Goal: Task Accomplishment & Management: Complete application form

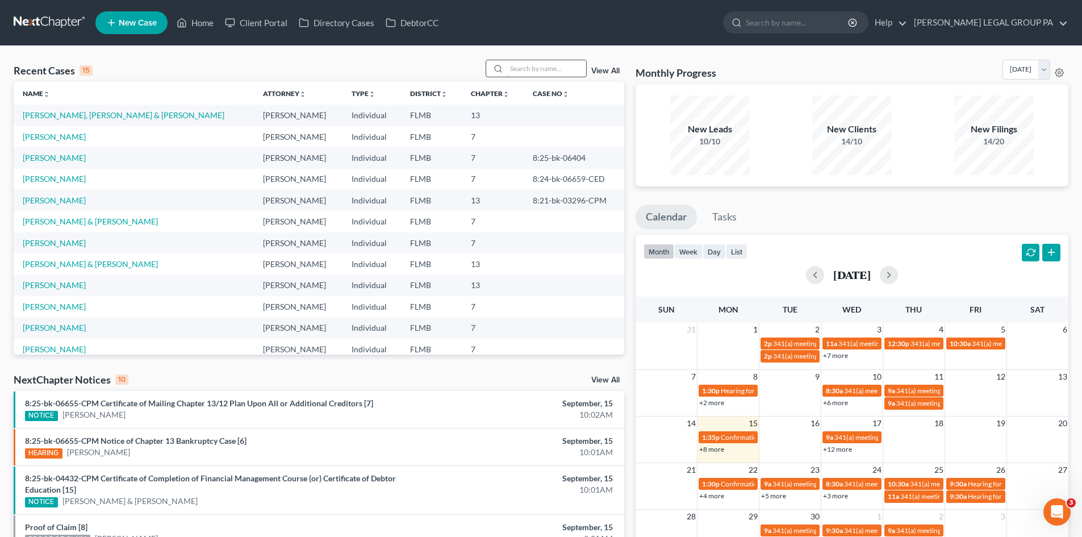
click at [527, 64] on input "search" at bounding box center [547, 68] width 80 height 16
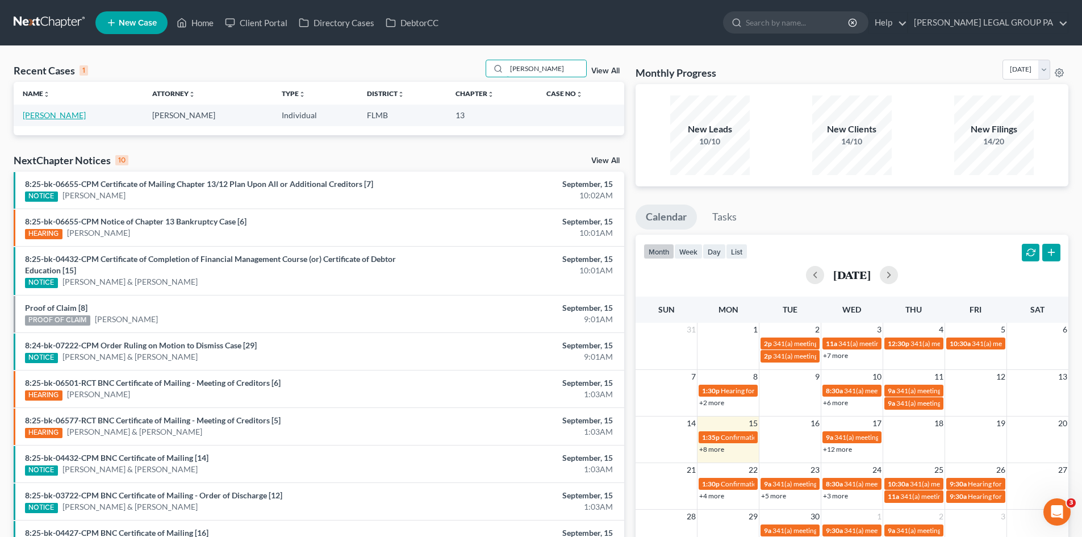
type input "von thaden"
click at [65, 115] on link "[PERSON_NAME]" at bounding box center [54, 115] width 63 height 10
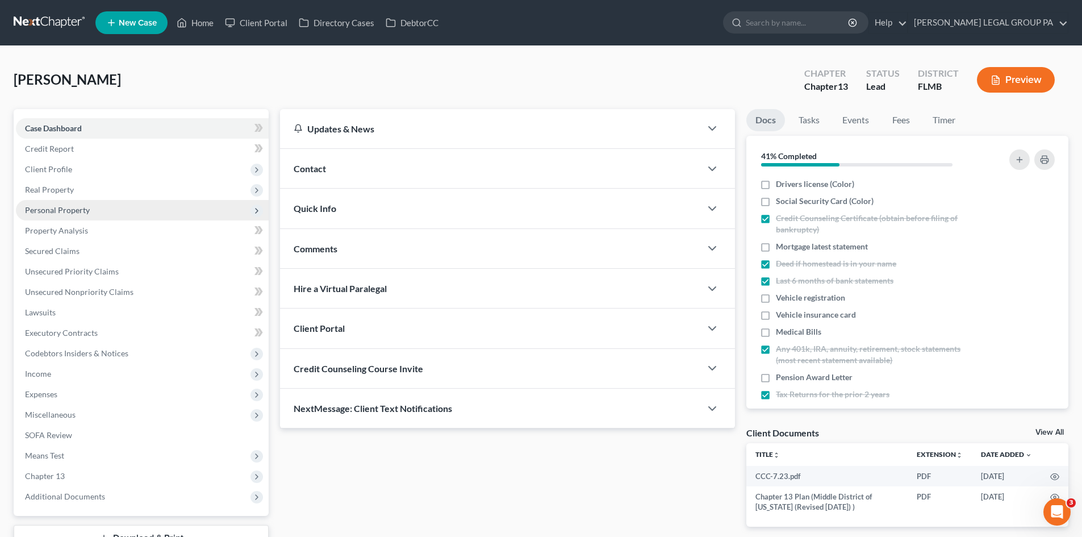
click at [69, 210] on span "Personal Property" at bounding box center [57, 210] width 65 height 10
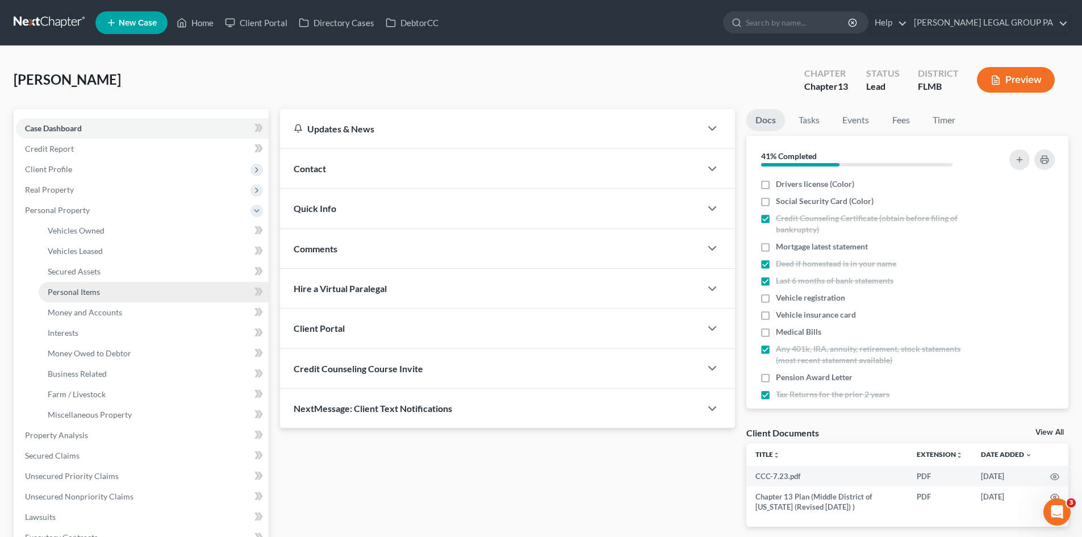
click at [84, 290] on span "Personal Items" at bounding box center [74, 292] width 52 height 10
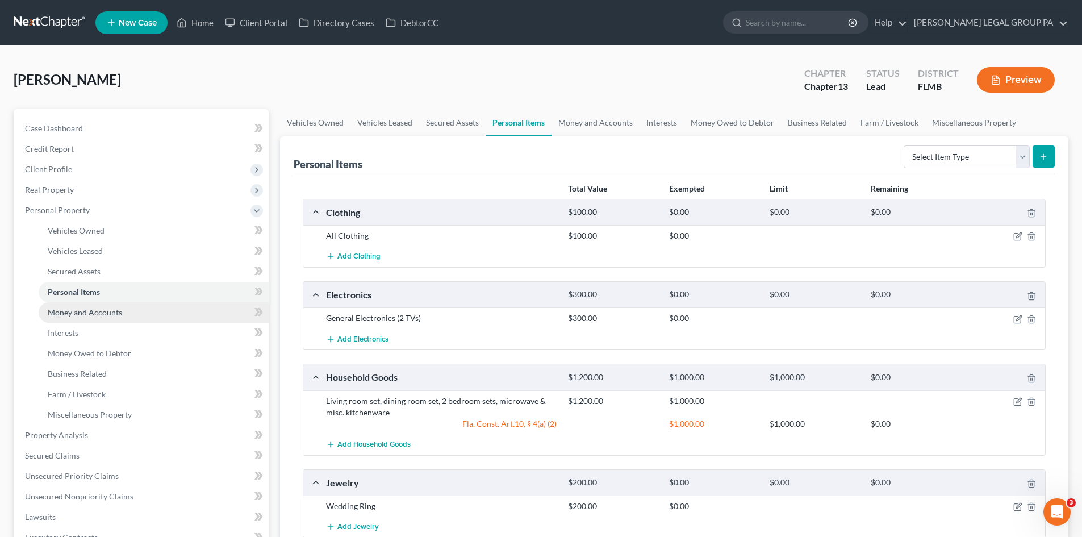
click at [93, 307] on span "Money and Accounts" at bounding box center [85, 312] width 74 height 10
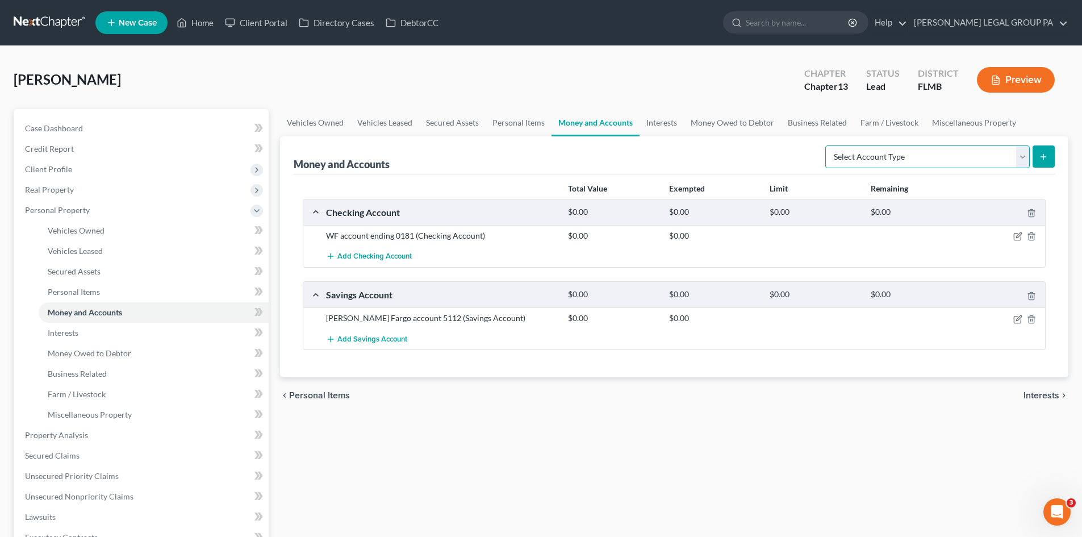
click at [883, 161] on select "Select Account Type Brokerage Cash on Hand Certificates of Deposit Checking Acc…" at bounding box center [928, 156] width 205 height 23
select select "brokerage"
click at [828, 145] on select "Select Account Type Brokerage Cash on Hand Certificates of Deposit Checking Acc…" at bounding box center [928, 156] width 205 height 23
drag, startPoint x: 1056, startPoint y: 151, endPoint x: 1047, endPoint y: 151, distance: 9.1
click at [1056, 151] on div "Money and Accounts Select Account Type Brokerage Cash on Hand Certificates of D…" at bounding box center [674, 256] width 789 height 241
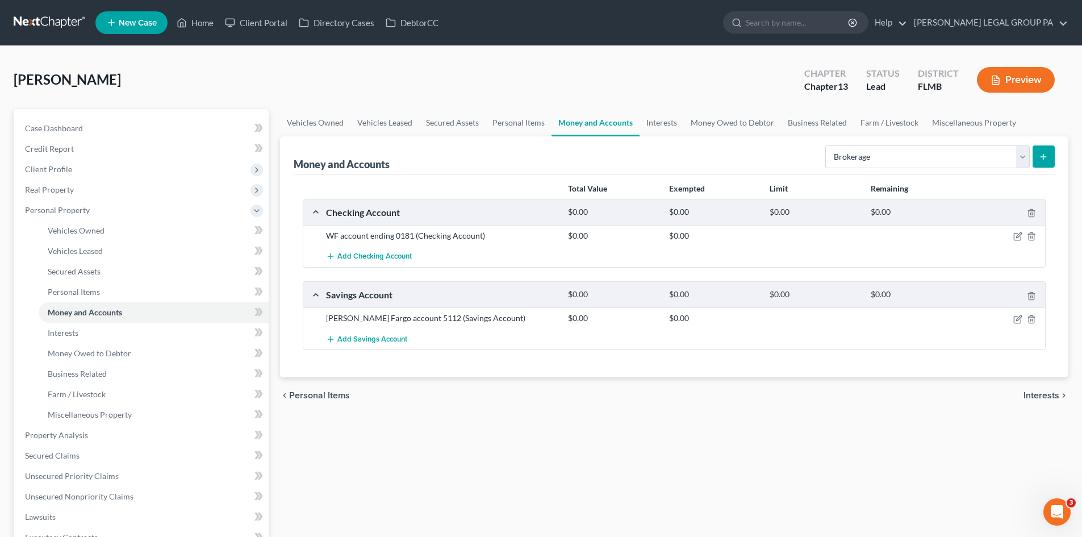
click at [1048, 151] on button "submit" at bounding box center [1044, 156] width 22 height 22
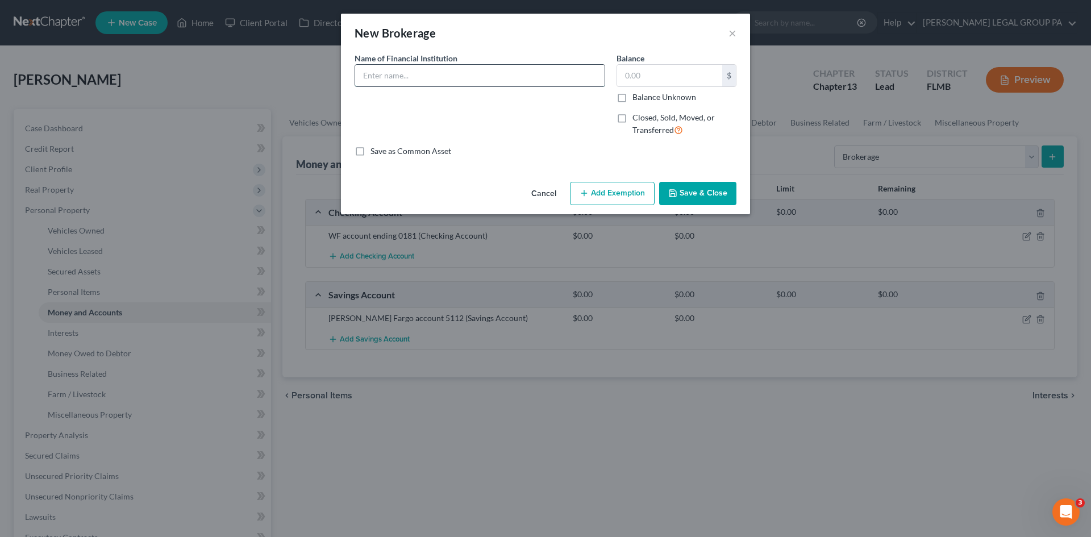
click at [400, 68] on input "text" at bounding box center [479, 76] width 249 height 22
click at [455, 45] on div "New Brokerage ×" at bounding box center [545, 33] width 409 height 39
click at [378, 74] on input "text" at bounding box center [479, 76] width 249 height 22
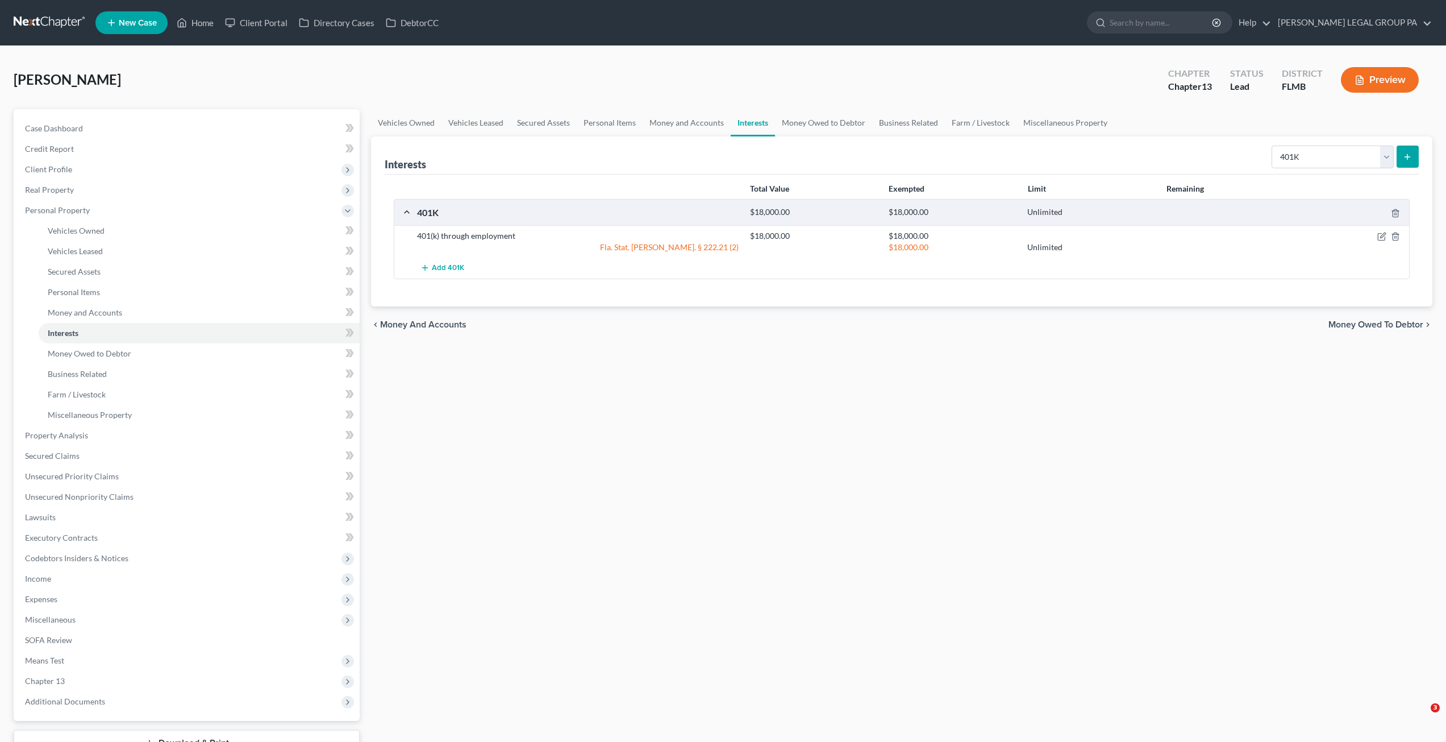
select select "401k"
click at [102, 314] on span "Money and Accounts" at bounding box center [85, 312] width 74 height 10
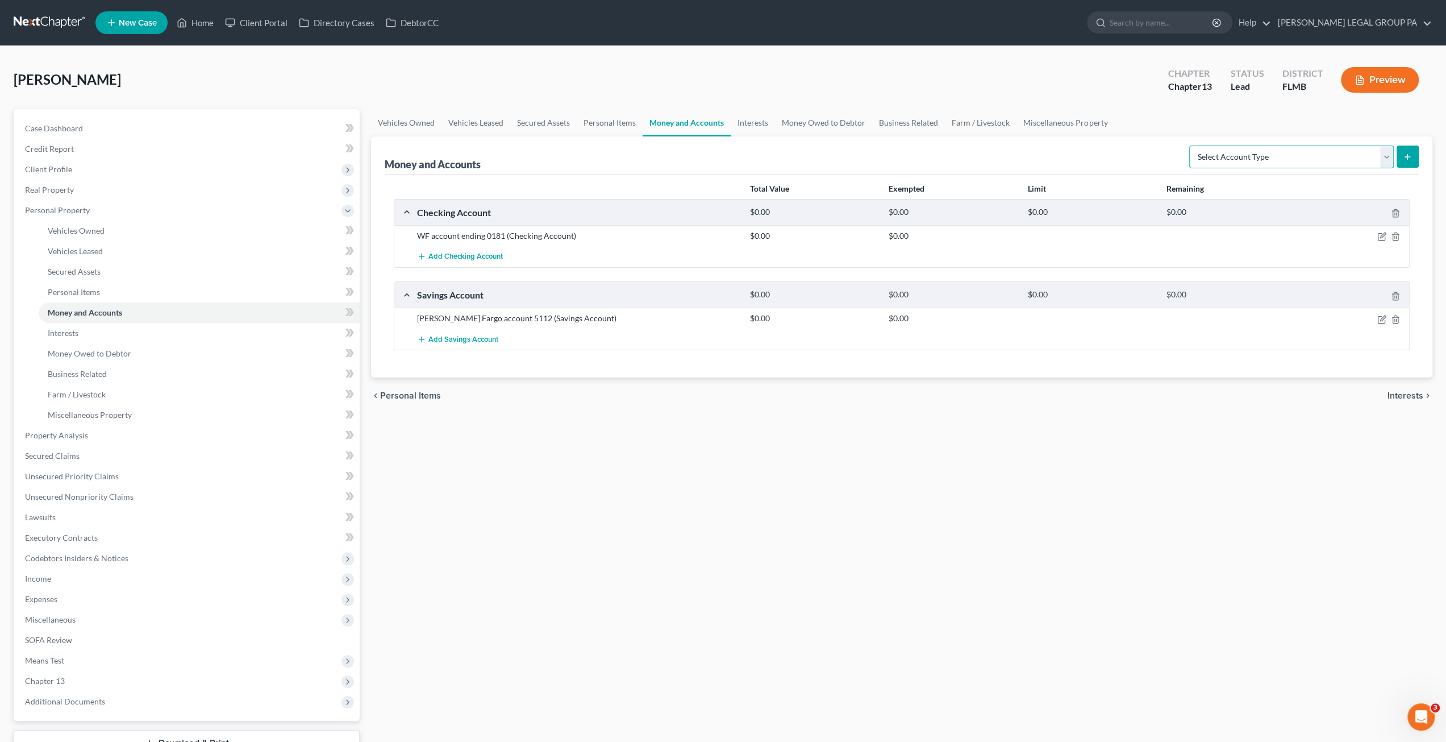
click at [1253, 155] on select "Select Account Type Brokerage Cash on Hand Certificates of Deposit Checking Acc…" at bounding box center [1291, 156] width 205 height 23
select select "brokerage"
click at [1192, 145] on select "Select Account Type Brokerage Cash on Hand Certificates of Deposit Checking Acc…" at bounding box center [1291, 156] width 205 height 23
click at [1406, 154] on icon "submit" at bounding box center [1407, 156] width 9 height 9
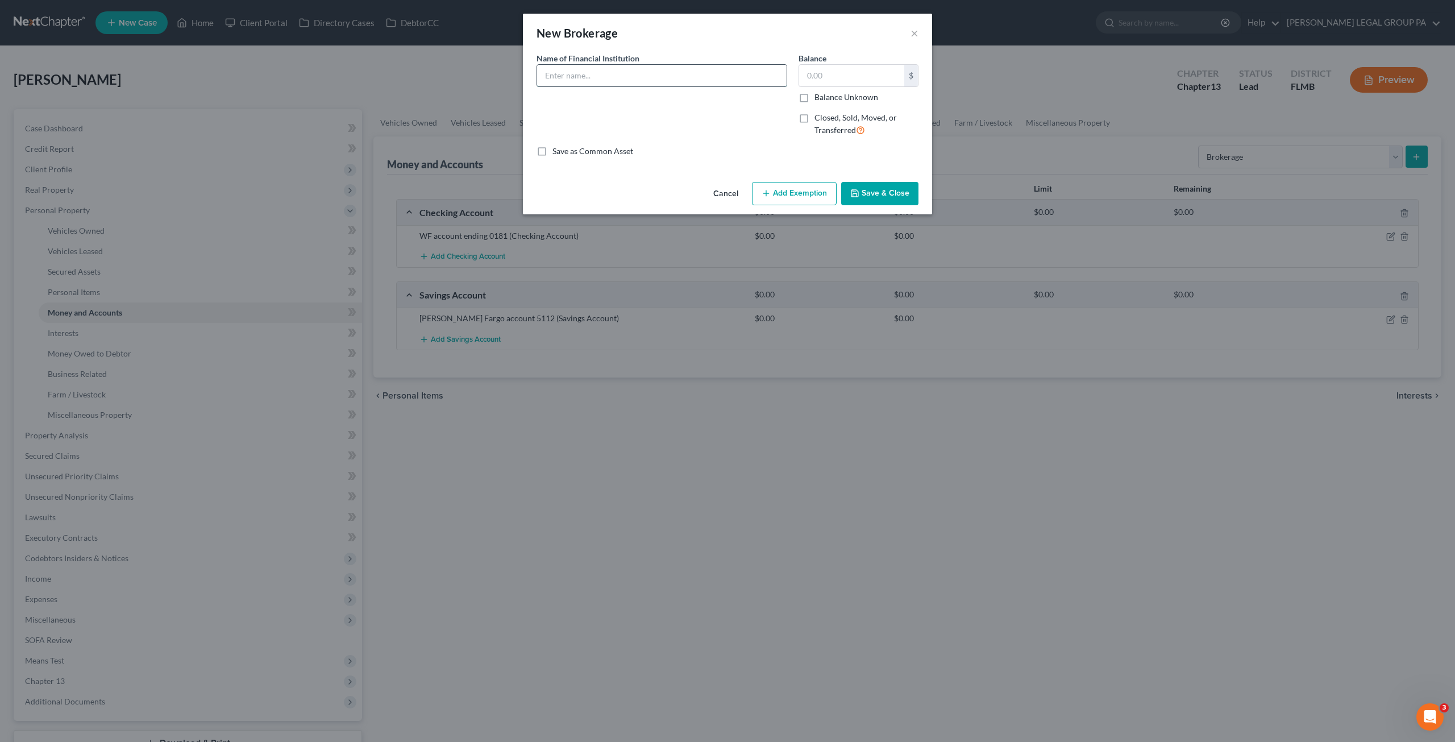
click at [572, 74] on input "text" at bounding box center [661, 76] width 249 height 22
type input "[PERSON_NAME] & Co, LLC"
click at [845, 77] on input "text" at bounding box center [851, 76] width 105 height 22
type input "18,000.00"
click at [863, 191] on button "Save & Close" at bounding box center [879, 194] width 77 height 24
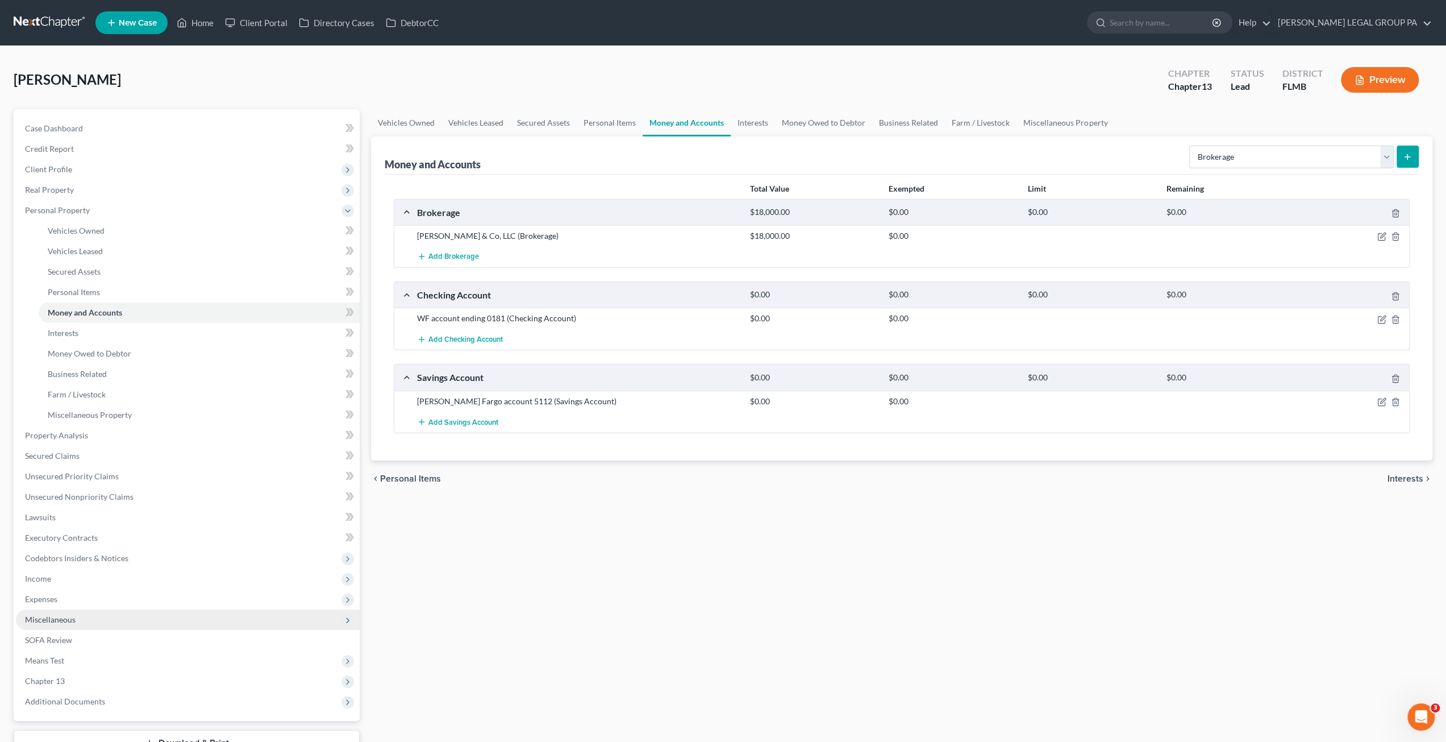
click at [55, 618] on span "Miscellaneous" at bounding box center [50, 619] width 51 height 10
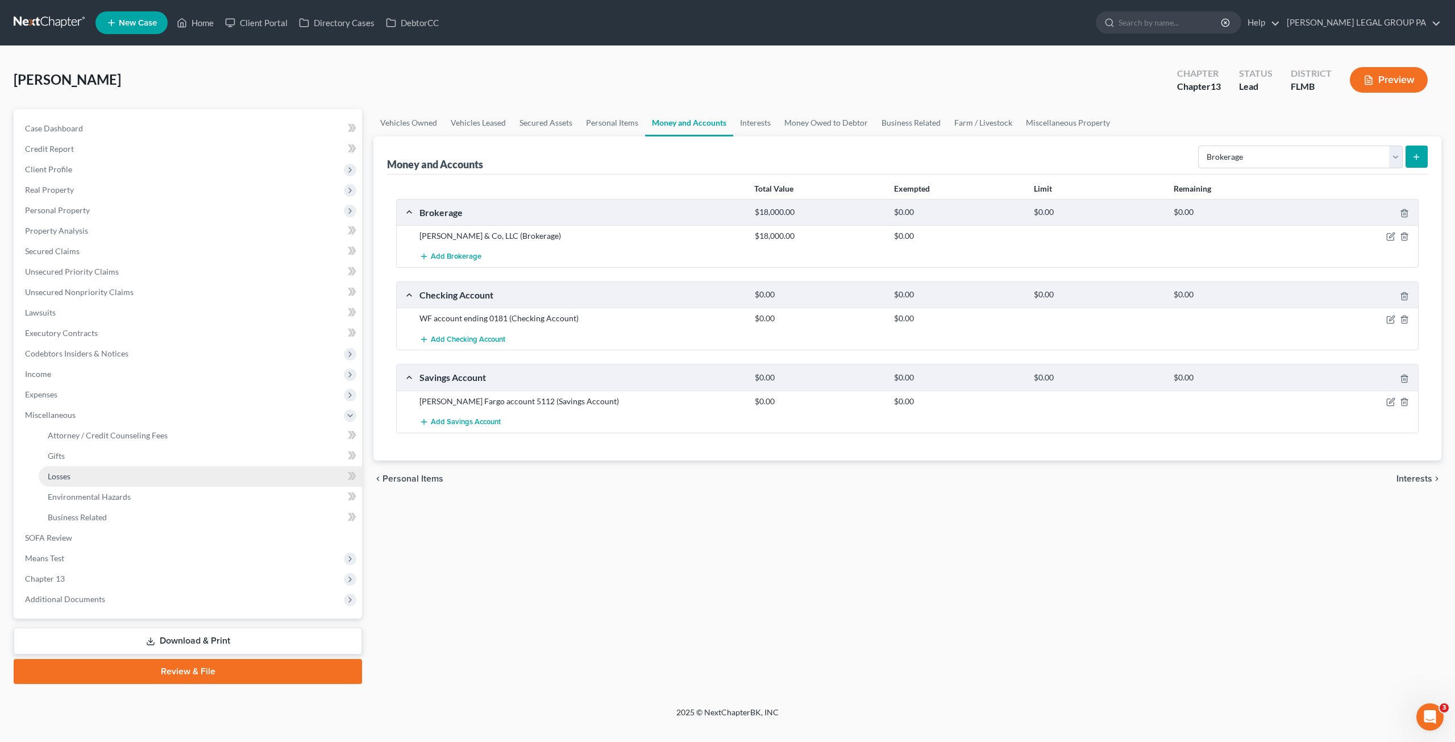
click at [78, 472] on link "Losses" at bounding box center [200, 476] width 323 height 20
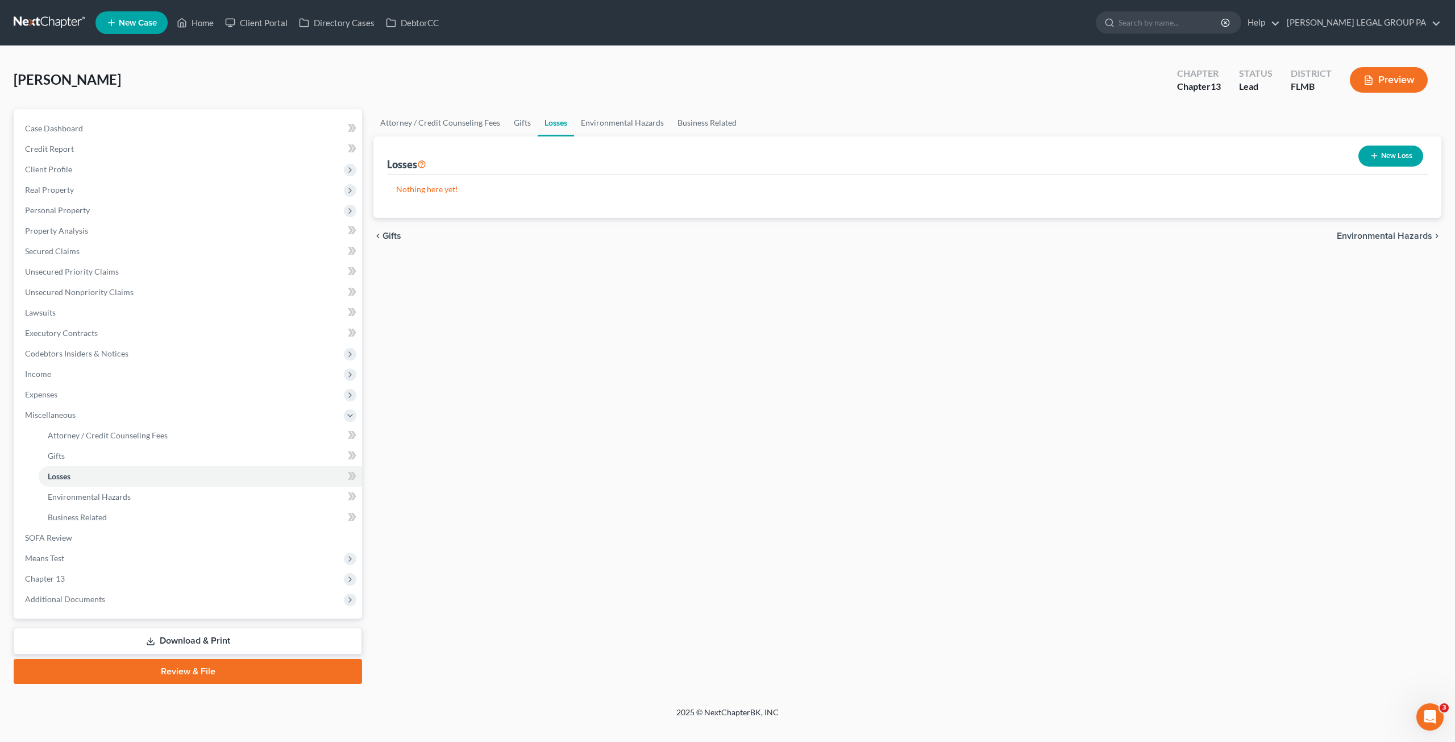
click at [1410, 154] on button "New Loss" at bounding box center [1390, 155] width 65 height 21
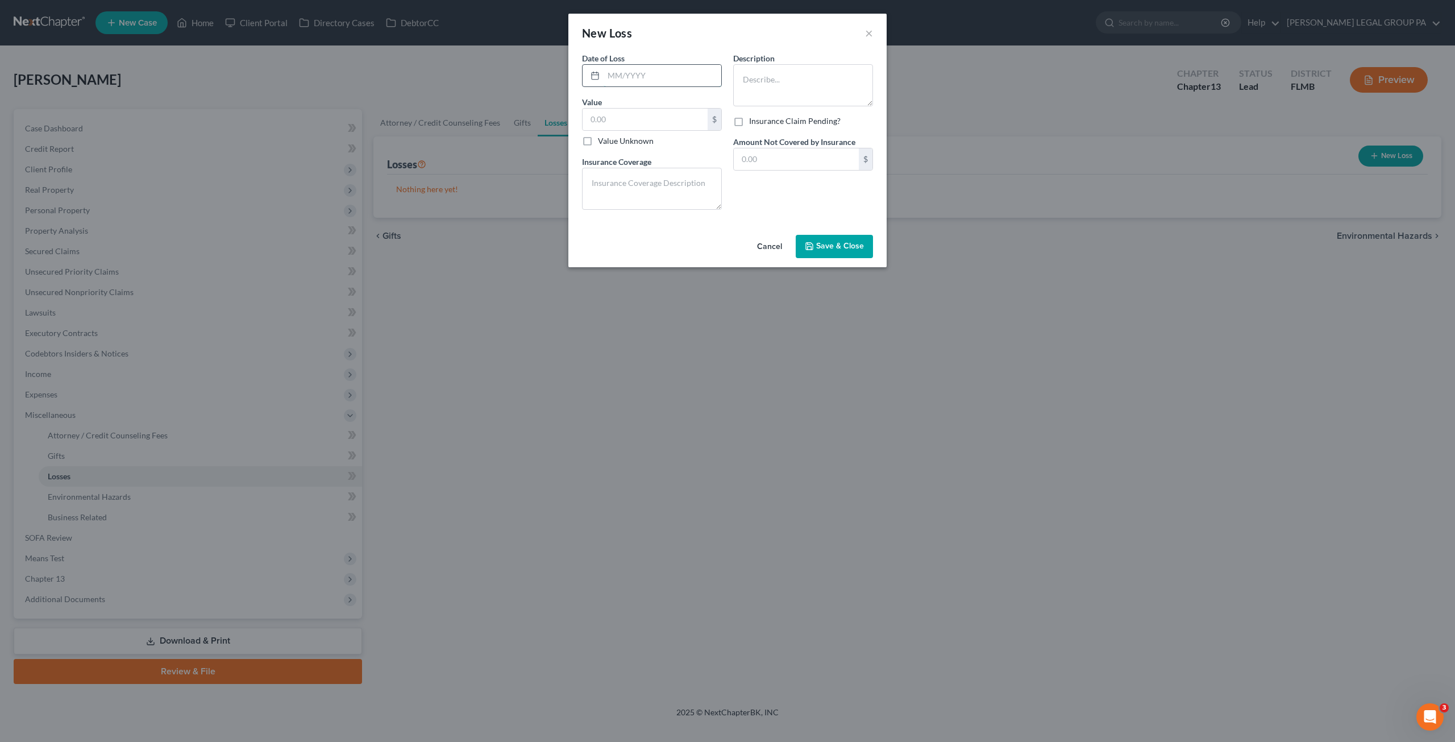
drag, startPoint x: 662, startPoint y: 72, endPoint x: 668, endPoint y: 73, distance: 6.3
click at [662, 72] on input "text" at bounding box center [662, 76] width 118 height 22
type input "06/2024"
click at [598, 139] on label "Value Unknown" at bounding box center [626, 140] width 56 height 11
click at [602, 139] on input "Value Unknown" at bounding box center [605, 138] width 7 height 7
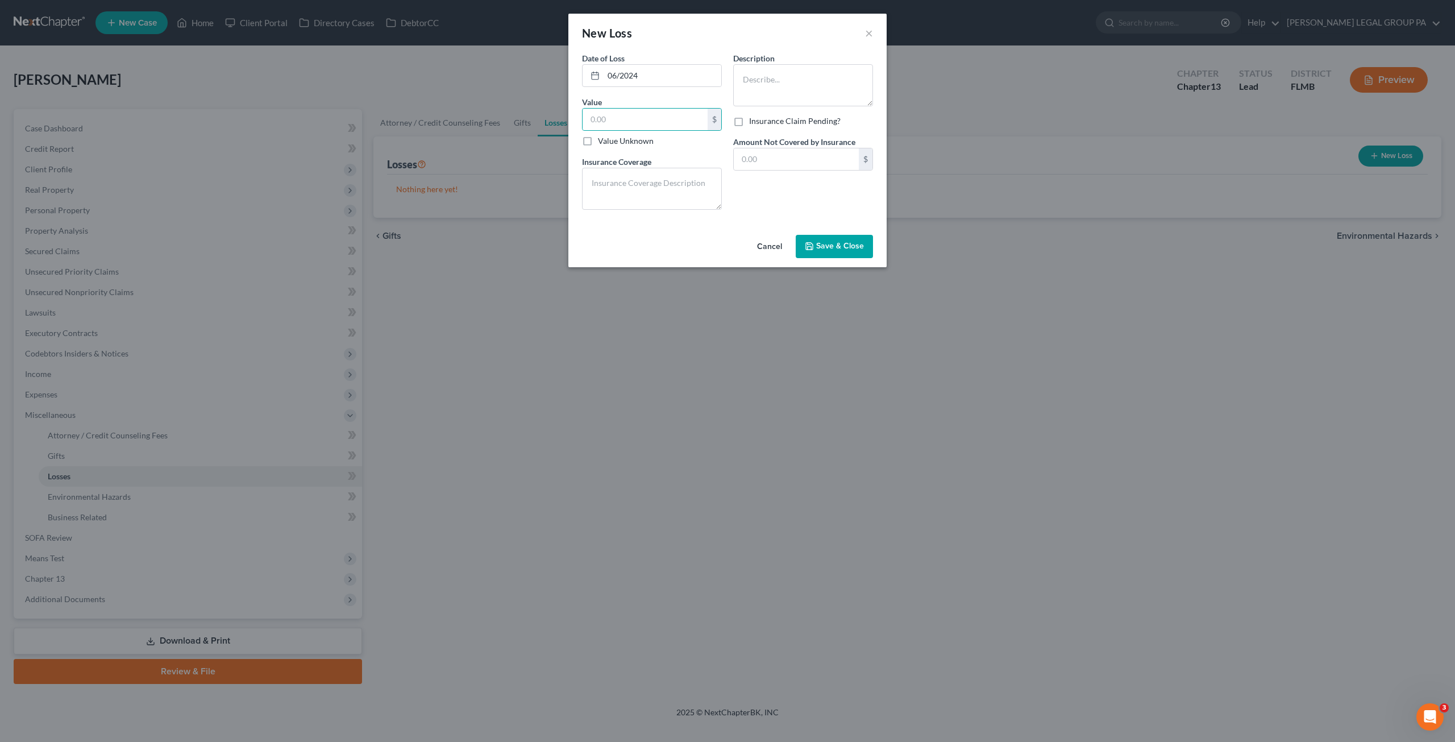
checkbox input "true"
type input "0.00"
click at [789, 89] on textarea at bounding box center [803, 85] width 140 height 42
type textarea "2 jewelry pieces stole from Security Deposit Box."
click at [641, 186] on textarea at bounding box center [652, 189] width 140 height 42
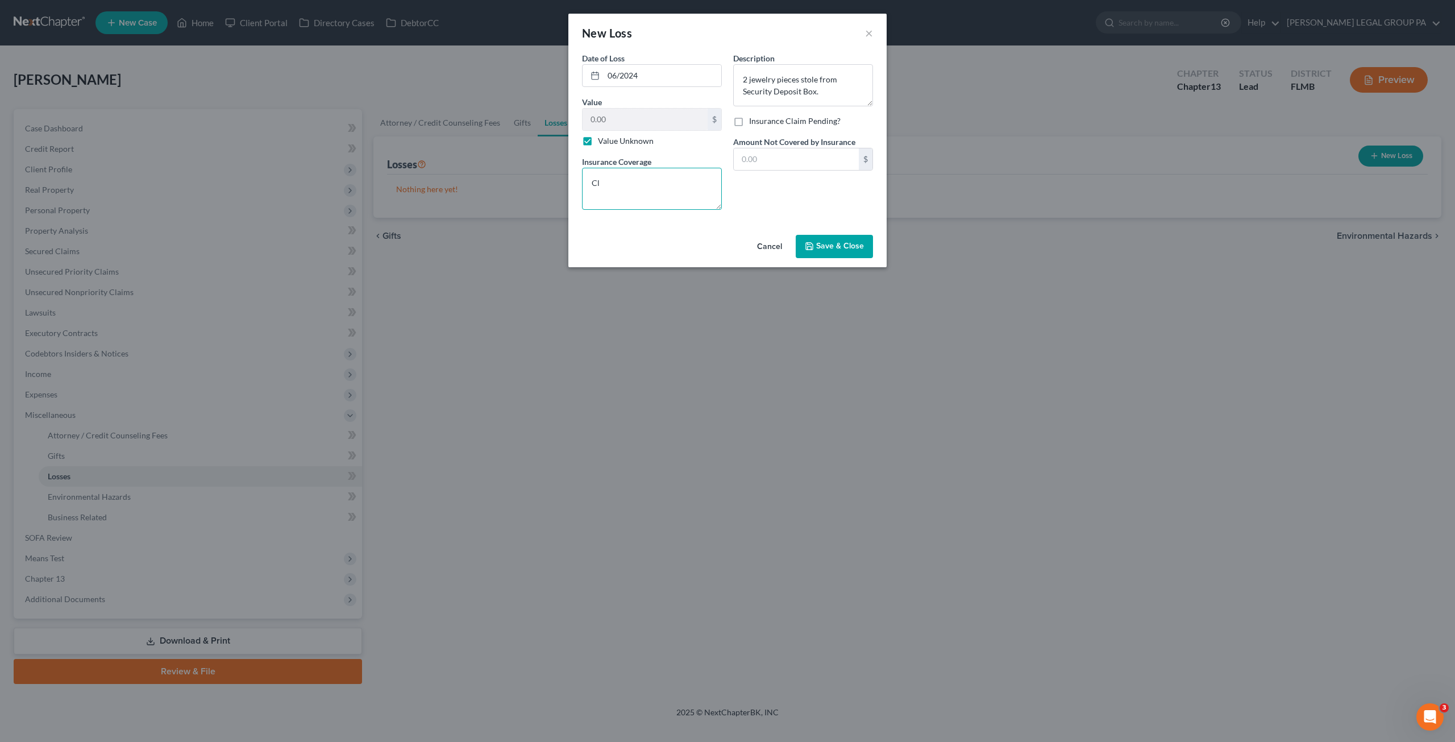
type textarea "C"
type textarea "U"
type textarea "Debtor hasn't placed a claim."
click at [850, 238] on button "Save & Close" at bounding box center [833, 247] width 77 height 24
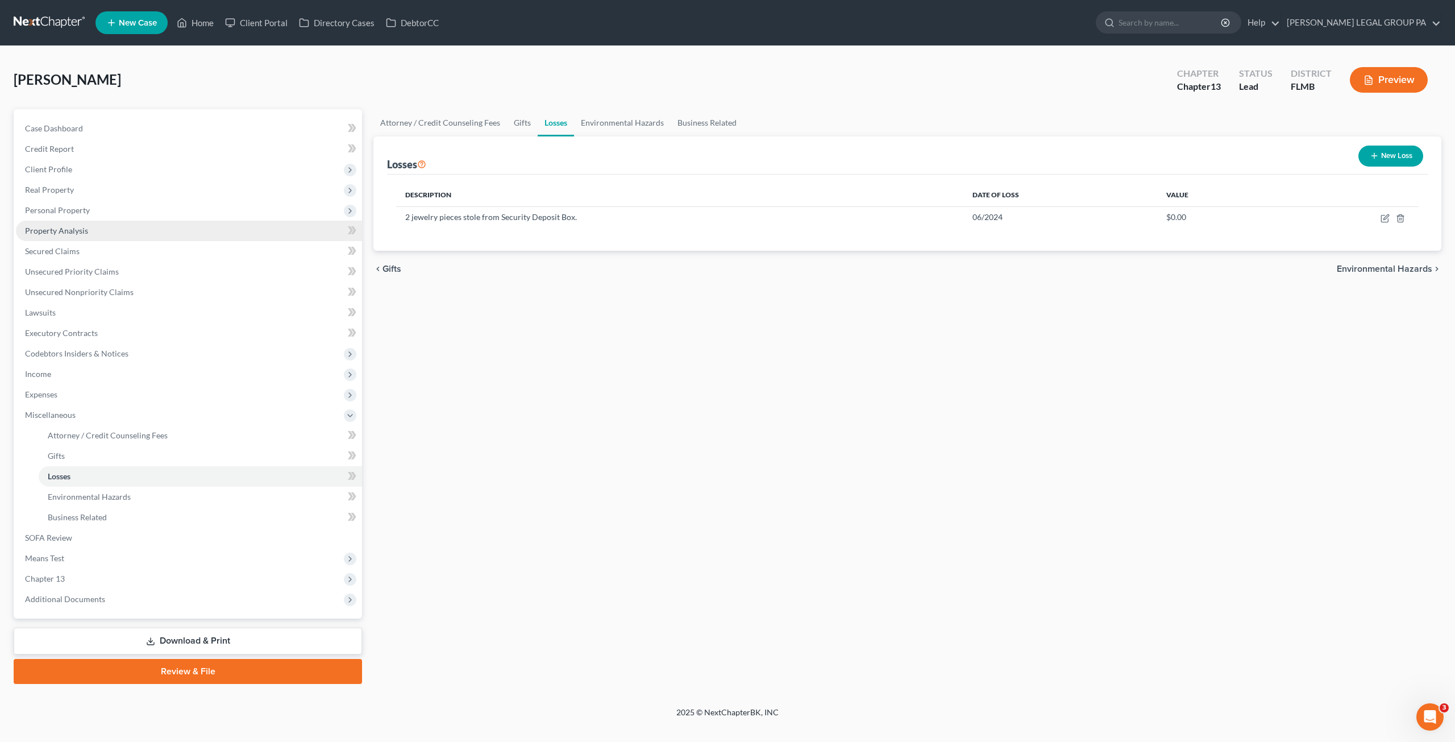
click at [76, 232] on span "Property Analysis" at bounding box center [56, 231] width 63 height 10
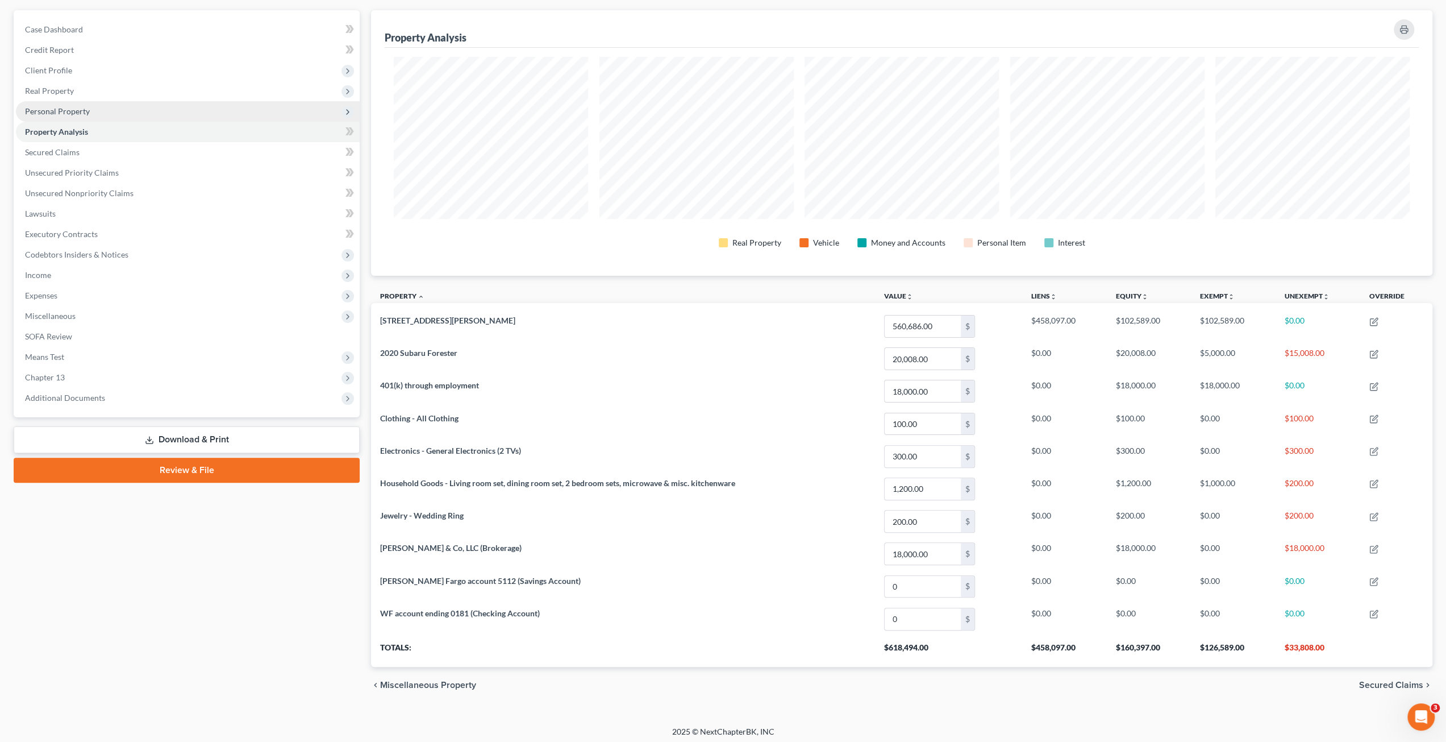
click at [72, 113] on span "Personal Property" at bounding box center [57, 111] width 65 height 10
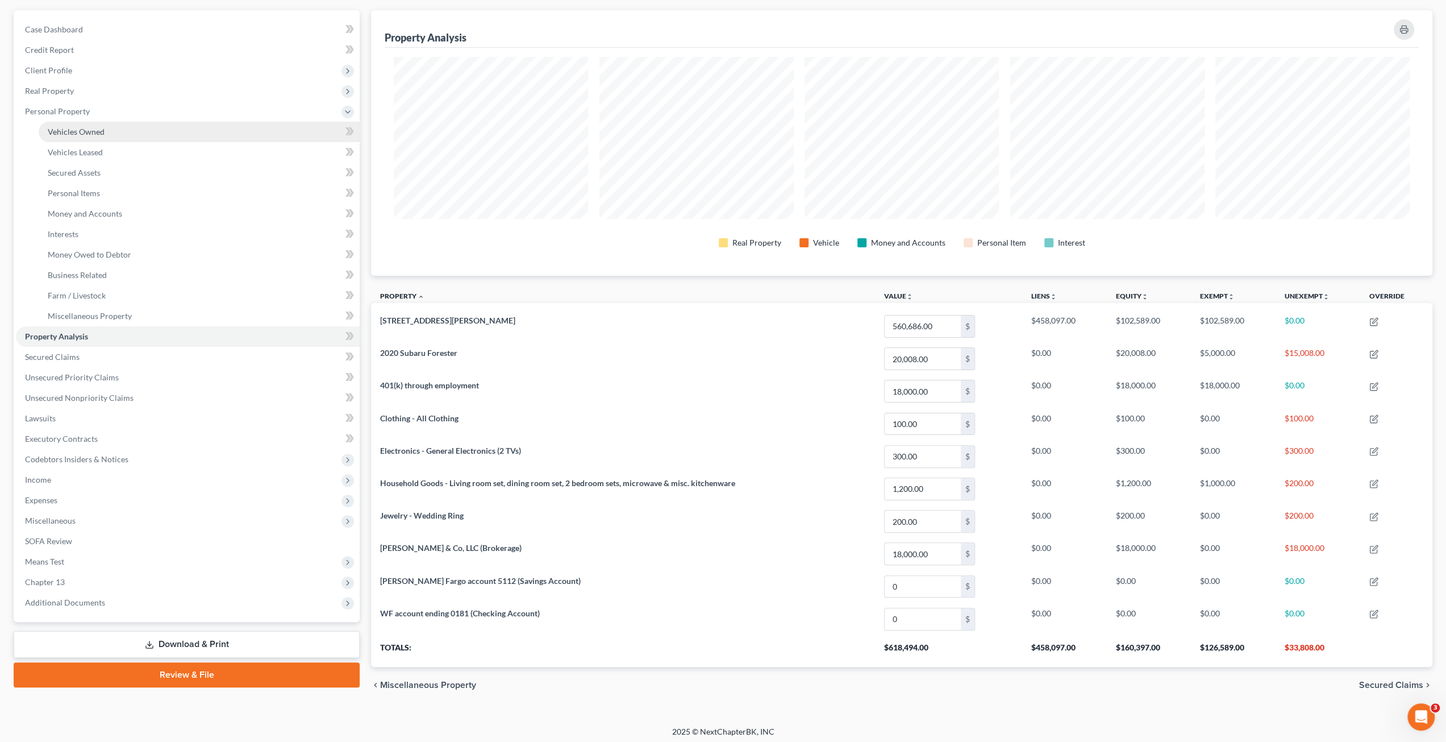
click at [68, 132] on span "Vehicles Owned" at bounding box center [76, 132] width 57 height 10
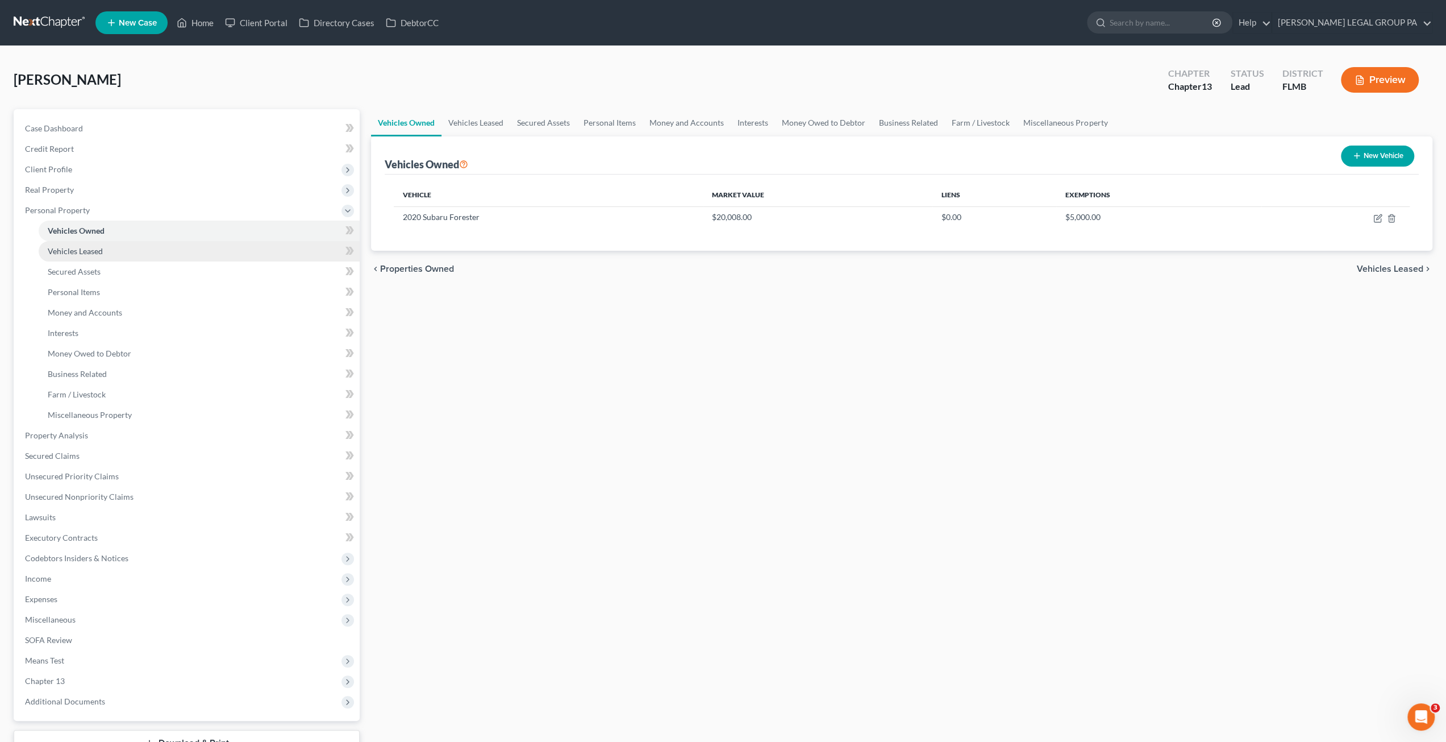
click at [48, 259] on link "Vehicles Leased" at bounding box center [199, 251] width 321 height 20
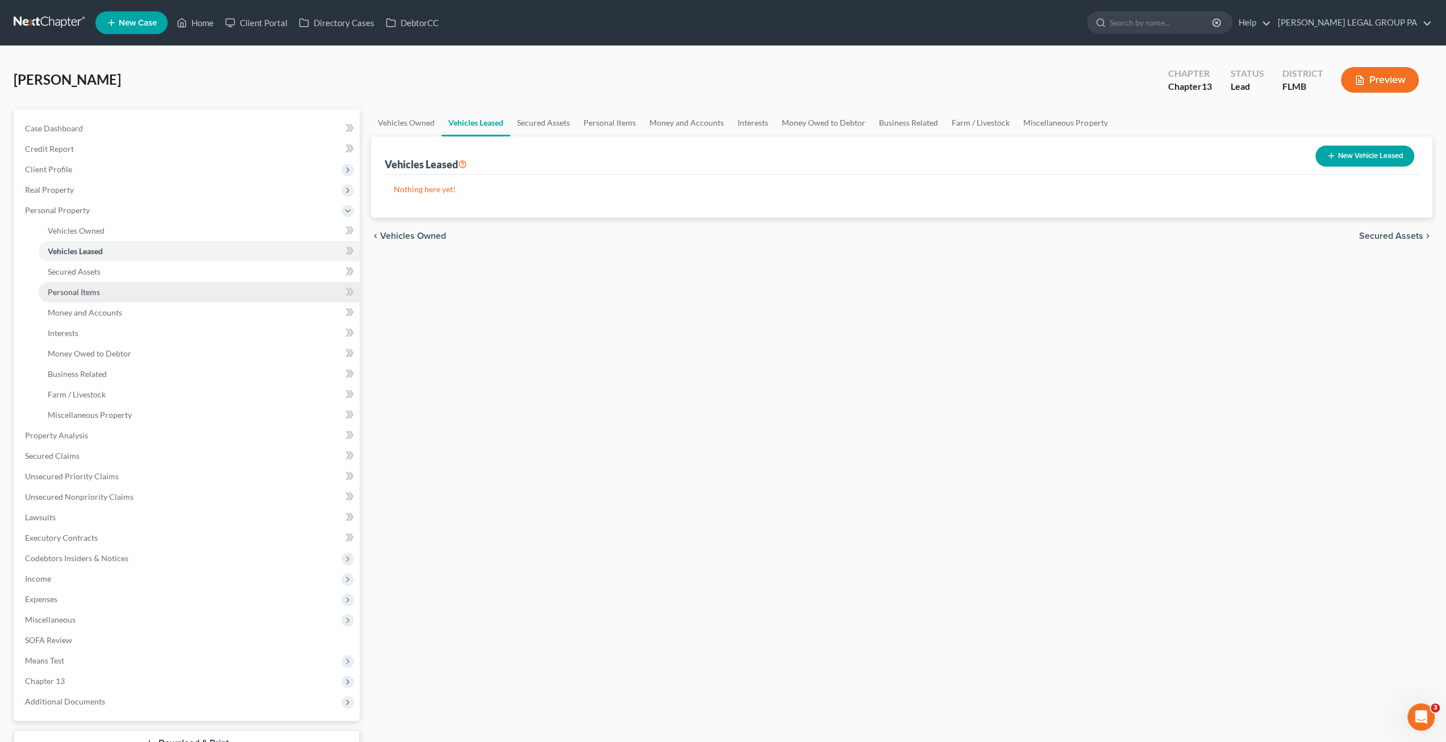
click at [101, 297] on link "Personal Items" at bounding box center [199, 292] width 321 height 20
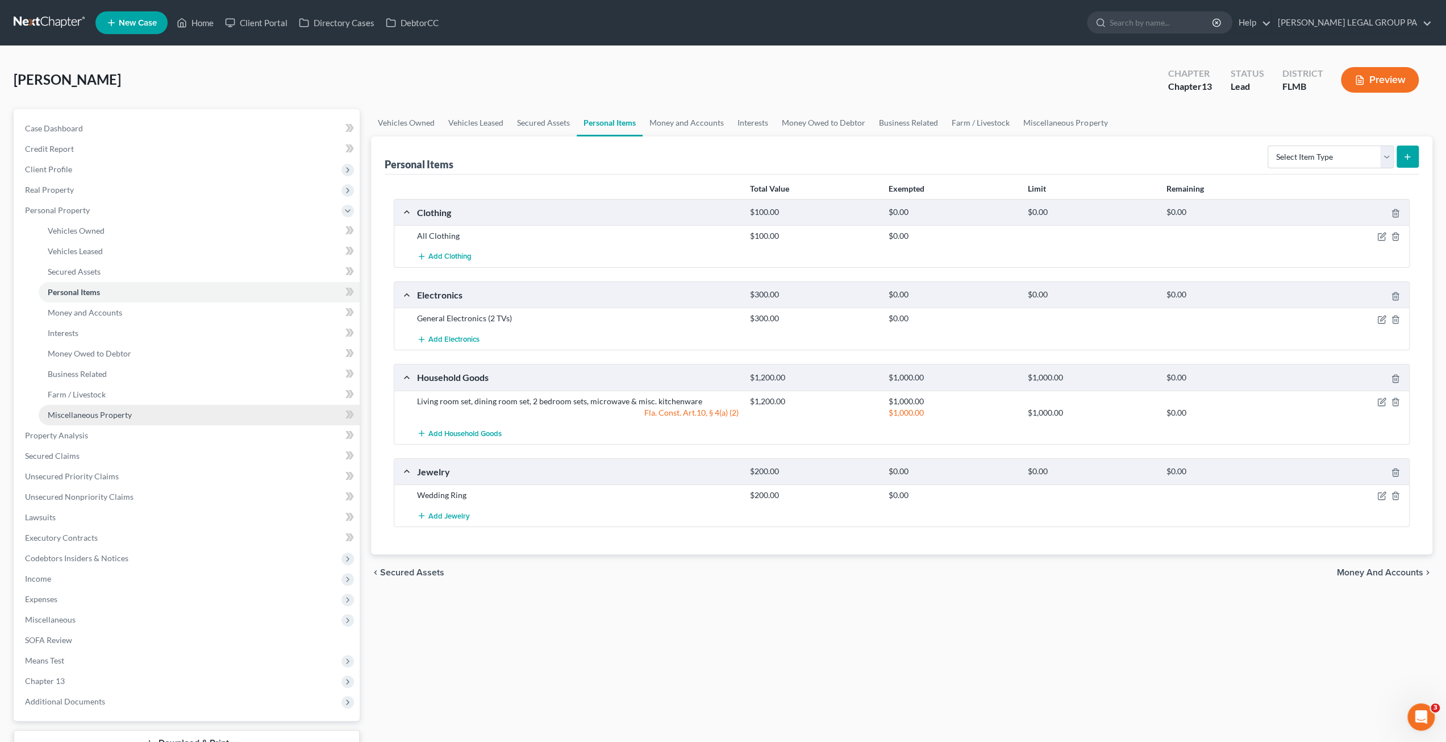
click at [76, 410] on span "Miscellaneous Property" at bounding box center [90, 415] width 84 height 10
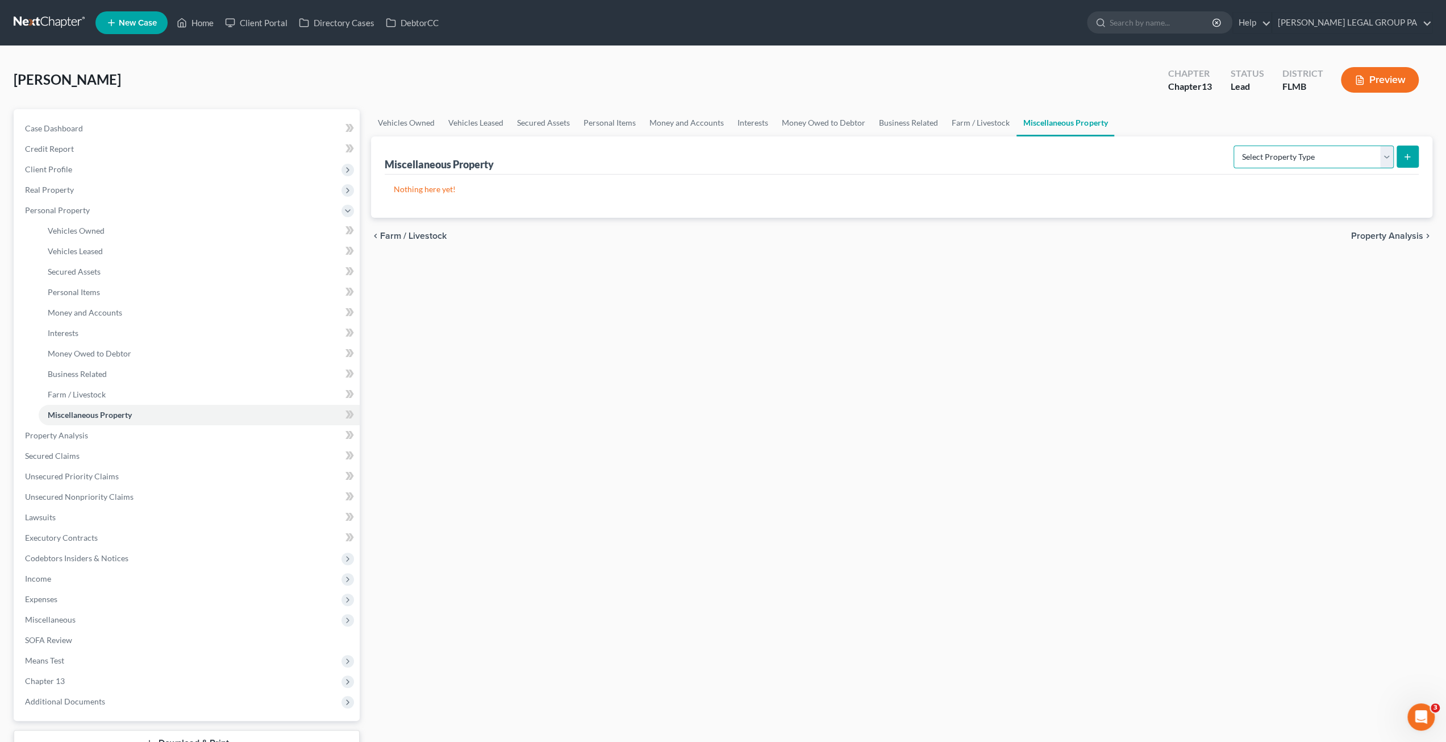
click at [1278, 155] on select "Select Property Type Assigned for Creditor Benefit Within 1 Year Holding for An…" at bounding box center [1314, 156] width 160 height 23
select select "stored_within_1_year"
click at [1234, 145] on select "Select Property Type Assigned for Creditor Benefit Within 1 Year Holding for An…" at bounding box center [1314, 156] width 160 height 23
click at [1403, 151] on button "submit" at bounding box center [1408, 156] width 22 height 22
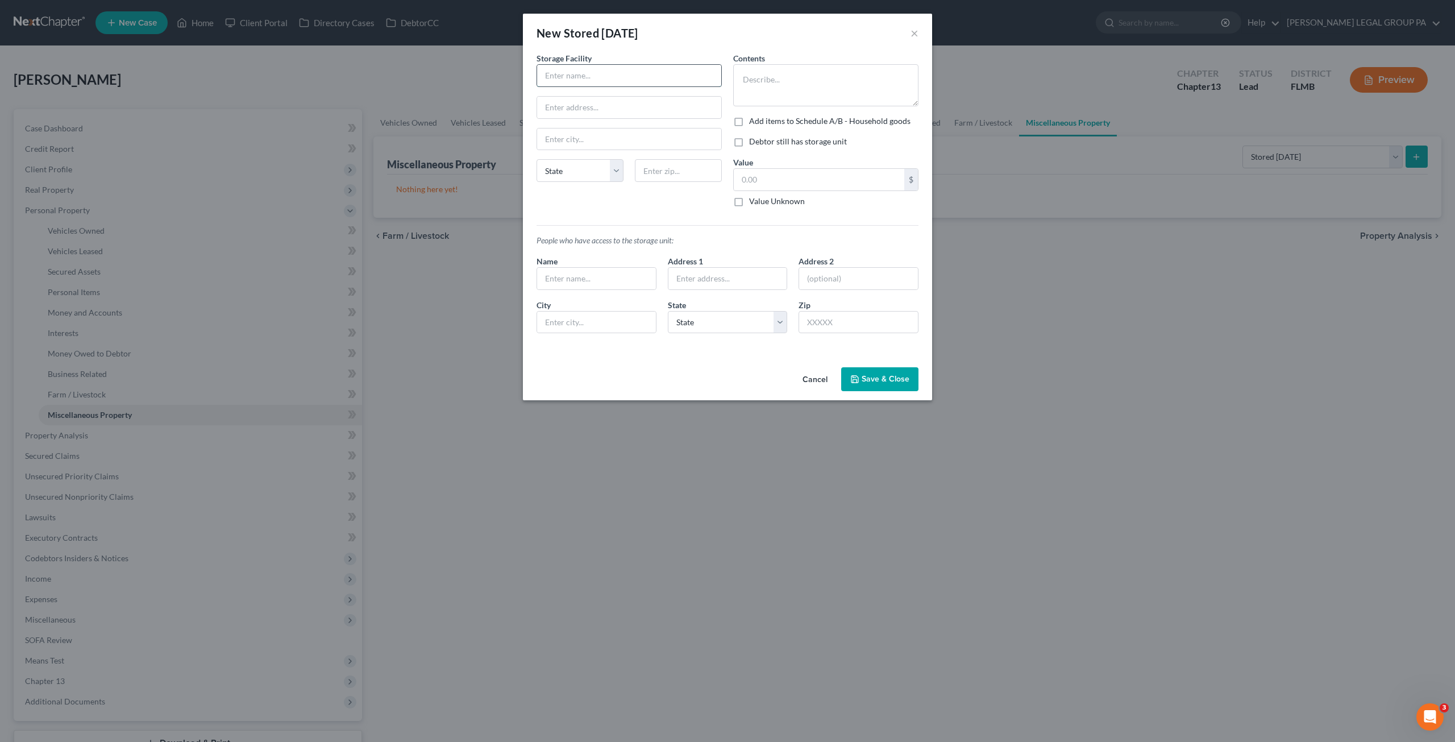
click at [605, 79] on input "text" at bounding box center [629, 76] width 184 height 22
click at [921, 31] on div "New Stored Within 1 Year ×" at bounding box center [727, 33] width 409 height 39
click at [914, 32] on button "×" at bounding box center [914, 33] width 8 height 14
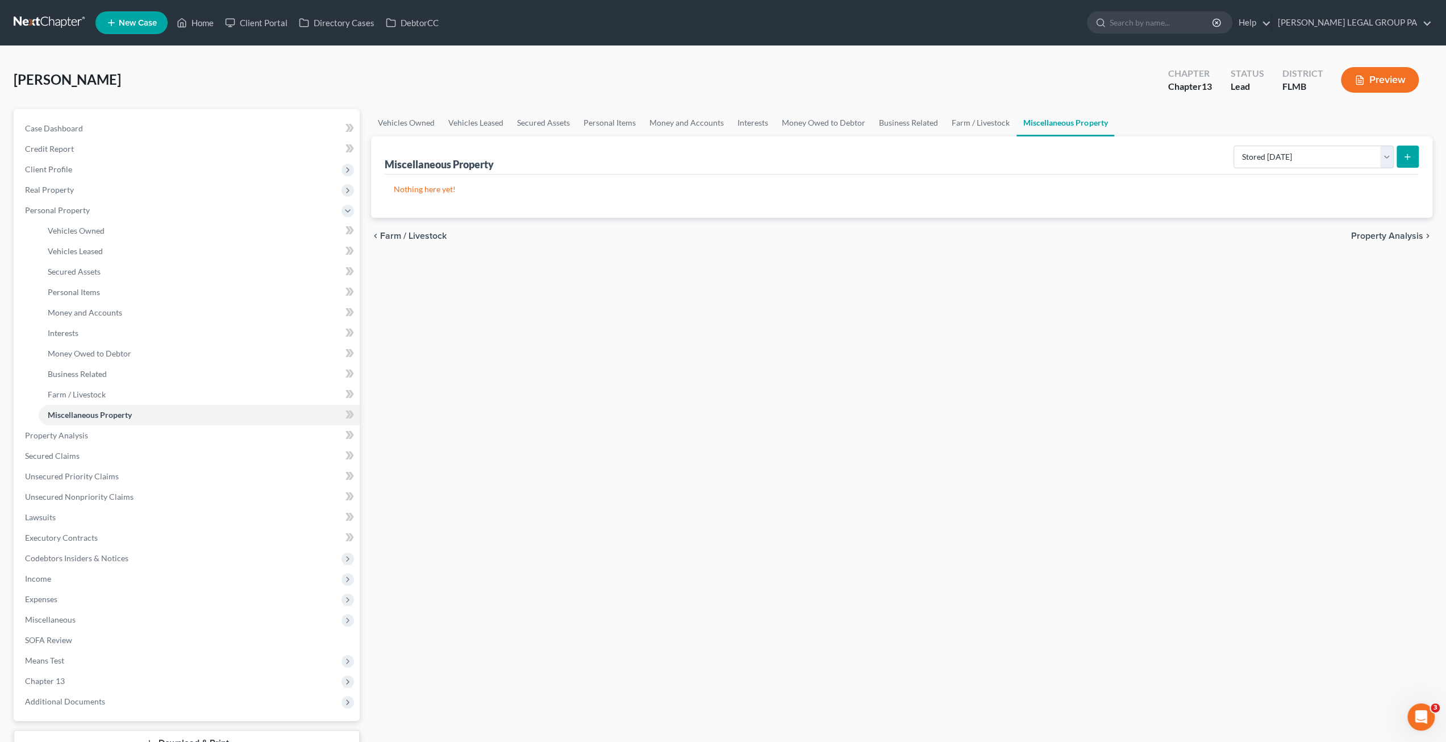
click at [1390, 78] on button "Preview" at bounding box center [1380, 80] width 78 height 26
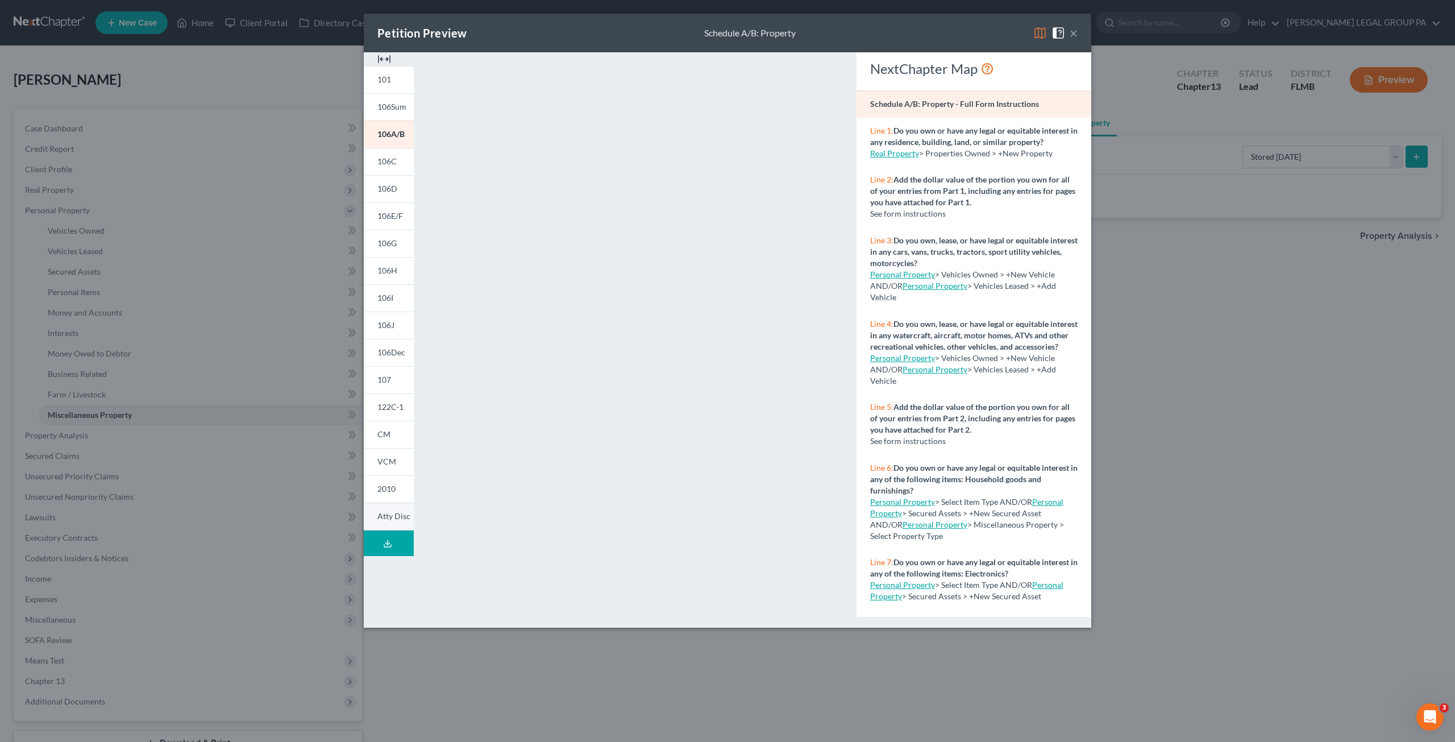
click at [394, 512] on span "Atty Disc" at bounding box center [393, 516] width 33 height 10
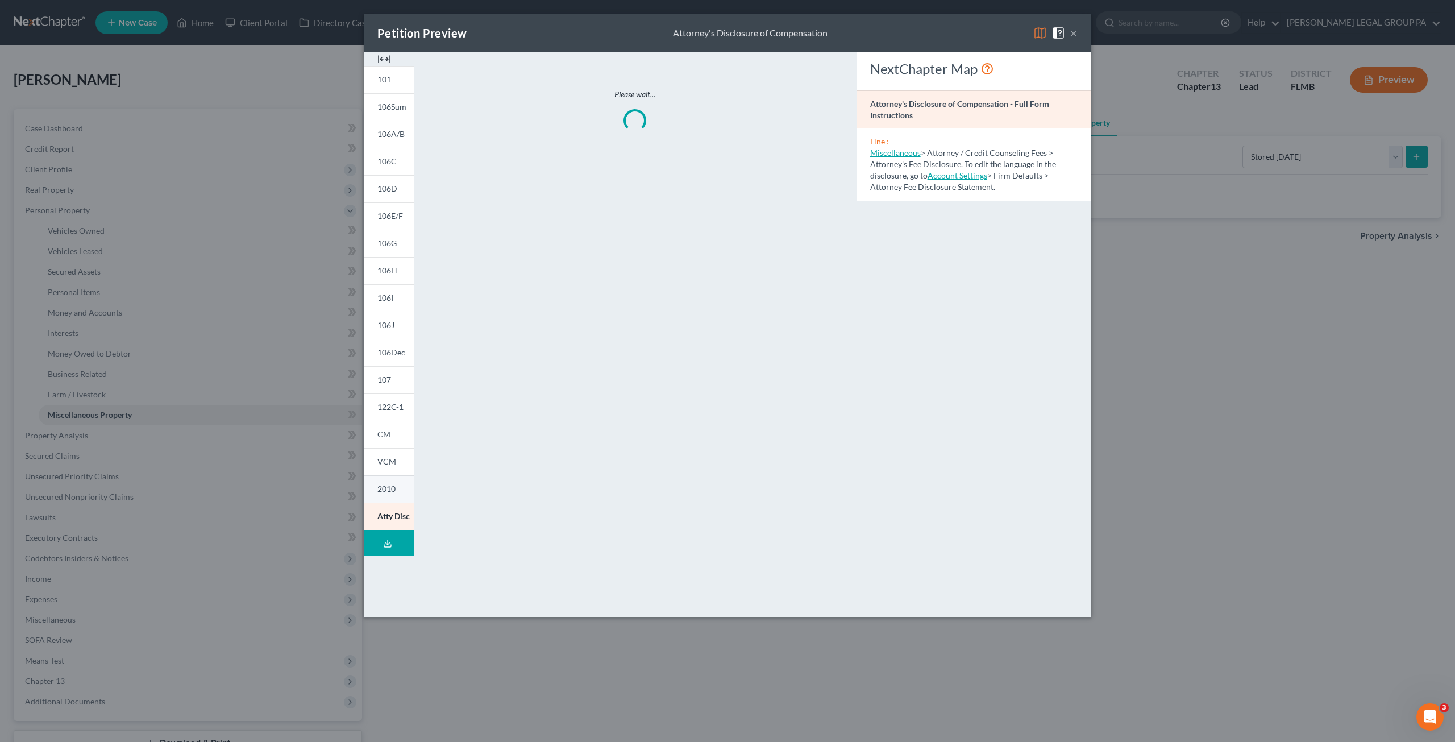
click at [393, 489] on span "2010" at bounding box center [386, 489] width 18 height 10
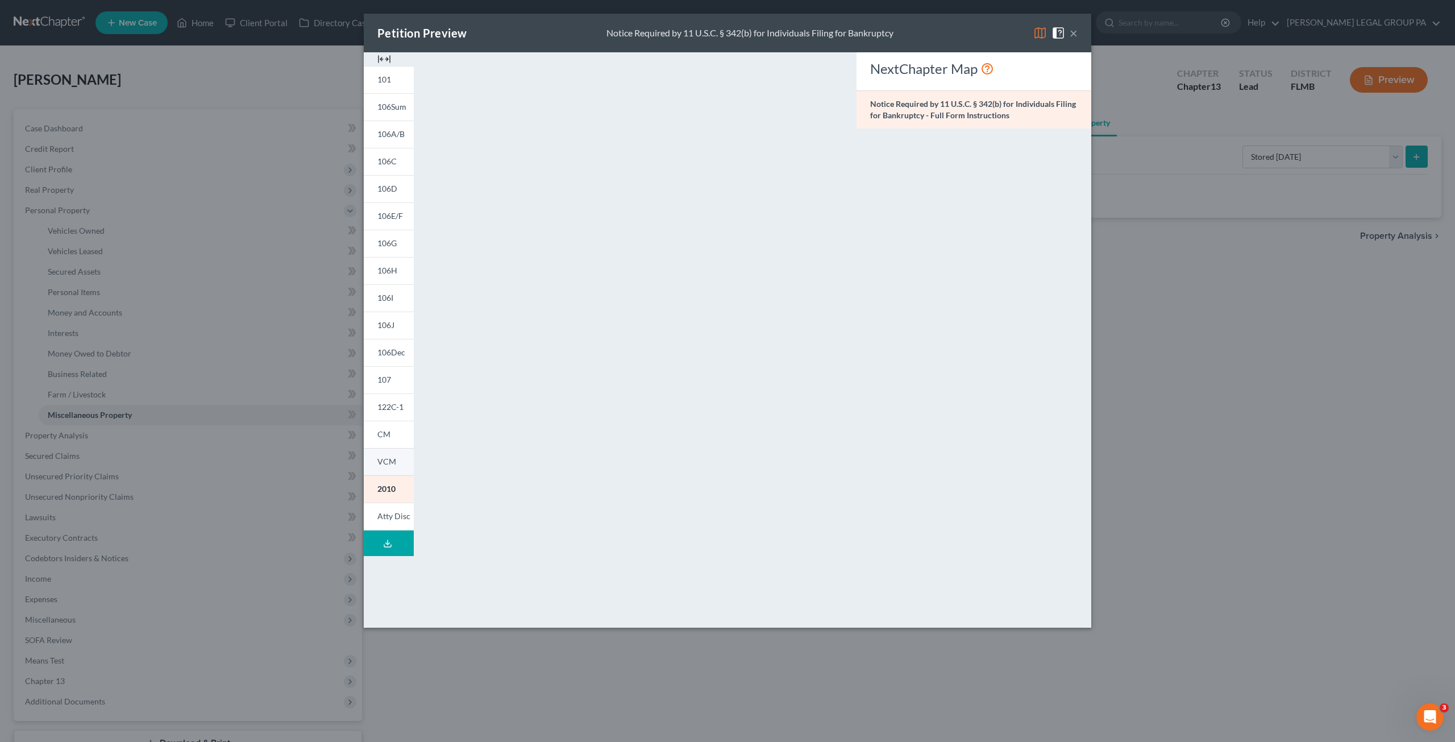
click at [376, 465] on link "VCM" at bounding box center [389, 461] width 50 height 27
click at [393, 431] on link "CM" at bounding box center [389, 433] width 50 height 27
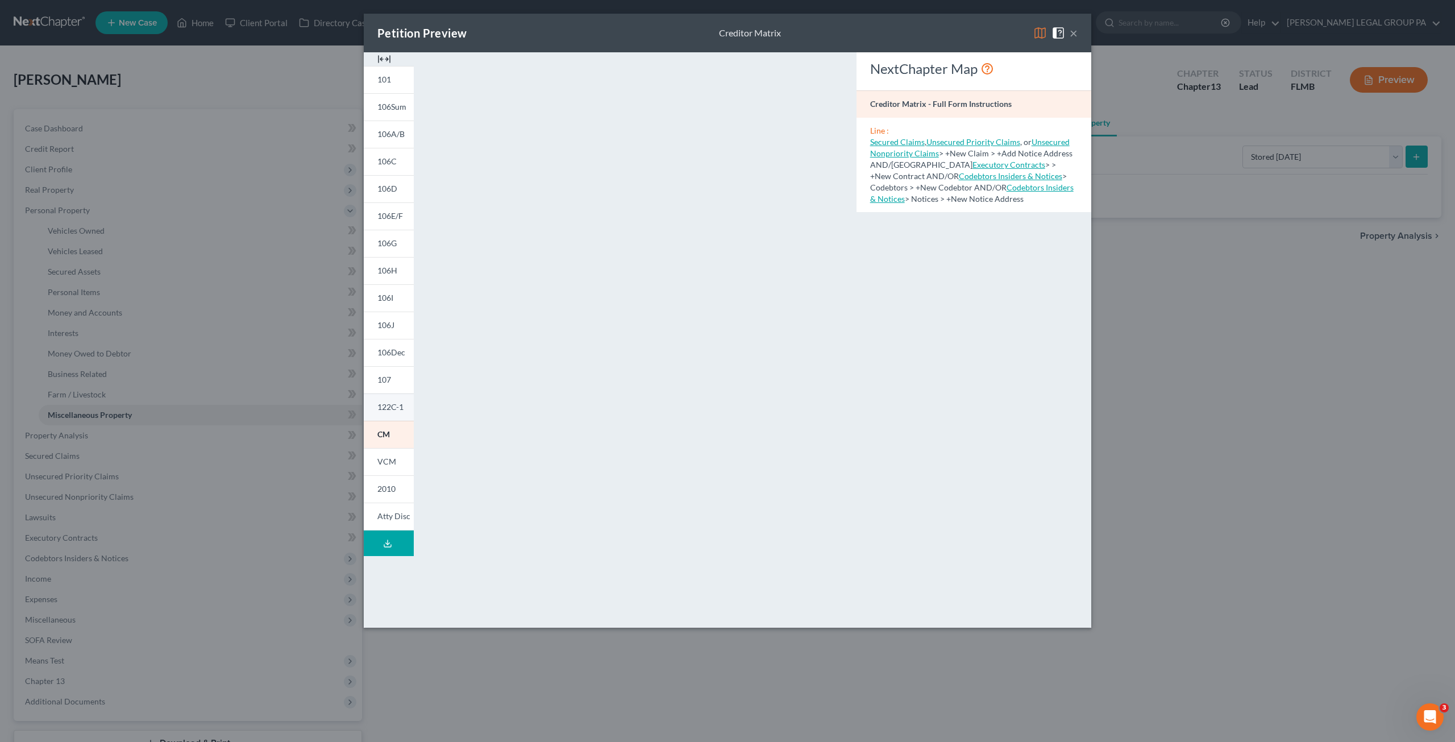
click at [391, 407] on span "122C-1" at bounding box center [390, 407] width 26 height 10
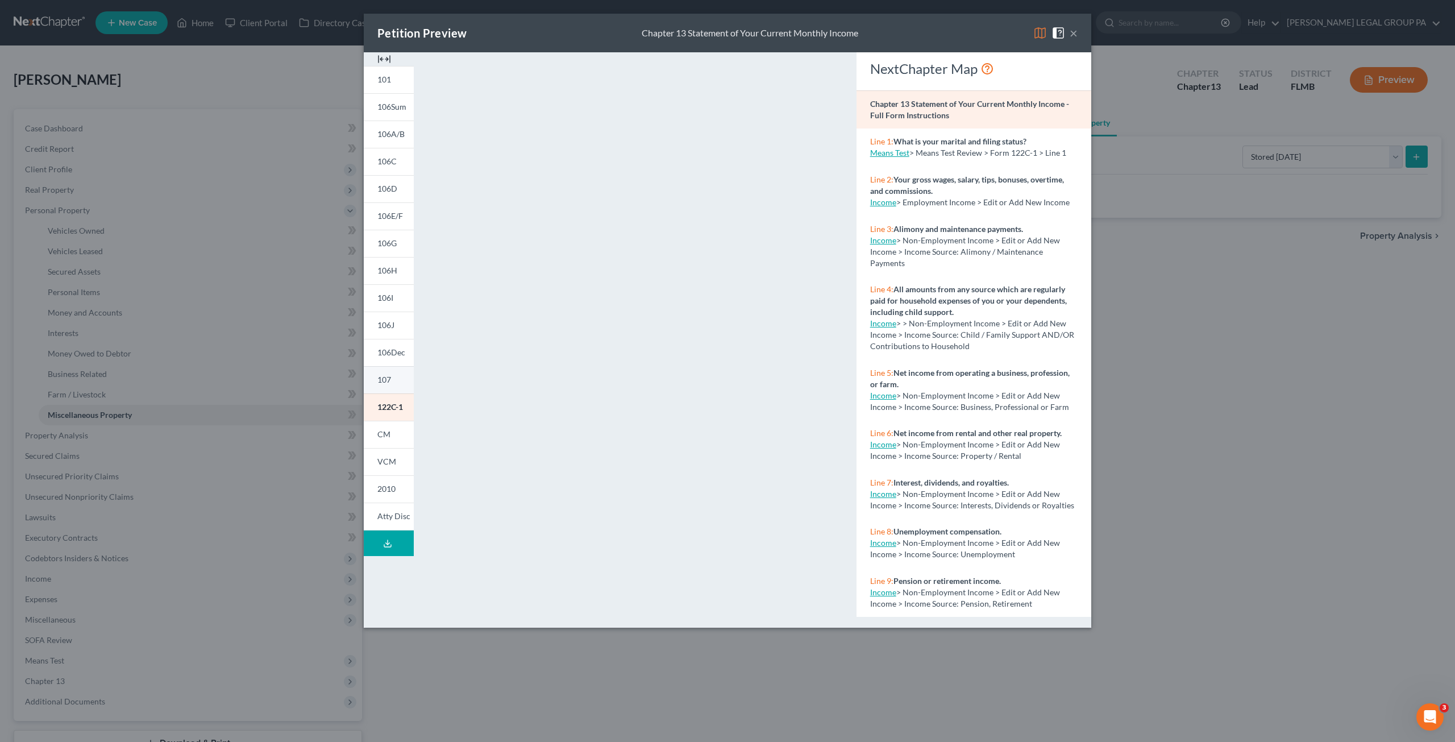
click at [396, 374] on link "107" at bounding box center [389, 379] width 50 height 27
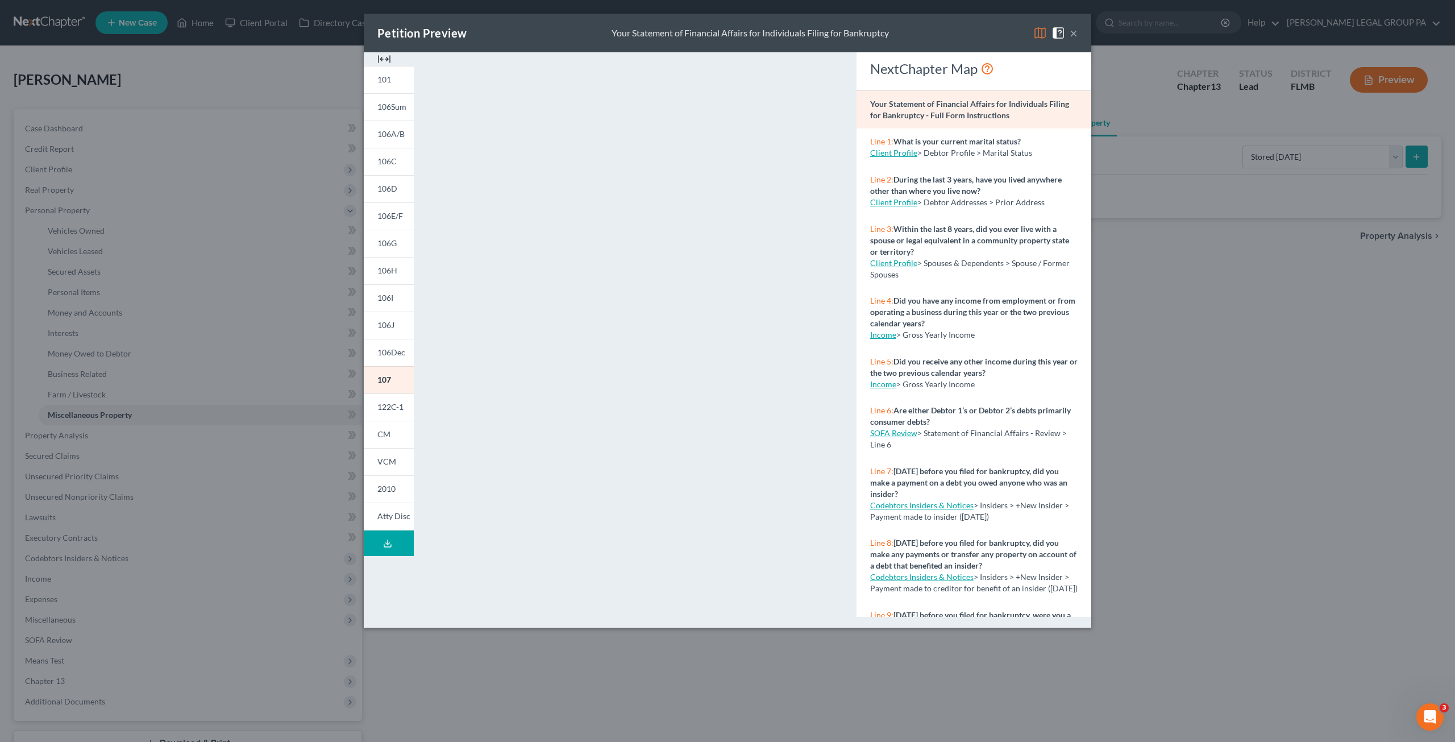
click at [1075, 34] on button "×" at bounding box center [1073, 33] width 8 height 14
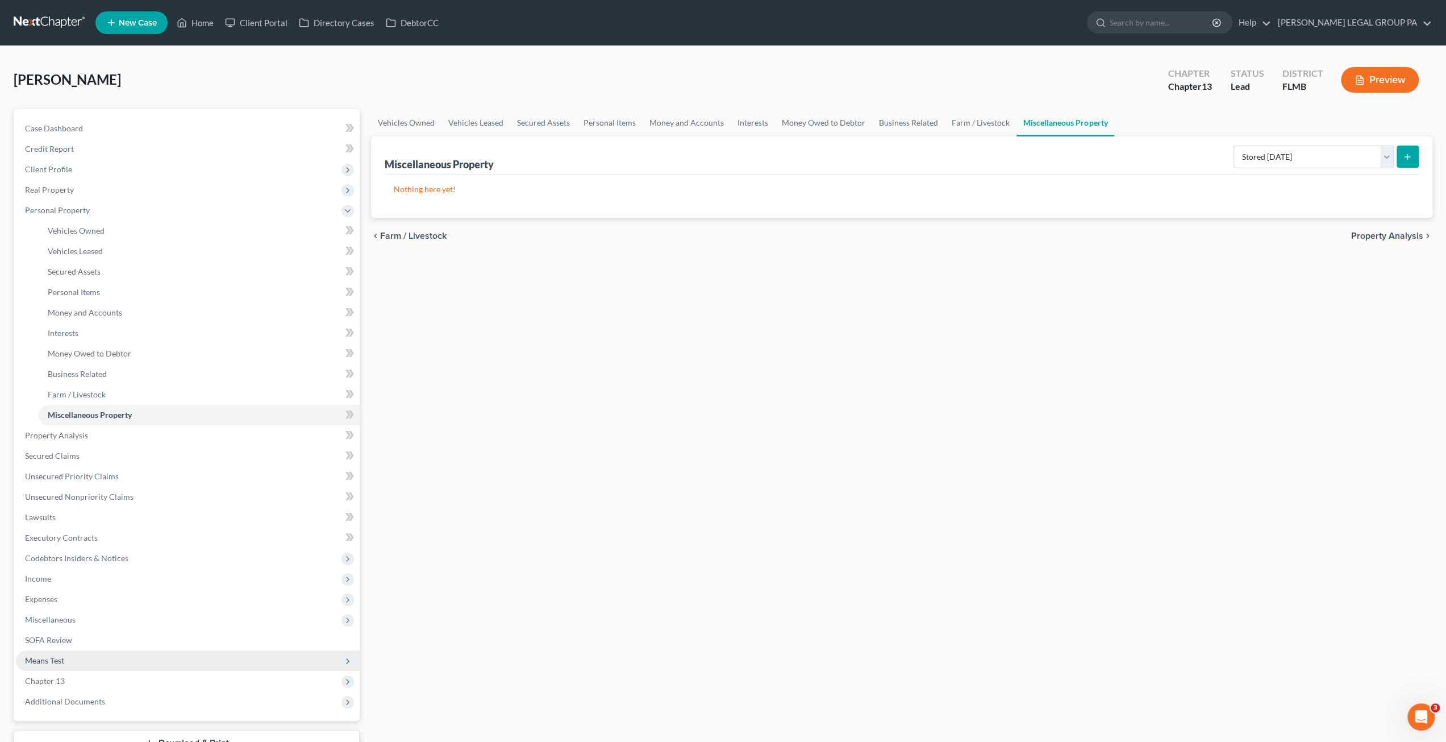
click at [47, 661] on span "Means Test" at bounding box center [44, 660] width 39 height 10
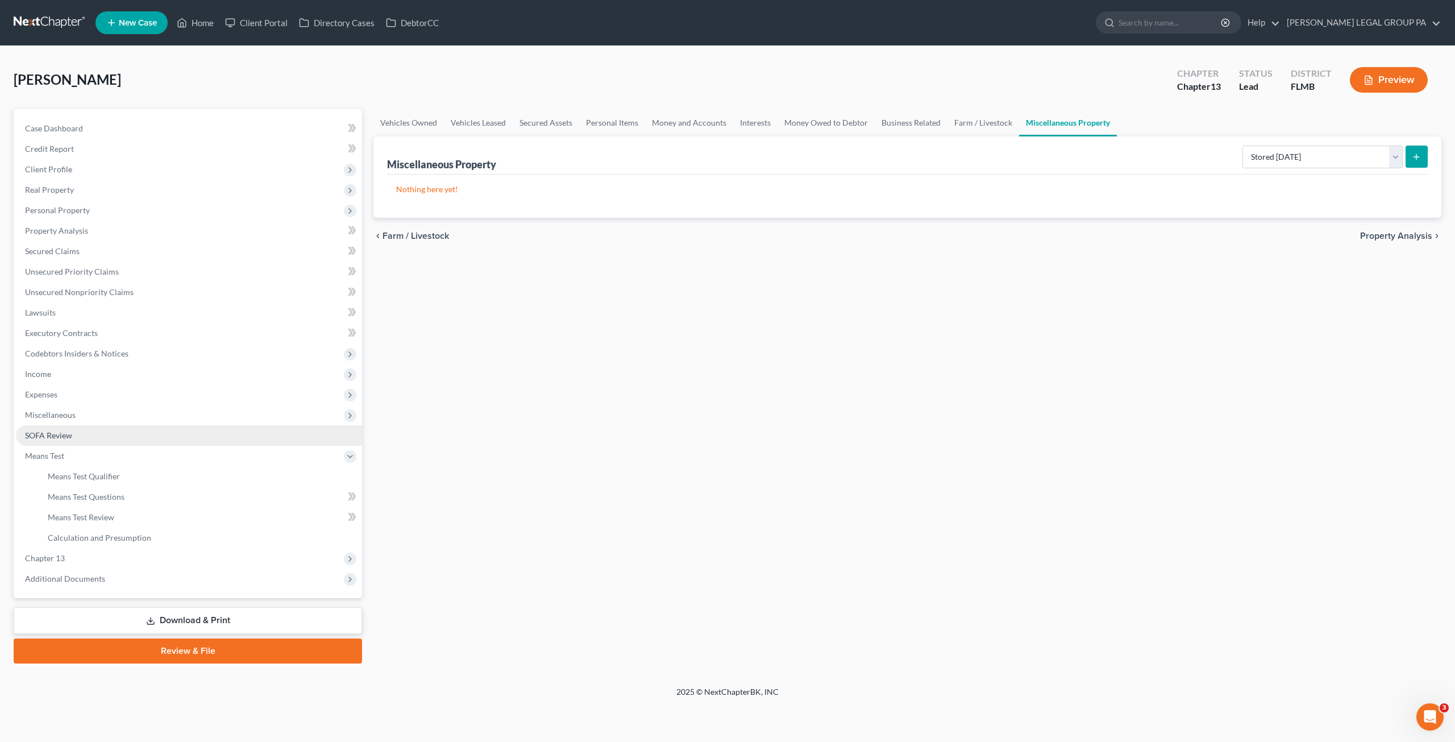
click at [60, 435] on span "SOFA Review" at bounding box center [48, 435] width 47 height 10
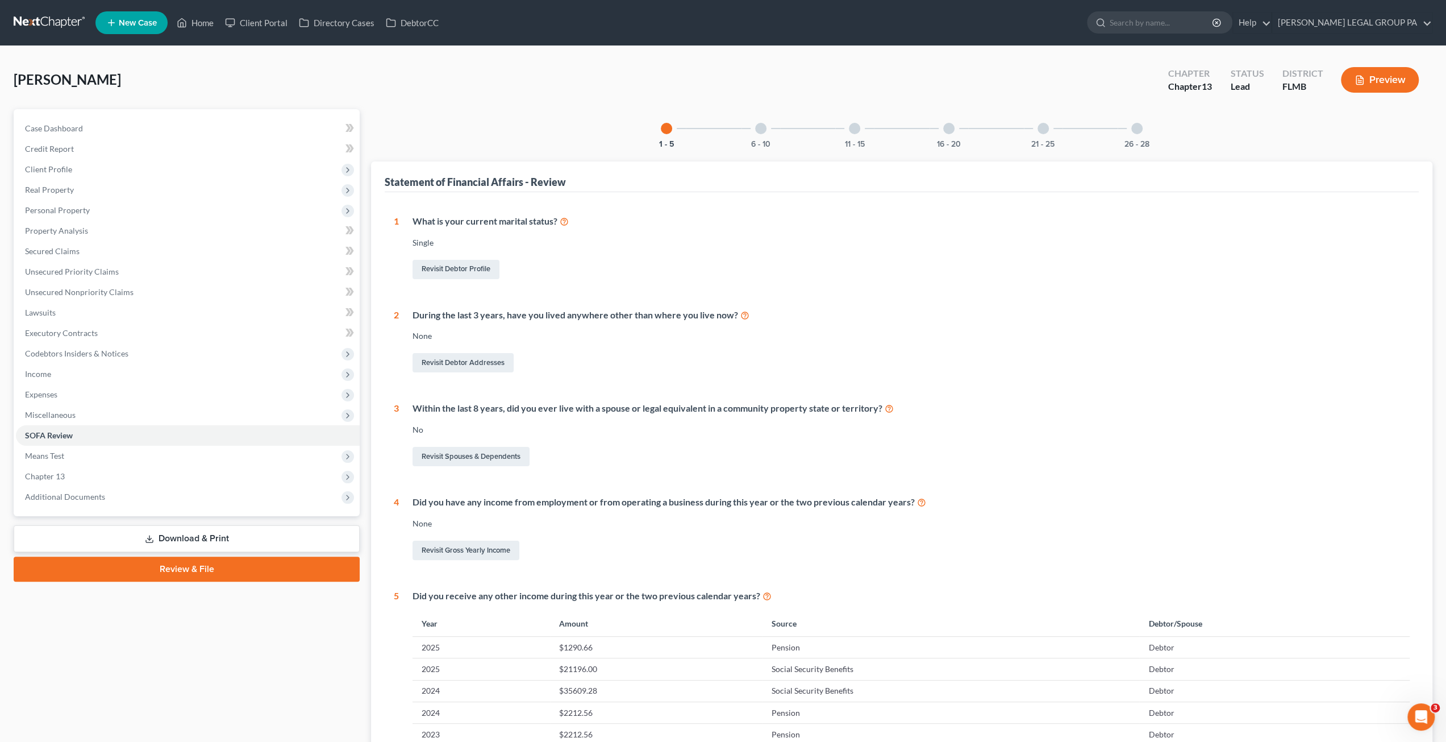
click at [1137, 132] on div at bounding box center [1136, 128] width 11 height 11
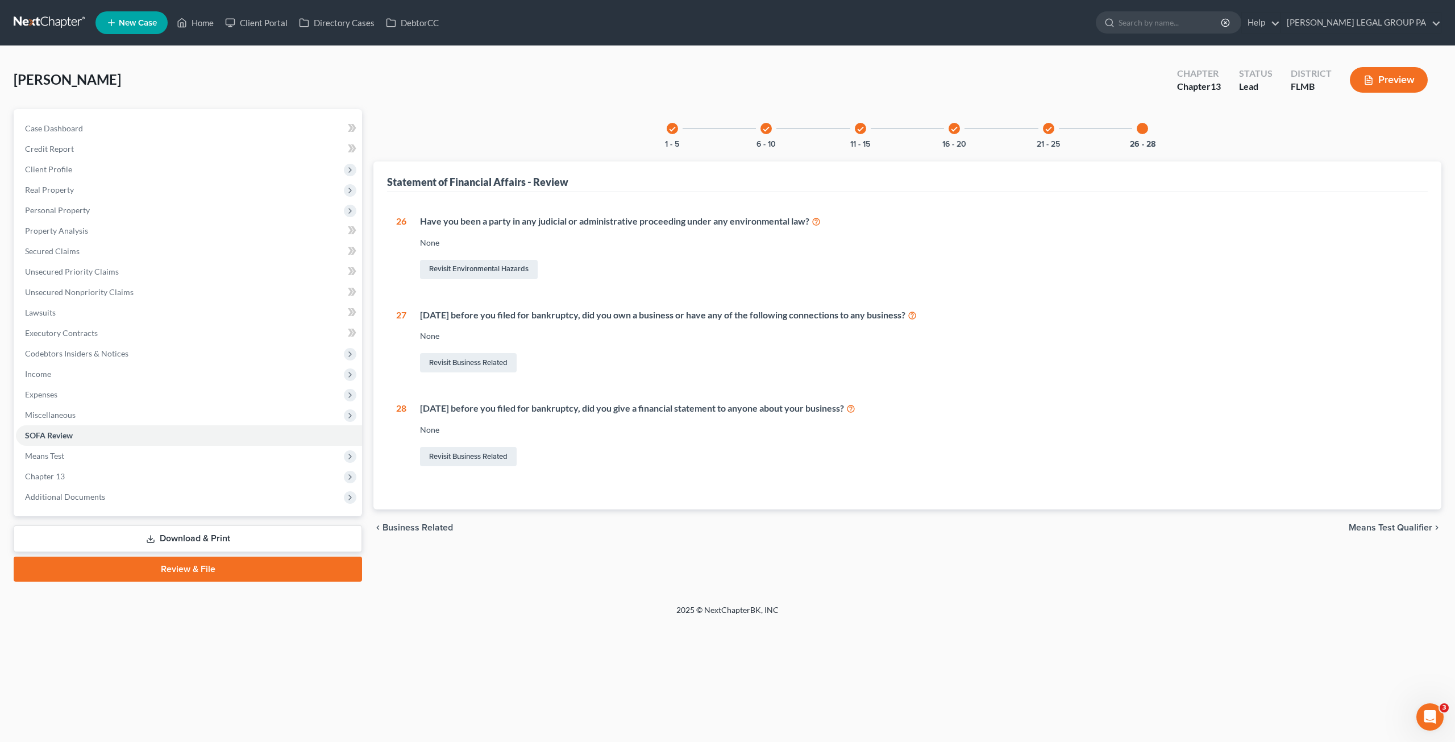
click at [1049, 128] on icon "check" at bounding box center [1048, 129] width 8 height 8
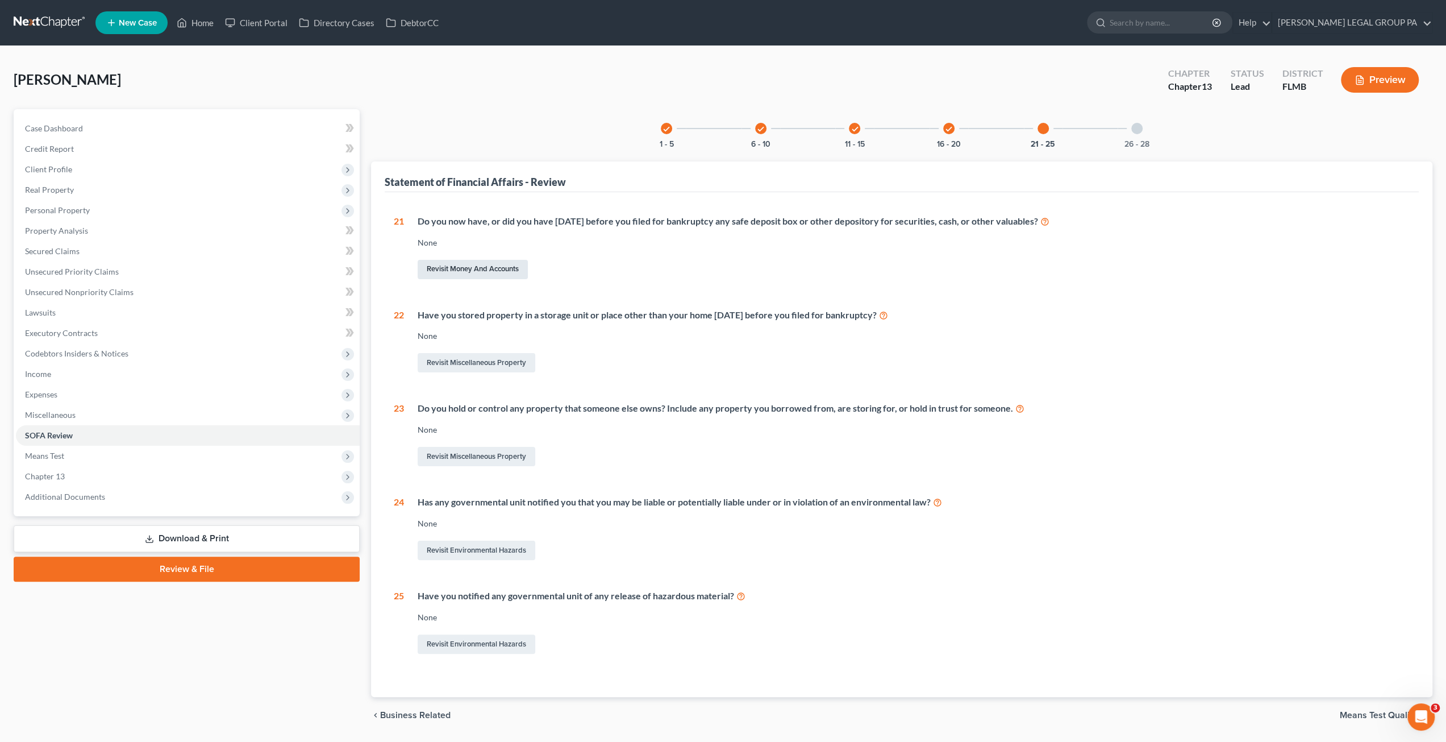
click at [475, 269] on link "Revisit Money and Accounts" at bounding box center [473, 269] width 110 height 19
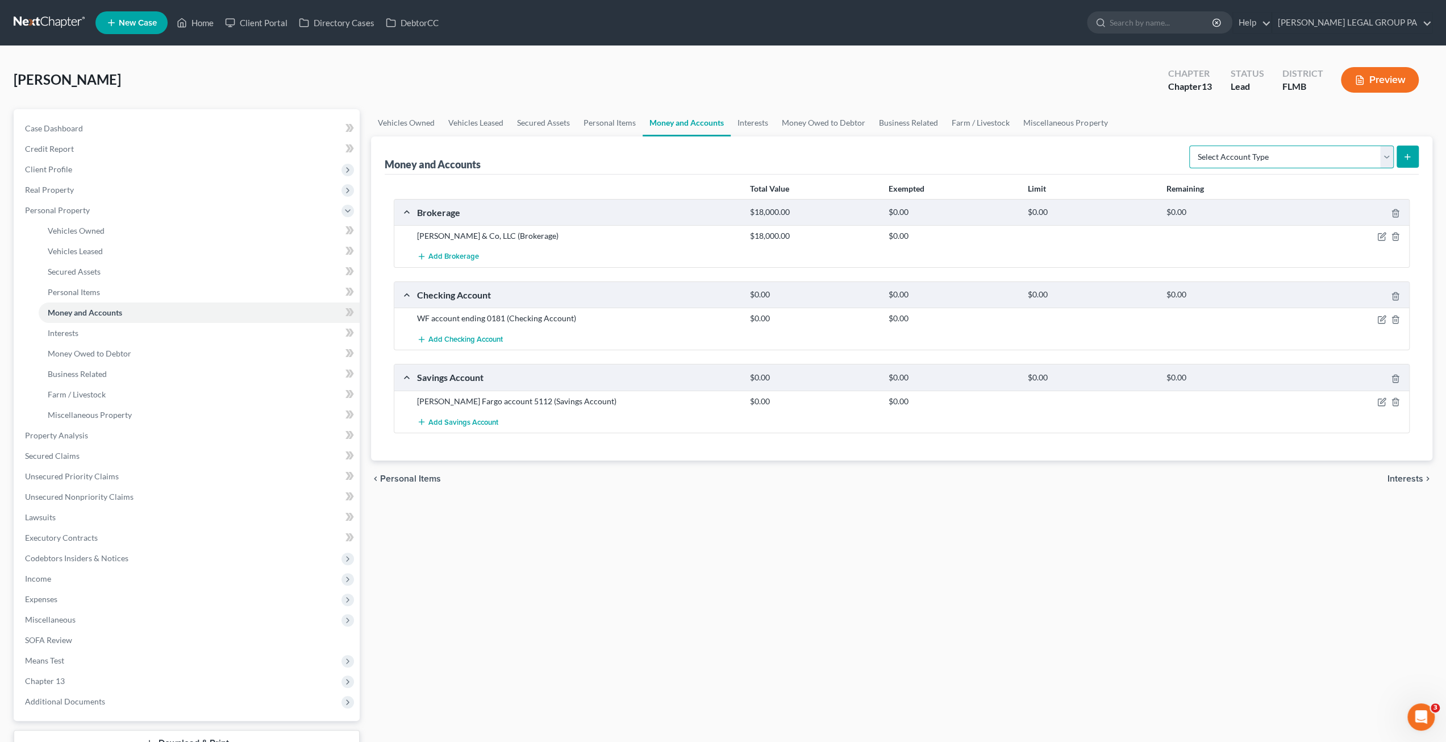
click at [1292, 153] on select "Select Account Type Brokerage Cash on Hand Certificates of Deposit Checking Acc…" at bounding box center [1291, 156] width 205 height 23
select select "security_deposits"
click at [1192, 145] on select "Select Account Type Brokerage Cash on Hand Certificates of Deposit Checking Acc…" at bounding box center [1291, 156] width 205 height 23
click at [1415, 150] on button "submit" at bounding box center [1408, 156] width 22 height 22
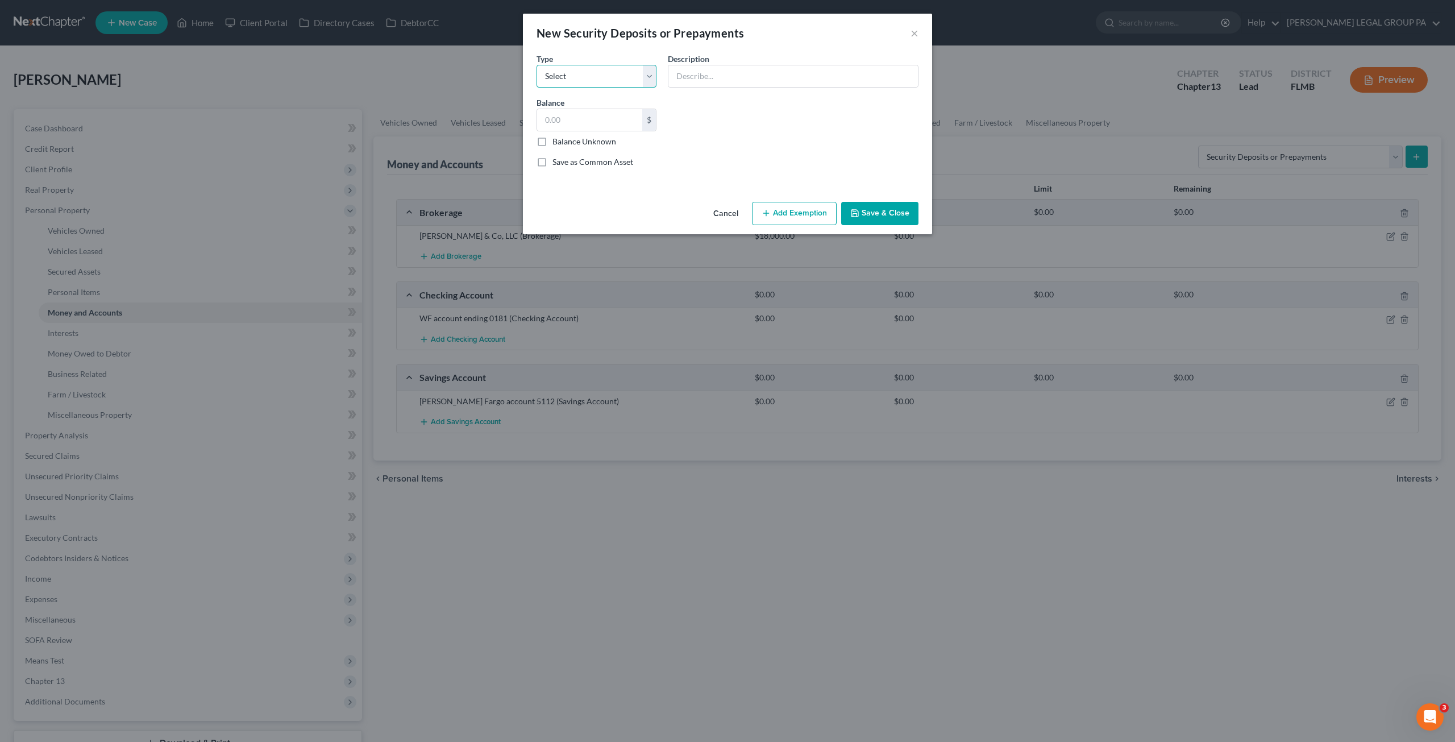
click at [606, 80] on select "Select Electric Gas Heating Oil Security Deposit On Rental Unit Prepaid Rent Te…" at bounding box center [596, 76] width 120 height 23
select select "3"
click at [536, 65] on select "Select Electric Gas Heating Oil Security Deposit On Rental Unit Prepaid Rent Te…" at bounding box center [596, 76] width 120 height 23
drag, startPoint x: 591, startPoint y: 124, endPoint x: 638, endPoint y: 109, distance: 49.6
click at [591, 124] on input "text" at bounding box center [589, 120] width 105 height 22
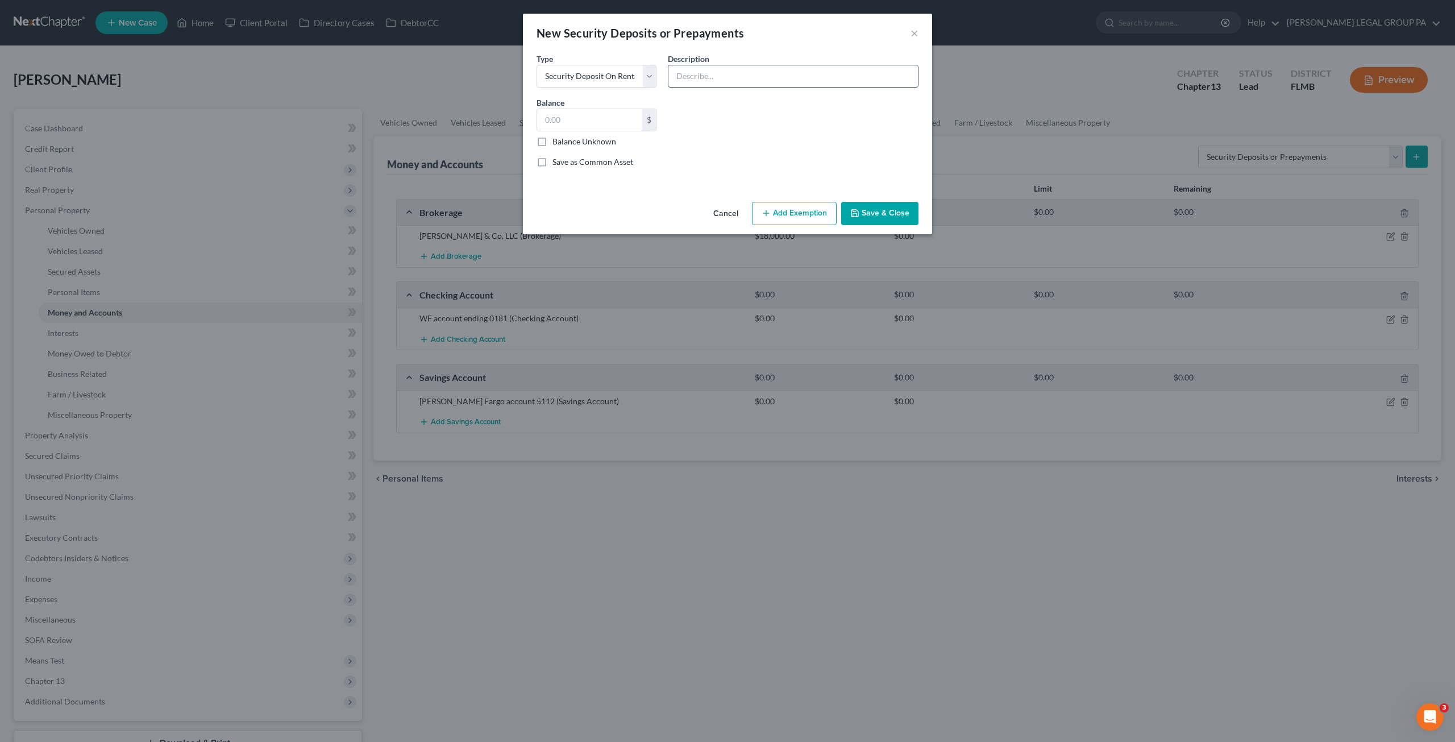
click at [724, 74] on input "text" at bounding box center [792, 76] width 249 height 22
click at [728, 76] on input "Debtor has an empty security Deposit Box in" at bounding box center [792, 76] width 249 height 22
click at [752, 74] on input "Debtor has an empty security Deposit Box in" at bounding box center [792, 76] width 249 height 22
click at [831, 74] on input "Debtor has an empty Security Deposit Box in" at bounding box center [792, 76] width 249 height 22
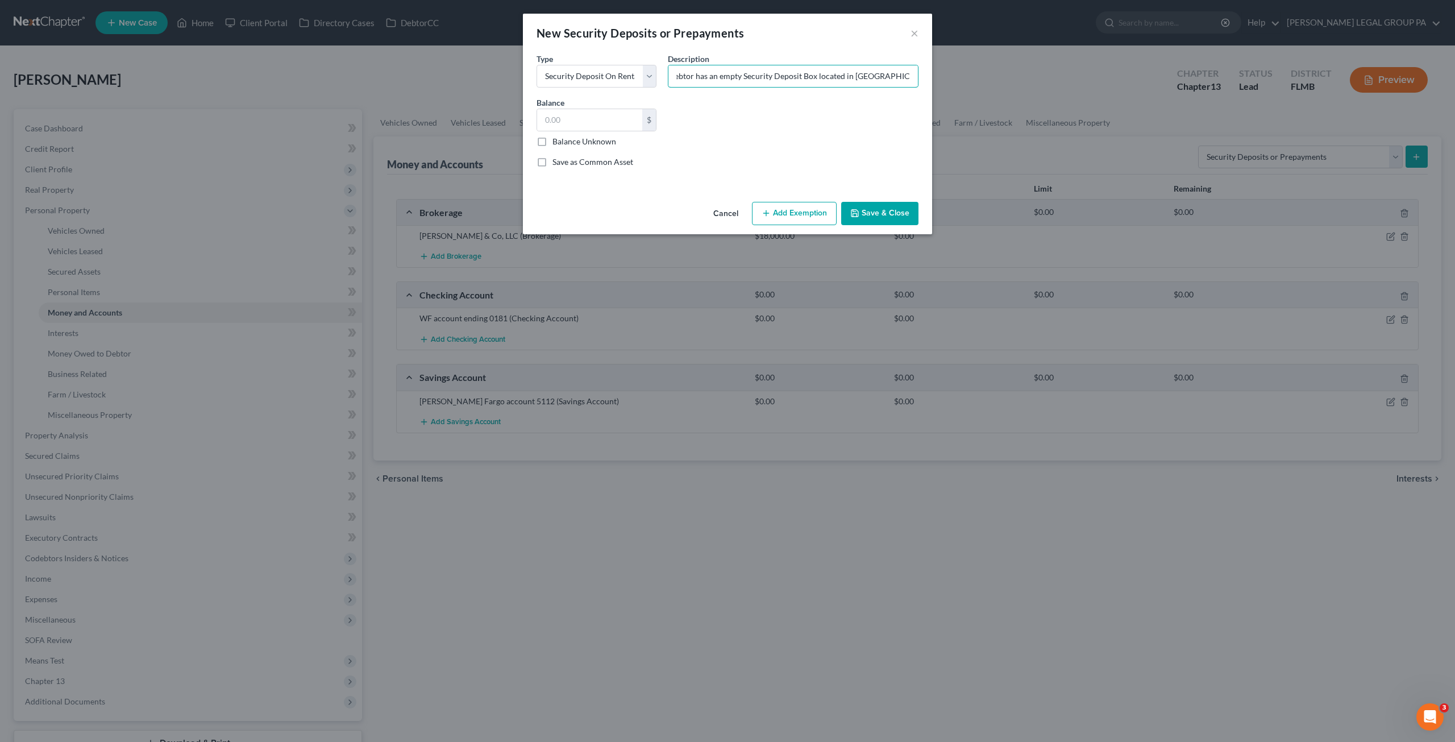
drag, startPoint x: 879, startPoint y: 81, endPoint x: 1022, endPoint y: 92, distance: 143.1
click at [1022, 92] on div "New Security Deposits or Prepayments × An exemption set must first be selected …" at bounding box center [727, 371] width 1455 height 742
drag, startPoint x: 892, startPoint y: 77, endPoint x: 915, endPoint y: 74, distance: 23.5
click at [915, 74] on input "Debtor has an empty Security Deposit Box located in Well Fargo Bank located in" at bounding box center [792, 76] width 249 height 22
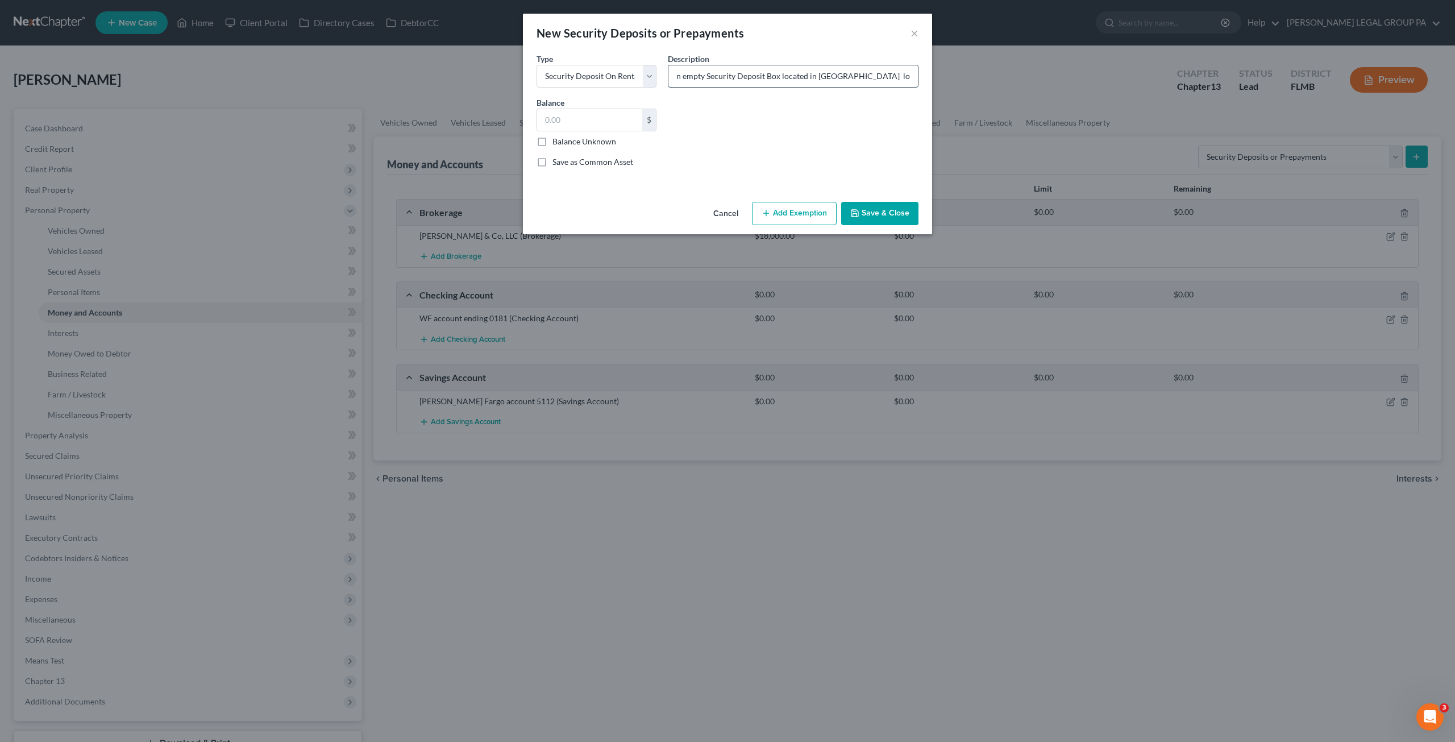
click at [911, 74] on input "Debtor has an empty Security Deposit Box located in Well Fargo Bank located in" at bounding box center [792, 76] width 249 height 22
paste input "6298 W Waters Ave, Tampa, FL 33634"
type input "Debtor has an empty Security Deposit Box located in Well Fargo Bank located in …"
click at [802, 135] on div "Common Asset Select Type Select Electric Gas Heating Oil Security Deposit On Re…" at bounding box center [727, 114] width 393 height 124
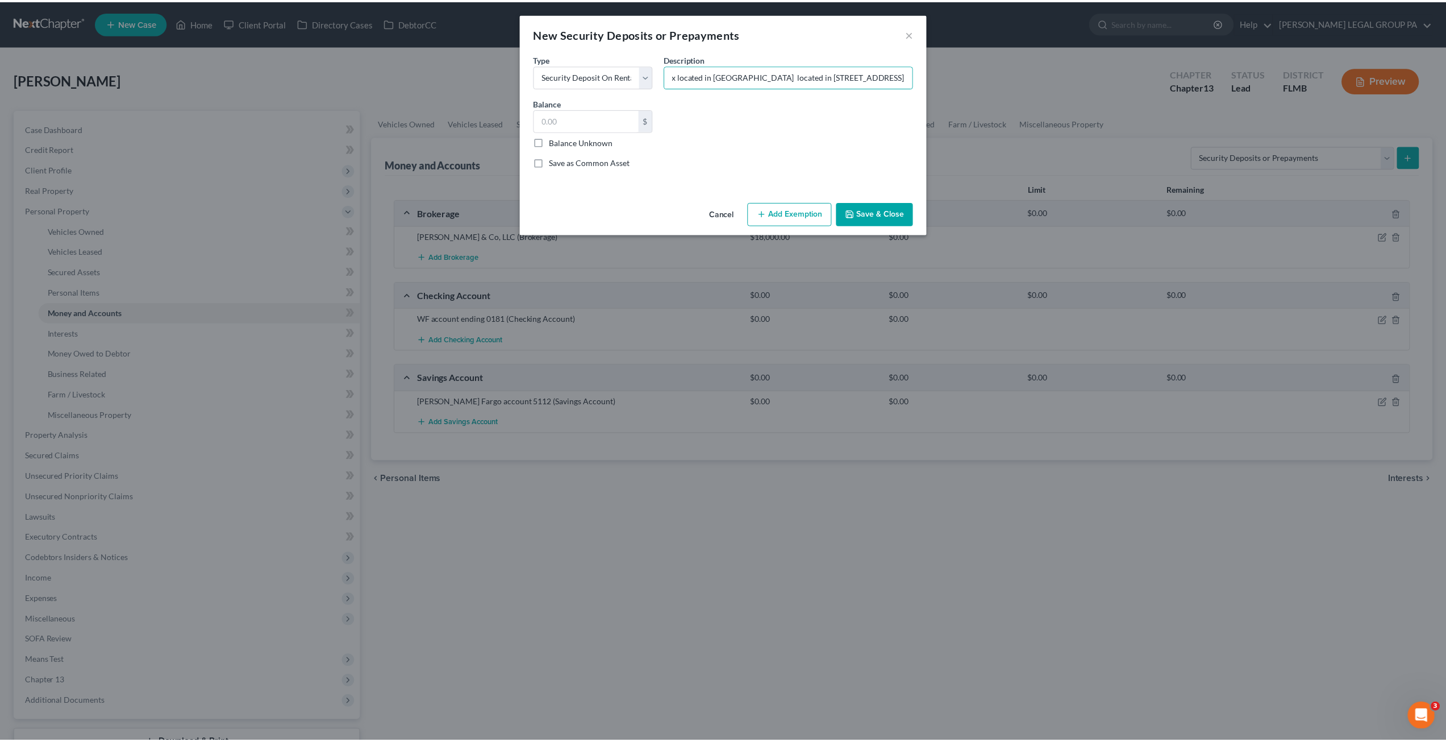
scroll to position [0, 0]
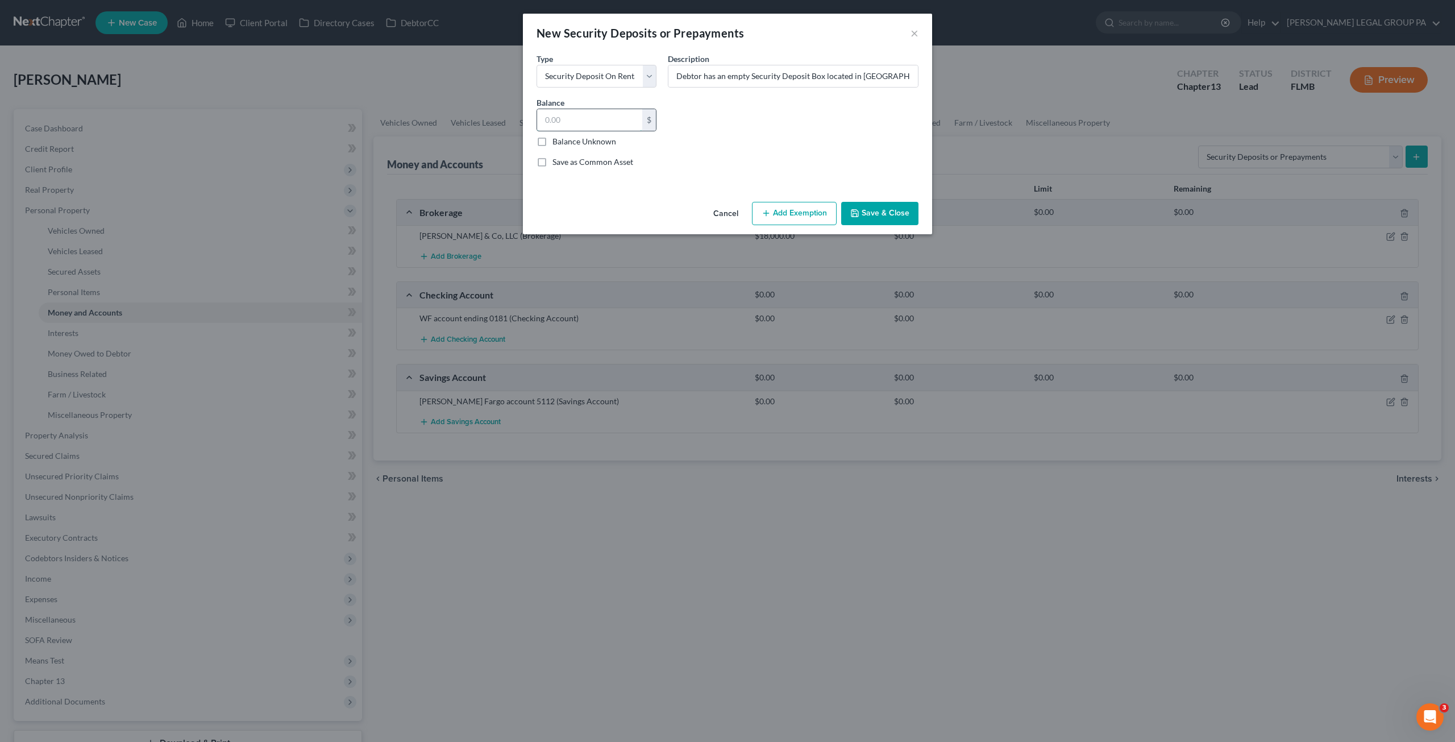
click at [555, 118] on input "text" at bounding box center [589, 120] width 105 height 22
type input "0.00"
click at [869, 214] on button "Save & Close" at bounding box center [879, 214] width 77 height 24
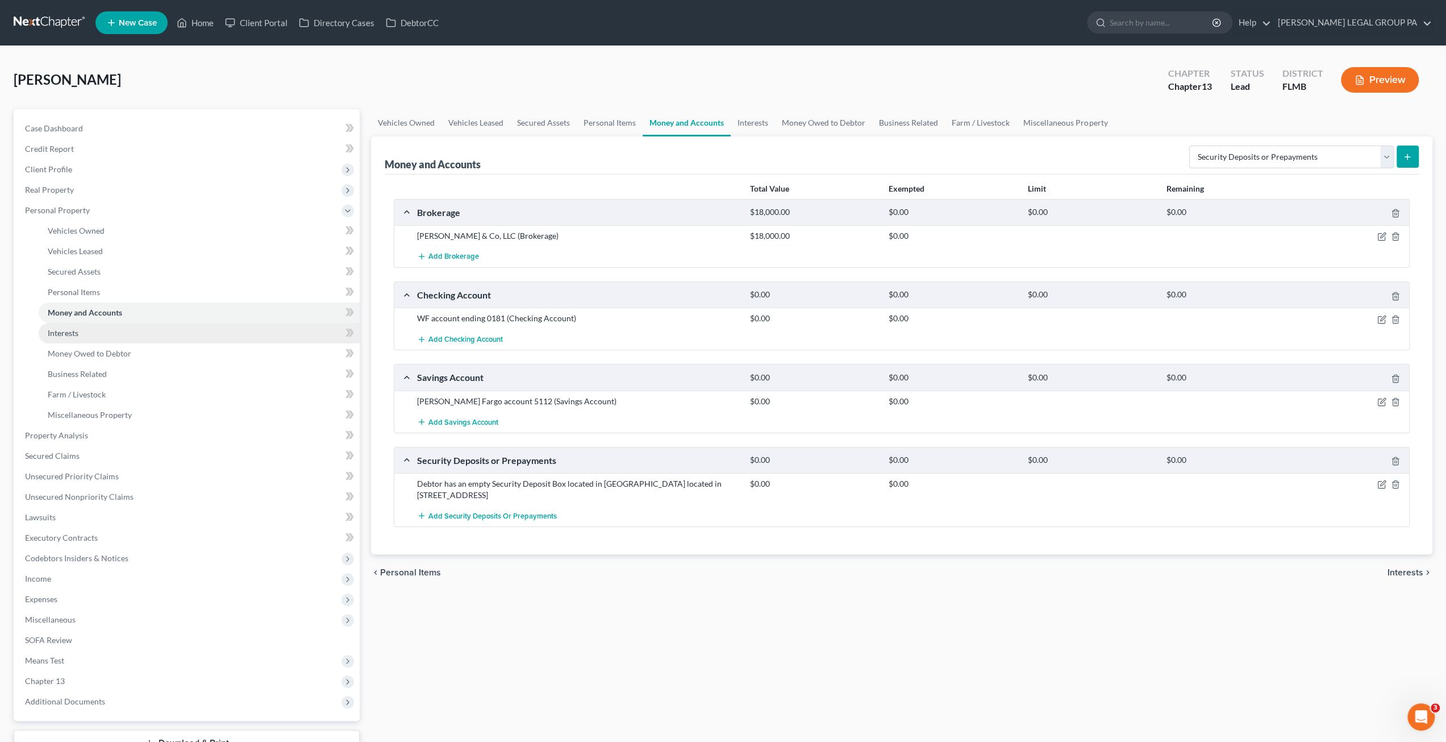
click at [82, 339] on link "Interests" at bounding box center [199, 333] width 321 height 20
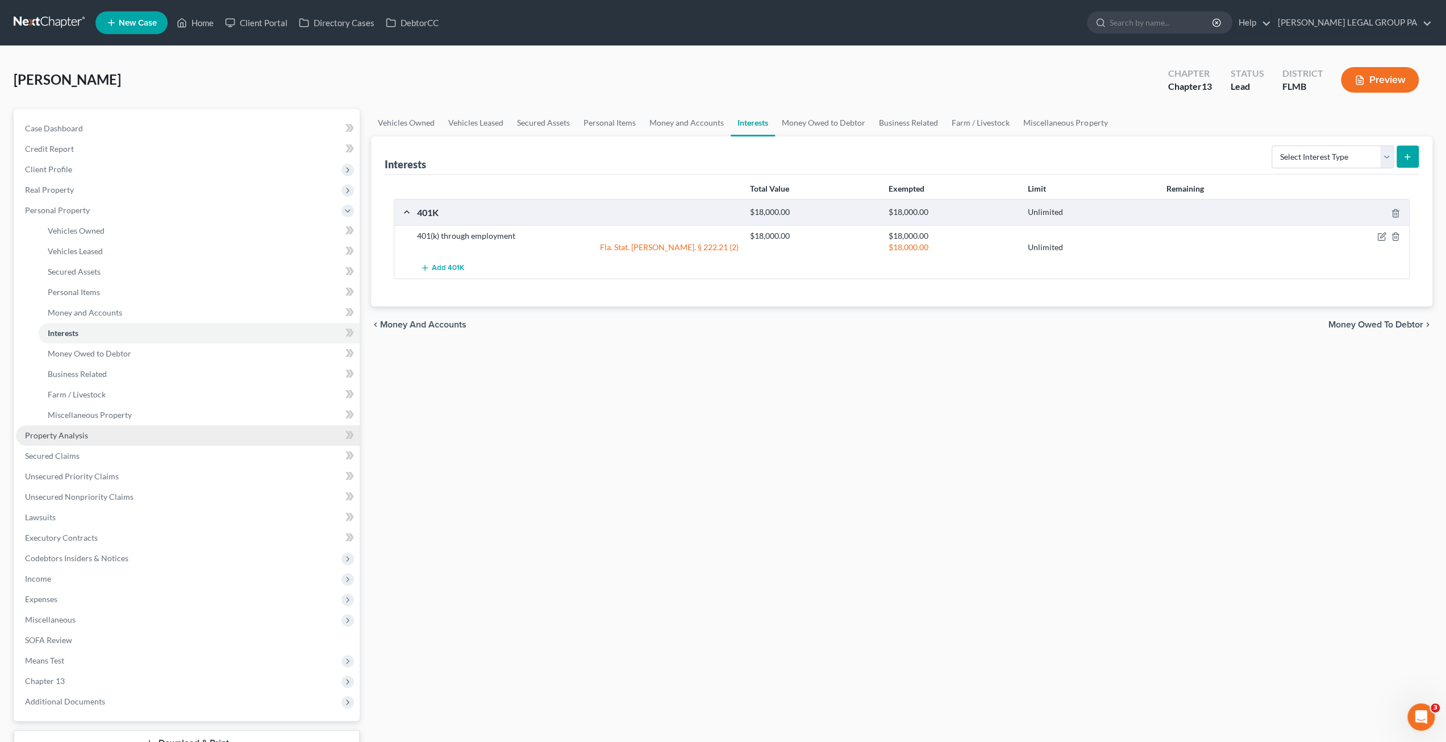
click at [70, 428] on link "Property Analysis" at bounding box center [188, 435] width 344 height 20
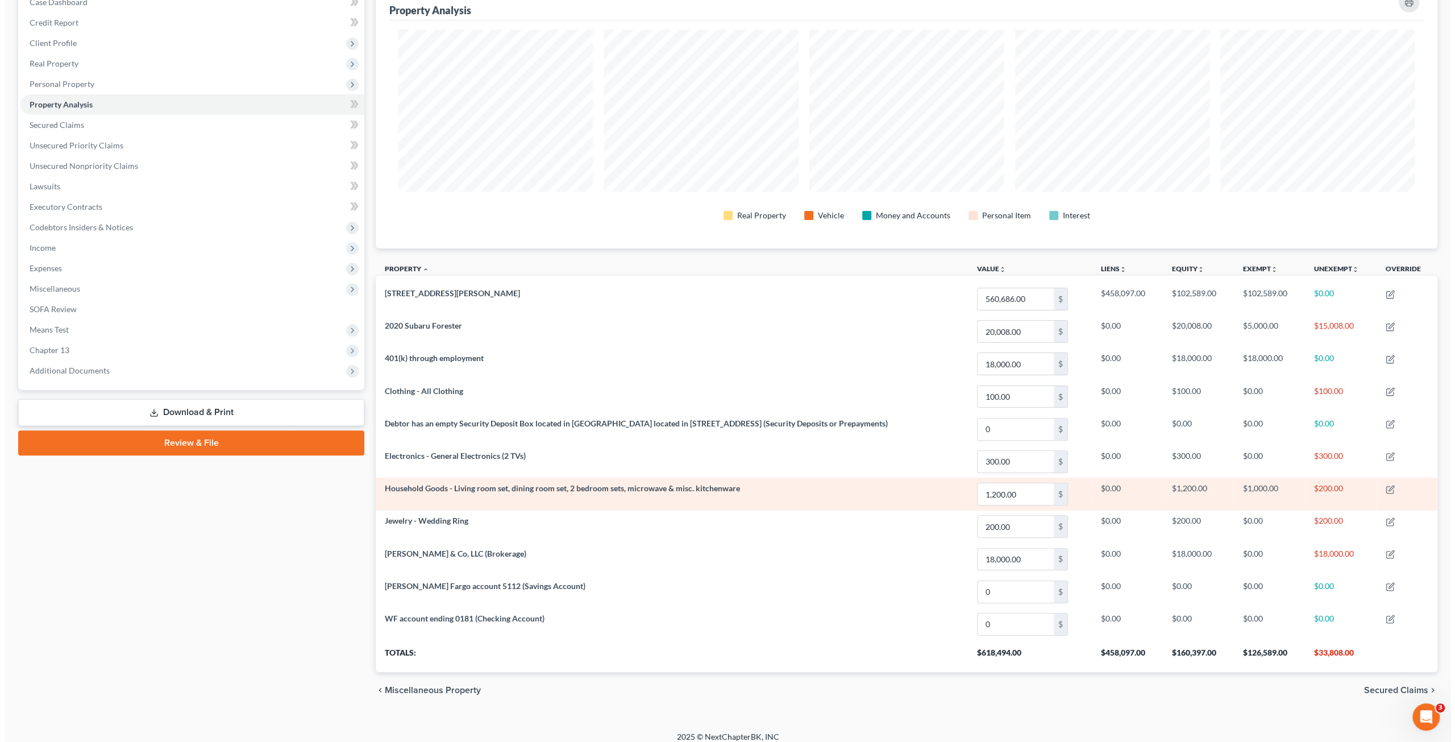
scroll to position [131, 0]
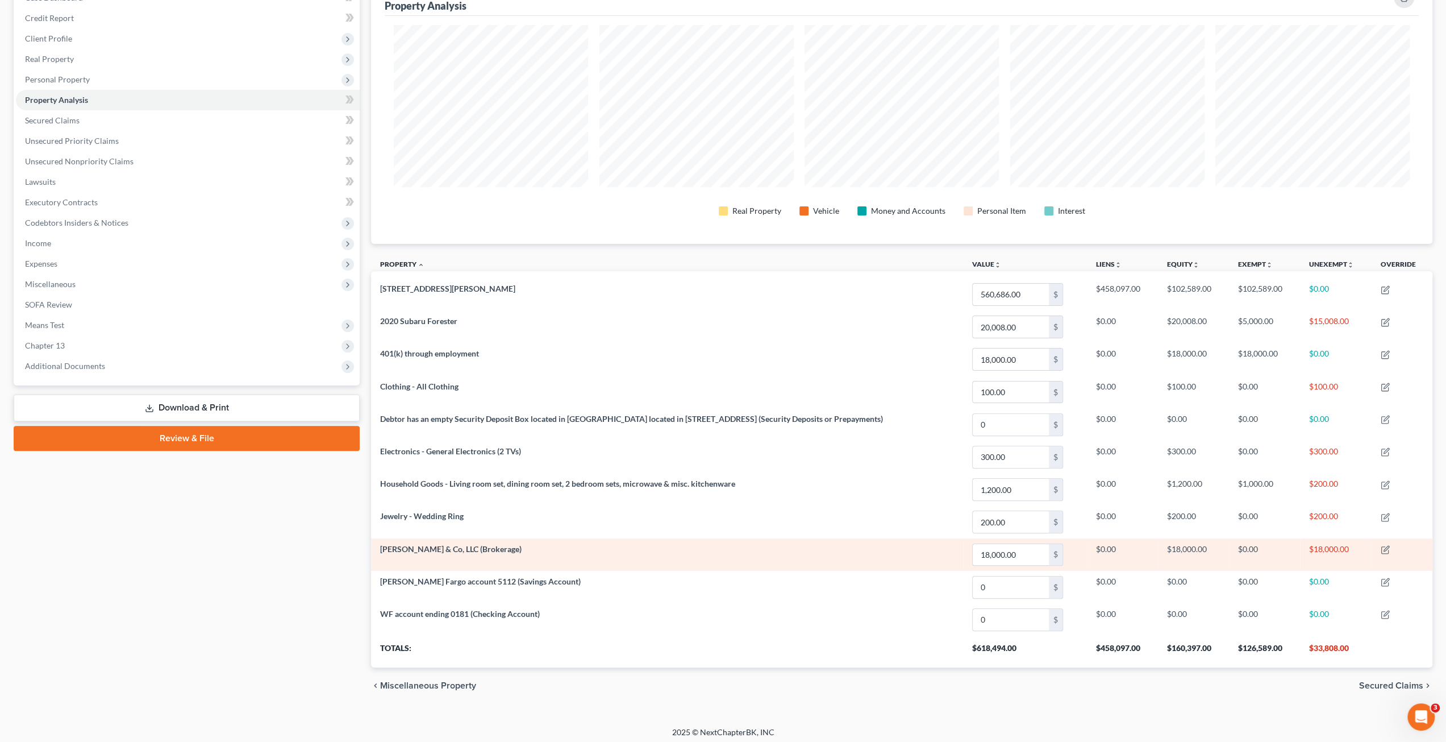
click at [1390, 540] on td at bounding box center [1402, 554] width 61 height 32
click at [1389, 546] on icon "button" at bounding box center [1385, 549] width 9 height 9
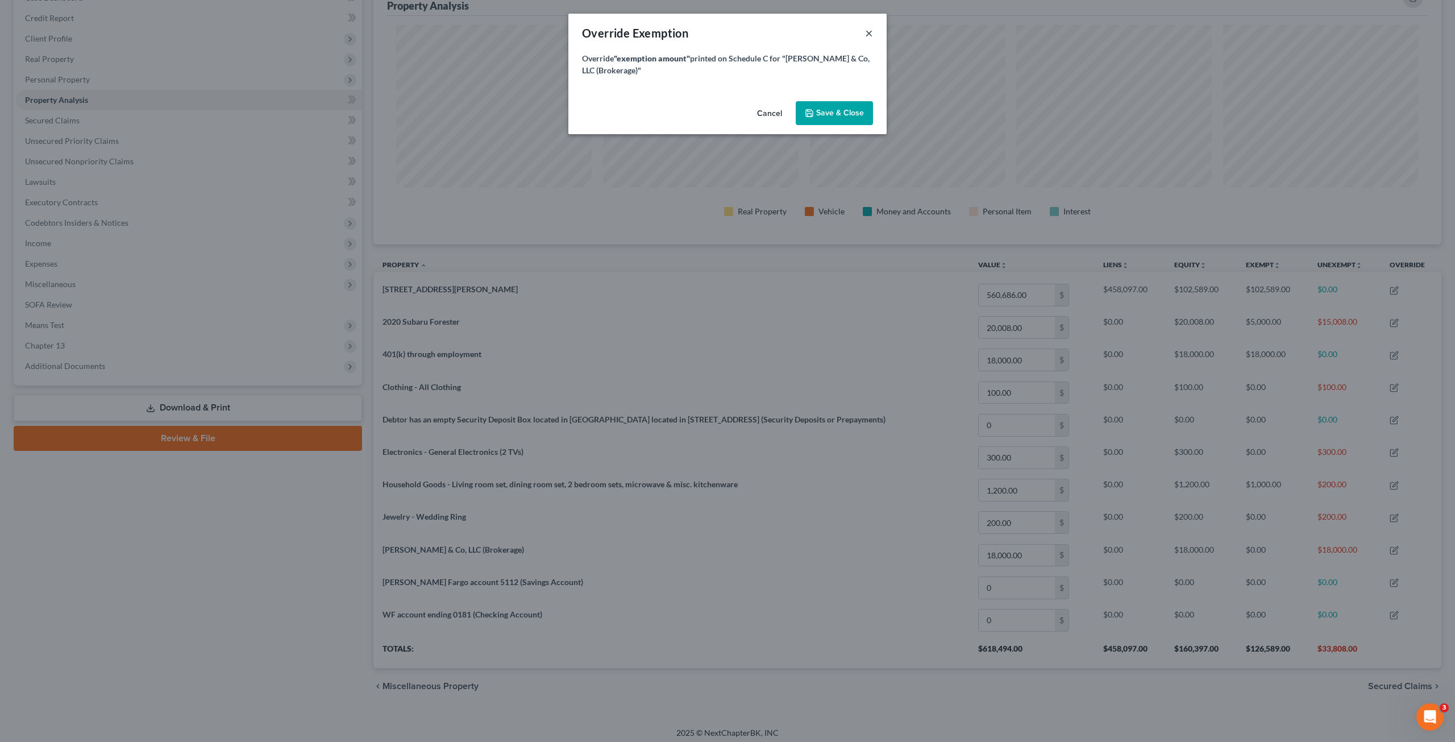
click at [867, 33] on button "×" at bounding box center [869, 33] width 8 height 14
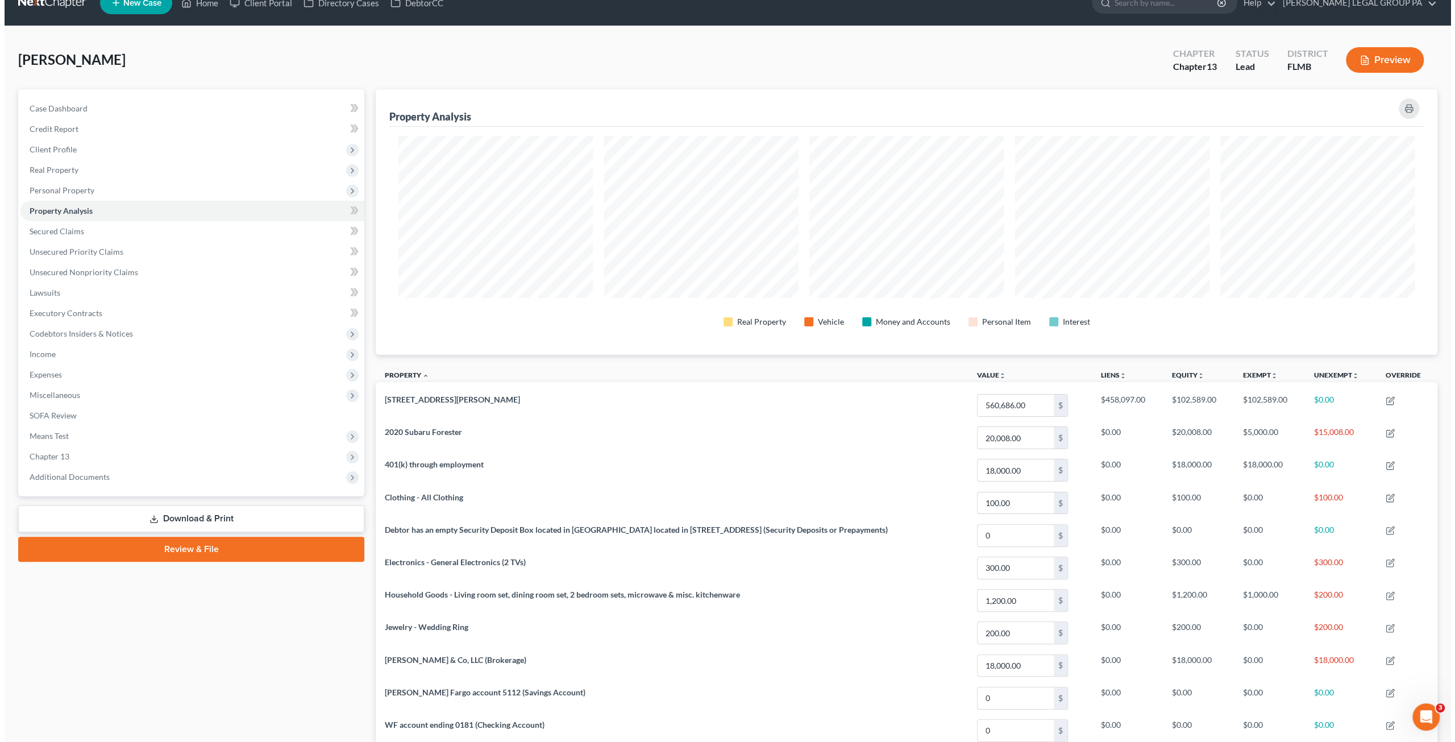
scroll to position [17, 0]
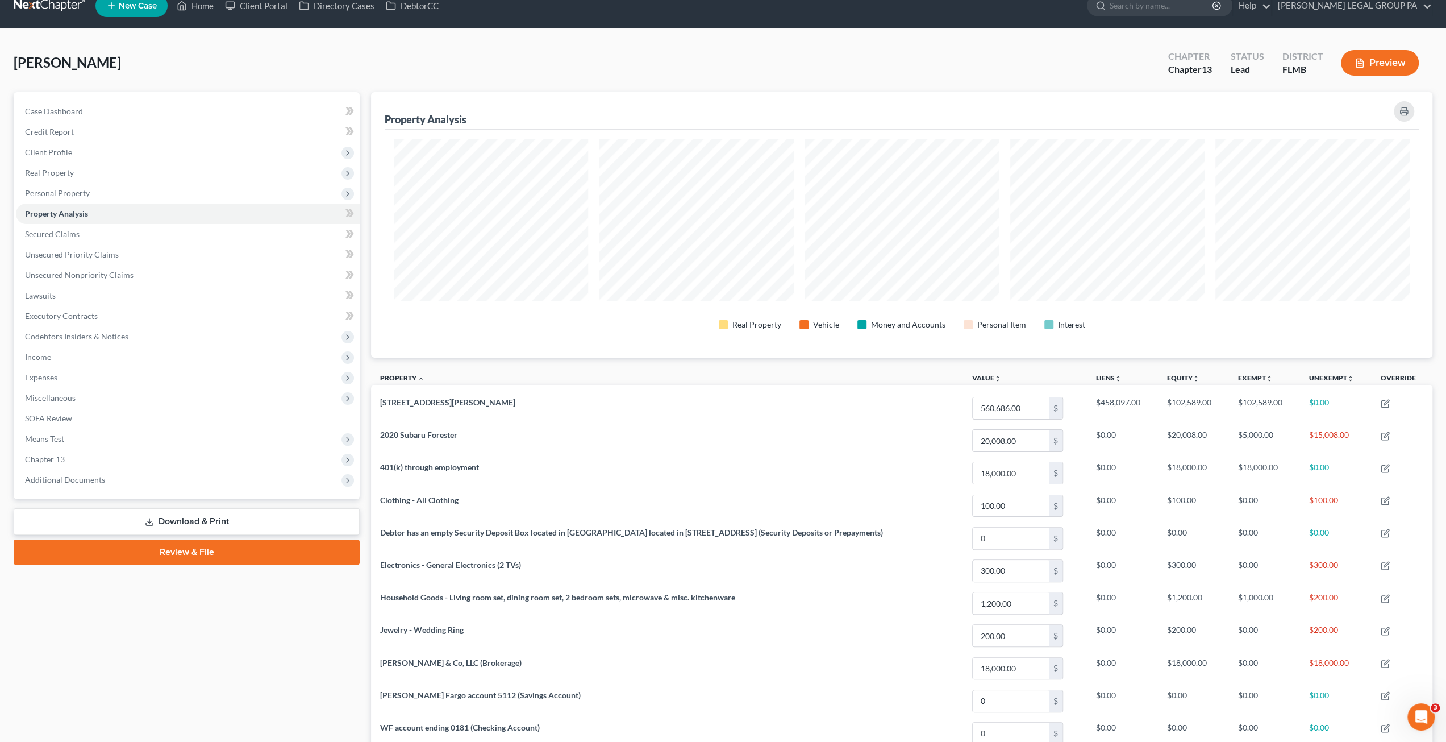
click at [1392, 64] on button "Preview" at bounding box center [1380, 63] width 78 height 26
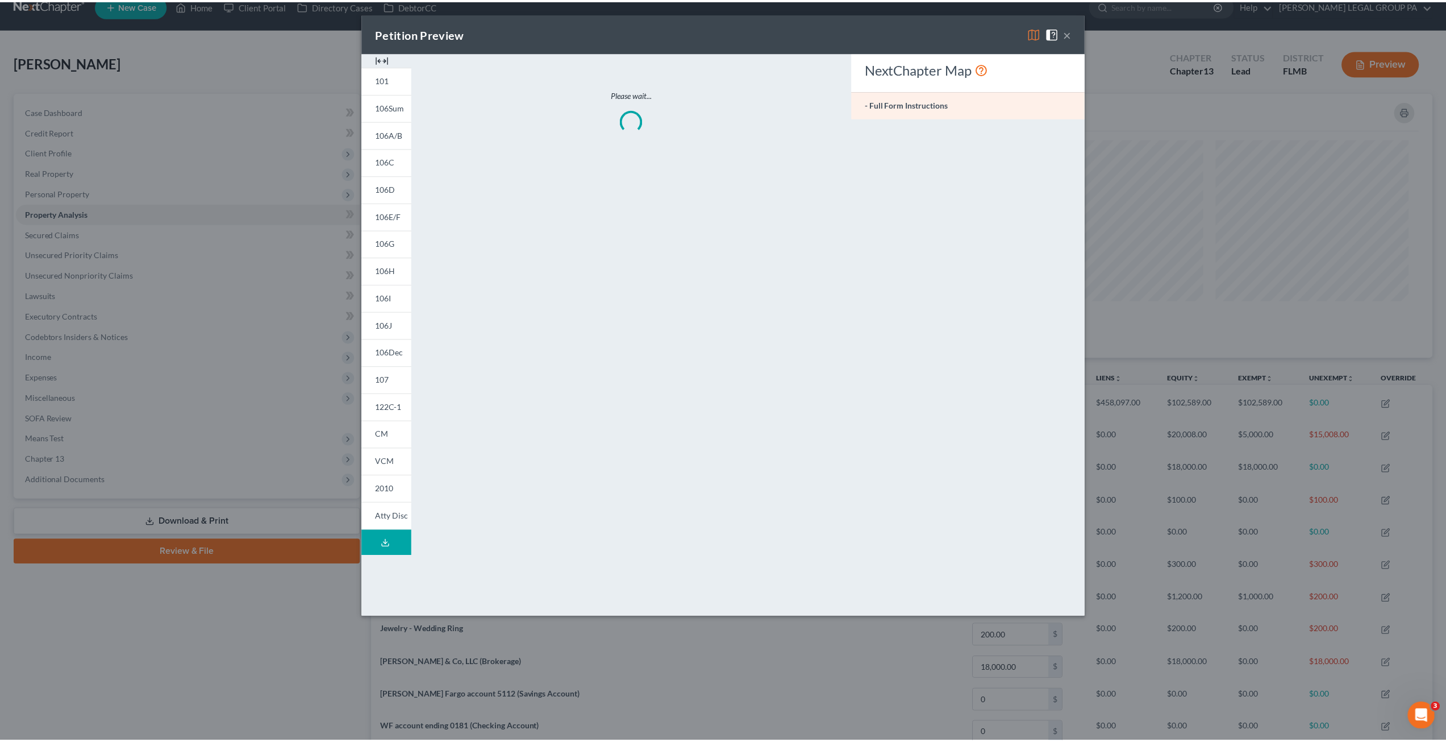
scroll to position [265, 1067]
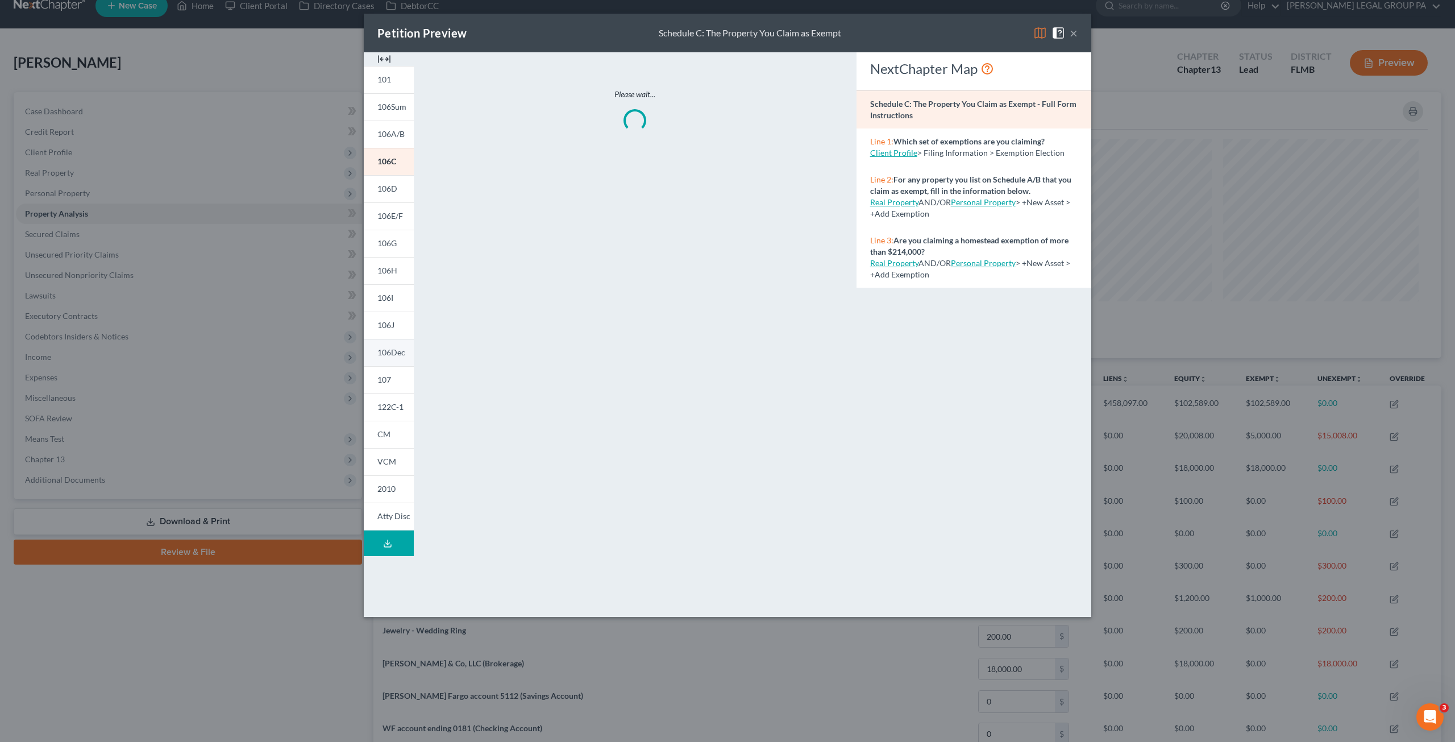
click at [397, 352] on span "106Dec" at bounding box center [391, 352] width 28 height 10
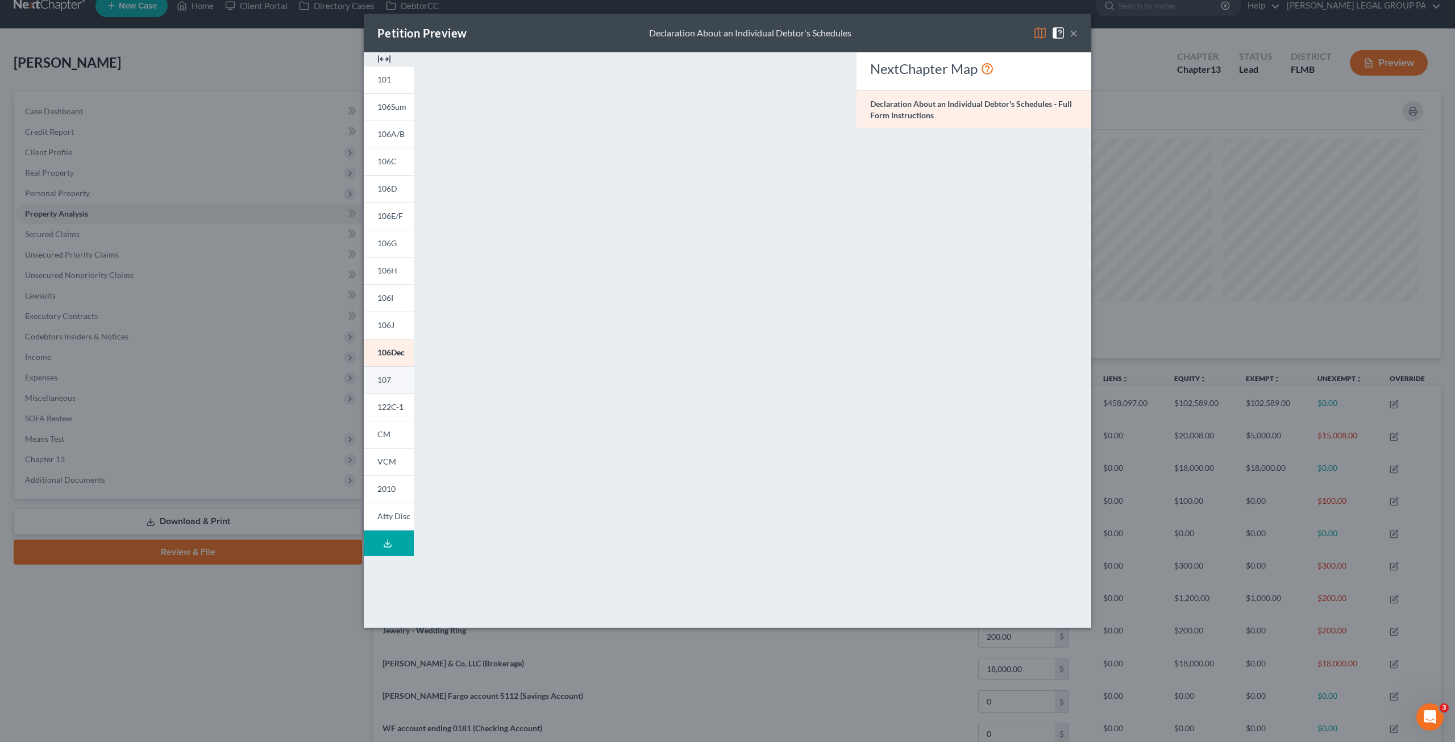
click at [380, 378] on span "107" at bounding box center [384, 379] width 14 height 10
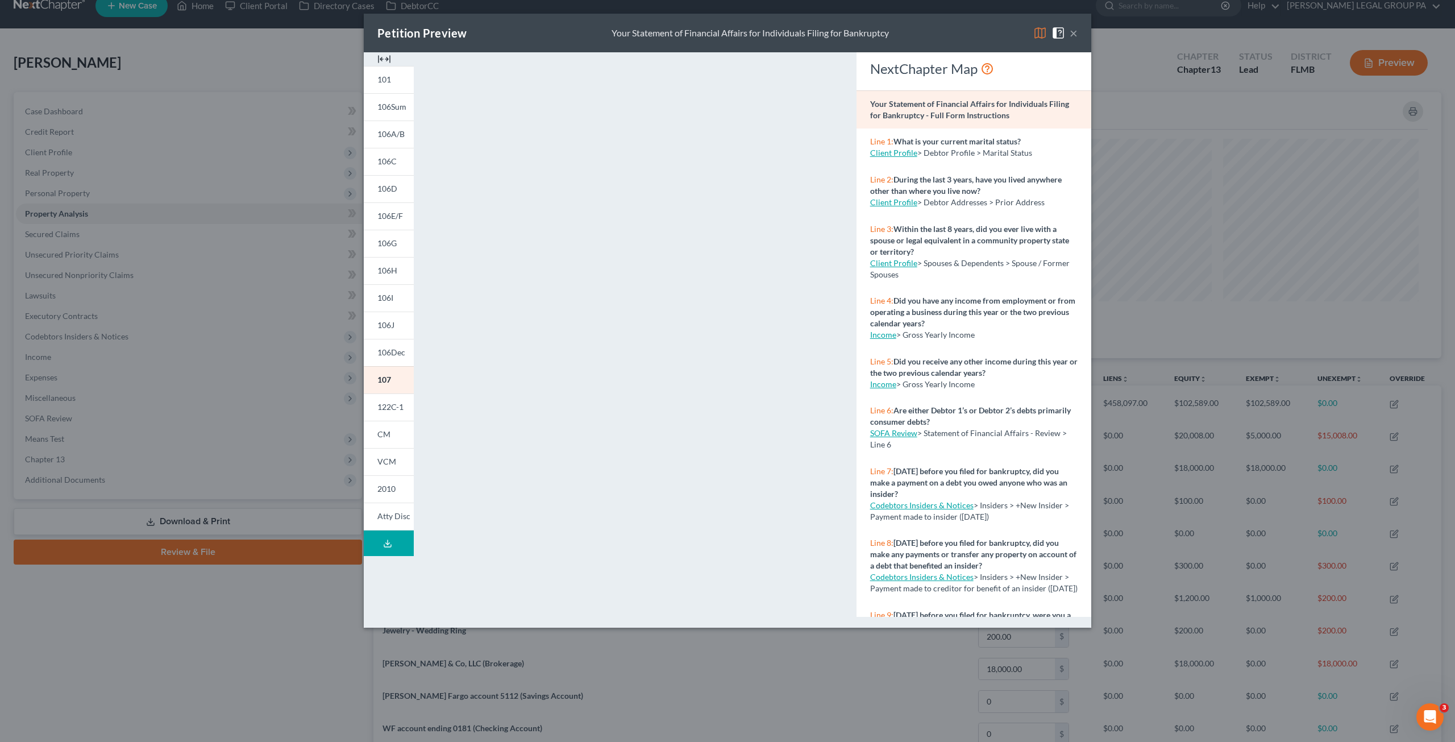
click at [1072, 36] on button "×" at bounding box center [1073, 33] width 8 height 14
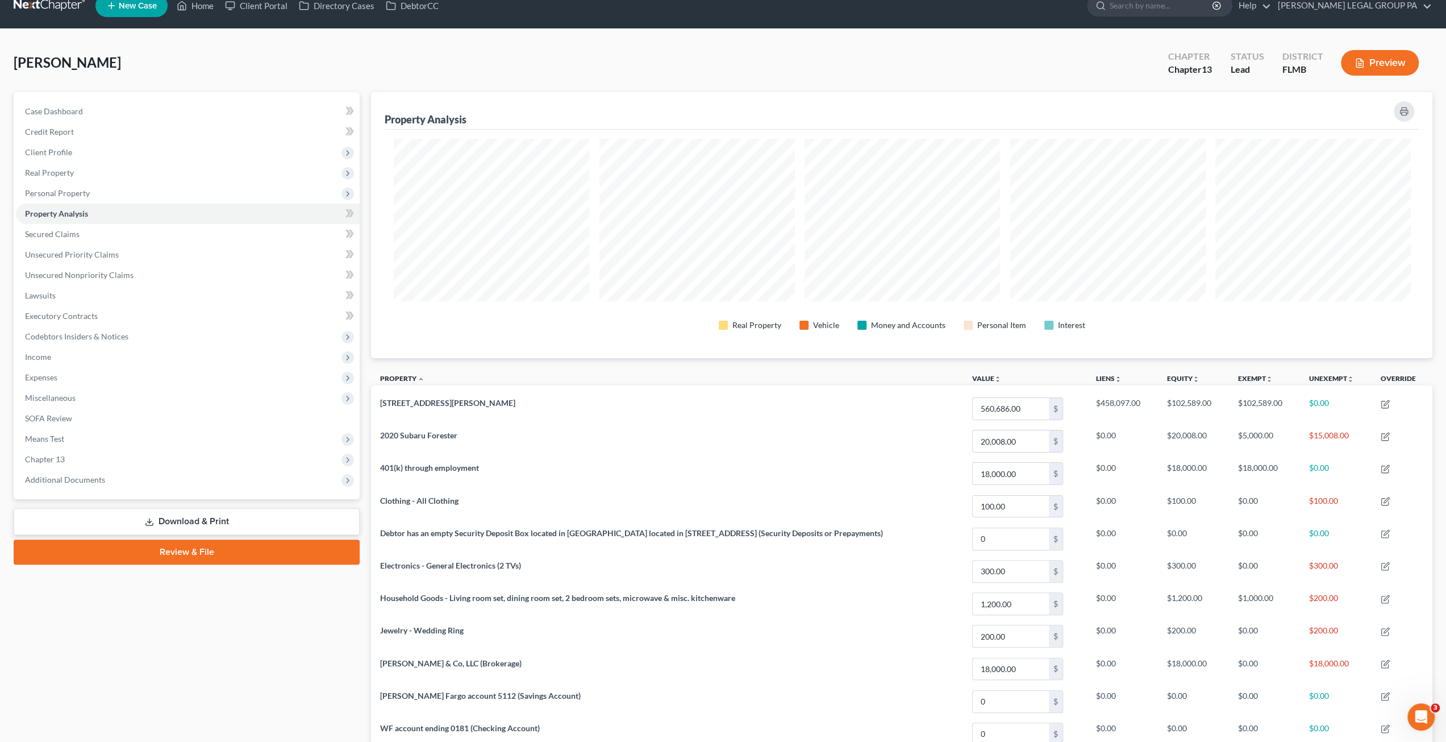
scroll to position [567948, 567152]
click at [213, 10] on link "Home" at bounding box center [195, 5] width 48 height 20
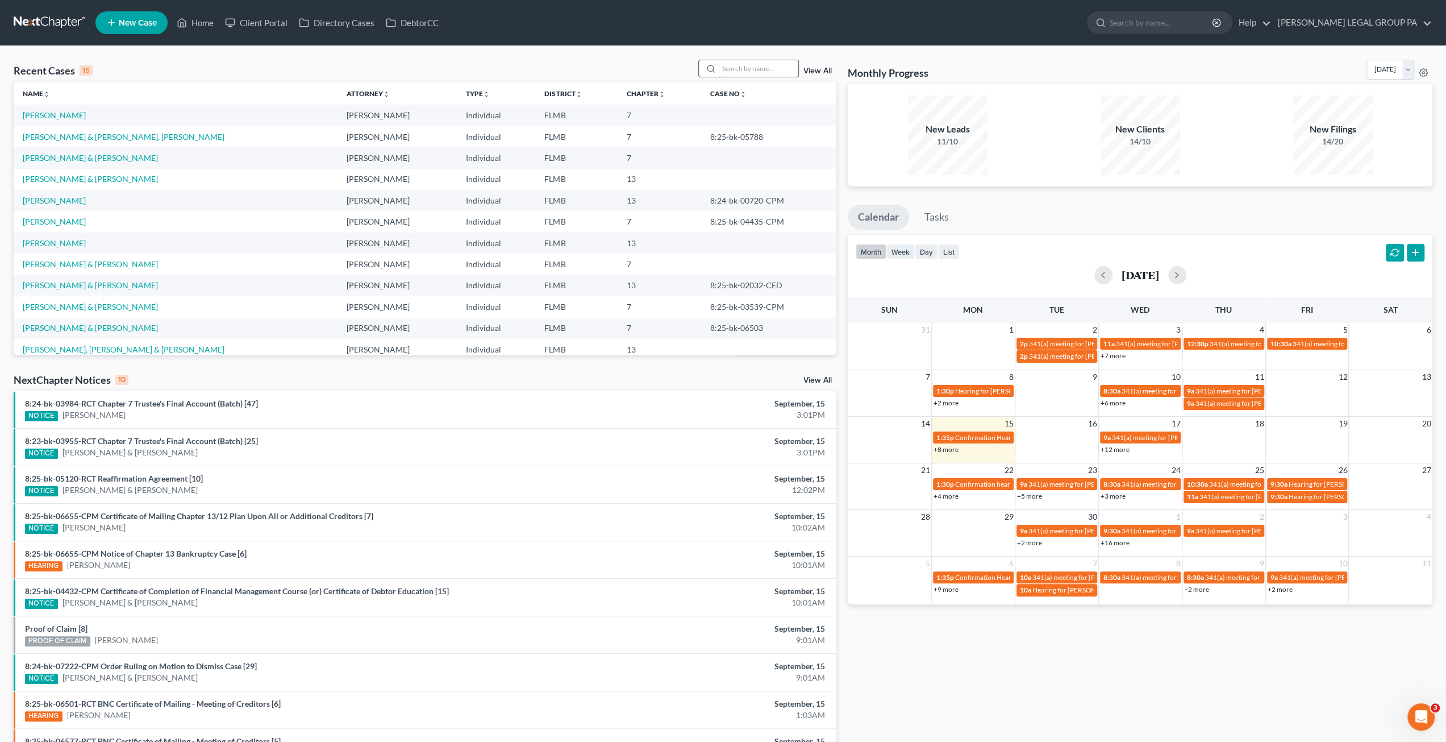
click at [751, 73] on input "search" at bounding box center [759, 68] width 80 height 16
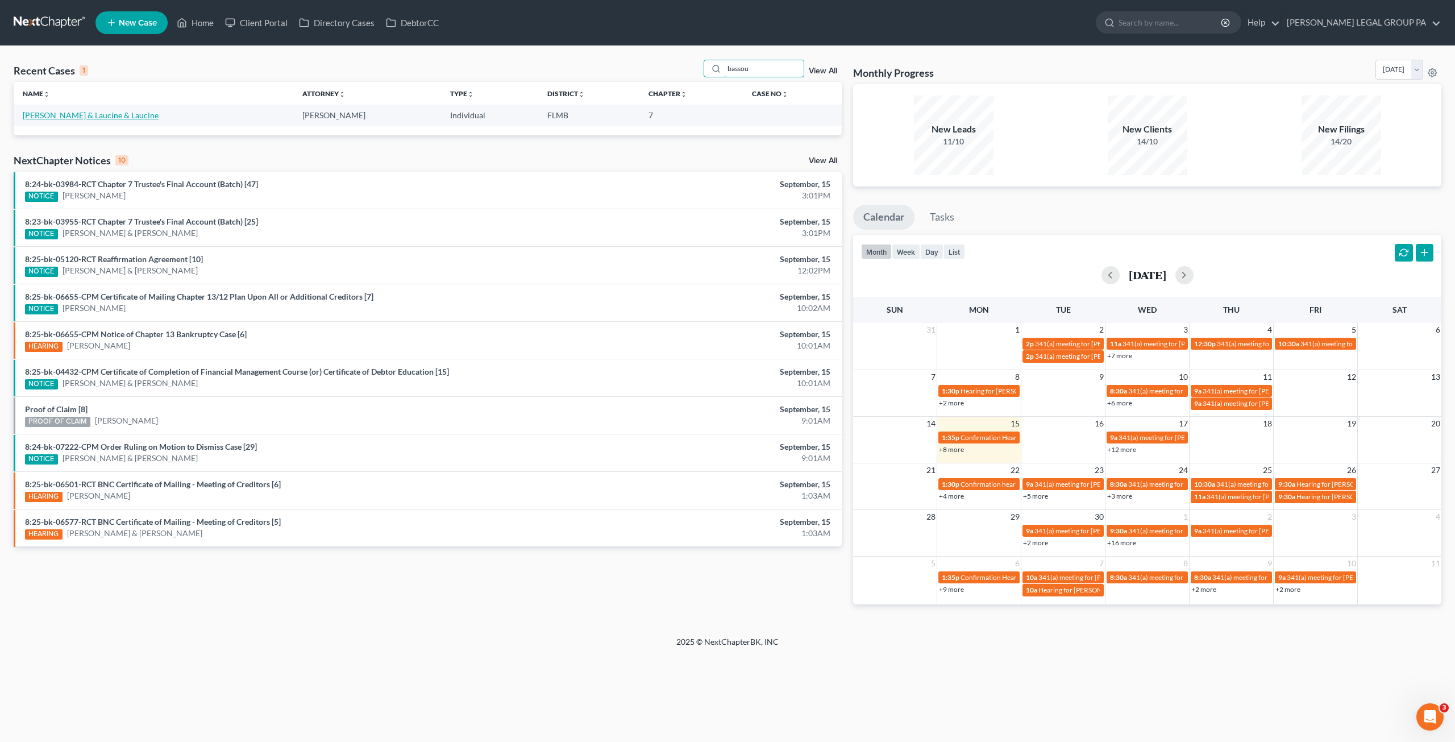
type input "bassou"
click at [84, 118] on link "Bassous, Michael & Laucine & Laucine" at bounding box center [91, 115] width 136 height 10
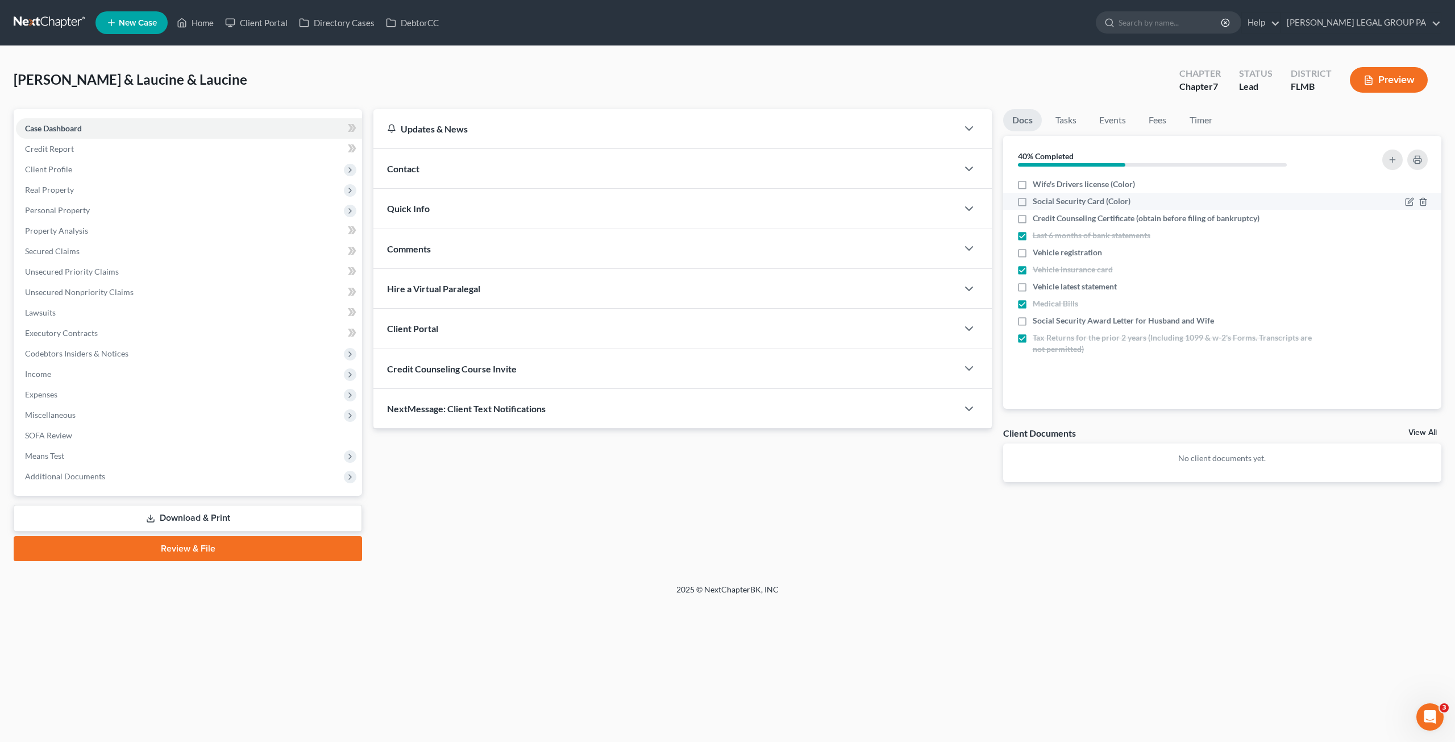
drag, startPoint x: 1020, startPoint y: 187, endPoint x: 1024, endPoint y: 194, distance: 8.4
click at [1032, 187] on label "Wife's Drivers license (Color)" at bounding box center [1083, 183] width 102 height 11
click at [1037, 186] on input "Wife's Drivers license (Color)" at bounding box center [1040, 181] width 7 height 7
checkbox input "true"
click at [1032, 207] on label "Social Security Card (Color)" at bounding box center [1081, 200] width 98 height 11
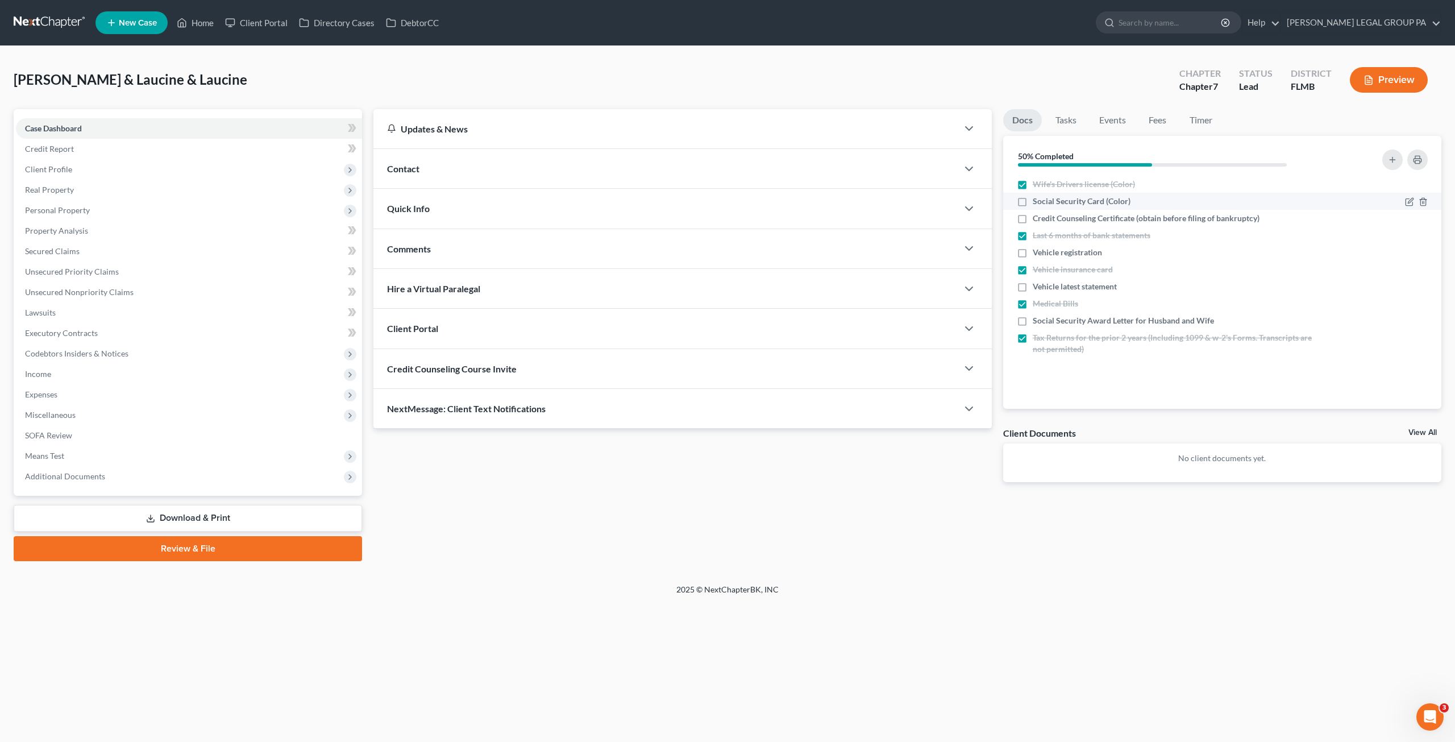
click at [1037, 203] on input "Social Security Card (Color)" at bounding box center [1040, 198] width 7 height 7
checkbox input "true"
click at [1032, 315] on label "Social Security Award Letter for Husband and Wife" at bounding box center [1122, 320] width 181 height 11
click at [1037, 315] on input "Social Security Award Letter for Husband and Wife" at bounding box center [1040, 318] width 7 height 7
checkbox input "true"
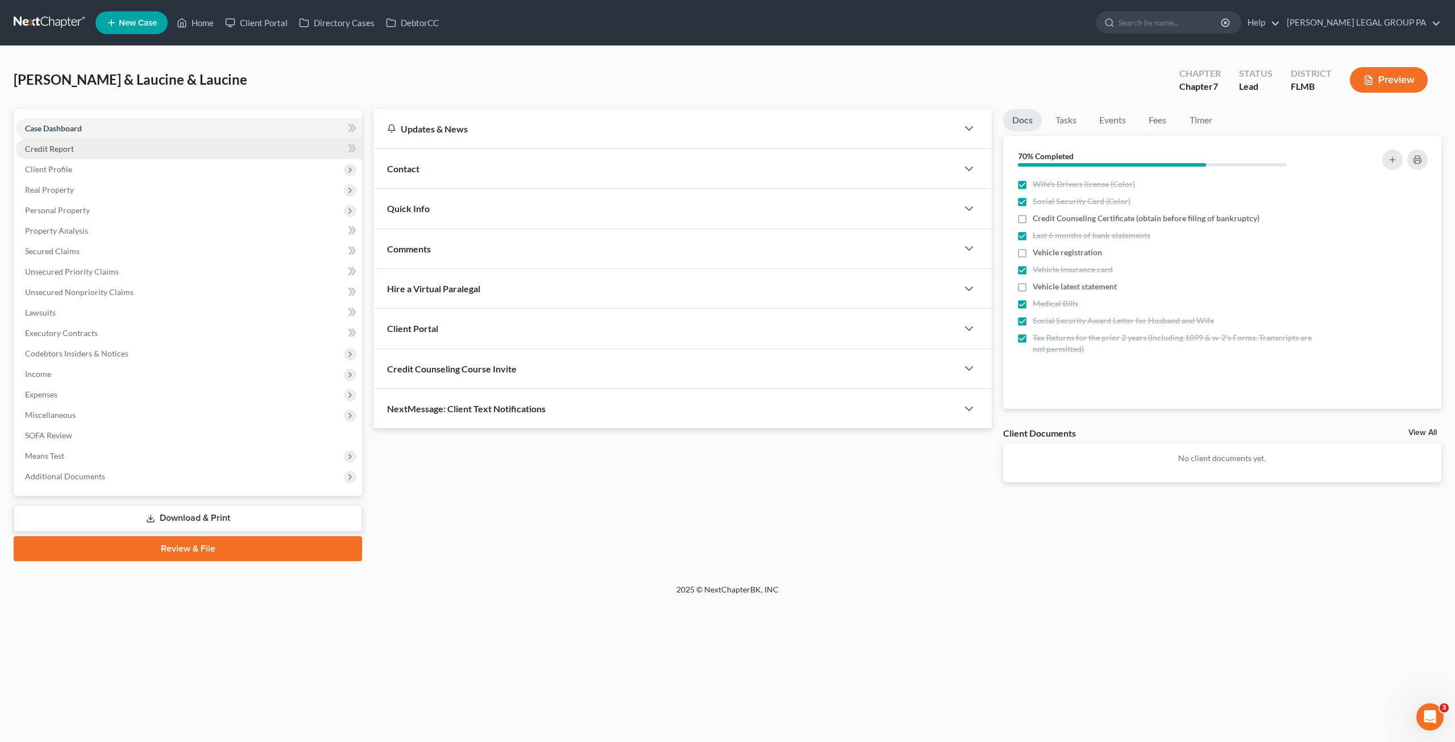
click at [26, 148] on span "Credit Report" at bounding box center [49, 149] width 49 height 10
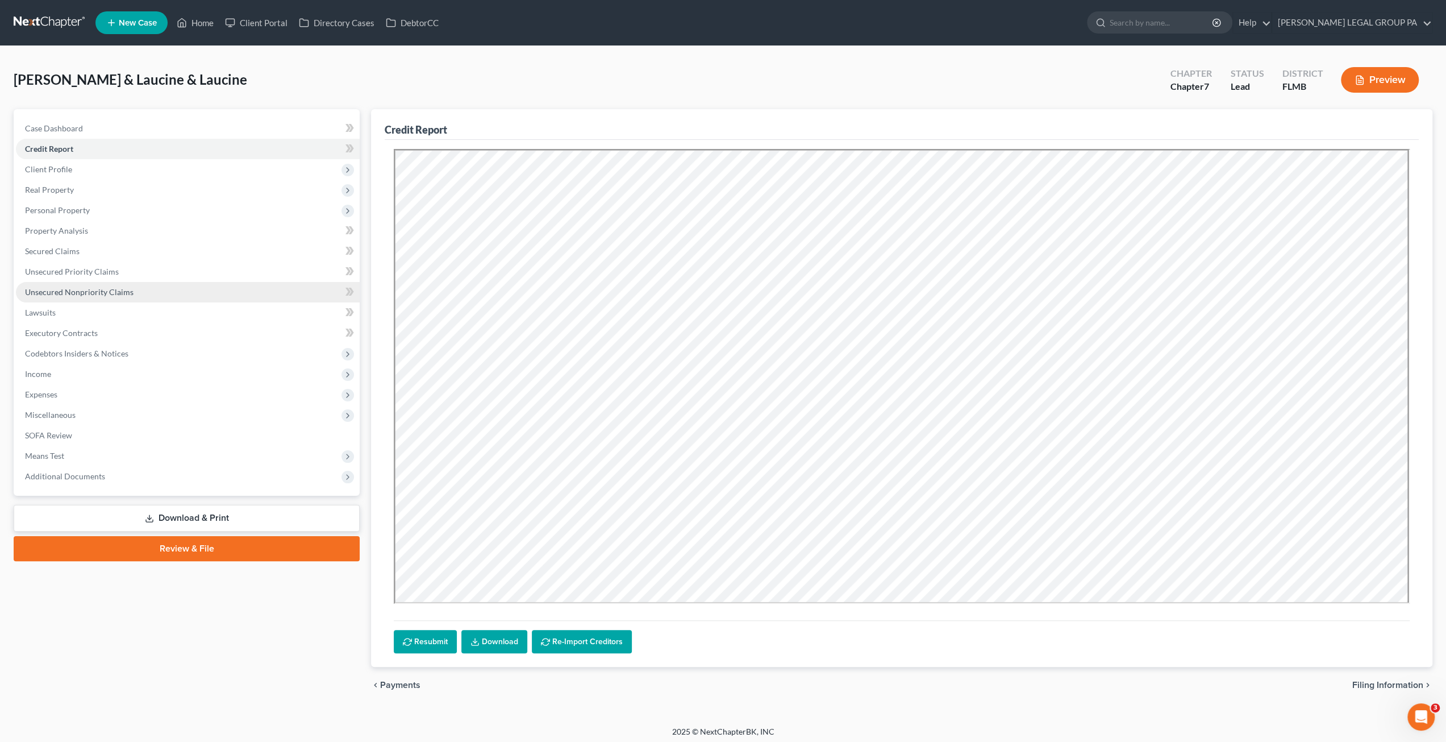
click at [86, 295] on span "Unsecured Nonpriority Claims" at bounding box center [79, 292] width 109 height 10
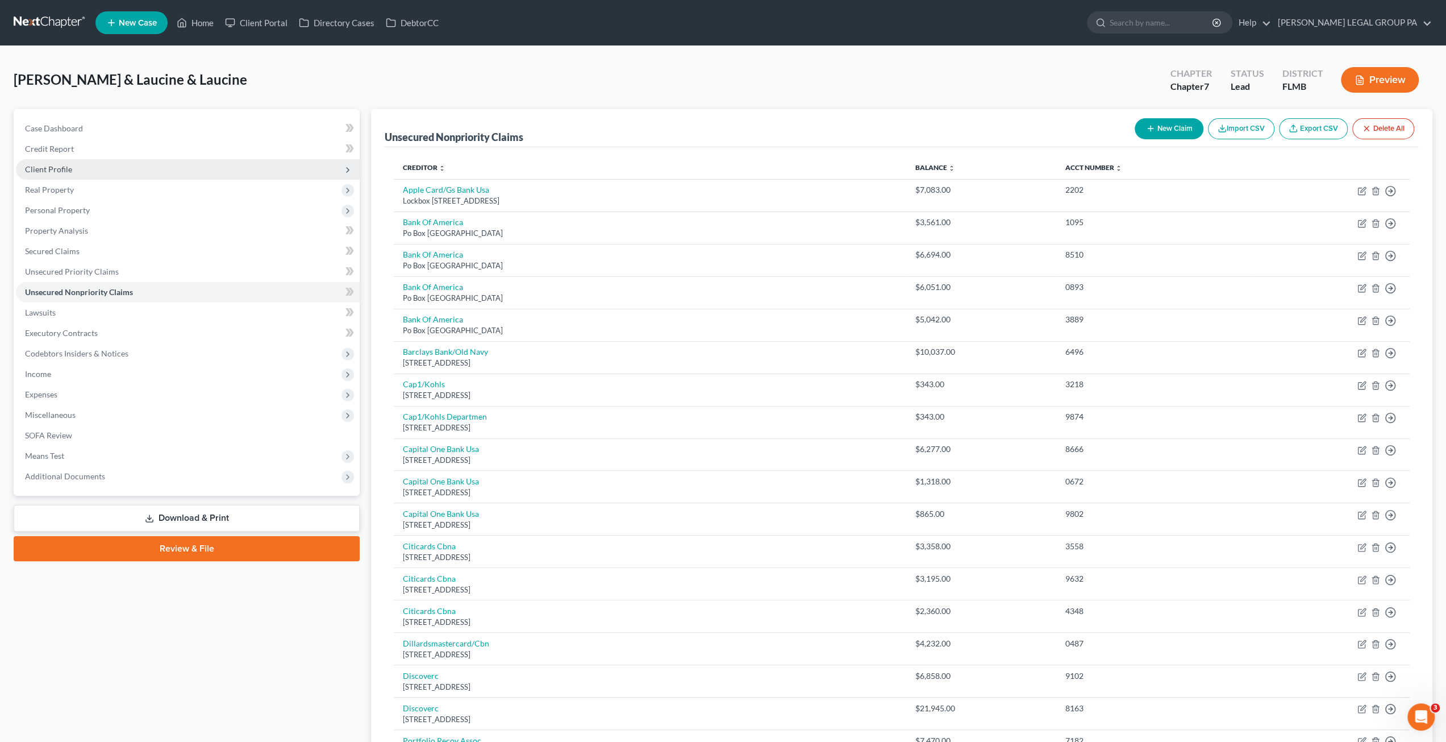
click at [70, 173] on span "Client Profile" at bounding box center [48, 169] width 47 height 10
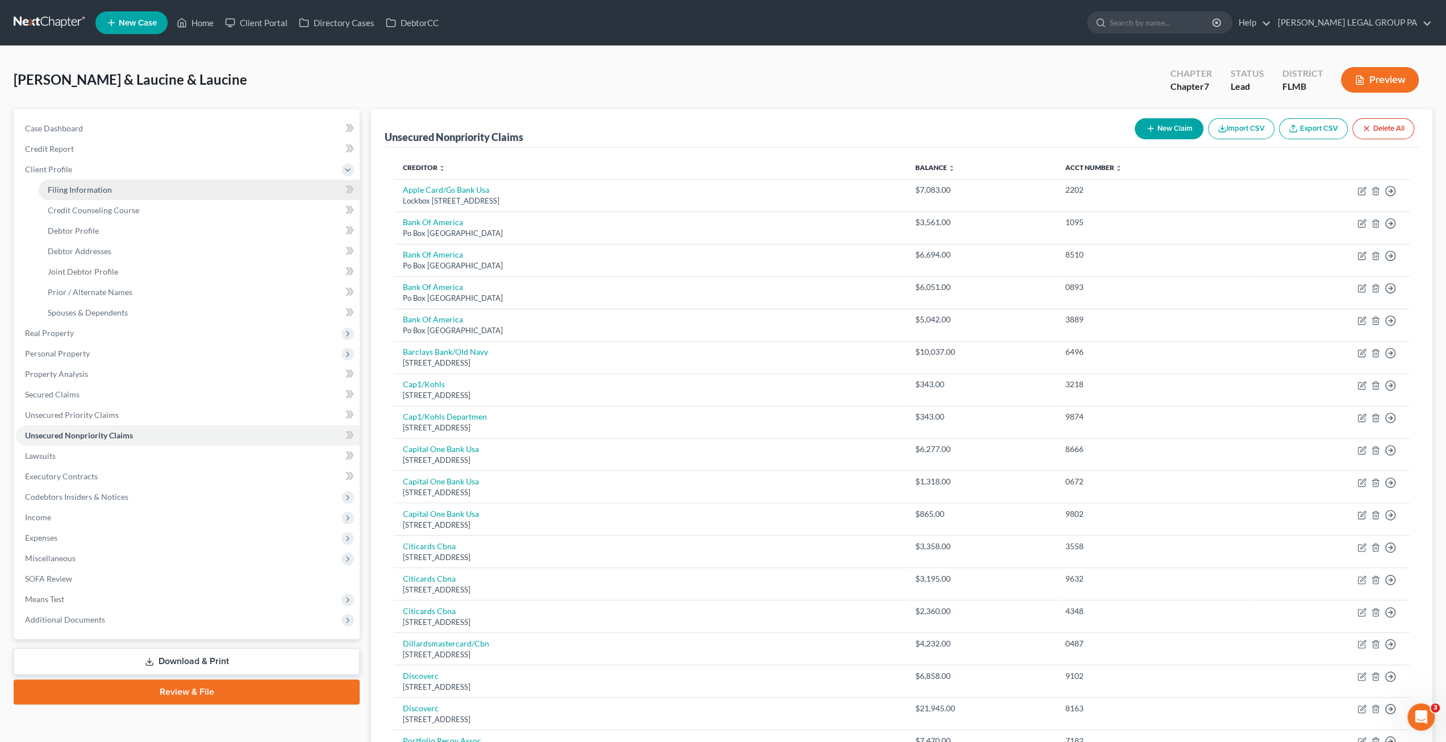
click at [77, 191] on span "Filing Information" at bounding box center [80, 190] width 64 height 10
select select "1"
select select "0"
select select "9"
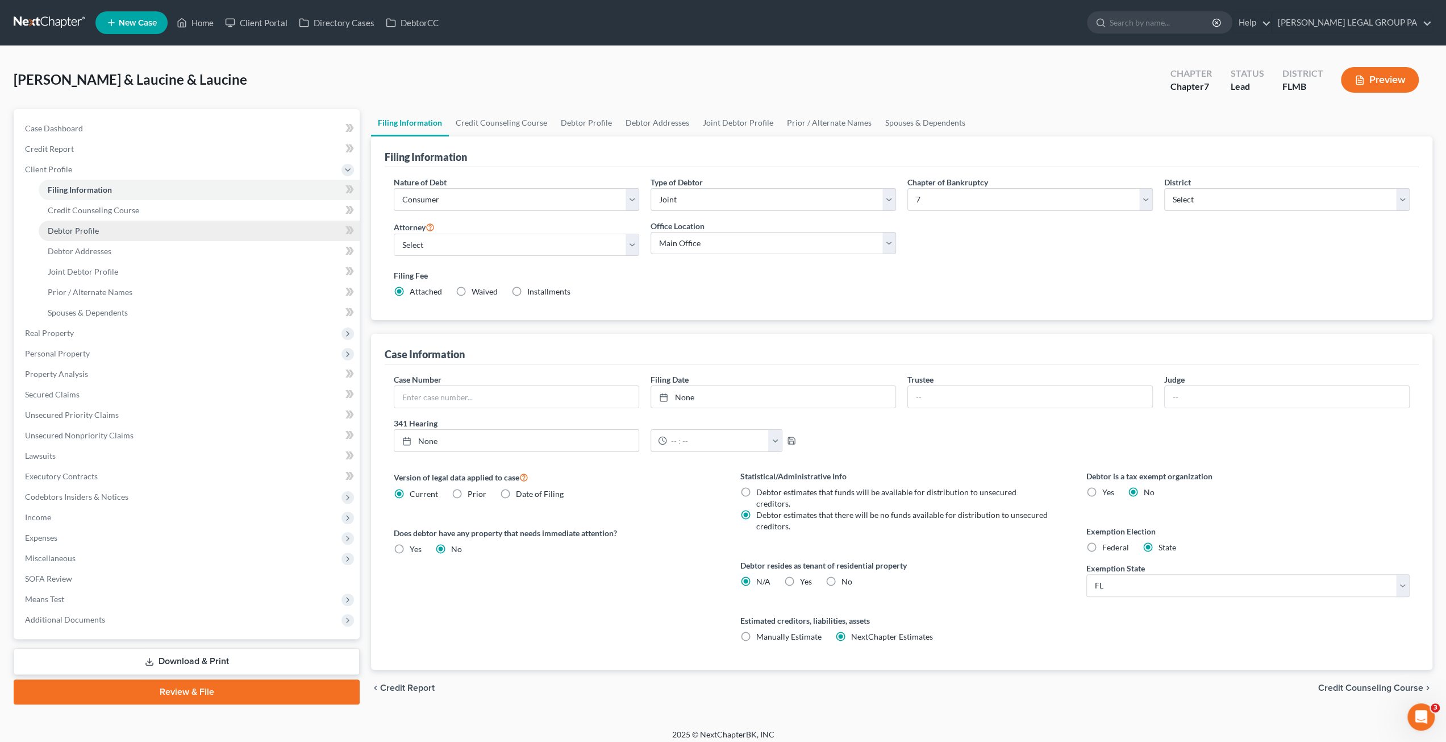
click at [76, 231] on span "Debtor Profile" at bounding box center [73, 231] width 51 height 10
select select "1"
select select "0"
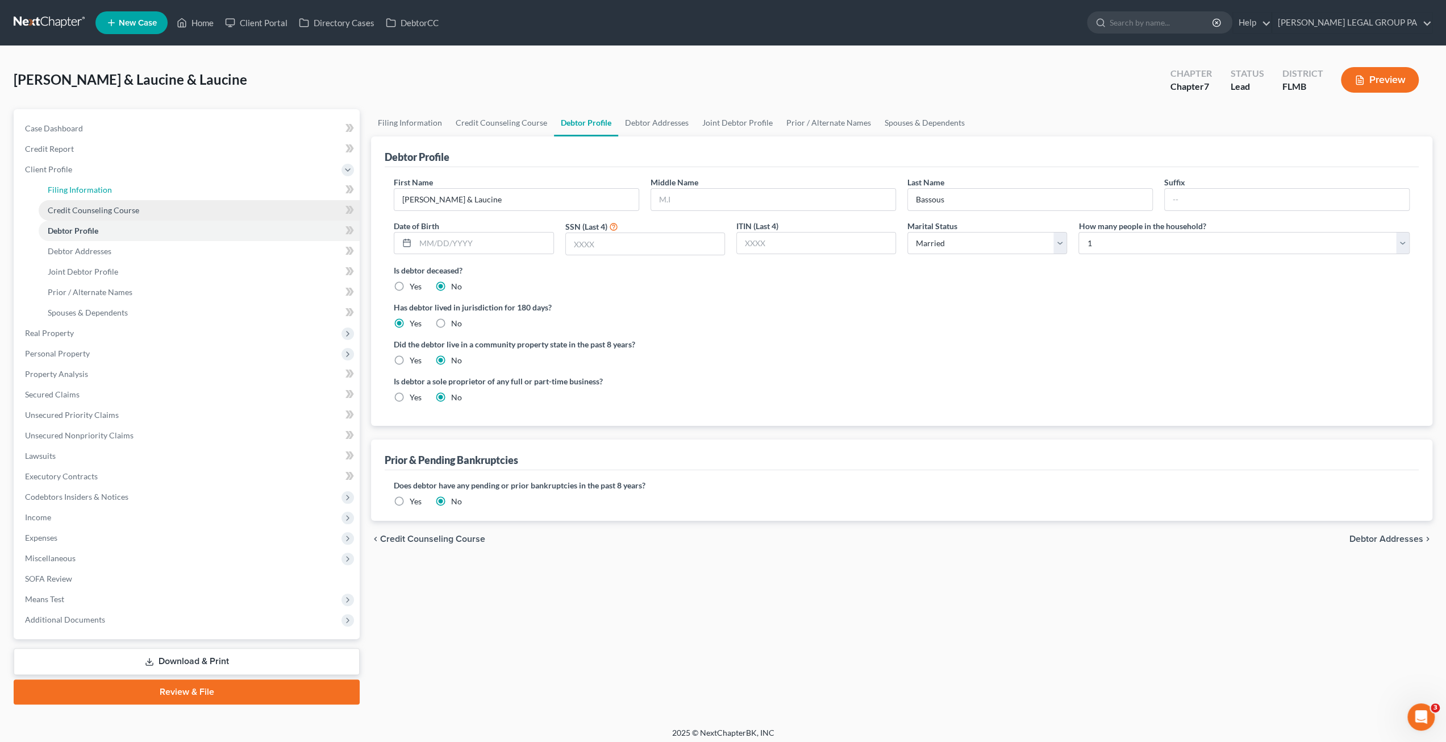
drag, startPoint x: 83, startPoint y: 198, endPoint x: 109, endPoint y: 199, distance: 25.6
click at [84, 198] on link "Filing Information" at bounding box center [199, 190] width 321 height 20
select select "1"
select select "0"
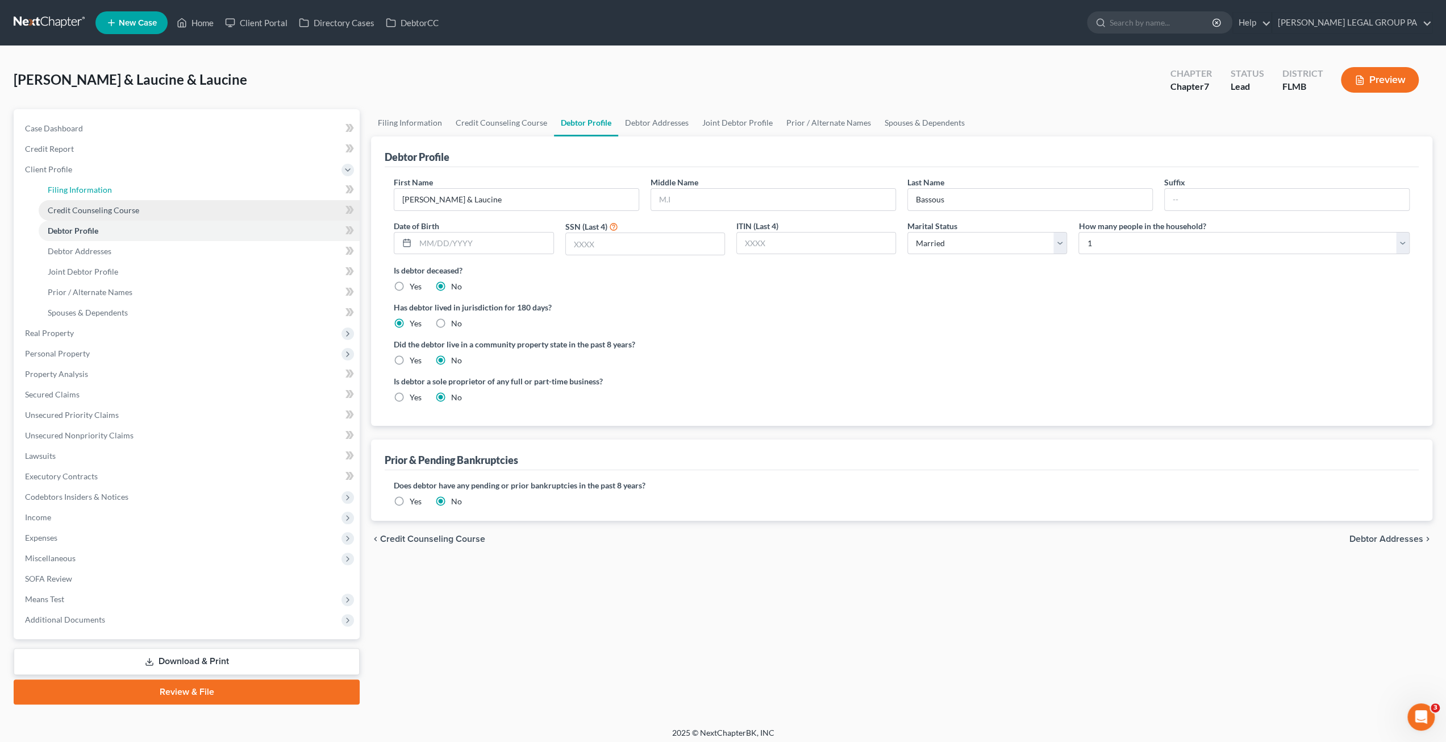
select select "15"
select select "0"
select select "9"
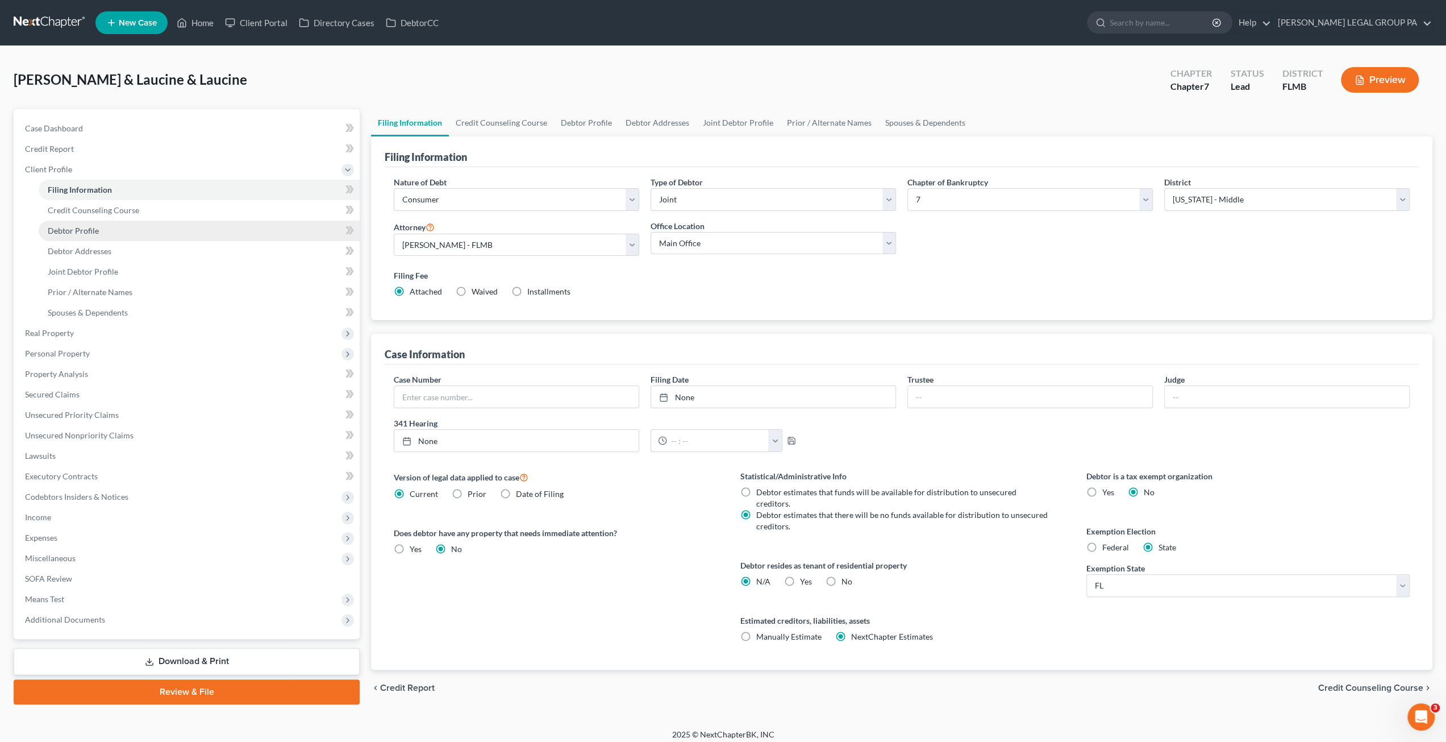
click at [84, 228] on span "Debtor Profile" at bounding box center [73, 231] width 51 height 10
select select "1"
select select "0"
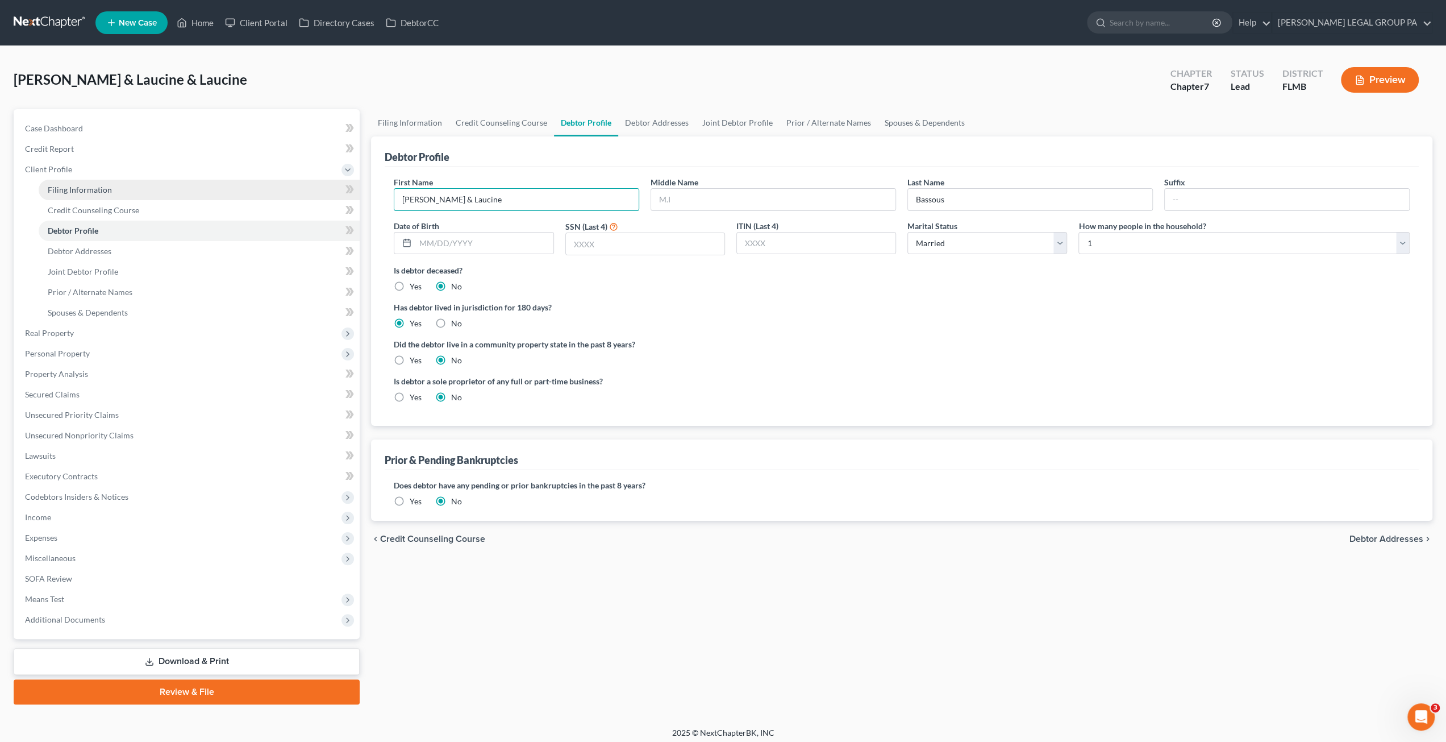
drag, startPoint x: 497, startPoint y: 199, endPoint x: 330, endPoint y: 194, distance: 167.1
click at [332, 195] on div "Petition Navigation Case Dashboard Payments Invoices Payments Payments Credit R…" at bounding box center [723, 406] width 1430 height 595
type input "Michael"
drag, startPoint x: 463, startPoint y: 244, endPoint x: 469, endPoint y: 241, distance: 7.2
click at [464, 243] on input "text" at bounding box center [484, 243] width 138 height 22
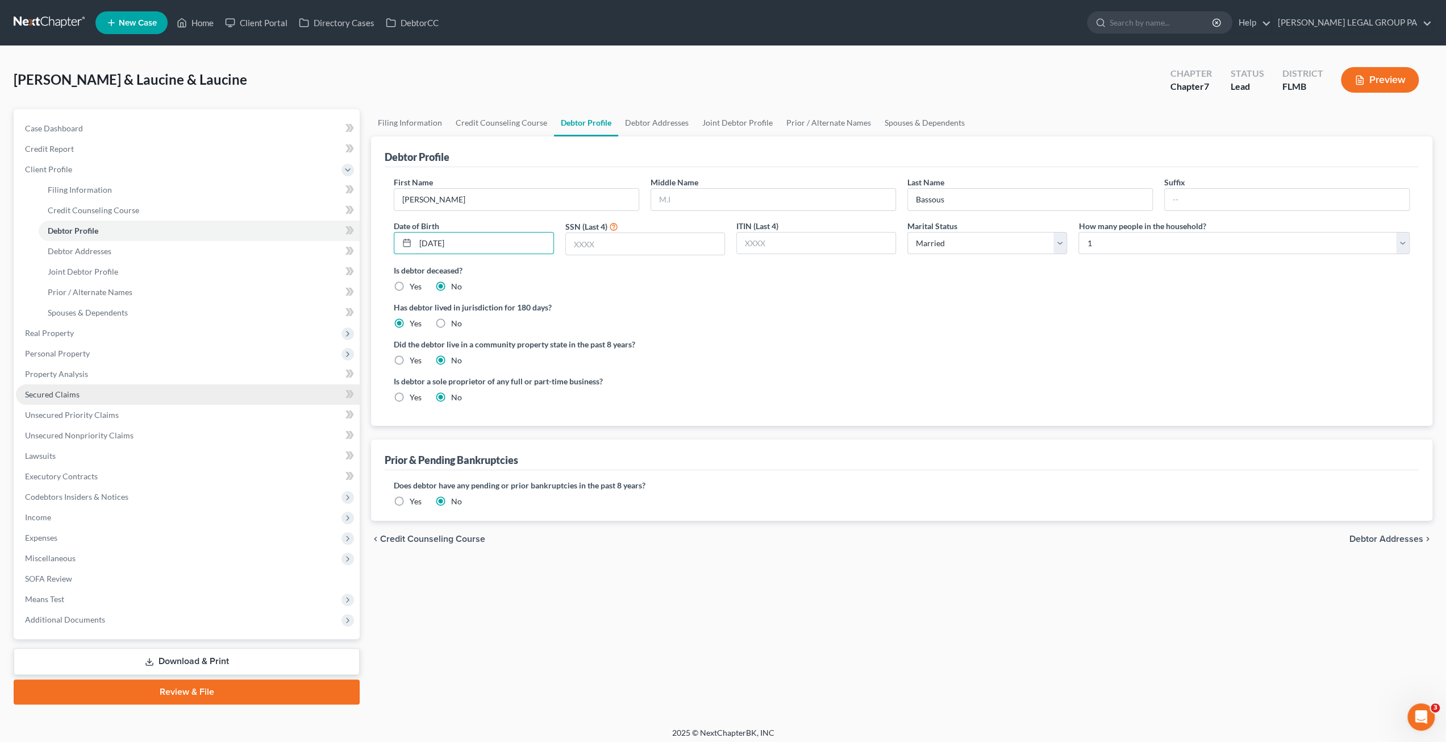
type input "05/30/1961"
drag, startPoint x: 628, startPoint y: 241, endPoint x: 623, endPoint y: 239, distance: 5.9
click at [628, 241] on input "text" at bounding box center [645, 244] width 159 height 22
type input "1645"
click at [182, 531] on span "Expenses" at bounding box center [188, 537] width 344 height 20
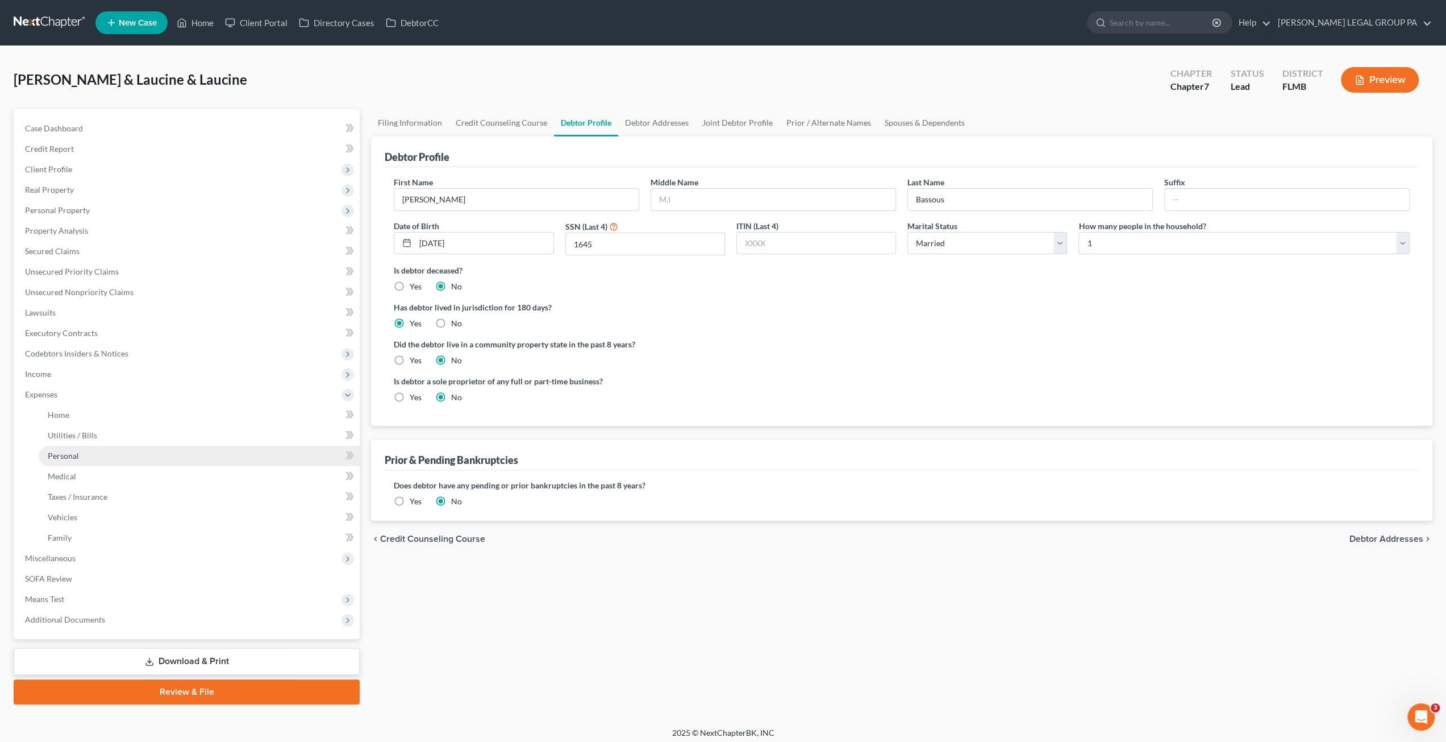
click at [163, 451] on link "Personal" at bounding box center [199, 455] width 321 height 20
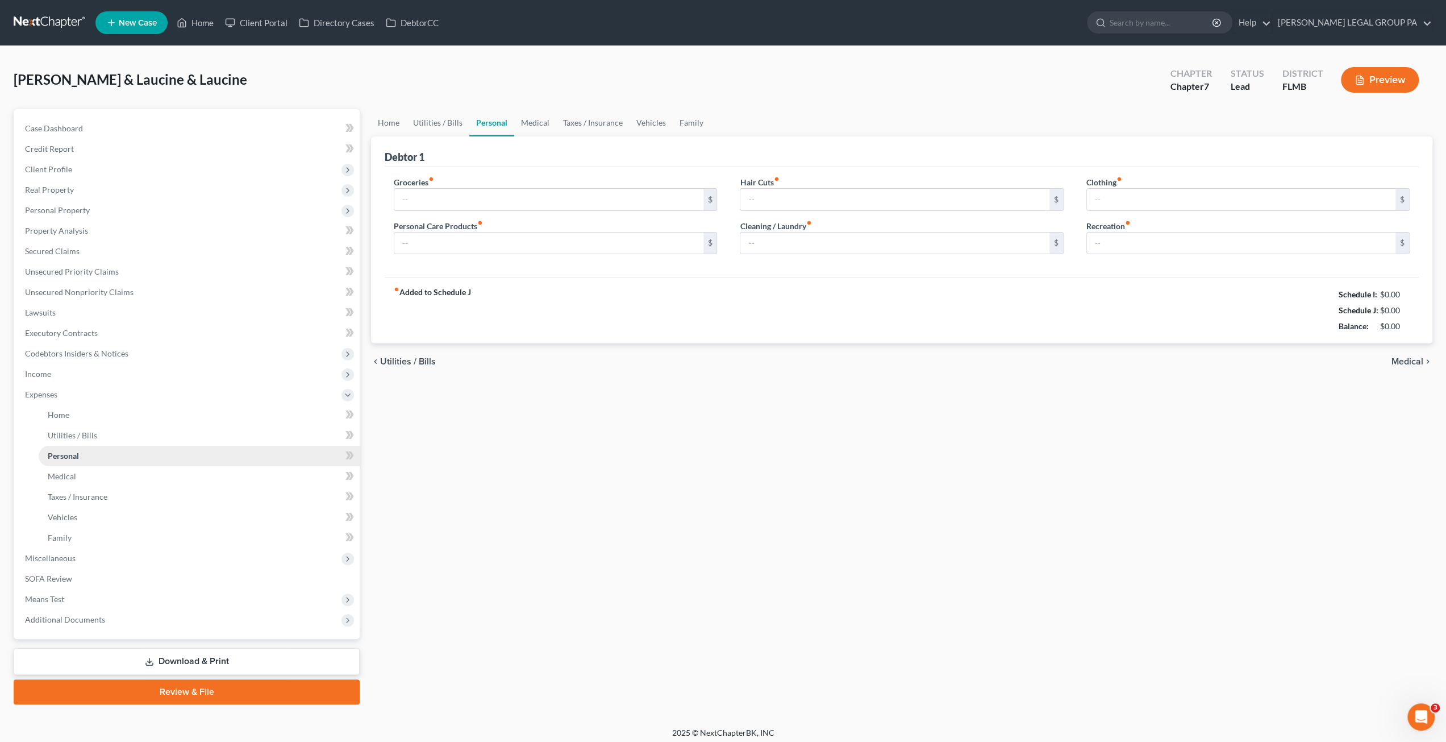
type input "0.00"
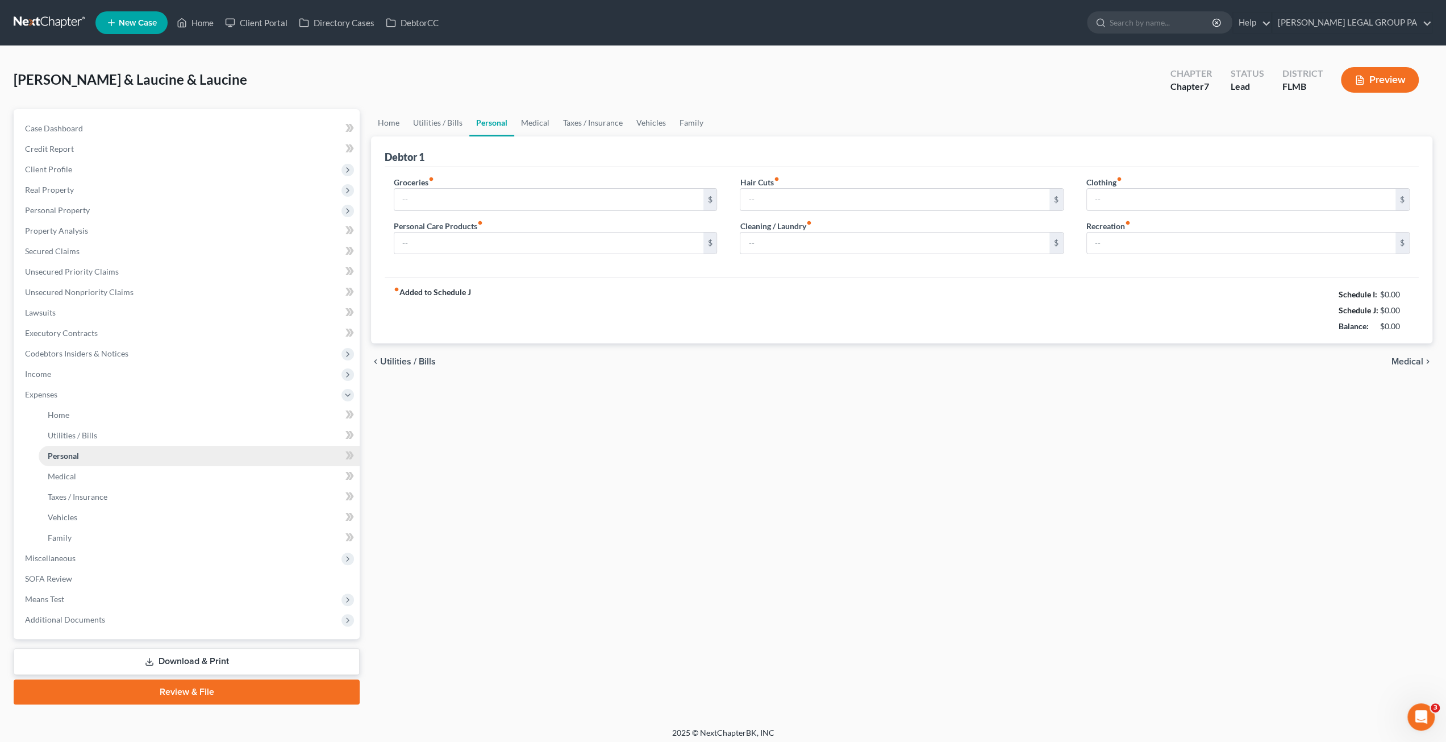
type input "0.00"
click at [152, 253] on link "Secured Claims" at bounding box center [188, 251] width 344 height 20
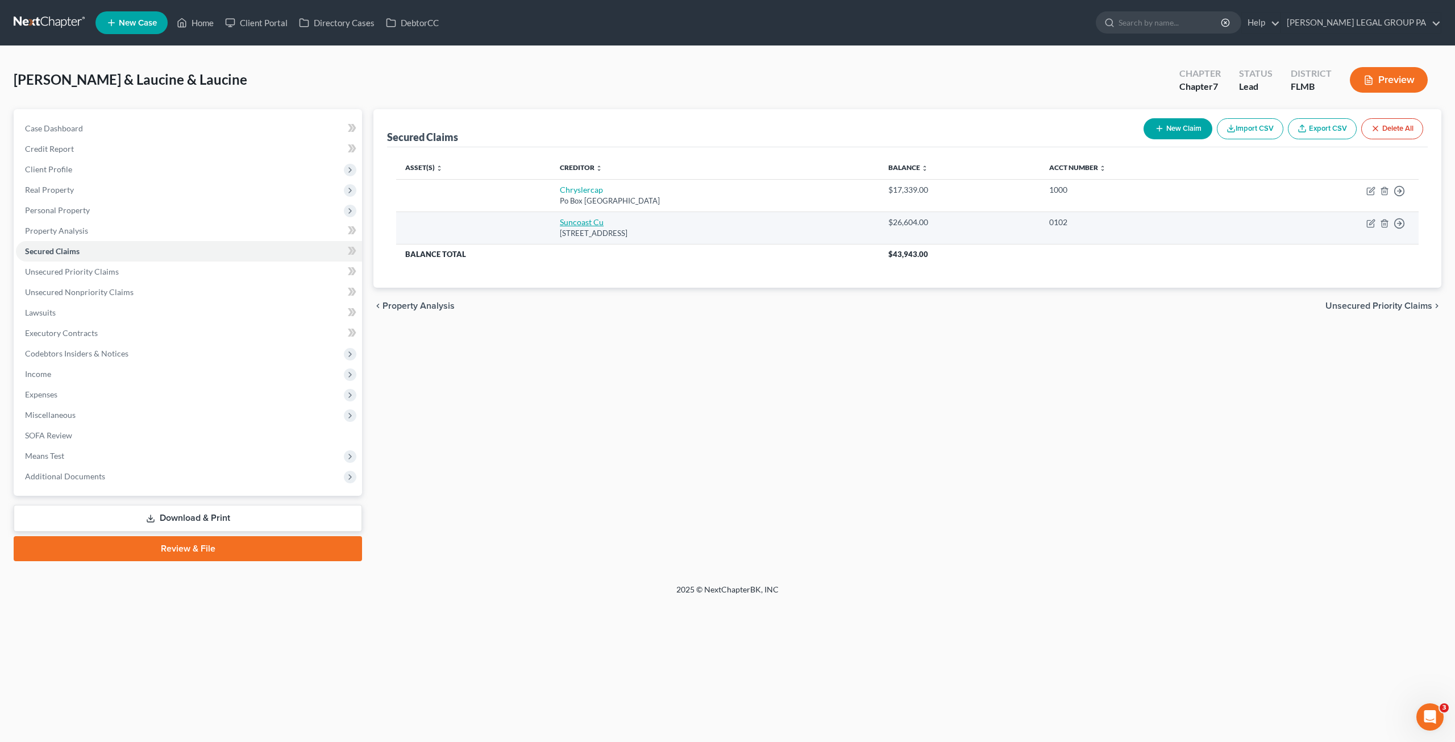
click at [578, 223] on link "Suncoast Cu" at bounding box center [582, 222] width 44 height 10
select select "9"
select select "0"
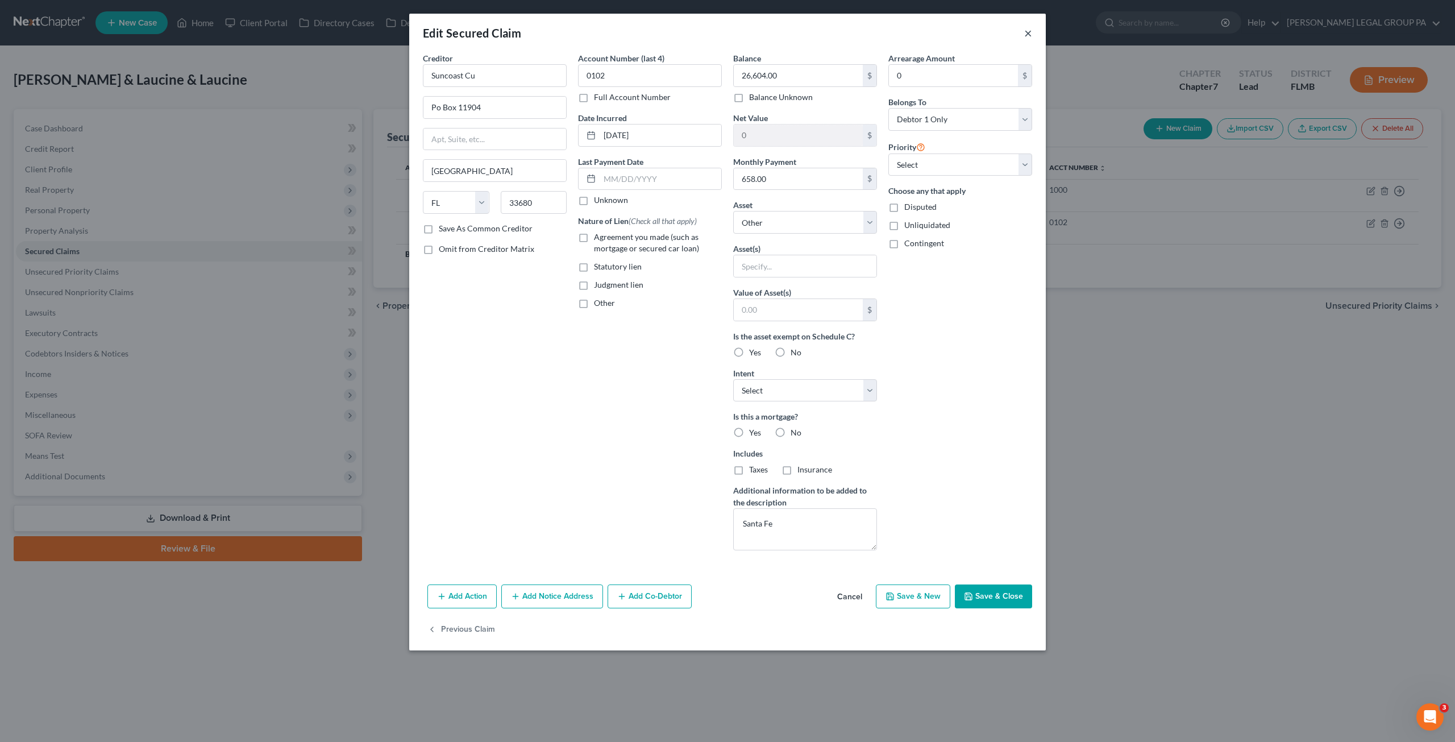
click at [1027, 30] on button "×" at bounding box center [1028, 33] width 8 height 14
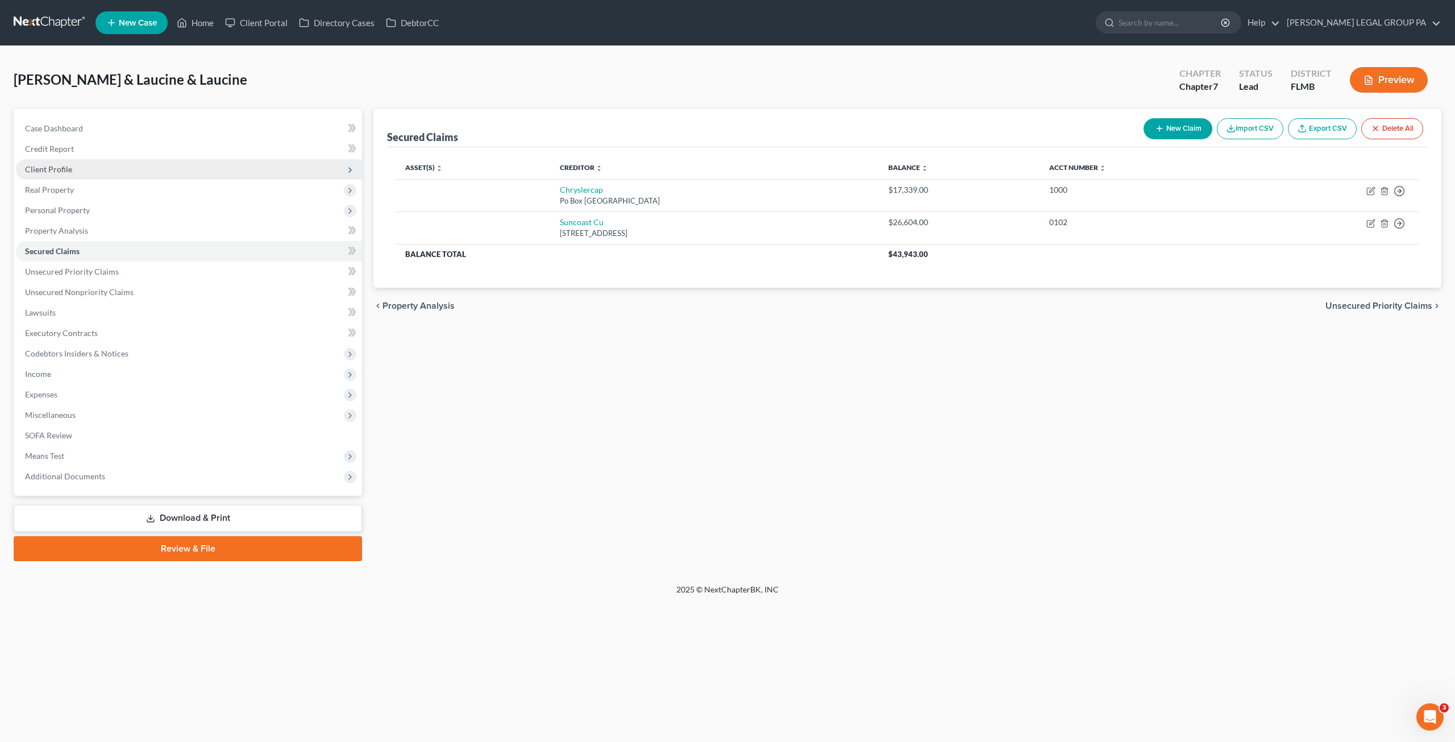
click at [64, 172] on span "Client Profile" at bounding box center [48, 169] width 47 height 10
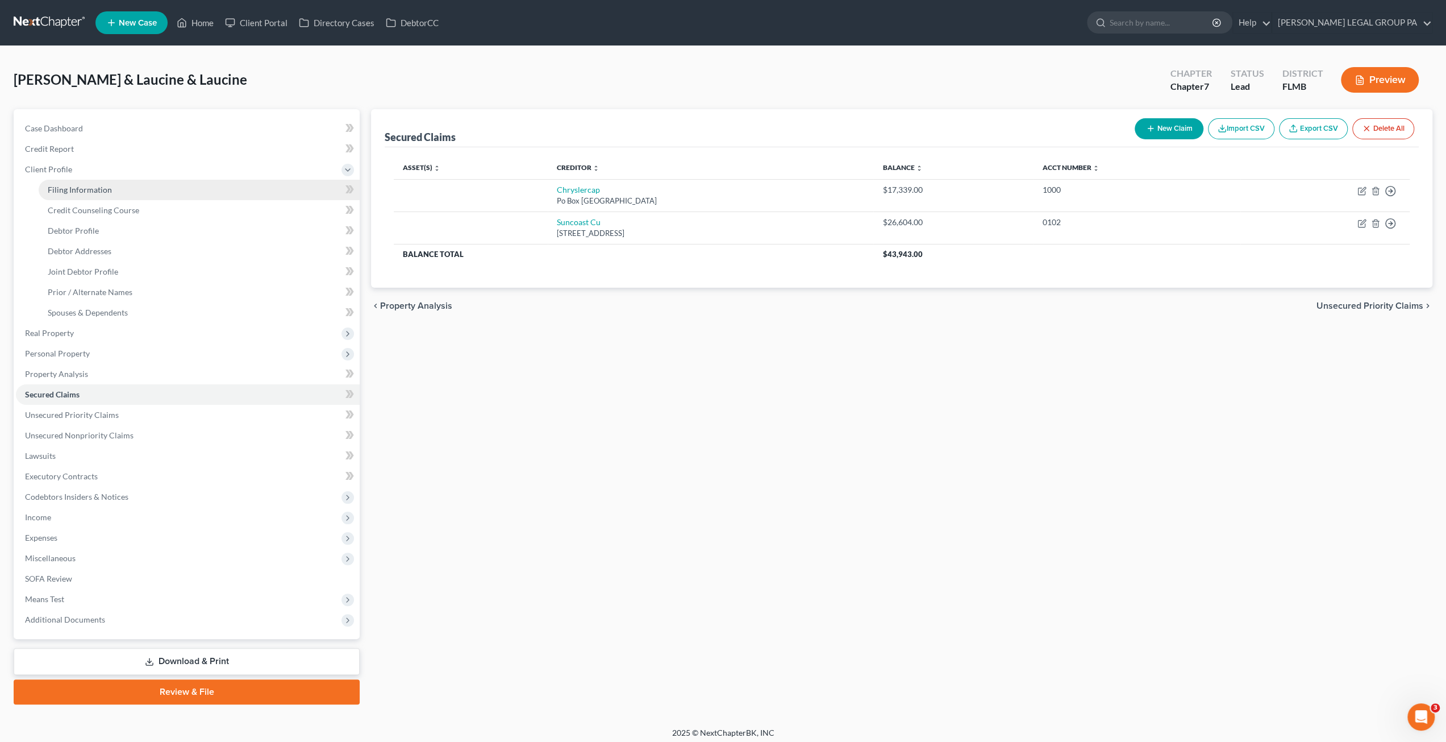
click at [74, 185] on span "Filing Information" at bounding box center [80, 190] width 64 height 10
select select "1"
select select "0"
select select "15"
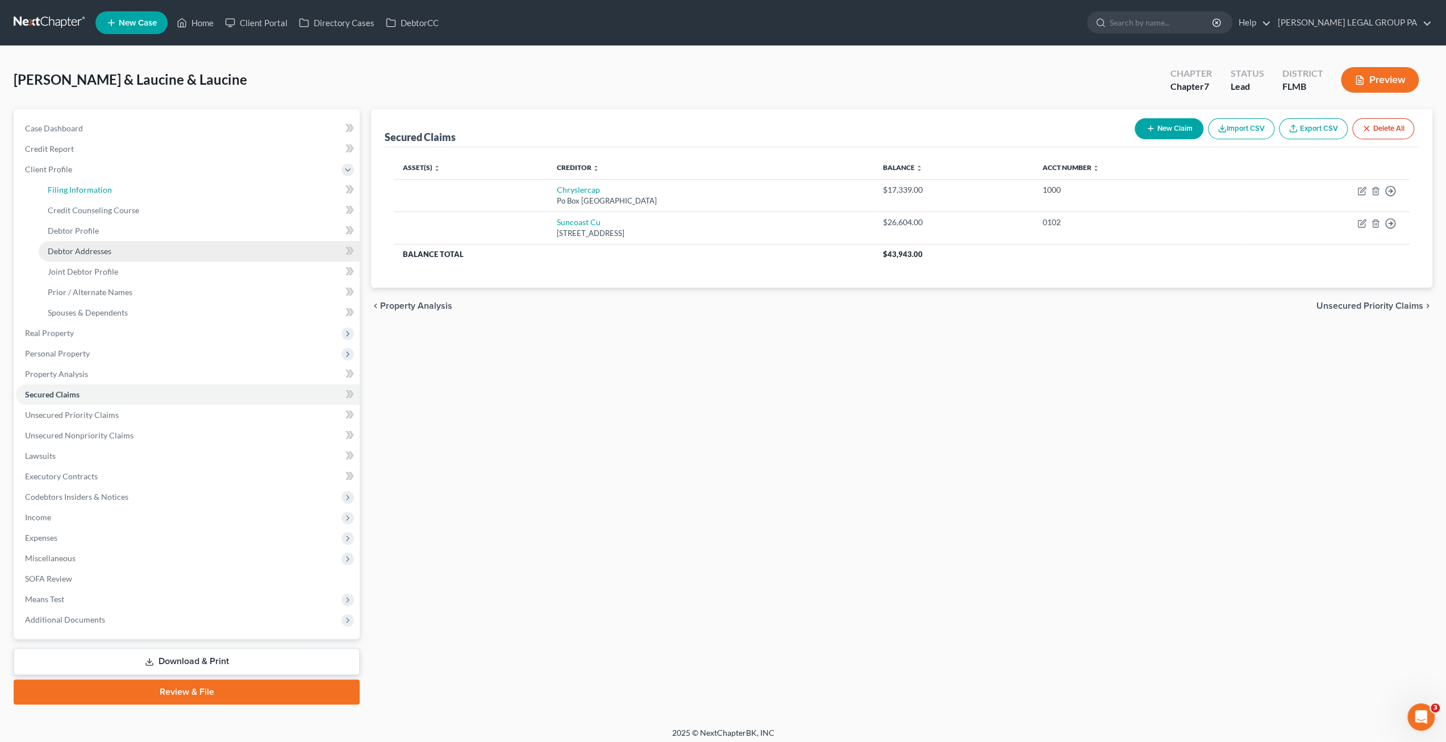
select select "0"
select select "9"
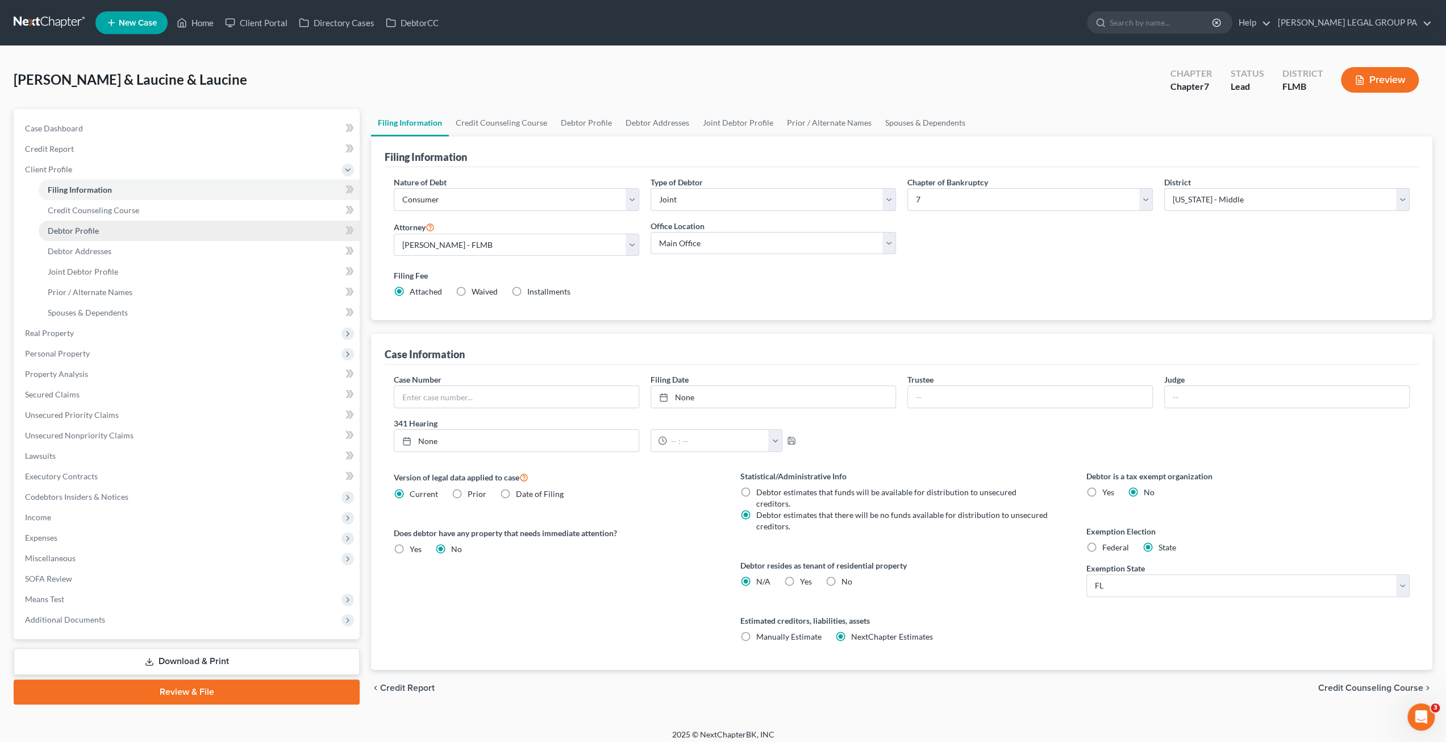
click at [87, 228] on span "Debtor Profile" at bounding box center [73, 231] width 51 height 10
select select "1"
select select "0"
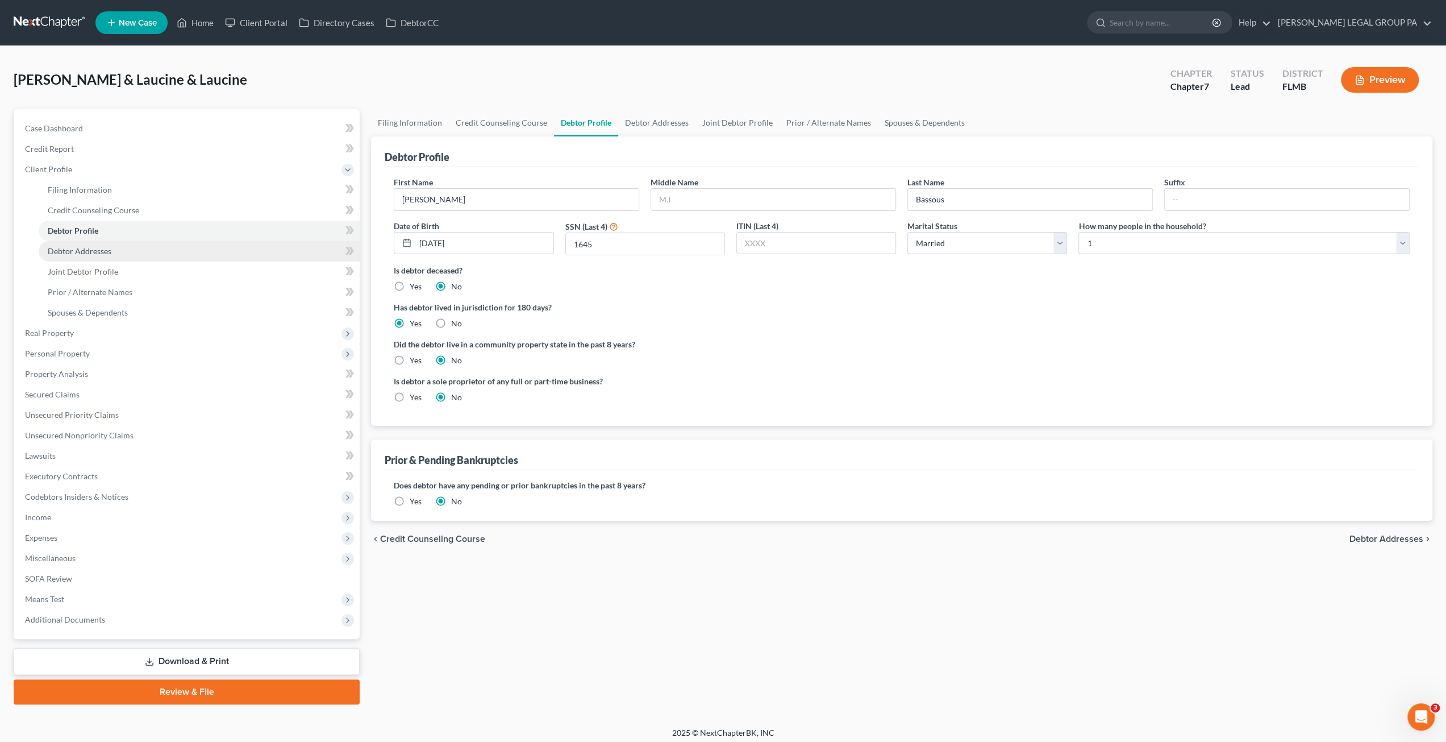
click at [89, 257] on link "Debtor Addresses" at bounding box center [199, 251] width 321 height 20
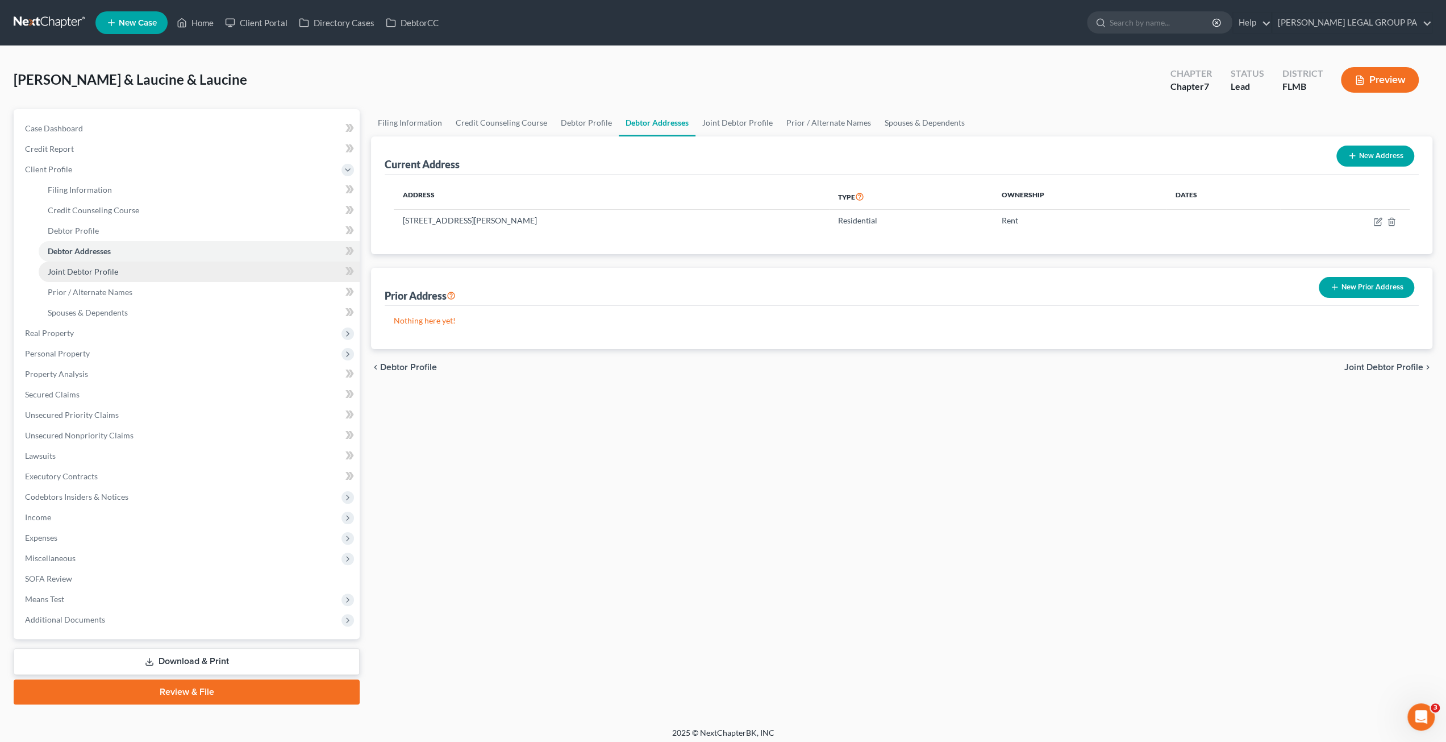
click at [106, 274] on span "Joint Debtor Profile" at bounding box center [83, 271] width 70 height 10
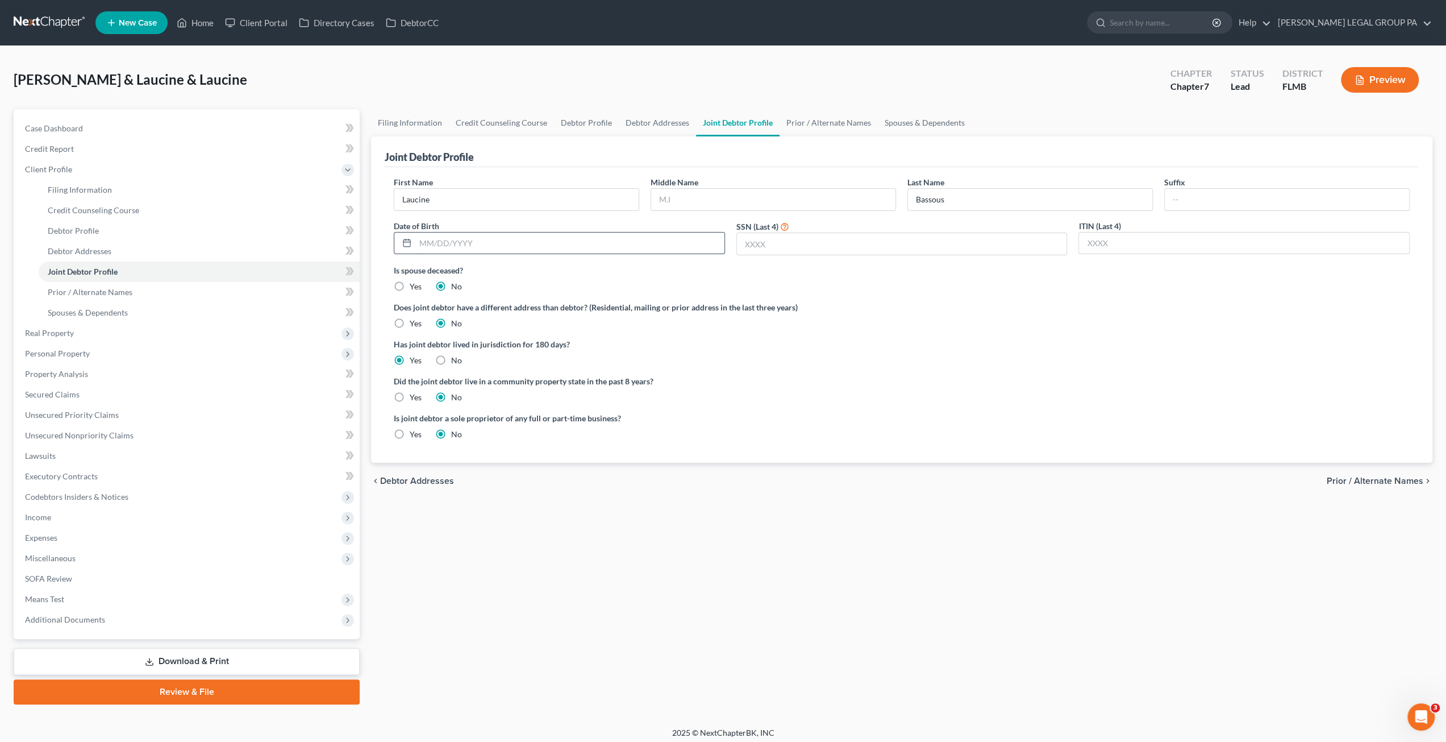
drag, startPoint x: 482, startPoint y: 246, endPoint x: 462, endPoint y: 246, distance: 20.5
click at [482, 246] on input "text" at bounding box center [569, 243] width 309 height 22
type input "10/10/1981"
click at [803, 246] on input "text" at bounding box center [902, 244] width 330 height 22
type input "5487"
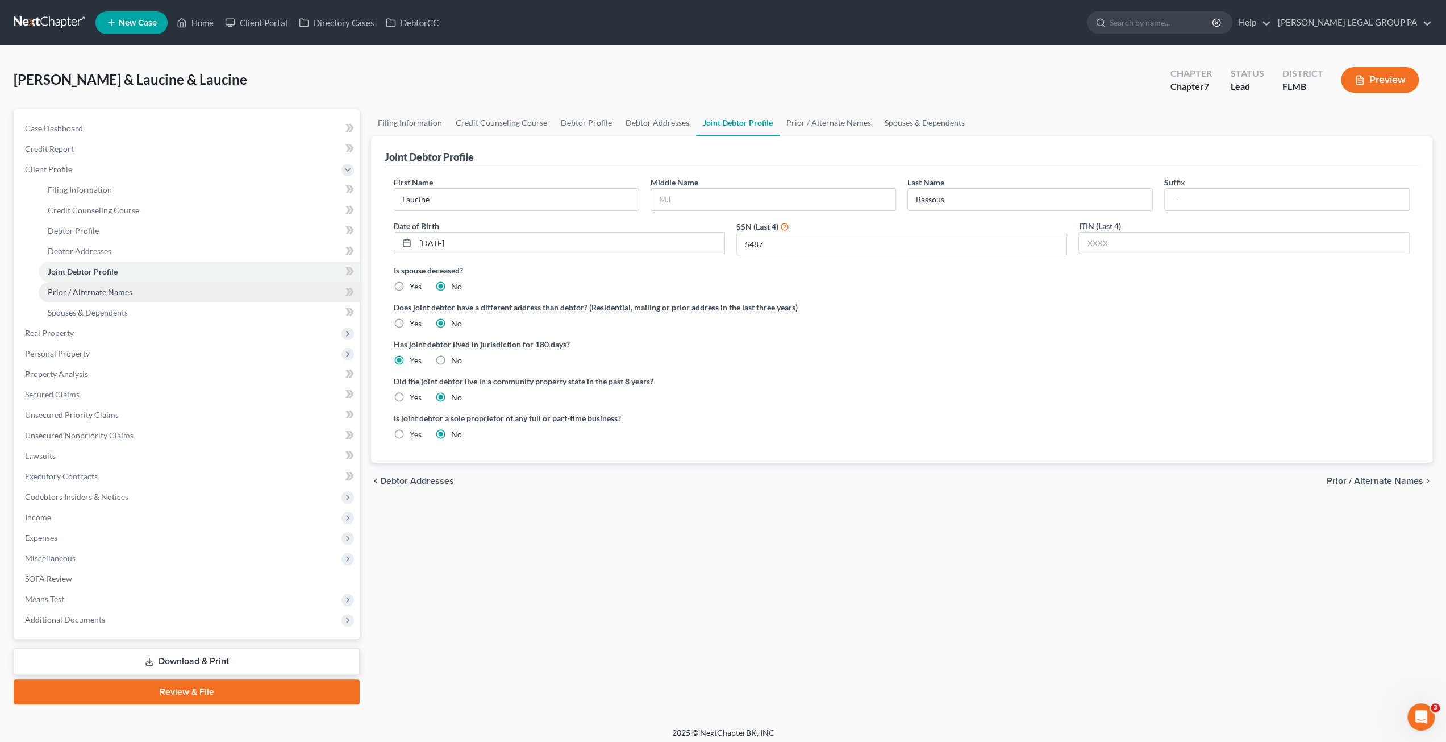
click at [90, 293] on span "Prior / Alternate Names" at bounding box center [90, 292] width 85 height 10
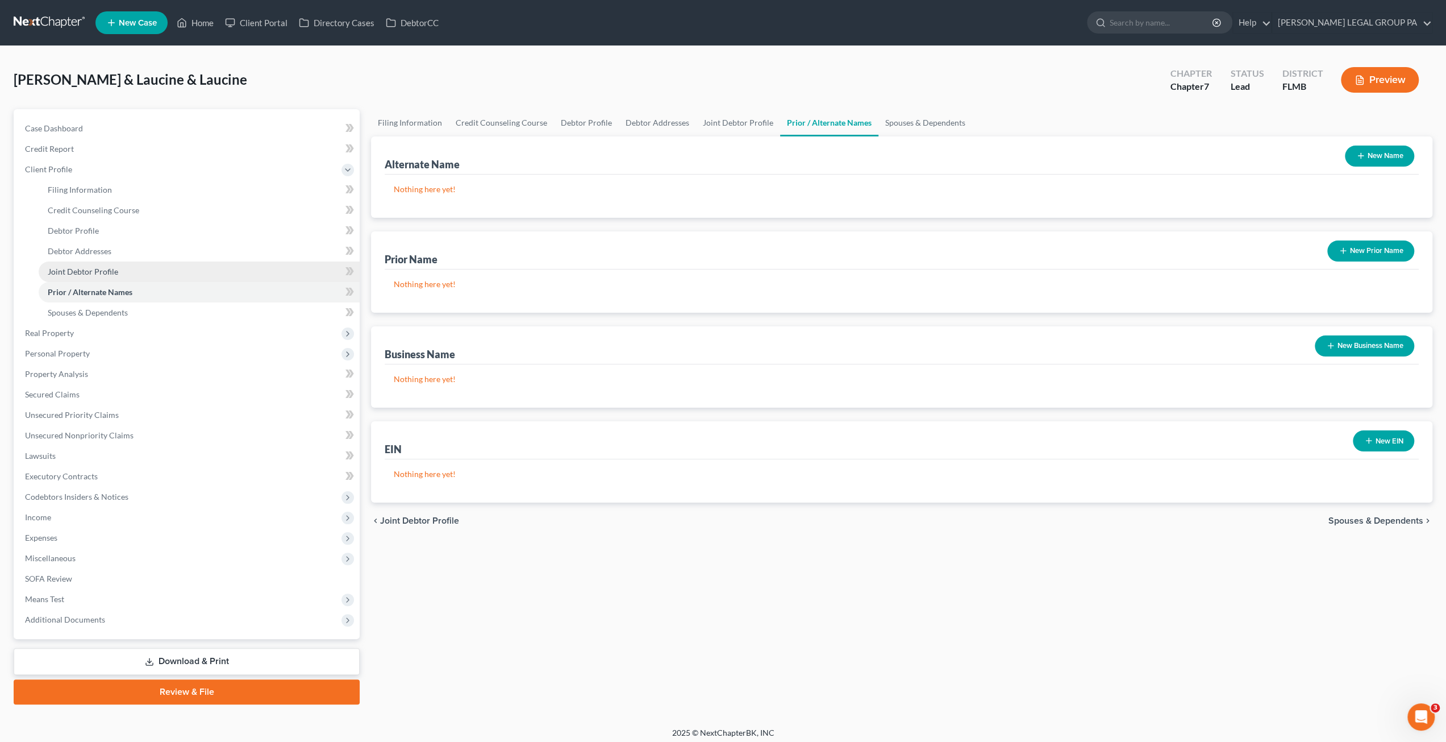
click at [95, 268] on span "Joint Debtor Profile" at bounding box center [83, 271] width 70 height 10
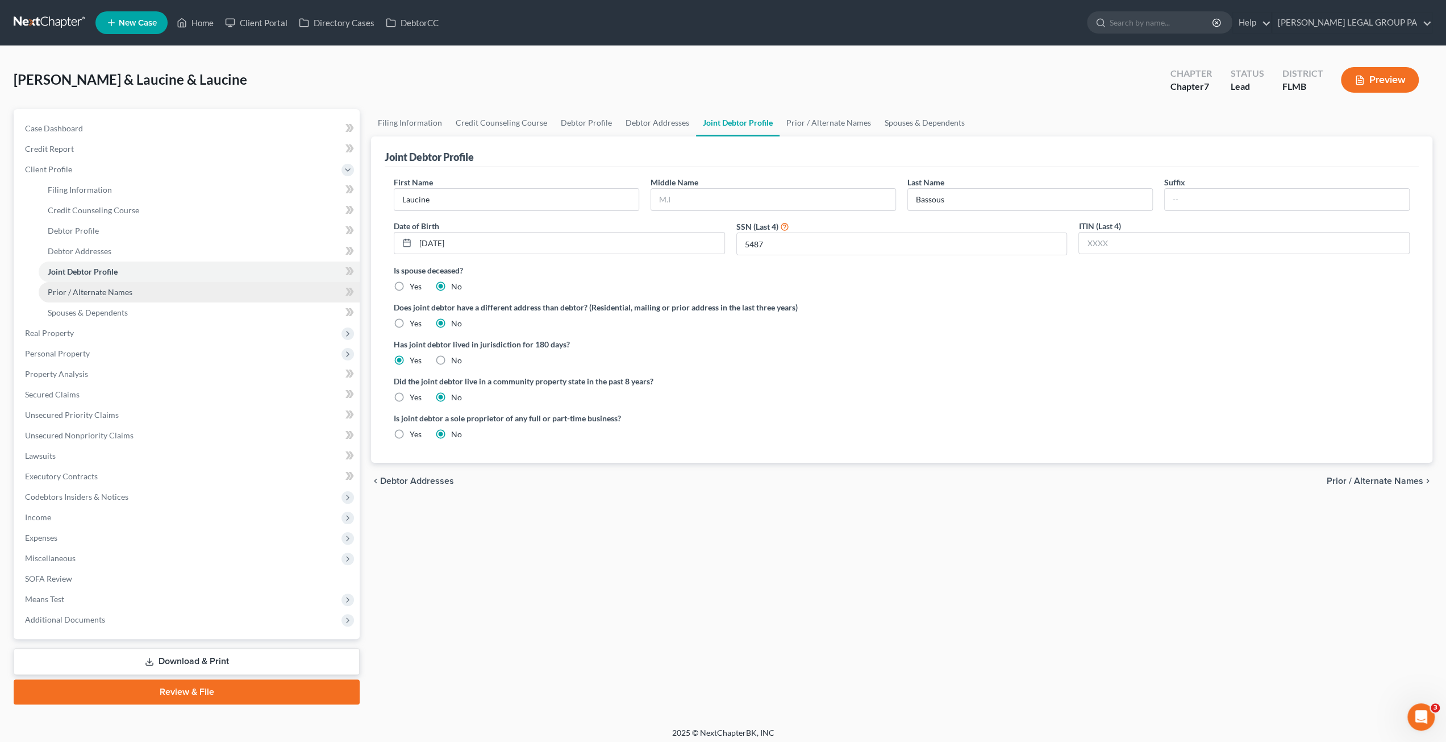
click at [65, 297] on link "Prior / Alternate Names" at bounding box center [199, 292] width 321 height 20
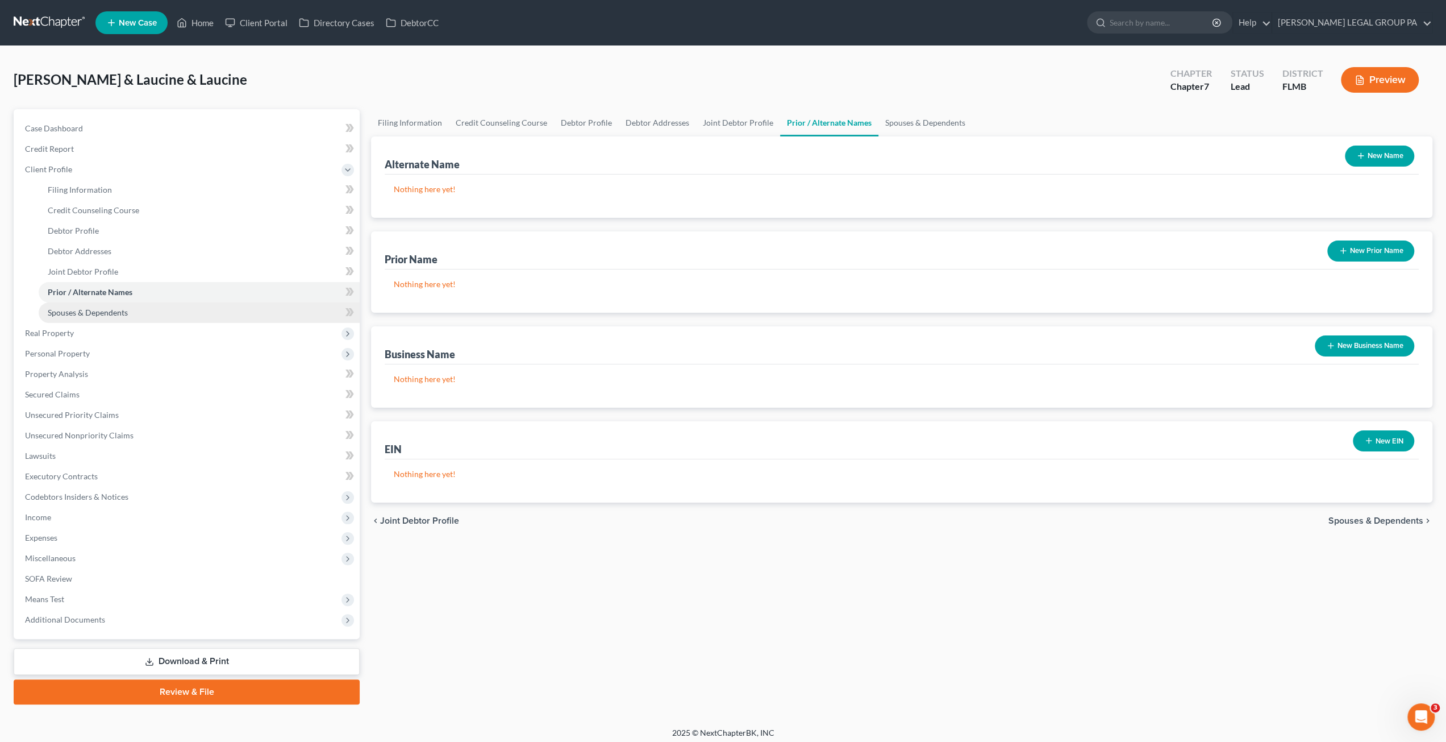
click at [81, 316] on link "Spouses & Dependents" at bounding box center [199, 312] width 321 height 20
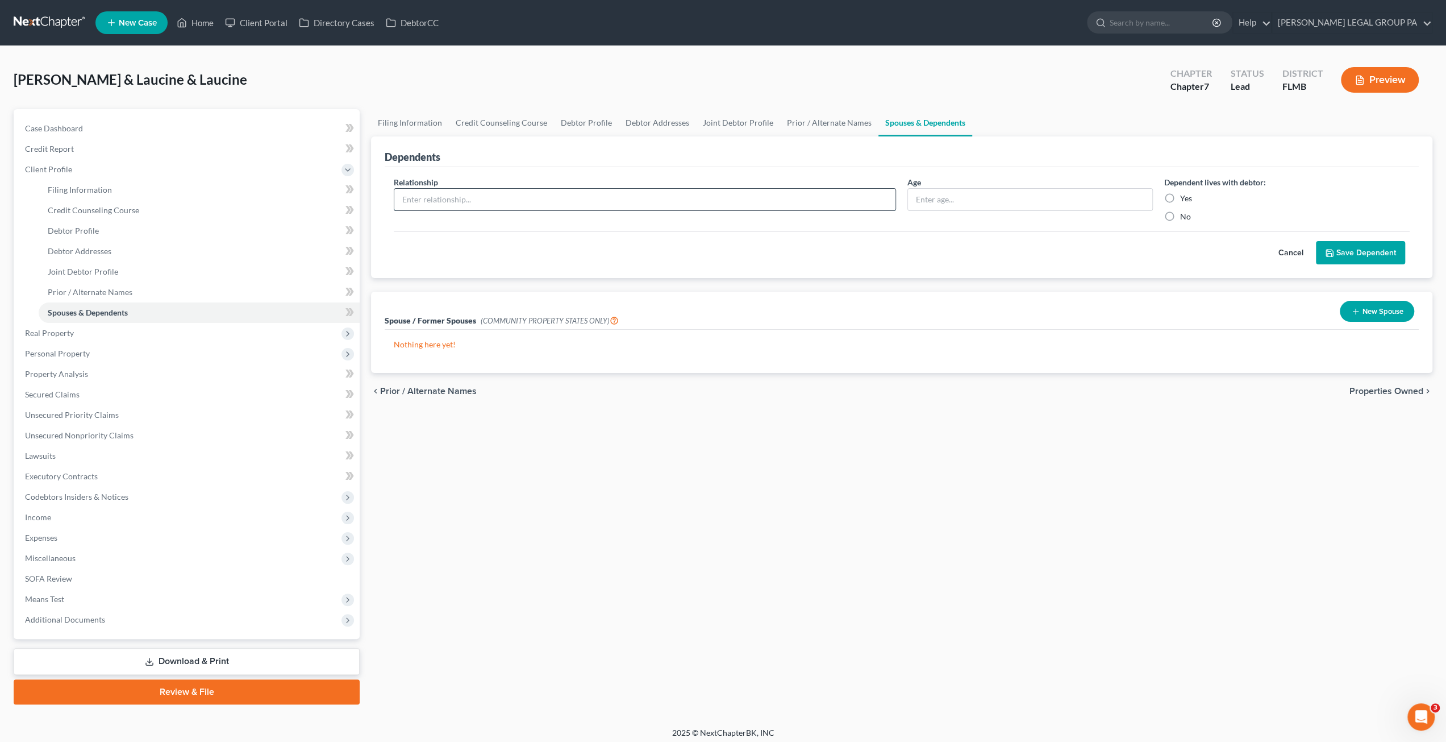
click at [440, 198] on input "text" at bounding box center [644, 200] width 501 height 22
type input "Daughter"
type input "18"
click at [1180, 214] on label "No" at bounding box center [1185, 216] width 11 height 11
click at [1185, 214] on input "No" at bounding box center [1188, 214] width 7 height 7
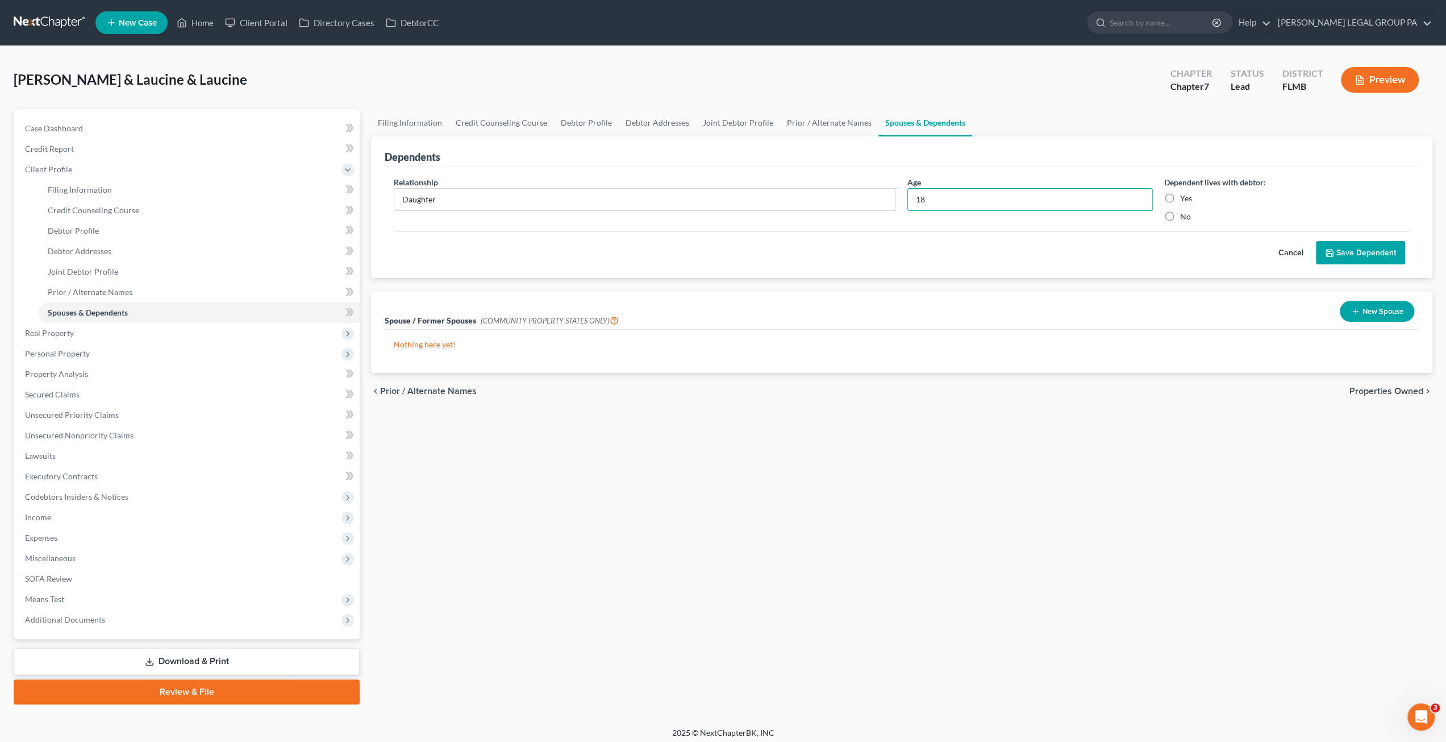
radio input "true"
click at [1371, 257] on button "Save Dependent" at bounding box center [1360, 253] width 89 height 24
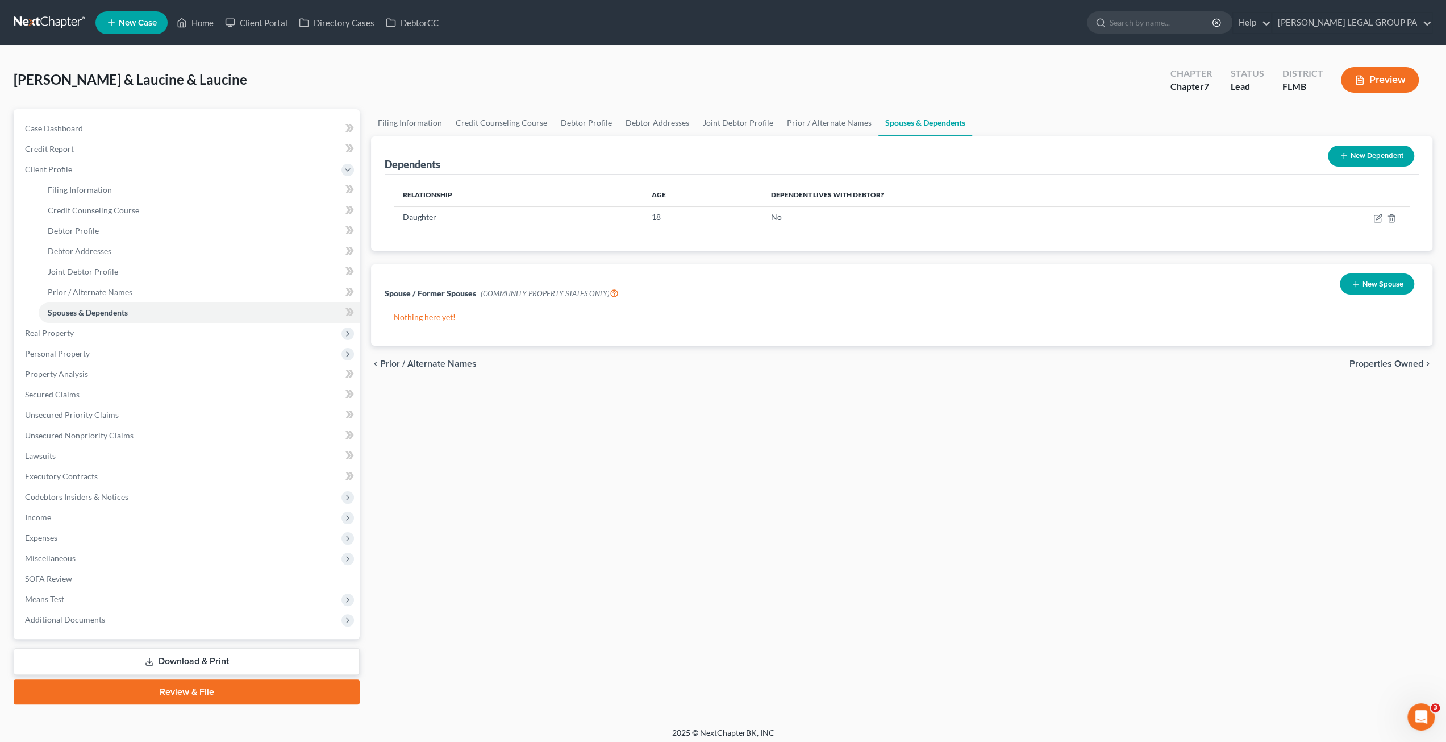
click at [1382, 151] on button "New Dependent" at bounding box center [1371, 155] width 86 height 21
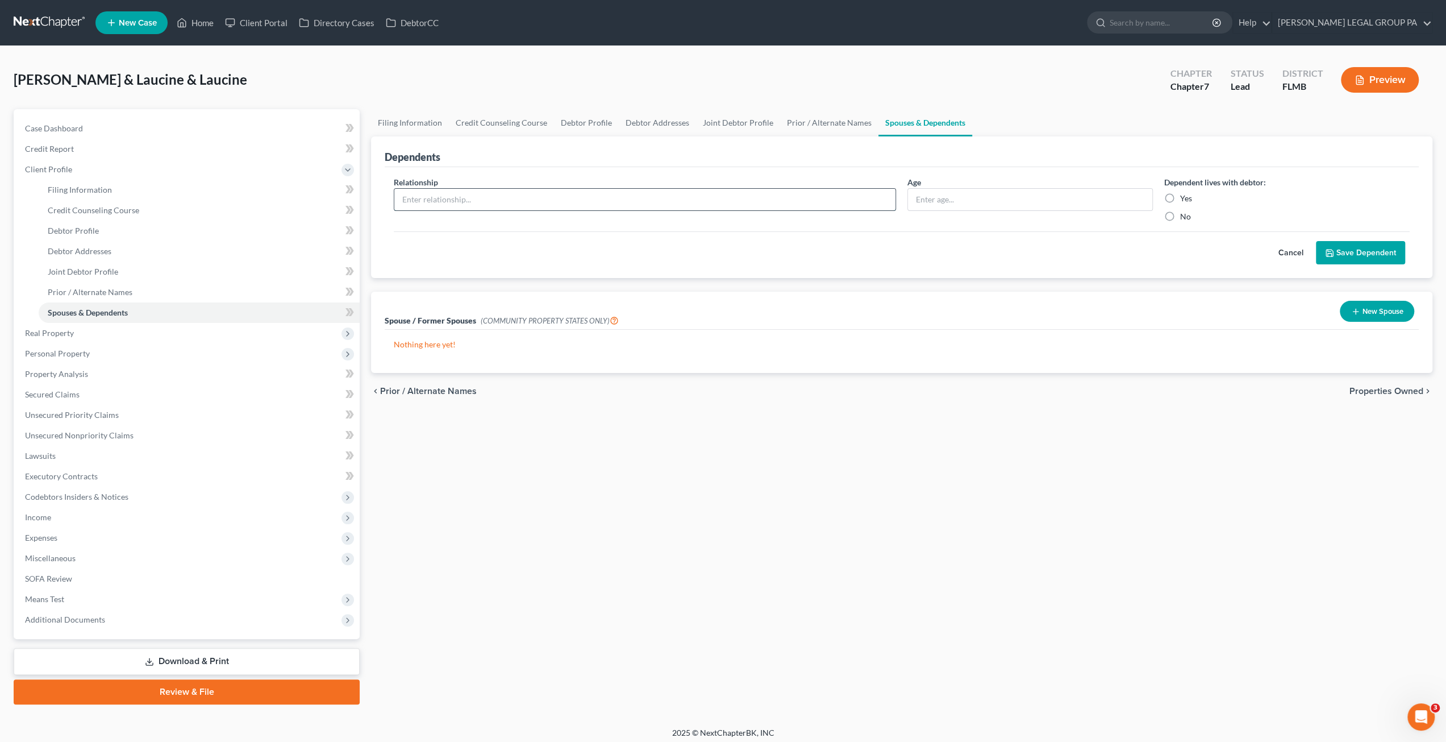
click at [478, 209] on input "text" at bounding box center [644, 200] width 501 height 22
type input "Daughter"
type input "10"
click at [1180, 197] on label "Yes" at bounding box center [1186, 198] width 12 height 11
click at [1185, 197] on input "Yes" at bounding box center [1188, 196] width 7 height 7
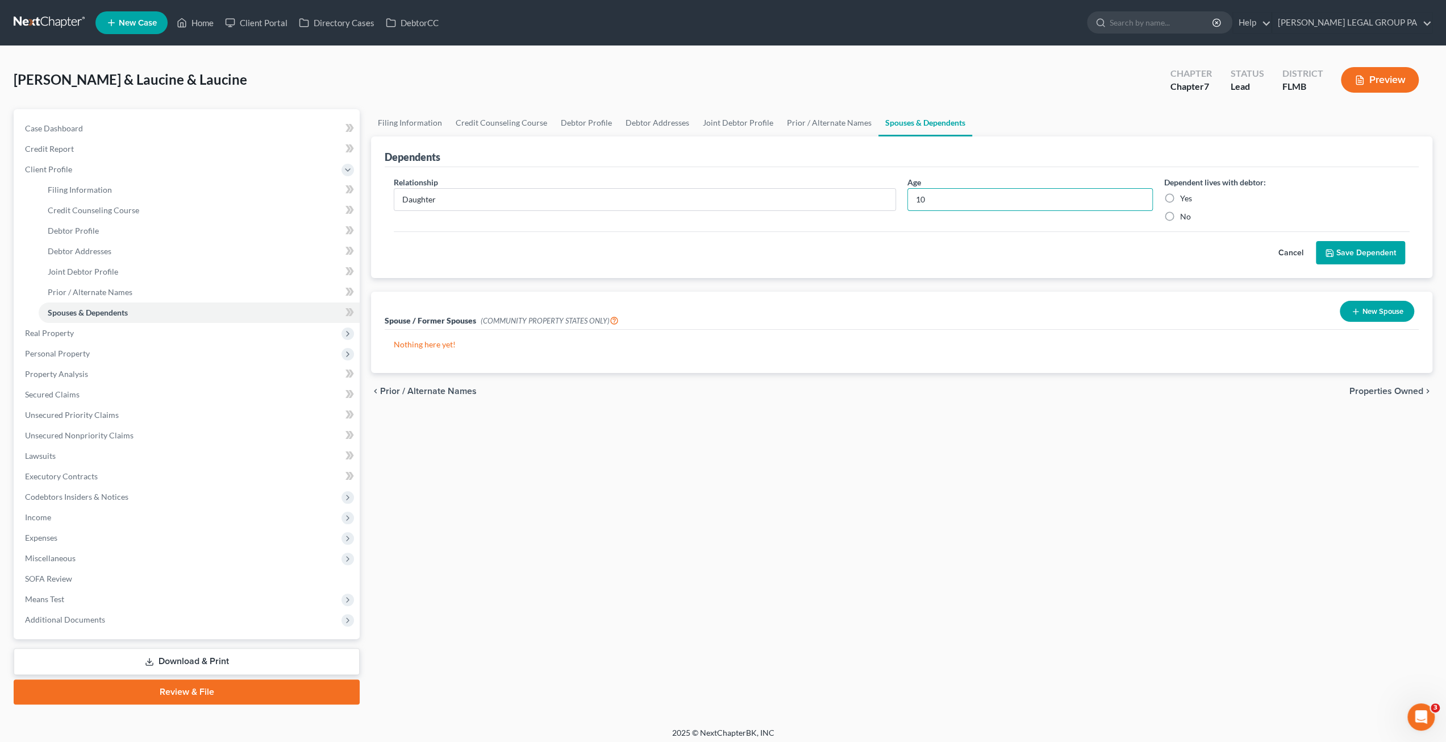
radio input "true"
click at [1386, 249] on button "Save Dependent" at bounding box center [1360, 253] width 89 height 24
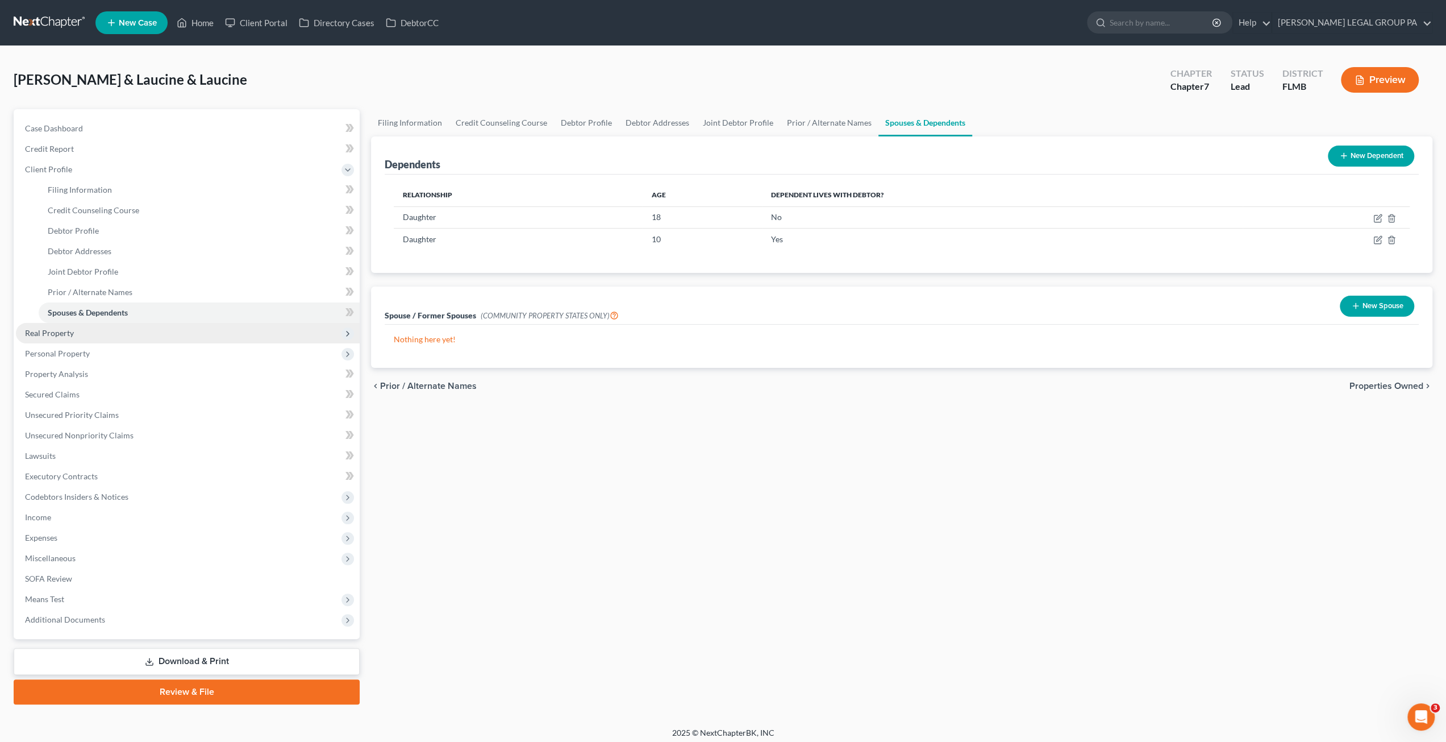
click at [65, 334] on span "Real Property" at bounding box center [49, 333] width 49 height 10
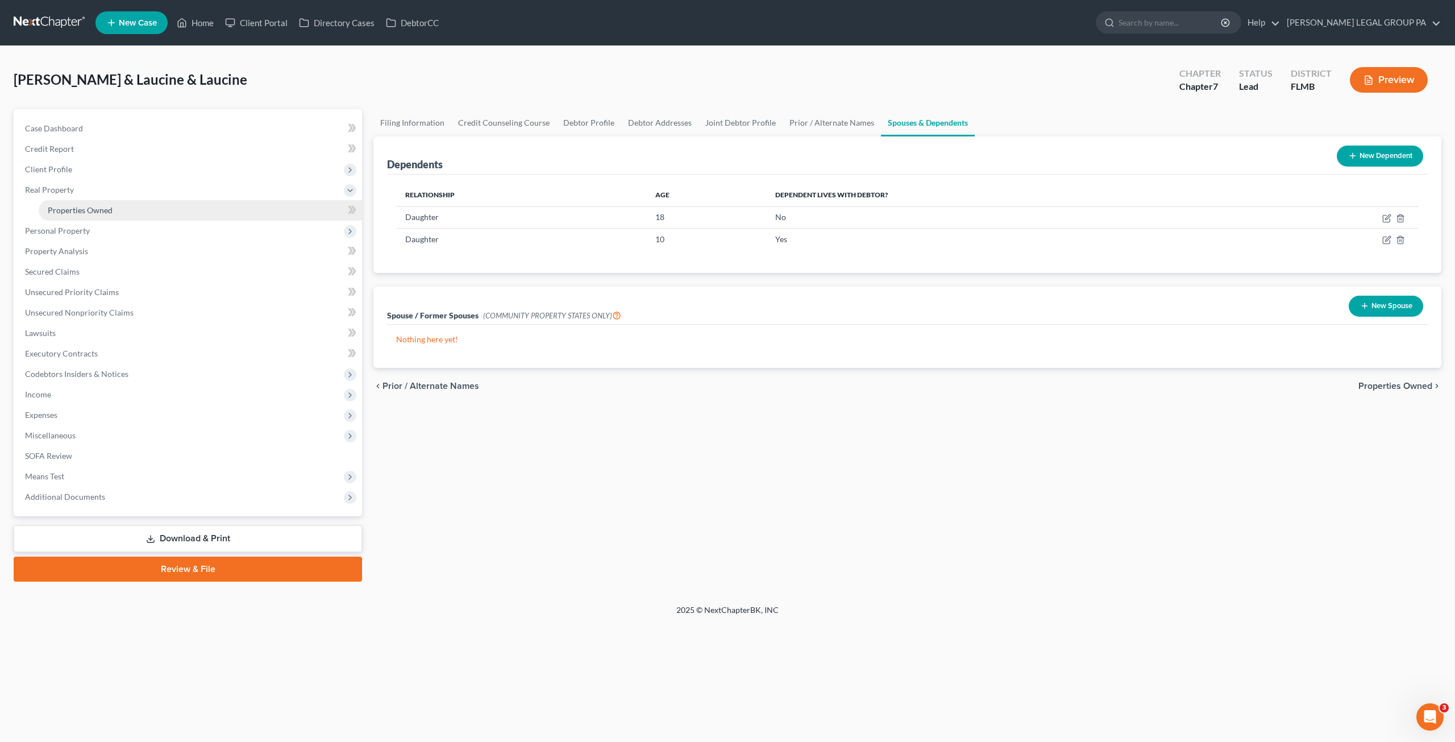
click at [82, 212] on span "Properties Owned" at bounding box center [80, 210] width 65 height 10
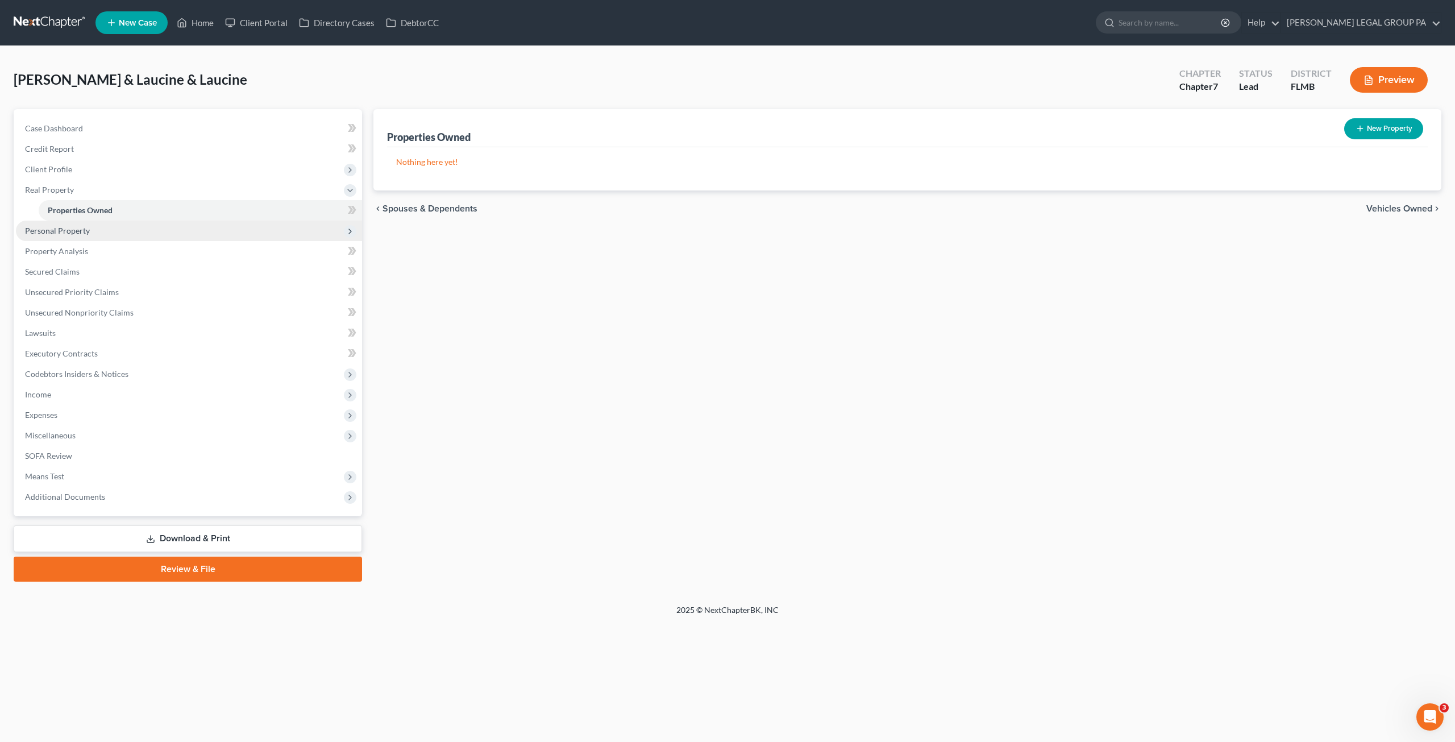
click at [52, 233] on span "Personal Property" at bounding box center [57, 231] width 65 height 10
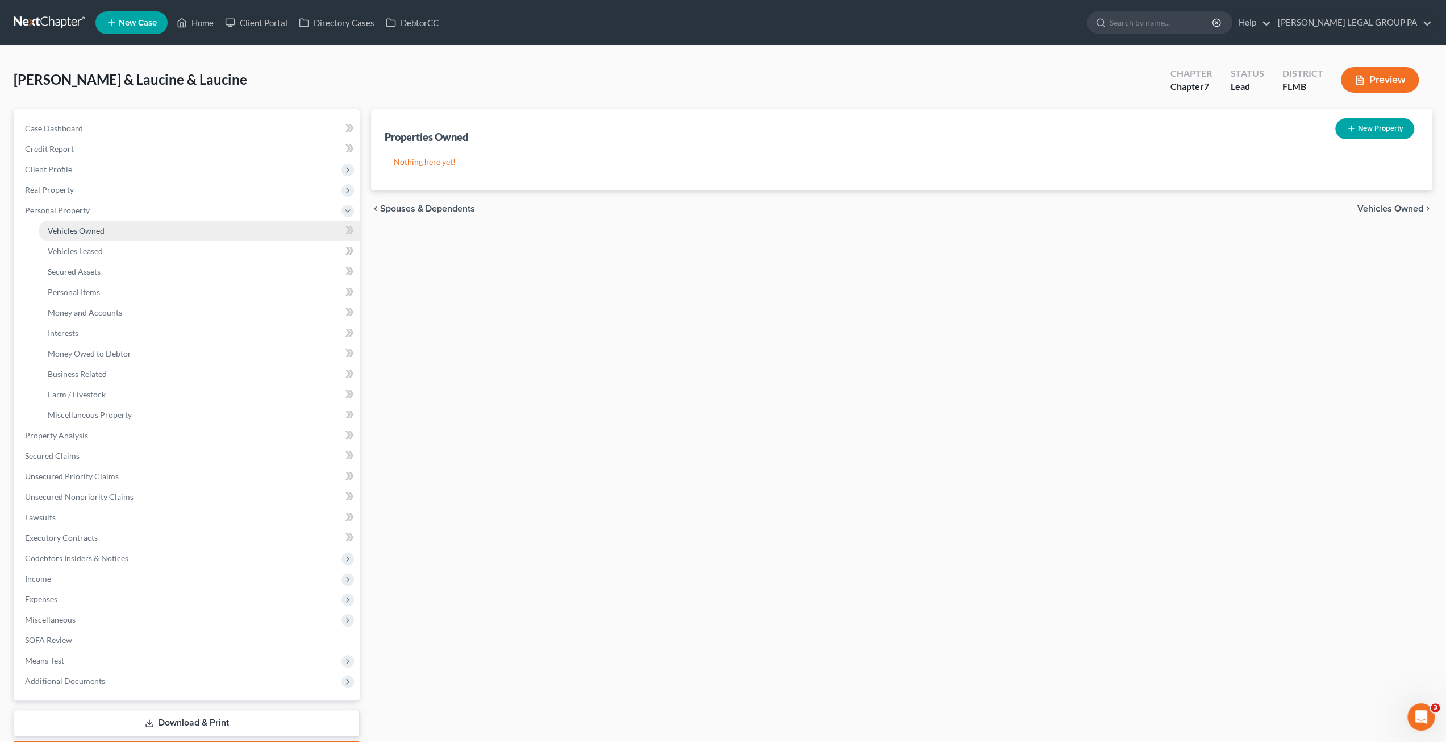
click at [77, 231] on span "Vehicles Owned" at bounding box center [76, 231] width 57 height 10
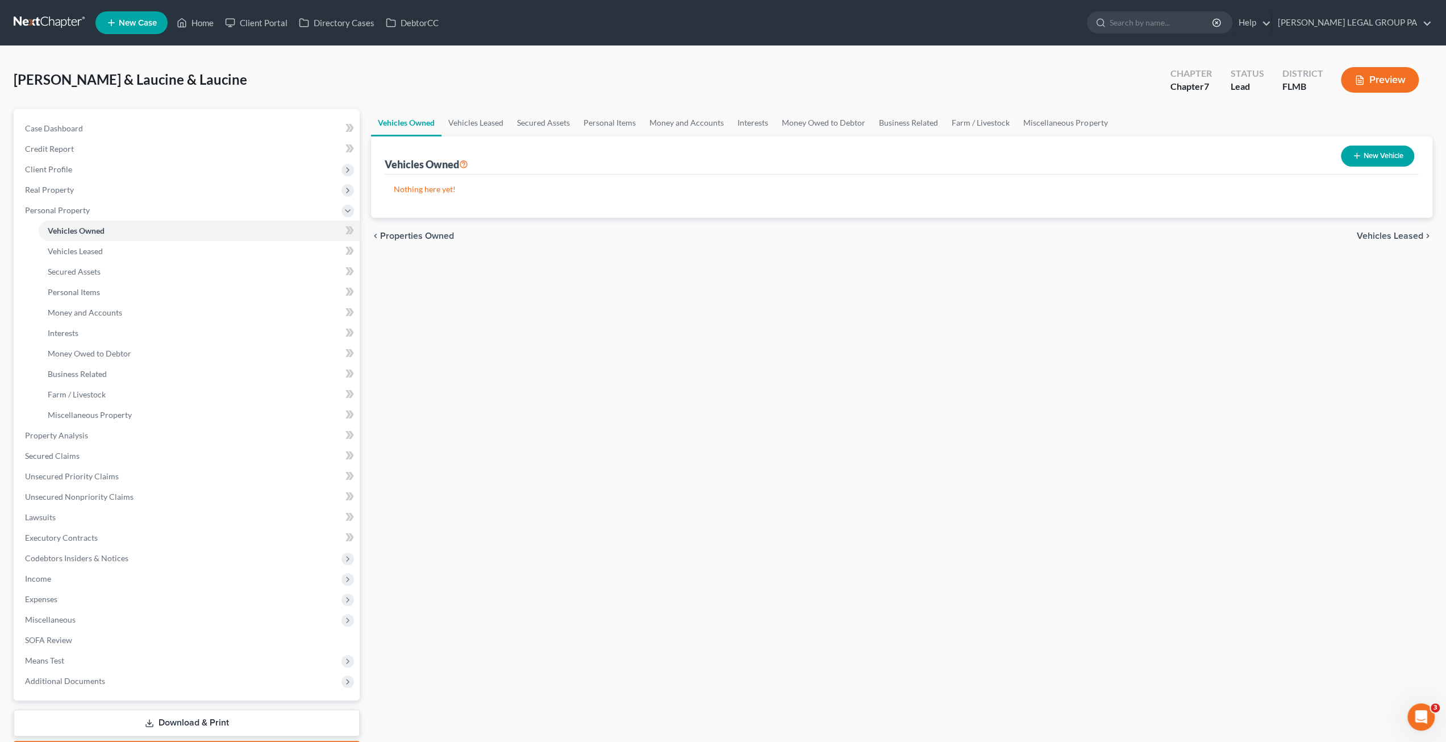
click at [1373, 156] on button "New Vehicle" at bounding box center [1377, 155] width 73 height 21
select select "0"
select select "2"
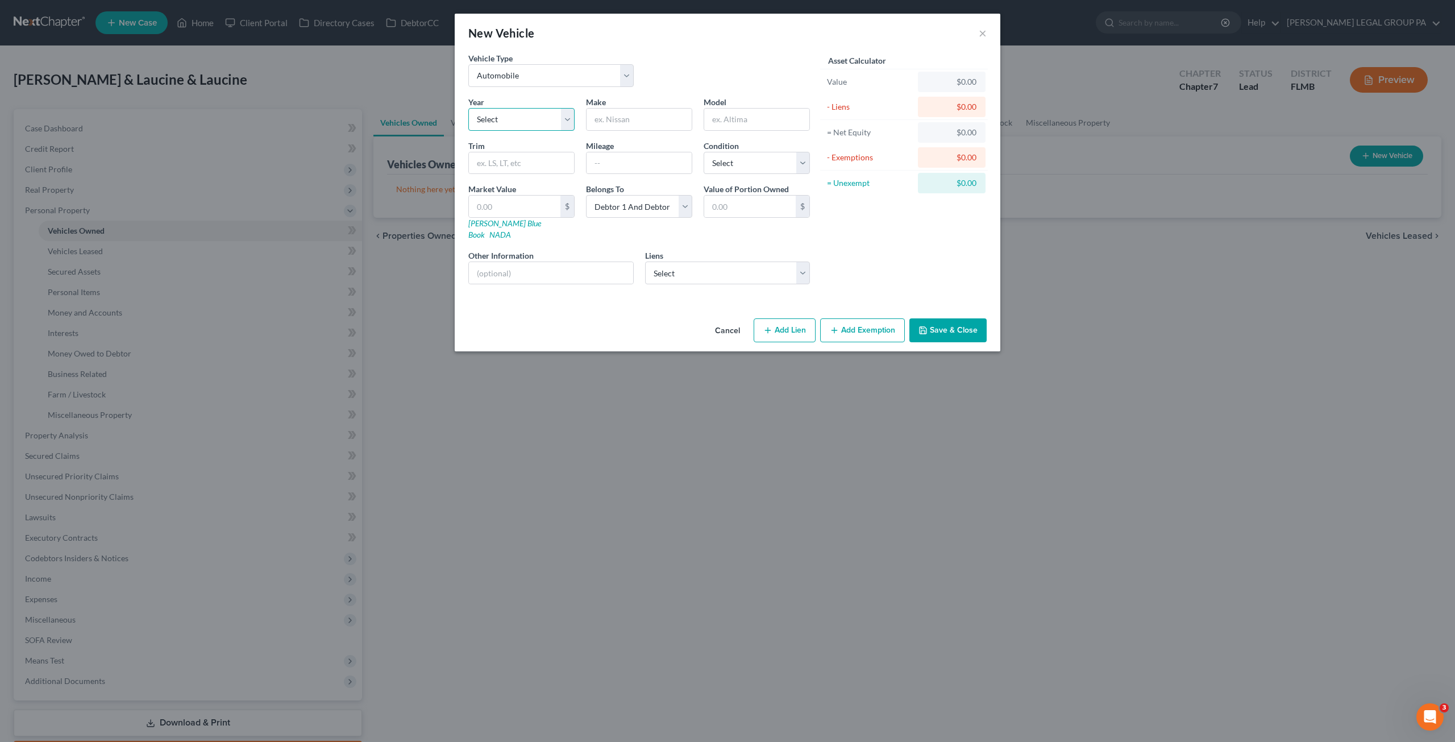
drag, startPoint x: 499, startPoint y: 120, endPoint x: 499, endPoint y: 128, distance: 8.0
click at [499, 120] on select "Select 2026 2025 2024 2023 2022 2021 2020 2019 2018 2017 2016 2015 2014 2013 20…" at bounding box center [521, 119] width 106 height 23
select select "6"
click at [468, 108] on select "Select 2026 2025 2024 2023 2022 2021 2020 2019 2018 2017 2016 2015 2014 2013 20…" at bounding box center [521, 119] width 106 height 23
click at [623, 119] on input "text" at bounding box center [638, 120] width 105 height 22
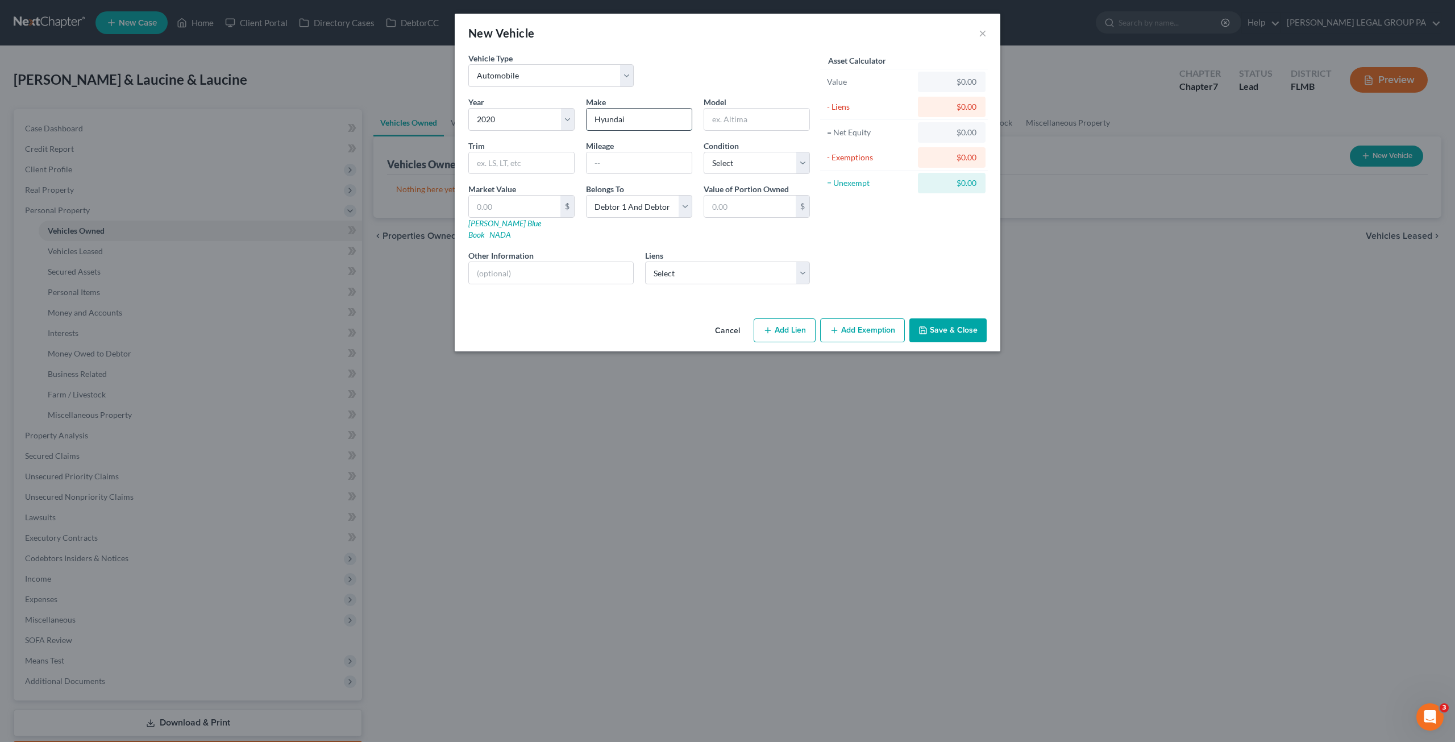
type input "Hyundai"
type input "Santa Fe"
type input "42000"
drag, startPoint x: 766, startPoint y: 164, endPoint x: 765, endPoint y: 172, distance: 8.0
click at [766, 164] on select "Select Excellent Very Good Good Fair Poor" at bounding box center [756, 163] width 106 height 23
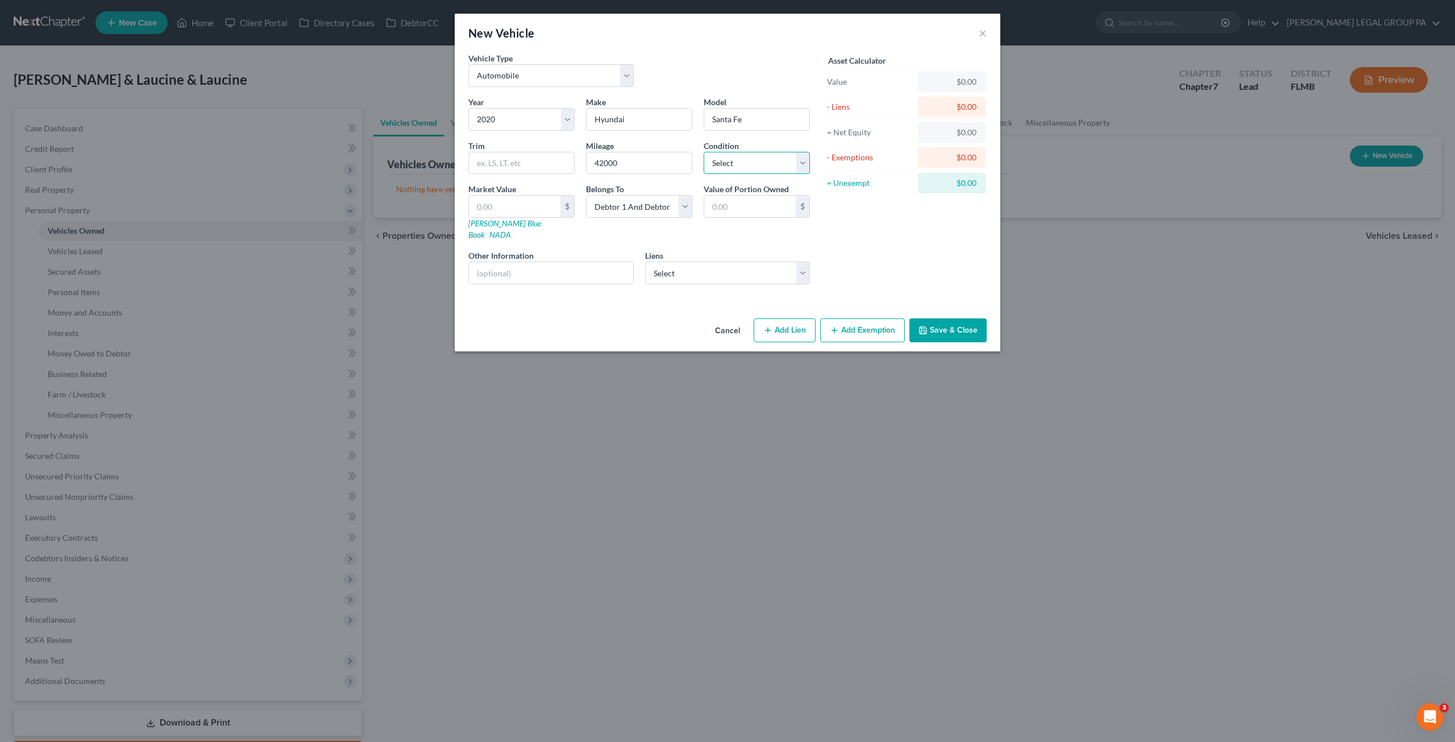
select select "2"
click at [703, 152] on select "Select Excellent Very Good Good Fair Poor" at bounding box center [756, 163] width 106 height 23
click at [566, 262] on input "text" at bounding box center [551, 273] width 164 height 22
type input "VIN: 5NMS53AA6LH302884"
click at [678, 264] on select "Select Suncoast Cu - $26,604.00 Chryslercap - $17,339.00" at bounding box center [727, 272] width 165 height 23
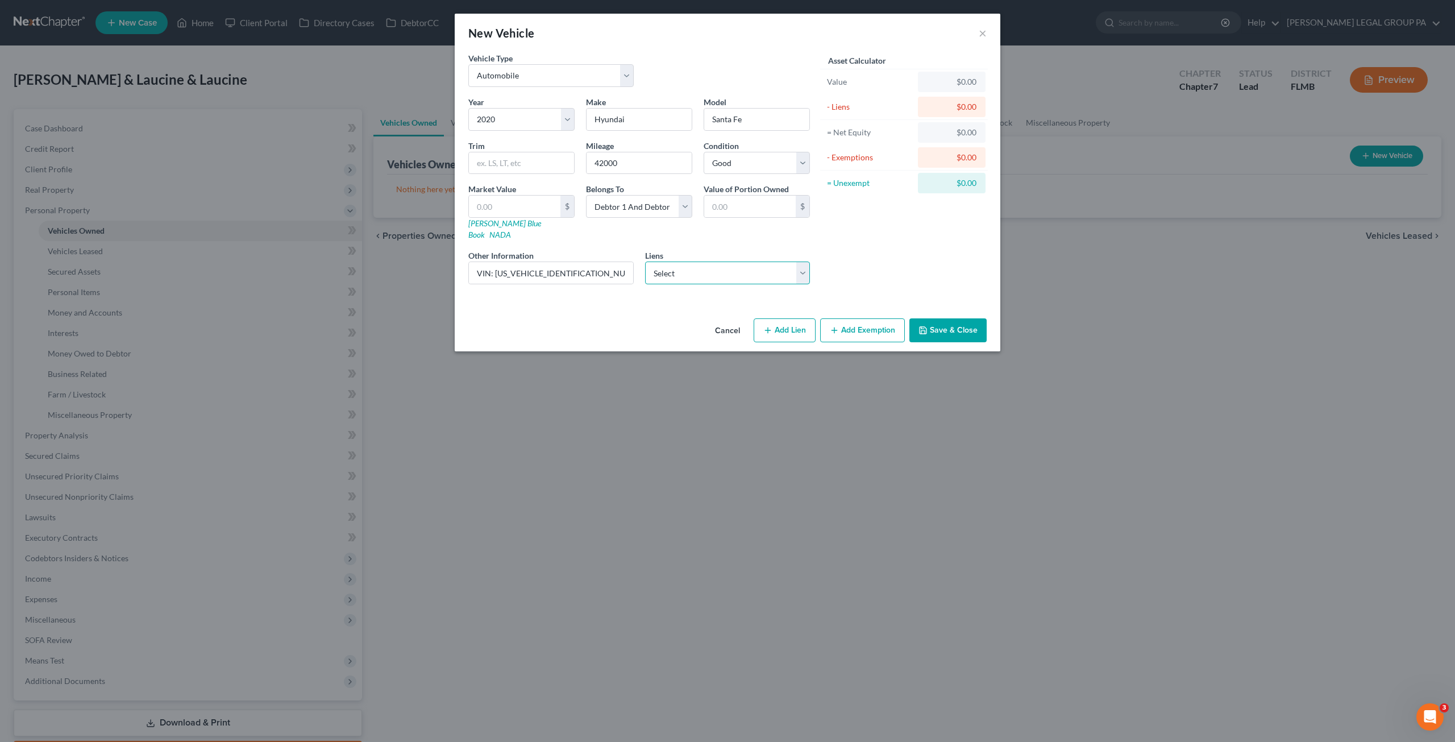
click at [718, 261] on select "Select Suncoast Cu - $26,604.00 Chryslercap - $17,339.00" at bounding box center [727, 272] width 165 height 23
select select "0"
click at [645, 261] on select "Select Suncoast Cu - $26,604.00 Chryslercap - $17,339.00" at bounding box center [727, 272] width 165 height 23
select select
select select "9"
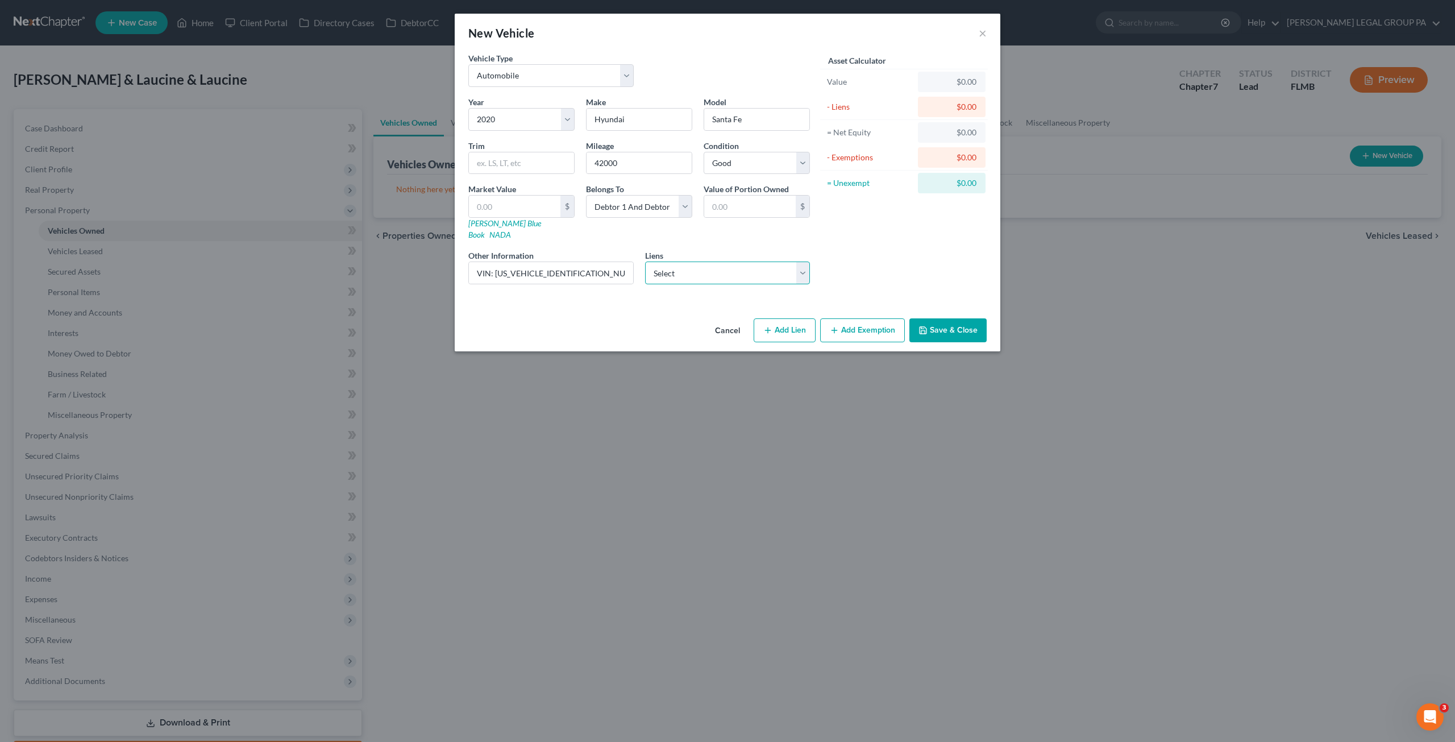
select select "0"
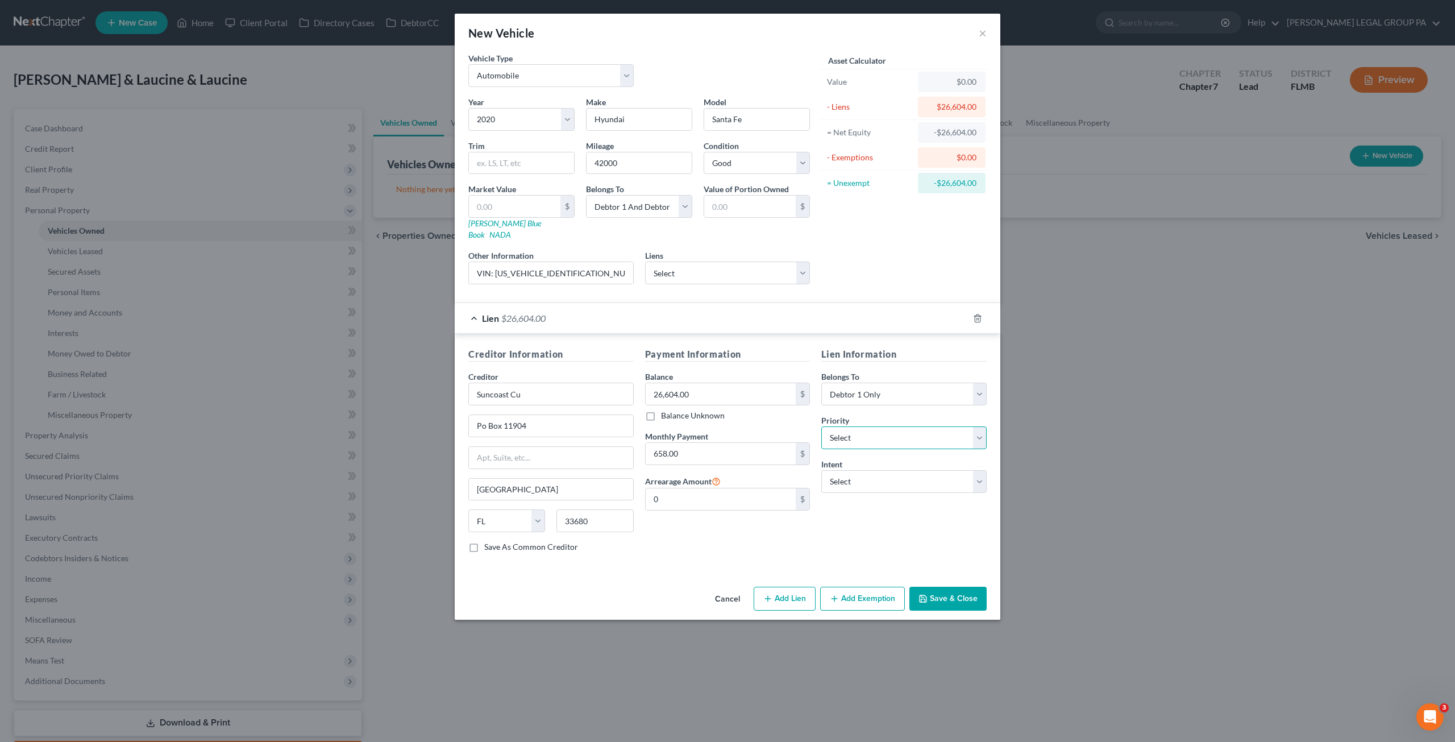
click at [888, 426] on select "Select 1st 2nd 3rd 4th 5th 6th 7th 8th 9th 10th 11th 12th 13th 14th 15th 16th 1…" at bounding box center [903, 437] width 165 height 23
select select "0"
click at [821, 426] on select "Select 1st 2nd 3rd 4th 5th 6th 7th 8th 9th 10th 11th 12th 13th 14th 15th 16th 1…" at bounding box center [903, 437] width 165 height 23
click at [851, 476] on select "Select Surrender Redeem Reaffirm Avoid Other" at bounding box center [903, 481] width 165 height 23
select select "2"
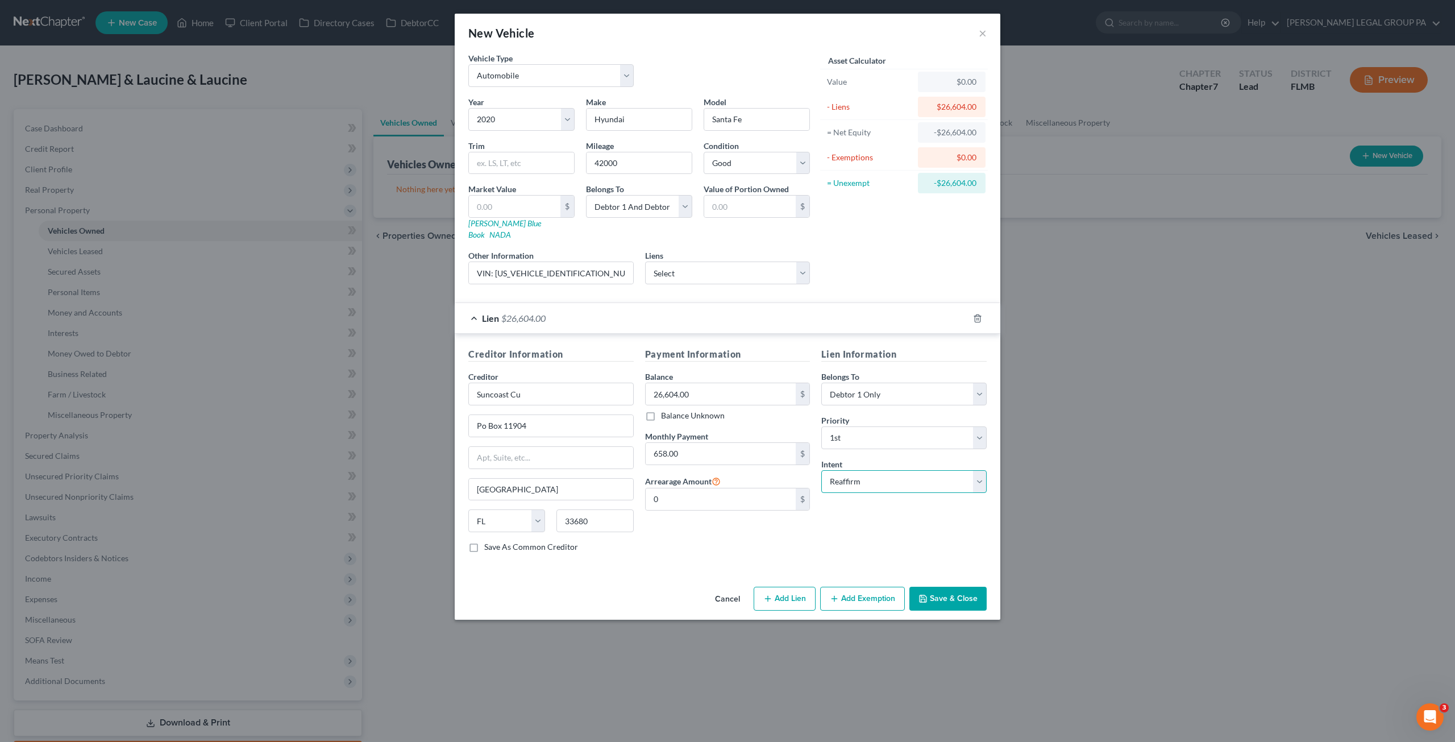
click at [821, 470] on select "Select Surrender Redeem Reaffirm Avoid Other" at bounding box center [903, 481] width 165 height 23
click at [942, 586] on button "Save & Close" at bounding box center [947, 598] width 77 height 24
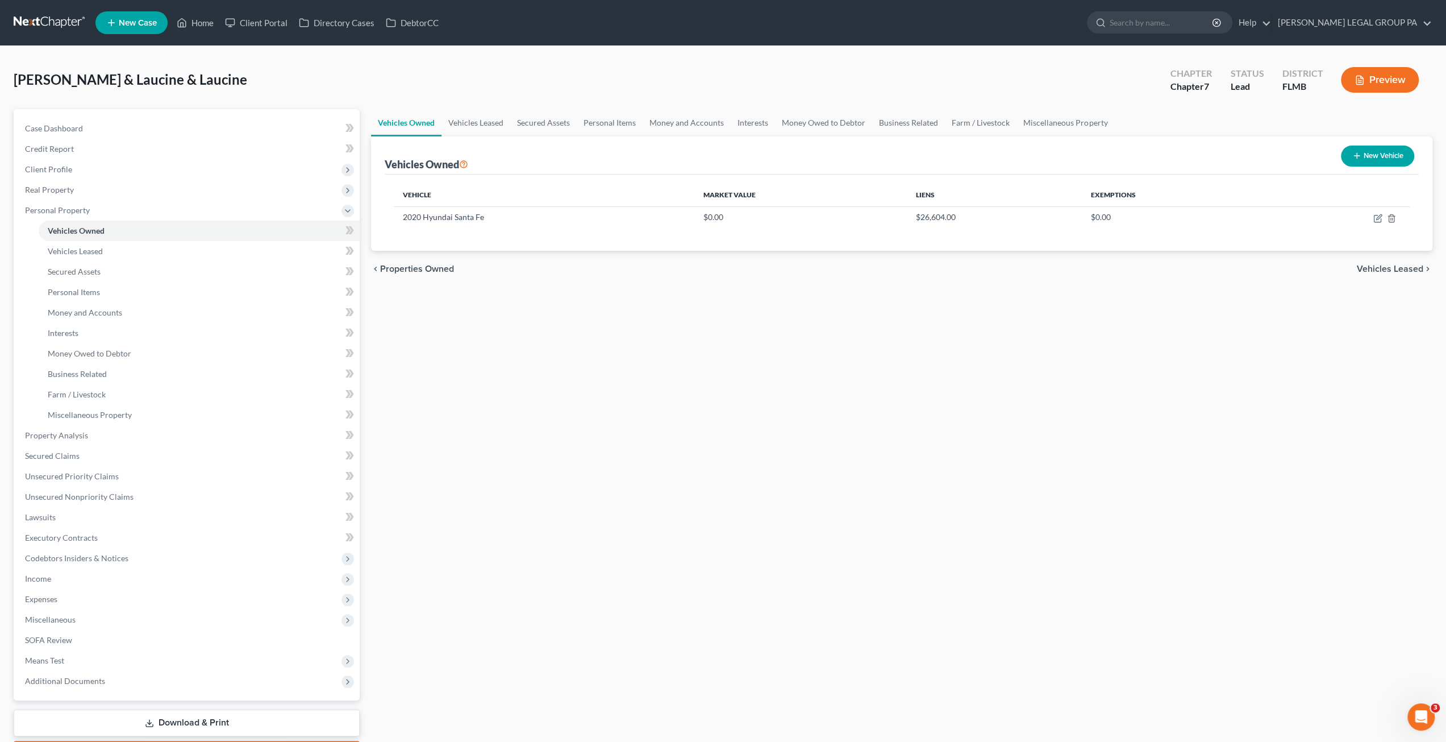
click at [1322, 394] on div "Vehicles Owned Vehicles Leased Secured Assets Personal Items Money and Accounts…" at bounding box center [901, 437] width 1073 height 656
click at [1368, 161] on button "New Vehicle" at bounding box center [1377, 155] width 73 height 21
select select "0"
select select "2"
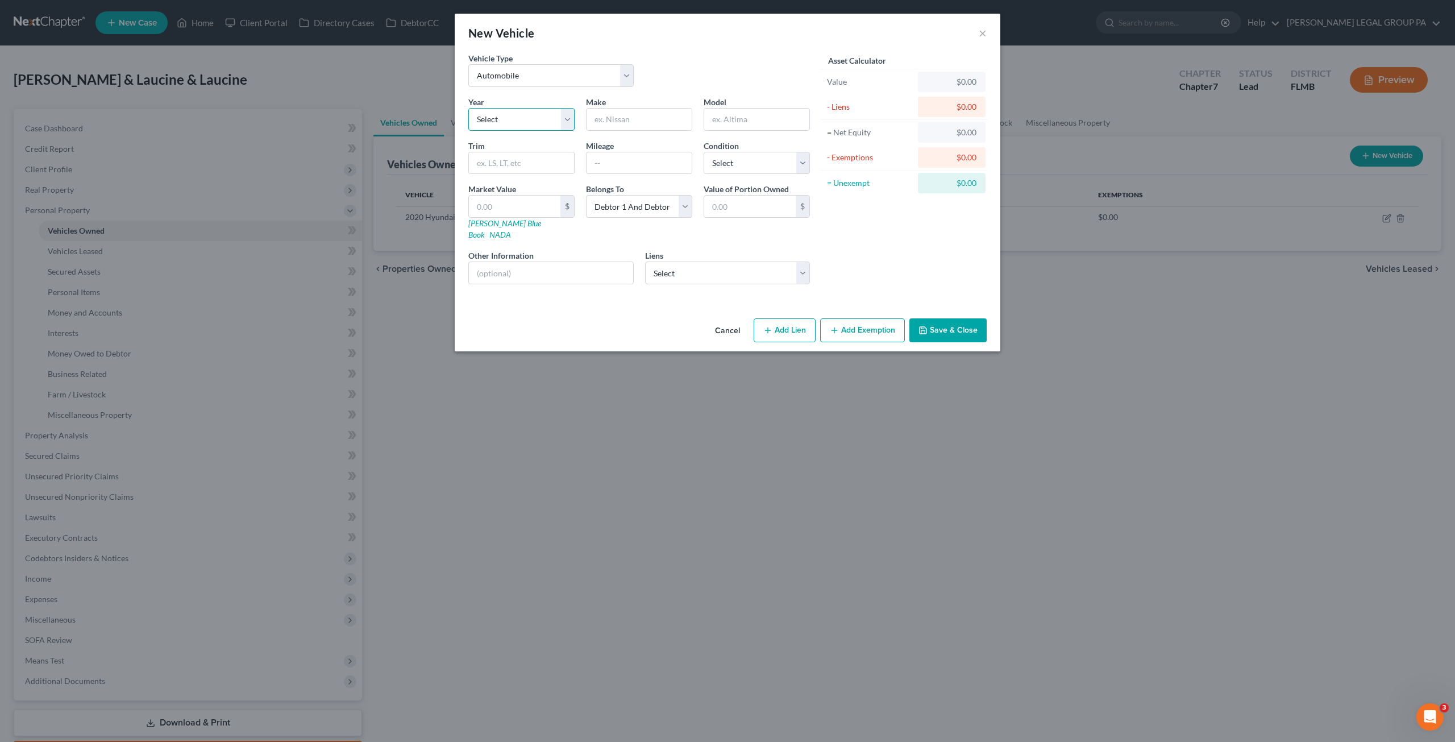
drag, startPoint x: 509, startPoint y: 118, endPoint x: 507, endPoint y: 127, distance: 9.4
click at [509, 118] on select "Select 2026 2025 2024 2023 2022 2021 2020 2019 2018 2017 2016 2015 2014 2013 20…" at bounding box center [521, 119] width 106 height 23
select select "5"
click at [468, 108] on select "Select 2026 2025 2024 2023 2022 2021 2020 2019 2018 2017 2016 2015 2014 2013 20…" at bounding box center [521, 119] width 106 height 23
click at [606, 123] on input "text" at bounding box center [638, 120] width 105 height 22
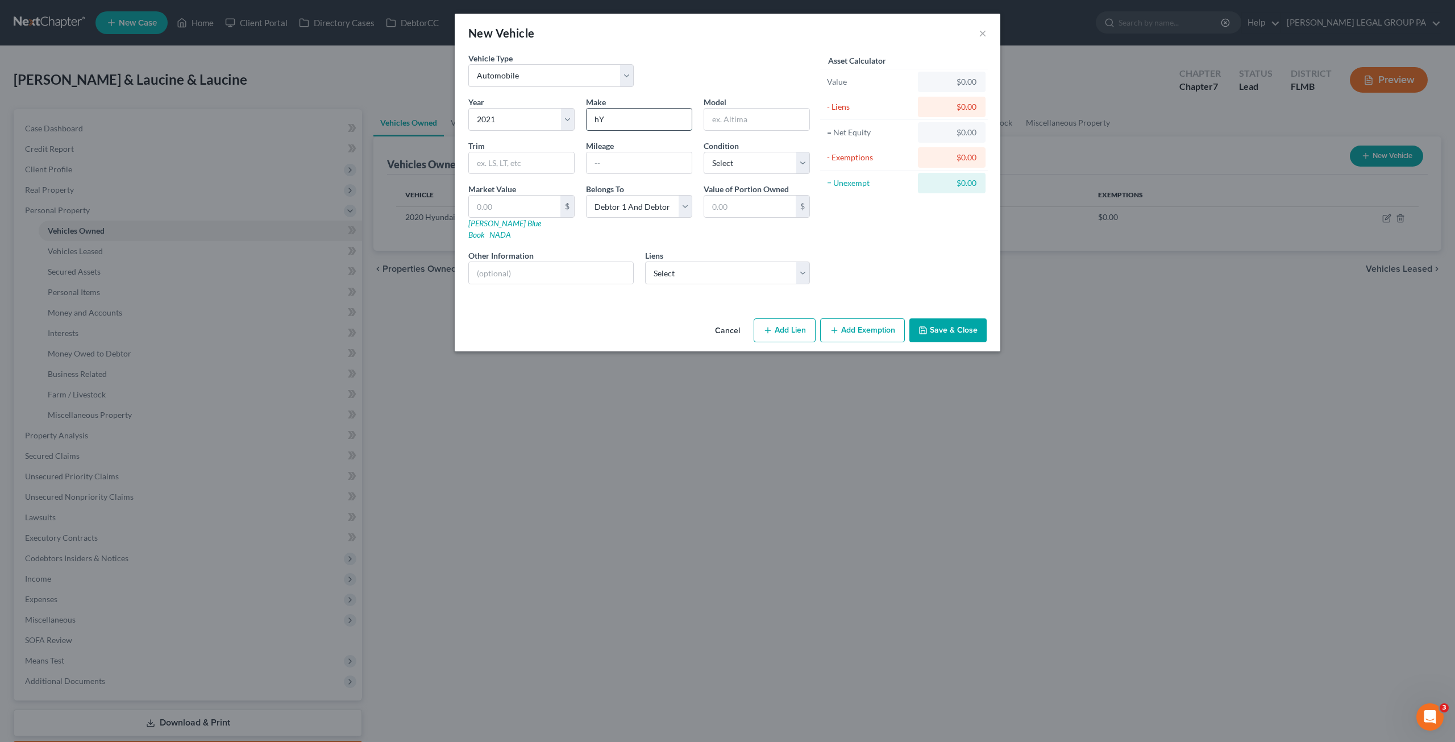
type input "h"
type input "Hyundai"
type input "Sonata"
type input "30000"
click at [749, 154] on select "Select Excellent Very Good Good Fair Poor" at bounding box center [756, 163] width 106 height 23
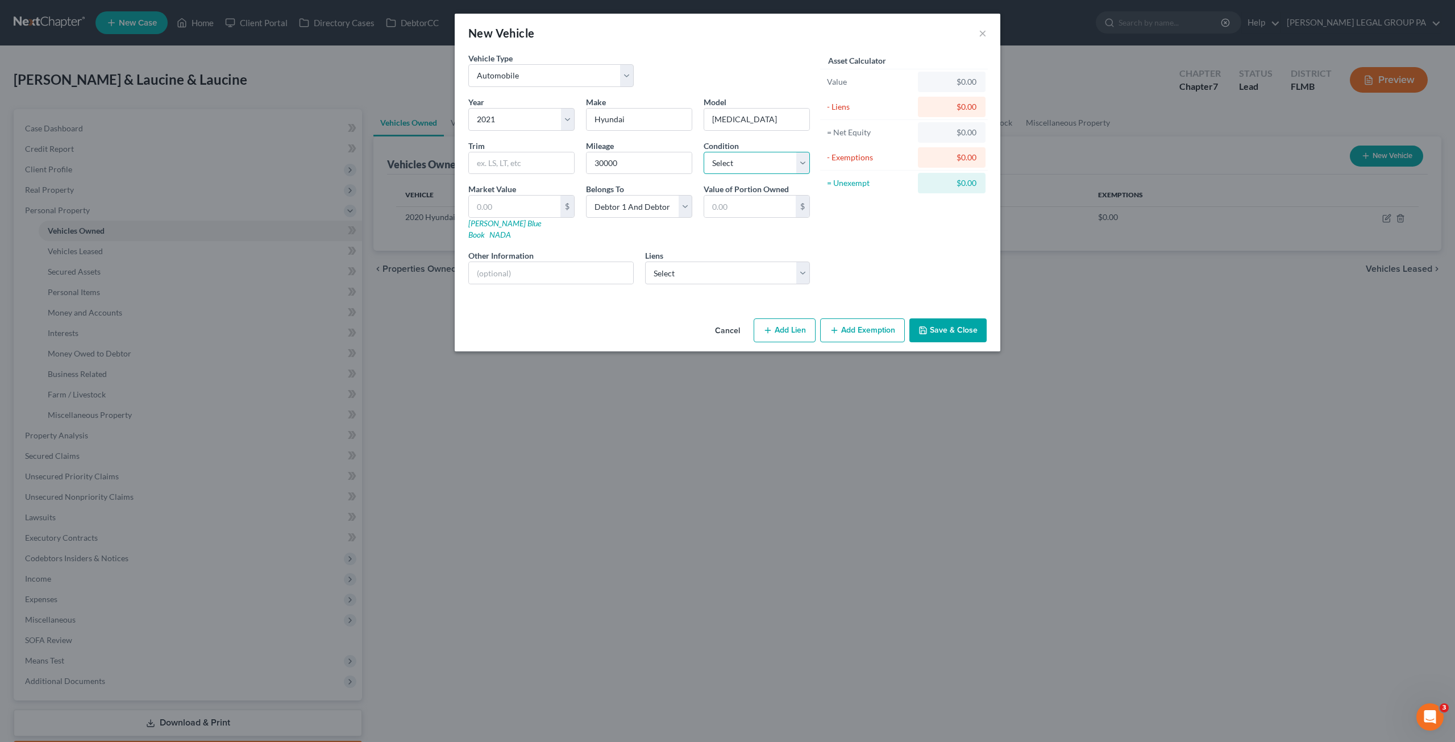
select select "2"
click at [703, 152] on select "Select Excellent Very Good Good Fair Poor" at bounding box center [756, 163] width 106 height 23
drag, startPoint x: 498, startPoint y: 199, endPoint x: 602, endPoint y: 205, distance: 104.1
click at [498, 199] on input "text" at bounding box center [514, 206] width 91 height 22
click at [639, 231] on div "Year Select 2026 2025 2024 2023 2022 2021 2020 2019 2018 2017 2016 2015 2014 20…" at bounding box center [639, 194] width 353 height 197
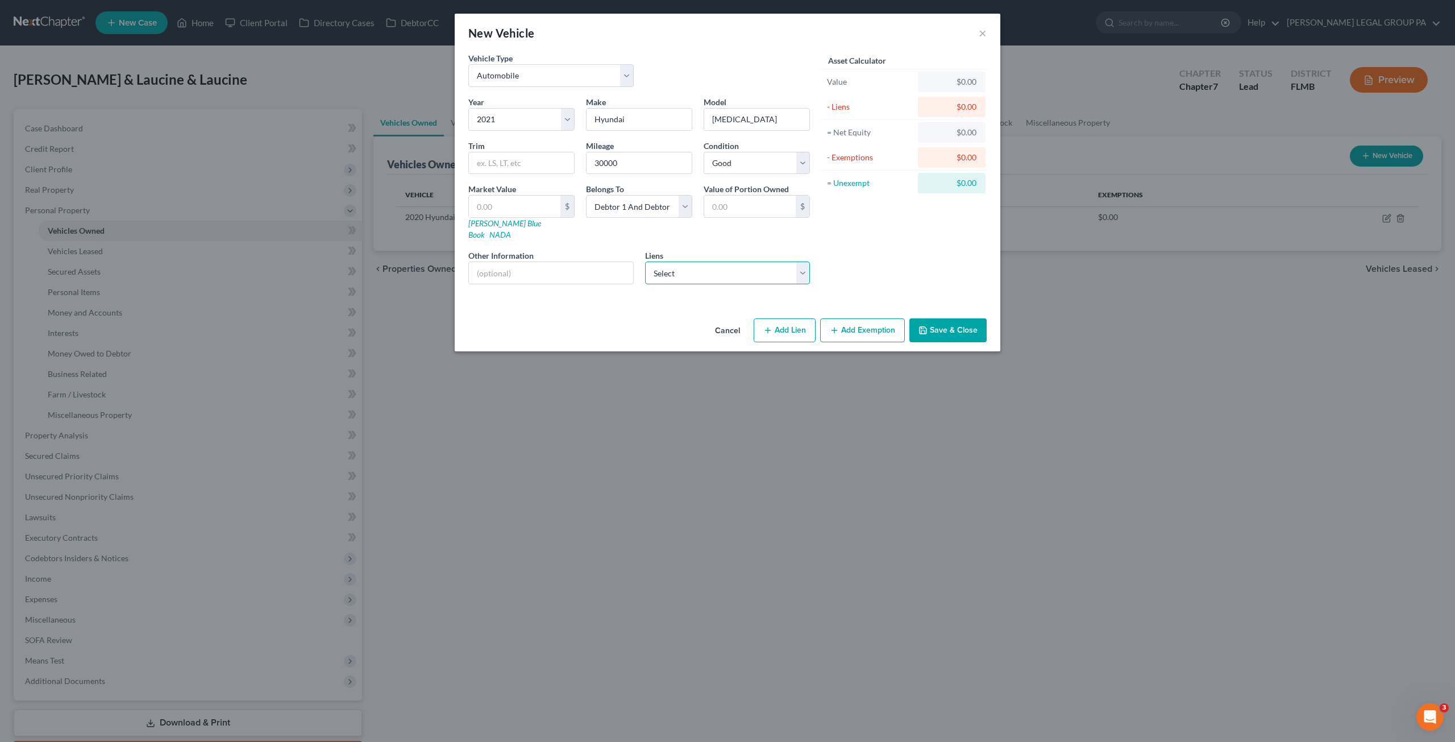
drag, startPoint x: 667, startPoint y: 265, endPoint x: 675, endPoint y: 266, distance: 8.0
click at [667, 265] on select "Select Chryslercap - $17,339.00" at bounding box center [727, 272] width 165 height 23
select select "45"
select select "1"
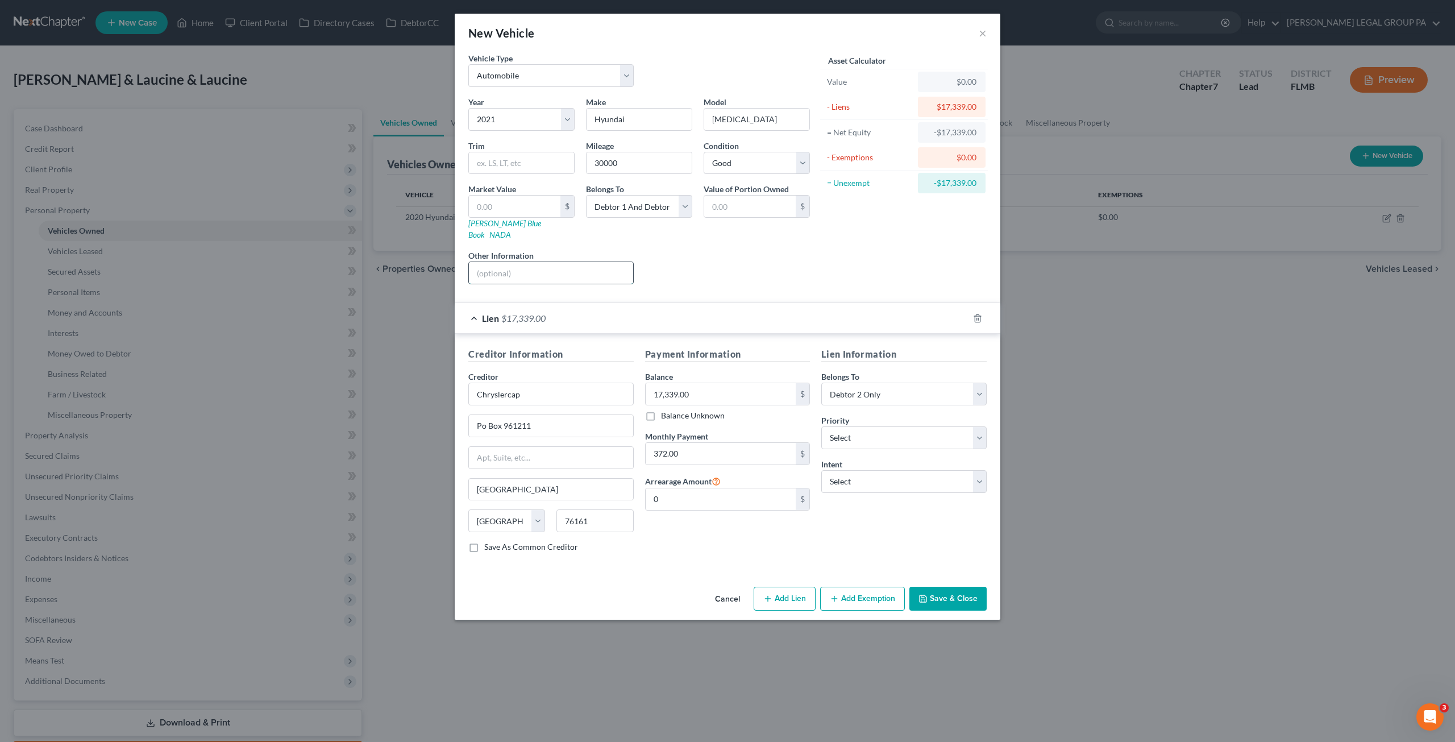
click at [555, 264] on input "text" at bounding box center [551, 273] width 164 height 22
type input "VIN: KMHL64JA7MA146515"
click at [764, 281] on form "Vehicle Type Select Automobile Truck Trailer Watercraft Aircraft Motor Home Atv…" at bounding box center [727, 311] width 518 height 518
click at [894, 428] on select "Select 1st 2nd 3rd 4th 5th 6th 7th 8th 9th 10th 11th 12th 13th 14th 15th 16th 1…" at bounding box center [903, 437] width 165 height 23
select select "0"
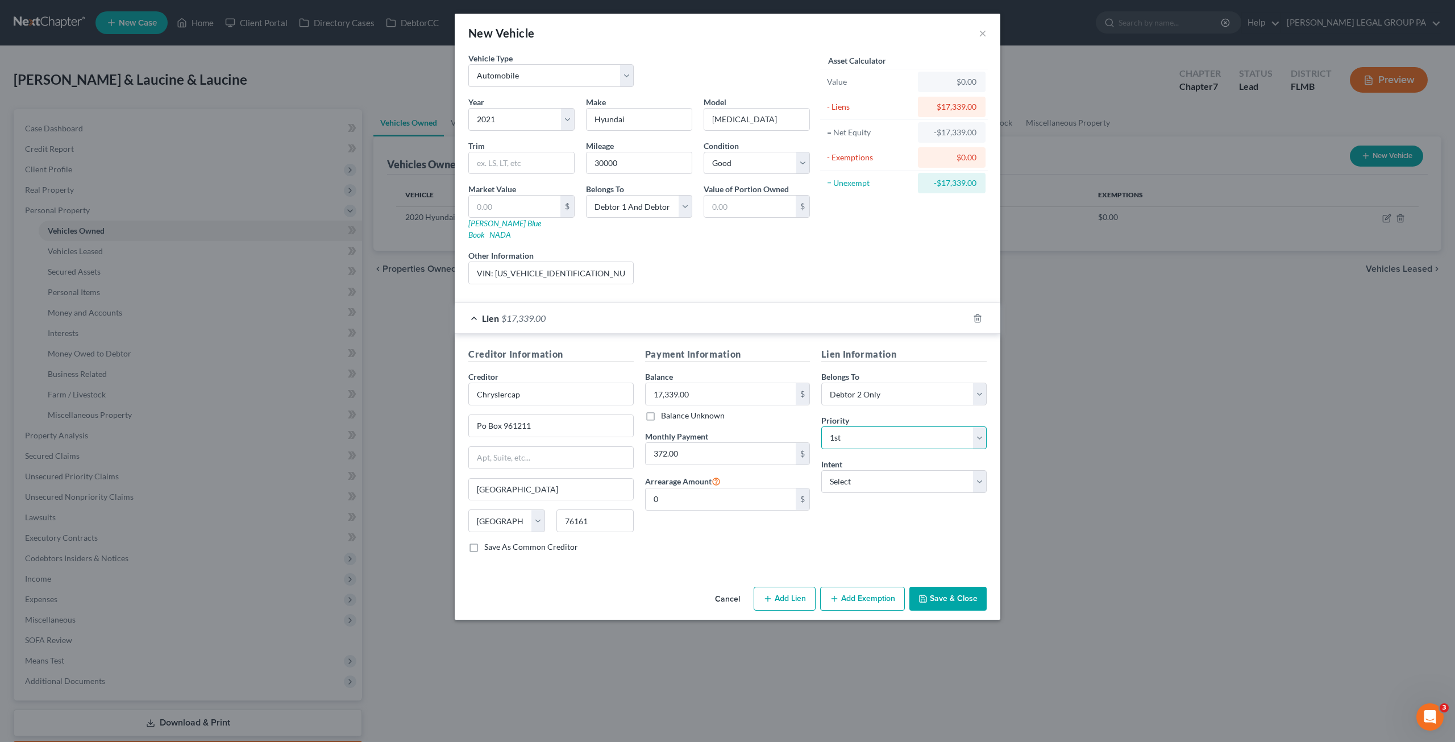
click at [821, 426] on select "Select 1st 2nd 3rd 4th 5th 6th 7th 8th 9th 10th 11th 12th 13th 14th 15th 16th 1…" at bounding box center [903, 437] width 165 height 23
drag, startPoint x: 877, startPoint y: 464, endPoint x: 870, endPoint y: 476, distance: 14.0
click at [877, 470] on select "Select Surrender Redeem Reaffirm Avoid Other" at bounding box center [903, 481] width 165 height 23
select select "2"
click at [821, 470] on select "Select Surrender Redeem Reaffirm Avoid Other" at bounding box center [903, 481] width 165 height 23
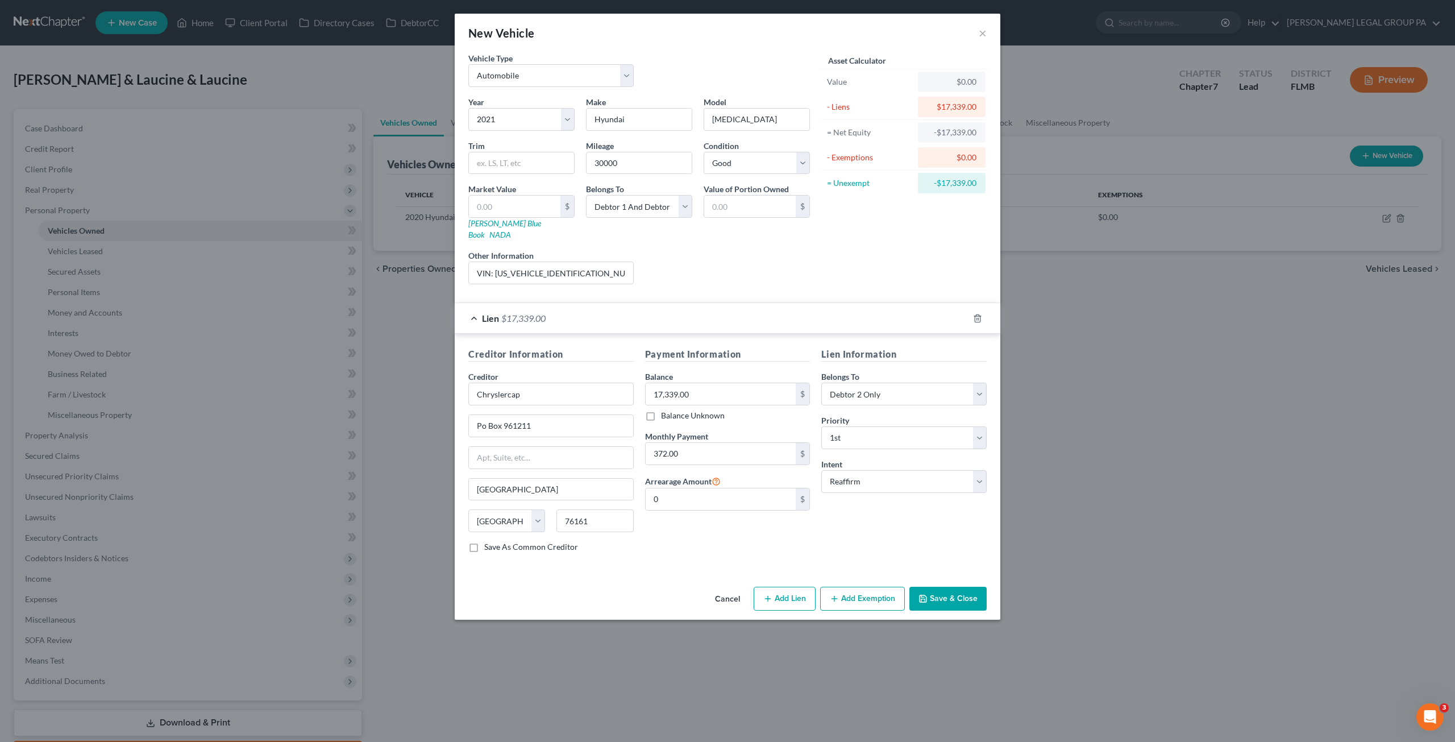
click at [964, 587] on button "Save & Close" at bounding box center [947, 598] width 77 height 24
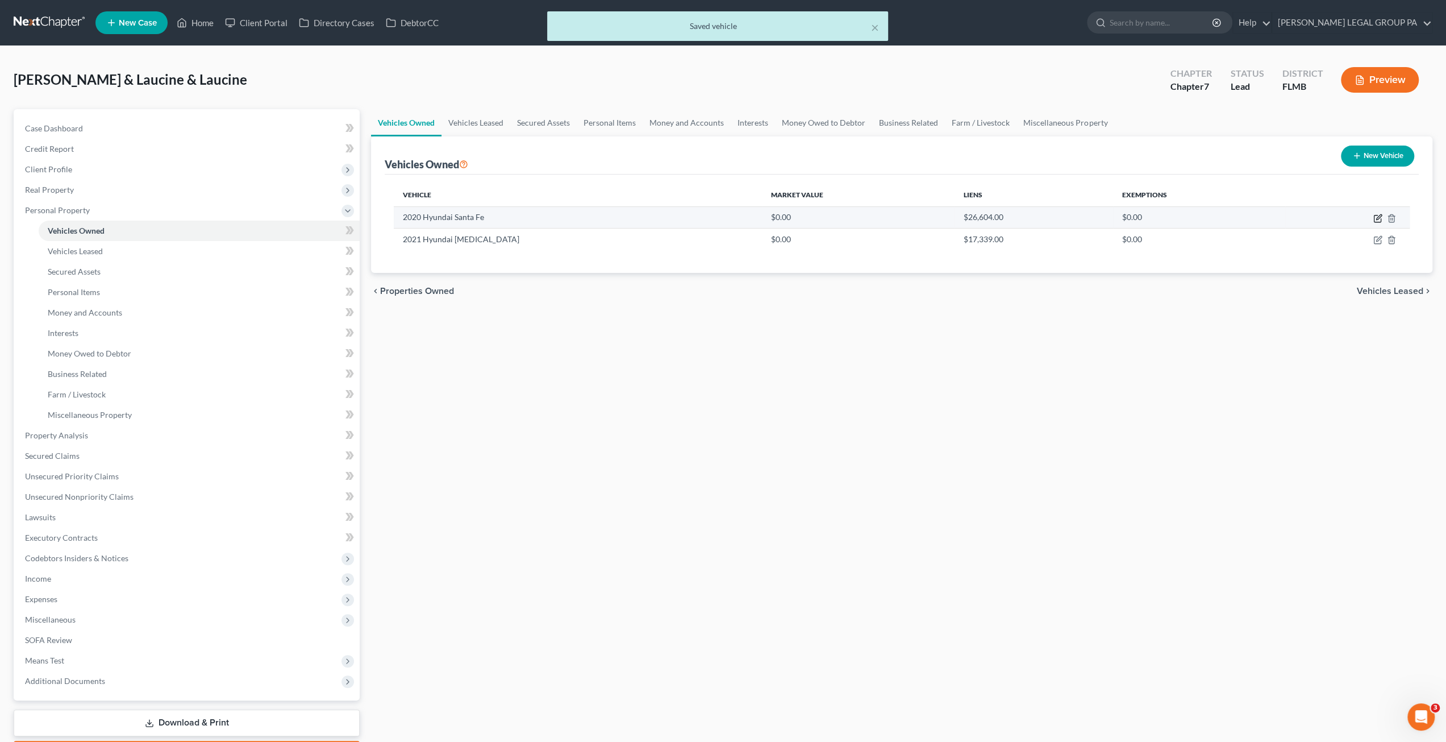
click at [1375, 221] on icon "button" at bounding box center [1377, 218] width 7 height 7
select select "0"
select select "6"
select select "2"
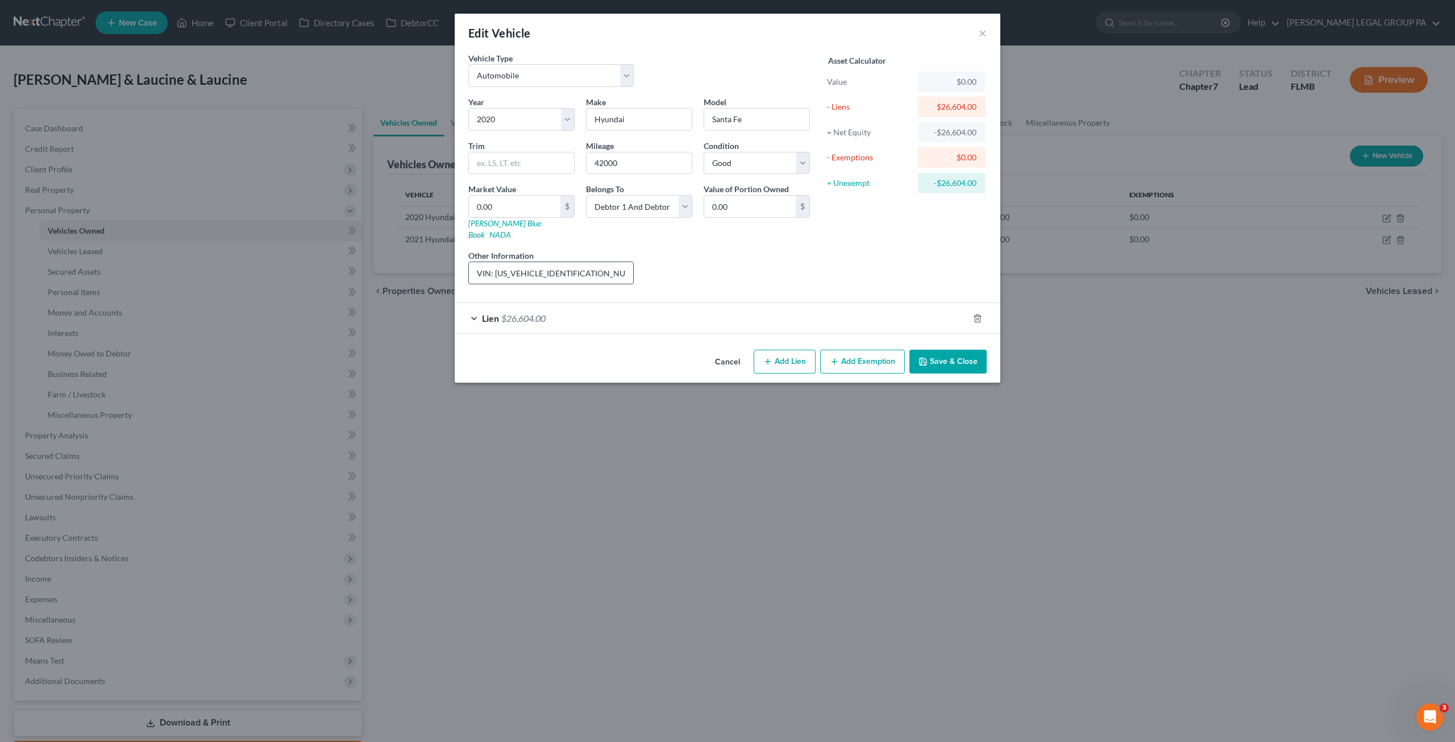
drag, startPoint x: 592, startPoint y: 261, endPoint x: 495, endPoint y: 256, distance: 96.8
click at [495, 262] on input "VIN: 5NMS53AA6LH302884" at bounding box center [551, 273] width 164 height 22
drag, startPoint x: 588, startPoint y: 164, endPoint x: 574, endPoint y: 163, distance: 13.7
click at [574, 164] on div "Year Select 2026 2025 2024 2023 2022 2021 2020 2019 2018 2017 2016 2015 2014 20…" at bounding box center [639, 194] width 353 height 197
click at [506, 205] on input "0.00" at bounding box center [514, 206] width 91 height 22
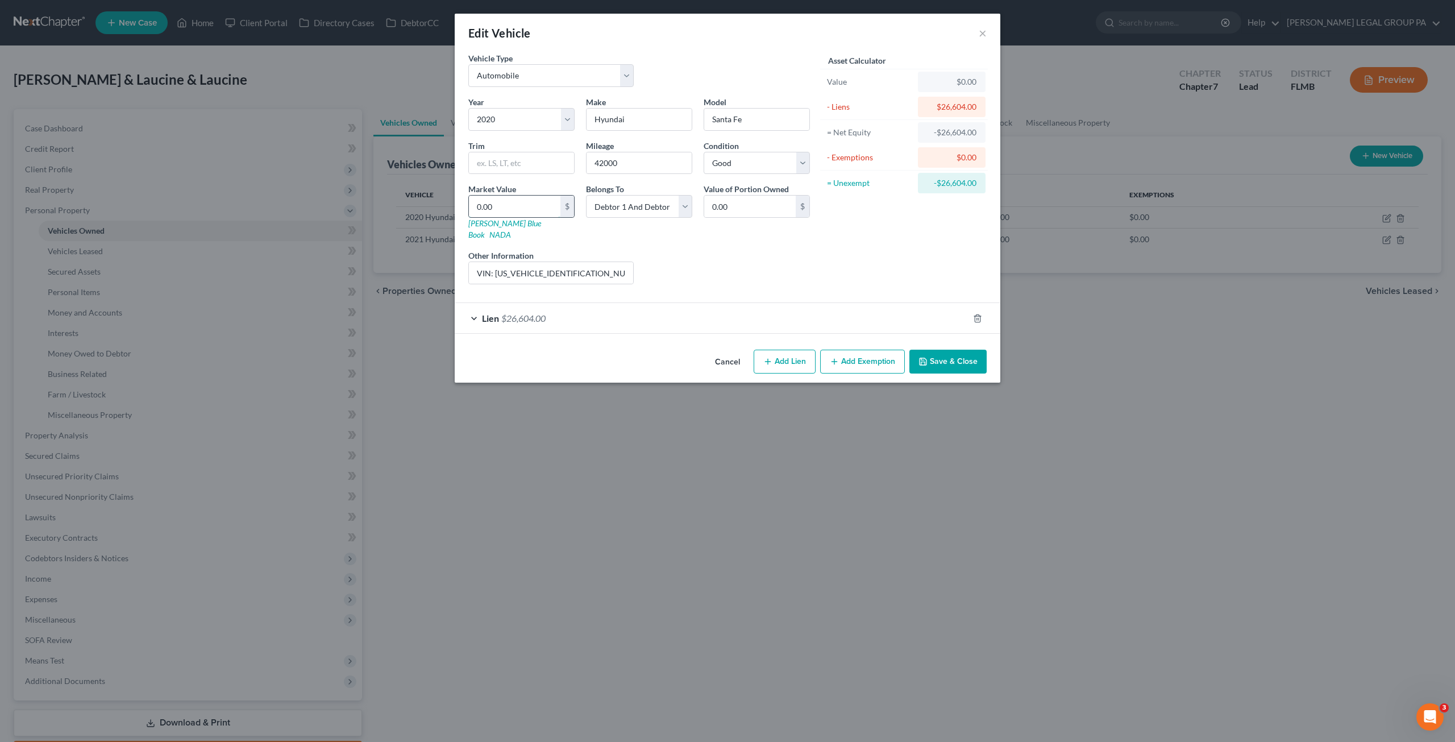
type input "1"
type input "1.00"
type input "16"
type input "16.00"
type input "168"
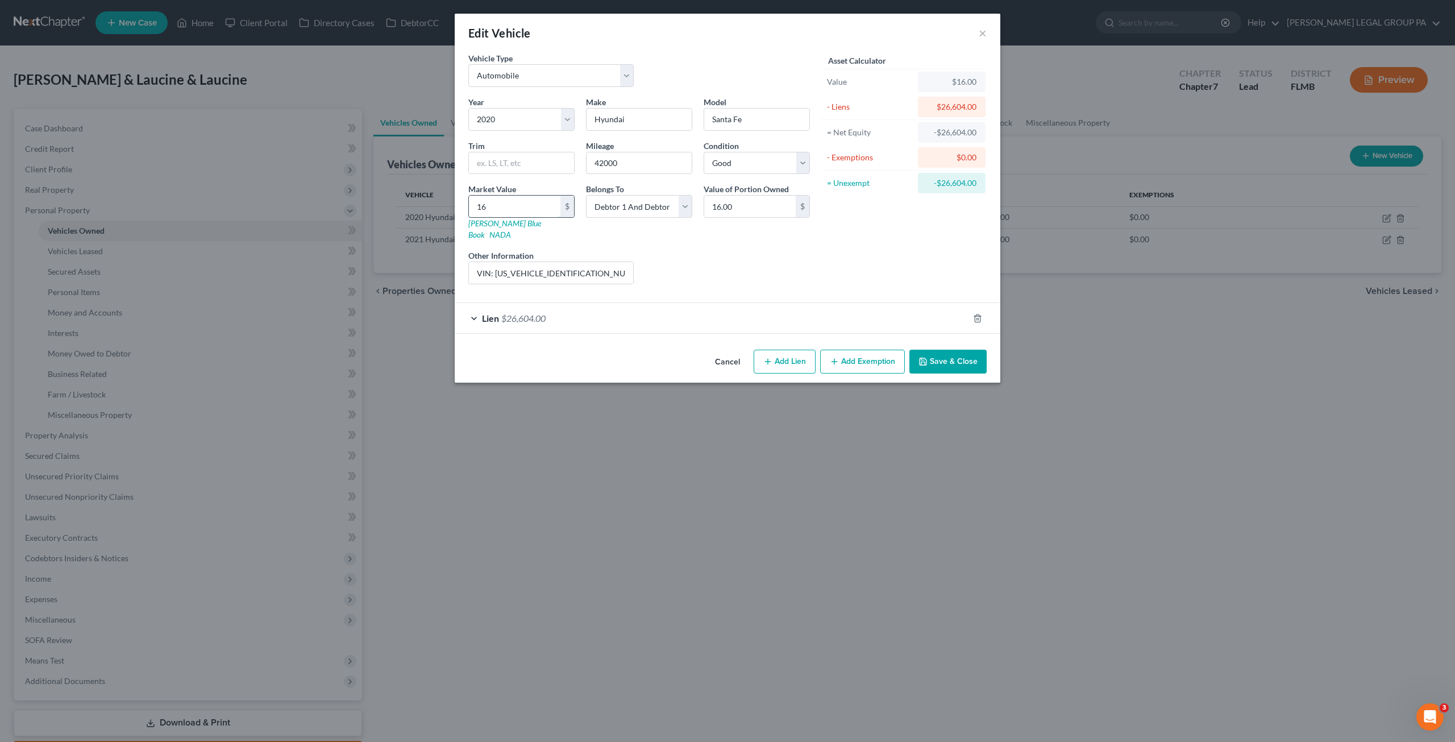
type input "168.00"
type input "1688"
type input "1,688.00"
type input "1,6884"
type input "16,884.00"
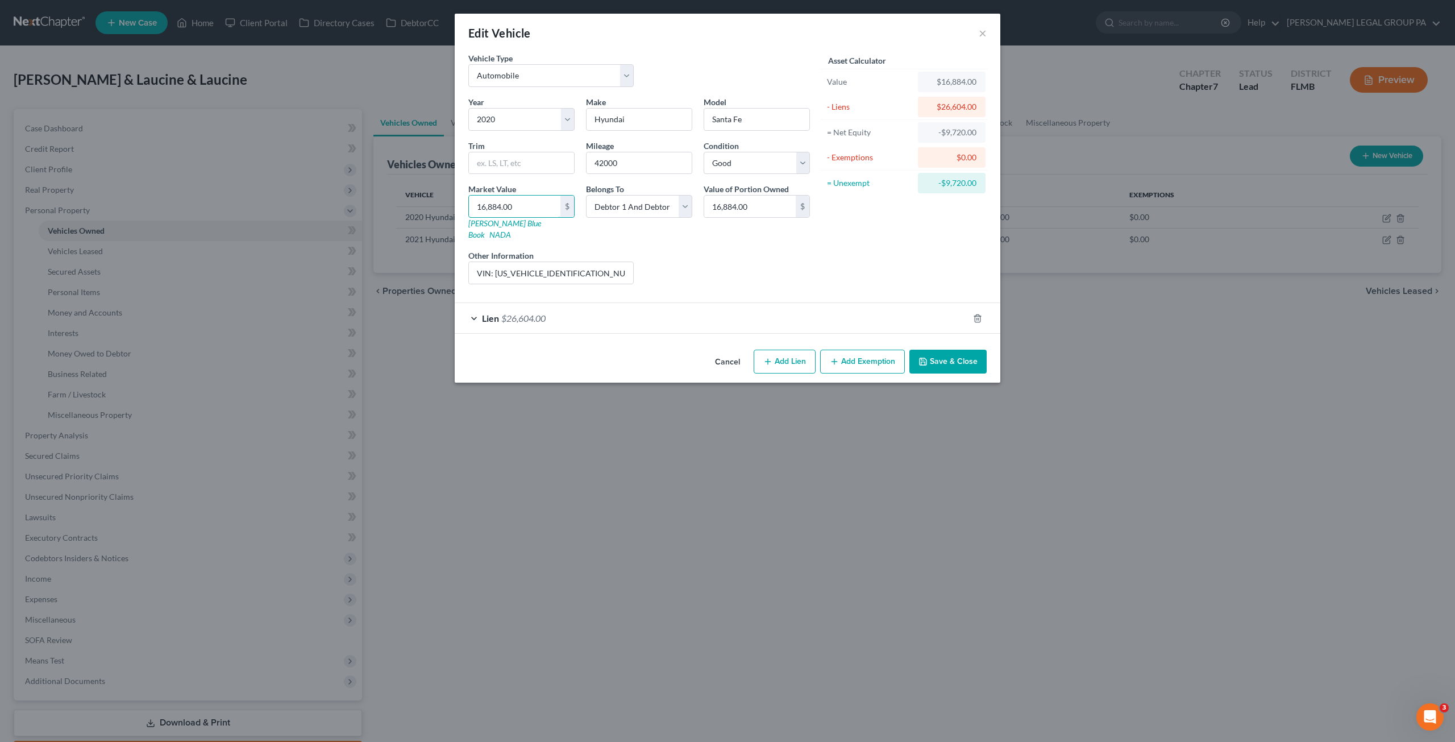
type input "16,884.00"
click at [502, 160] on input "text" at bounding box center [521, 163] width 105 height 22
paste input "2.0T Limited Sport"
type input "2.0T Limited Sport"
click at [784, 303] on div "Lien $26,604.00" at bounding box center [712, 318] width 514 height 30
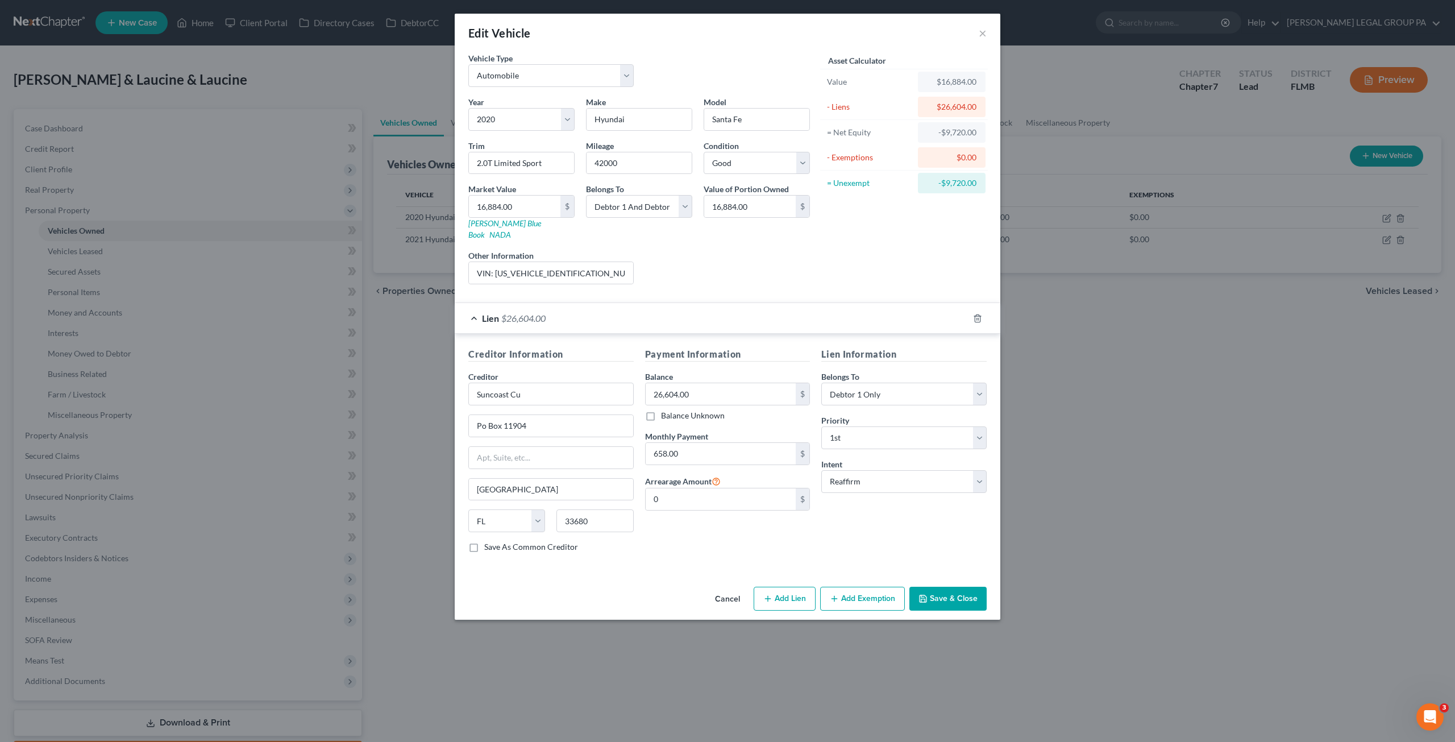
click at [745, 268] on div "Liens Select" at bounding box center [727, 266] width 177 height 35
click at [951, 586] on button "Save & Close" at bounding box center [947, 598] width 77 height 24
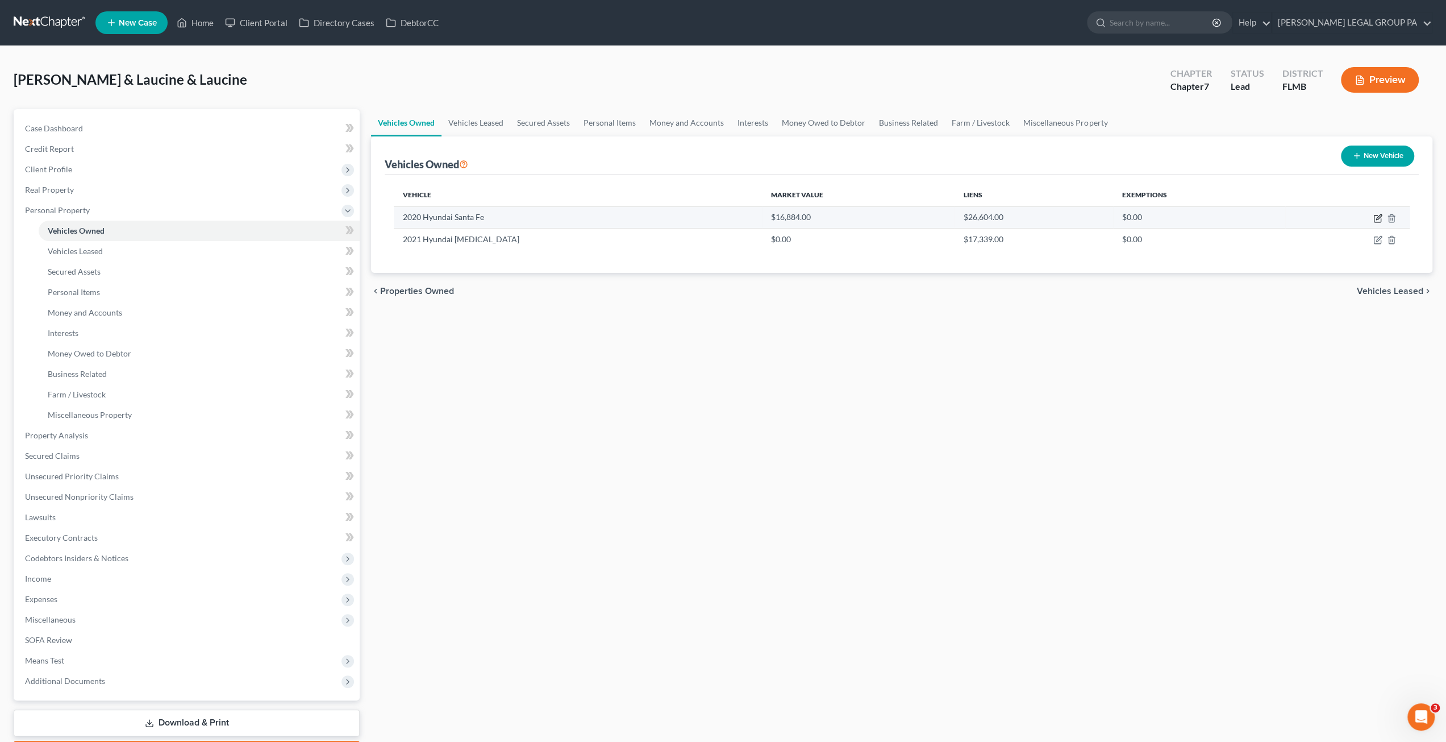
click at [1377, 218] on icon "button" at bounding box center [1377, 218] width 9 height 9
select select "0"
select select "6"
select select "2"
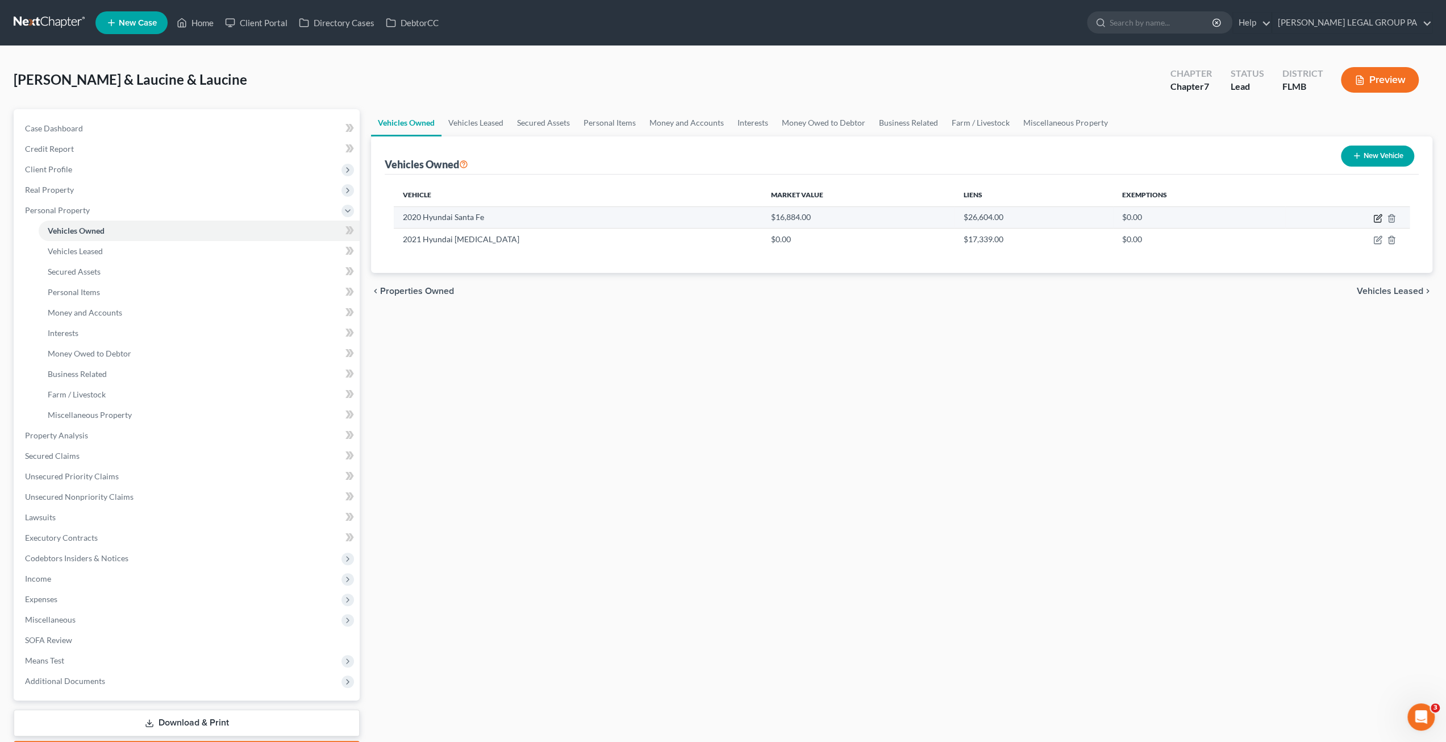
select select "9"
select select "0"
select select "2"
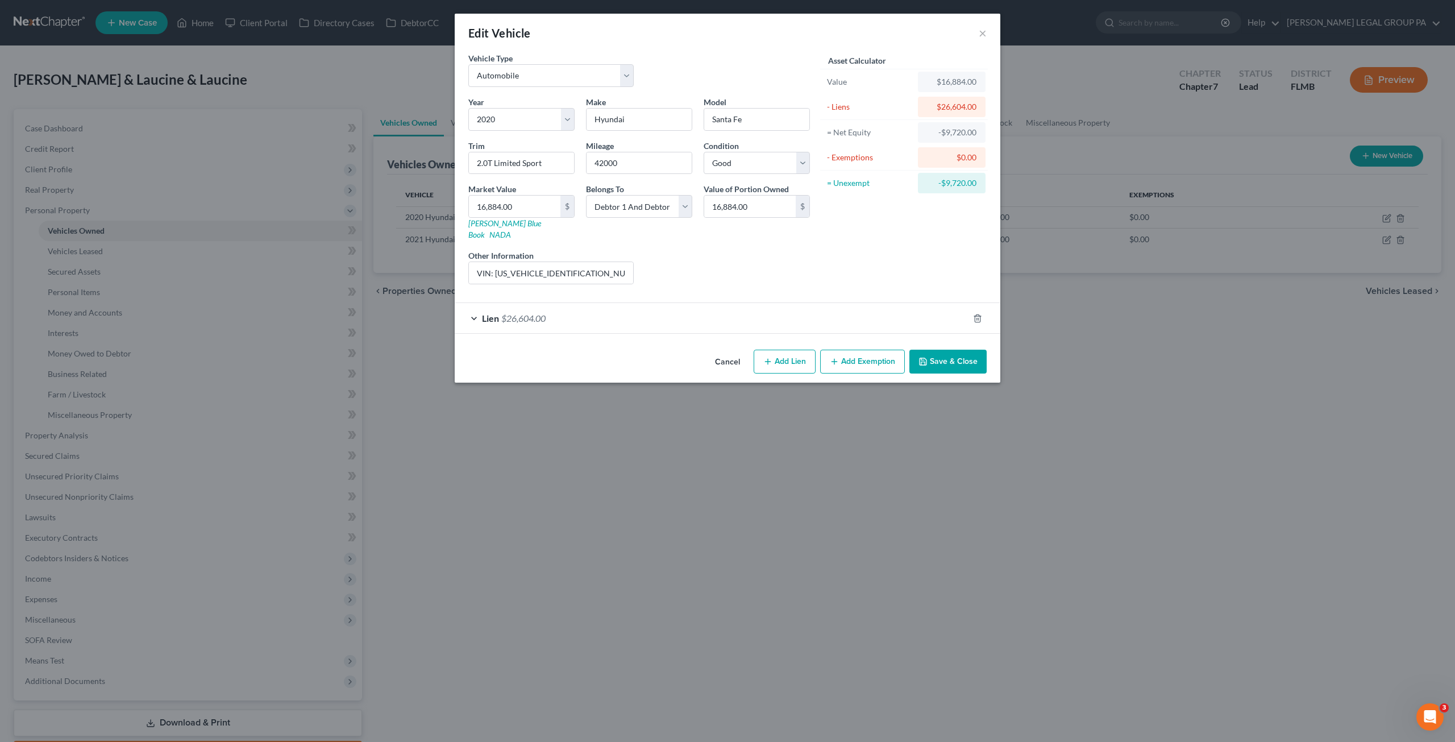
click at [648, 303] on div "Lien $26,604.00" at bounding box center [712, 318] width 514 height 30
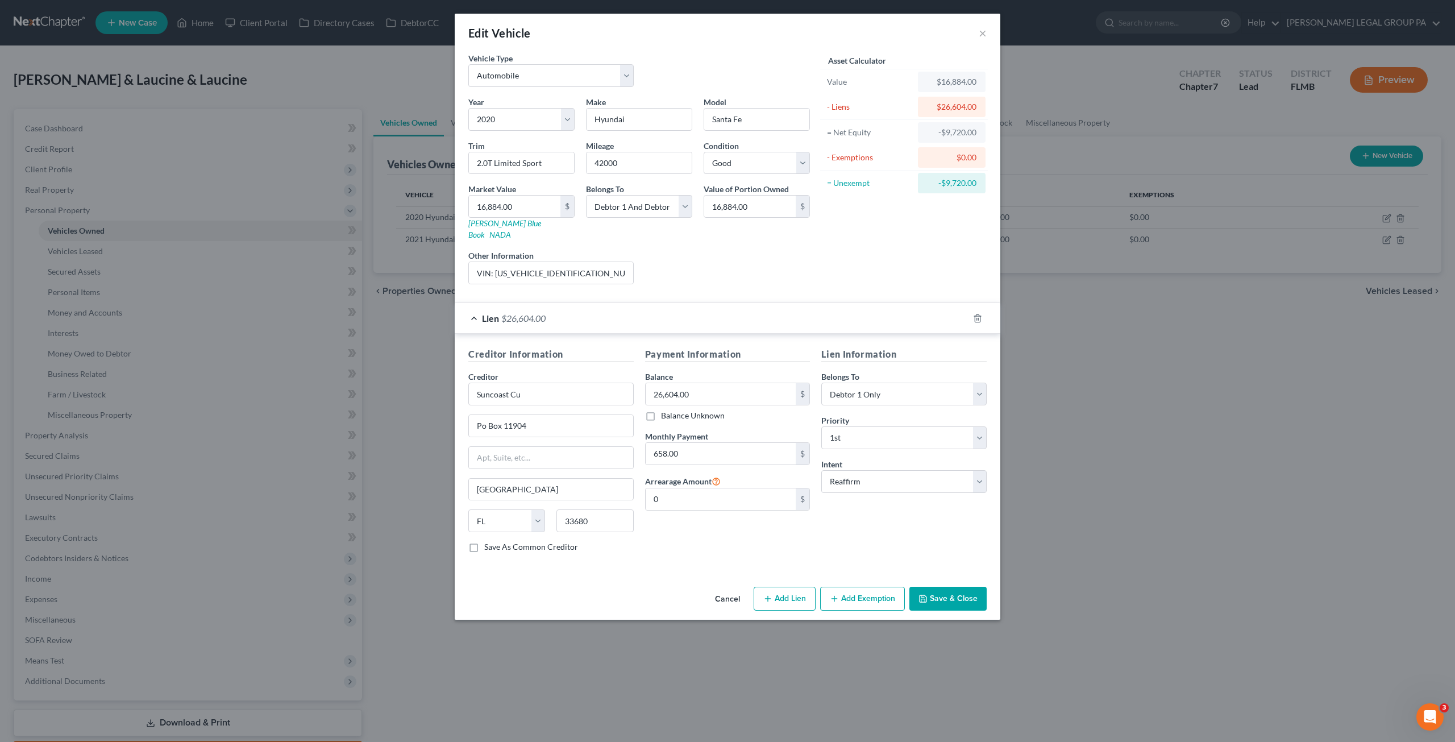
click at [964, 586] on button "Save & Close" at bounding box center [947, 598] width 77 height 24
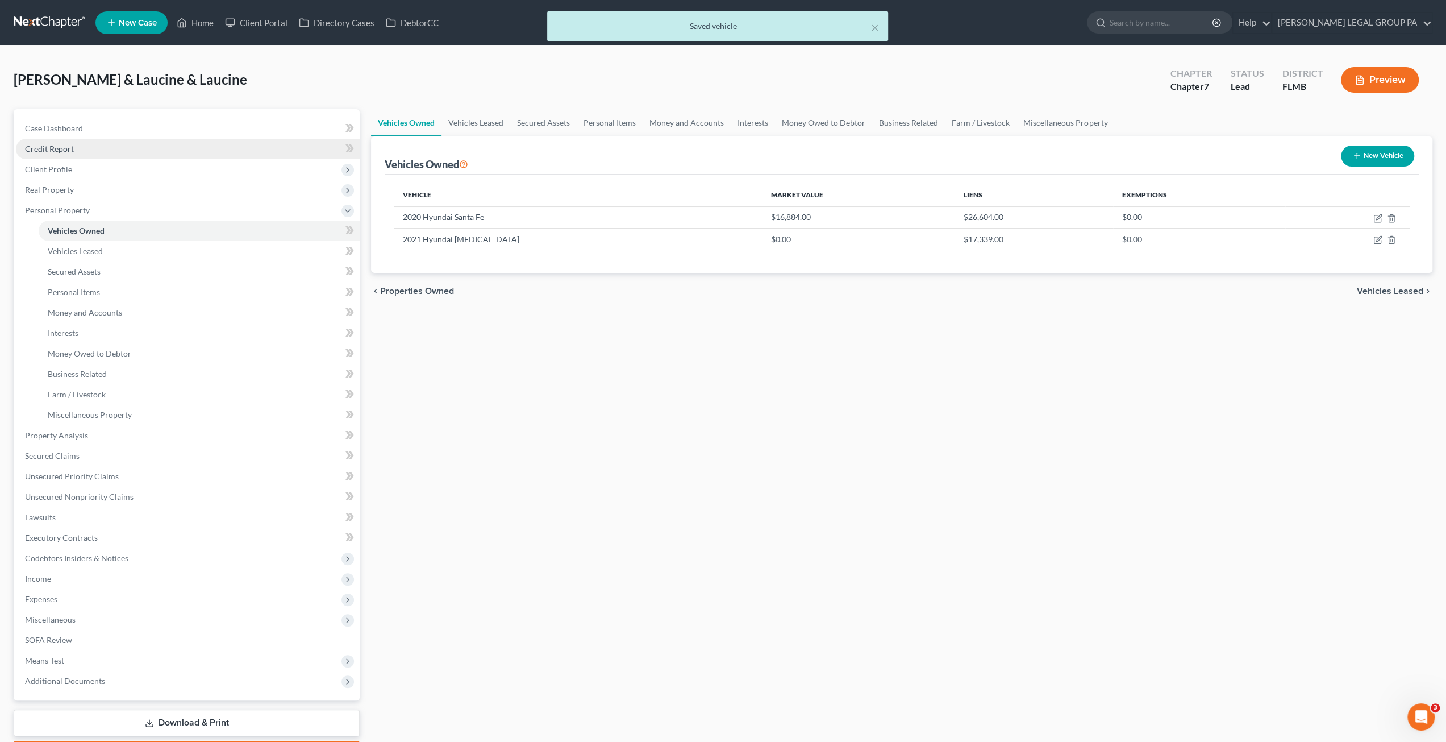
click at [63, 144] on span "Credit Report" at bounding box center [49, 149] width 49 height 10
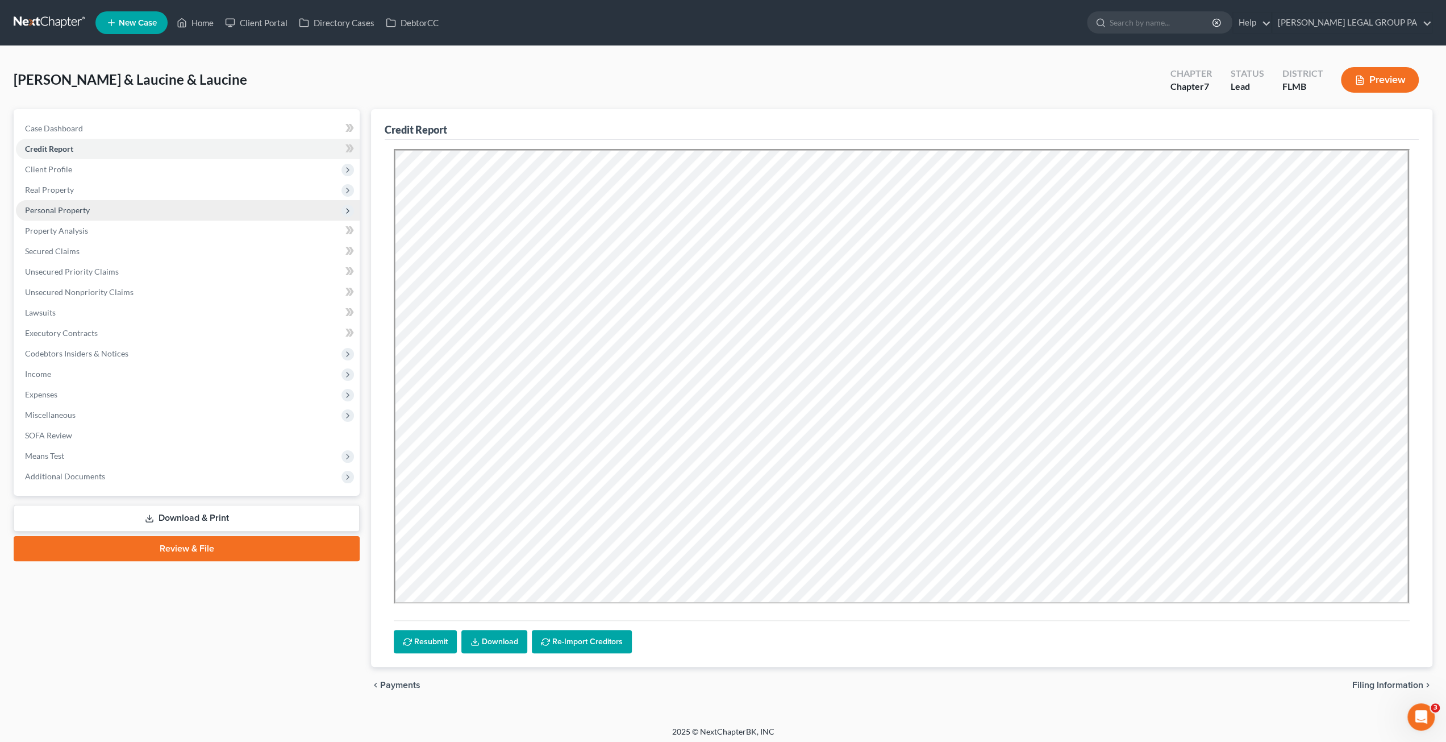
click at [58, 212] on span "Personal Property" at bounding box center [57, 210] width 65 height 10
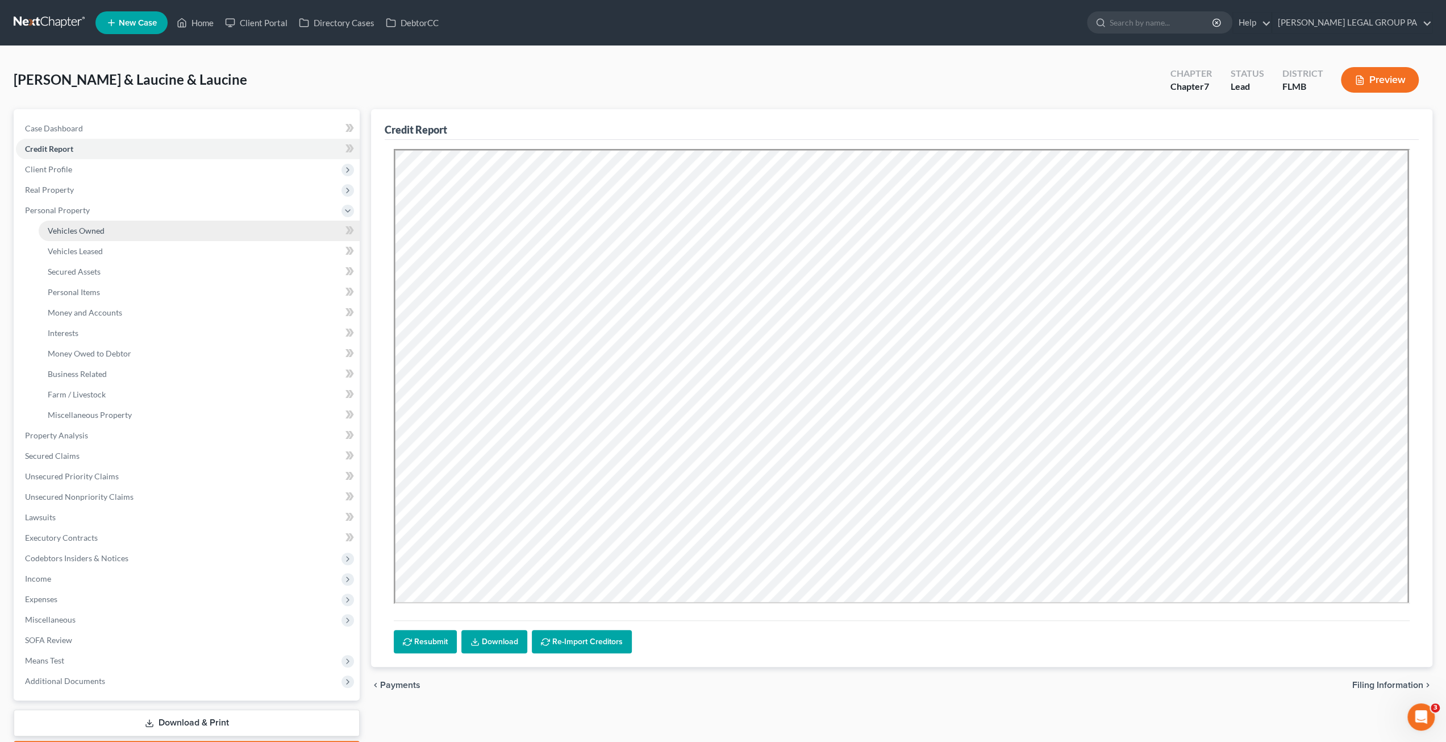
click at [77, 235] on link "Vehicles Owned" at bounding box center [199, 230] width 321 height 20
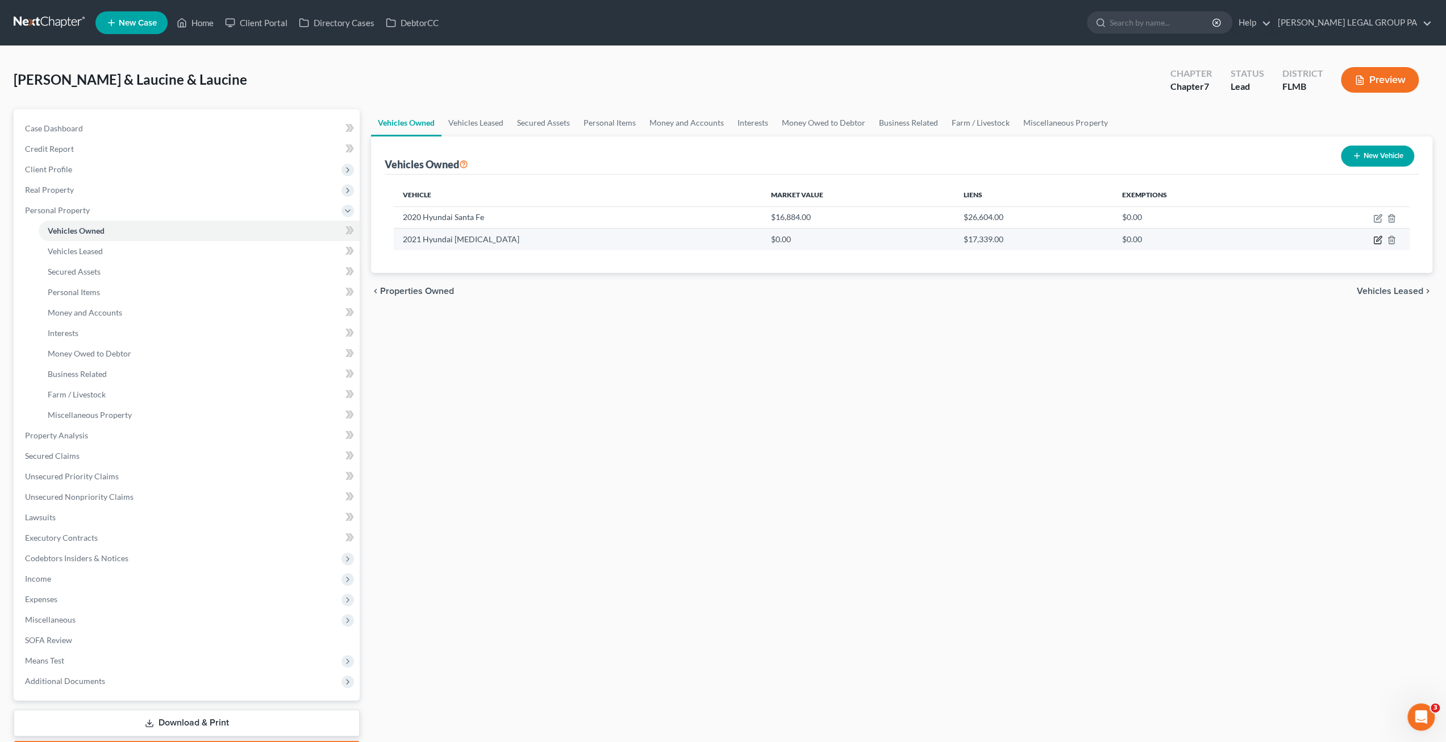
click at [1376, 235] on icon "button" at bounding box center [1377, 239] width 9 height 9
select select "0"
select select "5"
select select "2"
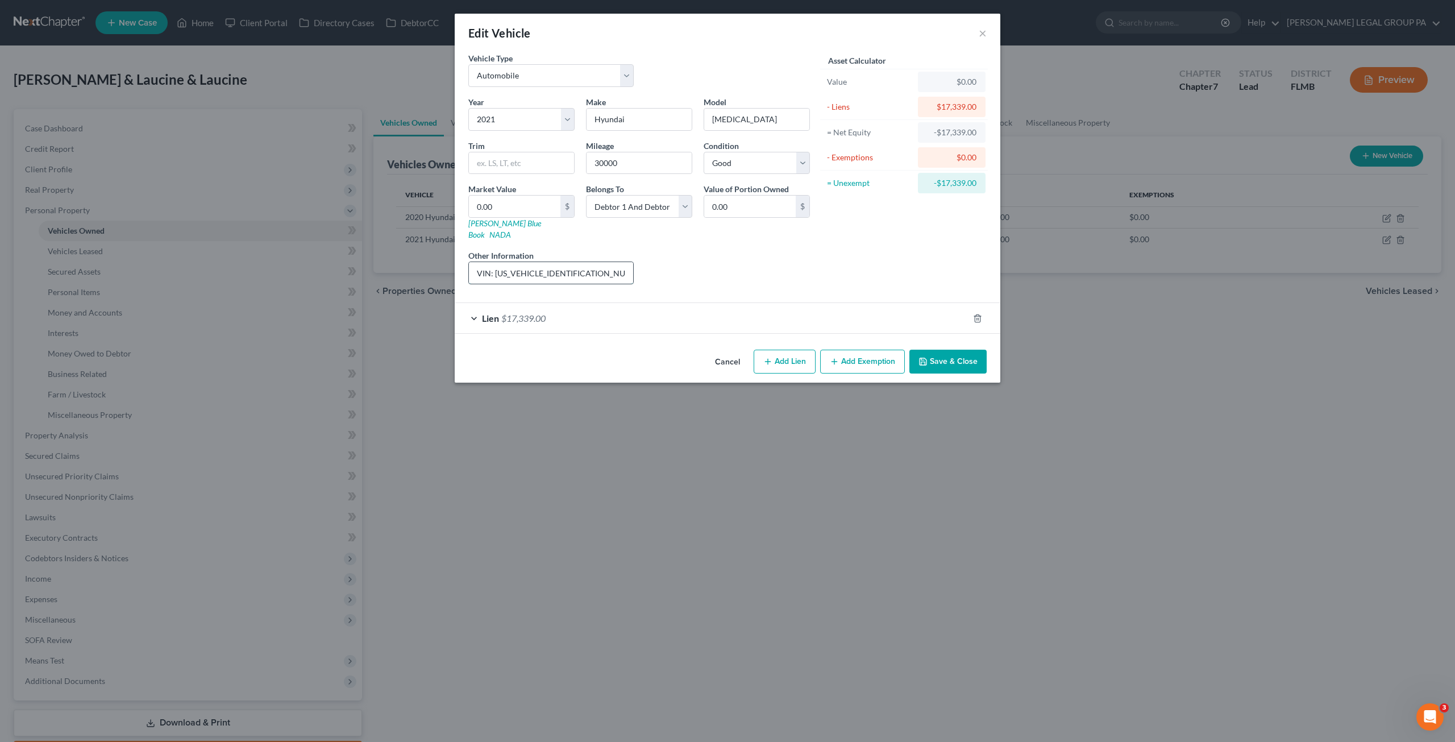
drag, startPoint x: 585, startPoint y: 266, endPoint x: 495, endPoint y: 269, distance: 89.8
click at [495, 269] on input "VIN: KMHL64JA7MA146515" at bounding box center [551, 273] width 164 height 22
drag, startPoint x: 553, startPoint y: 159, endPoint x: 542, endPoint y: 140, distance: 21.4
click at [531, 155] on div "Year Select 2026 2025 2024 2023 2022 2021 2020 2019 2018 2017 2016 2015 2014 20…" at bounding box center [639, 194] width 353 height 197
click at [533, 202] on input "0.00" at bounding box center [514, 206] width 91 height 22
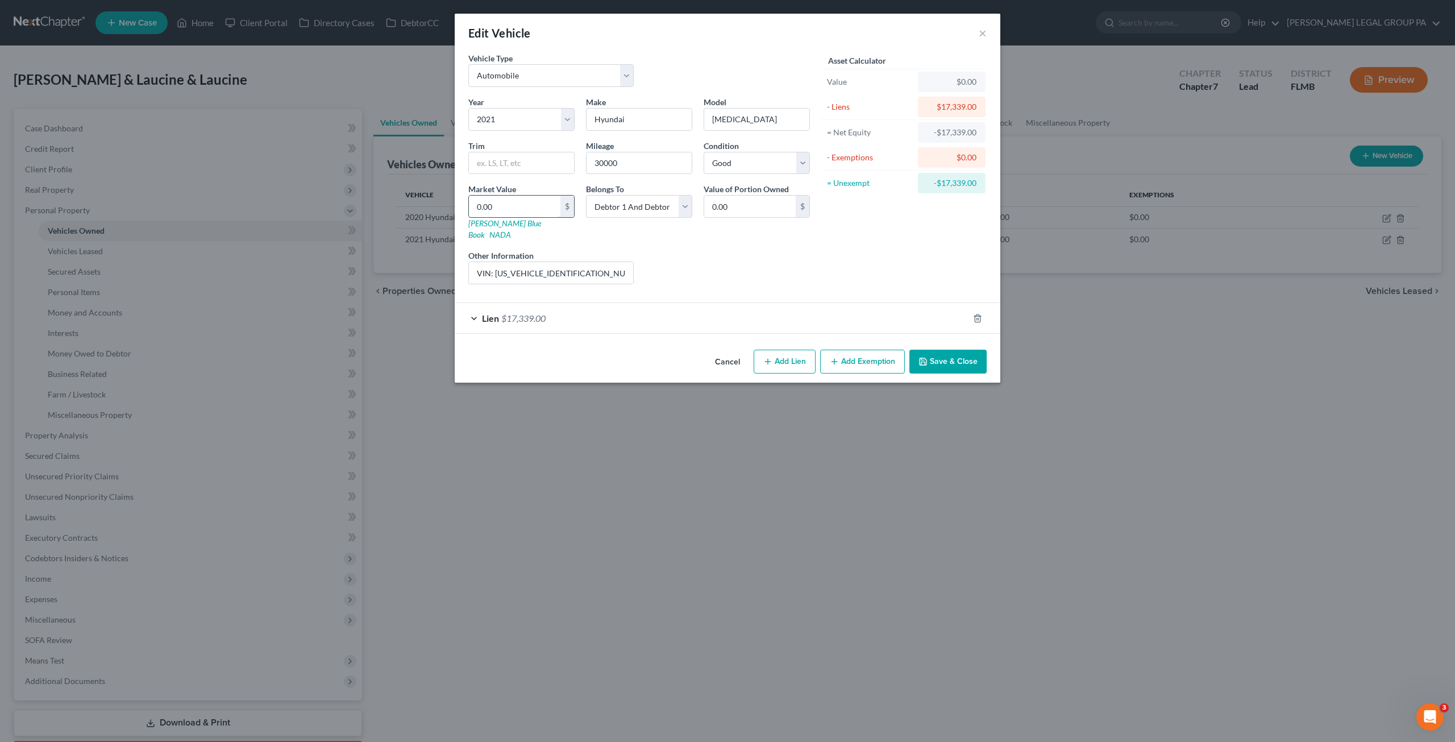
type input "1"
type input "1.00"
type input "16"
type input "16.00"
type input "163"
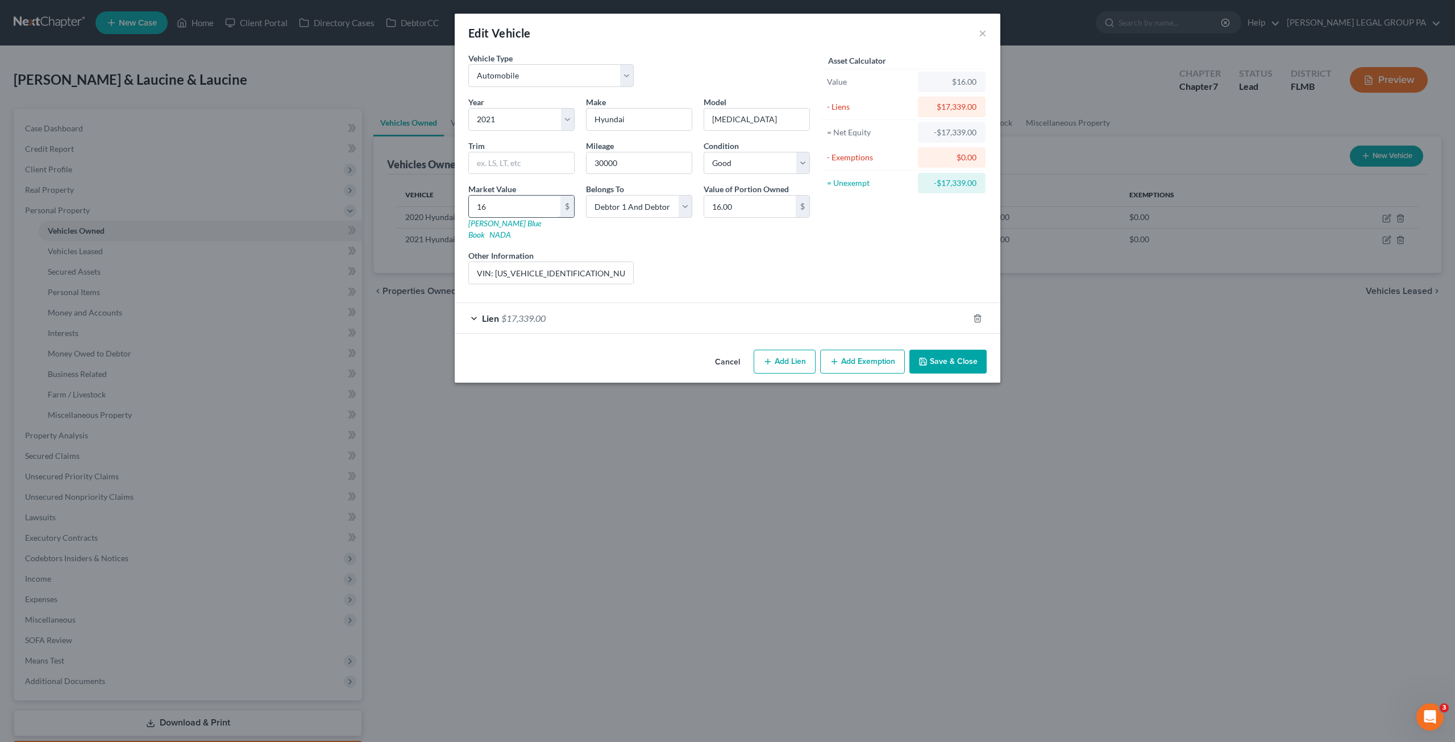
type input "163.00"
type input "1633"
type input "1,633.00"
type input "1,6331"
type input "16,331.00"
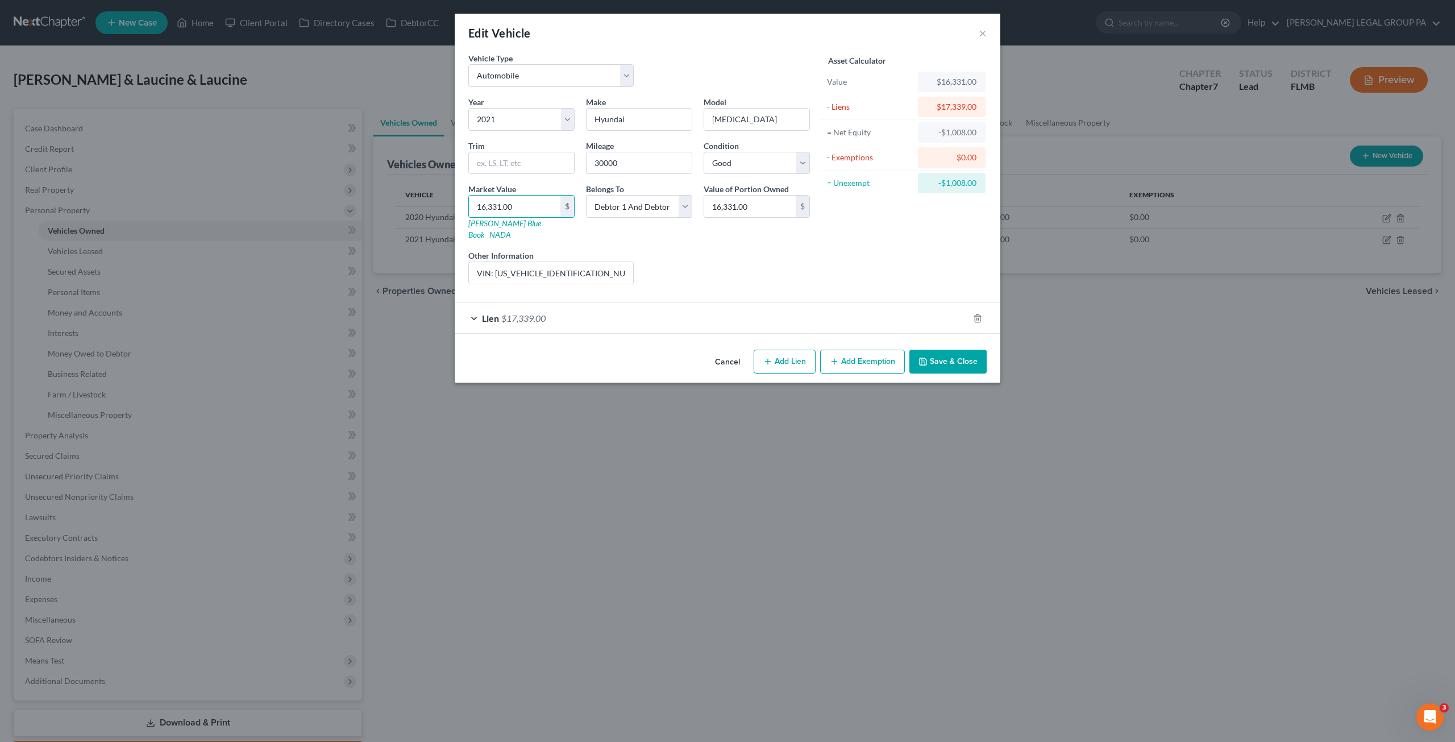
type input "16,331.00"
click at [948, 349] on button "Save & Close" at bounding box center [947, 361] width 77 height 24
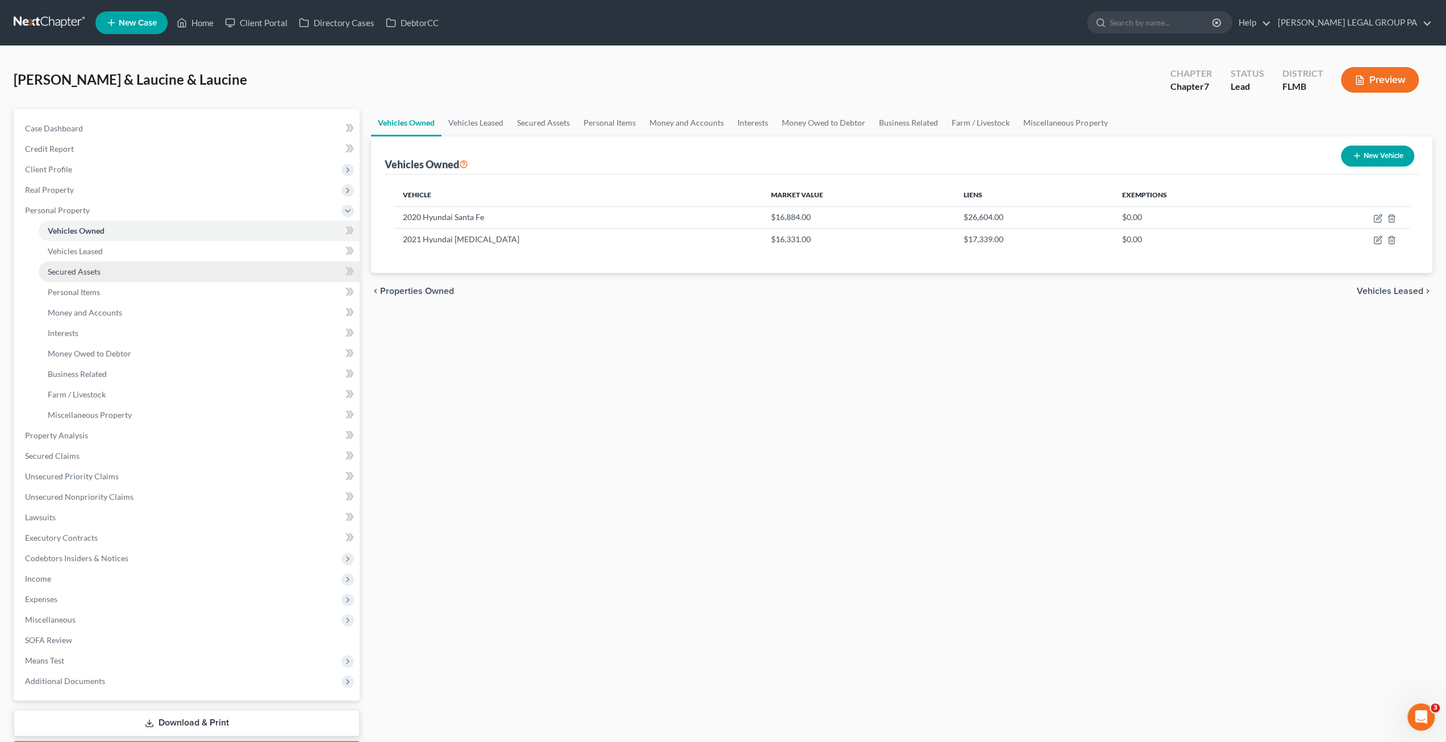
click at [73, 263] on link "Secured Assets" at bounding box center [199, 271] width 321 height 20
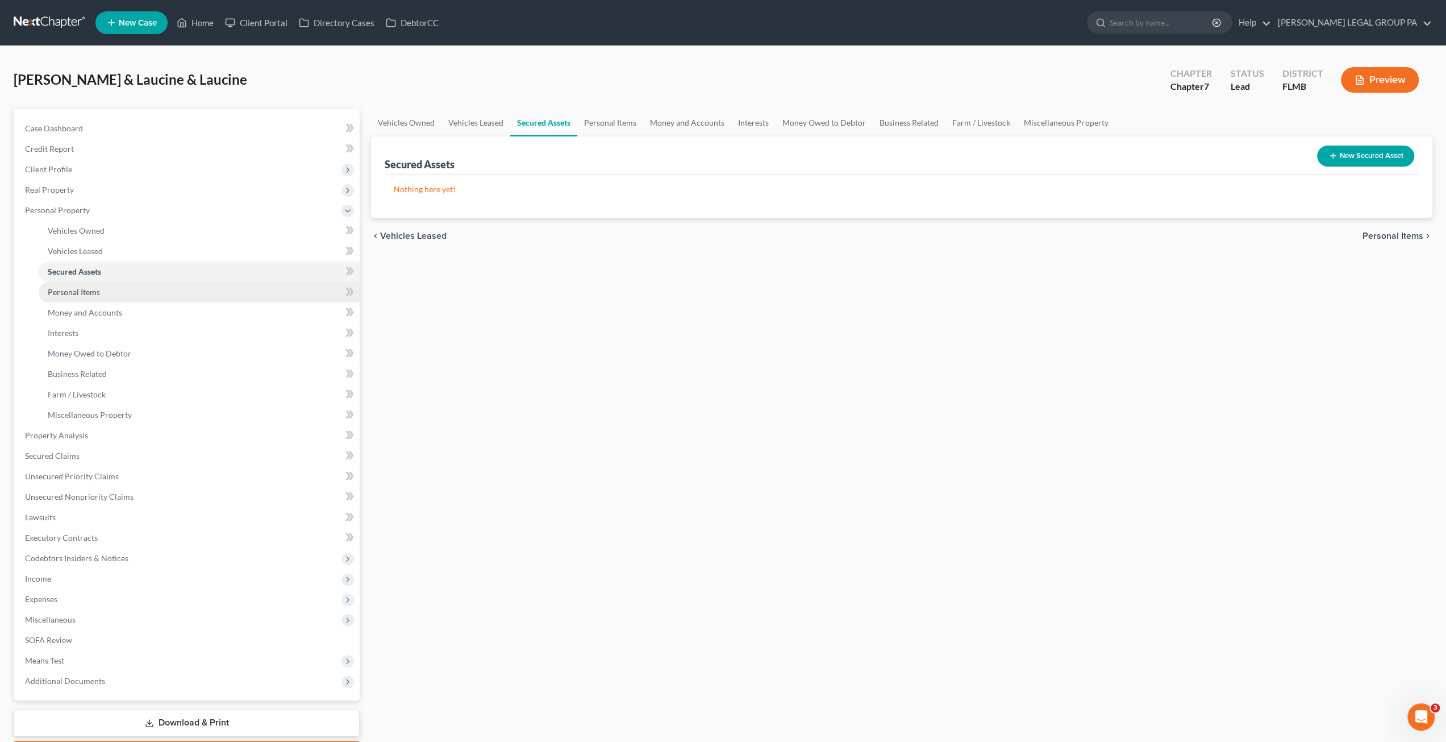
click at [78, 297] on link "Personal Items" at bounding box center [199, 292] width 321 height 20
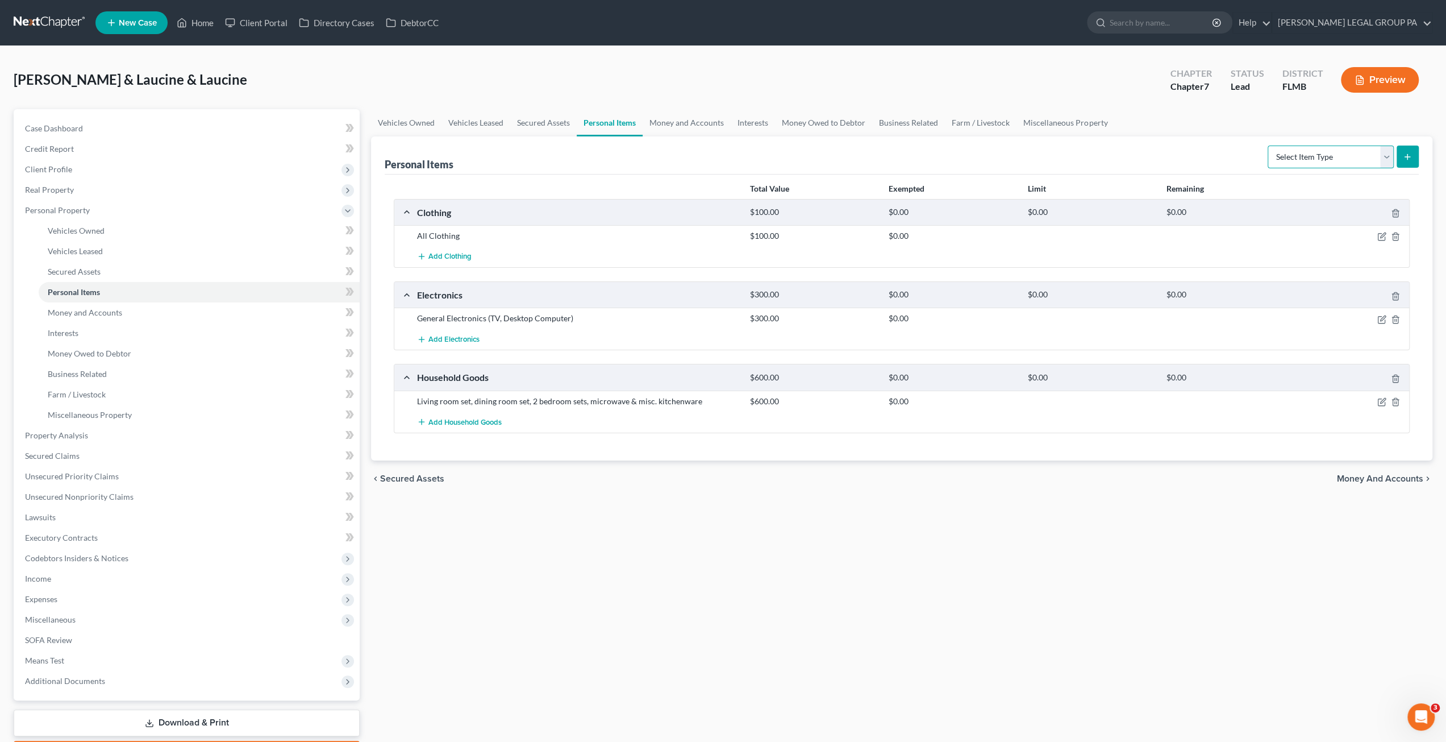
click at [1325, 158] on select "Select Item Type Clothing Collectibles Of Value Electronics Firearms Household …" at bounding box center [1331, 156] width 126 height 23
select select "sports_and_hobby_equipment"
click at [1269, 145] on select "Select Item Type Clothing Collectibles Of Value Electronics Firearms Household …" at bounding box center [1331, 156] width 126 height 23
click at [64, 310] on span "Money and Accounts" at bounding box center [85, 312] width 74 height 10
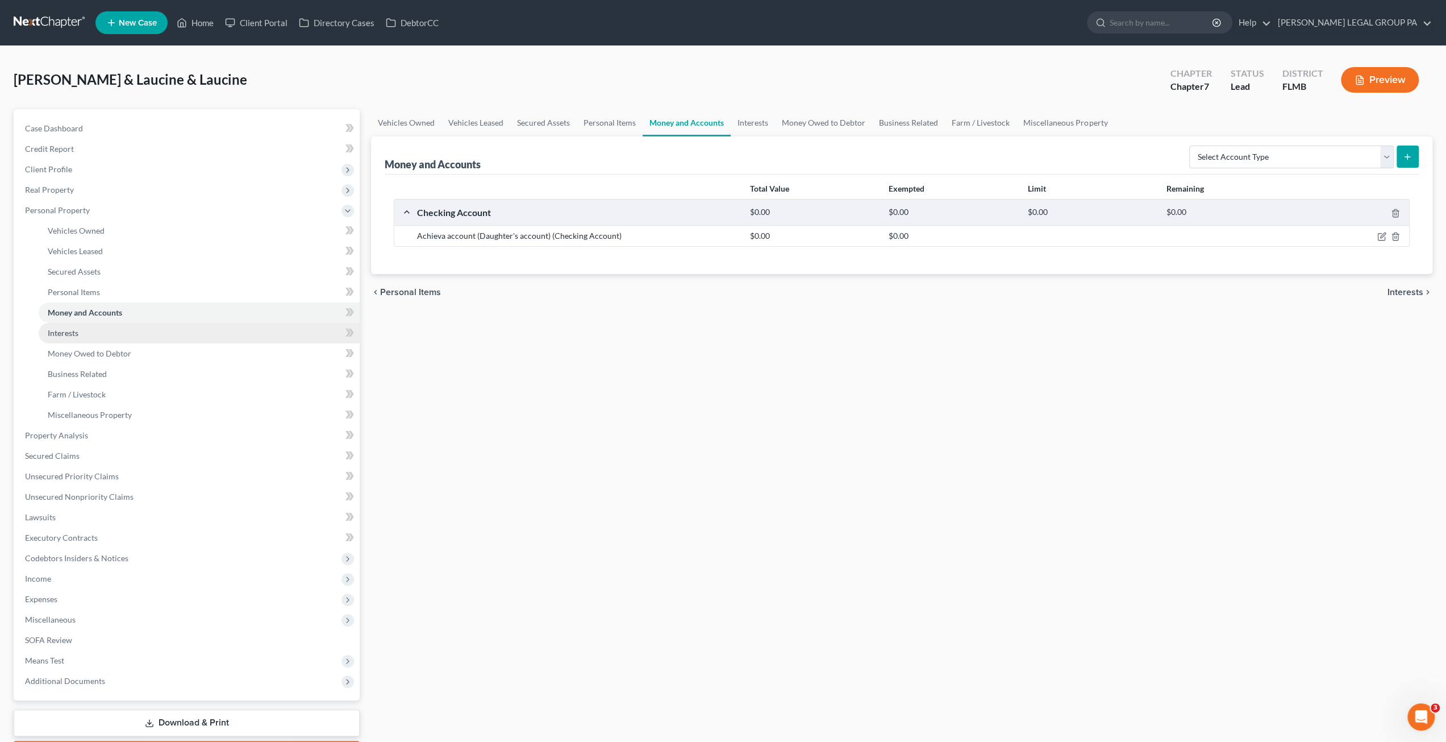
click at [69, 334] on span "Interests" at bounding box center [63, 333] width 31 height 10
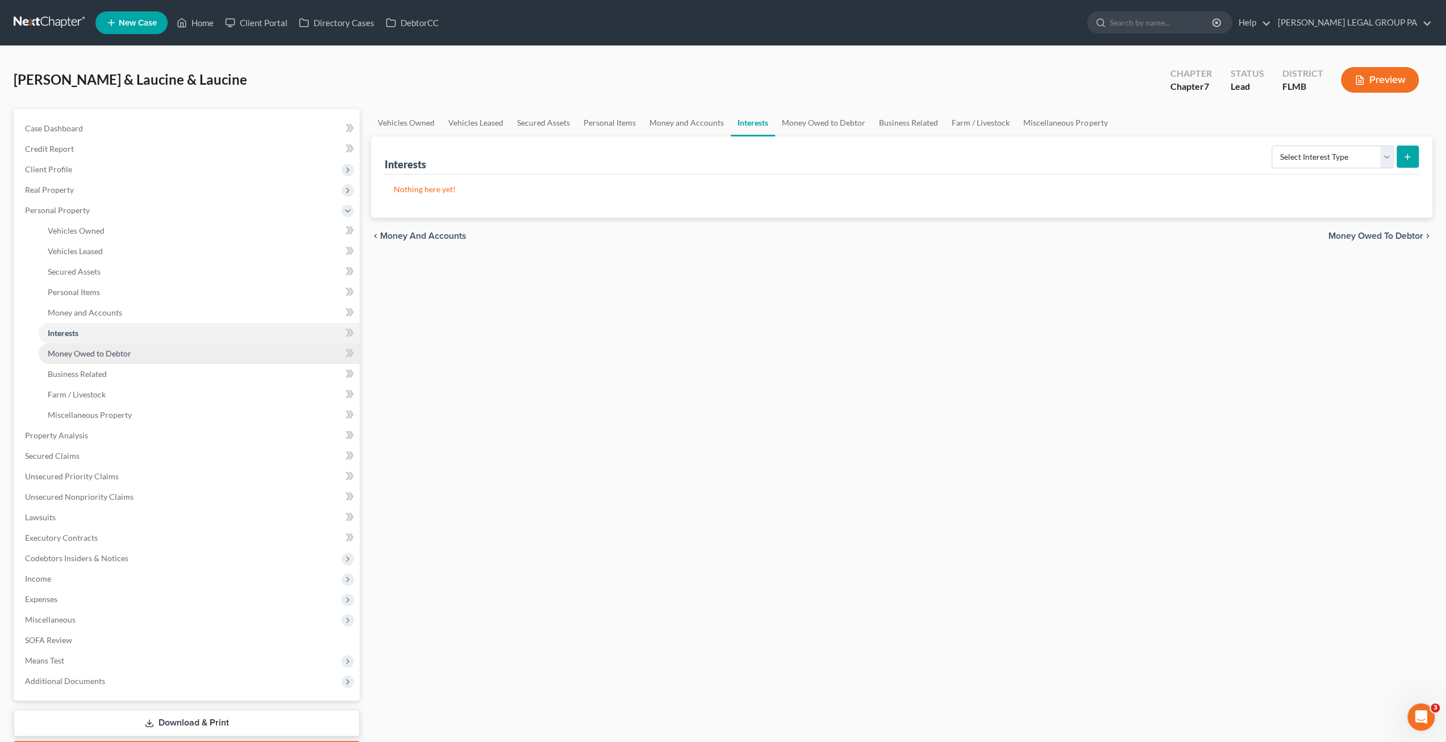
click at [91, 356] on span "Money Owed to Debtor" at bounding box center [90, 353] width 84 height 10
click at [79, 327] on link "Interests" at bounding box center [199, 333] width 321 height 20
click at [1317, 153] on select "Select Interest Type 401K Annuity Bond Education IRA Government Bond Government…" at bounding box center [1333, 156] width 122 height 23
drag, startPoint x: 78, startPoint y: 434, endPoint x: 89, endPoint y: 431, distance: 10.6
click at [78, 434] on span "Property Analysis" at bounding box center [56, 435] width 63 height 10
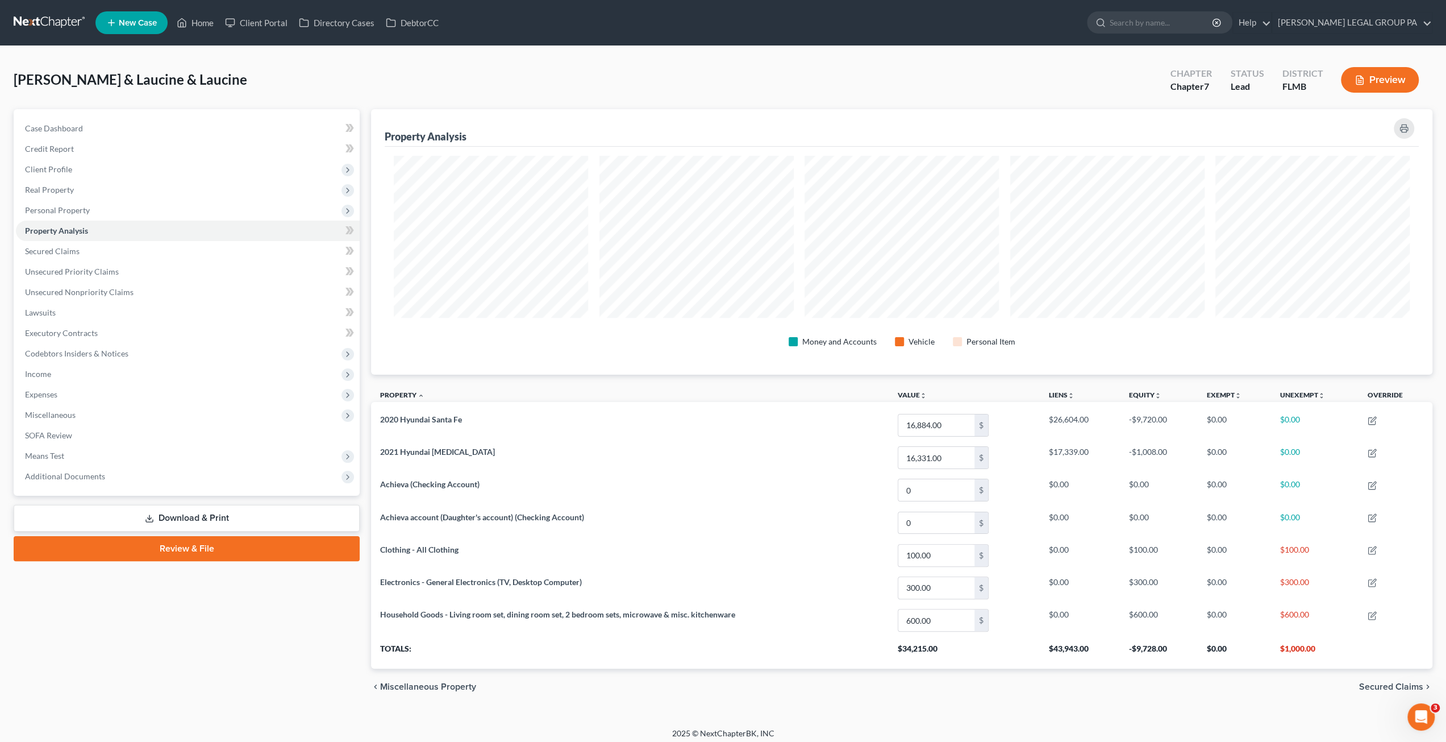
scroll to position [265, 1061]
drag, startPoint x: 56, startPoint y: 245, endPoint x: 63, endPoint y: 257, distance: 13.5
click at [57, 245] on link "Secured Claims" at bounding box center [188, 251] width 344 height 20
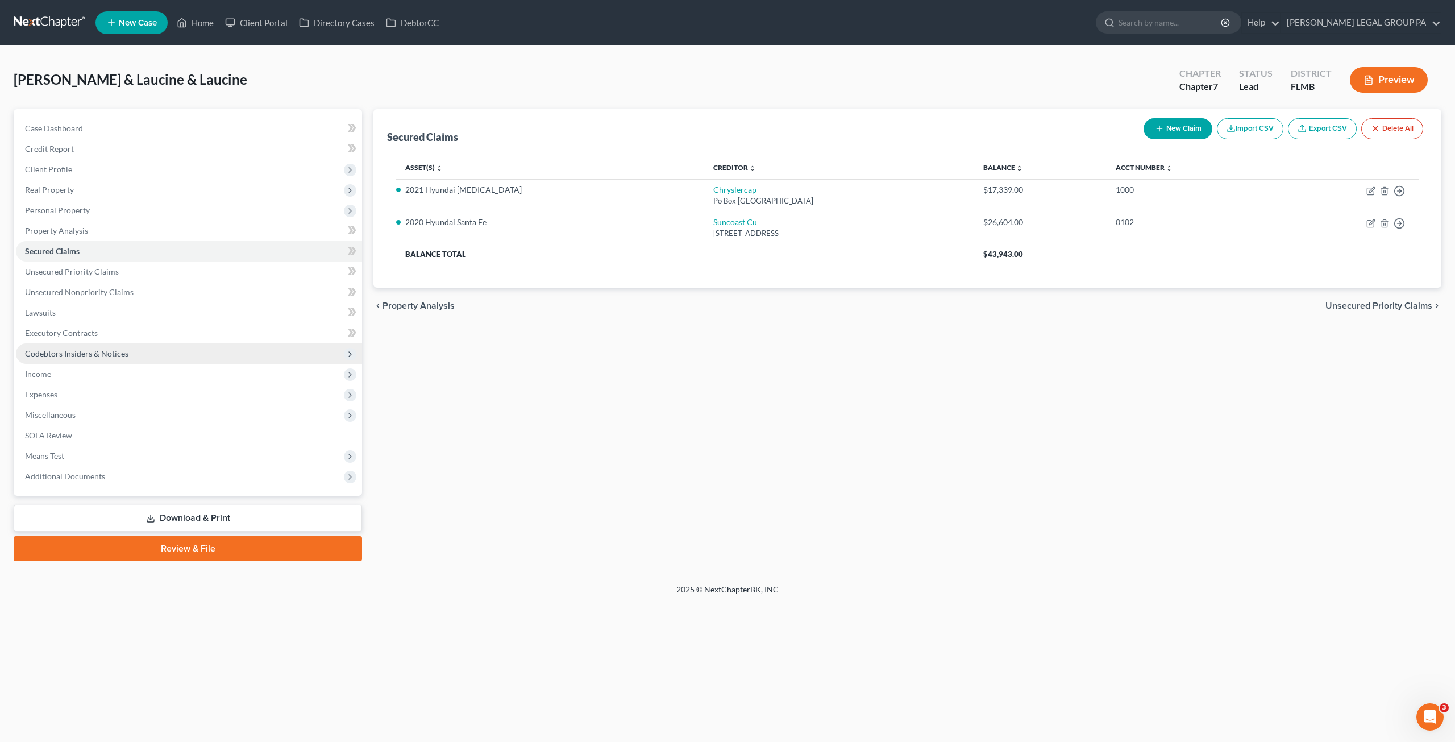
click at [55, 347] on span "Codebtors Insiders & Notices" at bounding box center [189, 353] width 346 height 20
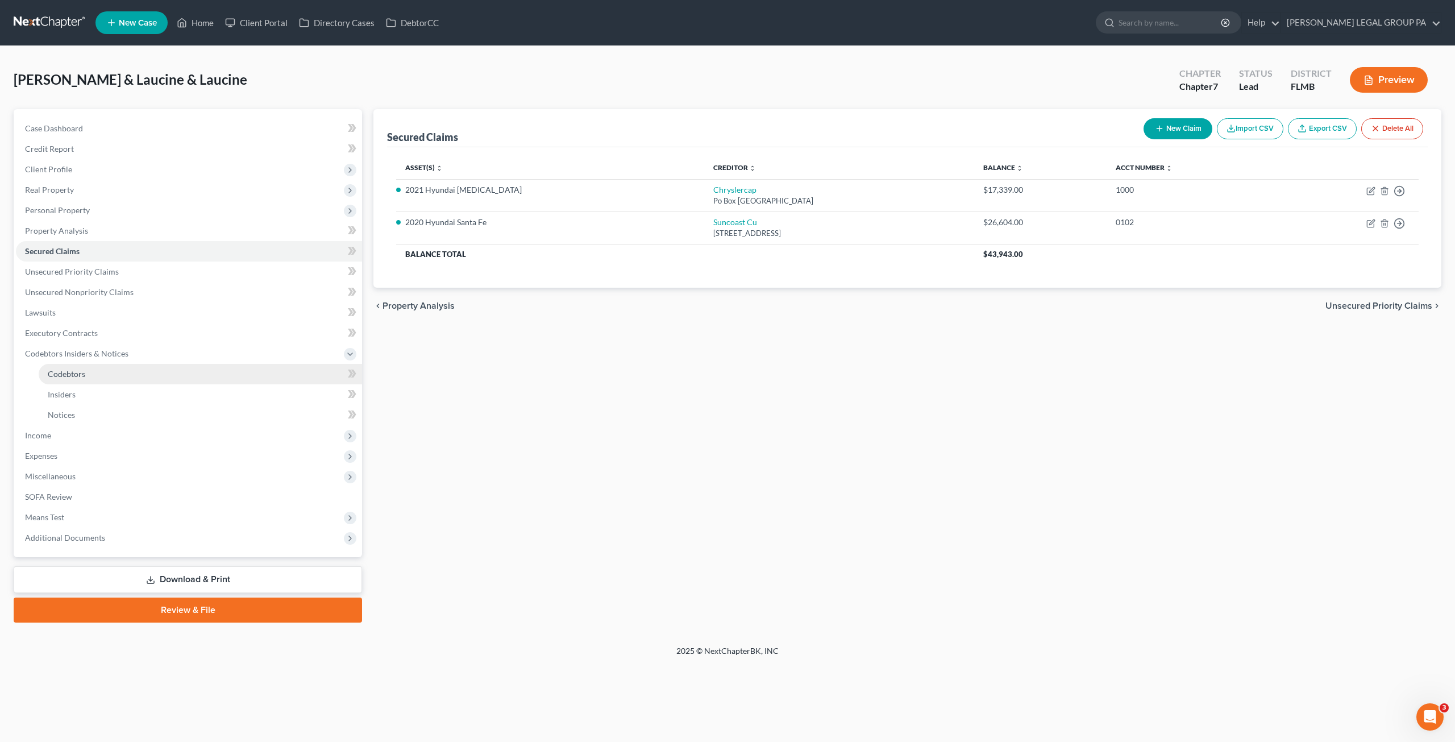
click at [91, 374] on link "Codebtors" at bounding box center [200, 374] width 323 height 20
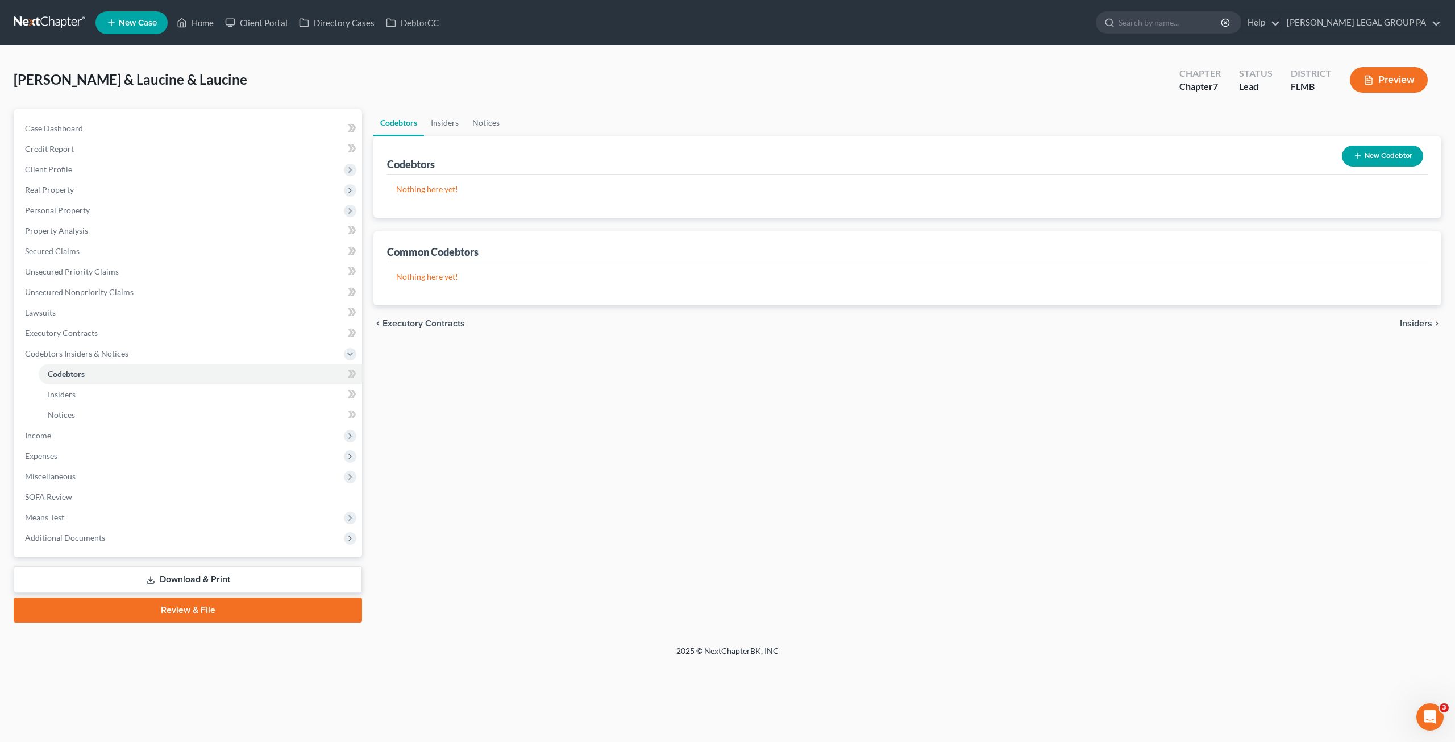
click at [1390, 149] on button "New Codebtor" at bounding box center [1382, 155] width 81 height 21
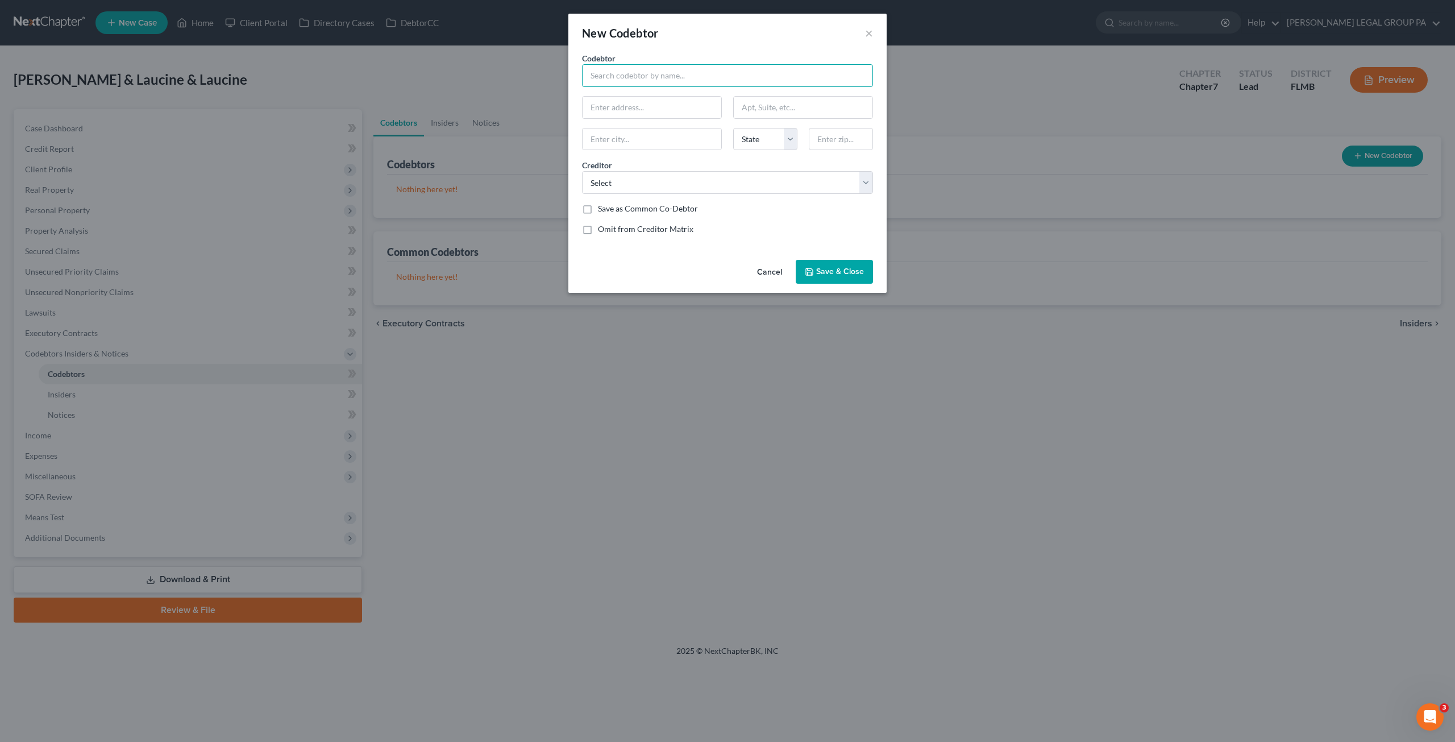
click at [618, 78] on input "text" at bounding box center [727, 75] width 291 height 23
type input "a"
type input "Arten Krahbet"
drag, startPoint x: 640, startPoint y: 105, endPoint x: 646, endPoint y: 96, distance: 11.0
click at [640, 105] on input "text" at bounding box center [651, 108] width 139 height 22
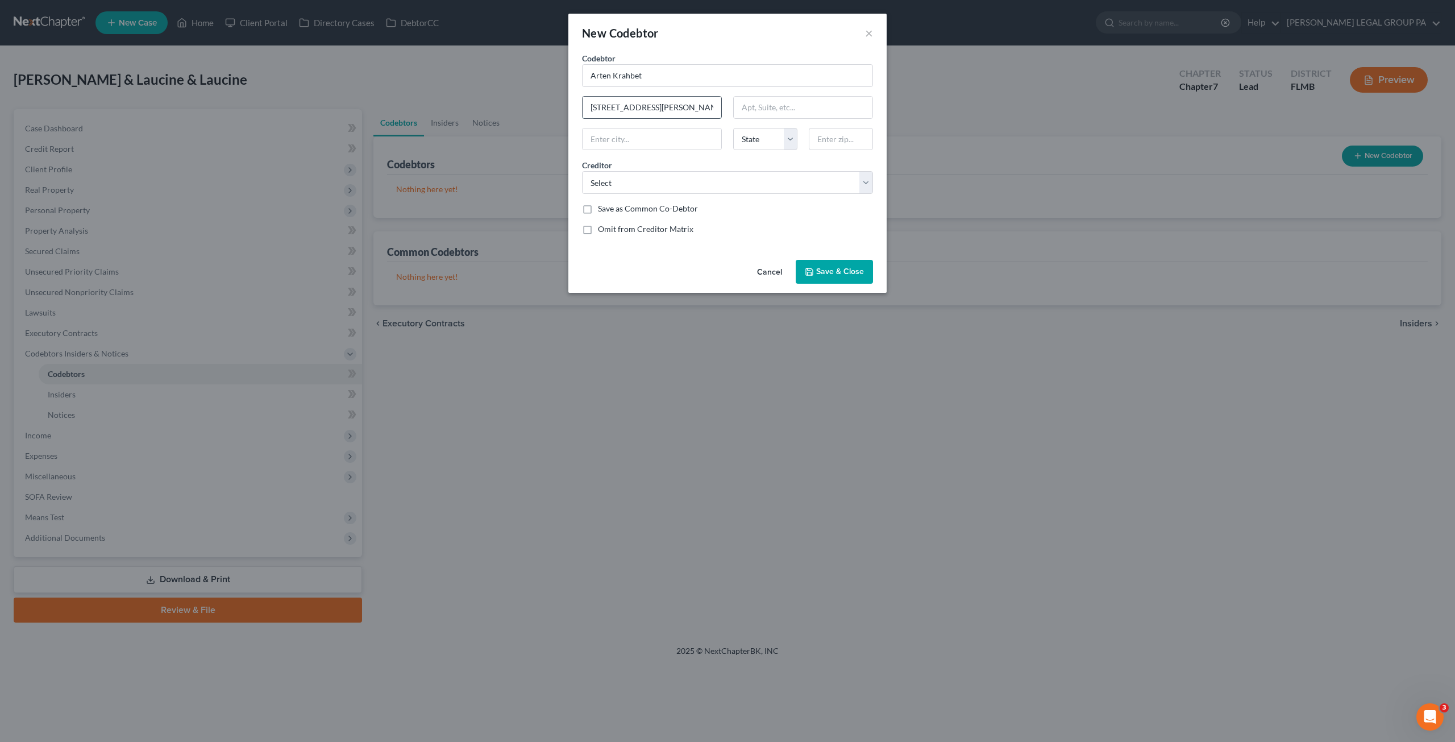
type input "205 Katherine Blvd"
type input "1201"
type input "34684"
click at [821, 199] on div "Codebtor * Arten Krahbet Codebtor * Arten Krahbet 205 Katherine Blvd 1201 State…" at bounding box center [727, 147] width 302 height 191
type input "Palm Harbor"
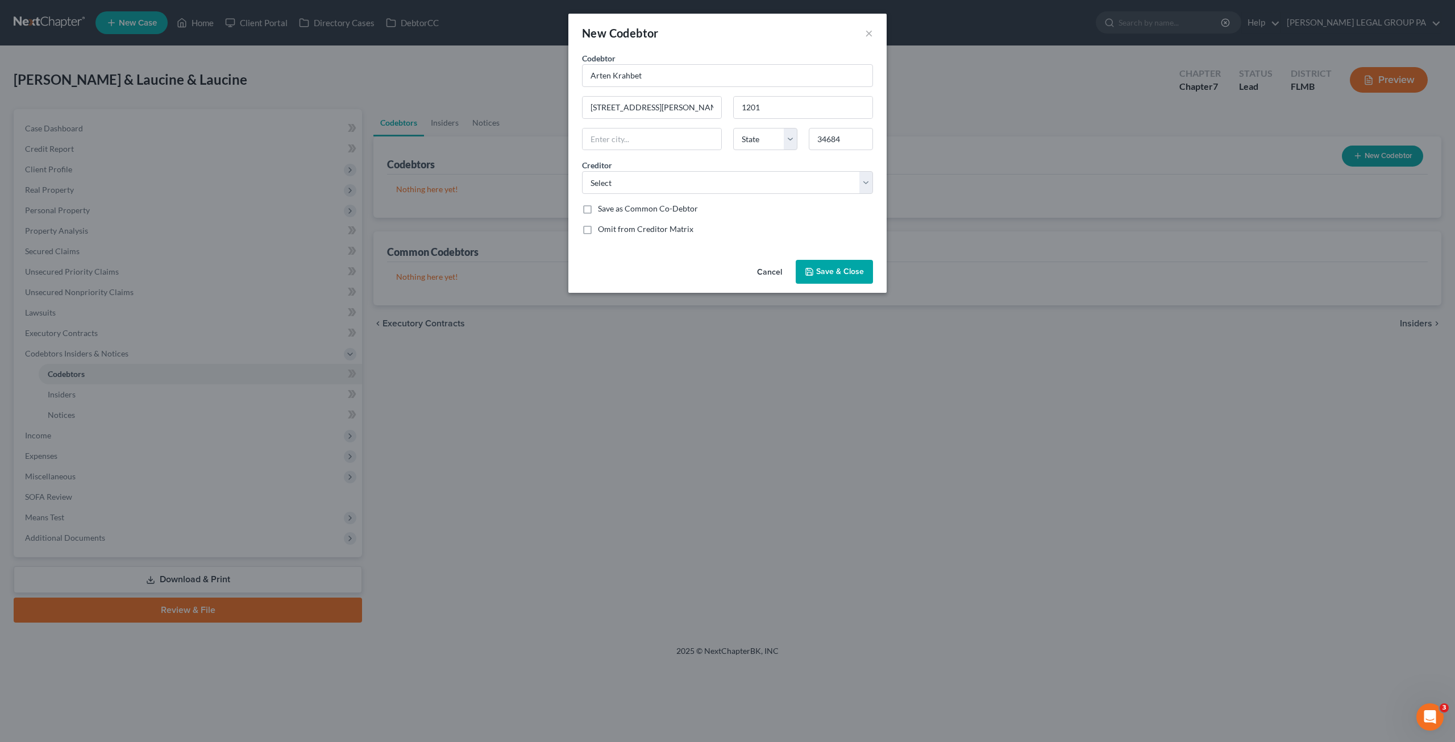
select select "9"
click at [741, 181] on select "Select Wfbna Card Discoverc Syncb/Sams Club Dc Suncoast Credit Union Wells Farg…" at bounding box center [727, 182] width 291 height 23
drag, startPoint x: 487, startPoint y: 353, endPoint x: 523, endPoint y: 334, distance: 40.4
click at [487, 353] on div "New Codebtor × Codebtor * Arten Krahbet Codebtor * Arten Krahbet 205 Katherine …" at bounding box center [727, 371] width 1455 height 742
click at [832, 270] on span "Save & Close" at bounding box center [840, 271] width 48 height 10
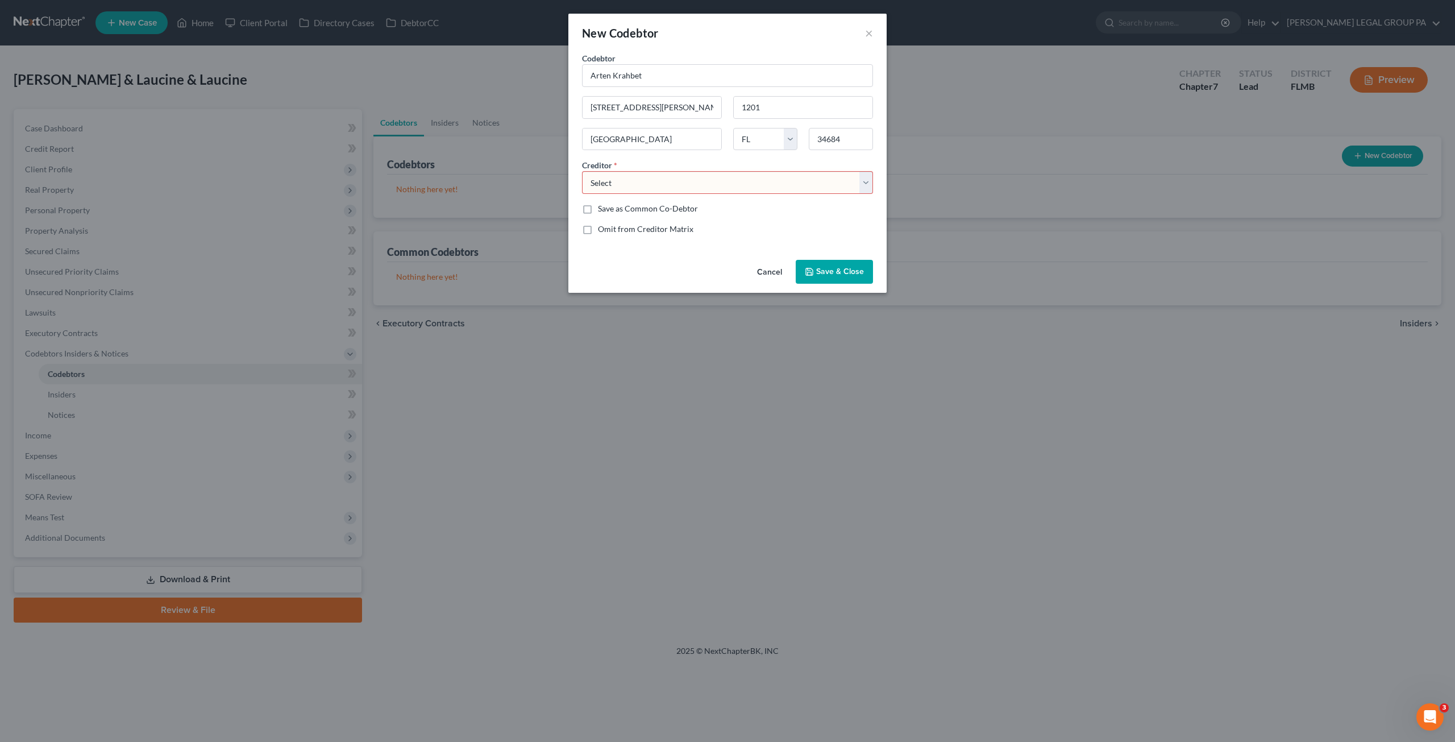
drag, startPoint x: 684, startPoint y: 185, endPoint x: 688, endPoint y: 191, distance: 7.1
click at [684, 185] on select "Select Wfbna Card Discoverc Syncb/Sams Club Dc Suncoast Credit Union Wells Farg…" at bounding box center [727, 182] width 291 height 23
select select "36"
click at [582, 171] on select "Select Wfbna Card Discoverc Syncb/Sams Club Dc Suncoast Credit Union Wells Farg…" at bounding box center [727, 182] width 291 height 23
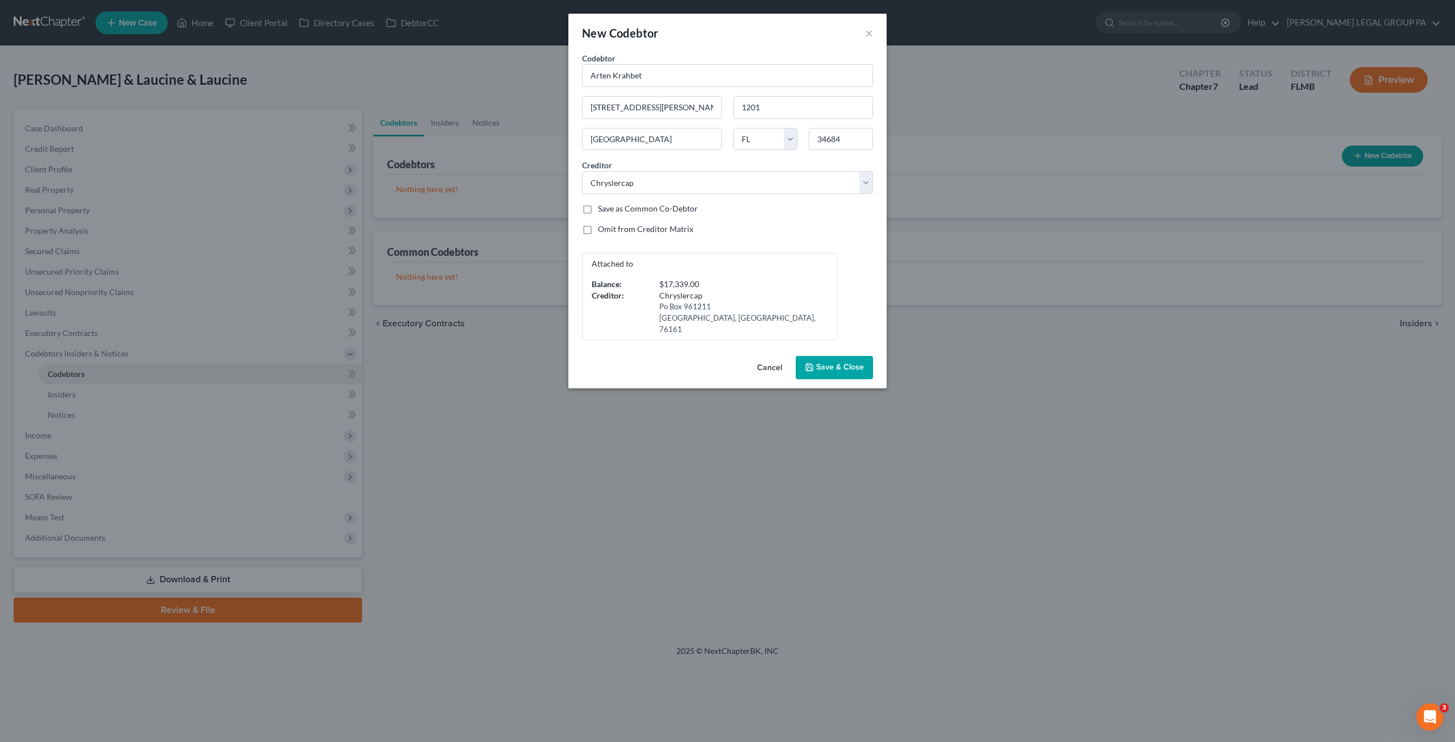
click at [827, 363] on span "Save & Close" at bounding box center [840, 368] width 48 height 10
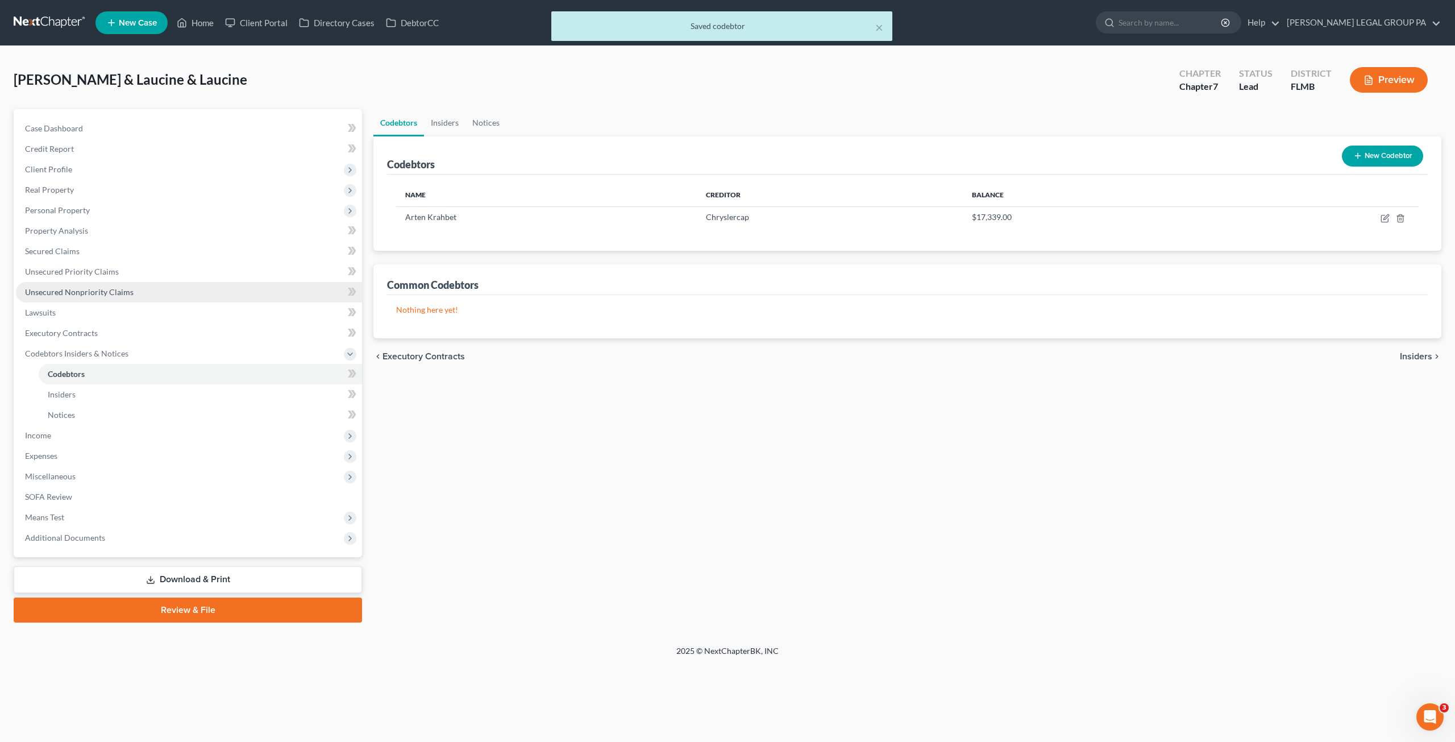
drag, startPoint x: 57, startPoint y: 290, endPoint x: 69, endPoint y: 290, distance: 11.9
click at [57, 290] on span "Unsecured Nonpriority Claims" at bounding box center [79, 292] width 109 height 10
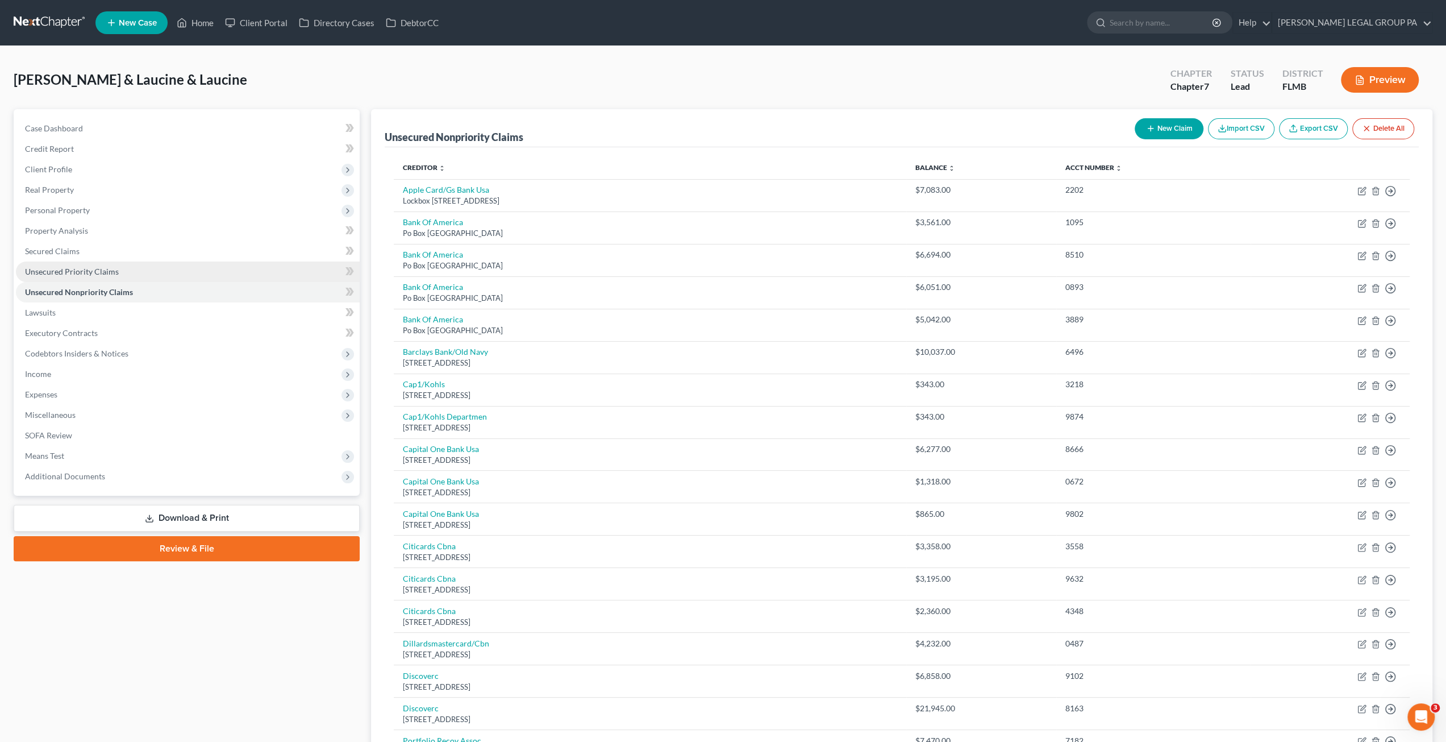
click at [70, 271] on span "Unsecured Priority Claims" at bounding box center [72, 271] width 94 height 10
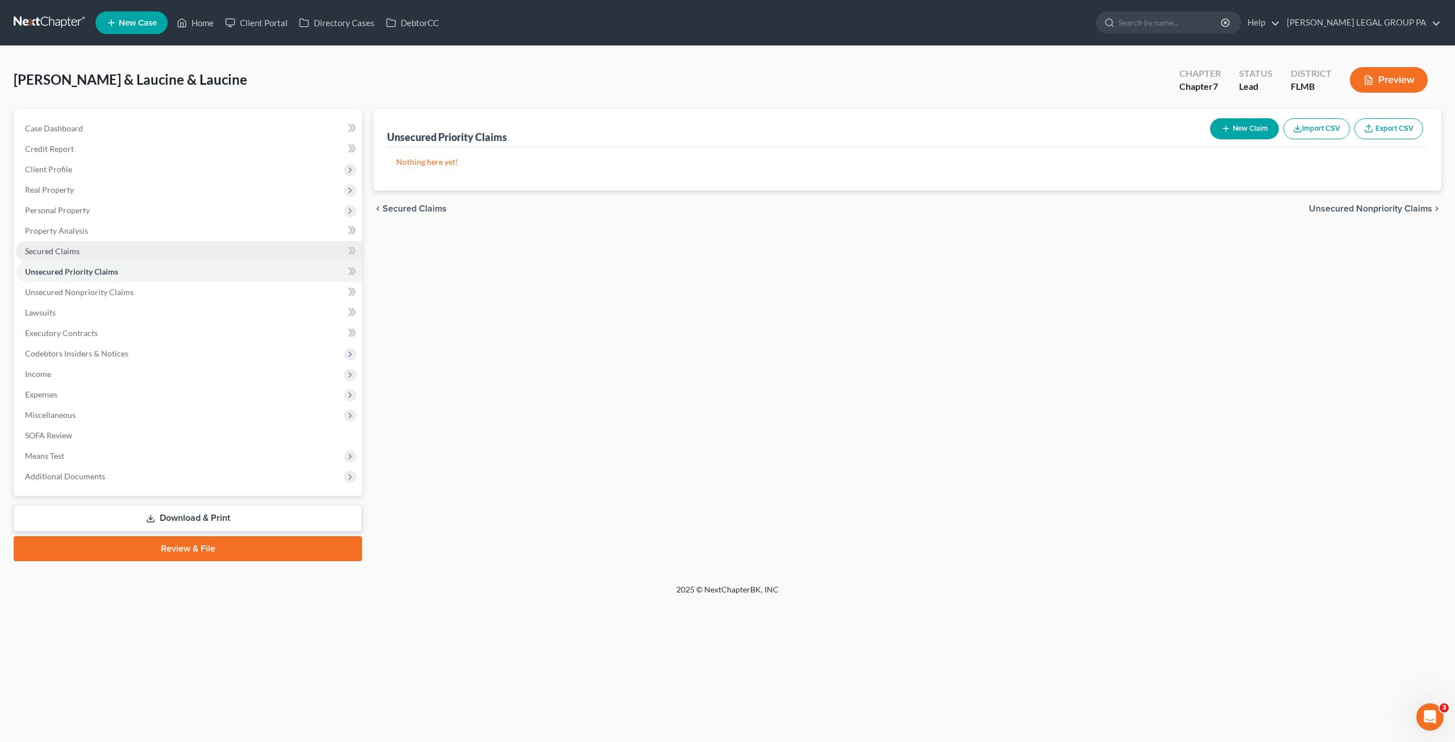
click at [64, 251] on span "Secured Claims" at bounding box center [52, 251] width 55 height 10
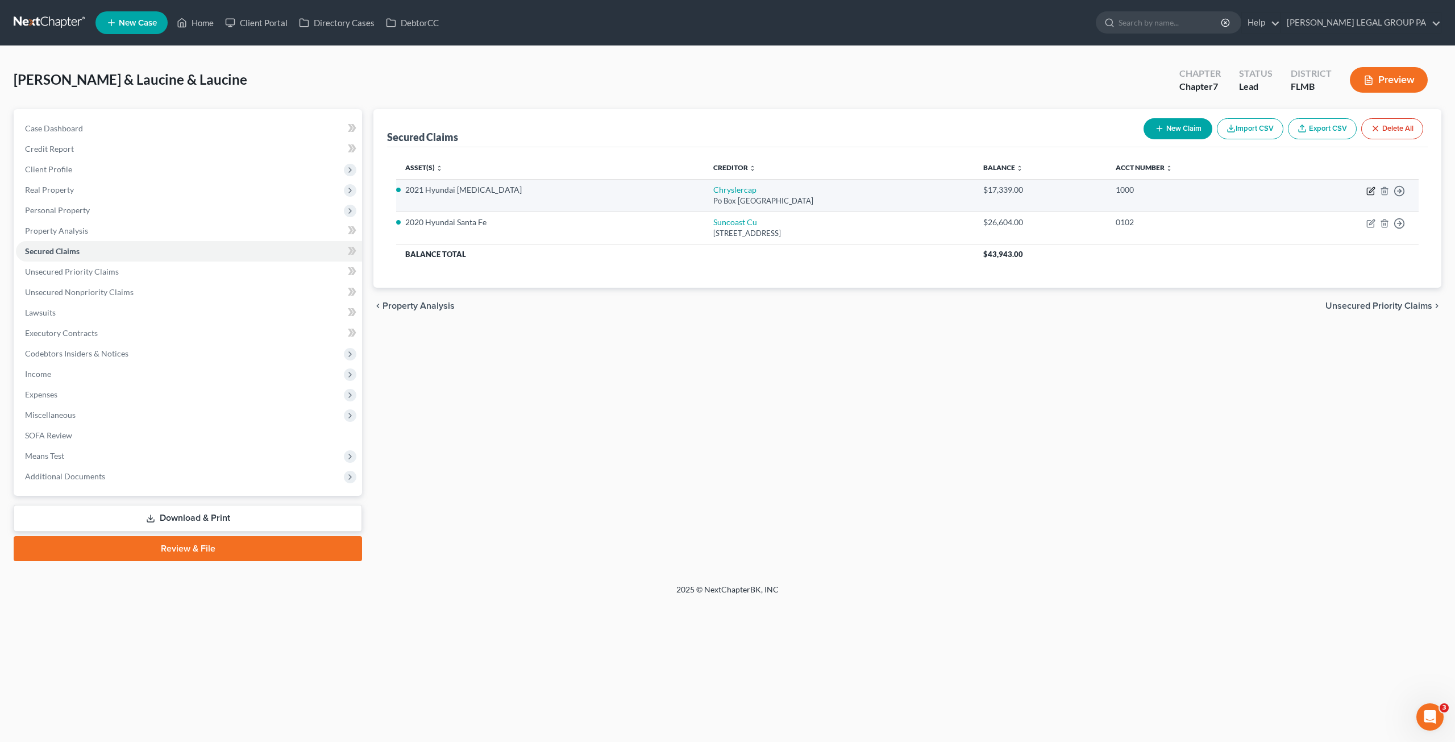
click at [1372, 189] on icon "button" at bounding box center [1371, 189] width 5 height 5
select select "45"
select select "5"
select select "2"
select select "1"
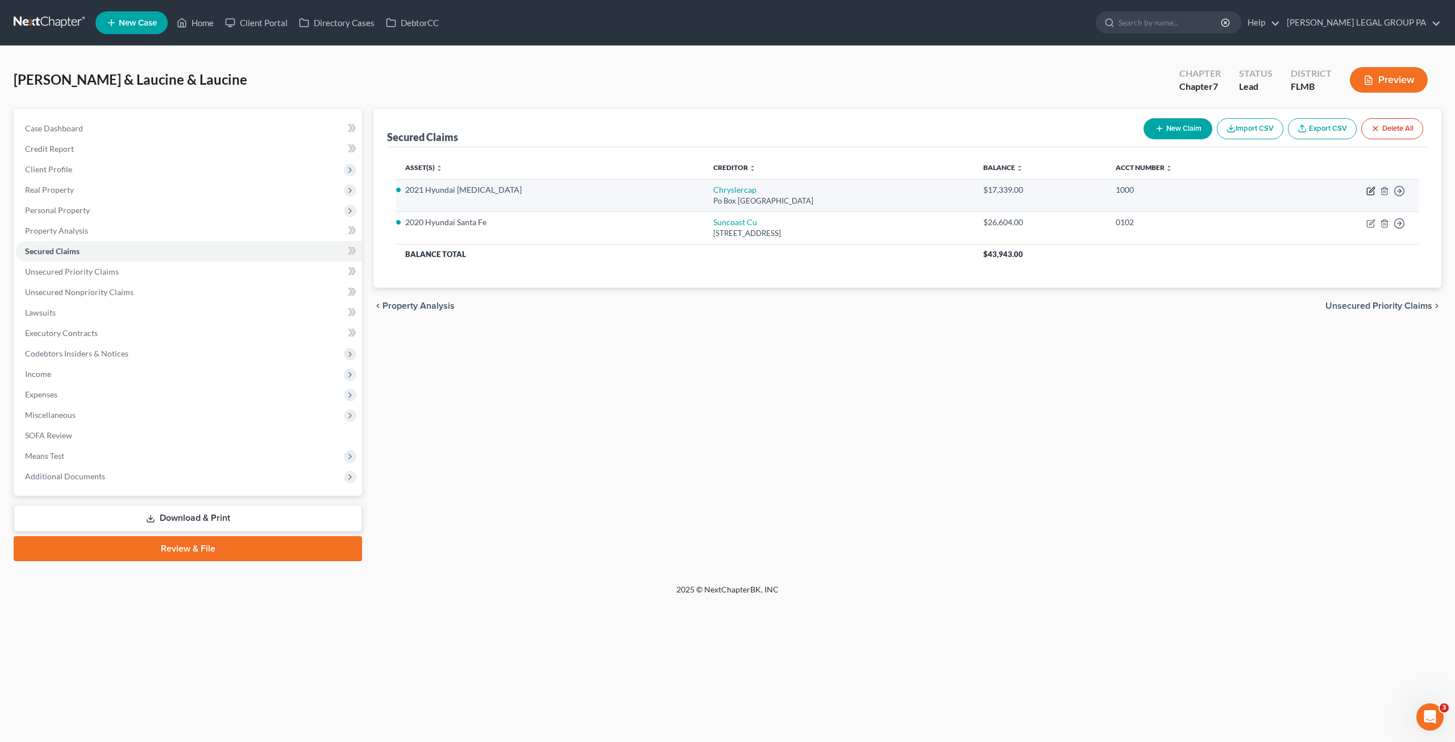
select select "0"
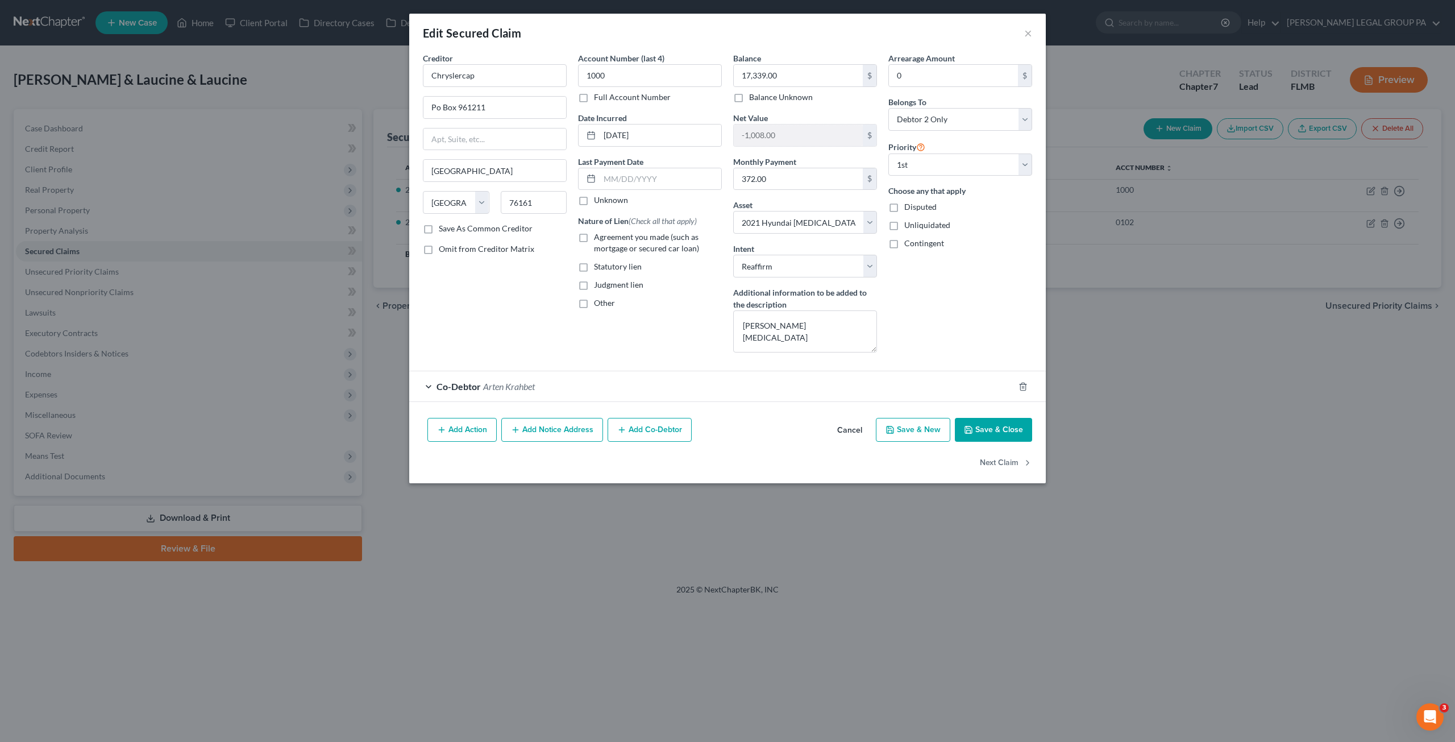
click at [594, 238] on label "Agreement you made (such as mortgage or secured car loan)" at bounding box center [658, 242] width 128 height 23
click at [598, 238] on input "Agreement you made (such as mortgage or secured car loan)" at bounding box center [601, 234] width 7 height 7
checkbox input "true"
drag, startPoint x: 913, startPoint y: 165, endPoint x: 923, endPoint y: 174, distance: 13.3
click at [912, 166] on select "Select 1st 2nd 3rd 4th 5th 6th 7th 8th 9th 10th 11th 12th 13th 14th 15th 16th 1…" at bounding box center [960, 164] width 144 height 23
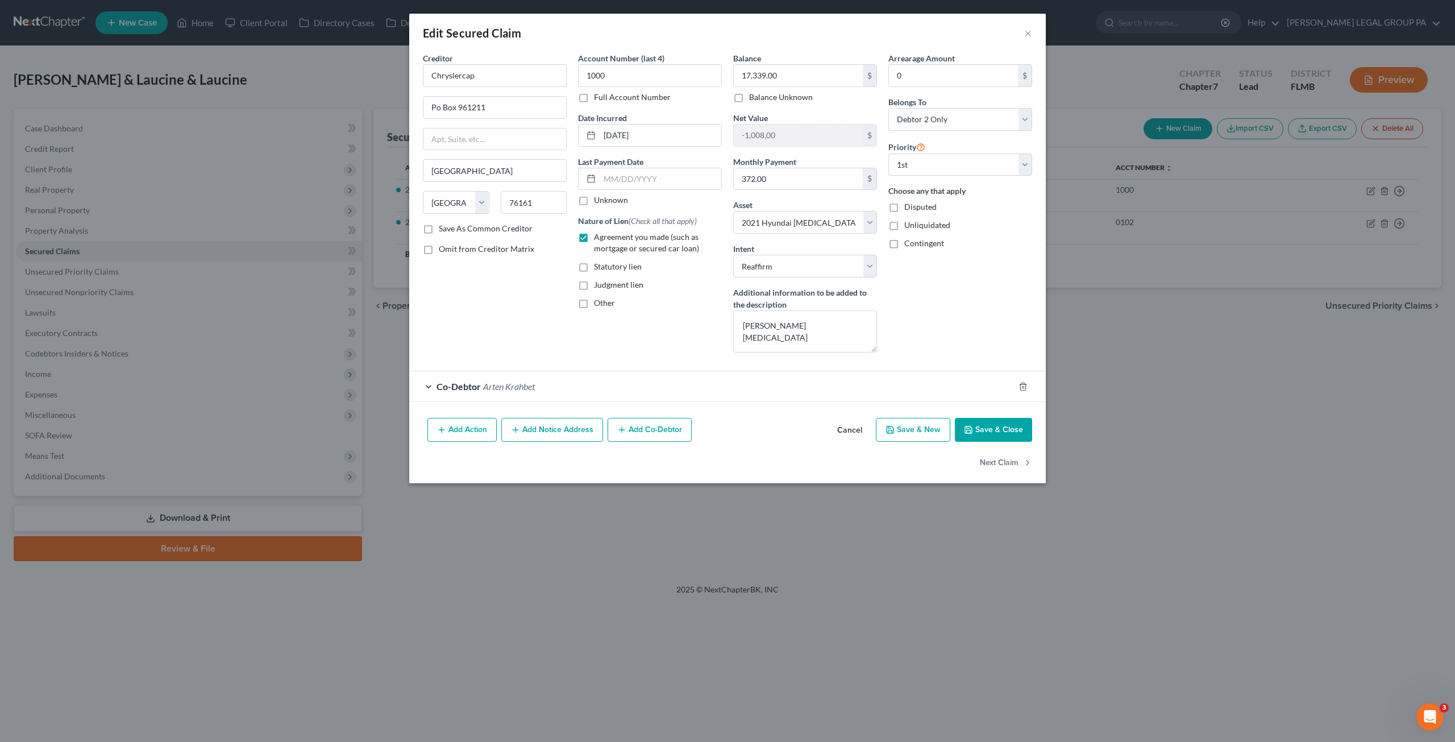
click at [665, 353] on div "Account Number (last 4) 1000 Full Account Number Date Incurred 06-01-2024 Last …" at bounding box center [649, 206] width 155 height 309
click at [1001, 424] on button "Save & Close" at bounding box center [993, 430] width 77 height 24
select select
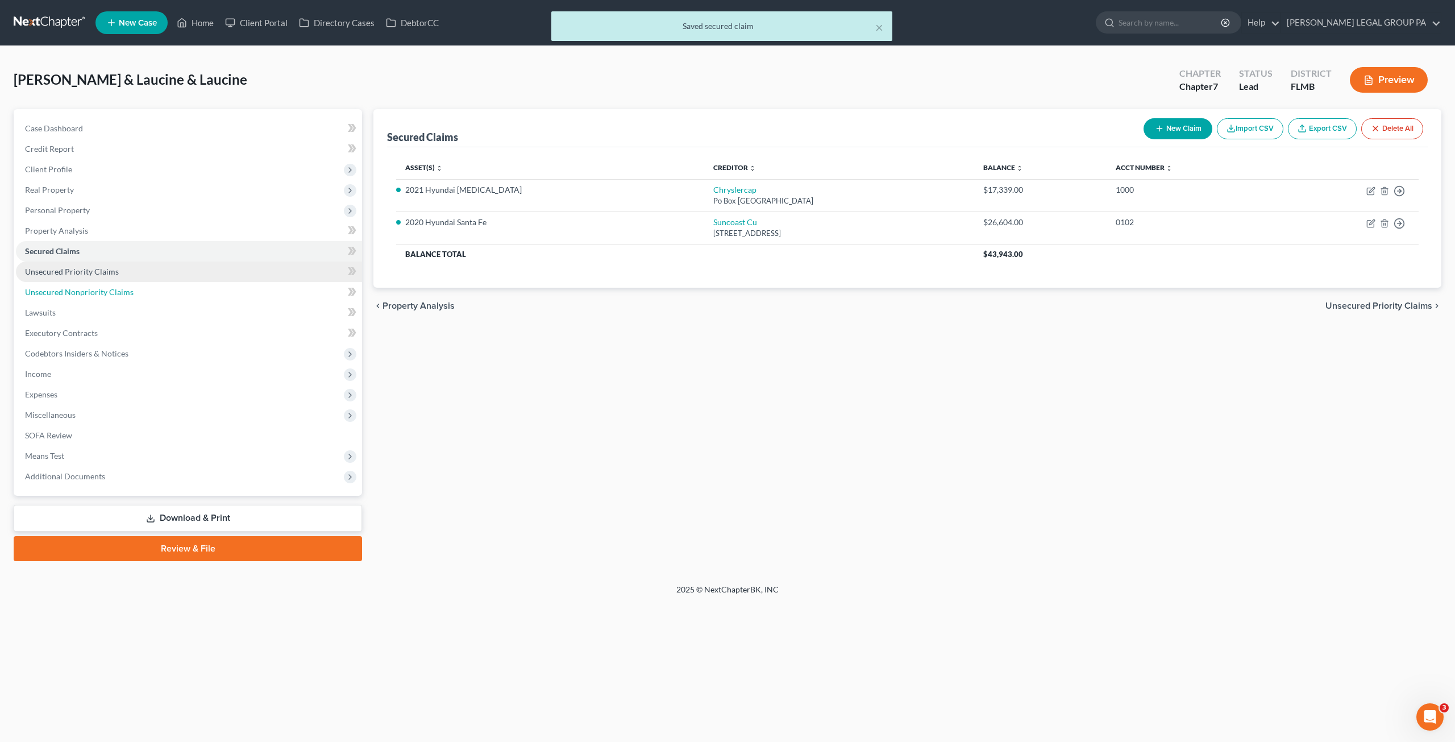
click at [69, 286] on link "Unsecured Nonpriority Claims" at bounding box center [189, 292] width 346 height 20
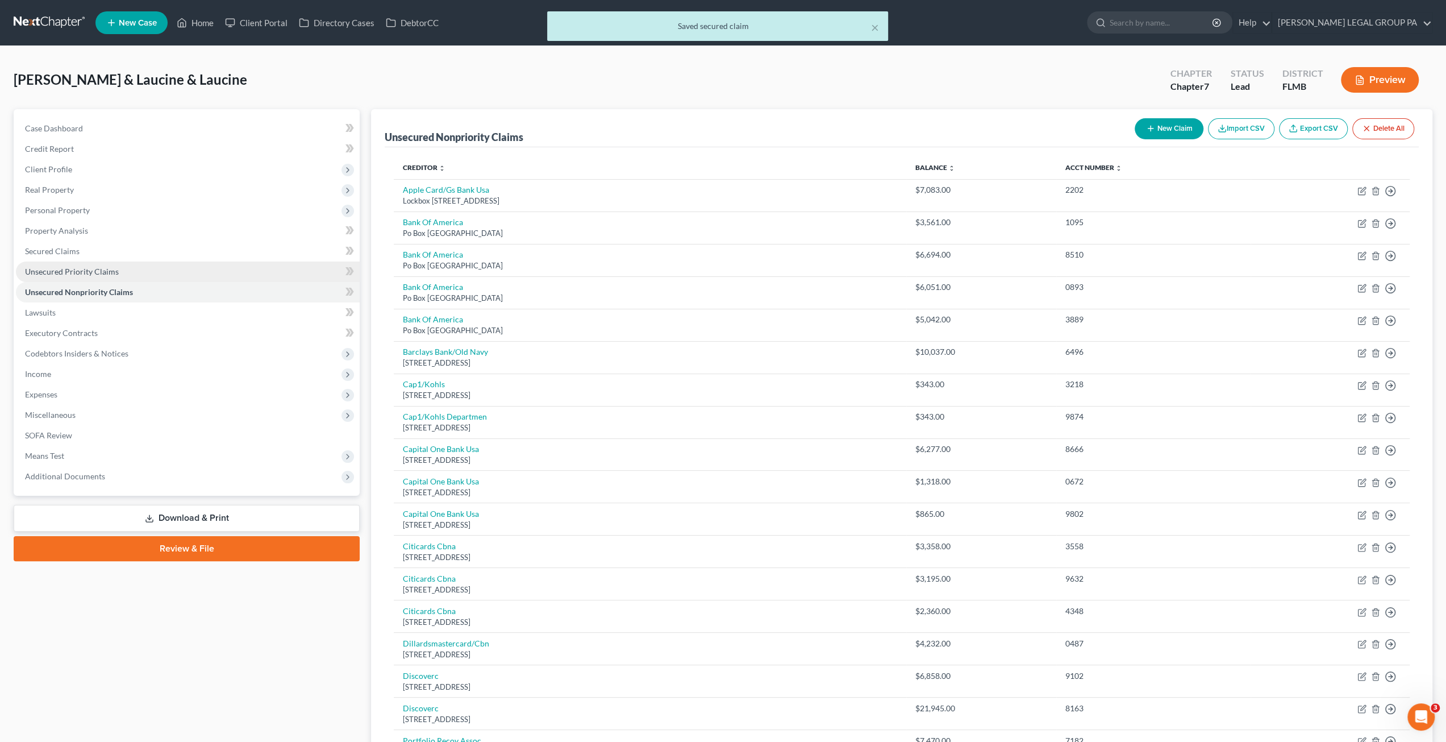
click at [67, 269] on span "Unsecured Priority Claims" at bounding box center [72, 271] width 94 height 10
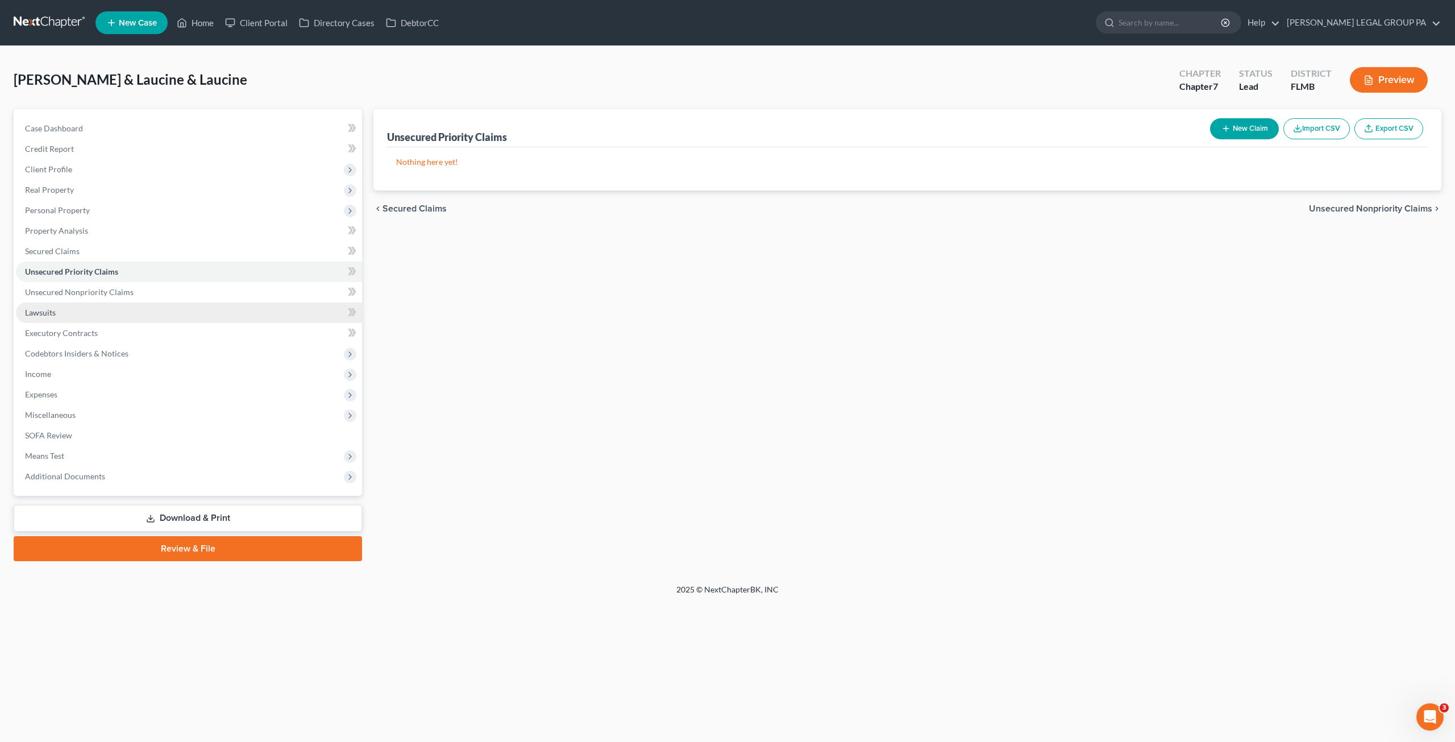
click at [51, 307] on span "Lawsuits" at bounding box center [40, 312] width 31 height 10
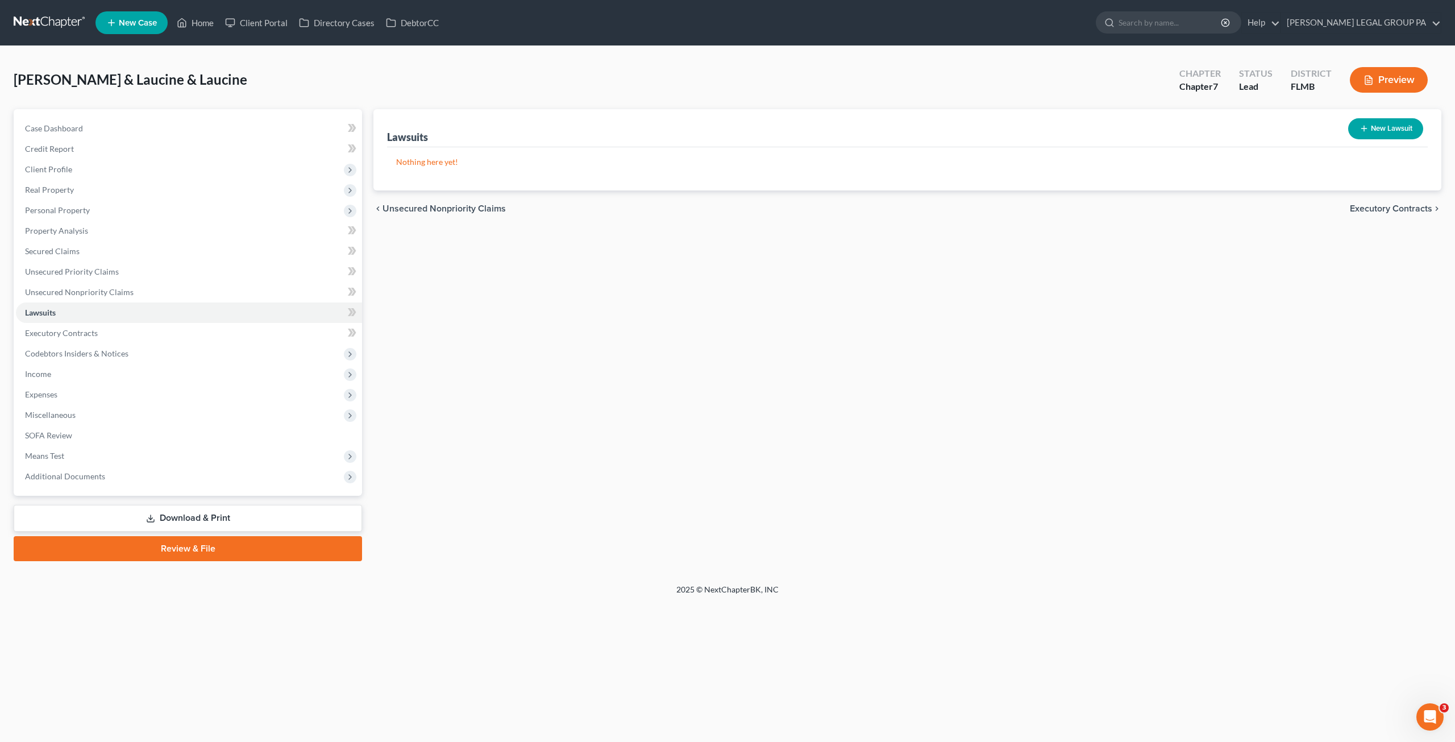
click at [1399, 122] on button "New Lawsuit" at bounding box center [1385, 128] width 75 height 21
select select "0"
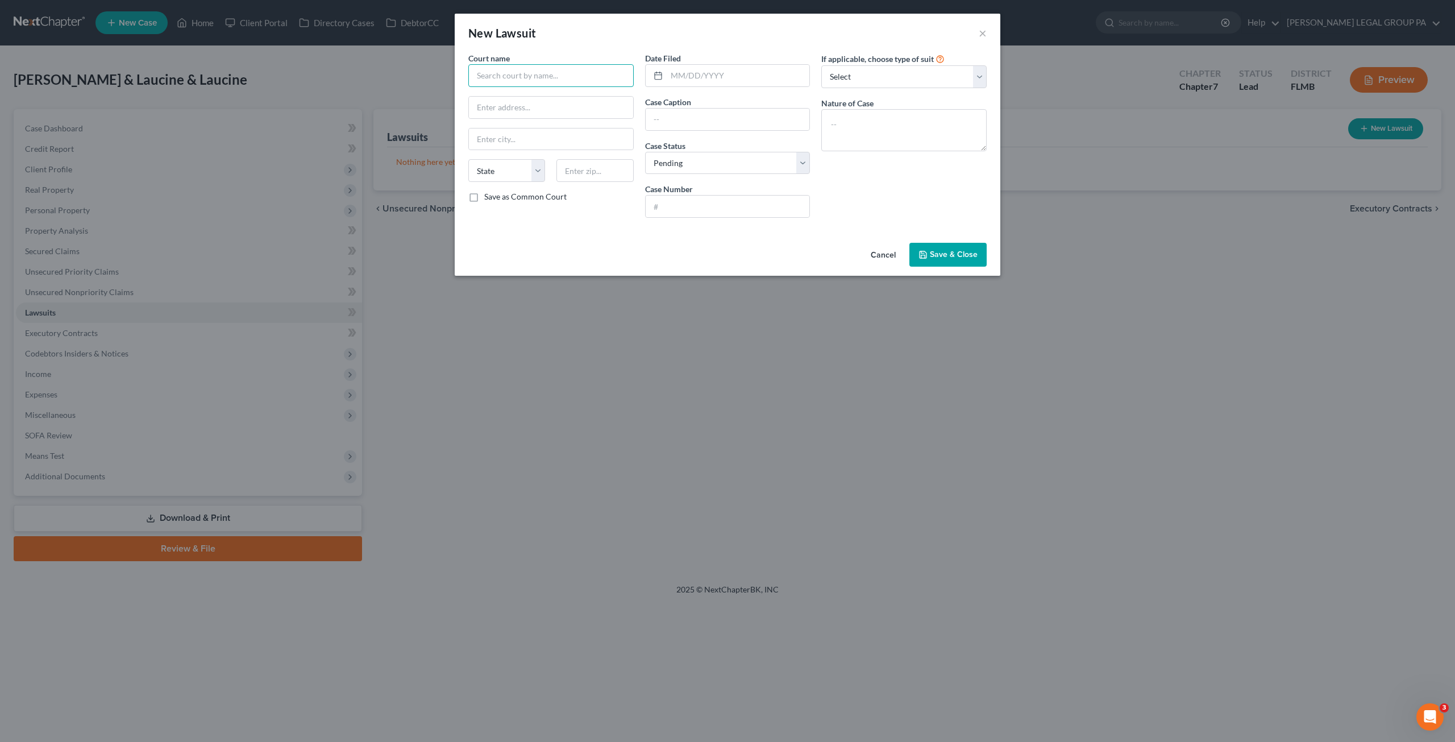
drag, startPoint x: 522, startPoint y: 74, endPoint x: 532, endPoint y: 39, distance: 36.8
click at [522, 74] on input "text" at bounding box center [550, 75] width 165 height 23
click at [487, 81] on input "text" at bounding box center [550, 75] width 165 height 23
click at [534, 95] on div "Pinellas County Clerk of Court" at bounding box center [553, 95] width 153 height 11
type input "Pinellas County Clerk of Court"
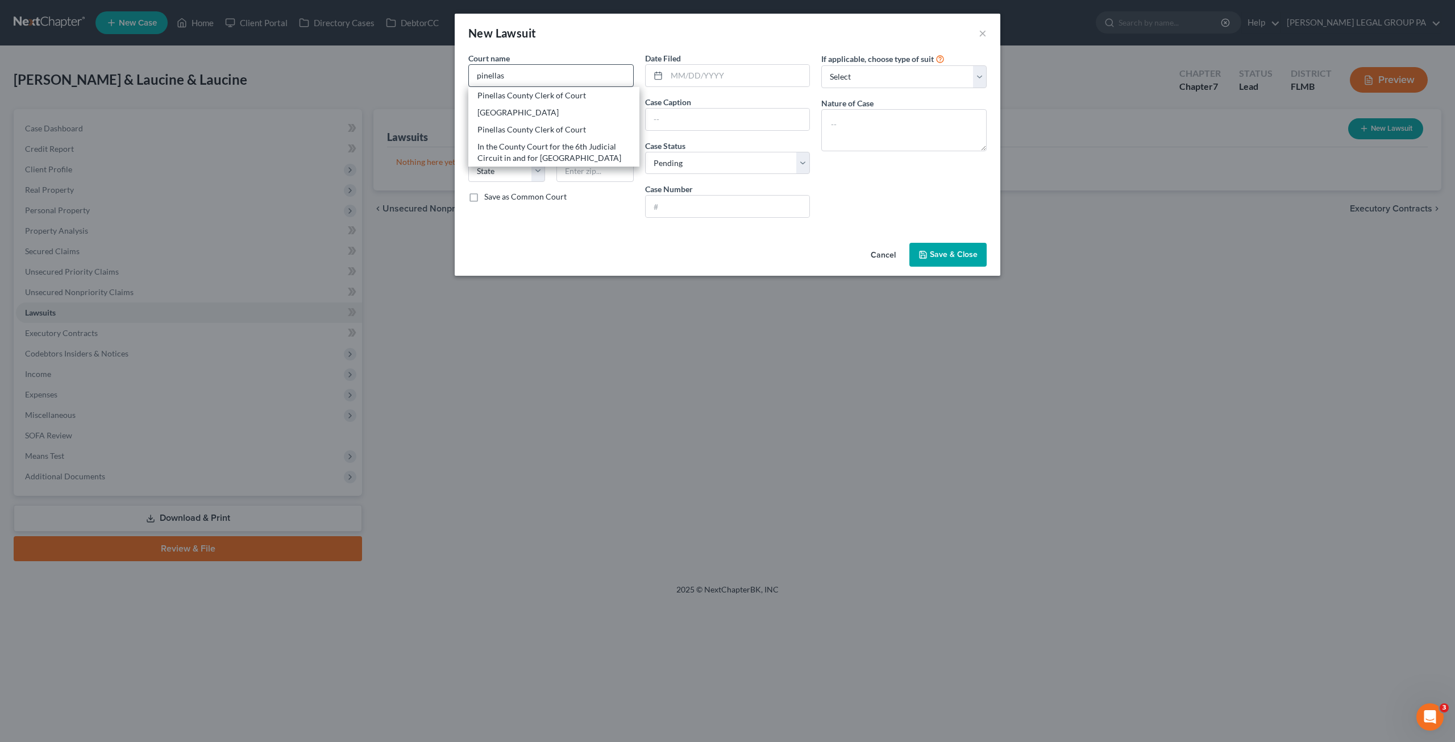
type input "29582 US Highway 19 North"
type input "Clearwater"
select select "9"
type input "33761"
drag, startPoint x: 702, startPoint y: 71, endPoint x: 474, endPoint y: 84, distance: 228.8
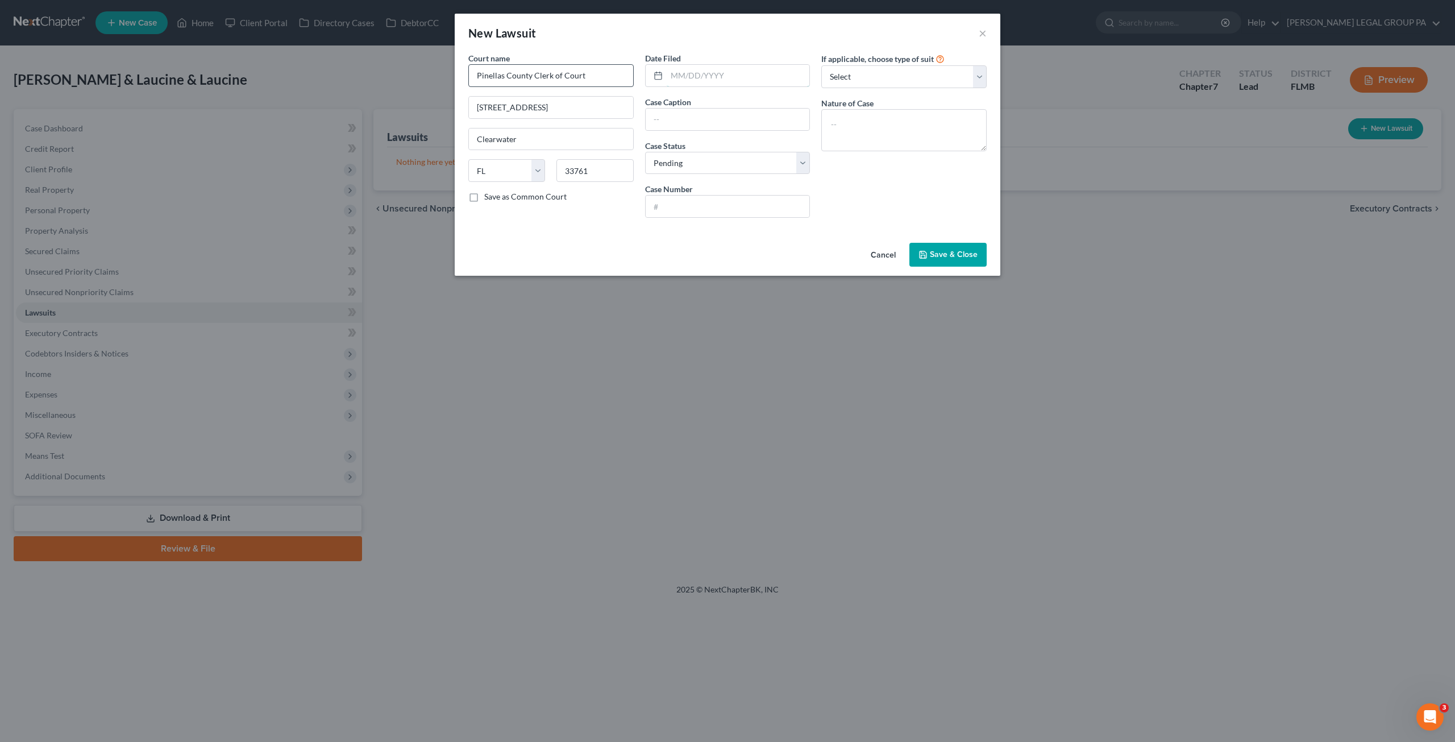
click at [702, 71] on input "text" at bounding box center [738, 76] width 143 height 22
click at [704, 78] on input "text" at bounding box center [738, 76] width 143 height 22
paste input "07/06/2025"
type input "07/06/2025"
click at [678, 113] on input "text" at bounding box center [727, 120] width 164 height 22
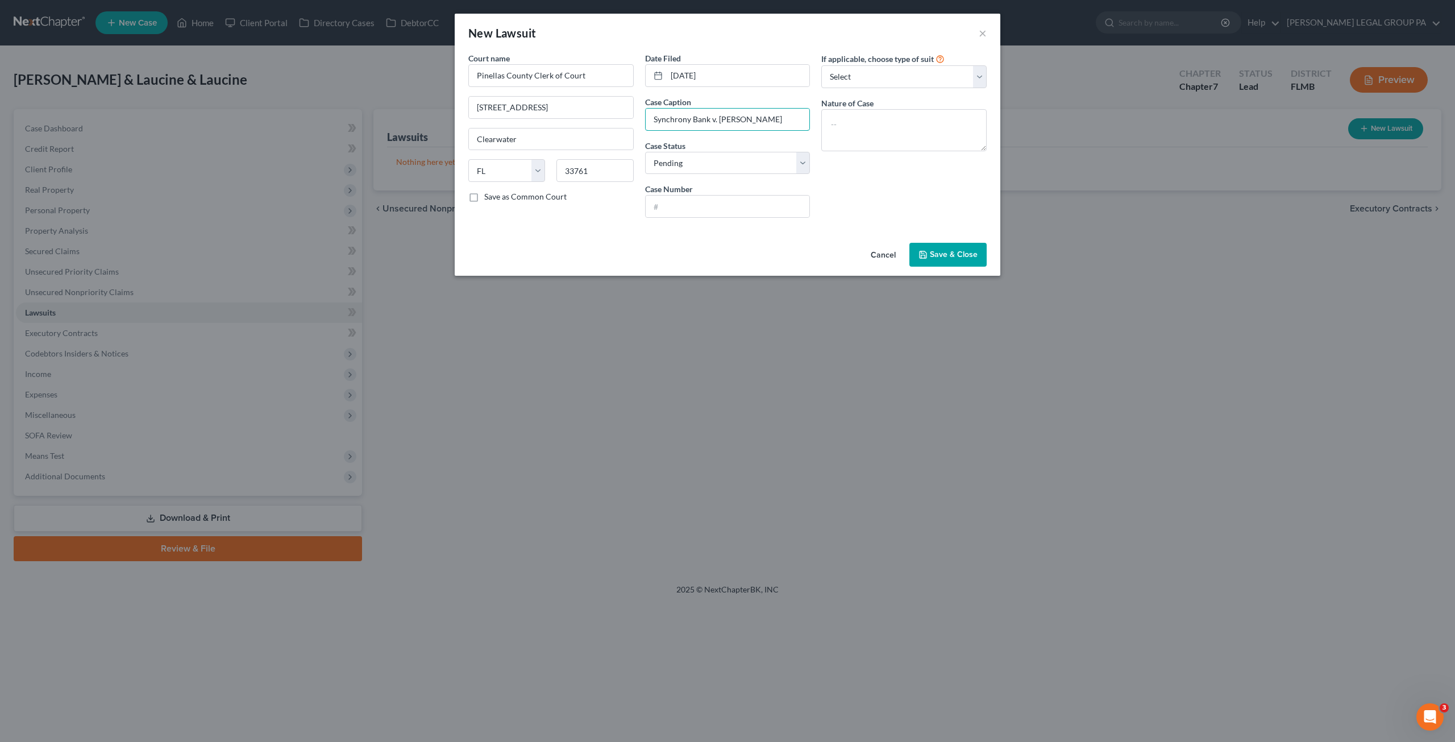
type input "Synchrony Bank v. Michael Bassous"
click at [672, 206] on input "text" at bounding box center [727, 206] width 164 height 22
paste input "522025CC006041XXCOCO"
type input "522025CC006041XXCOCO"
click at [861, 78] on select "Select Repossession Garnishment Foreclosure Attached, Seized, Or Levied Other" at bounding box center [903, 76] width 165 height 23
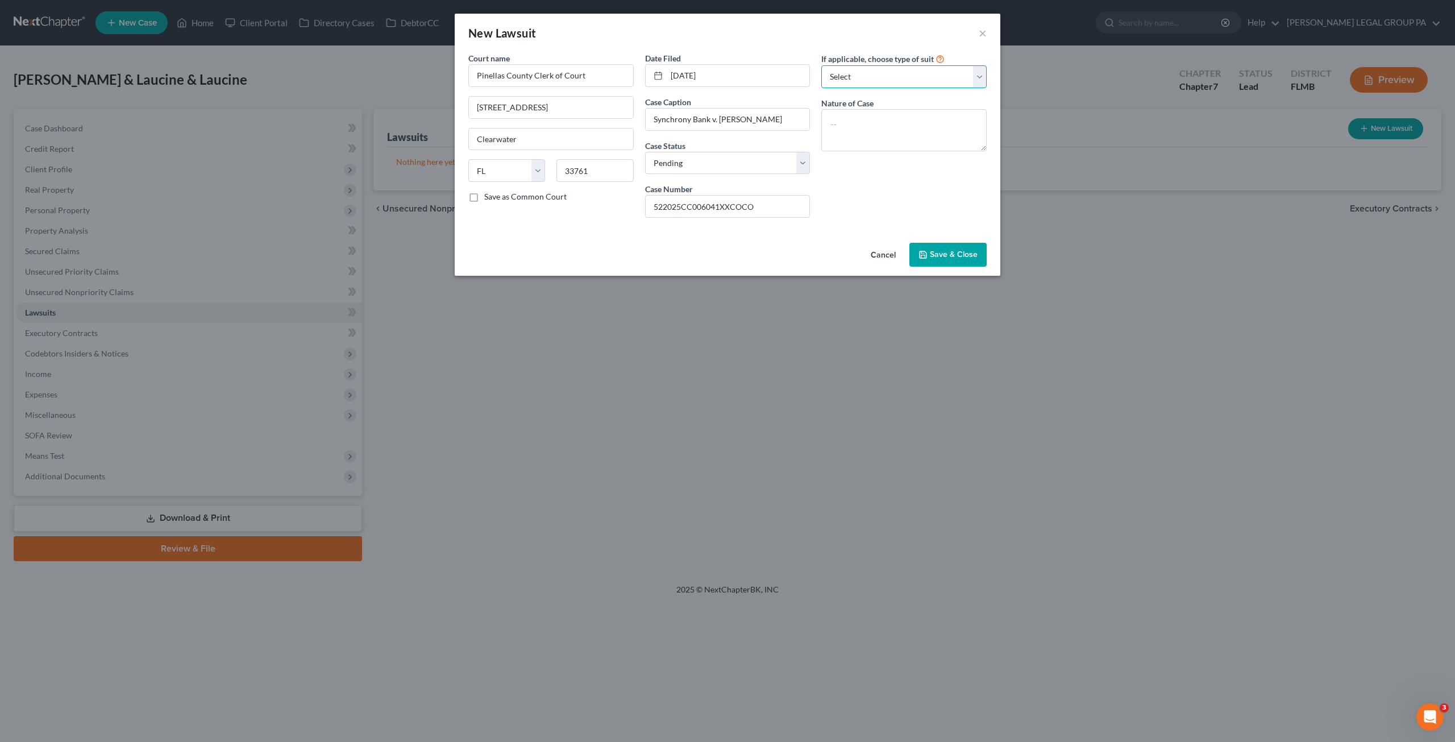
select select "4"
click at [821, 65] on select "Select Repossession Garnishment Foreclosure Attached, Seized, Or Levied Other" at bounding box center [903, 76] width 165 height 23
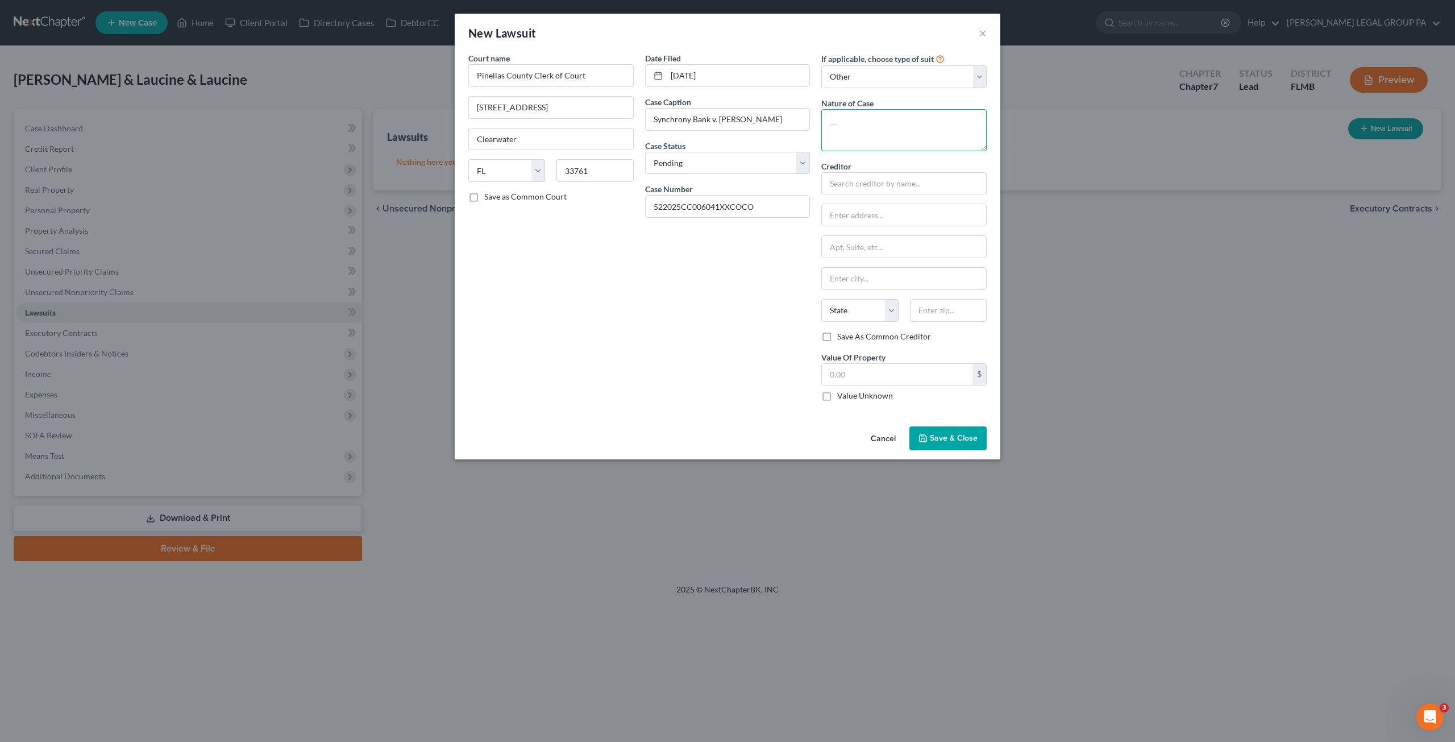
click at [860, 129] on textarea at bounding box center [903, 130] width 165 height 42
click at [857, 126] on textarea at bounding box center [903, 130] width 165 height 42
paste textarea "CONTRACTS AND INDEBTEDNESS - COUNTY $15,001 - $30,000"
type textarea "CONTRACTS AND INDEBTEDNESS - COUNTY $15,001 - $30,000"
click at [859, 184] on input "text" at bounding box center [903, 183] width 165 height 23
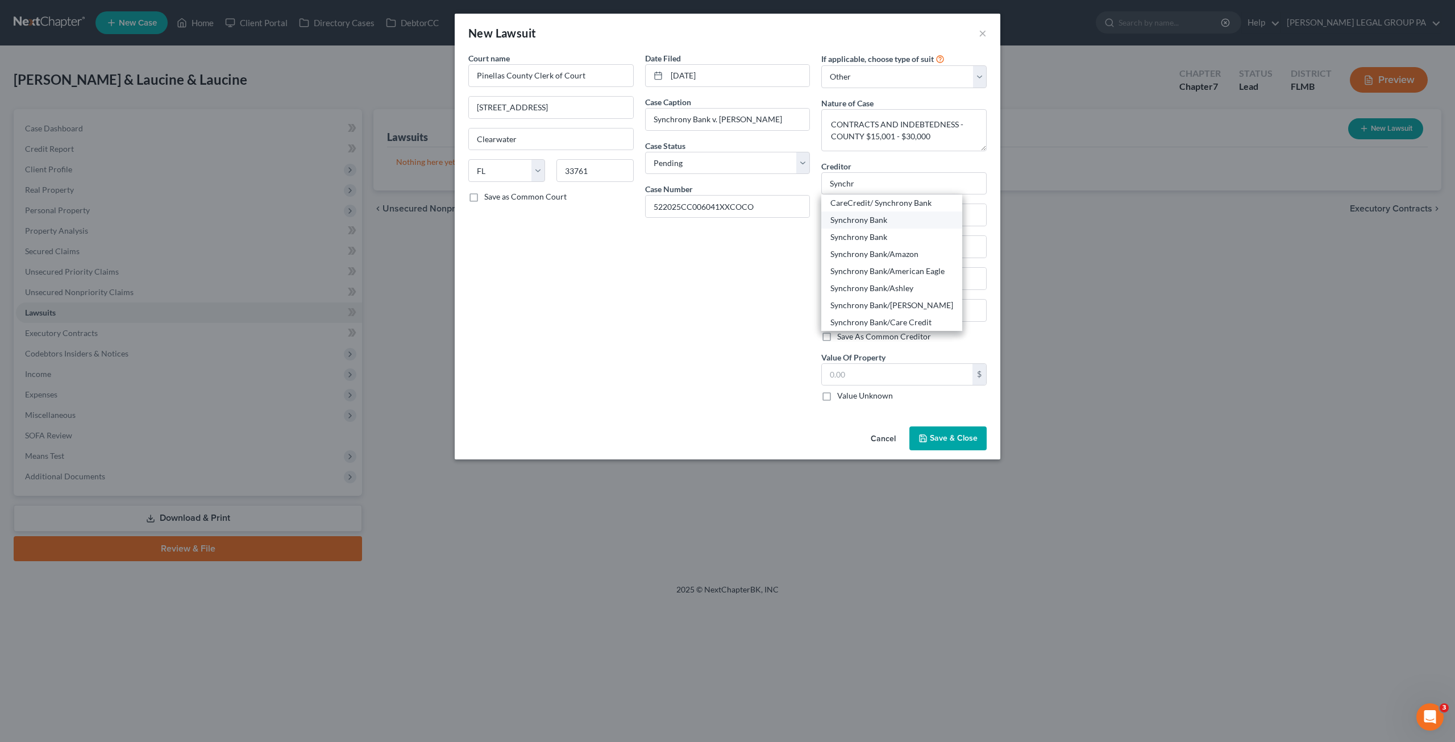
click at [873, 224] on div "Synchrony Bank" at bounding box center [891, 219] width 141 height 17
type input "Synchrony Bank"
type input "P.O. Box 965015"
type input "Orlando"
select select "9"
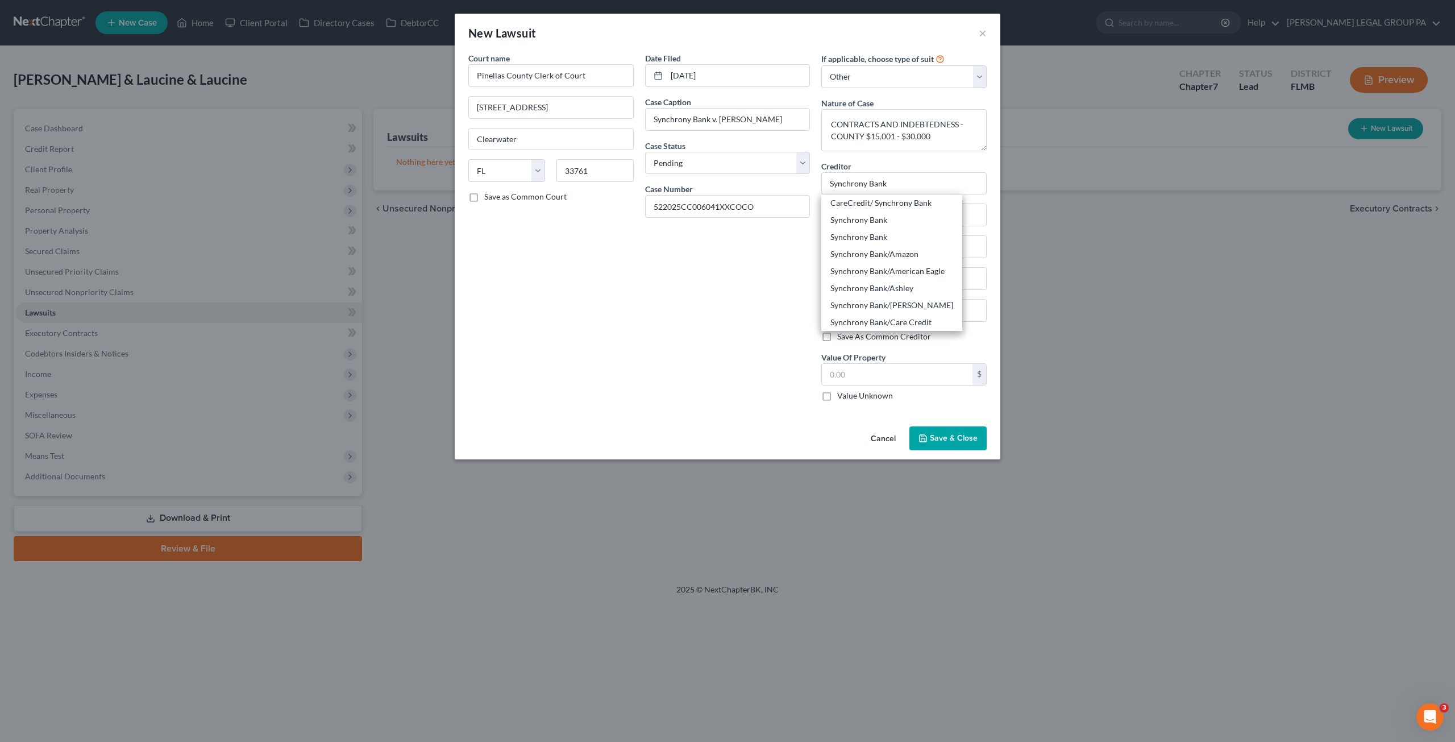
type input "32896"
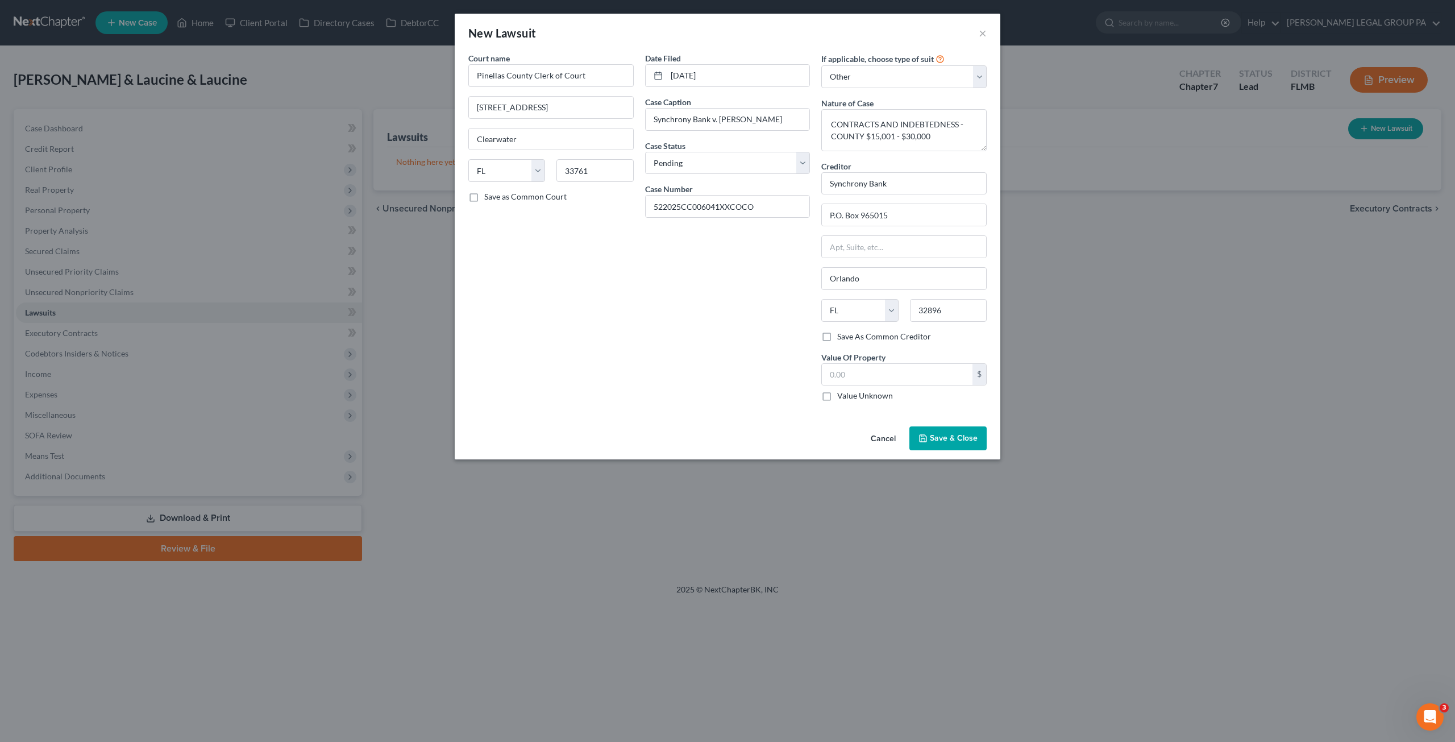
click at [946, 438] on span "Save & Close" at bounding box center [954, 438] width 48 height 10
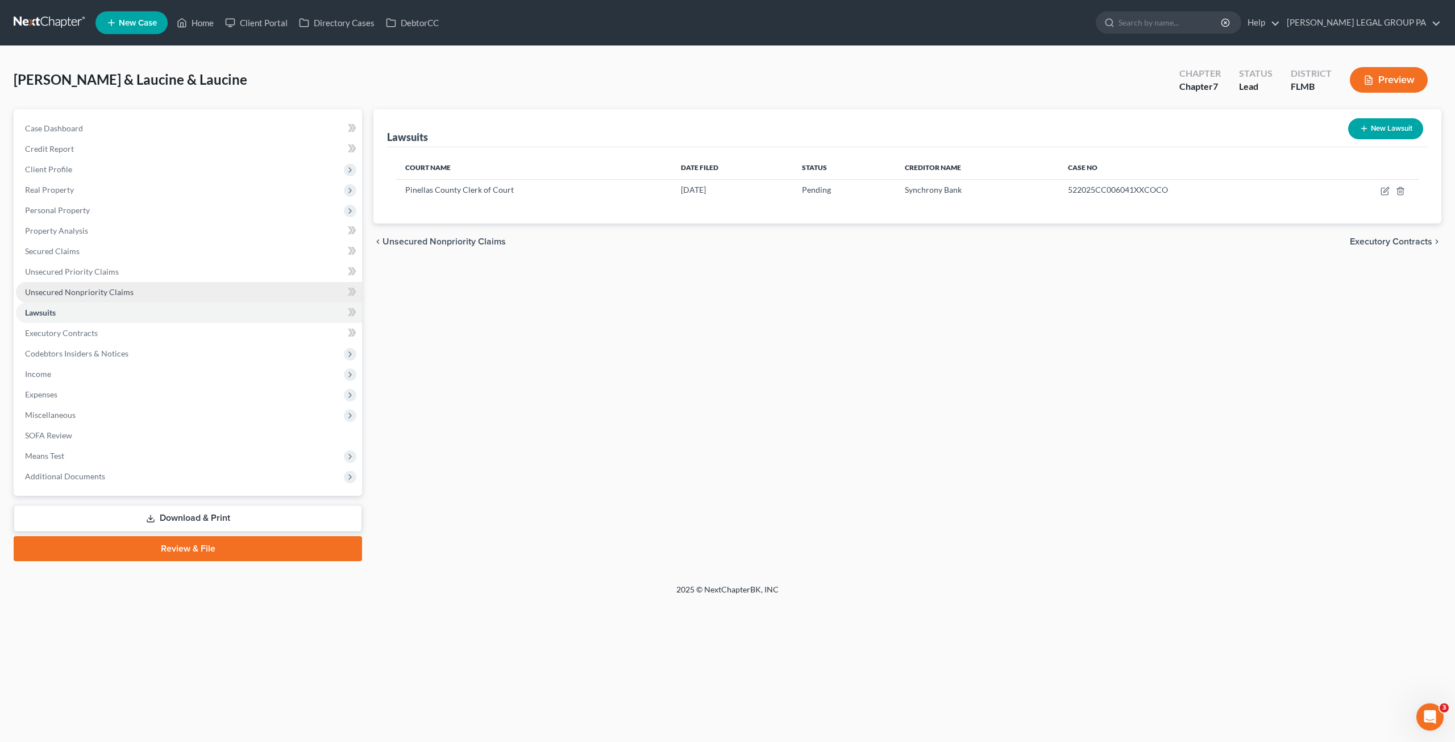
click at [114, 289] on span "Unsecured Nonpriority Claims" at bounding box center [79, 292] width 109 height 10
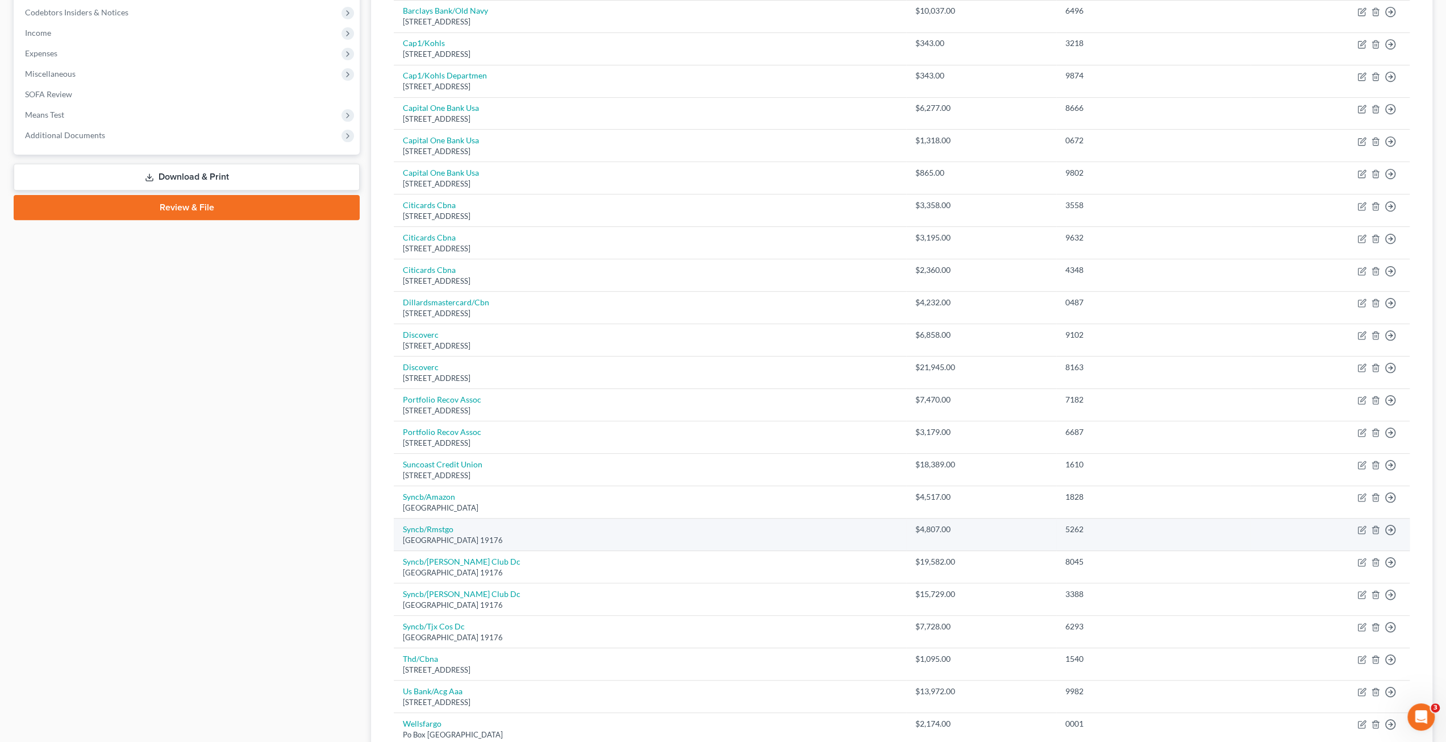
scroll to position [564, 0]
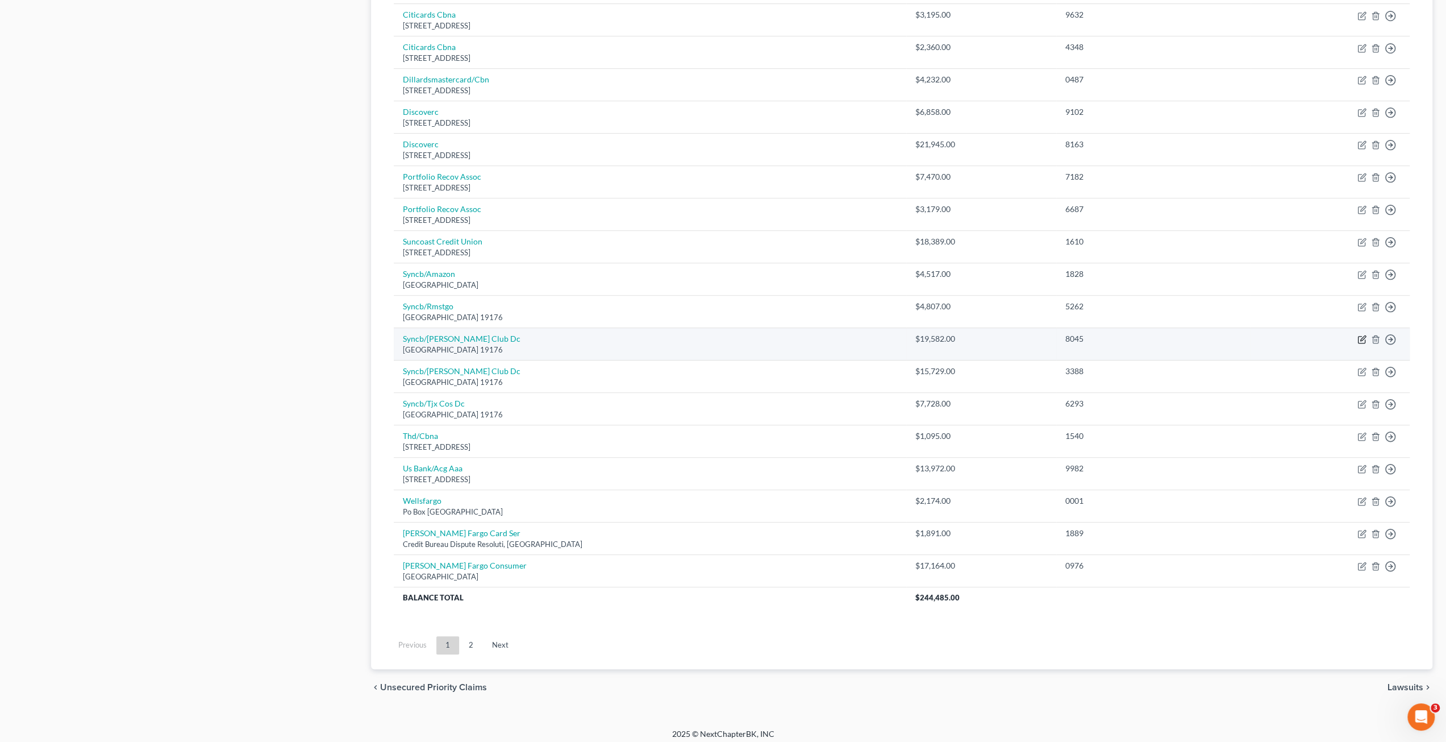
click at [1360, 335] on icon "button" at bounding box center [1361, 339] width 9 height 9
select select "39"
select select "2"
select select "0"
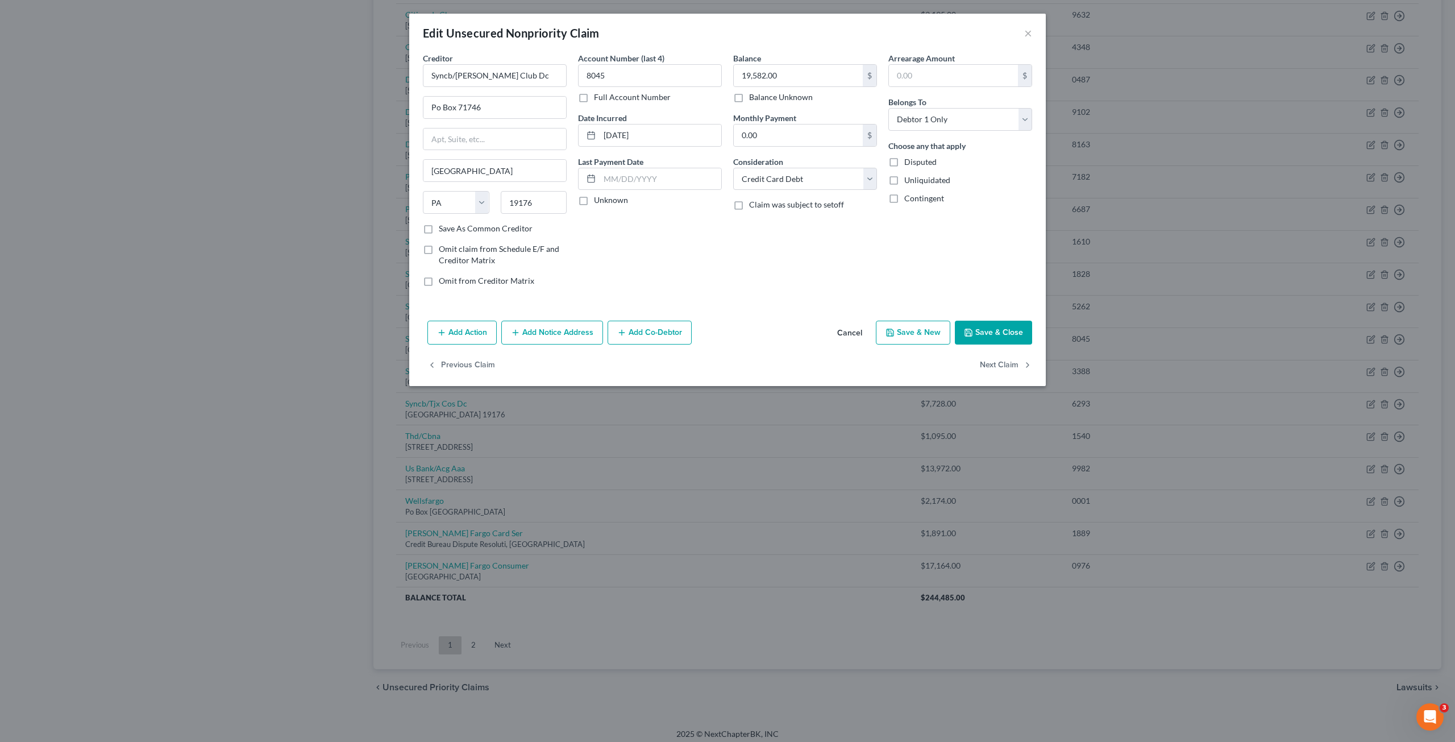
click at [574, 328] on button "Add Notice Address" at bounding box center [552, 332] width 102 height 24
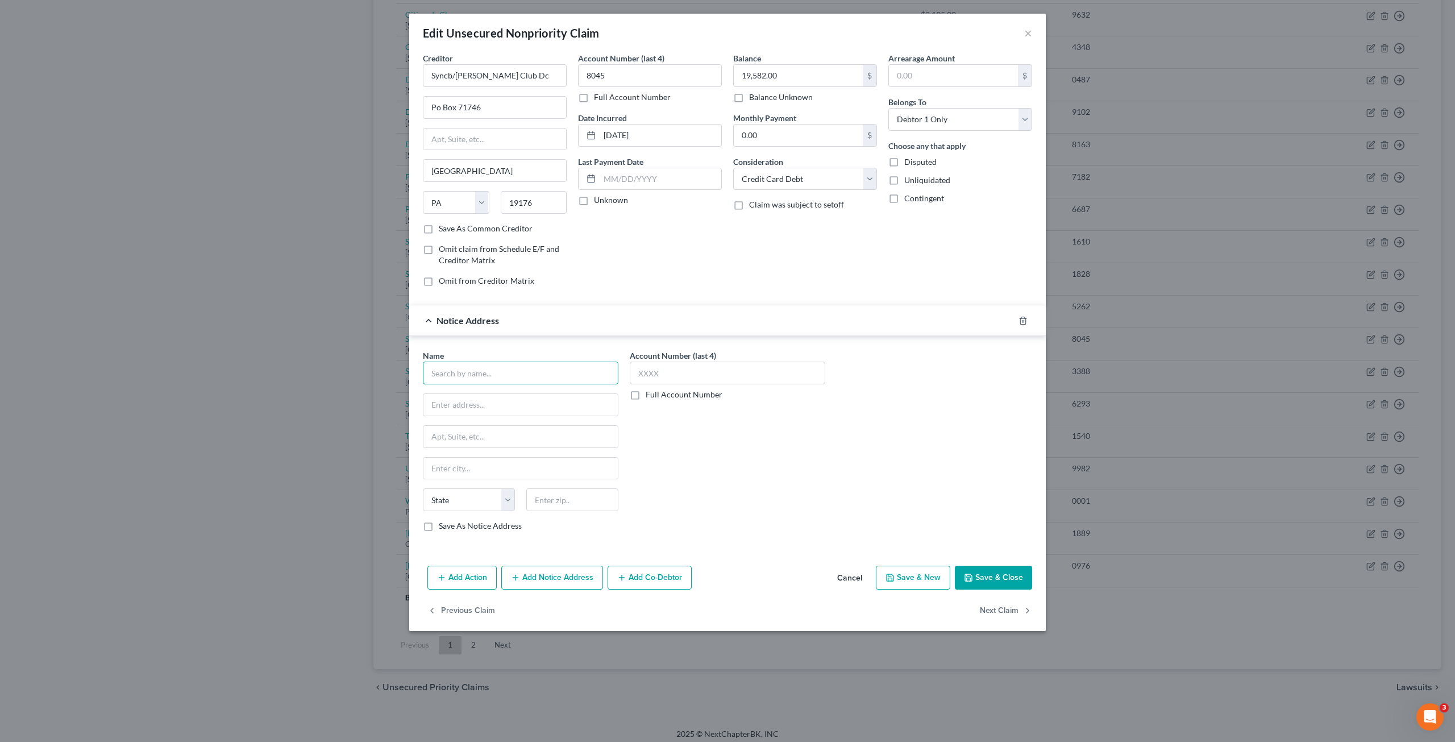
click at [480, 369] on input "text" at bounding box center [520, 372] width 195 height 23
type input "Hayt, Hayt & Landau, PL"
type input "7765 SW 87th Ave., Ste. 101"
type input "Miami"
select select "9"
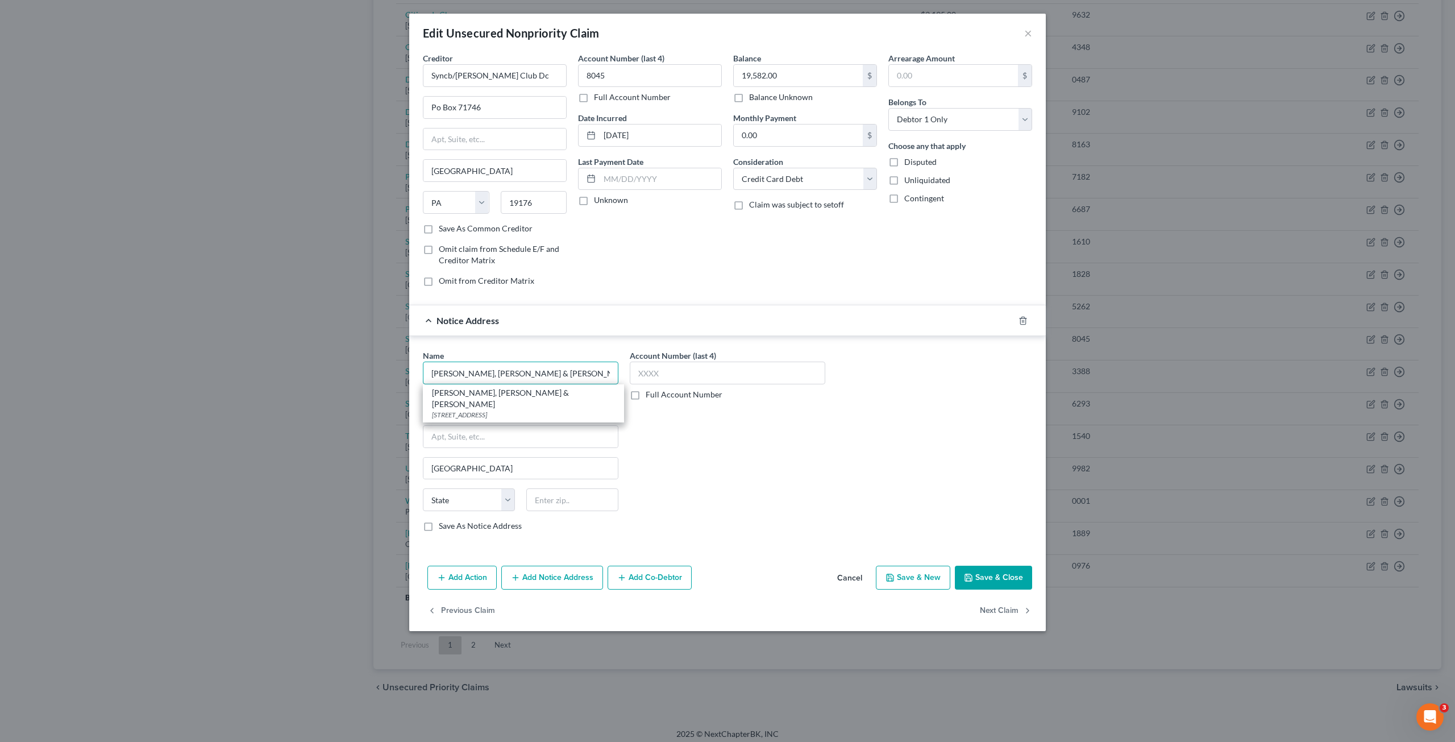
type input "33173"
type input "Hayt, Hayt & Landau, PL"
click at [897, 511] on div "Name * Hayt, Hayt & Landau, PL 7765 SW 87th Ave., Ste. 101 Miami State AL AK AR…" at bounding box center [727, 444] width 620 height 191
click at [974, 569] on button "Save & Close" at bounding box center [993, 577] width 77 height 24
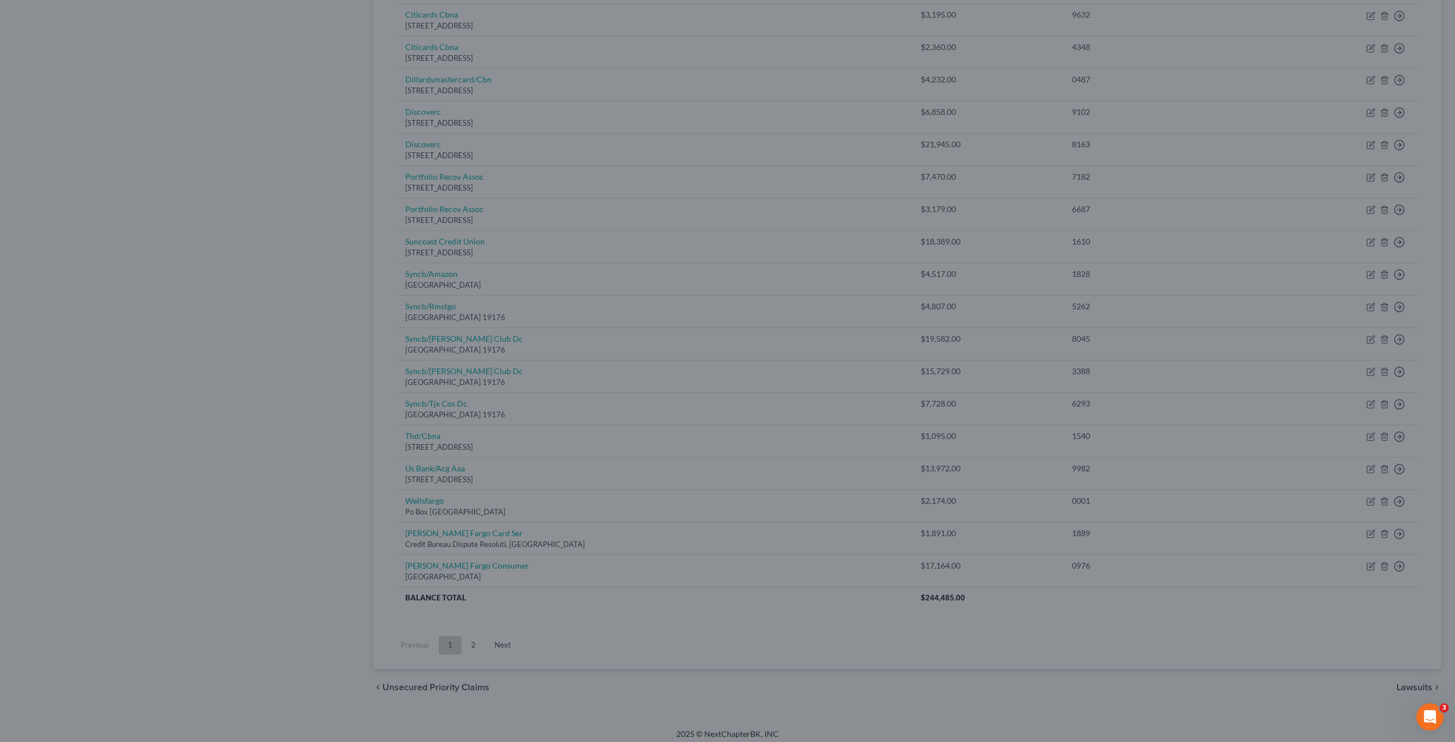
type input "0"
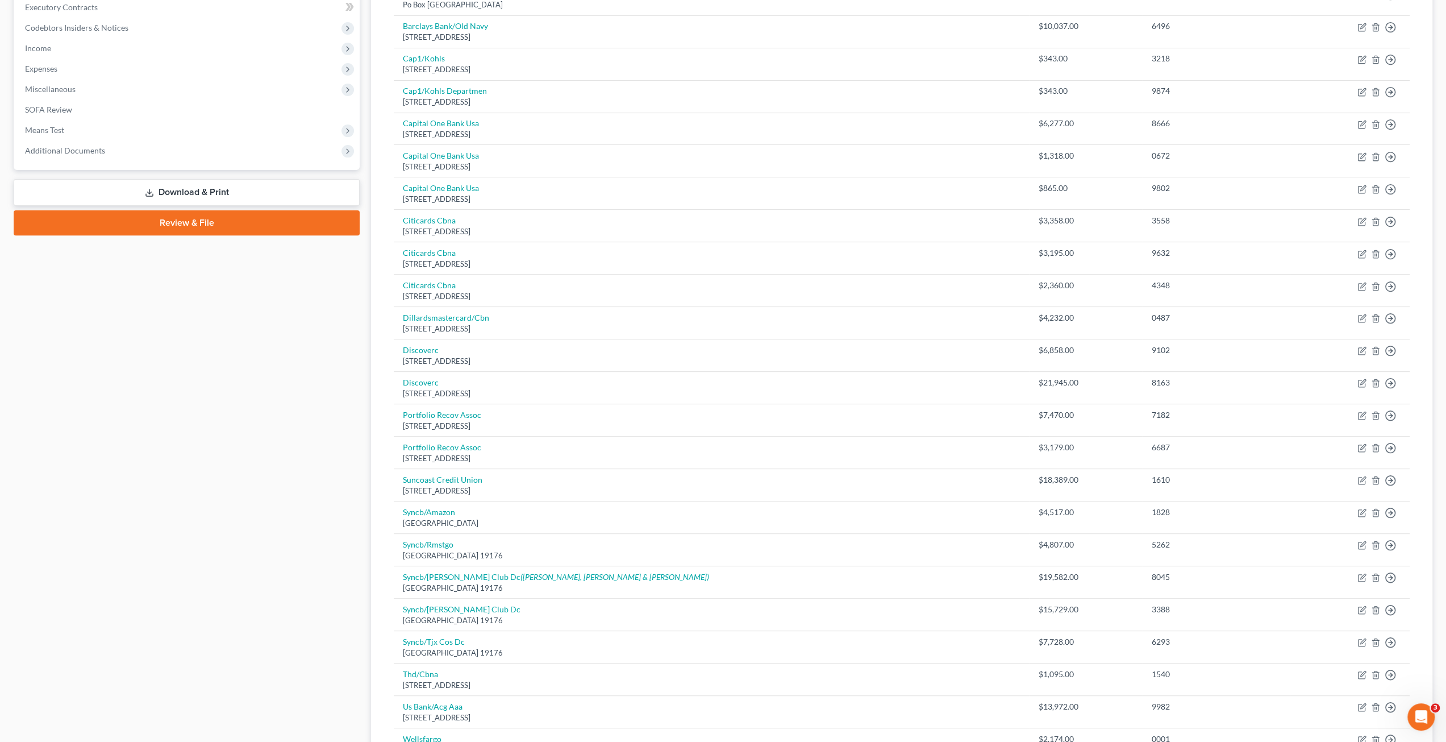
scroll to position [166, 0]
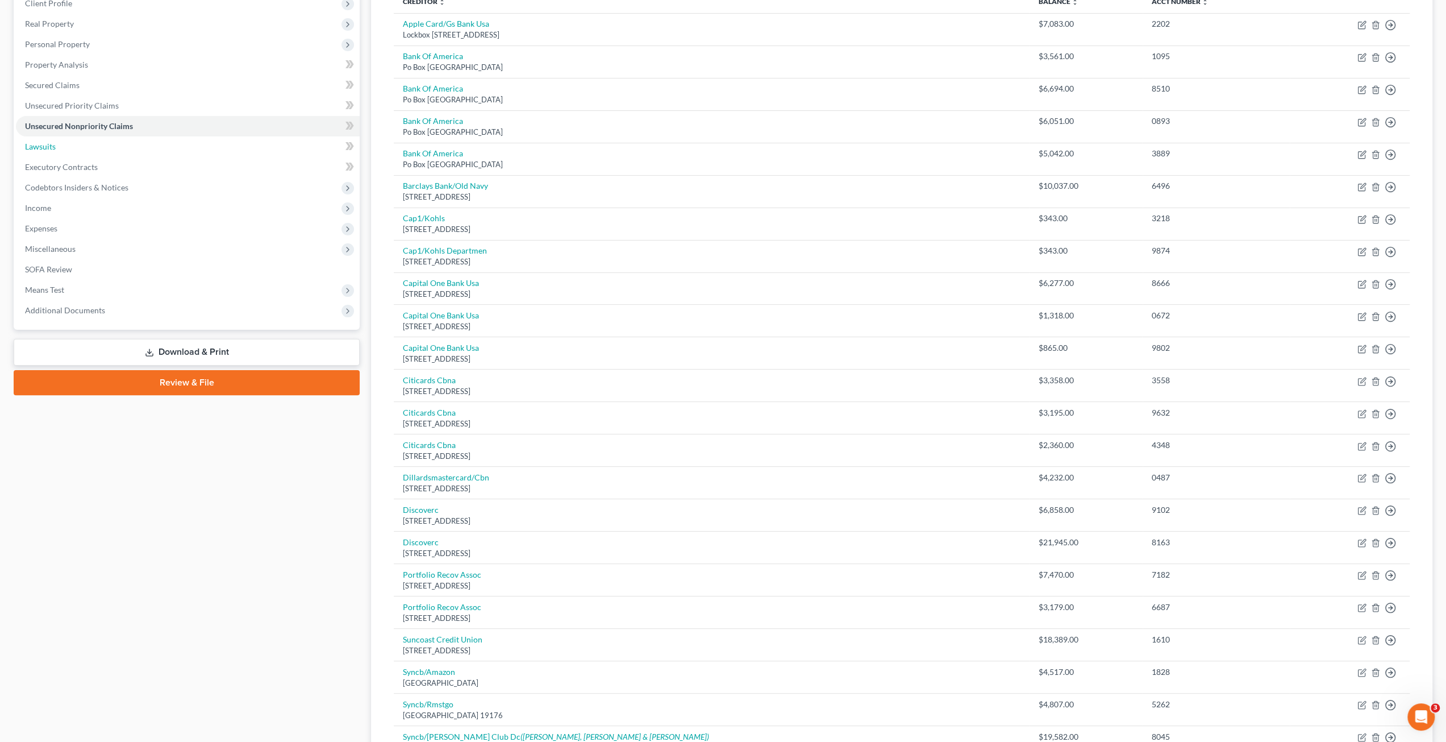
drag, startPoint x: 59, startPoint y: 145, endPoint x: 1, endPoint y: 172, distance: 64.1
click at [59, 145] on link "Lawsuits" at bounding box center [188, 146] width 344 height 20
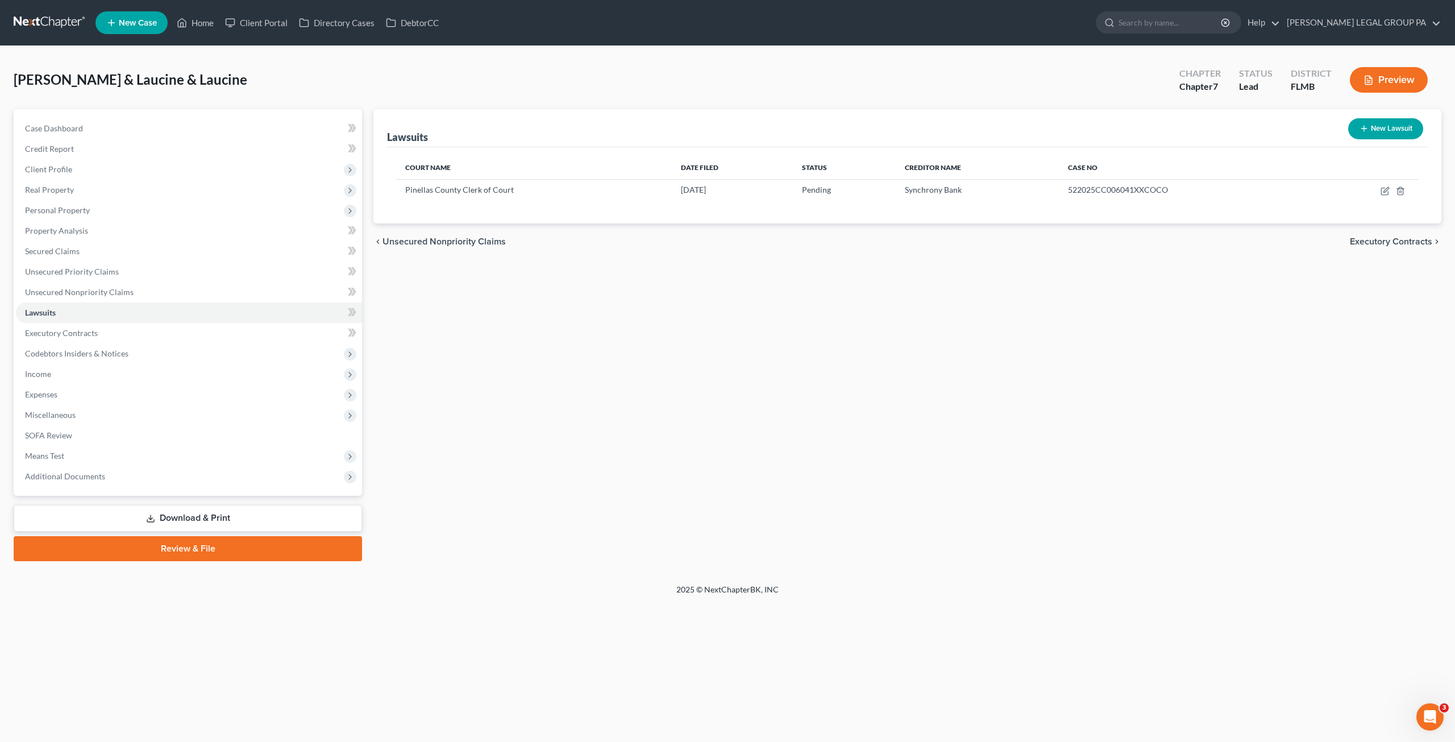
click at [1405, 125] on button "New Lawsuit" at bounding box center [1385, 128] width 75 height 21
select select "0"
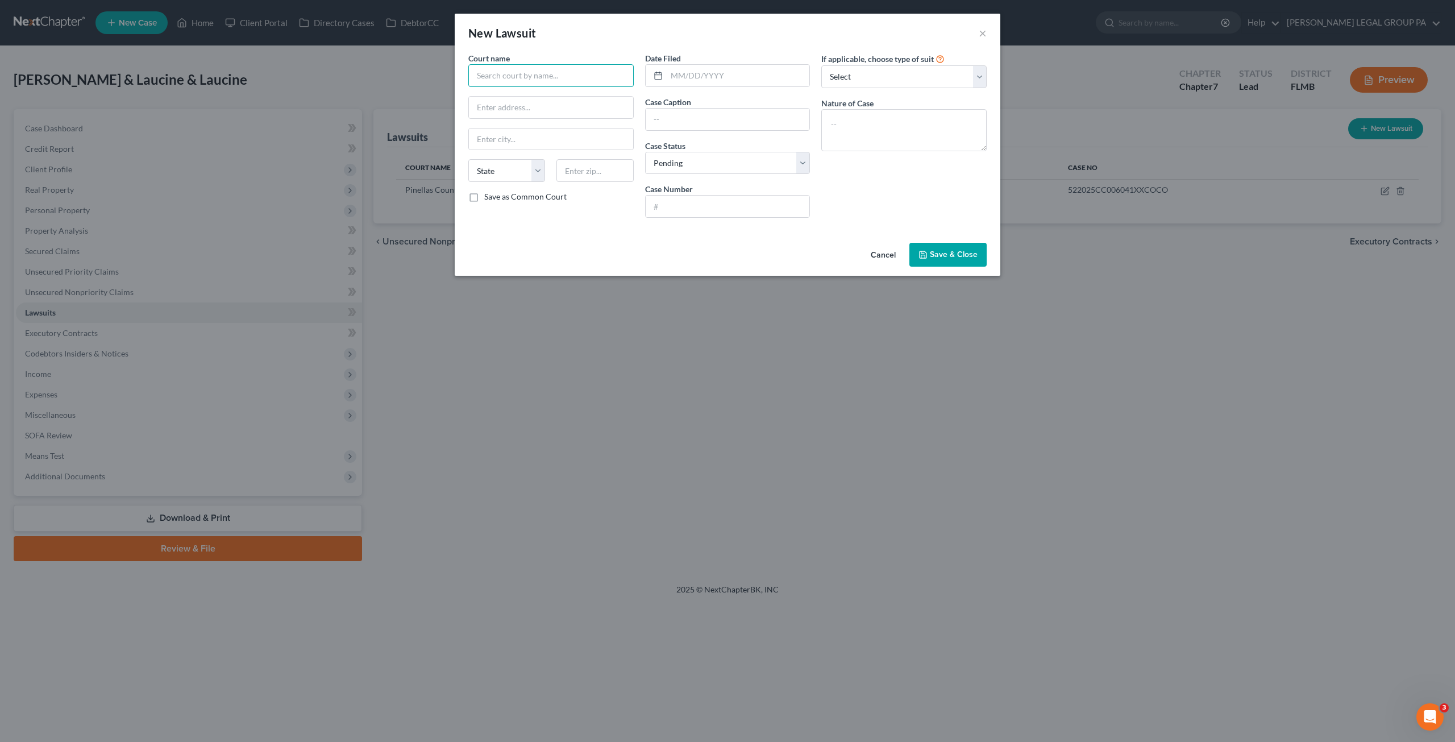
click at [532, 78] on input "text" at bounding box center [550, 75] width 165 height 23
click at [542, 93] on div "Pinellas County Clerk of Court" at bounding box center [553, 95] width 153 height 11
type input "Pinellas County Clerk of Court"
type input "29582 US Highway 19 North"
type input "Clearwater"
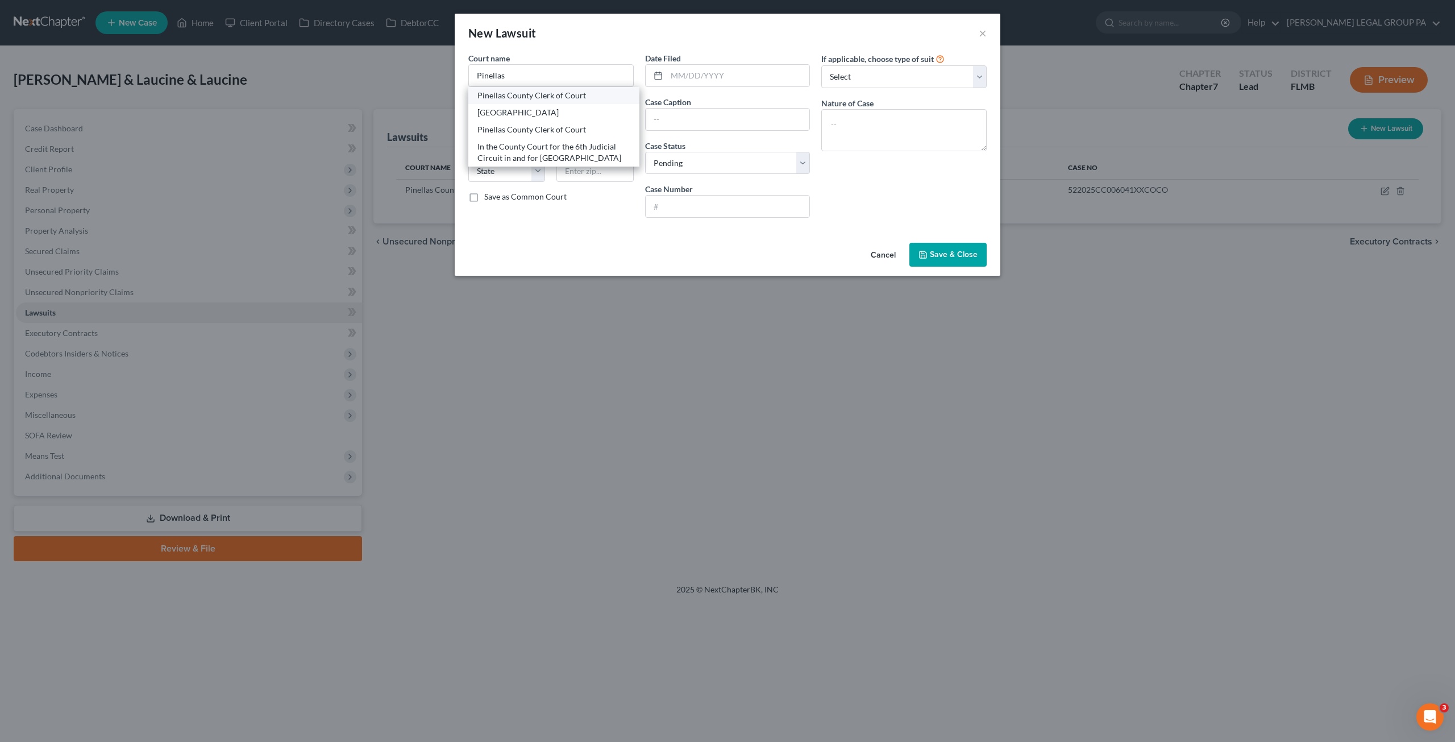
select select "9"
type input "33761"
drag, startPoint x: 685, startPoint y: 71, endPoint x: 40, endPoint y: 59, distance: 645.0
click at [685, 71] on input "text" at bounding box center [738, 76] width 143 height 22
click at [695, 72] on input "text" at bounding box center [738, 76] width 143 height 22
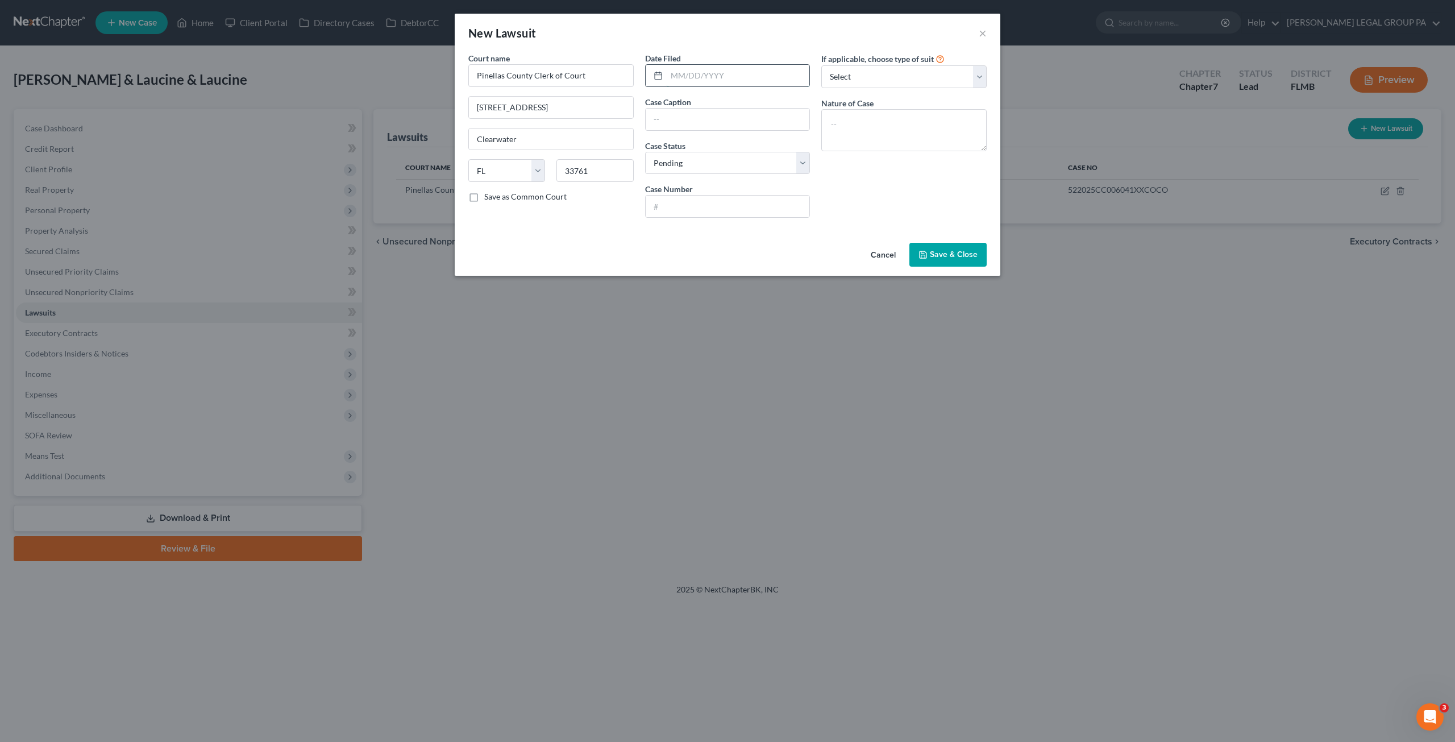
paste input "07/06/2025"
type input "07/06/2025"
drag, startPoint x: 672, startPoint y: 115, endPoint x: 513, endPoint y: 124, distance: 158.8
click at [672, 115] on input "text" at bounding box center [727, 120] width 164 height 22
type input "Synchrony Bank v. Michael Bassous"
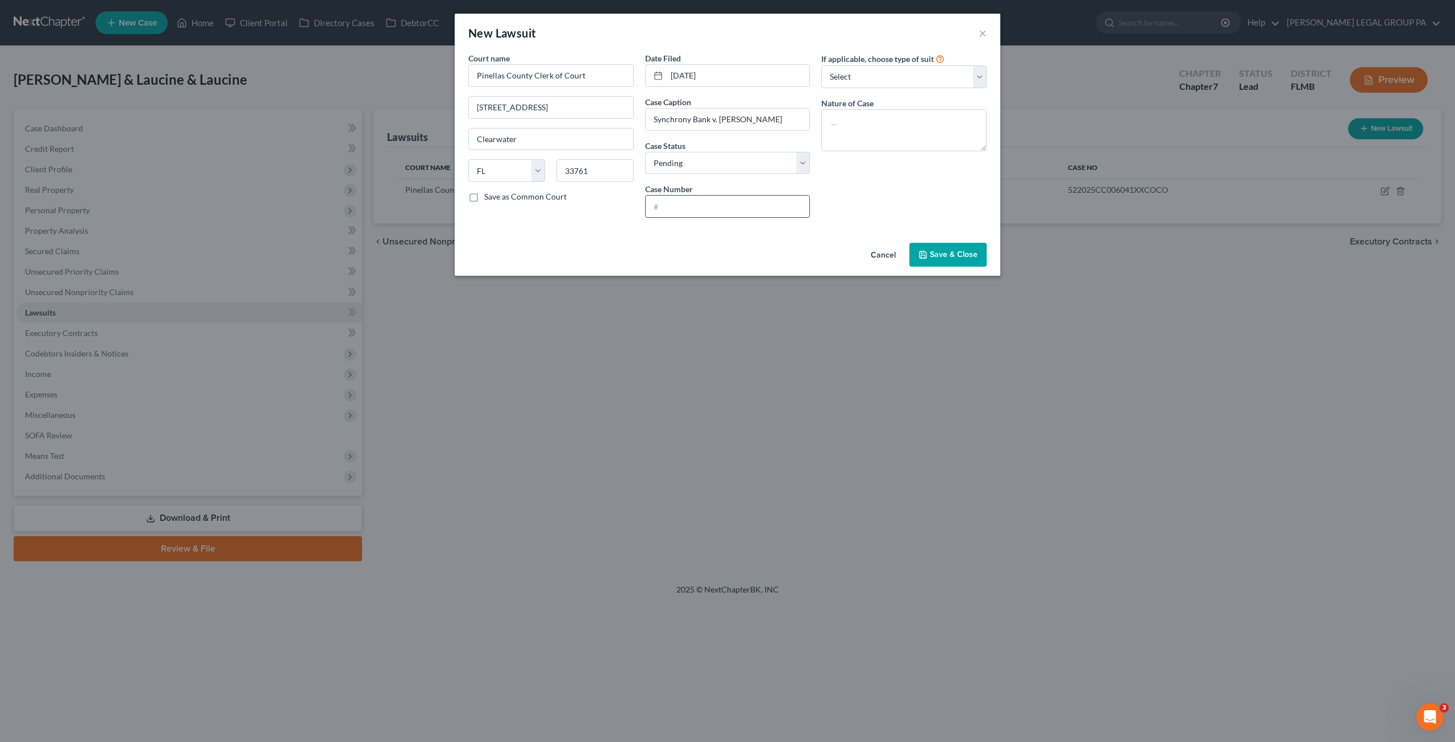
click at [690, 202] on input "text" at bounding box center [727, 206] width 164 height 22
paste input "522025SC006764XXSCSC"
type input "522025SC006764XXSCSC"
drag, startPoint x: 865, startPoint y: 76, endPoint x: 869, endPoint y: 86, distance: 11.5
click at [865, 76] on select "Select Repossession Garnishment Foreclosure Attached, Seized, Or Levied Other" at bounding box center [903, 76] width 165 height 23
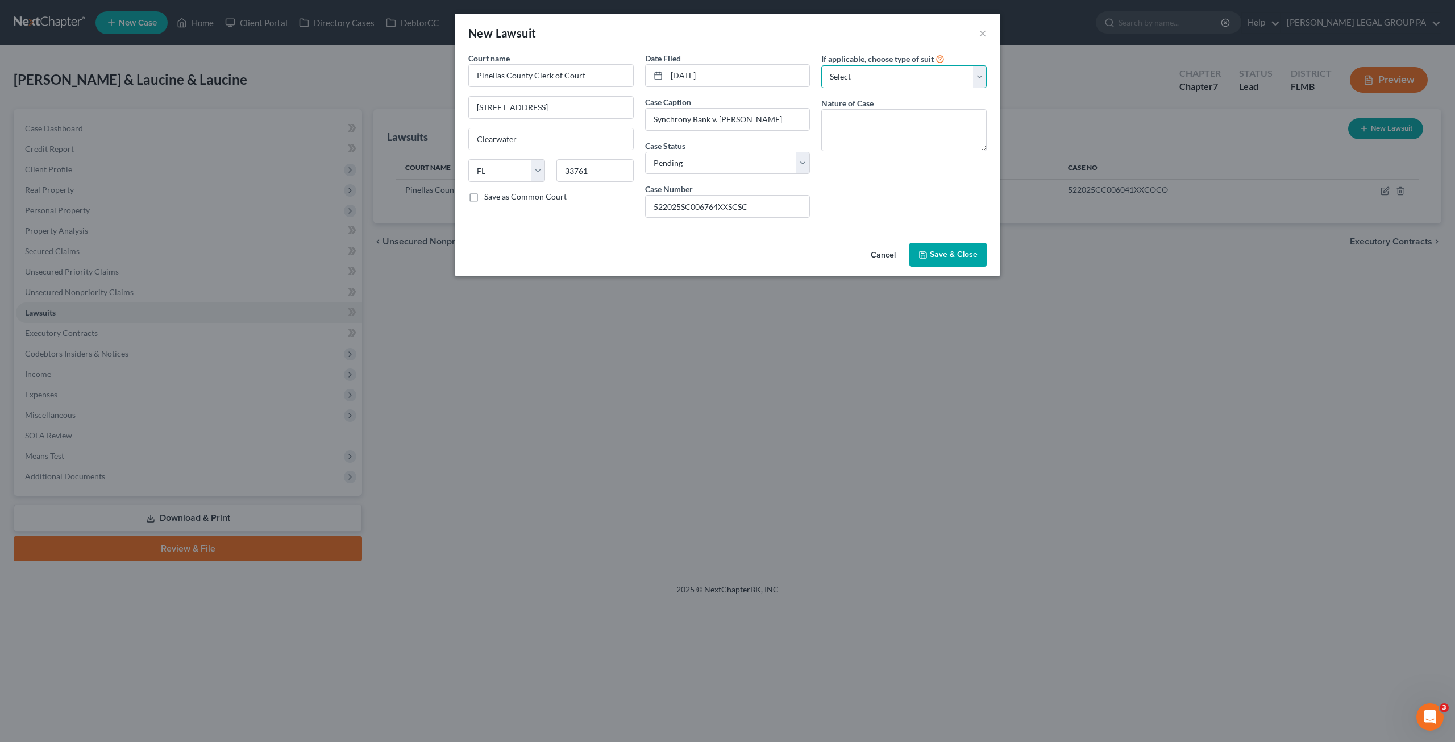
select select "4"
click at [821, 65] on select "Select Repossession Garnishment Foreclosure Attached, Seized, Or Levied Other" at bounding box center [903, 76] width 165 height 23
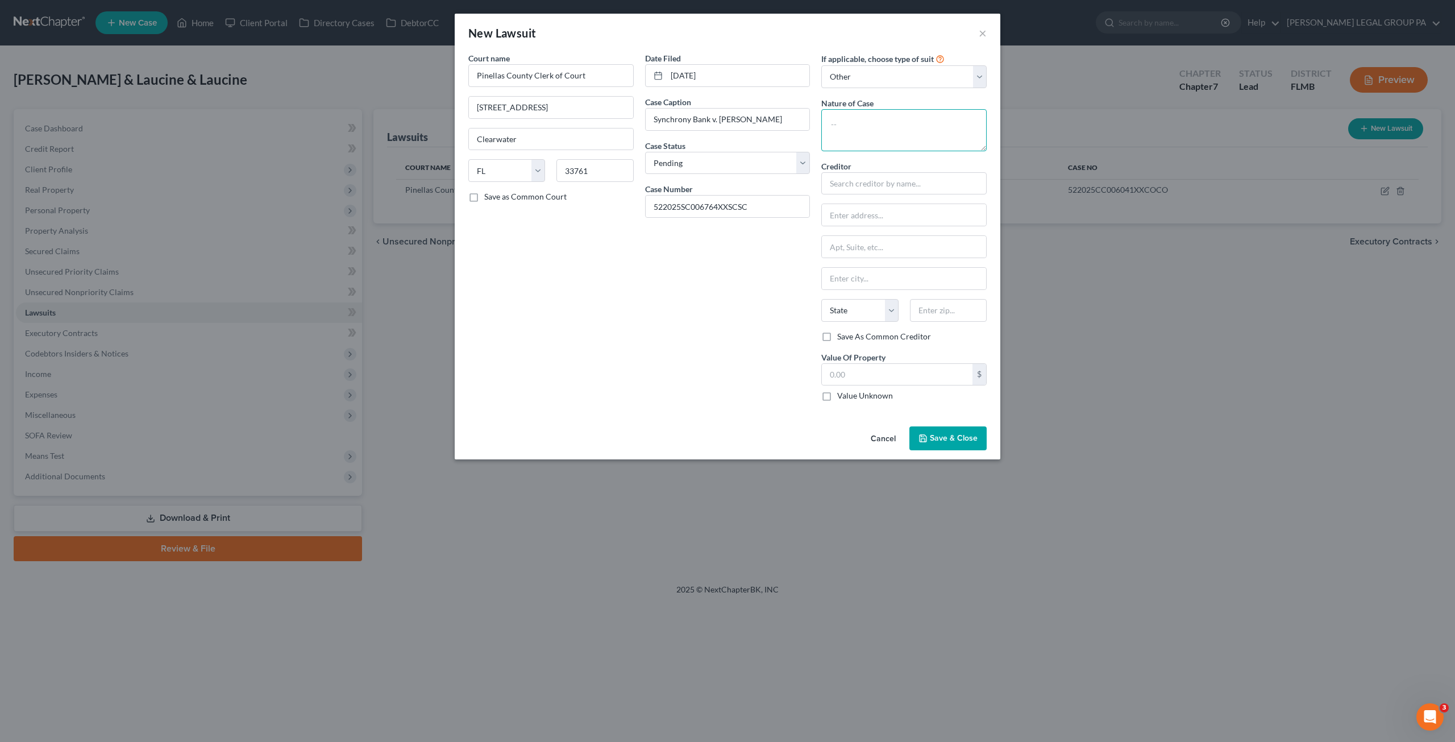
click at [857, 128] on textarea at bounding box center [903, 130] width 165 height 42
paste textarea "SMALL CLAIMS 4 $2,501 - $5,000"
type textarea "SMALL CLAIMS 4 $2,501 - $5,000"
click at [853, 189] on input "text" at bounding box center [903, 183] width 165 height 23
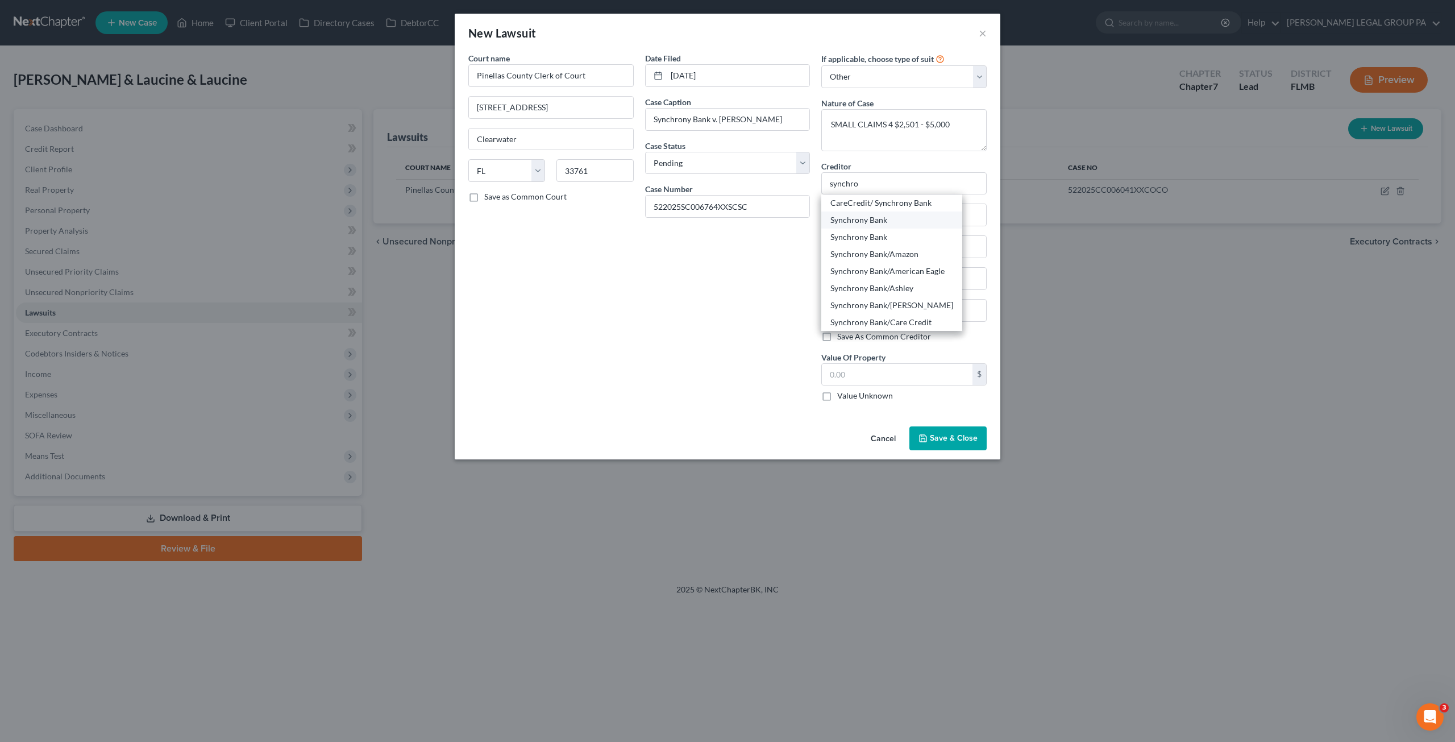
click at [903, 224] on div "Synchrony Bank" at bounding box center [891, 219] width 123 height 11
type input "Synchrony Bank"
type input "P.O. Box 965015"
type input "Orlando"
select select "9"
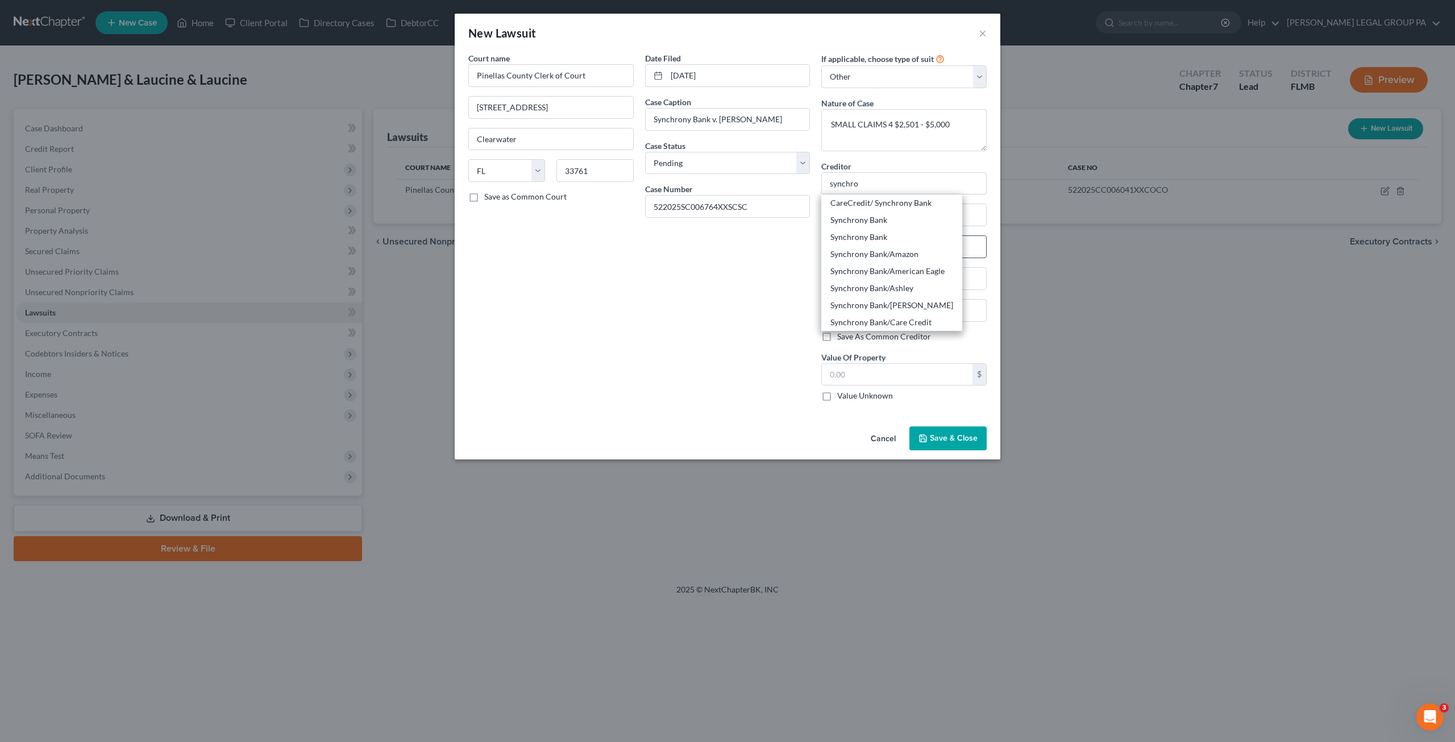
type input "32896"
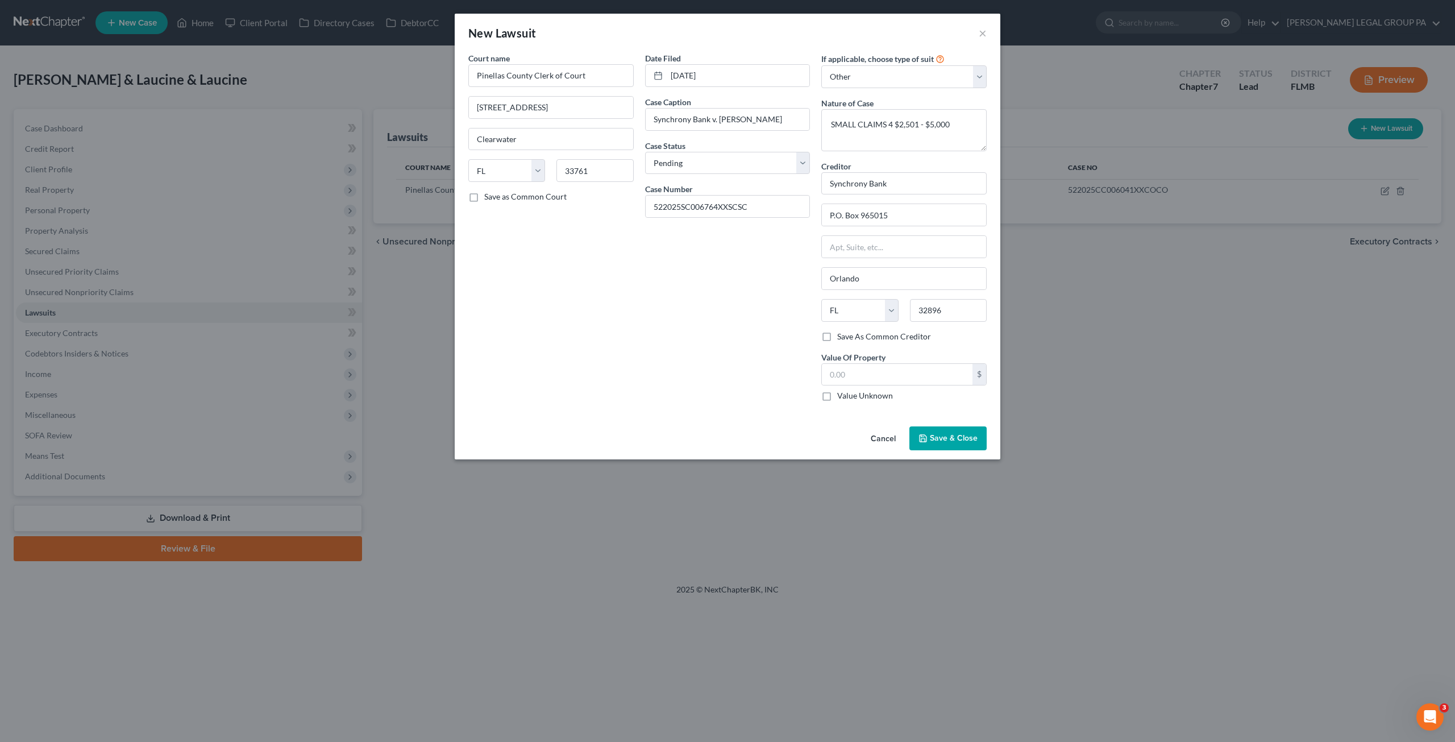
click at [929, 428] on button "Save & Close" at bounding box center [947, 438] width 77 height 24
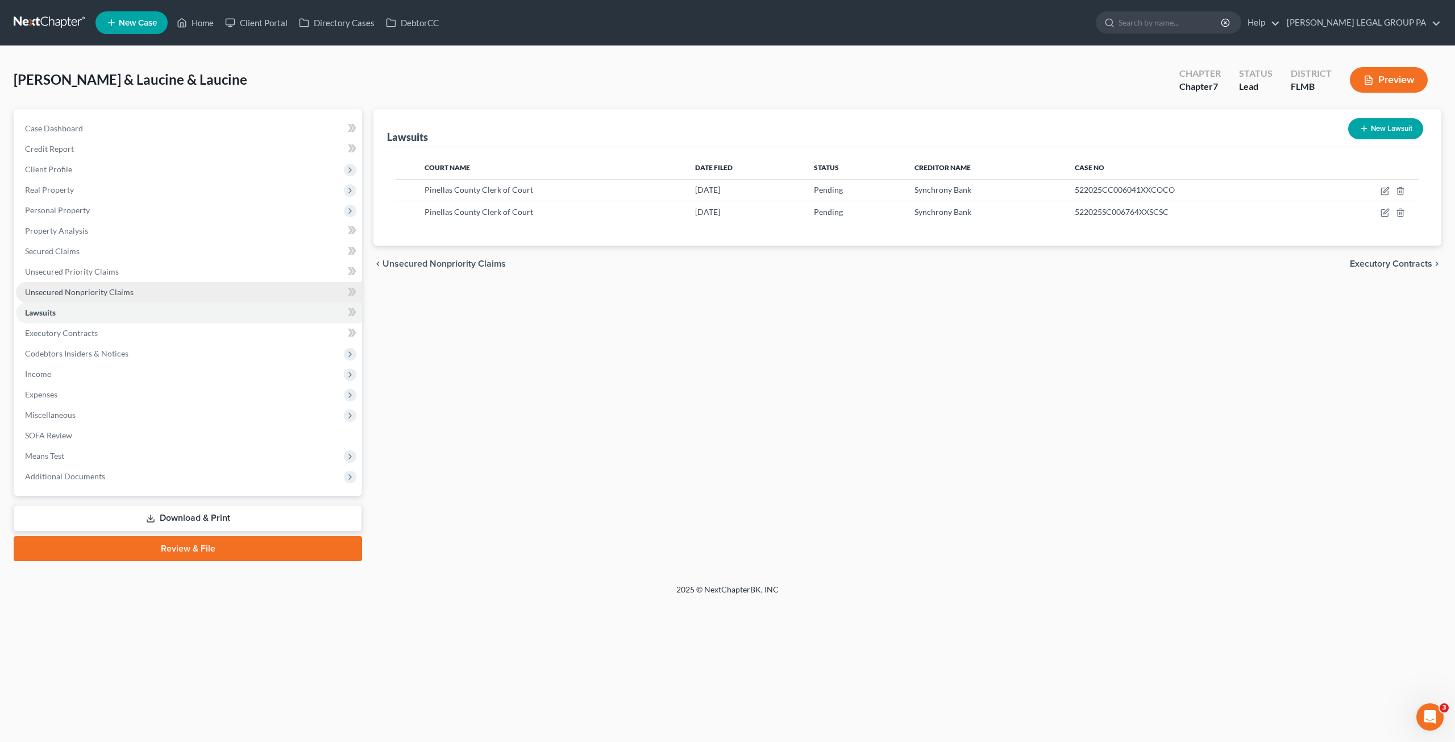
click at [70, 295] on span "Unsecured Nonpriority Claims" at bounding box center [79, 292] width 109 height 10
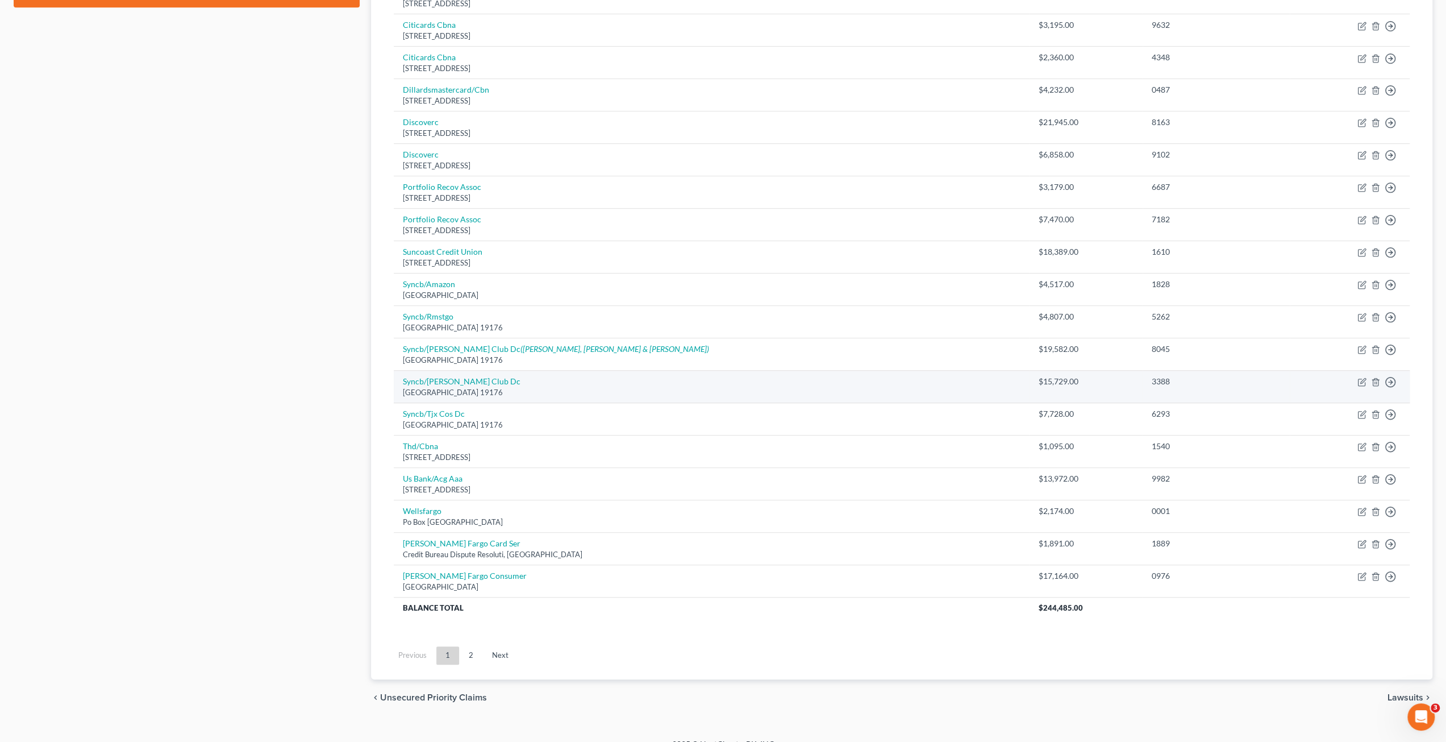
scroll to position [564, 0]
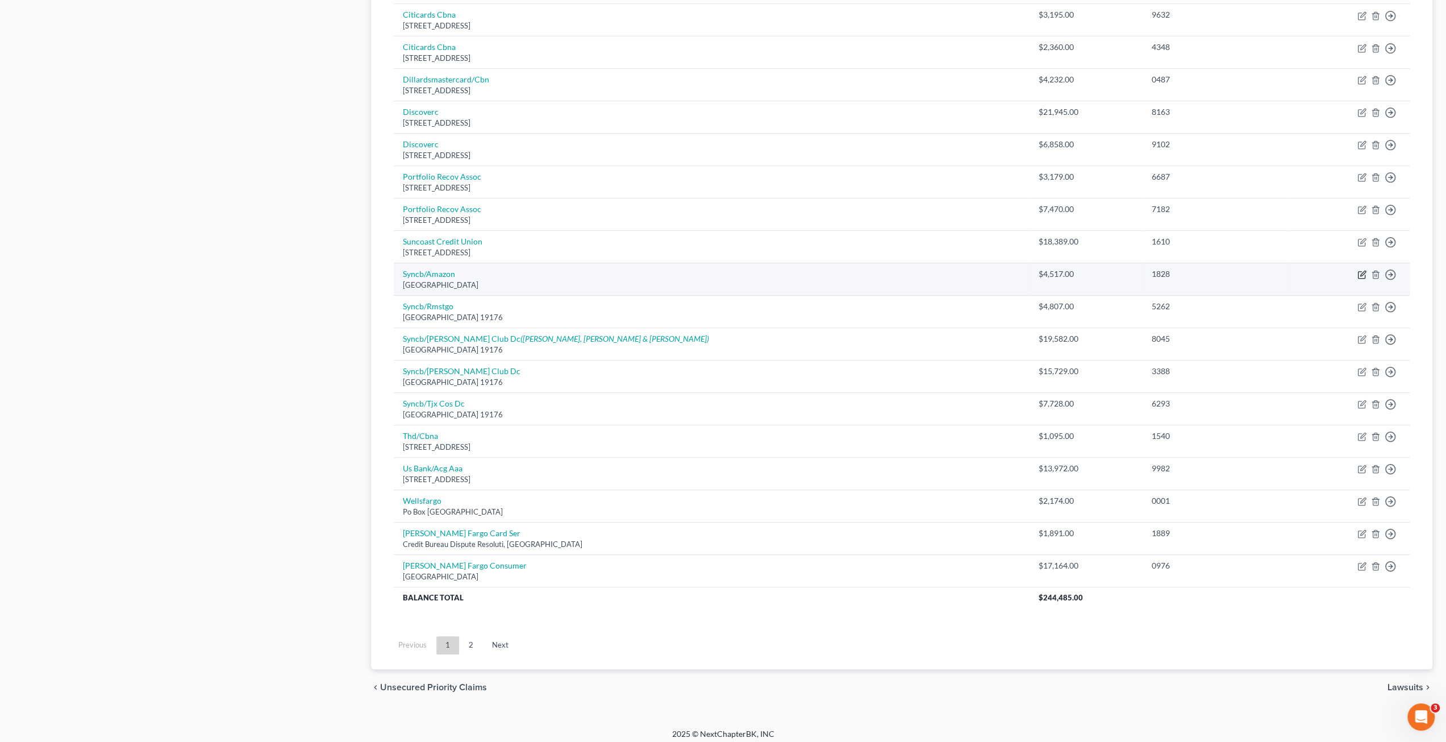
click at [1361, 270] on icon "button" at bounding box center [1361, 274] width 9 height 9
select select "39"
select select "2"
select select "0"
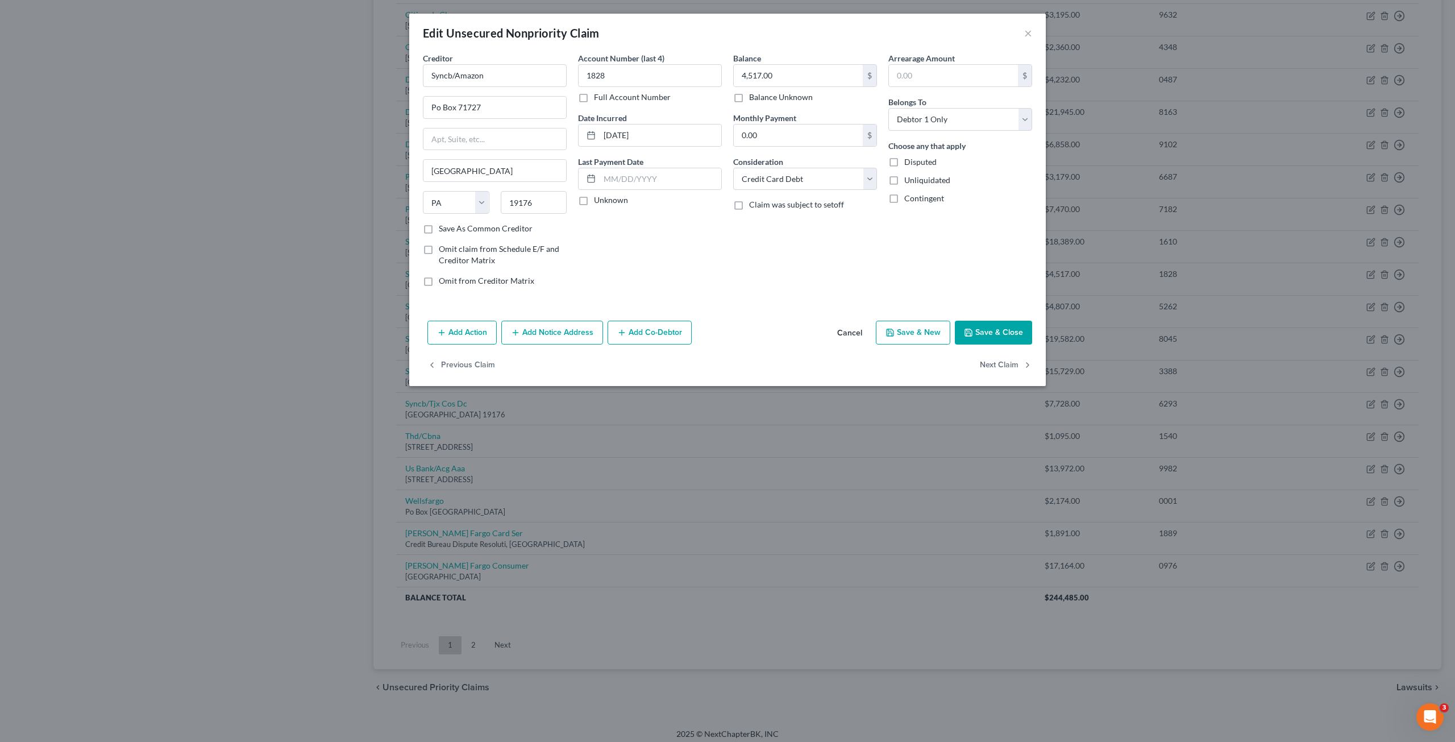
click at [555, 330] on button "Add Notice Address" at bounding box center [552, 332] width 102 height 24
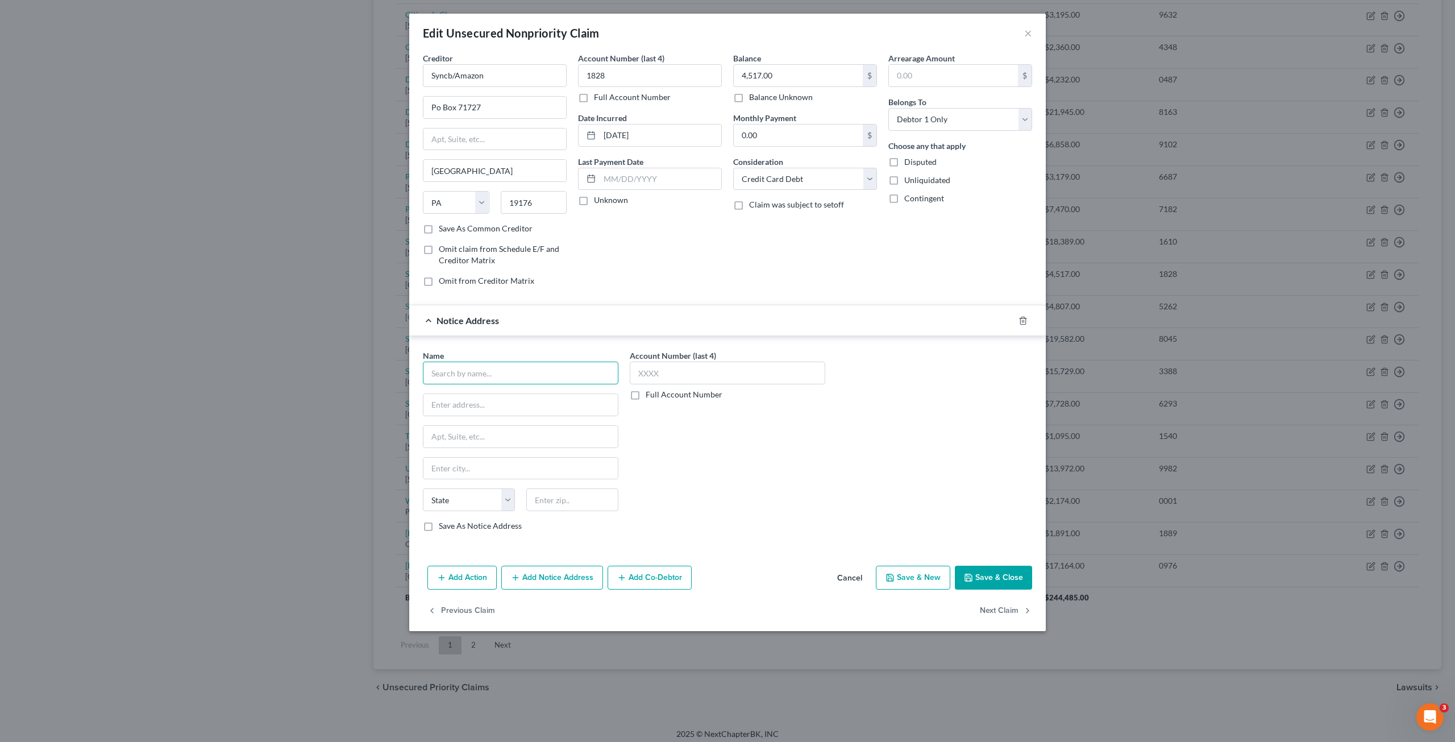
click at [472, 374] on input "text" at bounding box center [520, 372] width 195 height 23
click at [453, 393] on div "Hayt, Hayt & Landau, PL" at bounding box center [523, 398] width 183 height 23
type input "Hayt, Hayt & Landau, PL"
type input "7765 SW 87th Ave., Ste. 101"
type input "Miami"
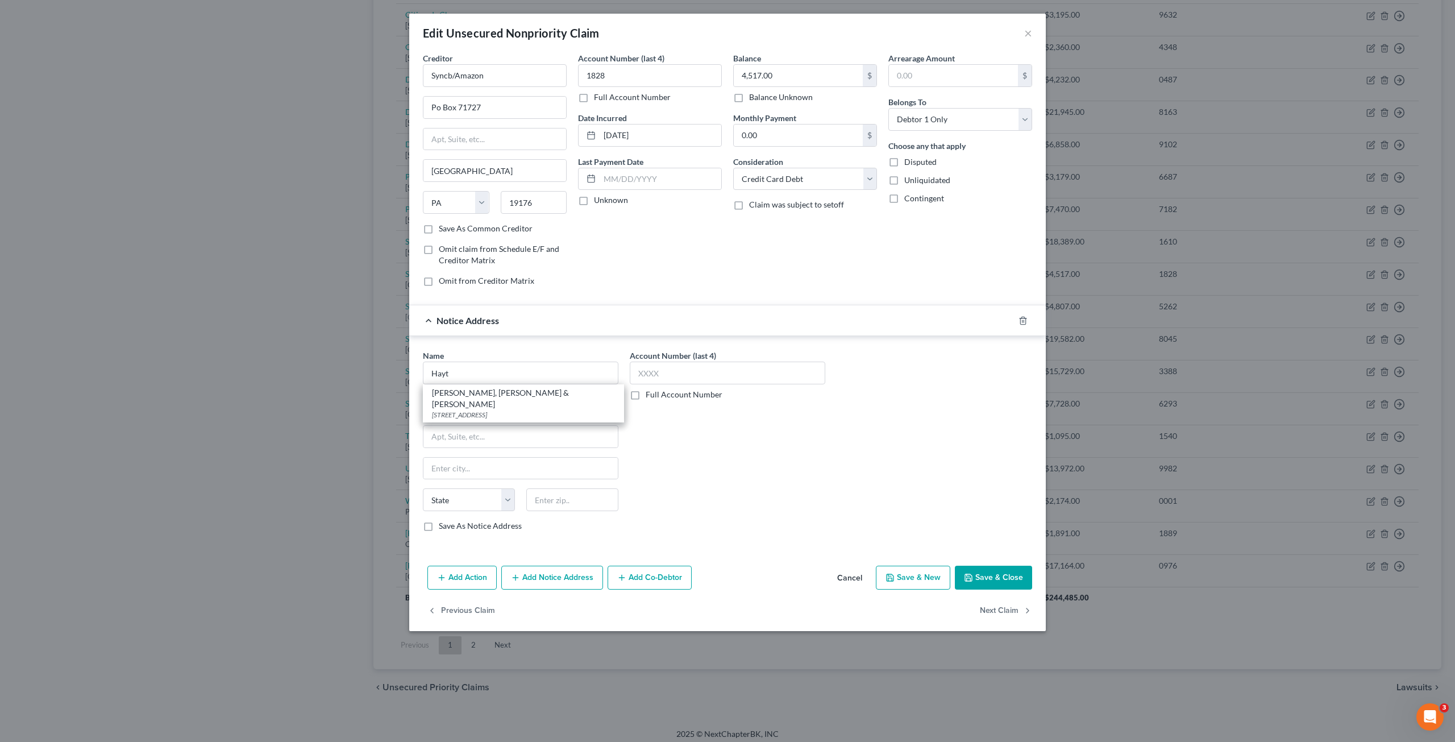
select select "9"
type input "33173"
click at [996, 571] on button "Save & Close" at bounding box center [993, 577] width 77 height 24
type input "0"
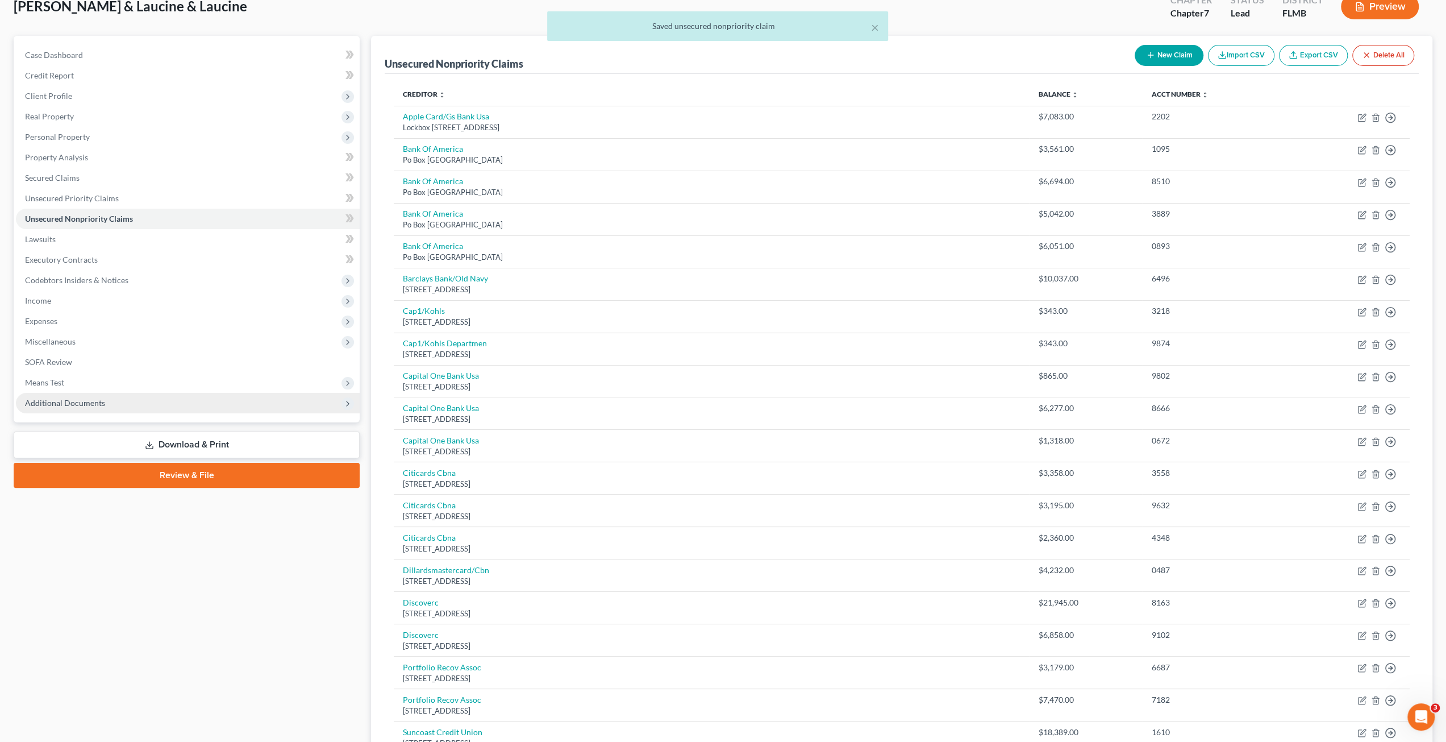
scroll to position [52, 0]
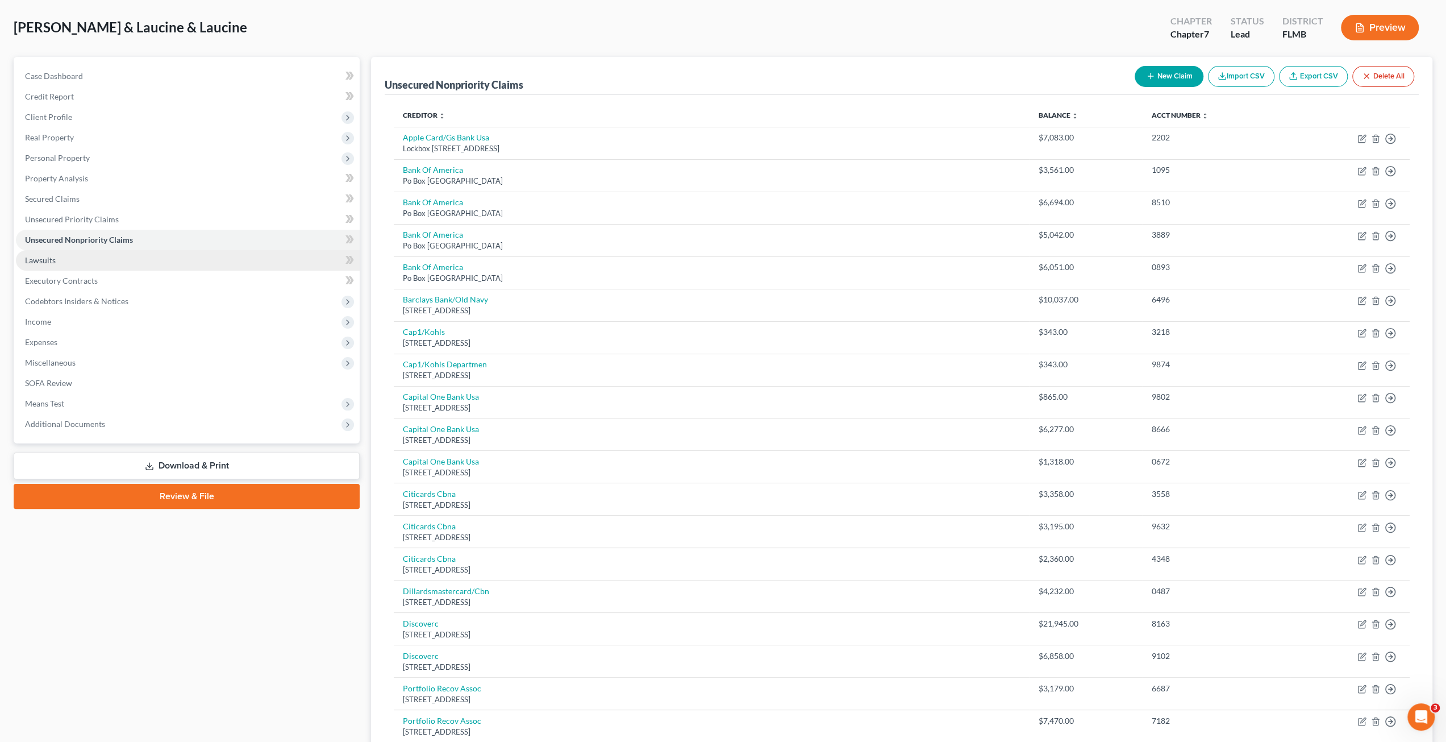
click at [87, 261] on link "Lawsuits" at bounding box center [188, 260] width 344 height 20
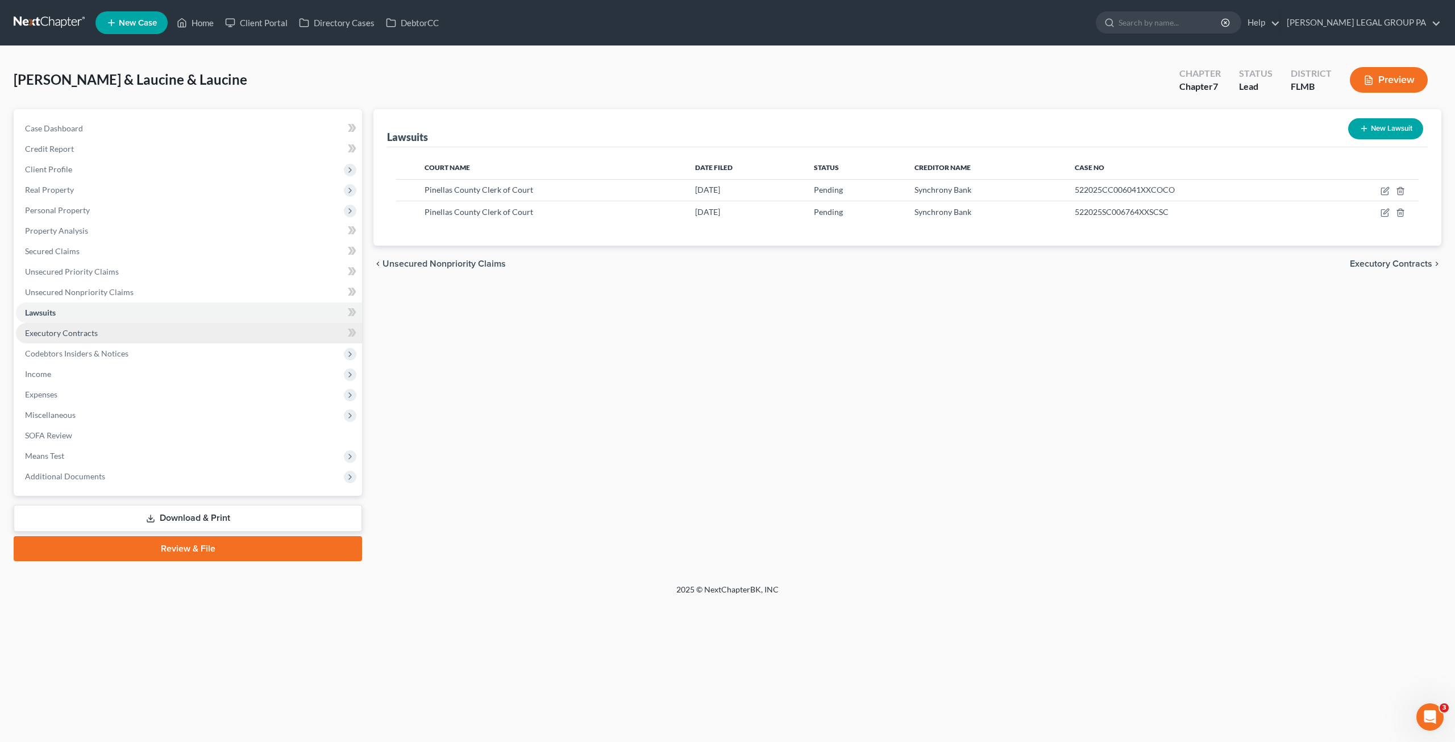
click at [69, 338] on link "Executory Contracts" at bounding box center [189, 333] width 346 height 20
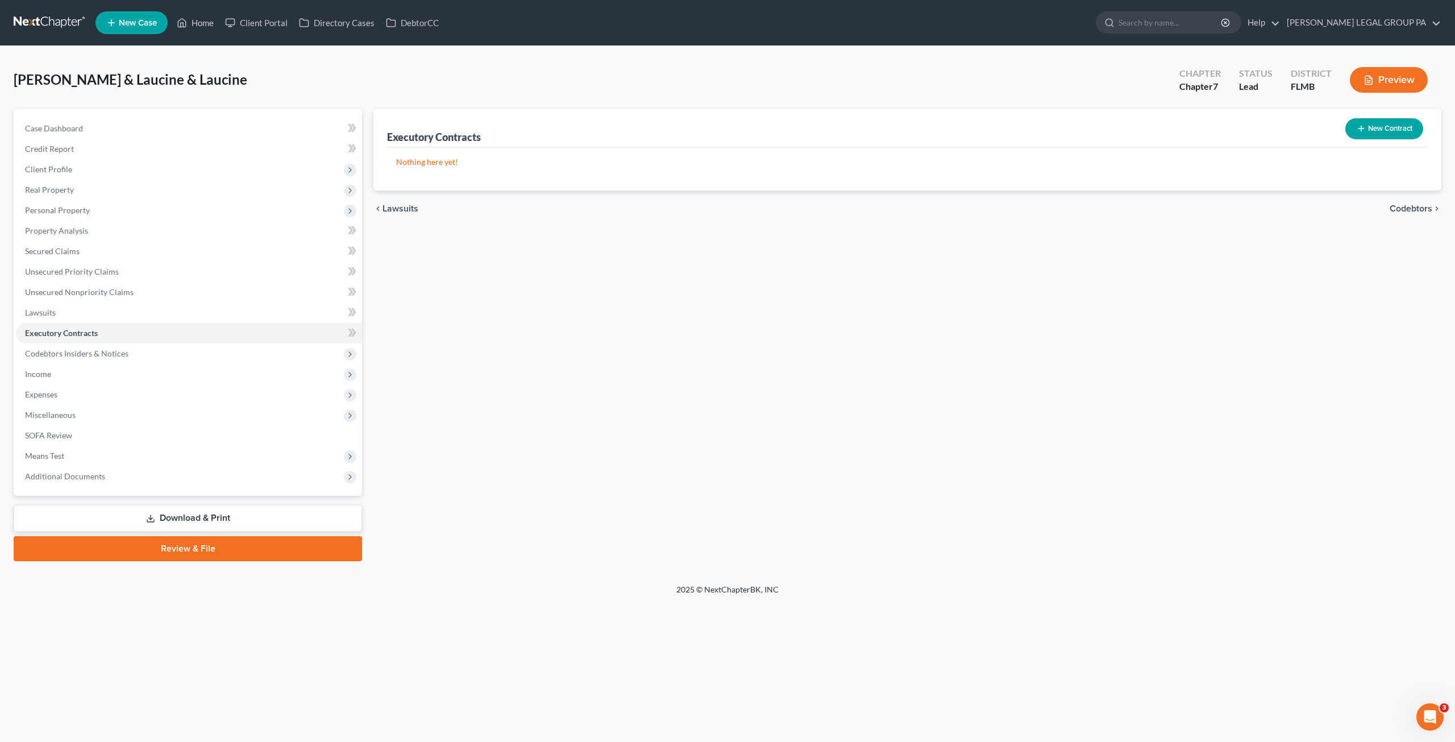
click at [1384, 131] on button "New Contract" at bounding box center [1384, 128] width 78 height 21
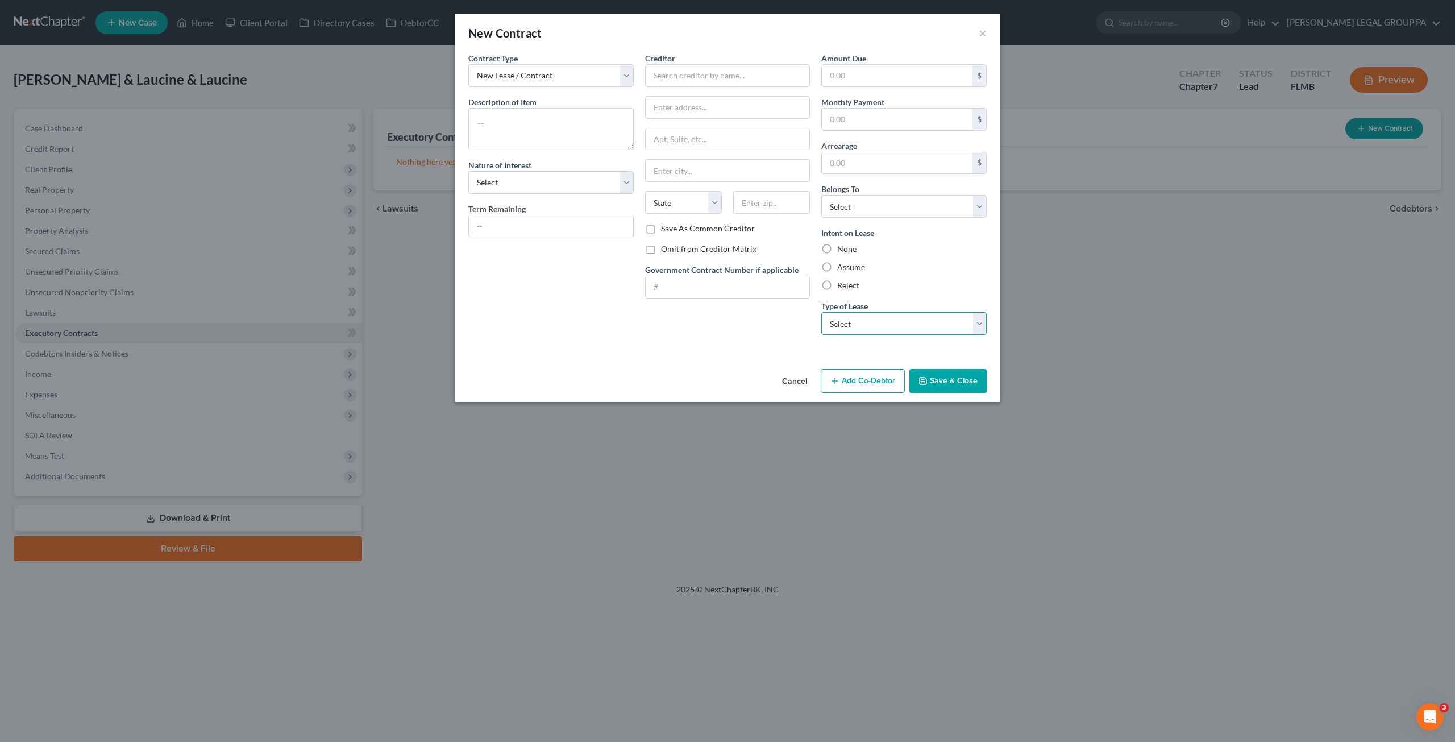
click at [846, 328] on select "Select Real Estate Car Other" at bounding box center [903, 323] width 165 height 23
click at [978, 31] on button "×" at bounding box center [982, 33] width 8 height 14
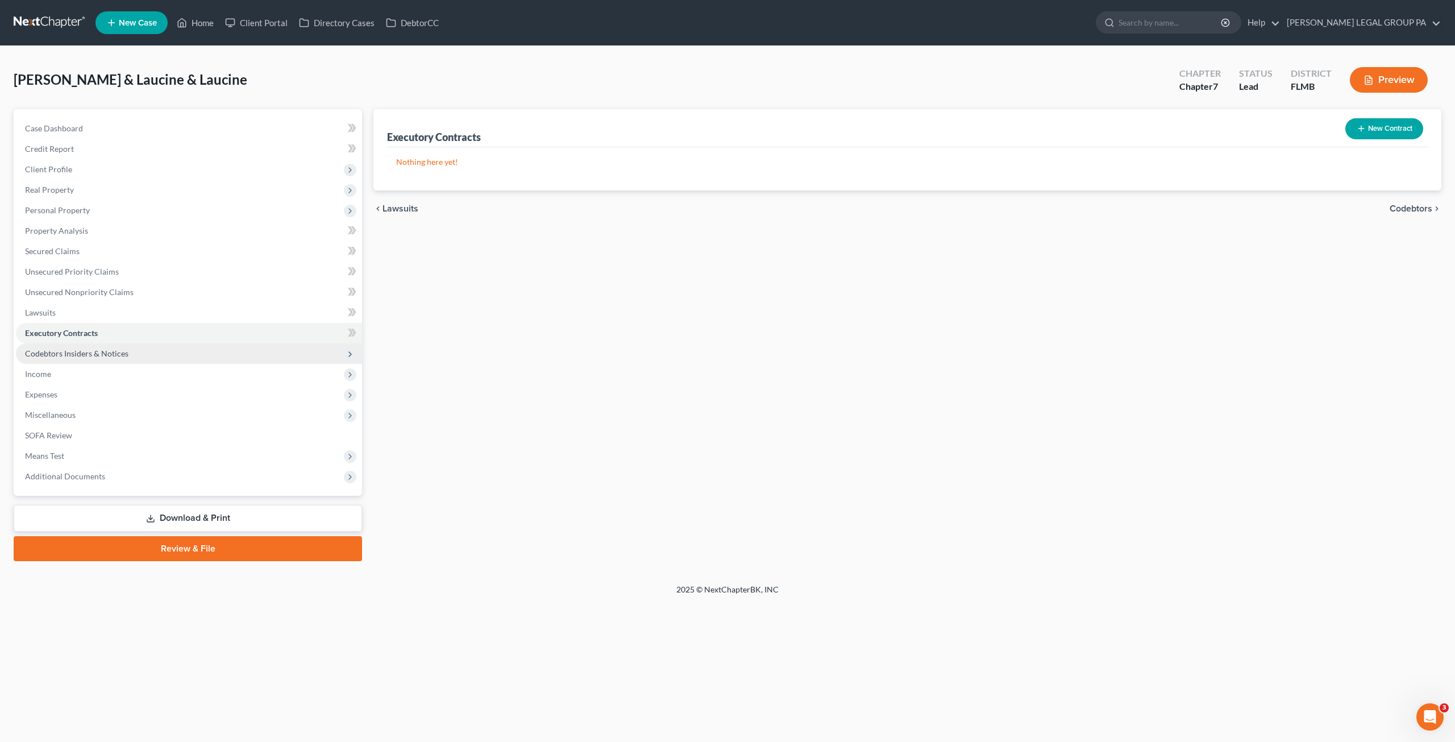
click at [66, 356] on span "Codebtors Insiders & Notices" at bounding box center [76, 353] width 103 height 10
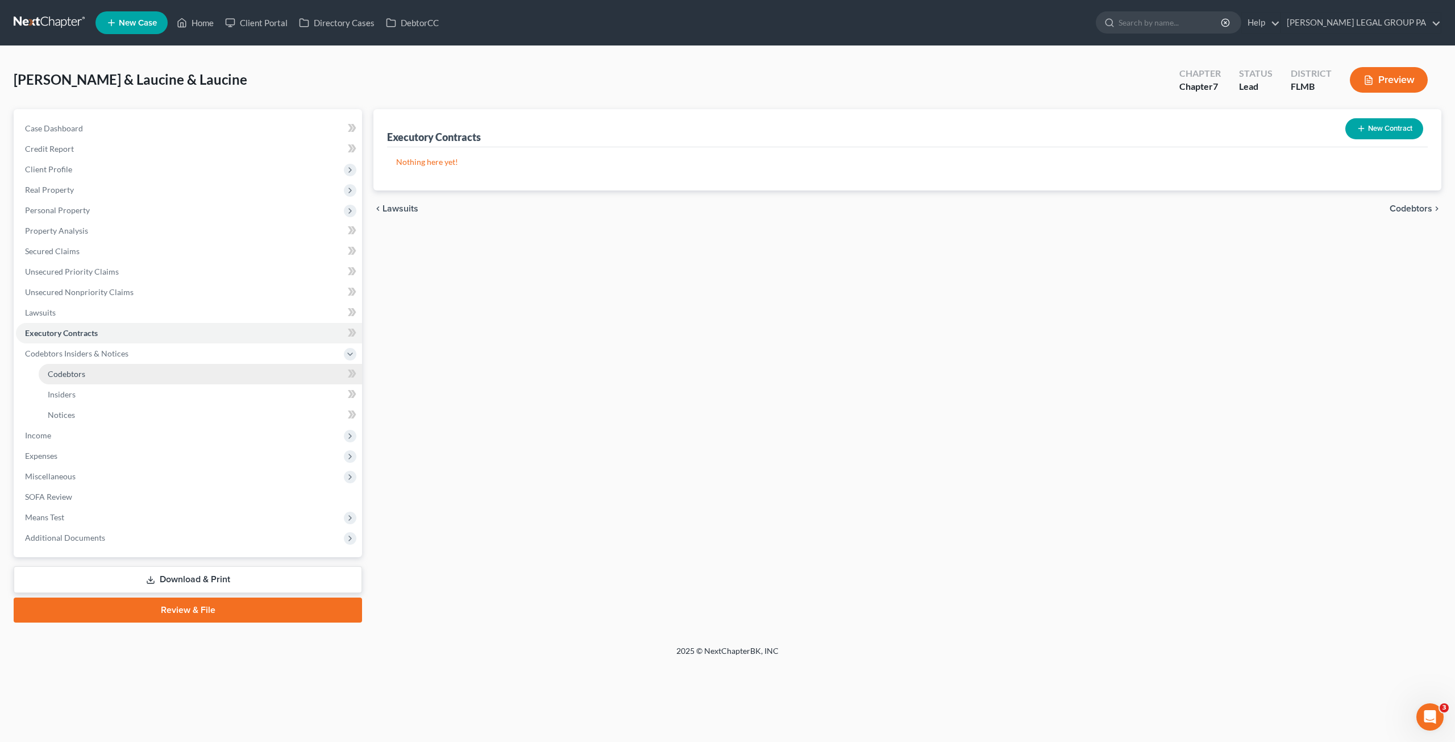
click at [97, 378] on link "Codebtors" at bounding box center [200, 374] width 323 height 20
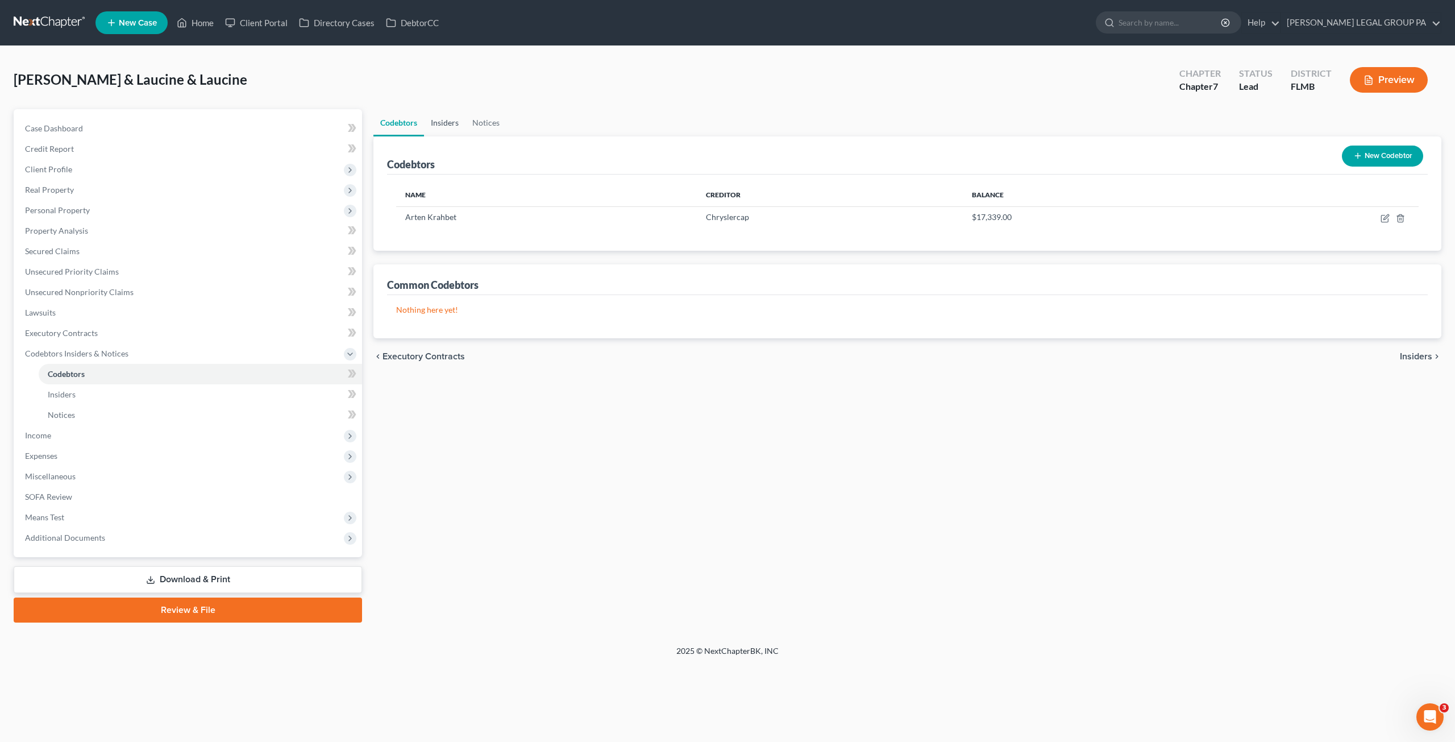
click at [443, 122] on link "Insiders" at bounding box center [444, 122] width 41 height 27
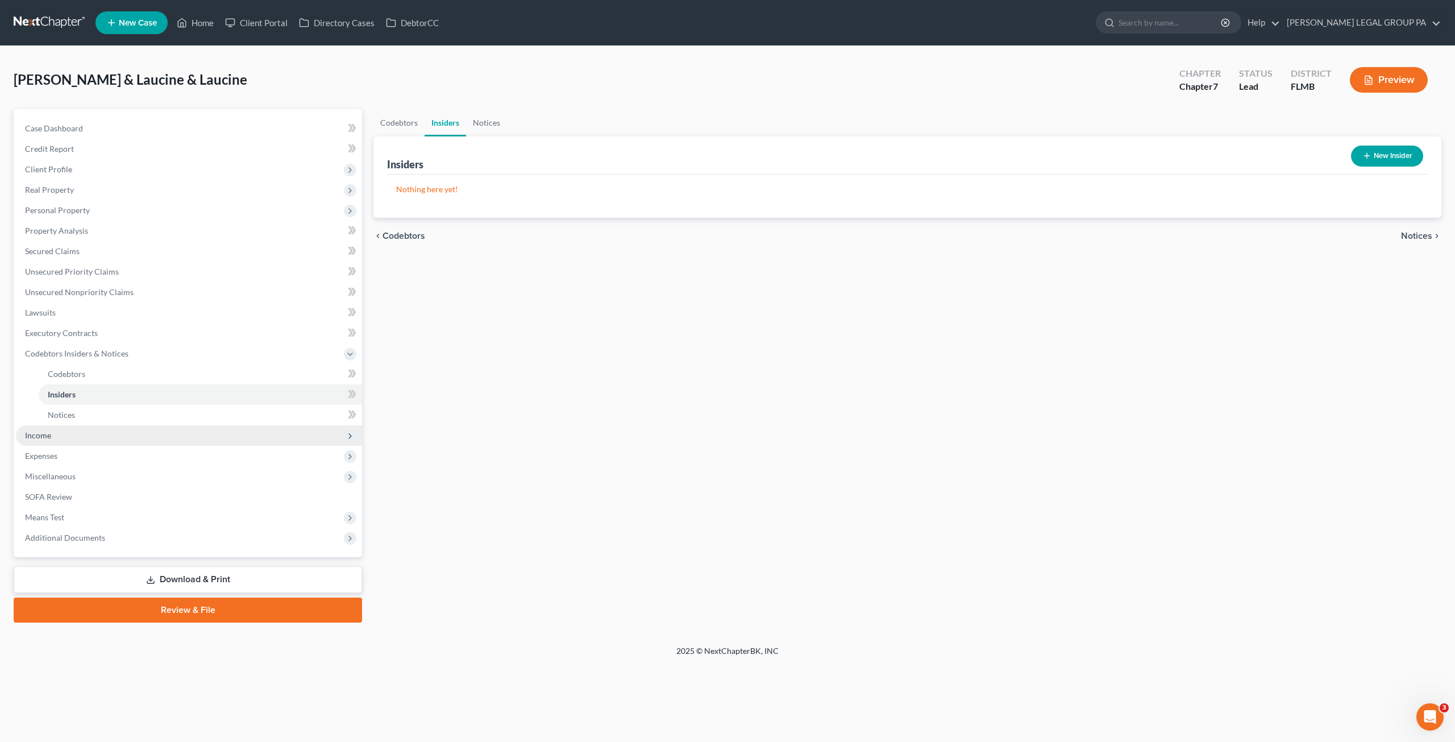
click at [74, 441] on span "Income" at bounding box center [189, 435] width 346 height 20
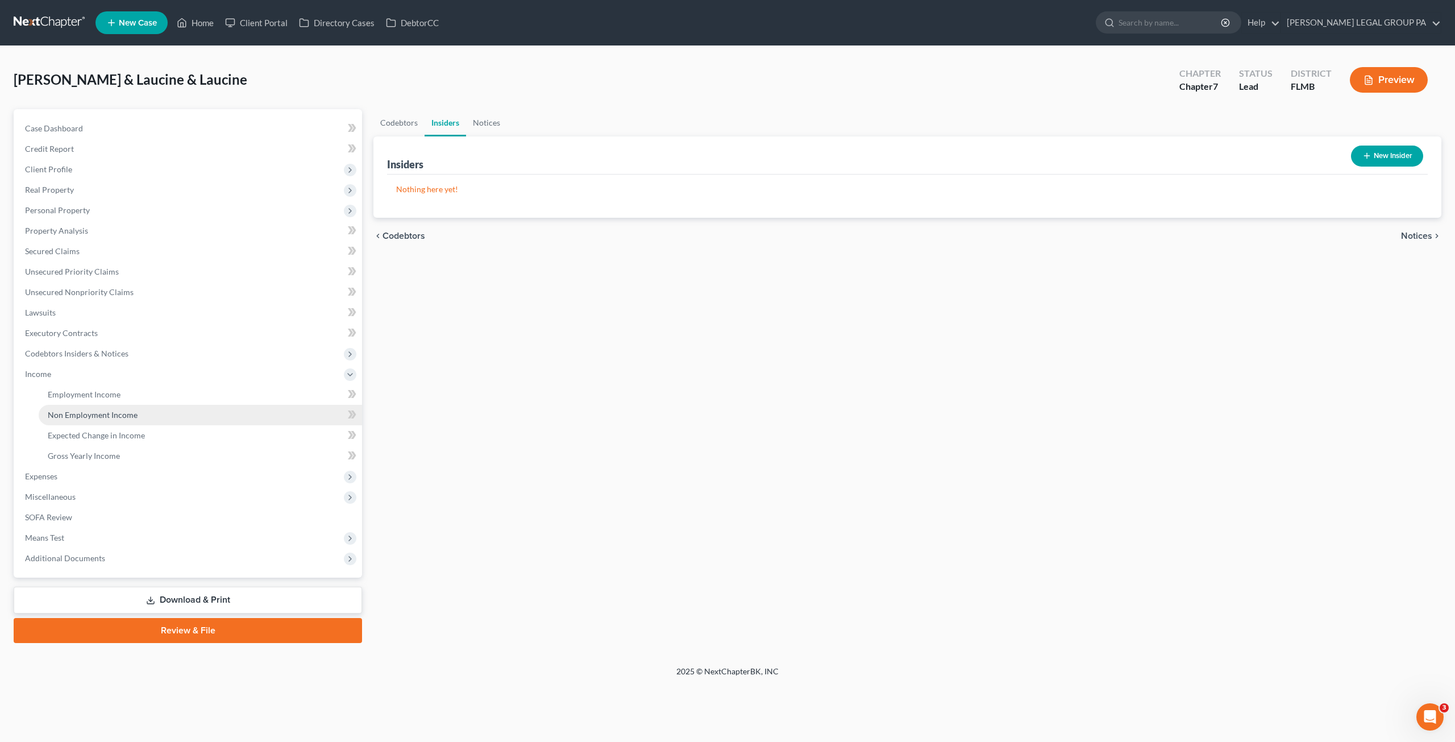
click at [88, 414] on span "Non Employment Income" at bounding box center [93, 415] width 90 height 10
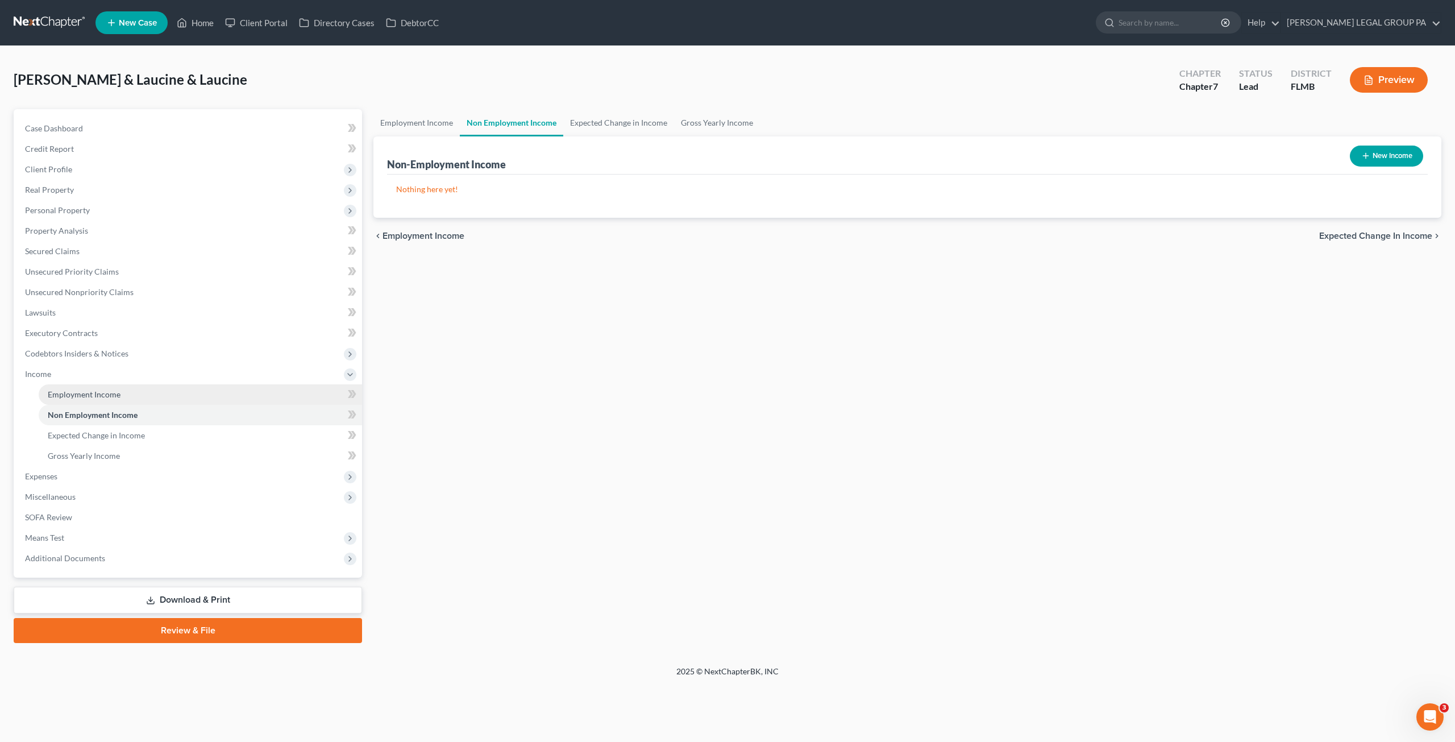
click at [74, 398] on span "Employment Income" at bounding box center [84, 394] width 73 height 10
click at [1380, 157] on button "New Income" at bounding box center [1386, 155] width 73 height 21
select select "0"
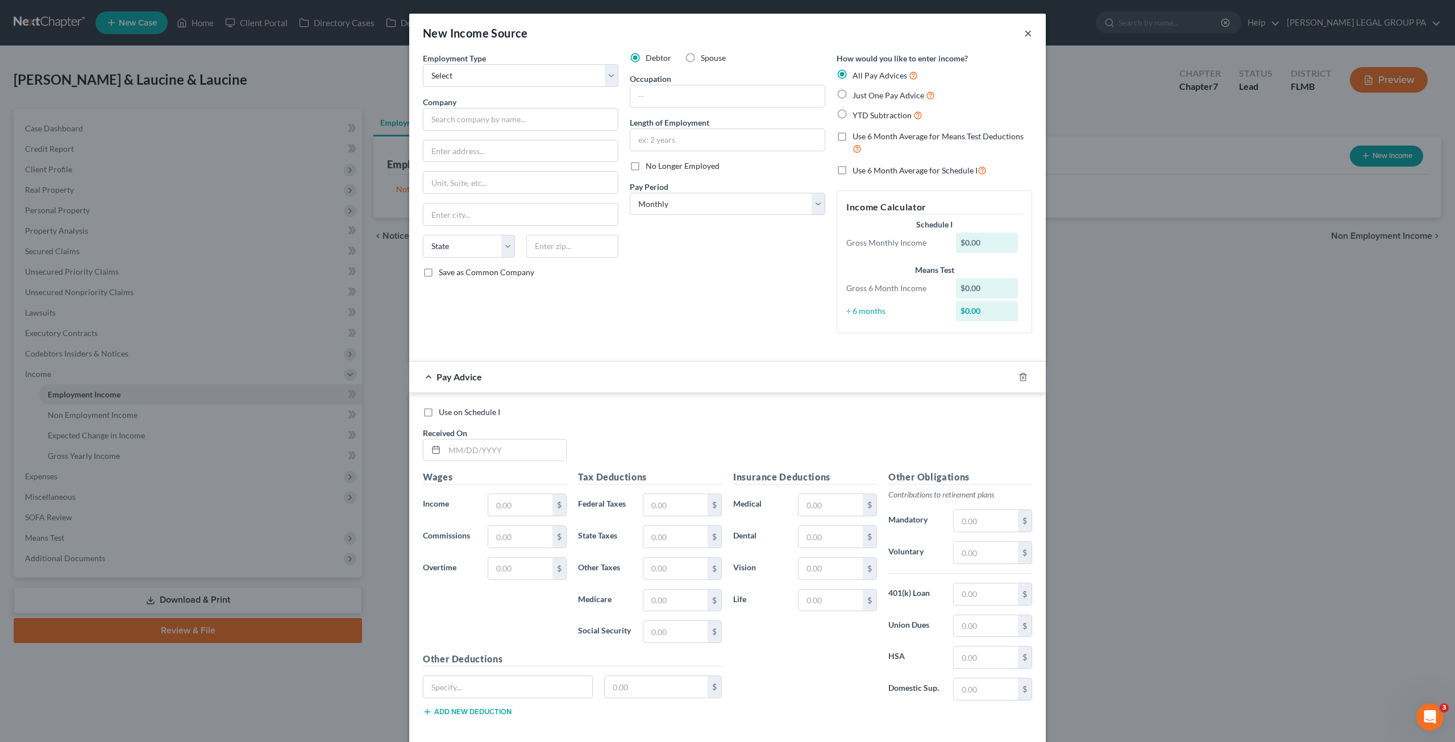
click at [1024, 31] on button "×" at bounding box center [1028, 33] width 8 height 14
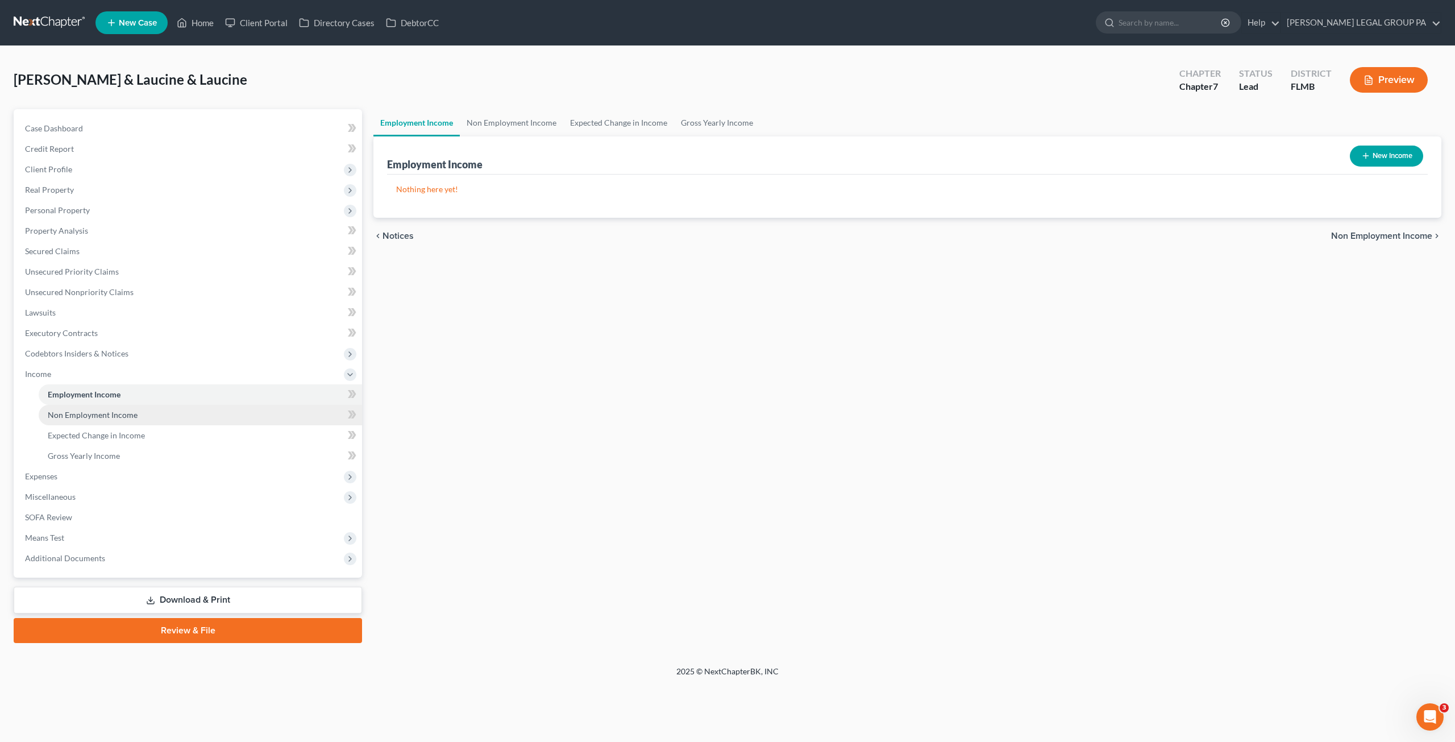
click at [82, 422] on link "Non Employment Income" at bounding box center [200, 415] width 323 height 20
click at [1384, 158] on button "New Income" at bounding box center [1386, 155] width 73 height 21
select select "0"
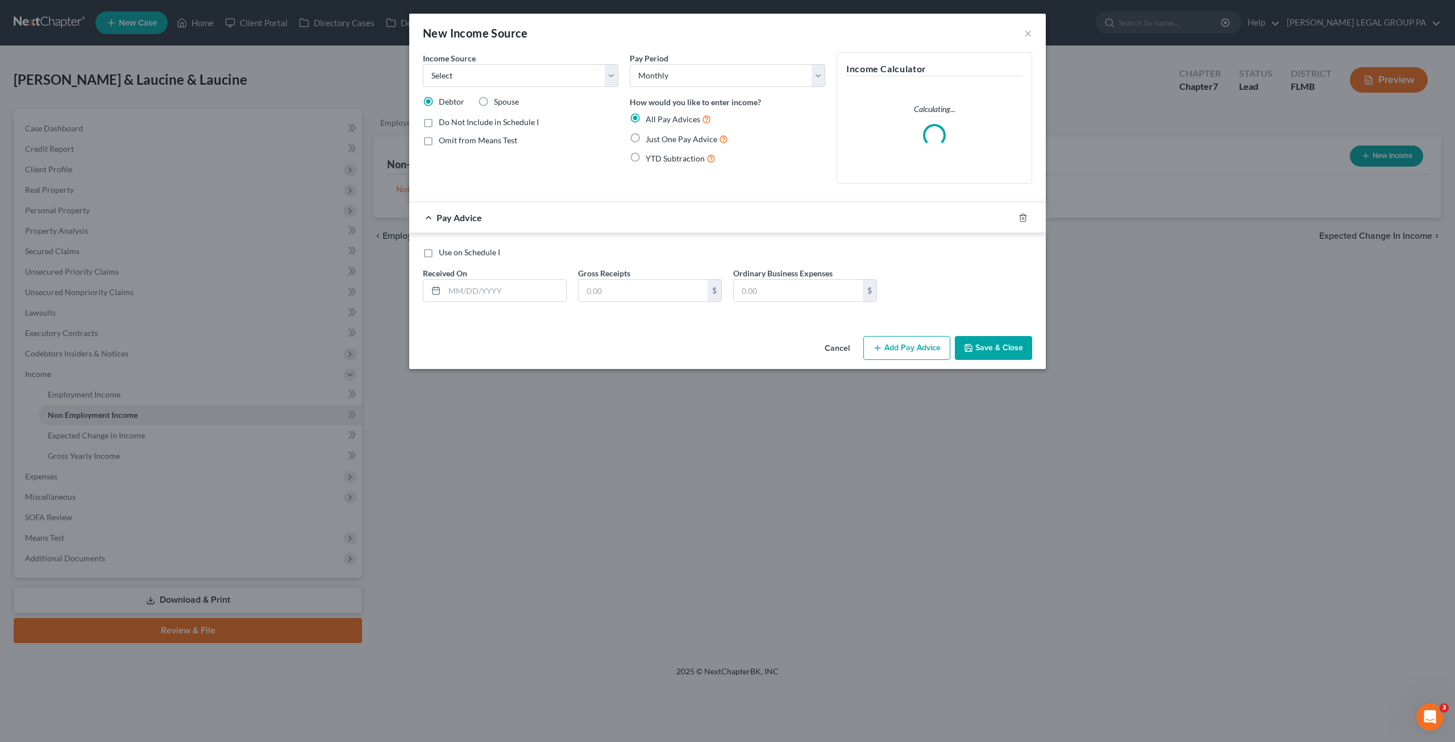
click at [645, 136] on label "Just One Pay Advice" at bounding box center [686, 138] width 82 height 13
click at [650, 136] on input "Just One Pay Advice" at bounding box center [653, 135] width 7 height 7
radio input "true"
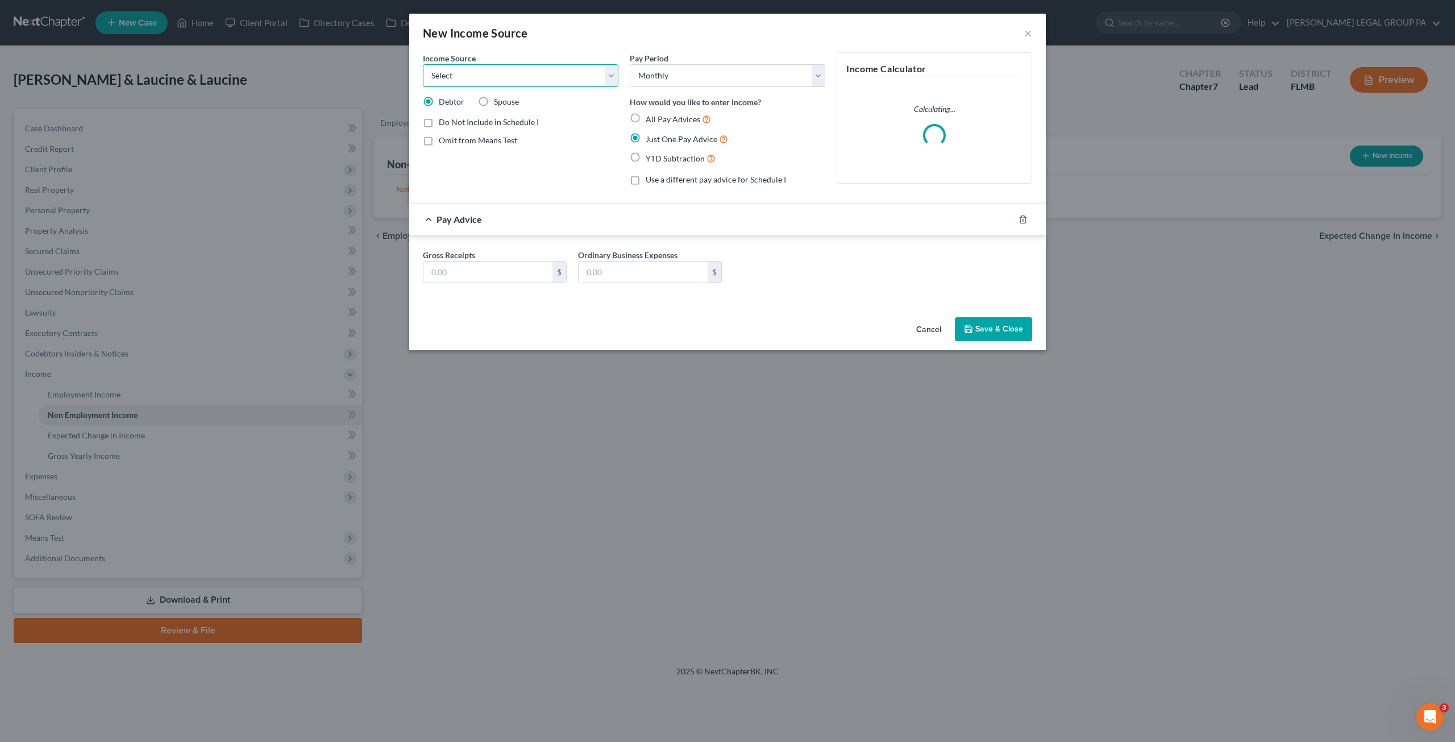
click at [486, 72] on select "Select Unemployment Disability (from employer) Pension Retirement Social Securi…" at bounding box center [520, 75] width 195 height 23
select select "4"
click at [423, 64] on select "Select Unemployment Disability (from employer) Pension Retirement Social Securi…" at bounding box center [520, 75] width 195 height 23
click at [467, 268] on input "text" at bounding box center [487, 272] width 129 height 22
type input "1,028.00"
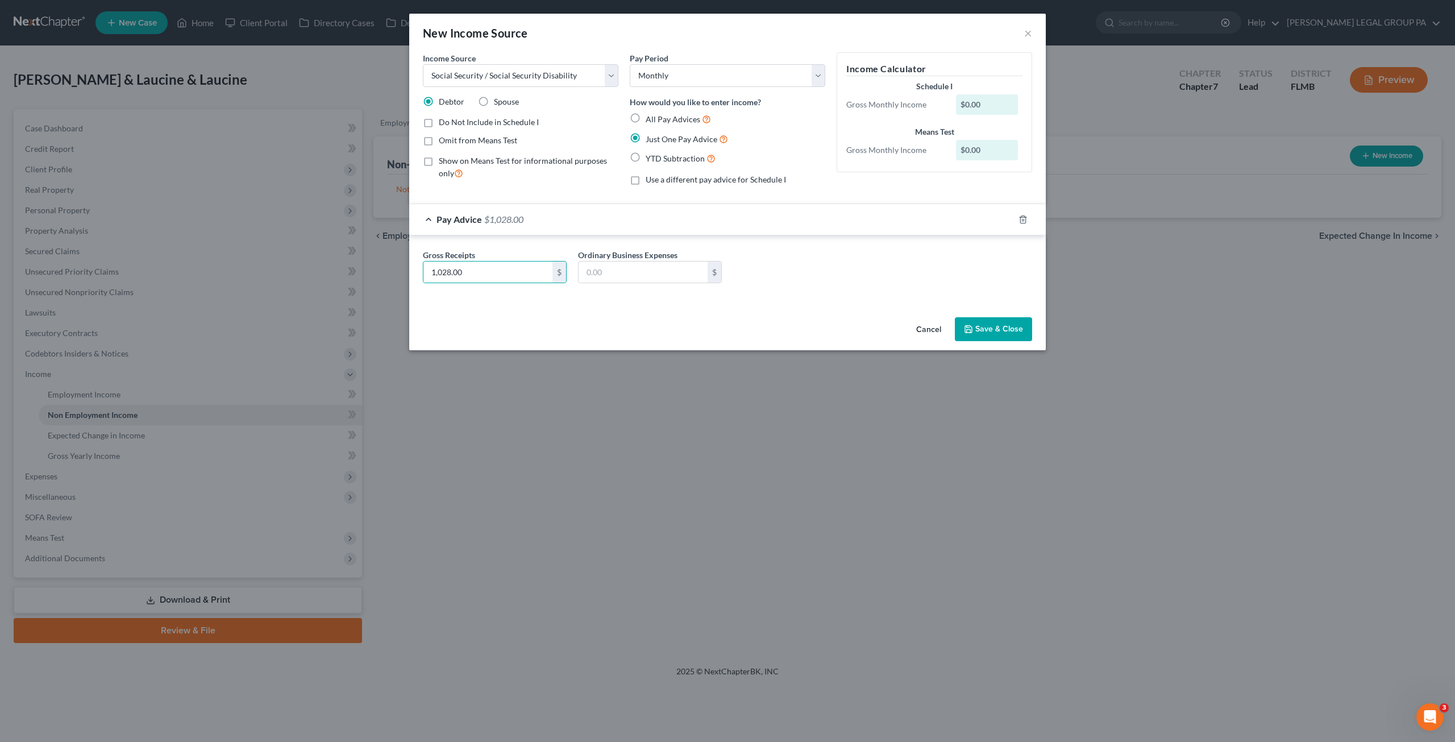
click at [976, 324] on button "Save & Close" at bounding box center [993, 329] width 77 height 24
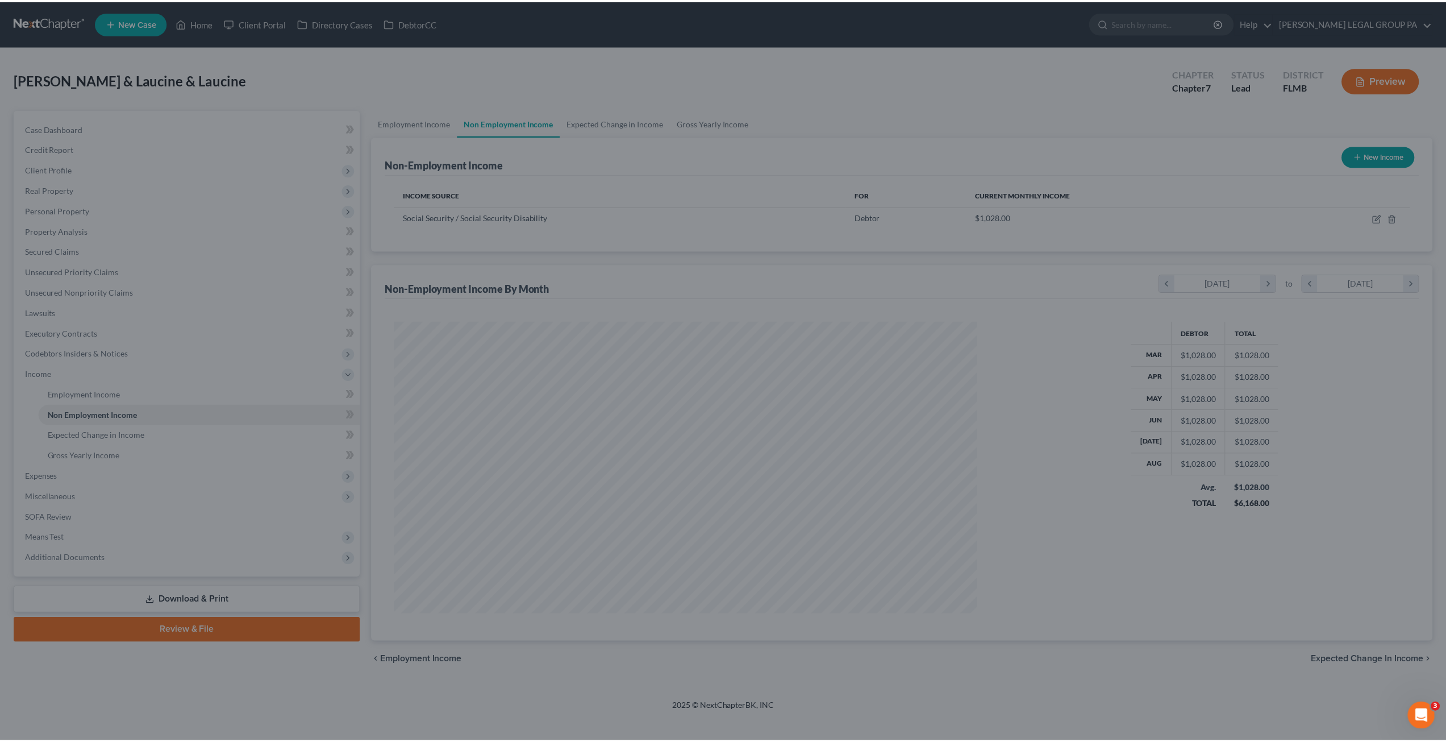
scroll to position [293, 609]
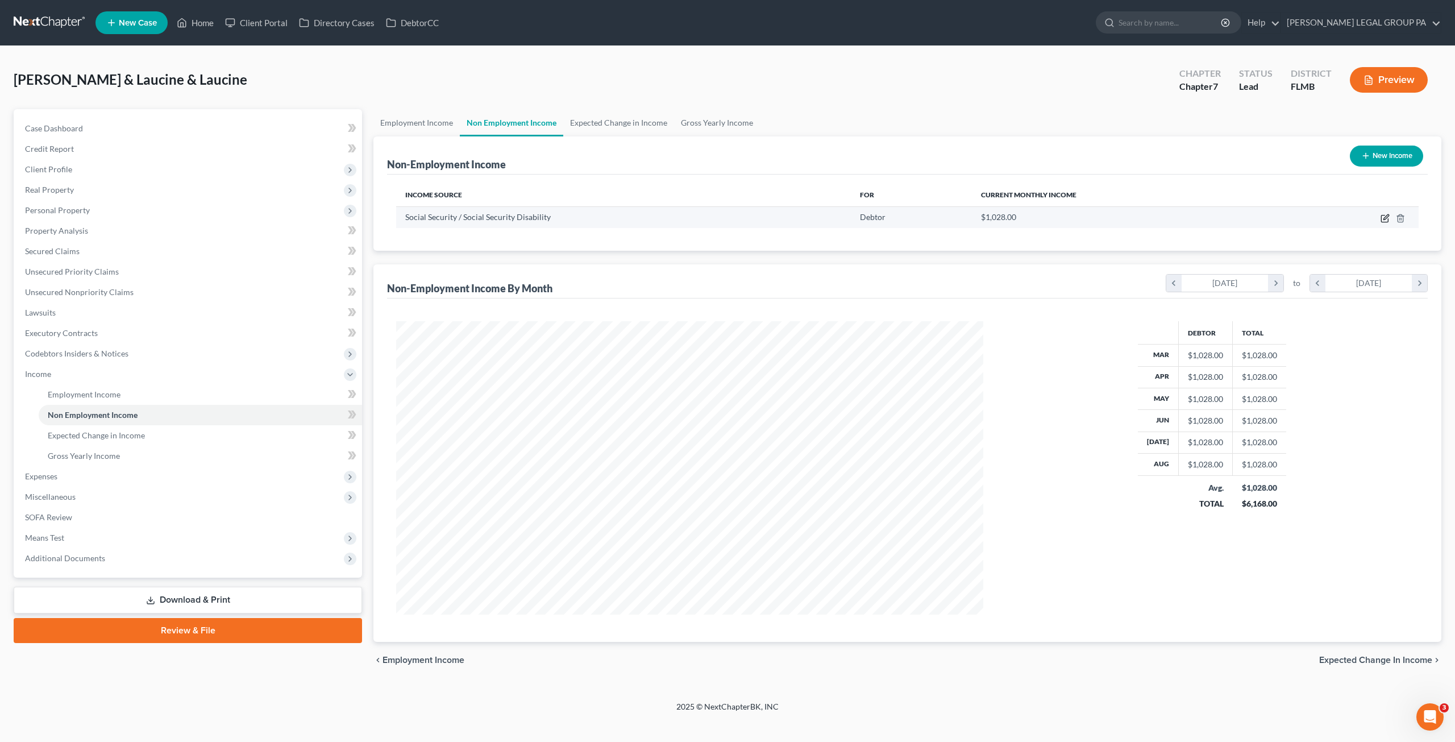
click at [1388, 222] on td at bounding box center [1353, 217] width 131 height 22
click at [1384, 218] on icon "button" at bounding box center [1384, 218] width 9 height 9
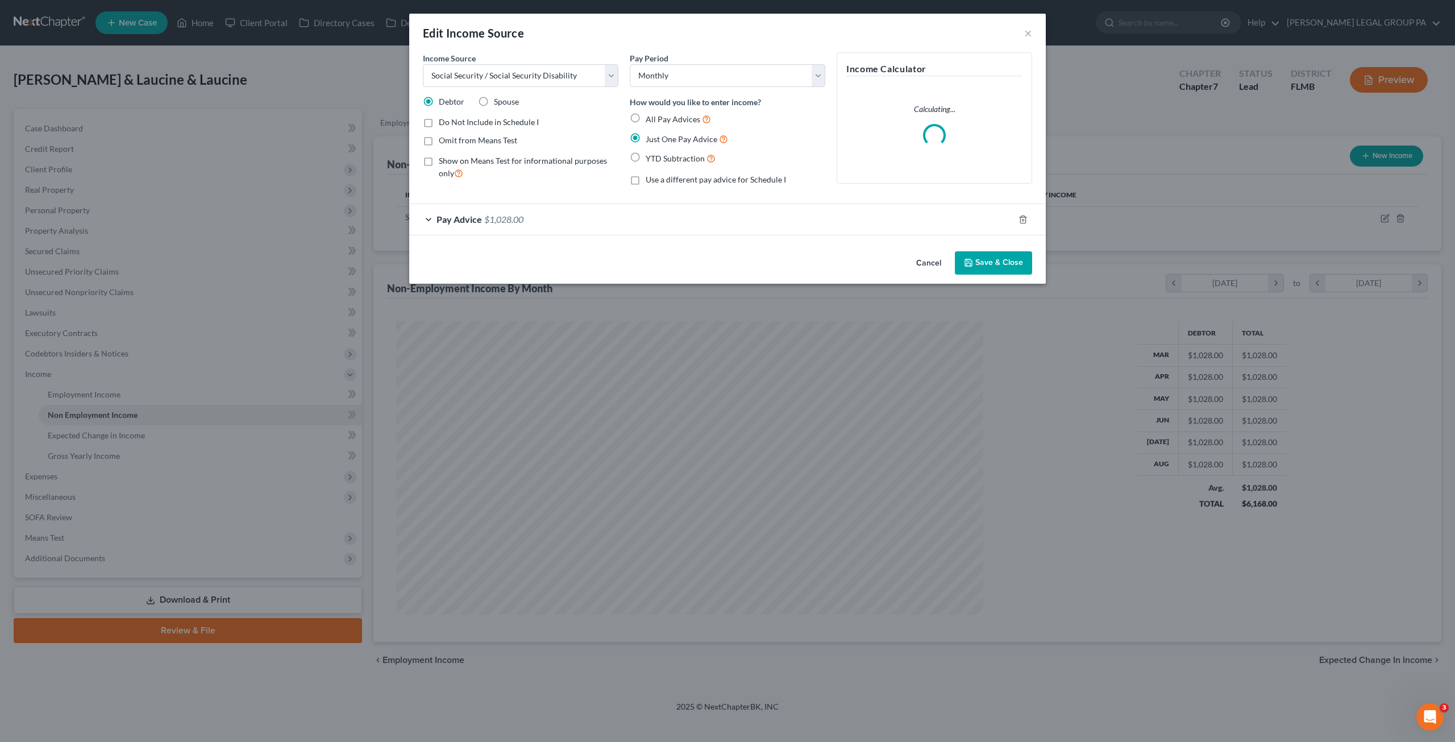
click at [494, 99] on label "Spouse" at bounding box center [506, 101] width 25 height 11
click at [498, 99] on input "Spouse" at bounding box center [501, 99] width 7 height 7
click at [1020, 258] on button "Save & Close" at bounding box center [993, 263] width 77 height 24
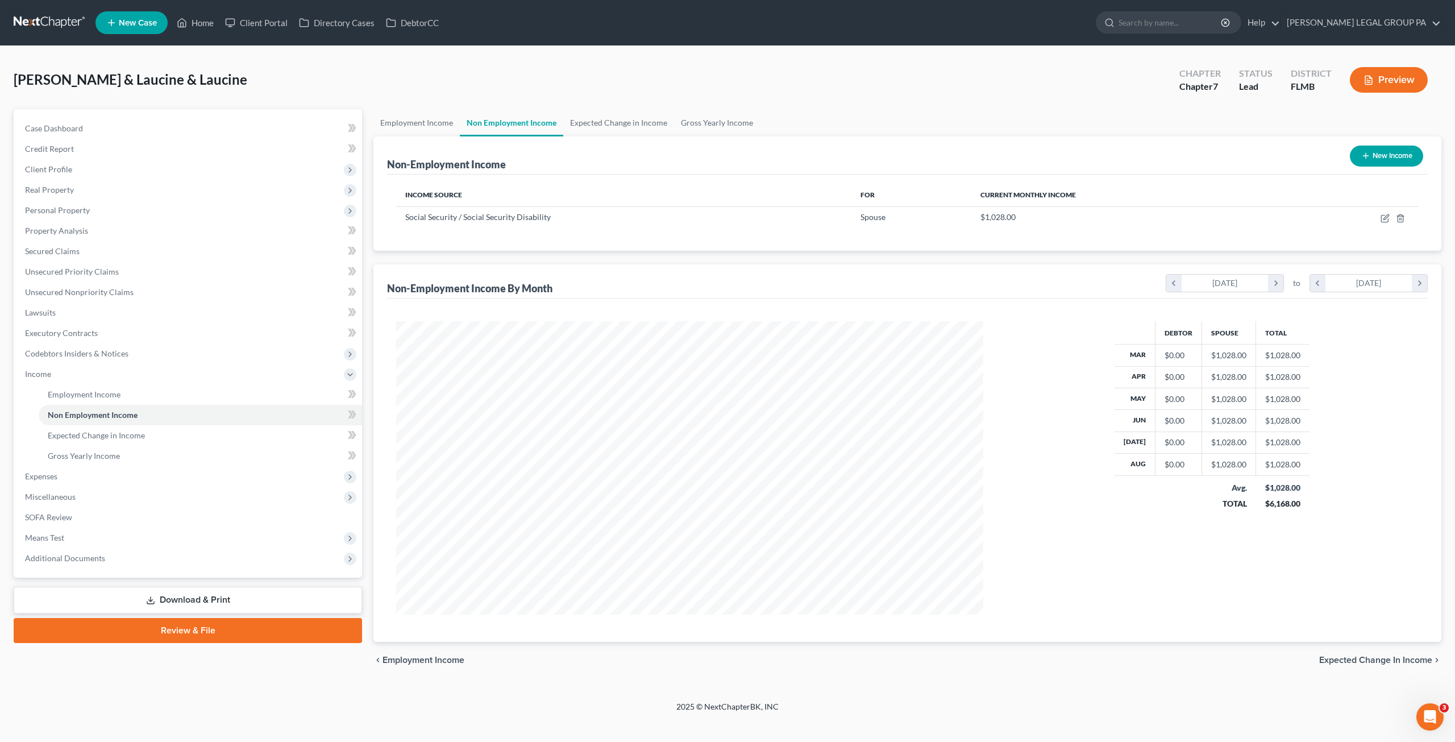
click at [1385, 156] on button "New Income" at bounding box center [1386, 155] width 73 height 21
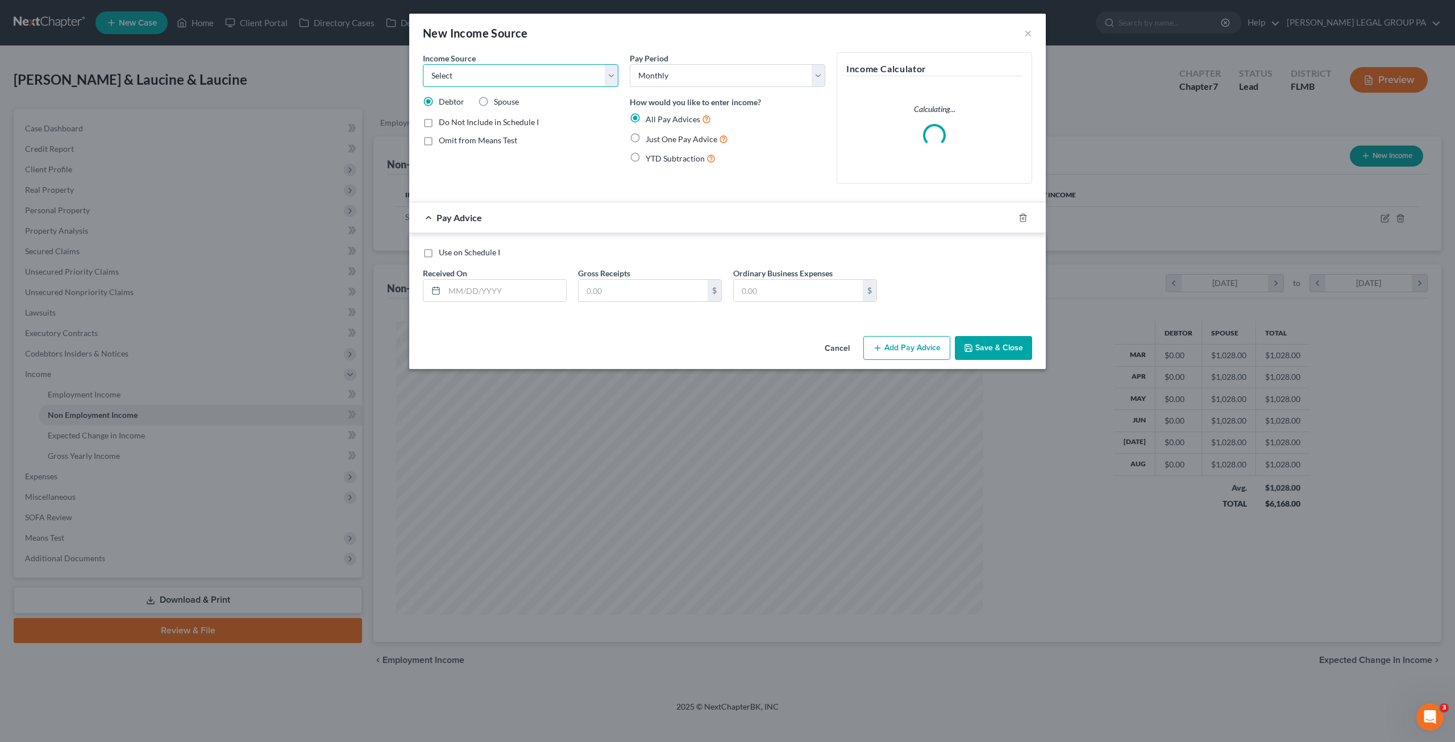
click at [482, 74] on select "Select Unemployment Disability (from employer) Pension Retirement Social Securi…" at bounding box center [520, 75] width 195 height 23
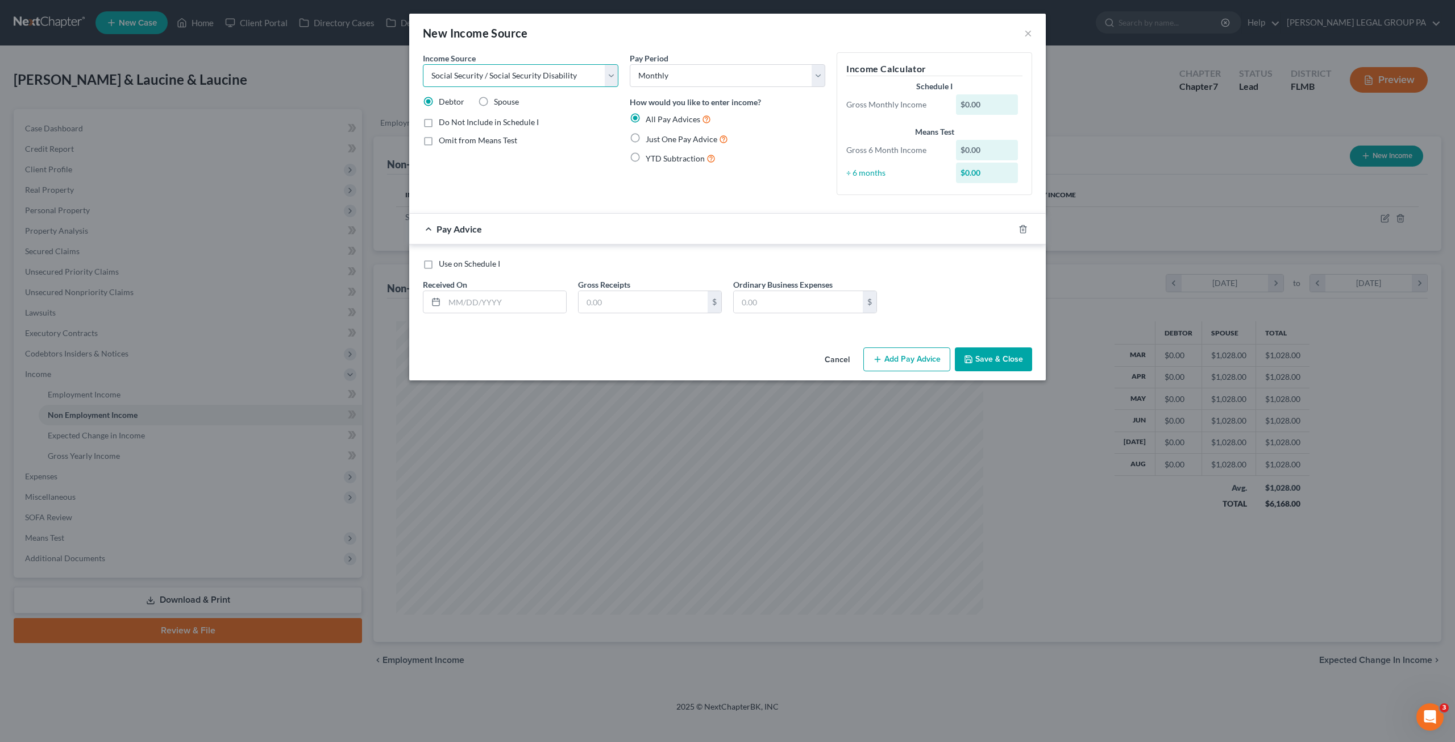
click at [423, 64] on select "Select Unemployment Disability (from employer) Pension Retirement Social Securi…" at bounding box center [520, 75] width 195 height 23
click at [645, 139] on label "Just One Pay Advice" at bounding box center [686, 138] width 82 height 13
click at [650, 139] on input "Just One Pay Advice" at bounding box center [653, 135] width 7 height 7
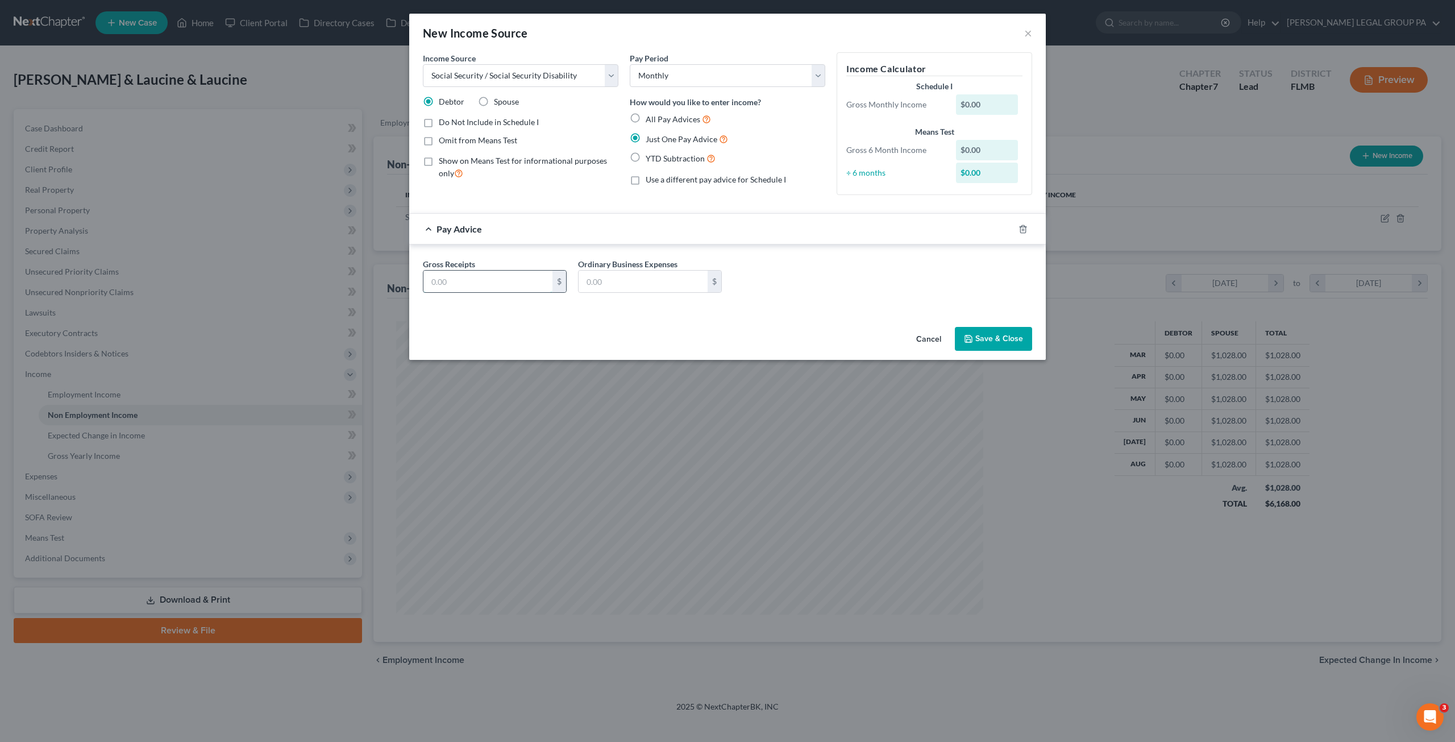
click at [452, 285] on input "text" at bounding box center [487, 281] width 129 height 22
click at [1001, 340] on button "Save & Close" at bounding box center [993, 339] width 77 height 24
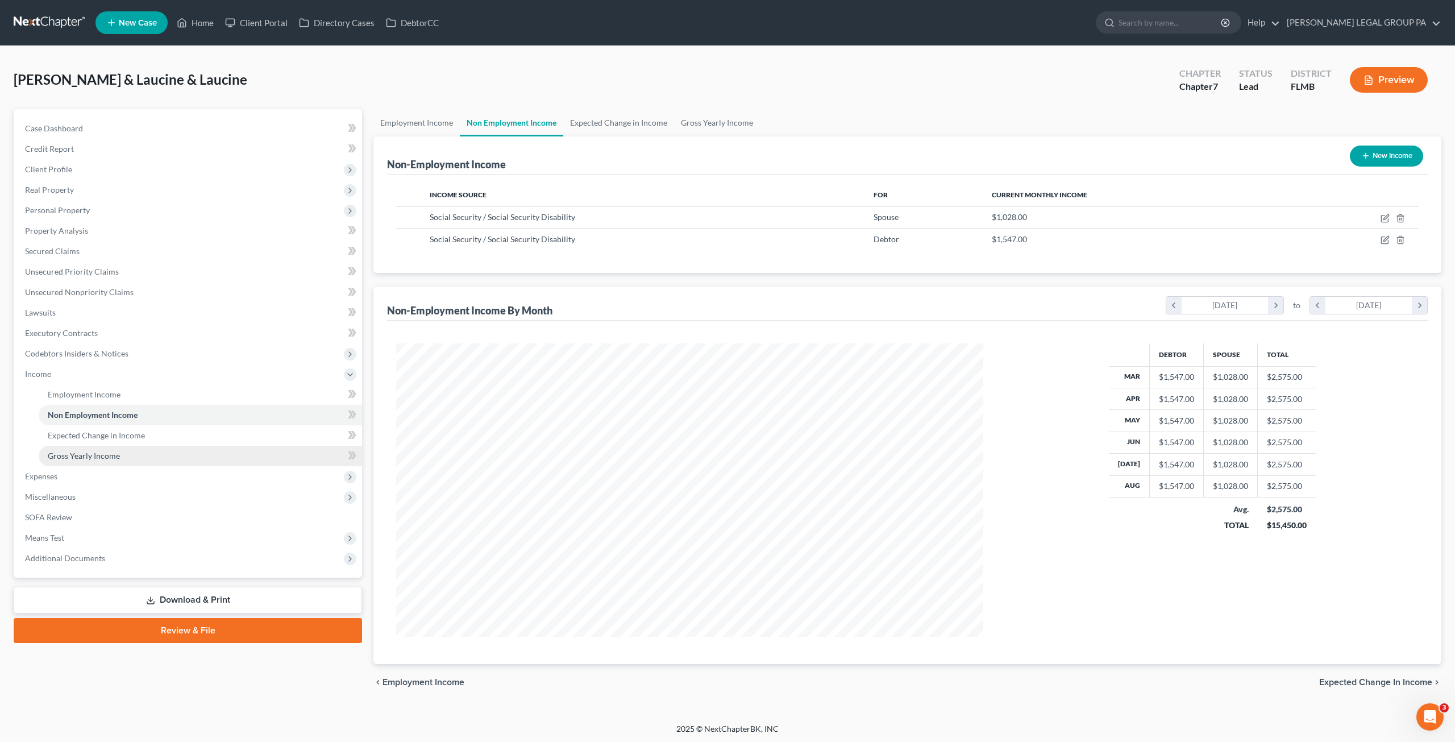
click at [88, 452] on span "Gross Yearly Income" at bounding box center [84, 456] width 72 height 10
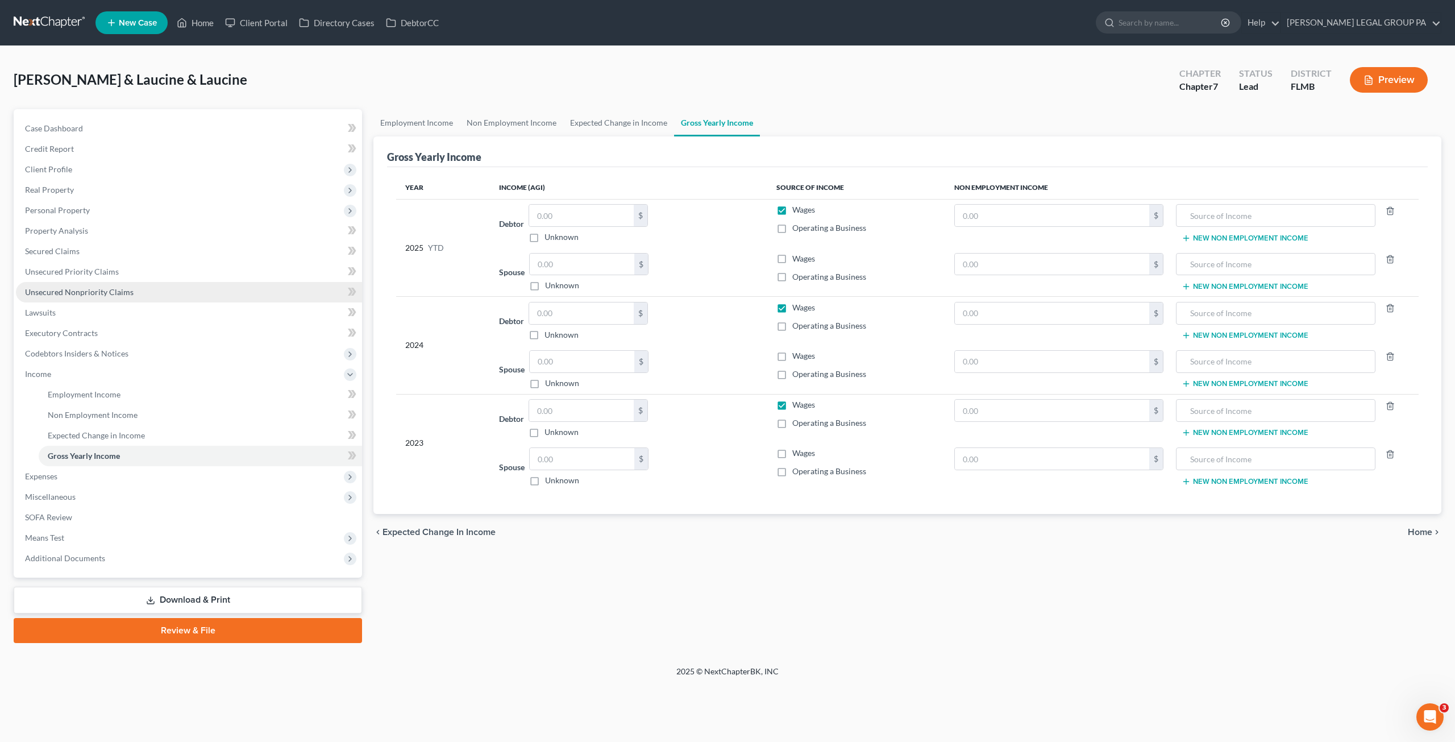
click at [78, 290] on span "Unsecured Nonpriority Claims" at bounding box center [79, 292] width 109 height 10
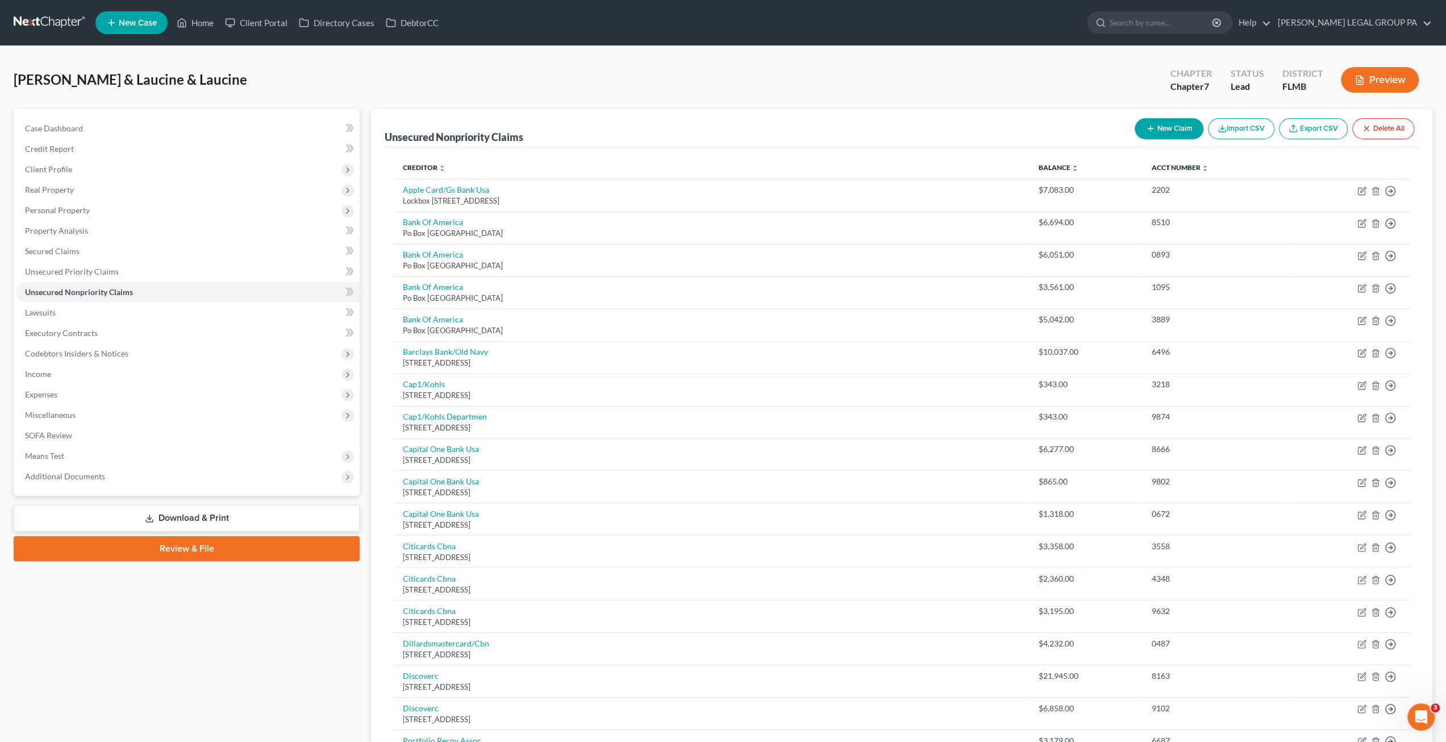
click at [1166, 125] on button "New Claim" at bounding box center [1169, 128] width 69 height 21
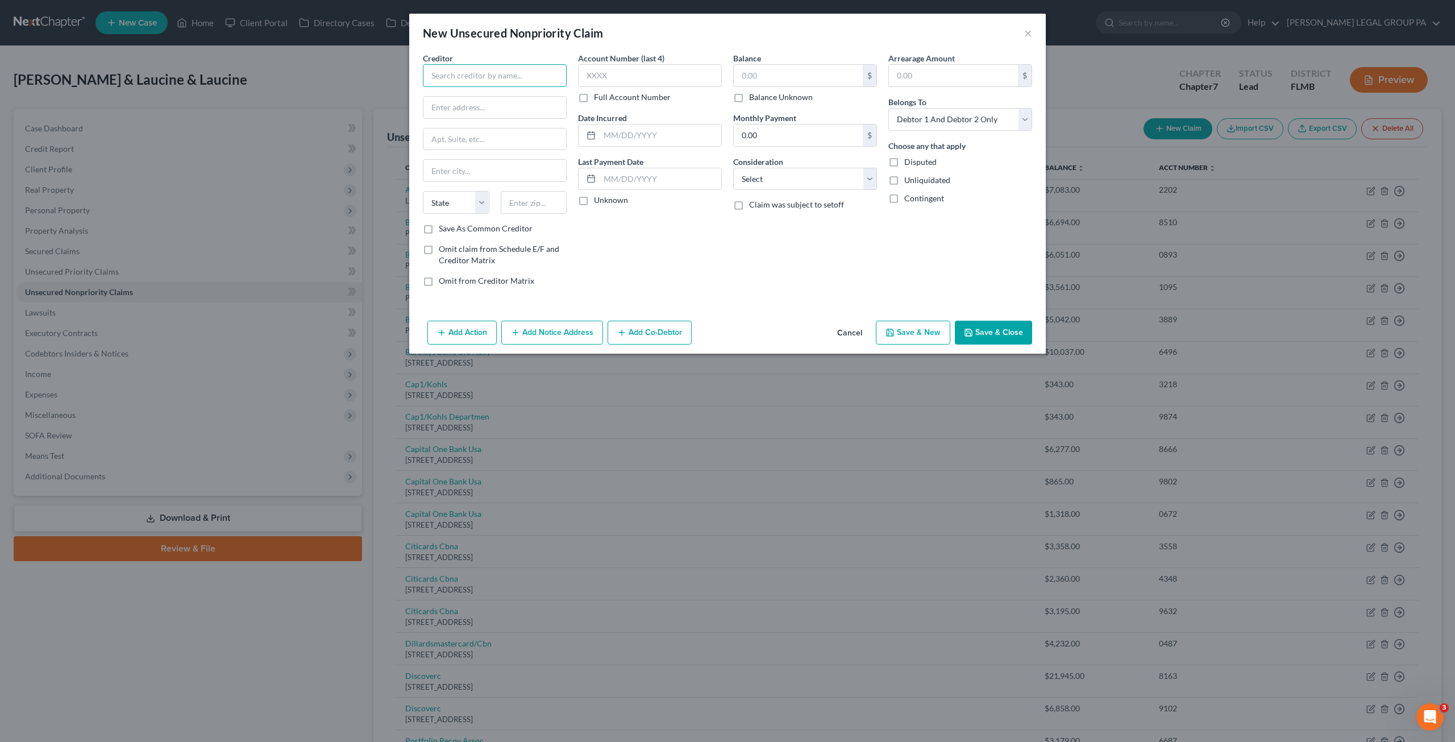
click at [455, 69] on input "text" at bounding box center [495, 75] width 144 height 23
click at [502, 138] on div "409 3rd st., SW, Washington, DC 20416" at bounding box center [491, 133] width 119 height 10
click at [749, 97] on label "Balance Unknown" at bounding box center [781, 96] width 64 height 11
click at [753, 97] on input "Balance Unknown" at bounding box center [756, 94] width 7 height 7
click at [753, 177] on select "Select Cable / Satellite Services Collection Agency Credit Card Debt Debt Couns…" at bounding box center [805, 179] width 144 height 23
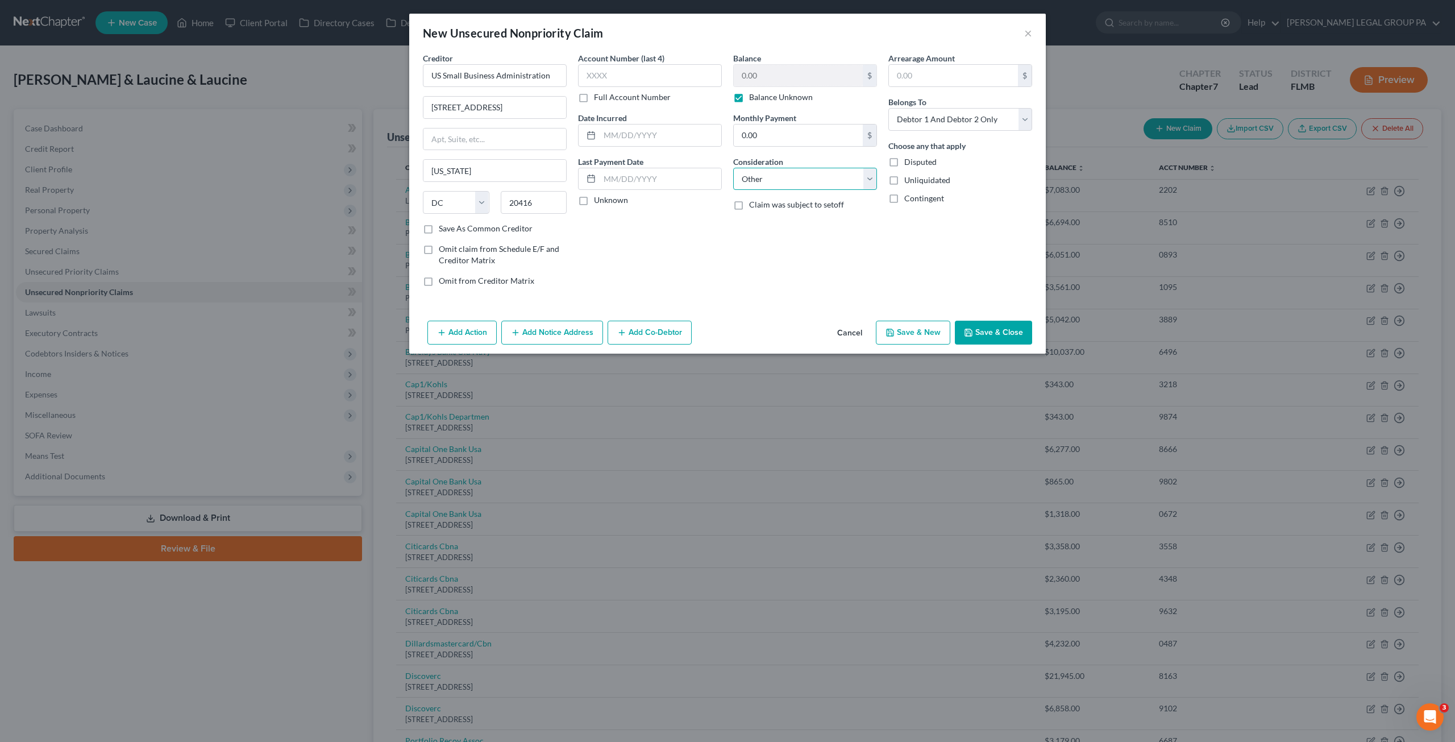
click at [733, 168] on select "Select Cable / Satellite Services Collection Agency Credit Card Debt Debt Couns…" at bounding box center [805, 179] width 144 height 23
click at [760, 221] on input "text" at bounding box center [805, 222] width 143 height 22
drag, startPoint x: 944, startPoint y: 120, endPoint x: 932, endPoint y: 128, distance: 14.0
click at [944, 120] on select "Select Debtor 1 Only Debtor 2 Only Debtor 1 And Debtor 2 Only At Least One Of T…" at bounding box center [960, 119] width 144 height 23
click at [888, 108] on select "Select Debtor 1 Only Debtor 2 Only Debtor 1 And Debtor 2 Only At Least One Of T…" at bounding box center [960, 119] width 144 height 23
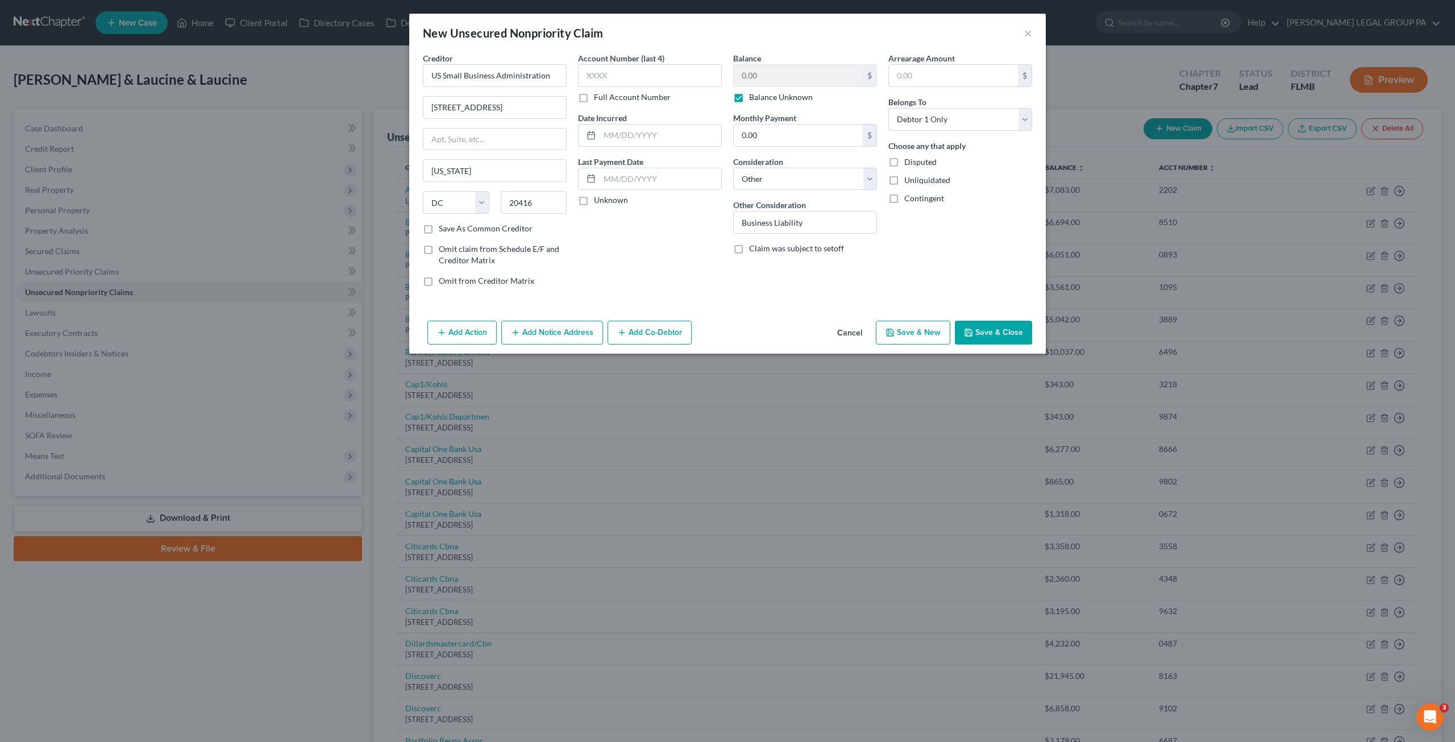
click at [998, 329] on button "Save & Close" at bounding box center [993, 332] width 77 height 24
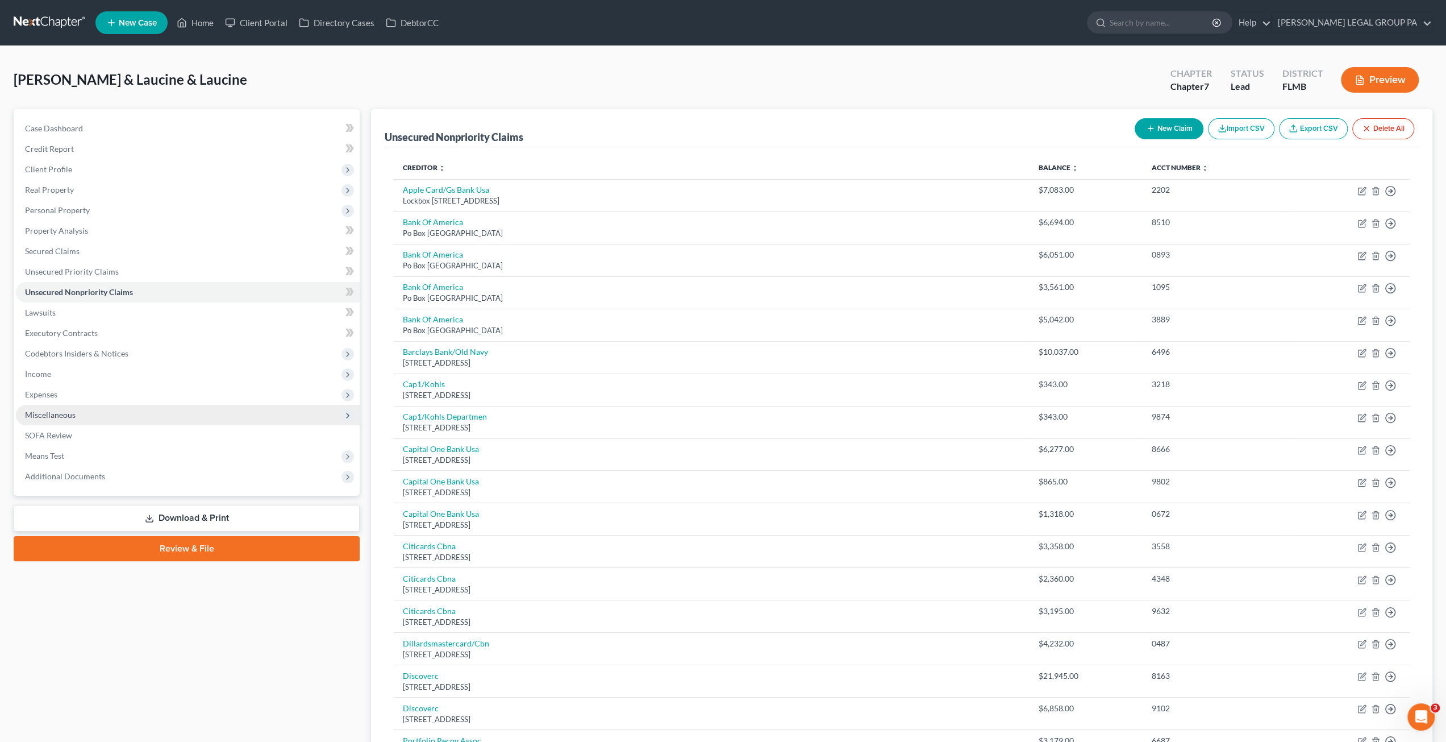
click at [57, 419] on span "Miscellaneous" at bounding box center [188, 415] width 344 height 20
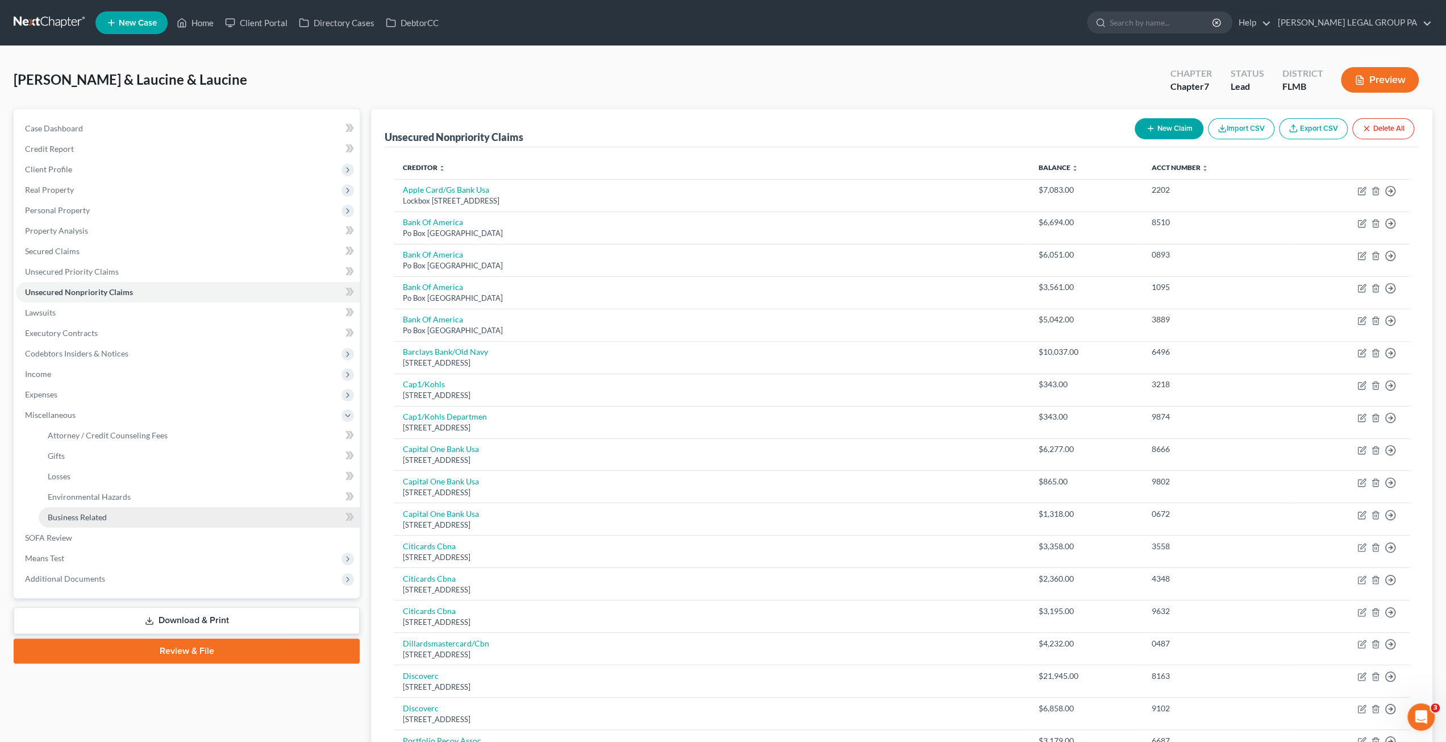
click at [76, 515] on span "Business Related" at bounding box center [77, 517] width 59 height 10
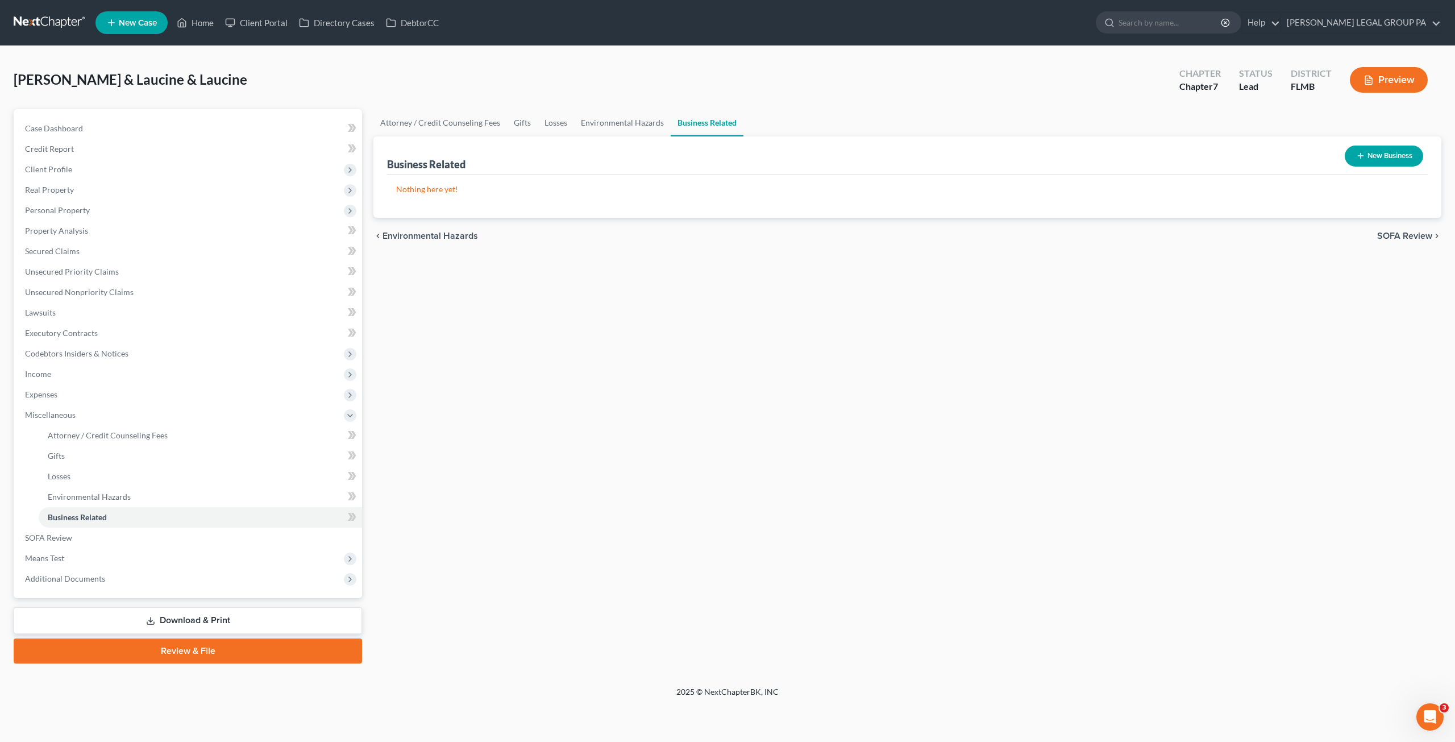
click at [1376, 164] on button "New Business" at bounding box center [1383, 155] width 78 height 21
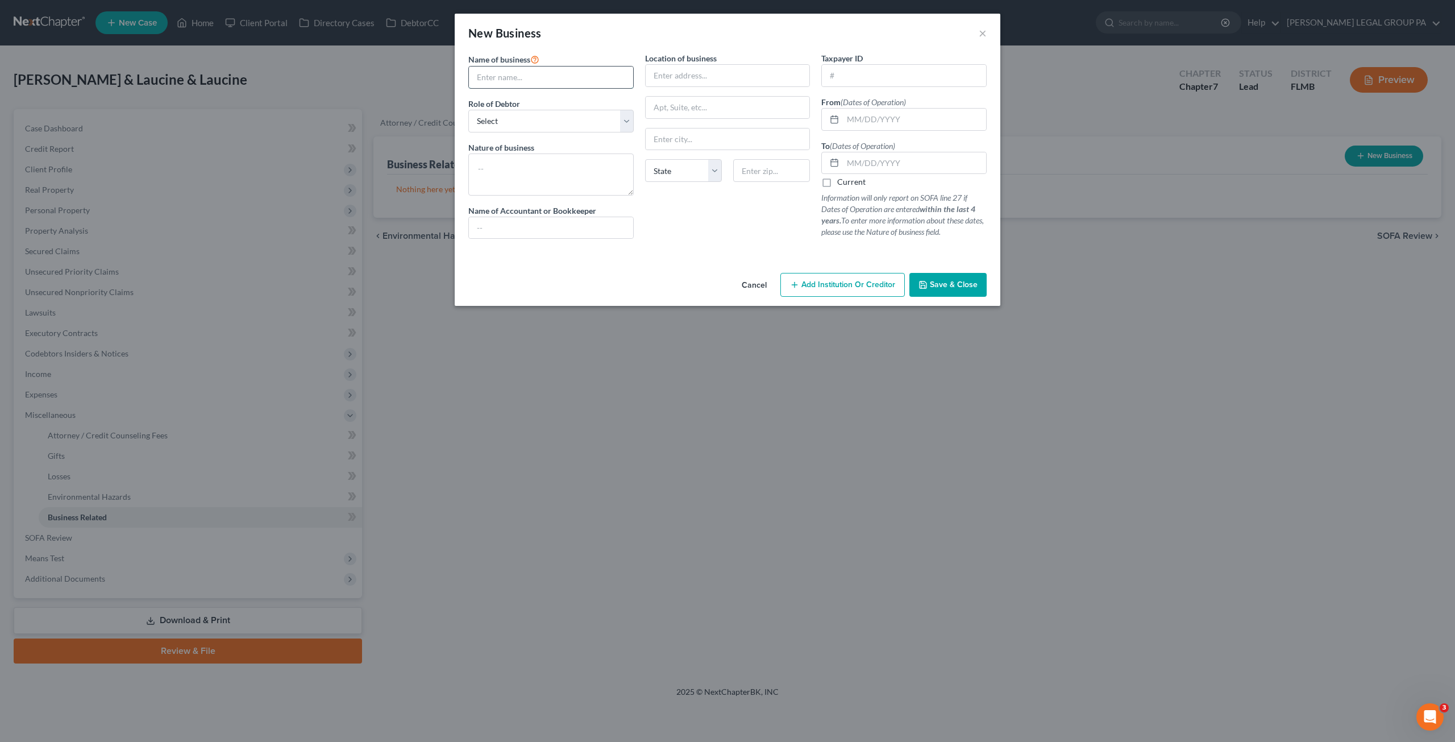
click at [512, 81] on input "text" at bounding box center [551, 77] width 164 height 22
paste input "MICHAEL BASSOUS ENTERPRISES INC"
click at [494, 121] on select "Select A member of a limited liability company (LLC) or limited liability partn…" at bounding box center [550, 121] width 165 height 23
click at [468, 110] on select "Select A member of a limited liability company (LLC) or limited liability partn…" at bounding box center [550, 121] width 165 height 23
click at [522, 126] on select "Select A member of a limited liability company (LLC) or limited liability partn…" at bounding box center [550, 121] width 165 height 23
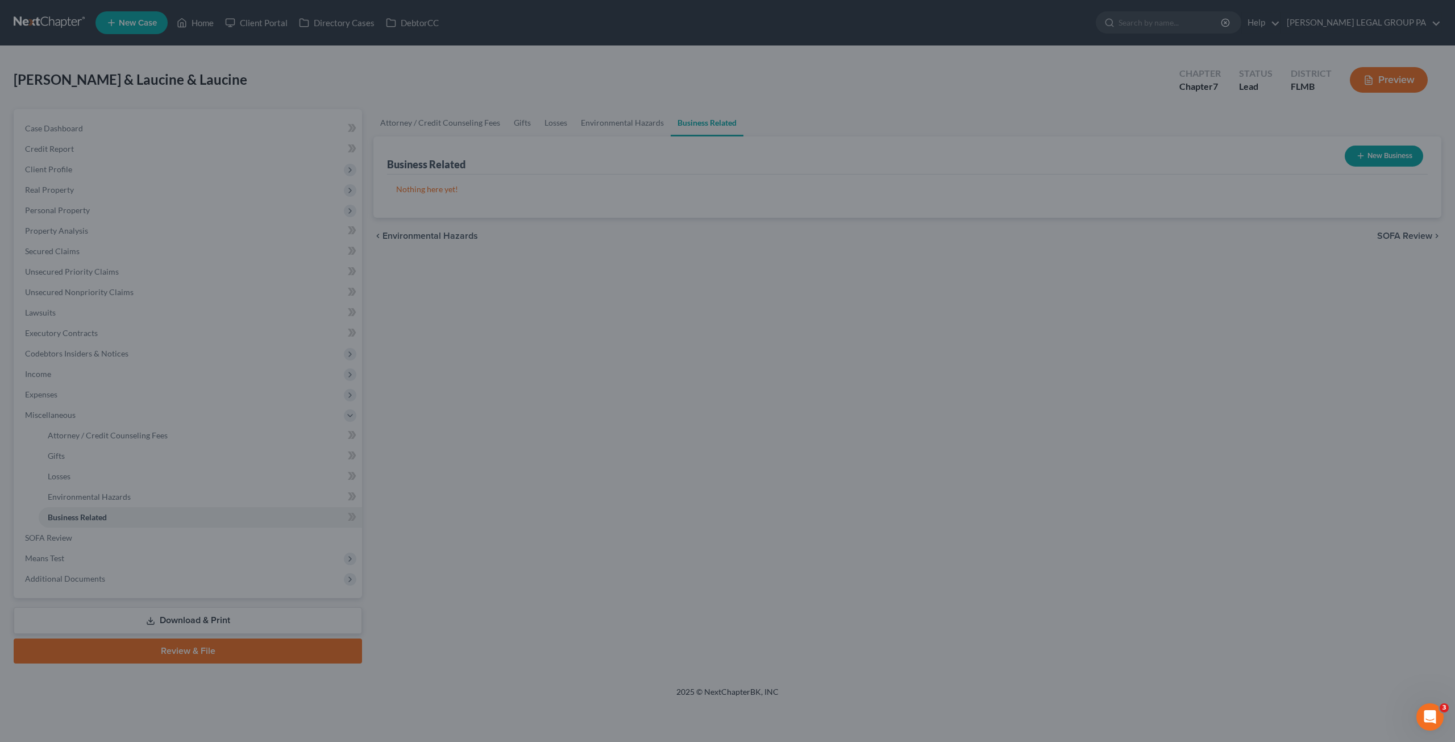
click at [410, 194] on div "New Business × Name of business * MICHAEL BASSOUS ENTERPRISES INC Role of Debto…" at bounding box center [727, 371] width 1455 height 742
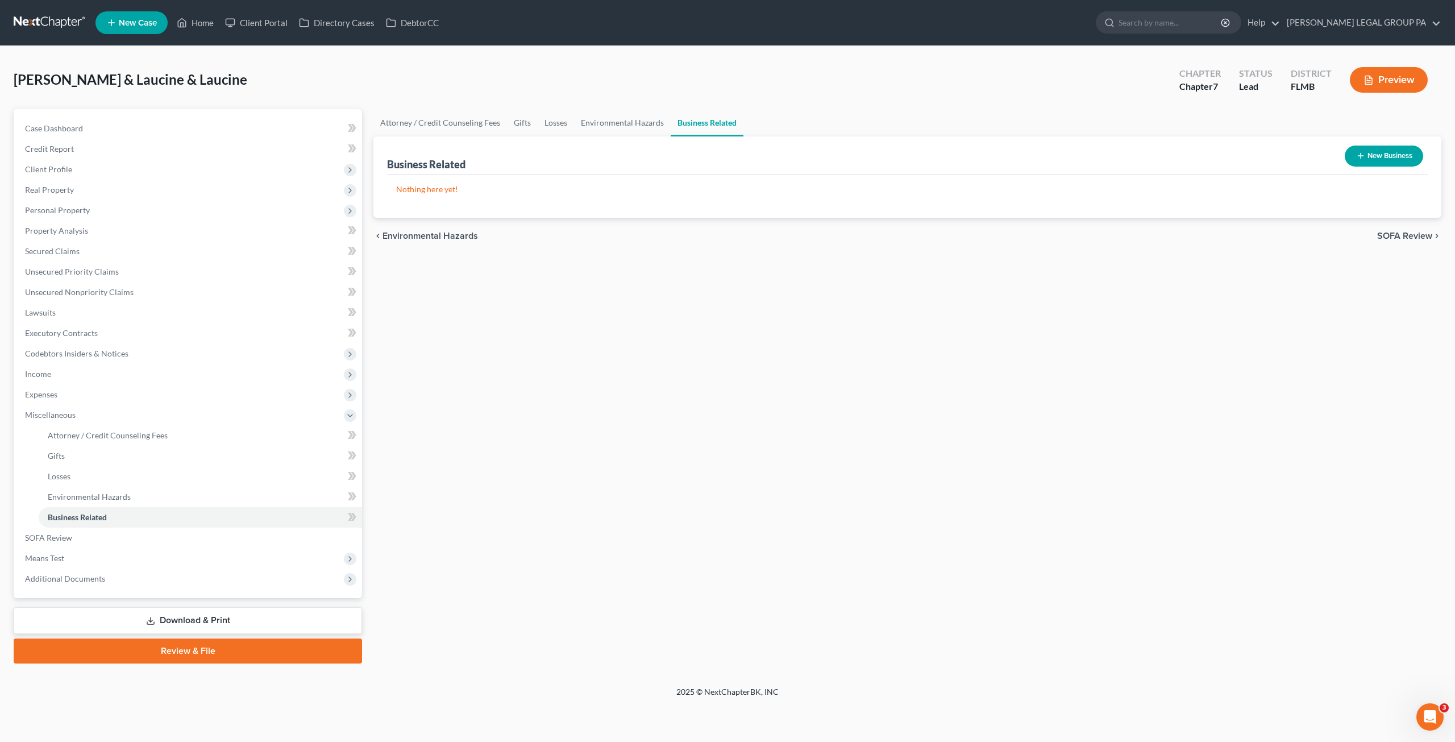
click at [1391, 160] on button "New Business" at bounding box center [1383, 155] width 78 height 21
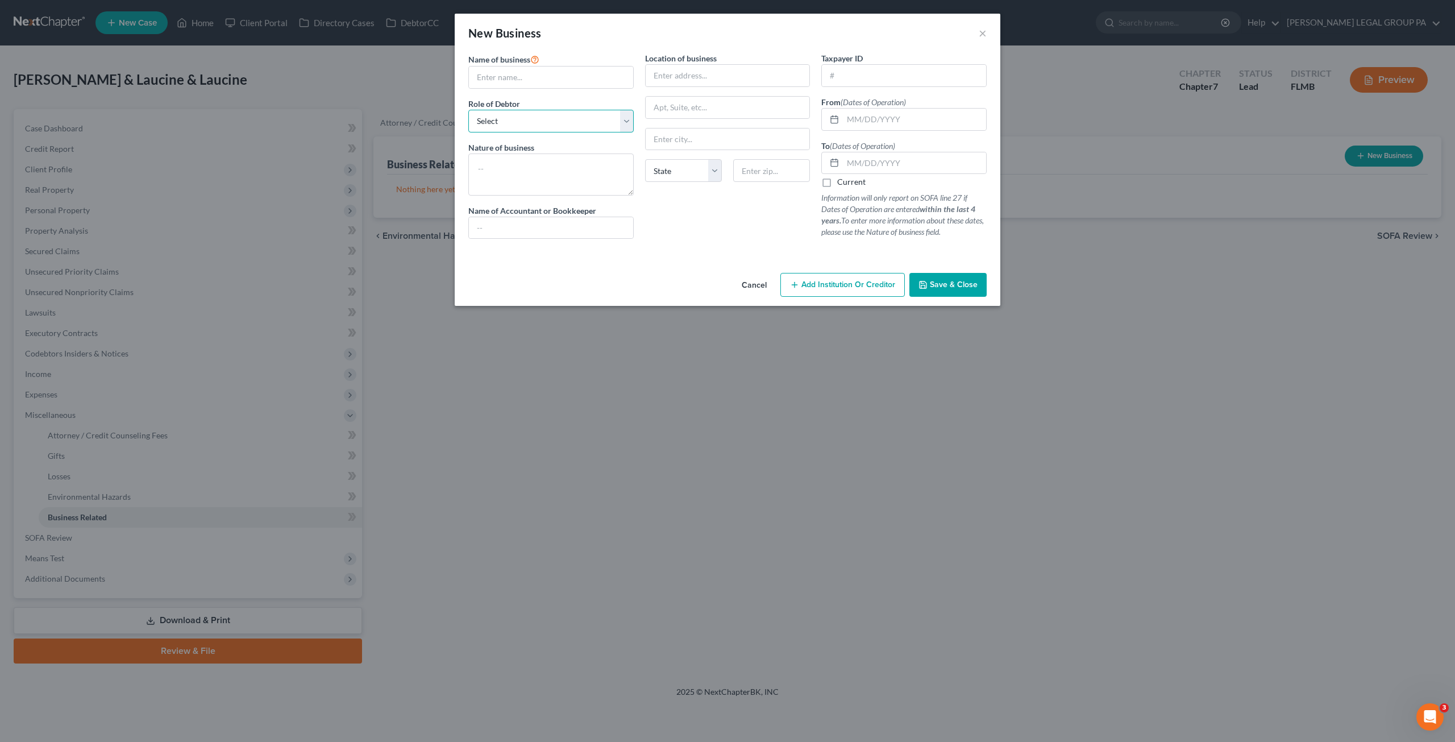
click at [543, 118] on select "Select A member of a limited liability company (LLC) or limited liability partn…" at bounding box center [550, 121] width 165 height 23
click at [468, 110] on select "Select A member of a limited liability company (LLC) or limited liability partn…" at bounding box center [550, 121] width 165 height 23
click at [506, 169] on textarea at bounding box center [550, 174] width 165 height 42
paste textarea "MICHAEL BASSOUS ENTERPRISES INC"
click at [526, 78] on input "text" at bounding box center [551, 77] width 164 height 22
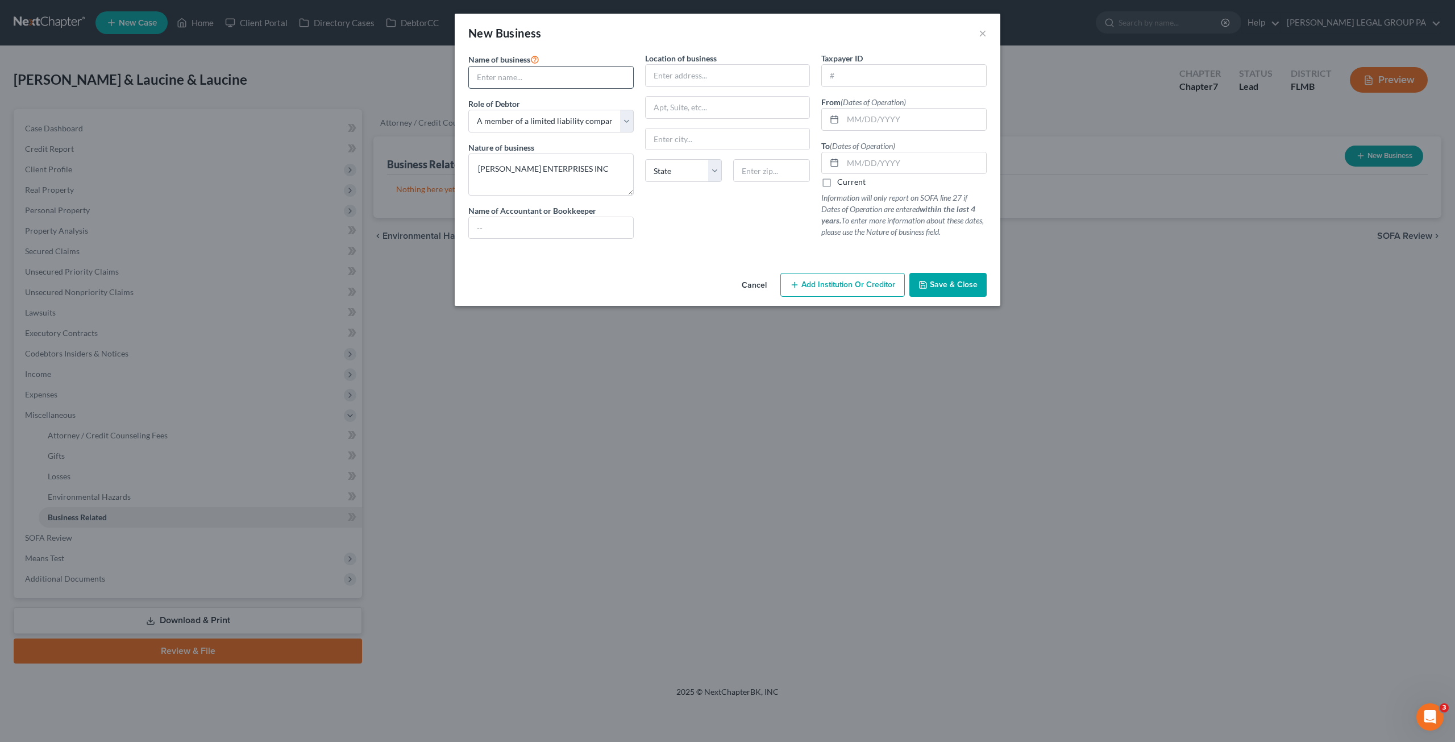
paste input "MICHAEL BASSOUS ENTERPRISES INC"
click at [486, 162] on textarea "MICHAEL BASSOUS ENTERPRISES INC" at bounding box center [550, 174] width 165 height 42
paste input "755 NORTH INDIAN ROCKS ROAD"
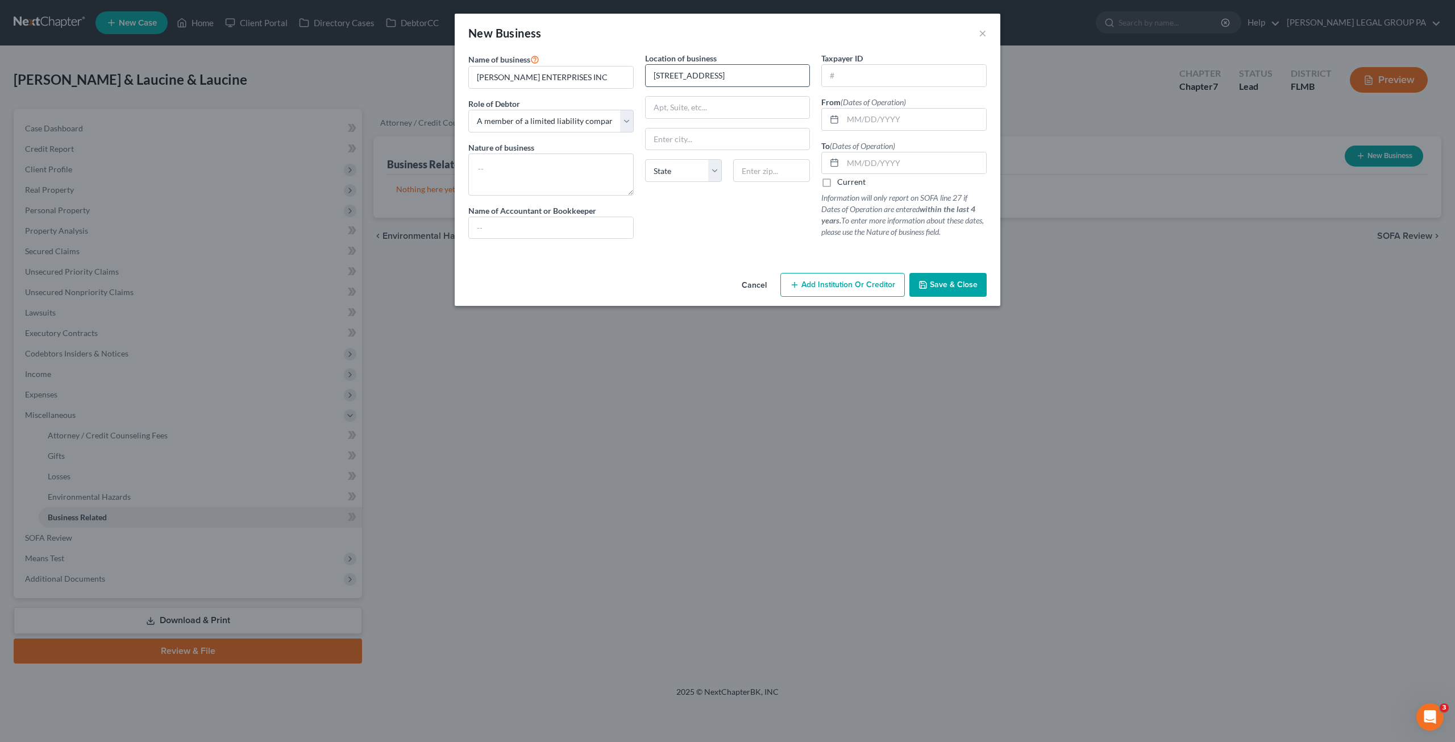
drag, startPoint x: 793, startPoint y: 76, endPoint x: 702, endPoint y: 75, distance: 91.5
click at [673, 77] on input "755 NORTH INDIAN ROCKS ROAD" at bounding box center [727, 76] width 164 height 22
drag, startPoint x: 703, startPoint y: 74, endPoint x: 691, endPoint y: 76, distance: 12.6
click at [702, 74] on input "755 NORTH INDIAN ROCKS ROAD" at bounding box center [727, 76] width 164 height 22
drag, startPoint x: 686, startPoint y: 76, endPoint x: 693, endPoint y: 77, distance: 7.4
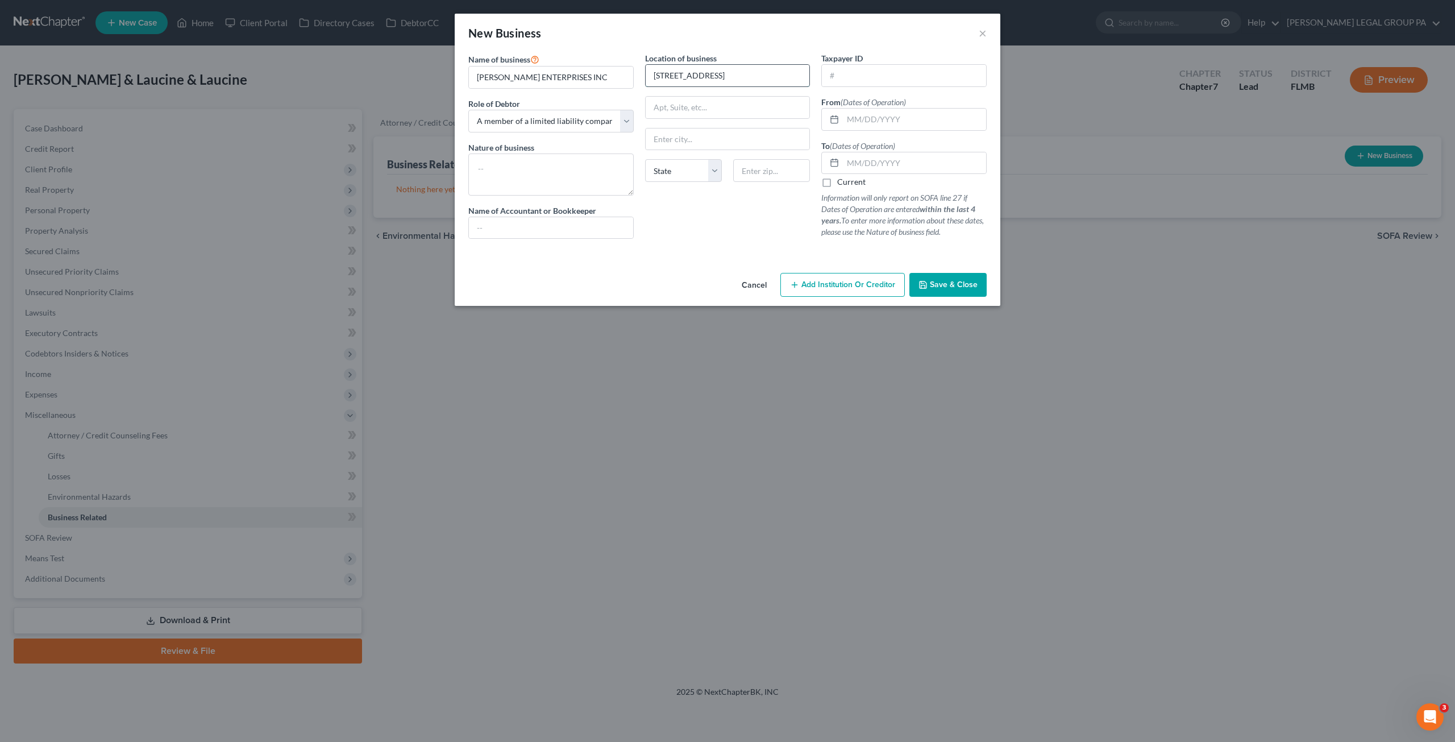
click at [686, 76] on input "755 NORTH INDIAN ROCKS ROAD" at bounding box center [727, 76] width 164 height 22
click at [717, 76] on input "755 NORTH INDIAN ROCKS ROAD" at bounding box center [727, 76] width 164 height 22
click at [770, 69] on input "755 NORTH INDIAN ROCKS ROAD" at bounding box center [727, 76] width 164 height 22
drag, startPoint x: 781, startPoint y: 74, endPoint x: 669, endPoint y: 77, distance: 111.4
click at [669, 77] on input "755 NORTH INDIAN ROCKS ROAD" at bounding box center [727, 76] width 164 height 22
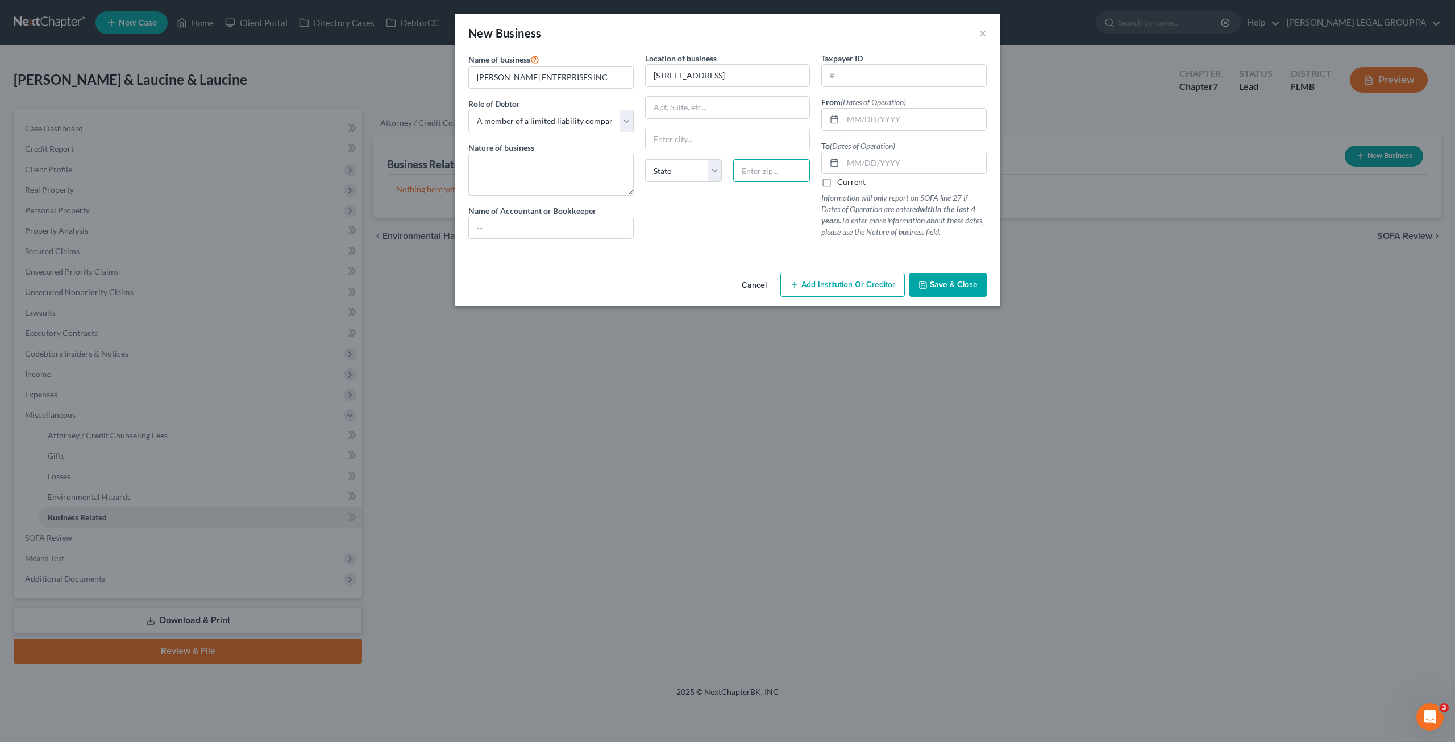
click at [772, 171] on input "text" at bounding box center [771, 170] width 77 height 23
paste input "33770"
click at [727, 218] on div "Location of business 755 N Indian Rocks Rd State AL AK AR AZ CA CO CT DE DC FL …" at bounding box center [727, 149] width 177 height 195
drag, startPoint x: 881, startPoint y: 84, endPoint x: 880, endPoint y: 78, distance: 5.9
click at [881, 83] on input "text" at bounding box center [904, 76] width 164 height 22
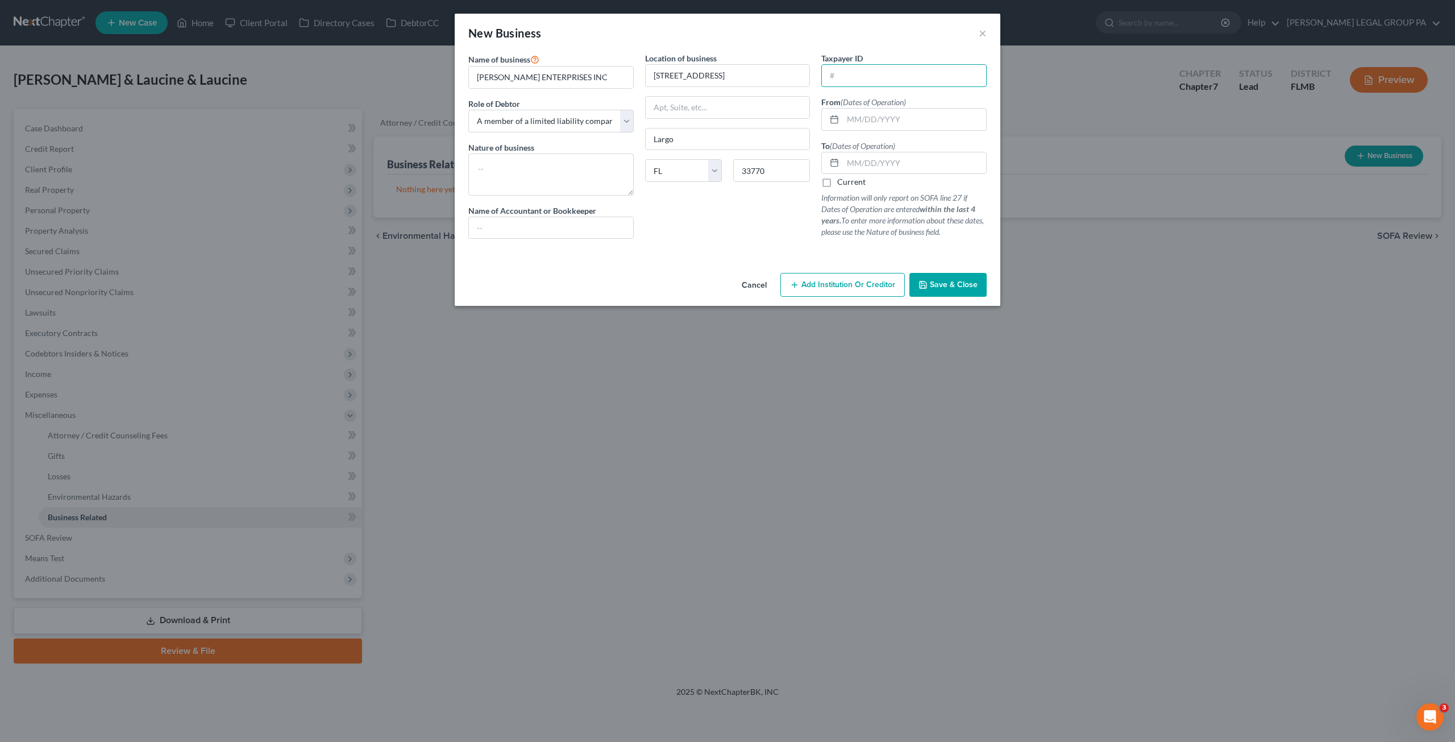
paste input "20-0453677"
click at [857, 126] on input "text" at bounding box center [914, 120] width 143 height 22
paste input "12/15/2003"
drag, startPoint x: 858, startPoint y: 167, endPoint x: 889, endPoint y: 172, distance: 31.7
click at [858, 167] on input "text" at bounding box center [914, 163] width 143 height 22
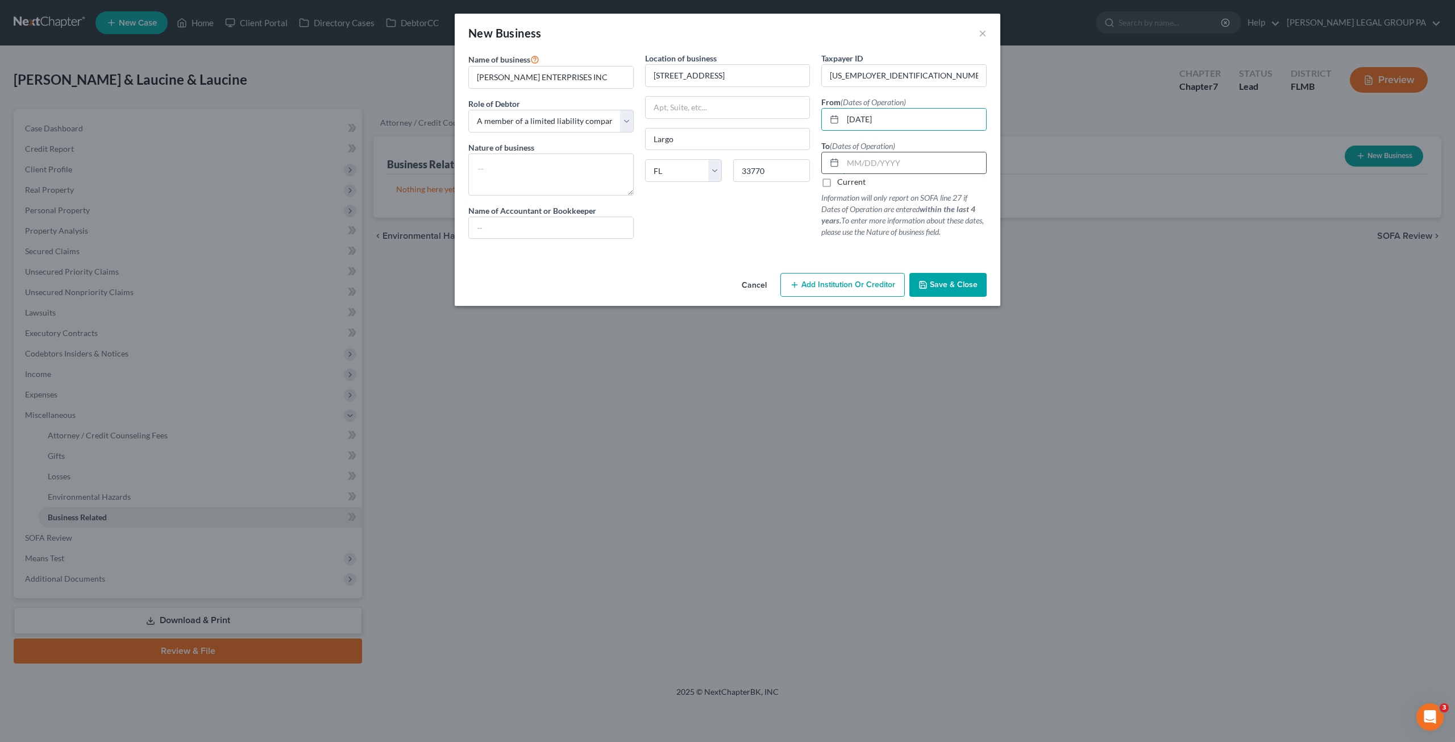
paste input "09/25/2009"
click at [960, 280] on span "Save & Close" at bounding box center [954, 285] width 48 height 10
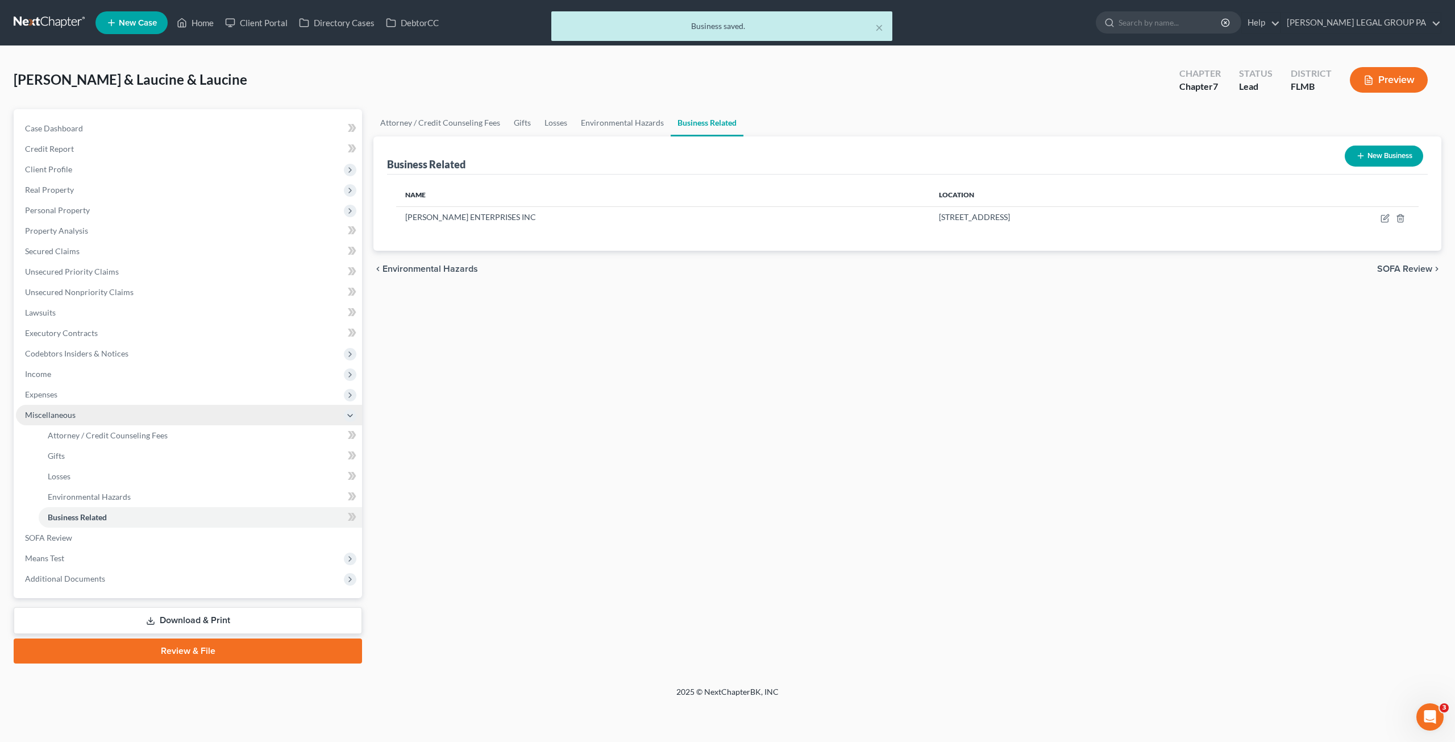
click at [58, 395] on span "Expenses" at bounding box center [189, 394] width 346 height 20
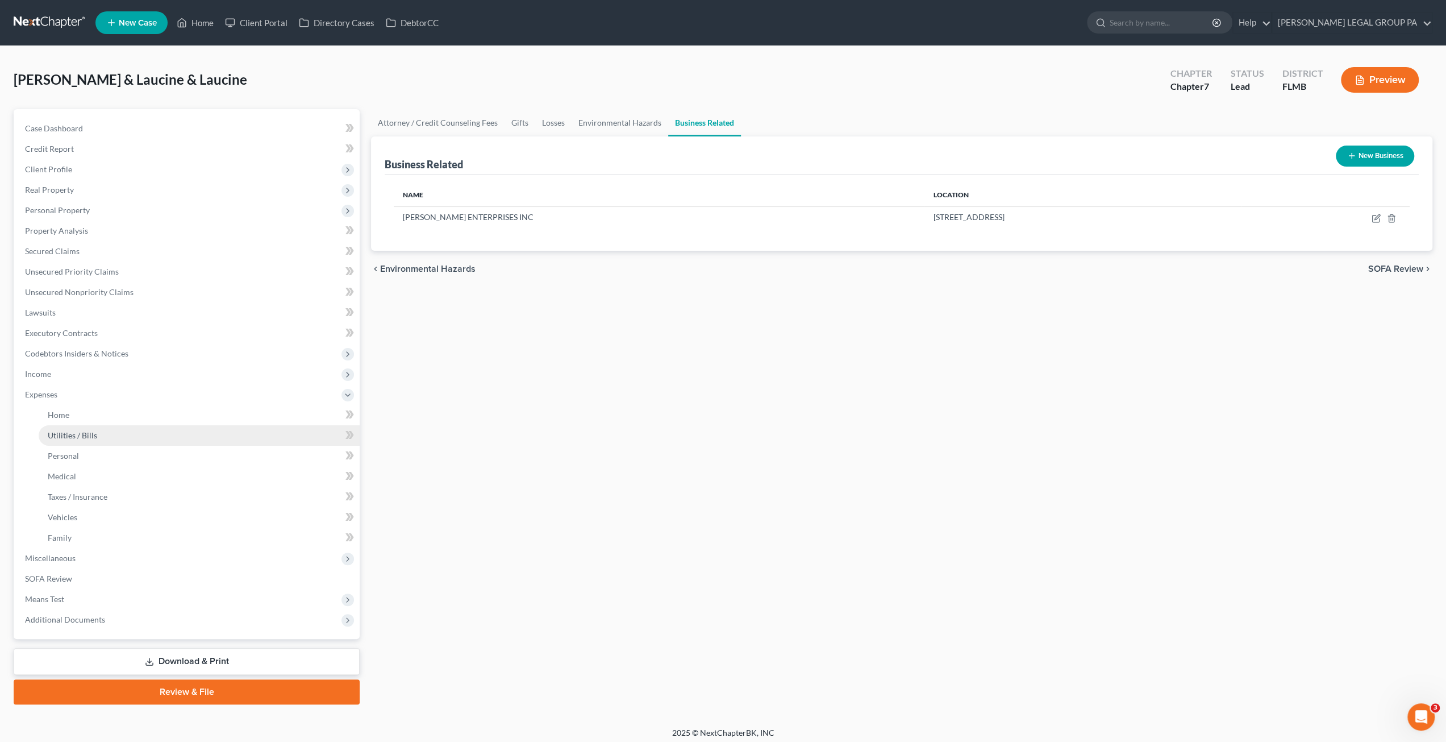
click at [110, 428] on link "Utilities / Bills" at bounding box center [199, 435] width 321 height 20
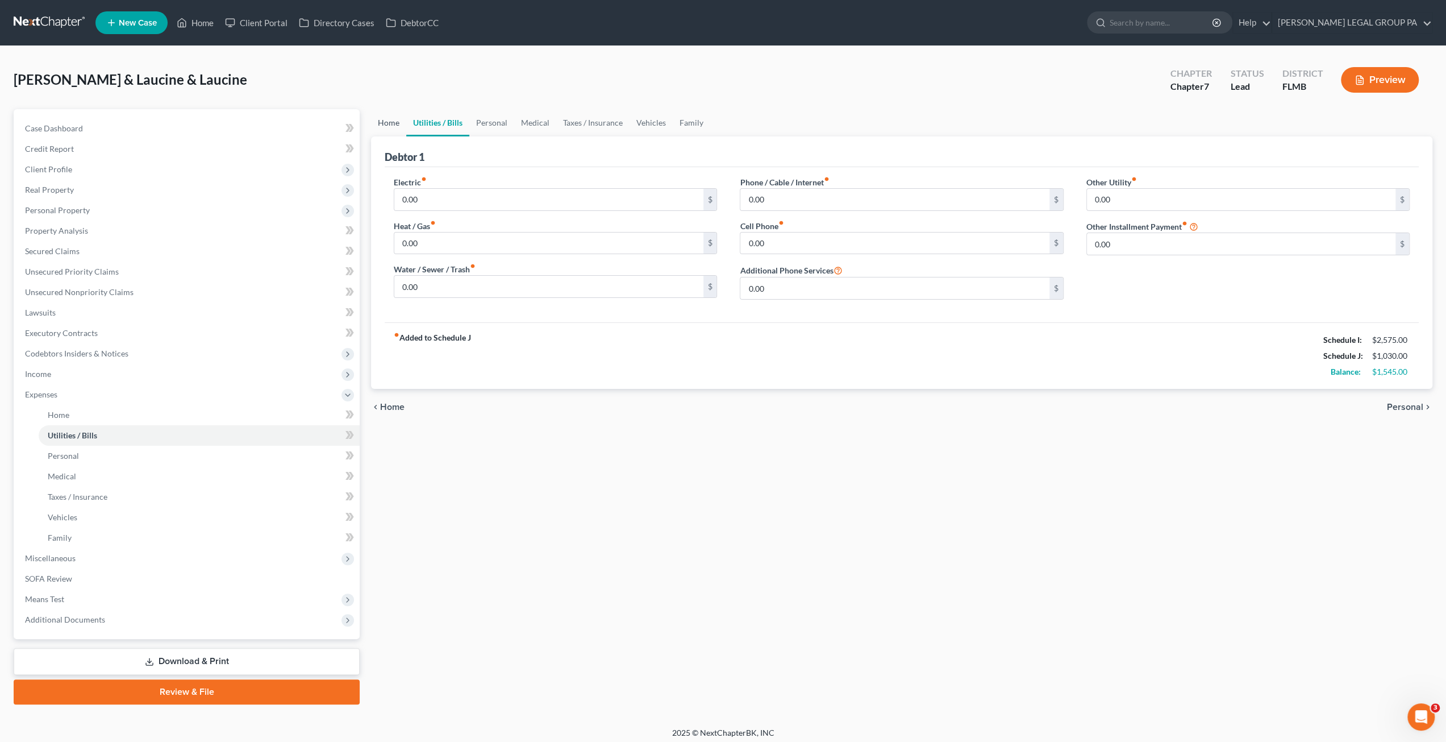
click at [390, 129] on link "Home" at bounding box center [388, 122] width 35 height 27
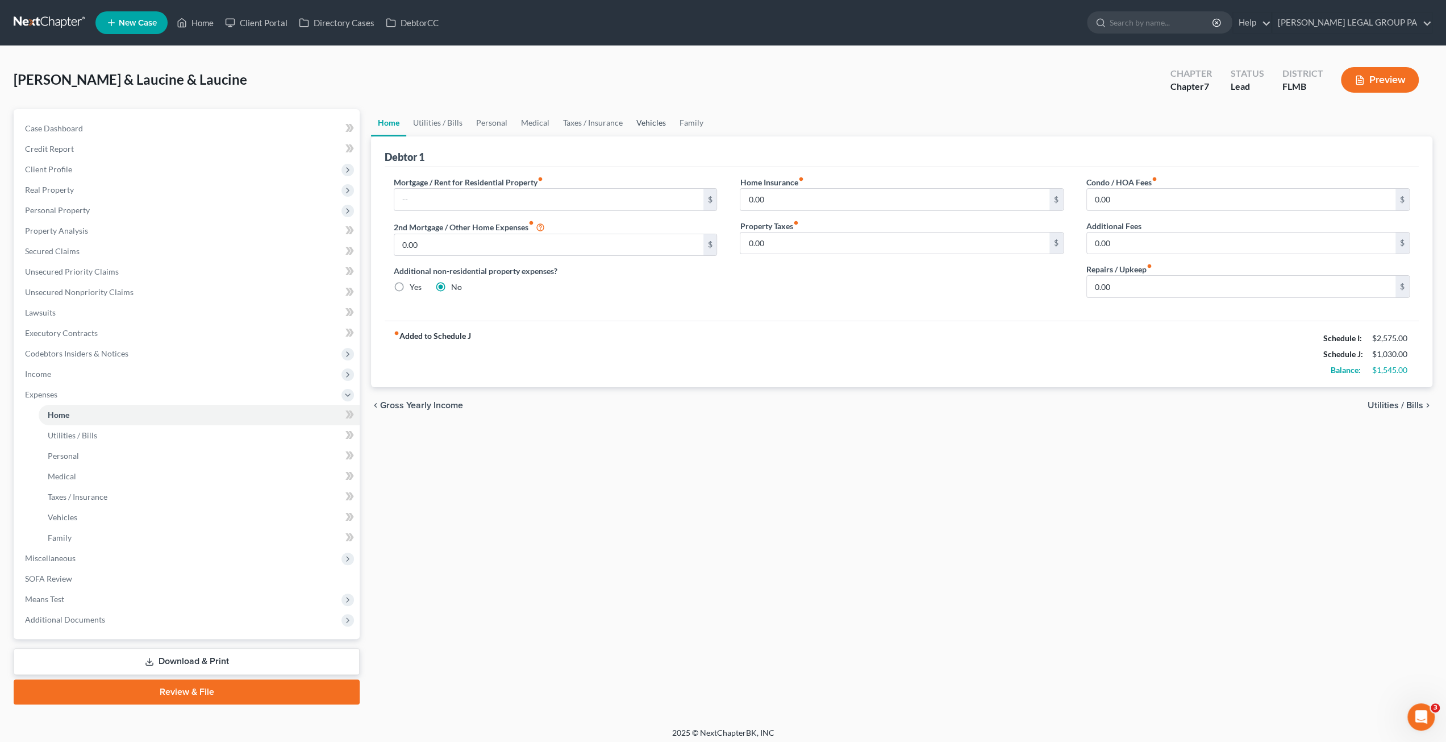
click at [651, 126] on link "Vehicles" at bounding box center [651, 122] width 43 height 27
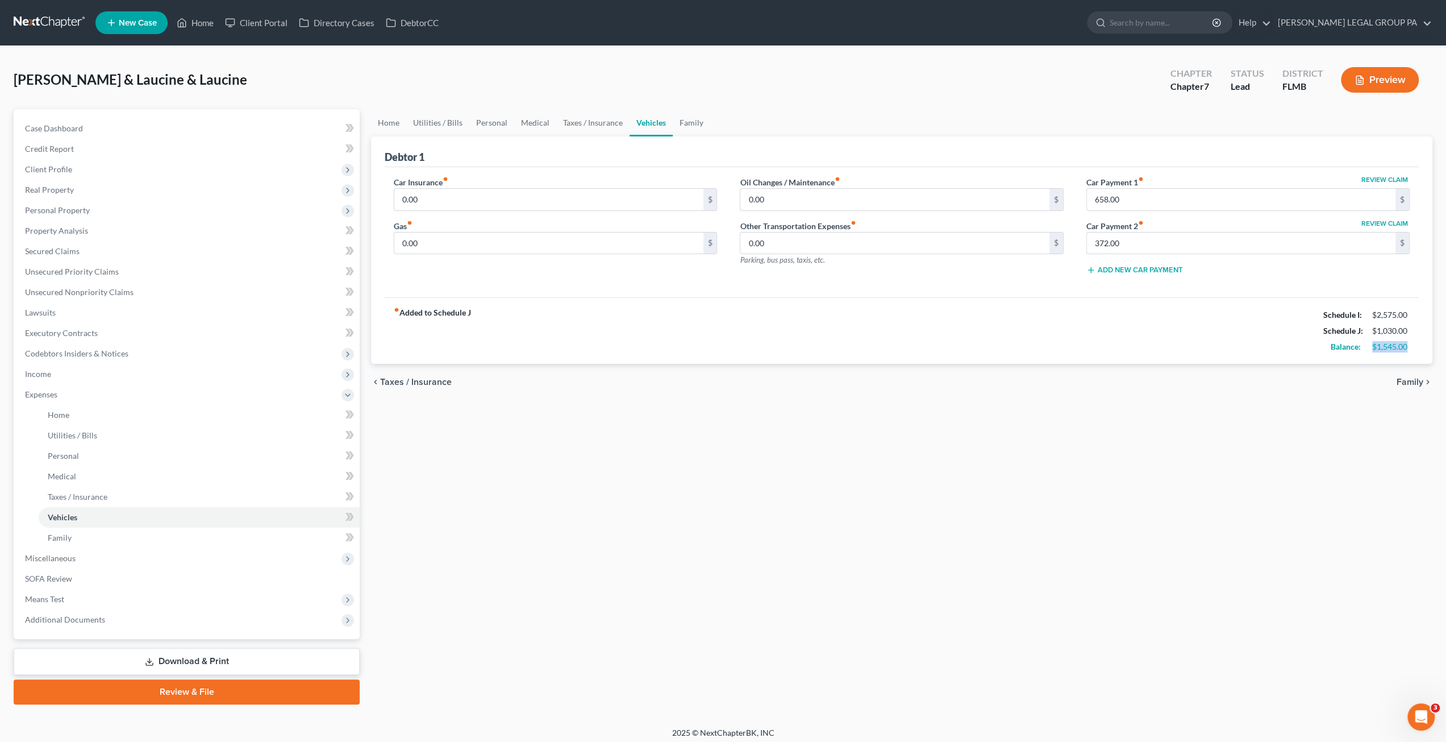
drag, startPoint x: 1384, startPoint y: 351, endPoint x: 1424, endPoint y: 345, distance: 40.7
click at [1424, 345] on div "Debtor 1 Car Insurance fiber_manual_record 0.00 $ Gas fiber_manual_record 0.00 …" at bounding box center [901, 250] width 1061 height 228
click at [53, 152] on span "Credit Report" at bounding box center [49, 149] width 49 height 10
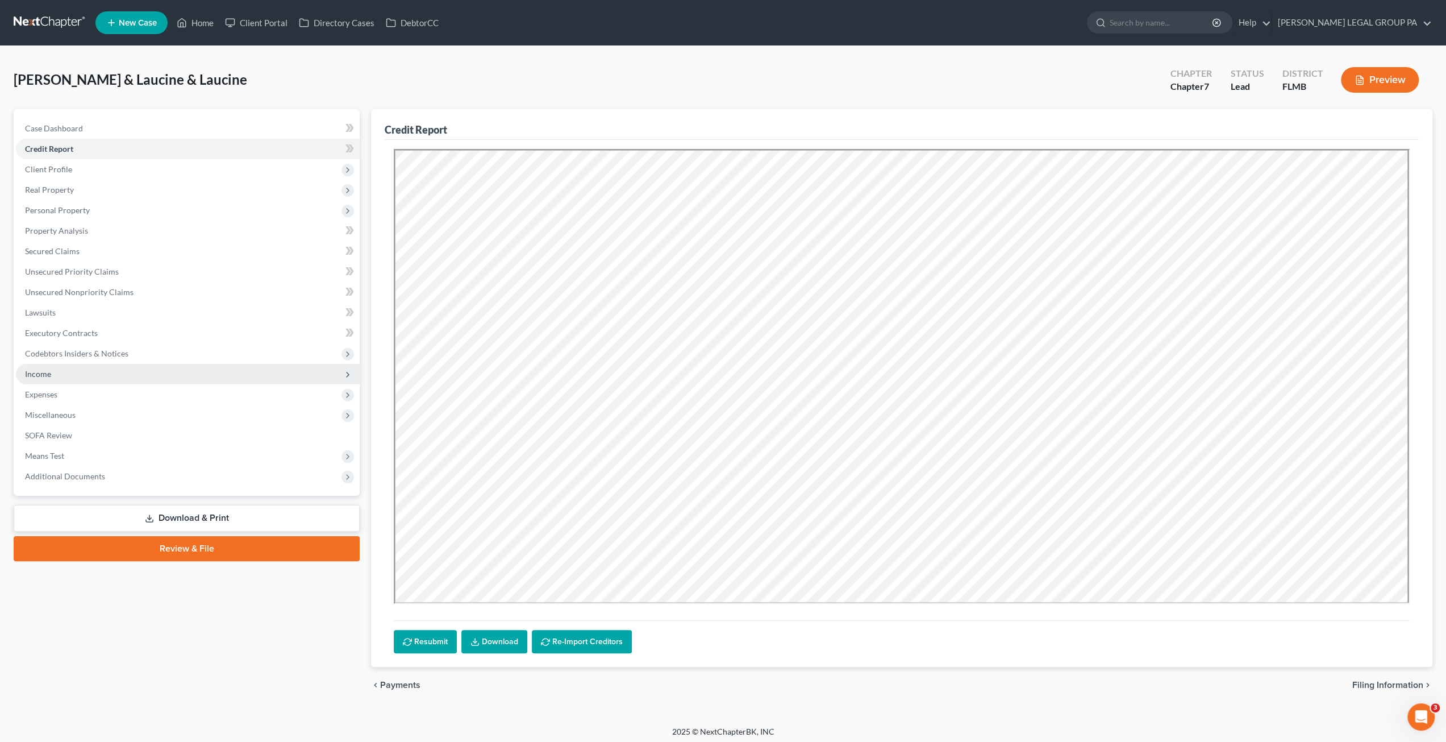
click at [62, 374] on span "Income" at bounding box center [188, 374] width 344 height 20
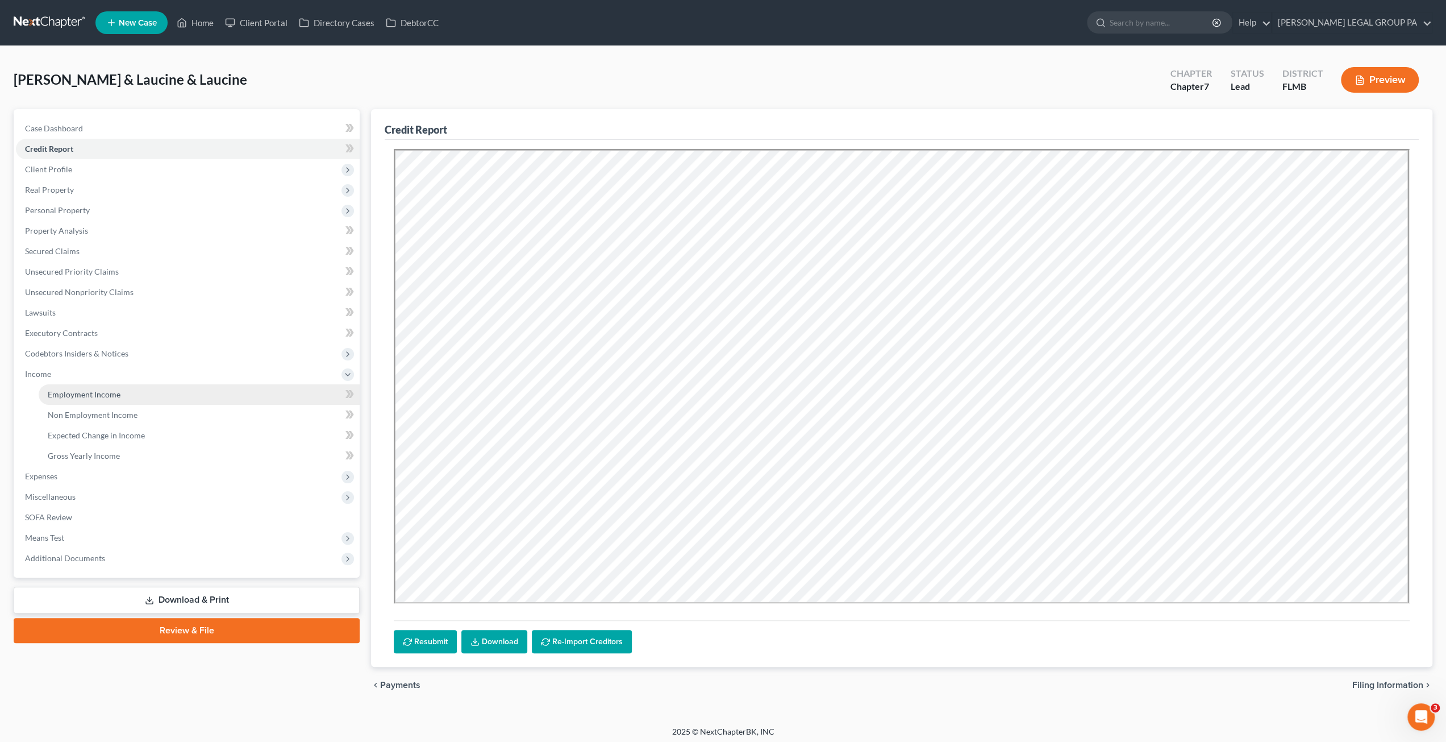
drag, startPoint x: 72, startPoint y: 387, endPoint x: 98, endPoint y: 399, distance: 29.3
click at [72, 387] on link "Employment Income" at bounding box center [199, 394] width 321 height 20
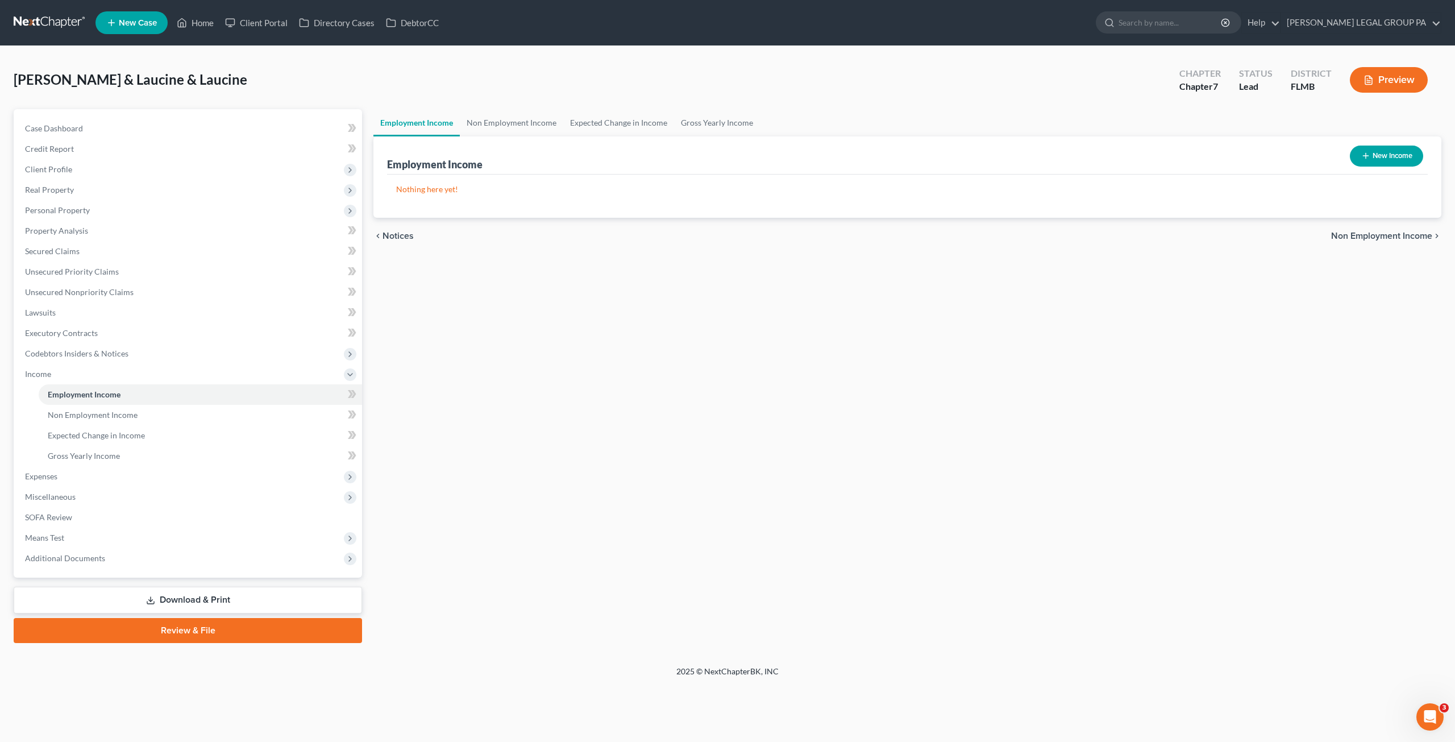
click at [1372, 157] on button "New Income" at bounding box center [1386, 155] width 73 height 21
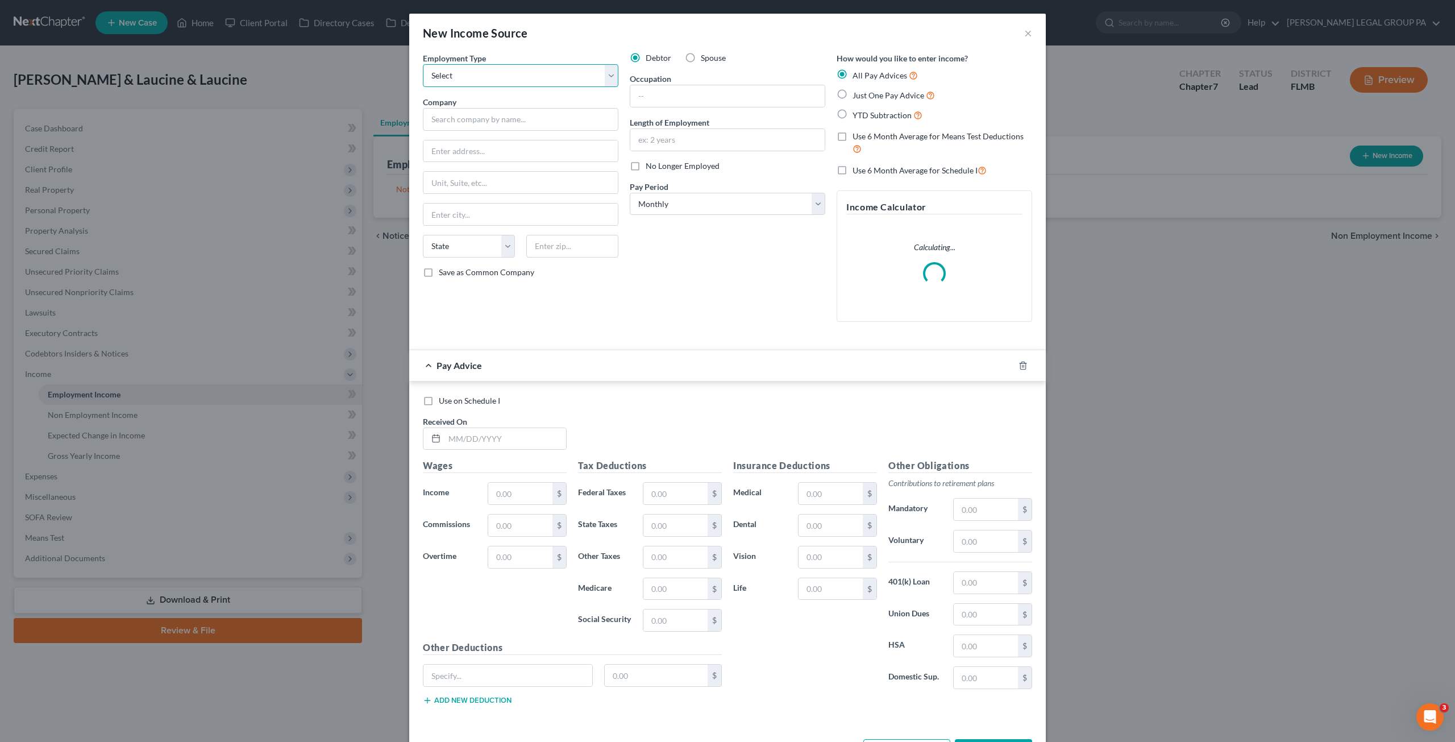
click at [503, 80] on select "Select Full or Part Time Employment Self Employment" at bounding box center [520, 75] width 195 height 23
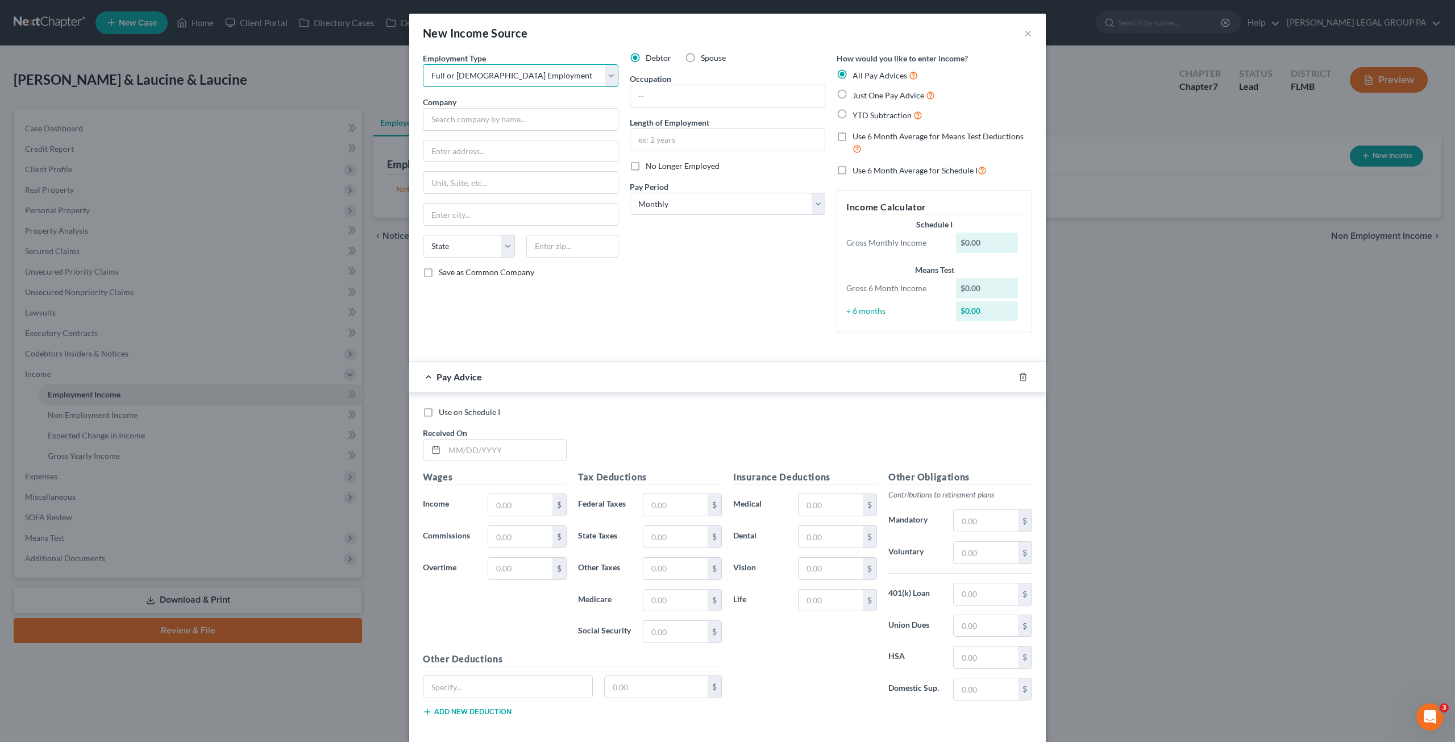
click at [423, 64] on select "Select Full or Part Time Employment Self Employment" at bounding box center [520, 75] width 195 height 23
click at [489, 124] on input "text" at bounding box center [520, 119] width 195 height 23
click at [477, 163] on div "Employment Type * Select Full or Part Time Employment Self Employment Company *…" at bounding box center [520, 197] width 207 height 290
click at [693, 97] on input "h" at bounding box center [727, 96] width 194 height 22
click at [638, 138] on input "text" at bounding box center [727, 140] width 194 height 22
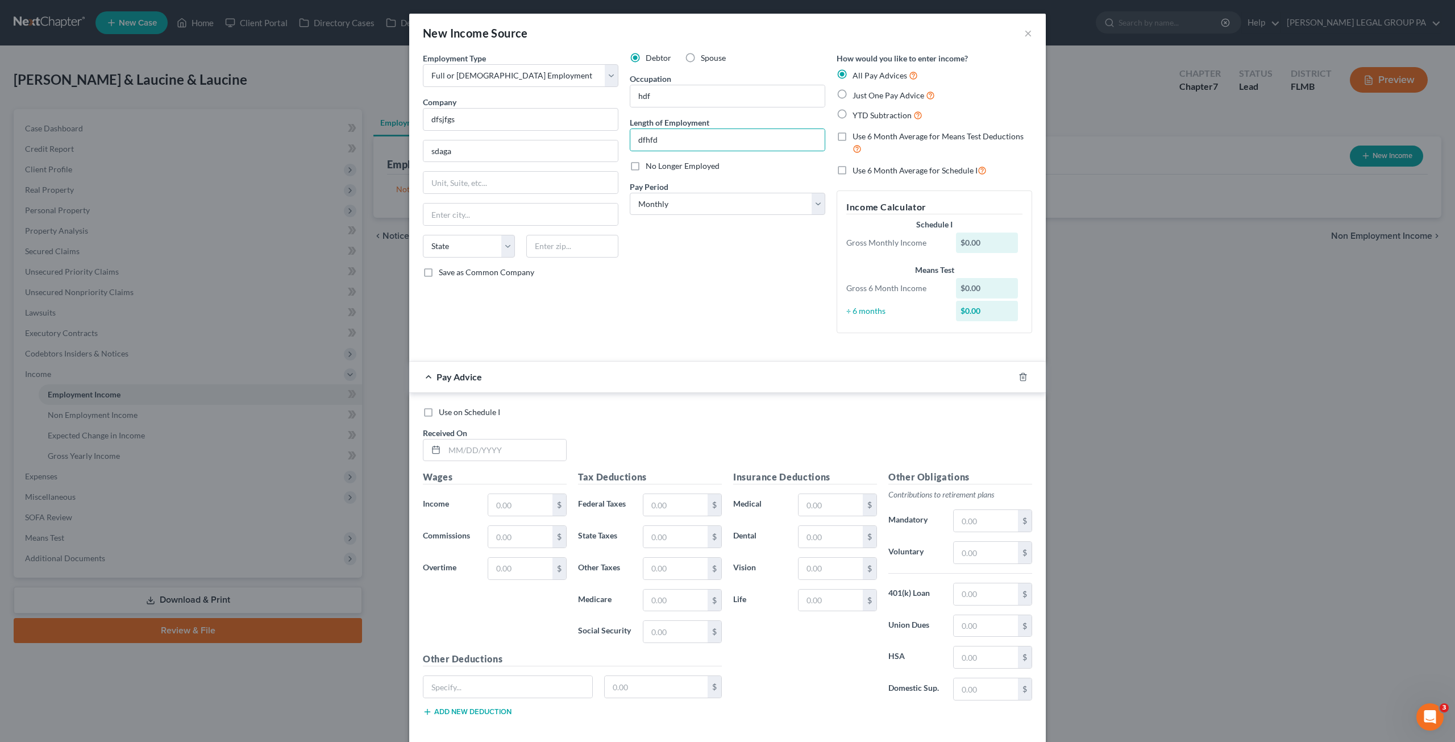
click at [852, 93] on label "Just One Pay Advice" at bounding box center [893, 95] width 82 height 13
click at [857, 93] on input "Just One Pay Advice" at bounding box center [860, 92] width 7 height 7
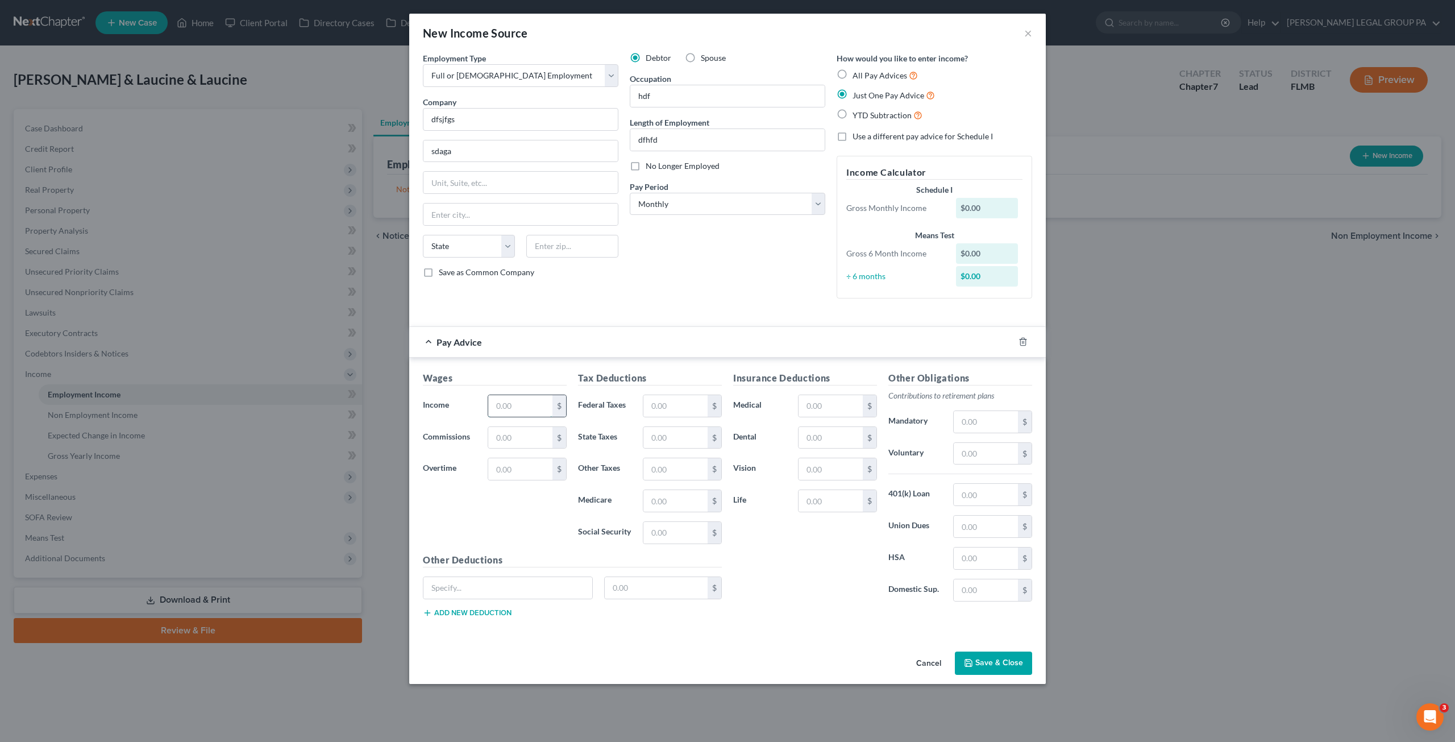
drag, startPoint x: 508, startPoint y: 404, endPoint x: 522, endPoint y: 407, distance: 14.6
click at [508, 404] on input "text" at bounding box center [520, 406] width 64 height 22
click at [992, 657] on button "Save & Close" at bounding box center [993, 663] width 77 height 24
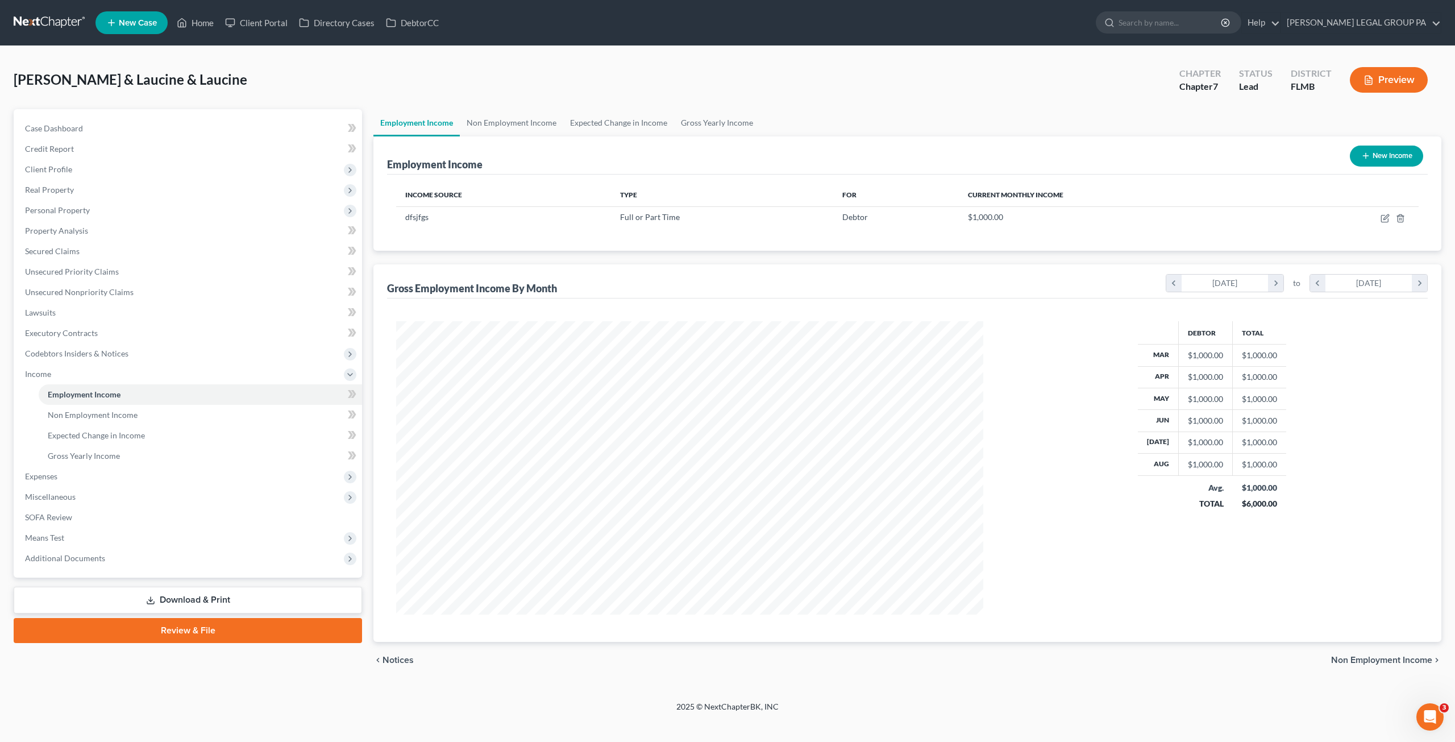
scroll to position [293, 609]
click at [1386, 218] on icon "button" at bounding box center [1384, 218] width 9 height 9
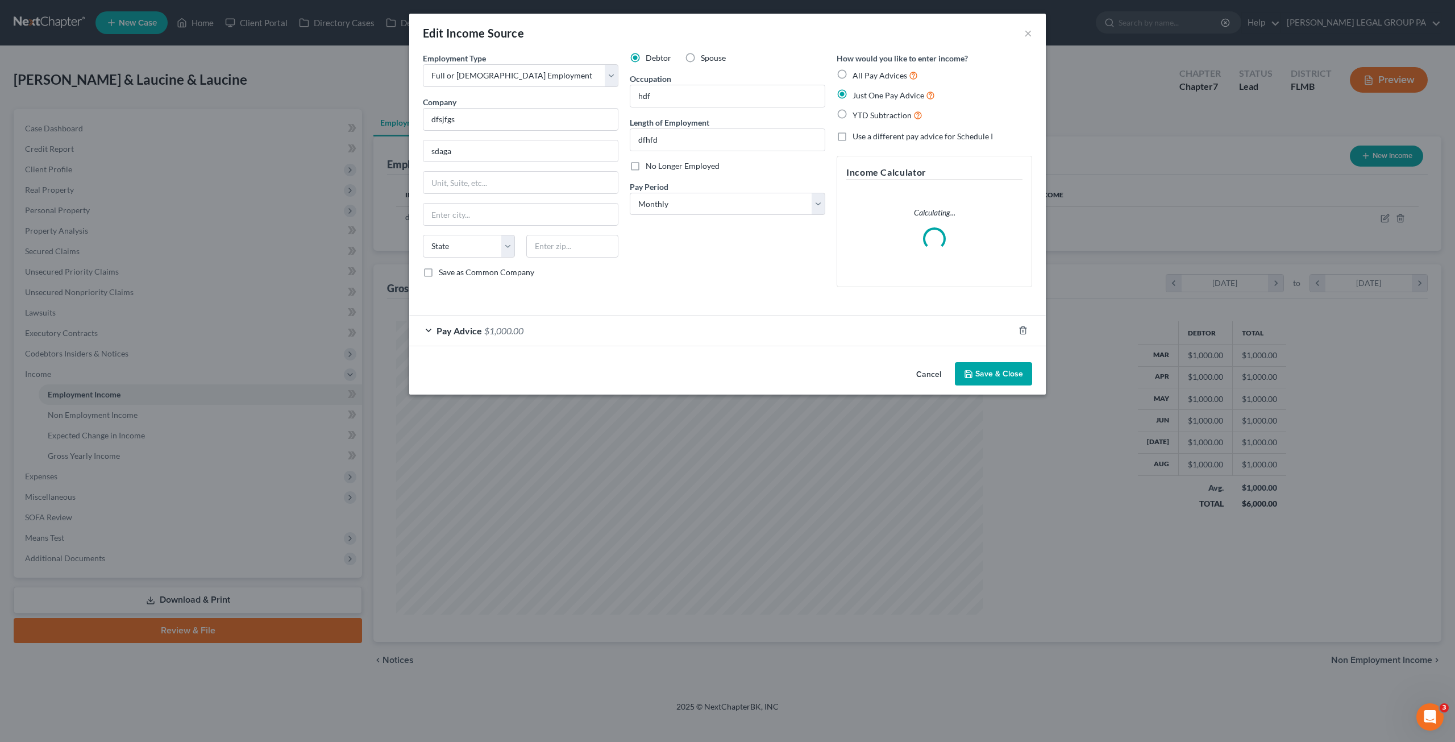
click at [484, 340] on div "Pay Advice $1,000.00" at bounding box center [711, 330] width 605 height 30
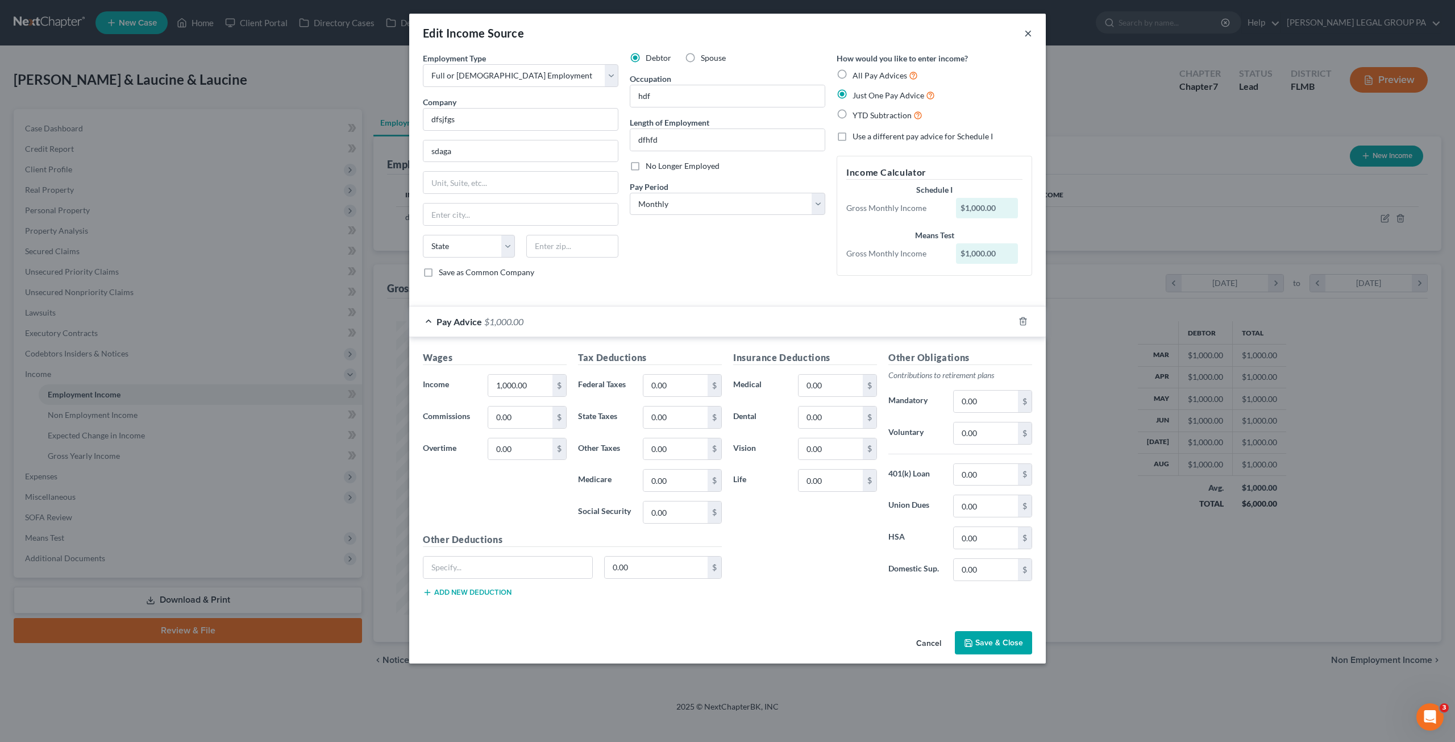
click at [1030, 30] on button "×" at bounding box center [1028, 33] width 8 height 14
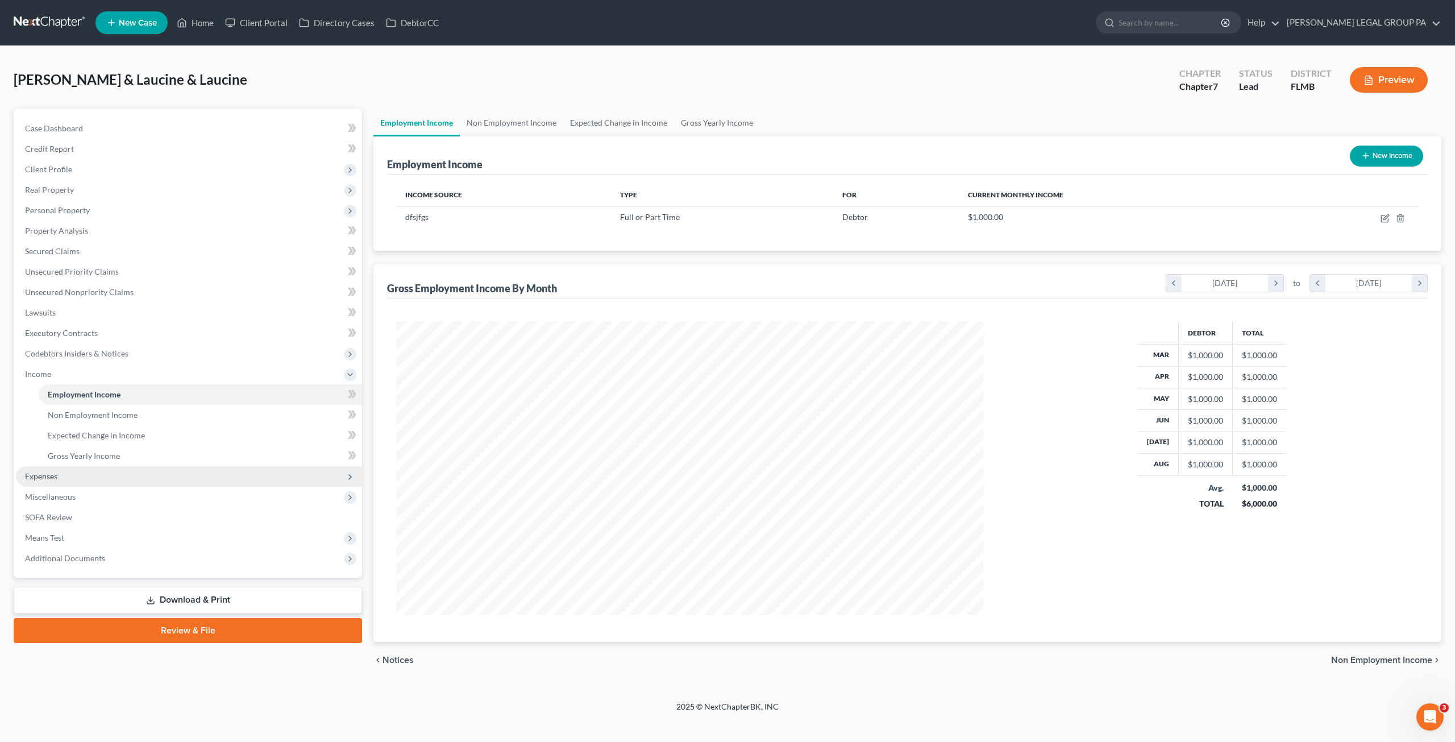
click at [75, 481] on span "Expenses" at bounding box center [189, 476] width 346 height 20
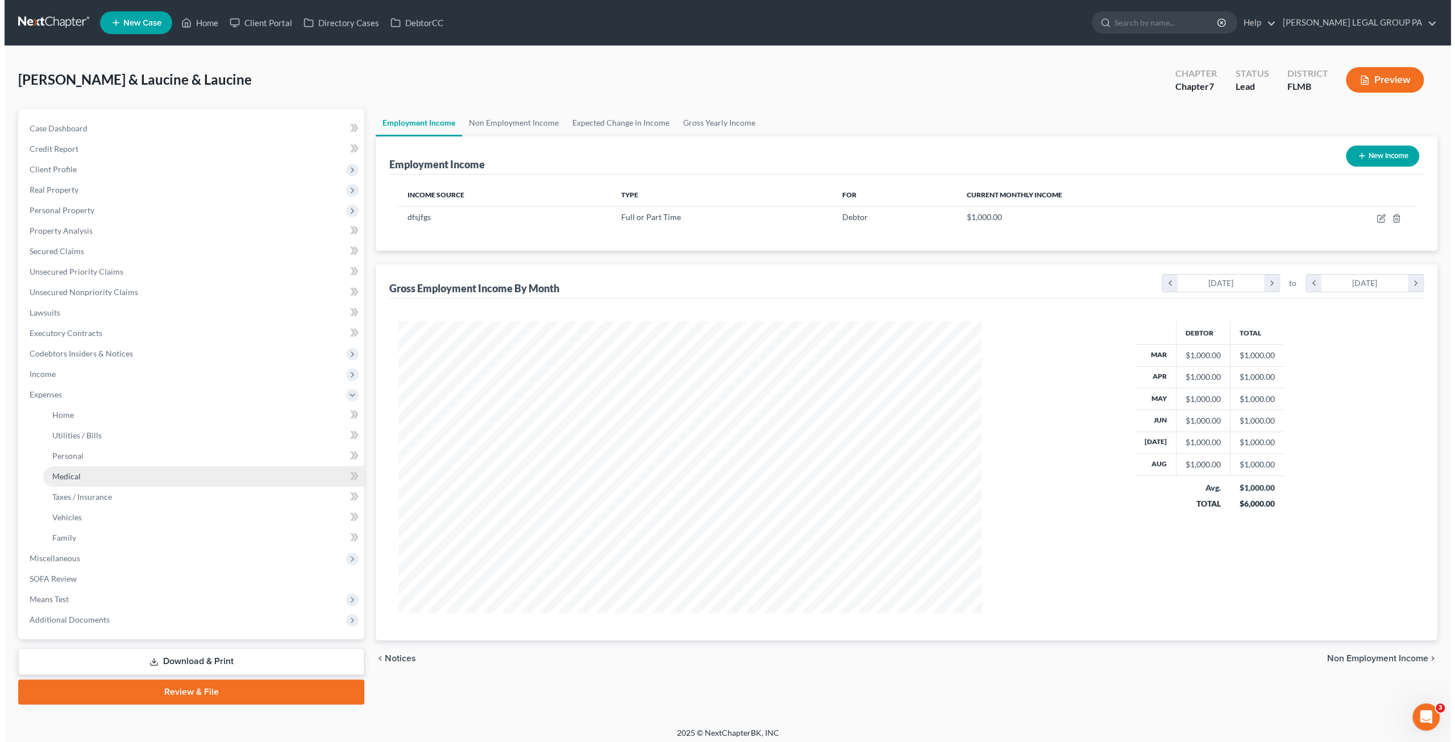
scroll to position [567921, 567608]
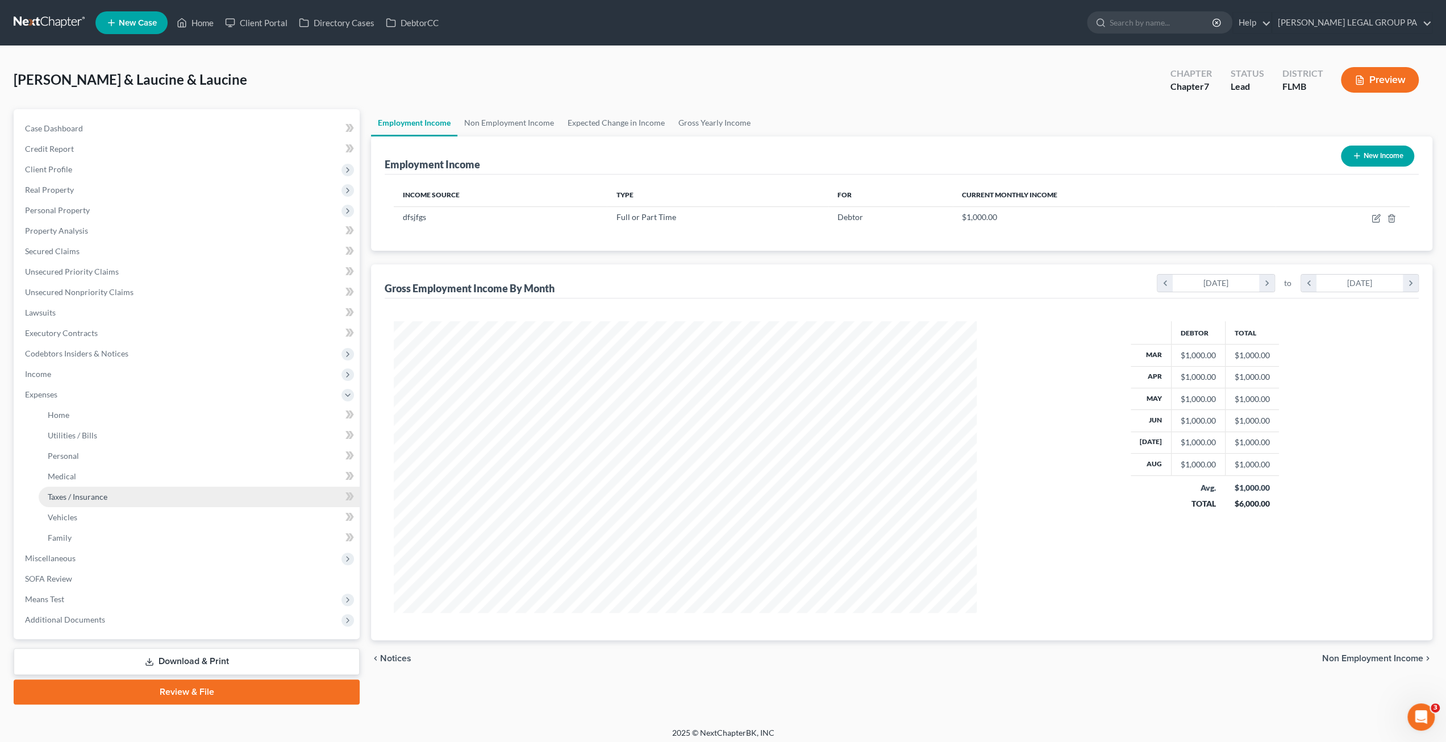
click at [90, 495] on span "Taxes / Insurance" at bounding box center [78, 497] width 60 height 10
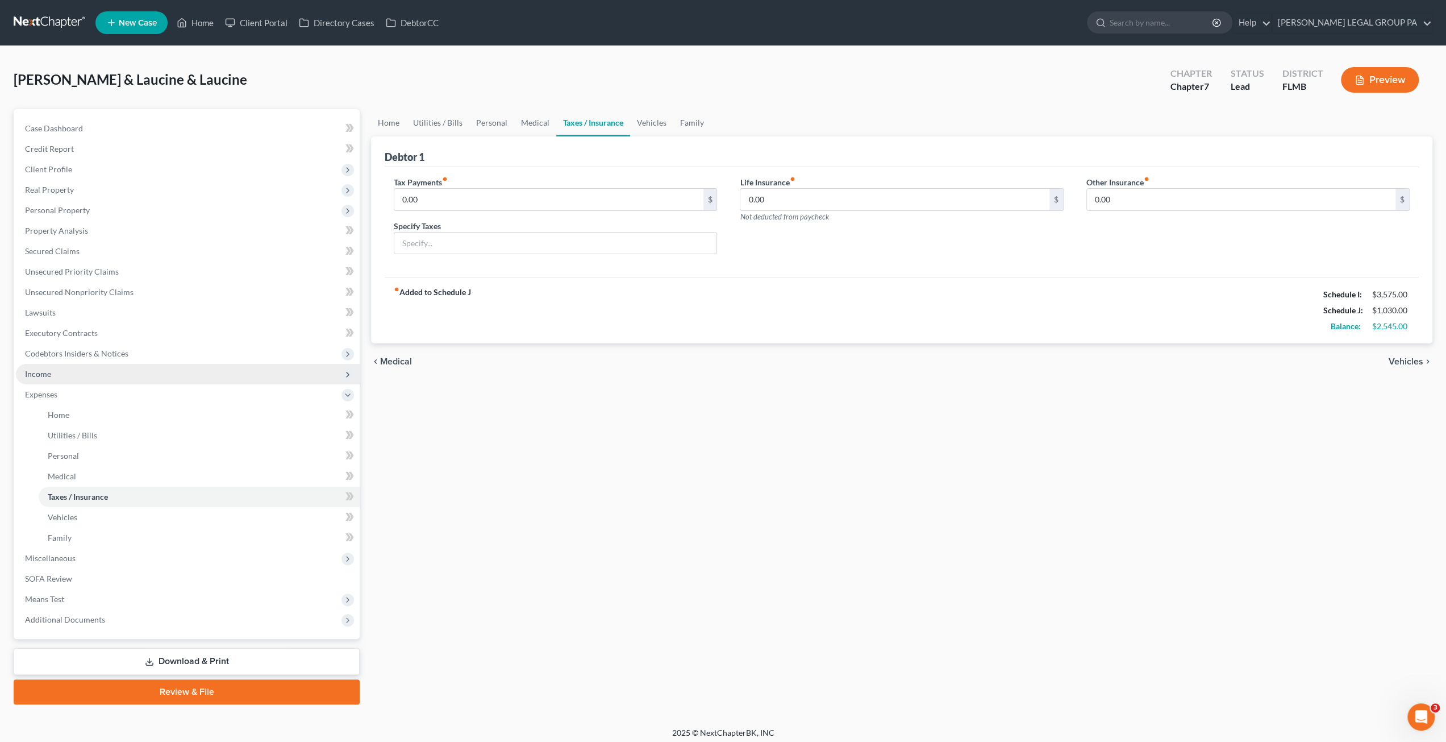
click at [60, 374] on span "Income" at bounding box center [188, 374] width 344 height 20
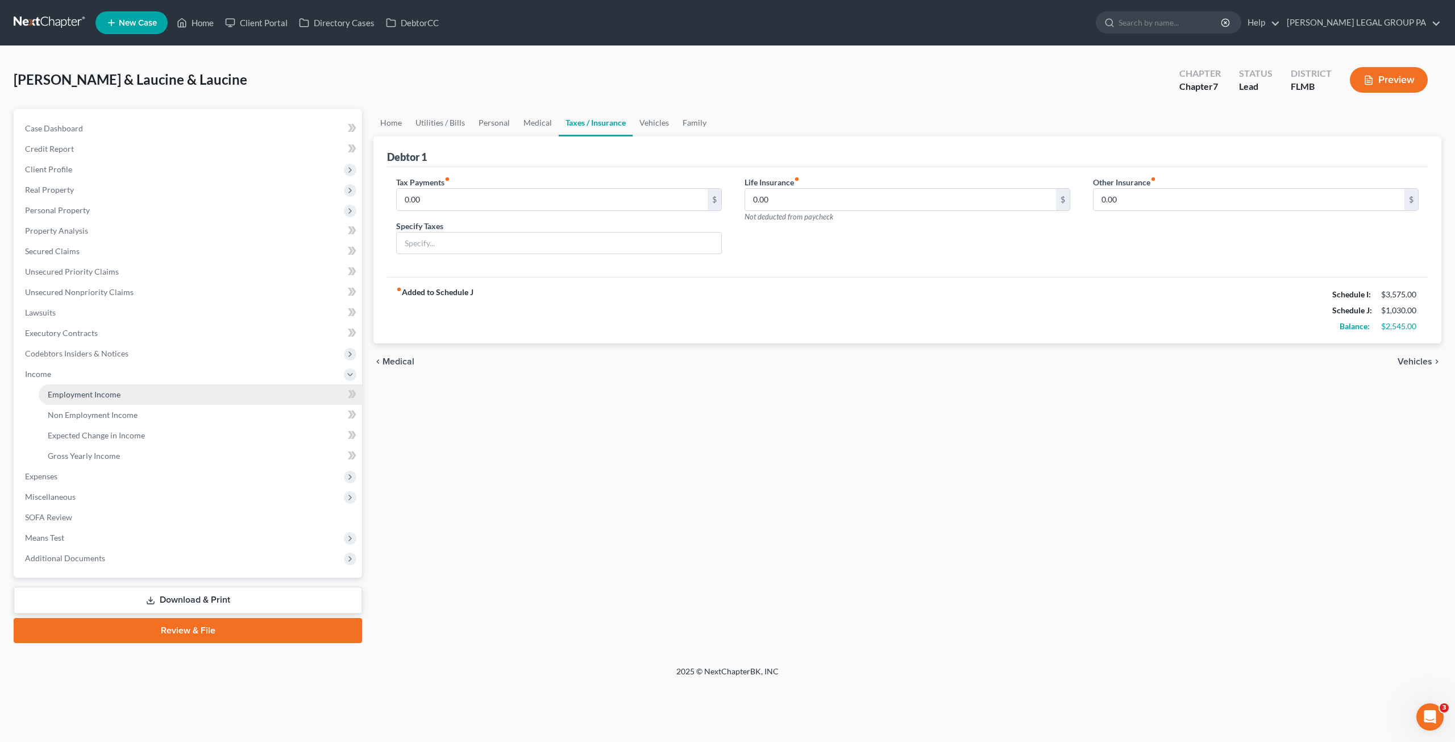
click at [73, 395] on span "Employment Income" at bounding box center [84, 394] width 73 height 10
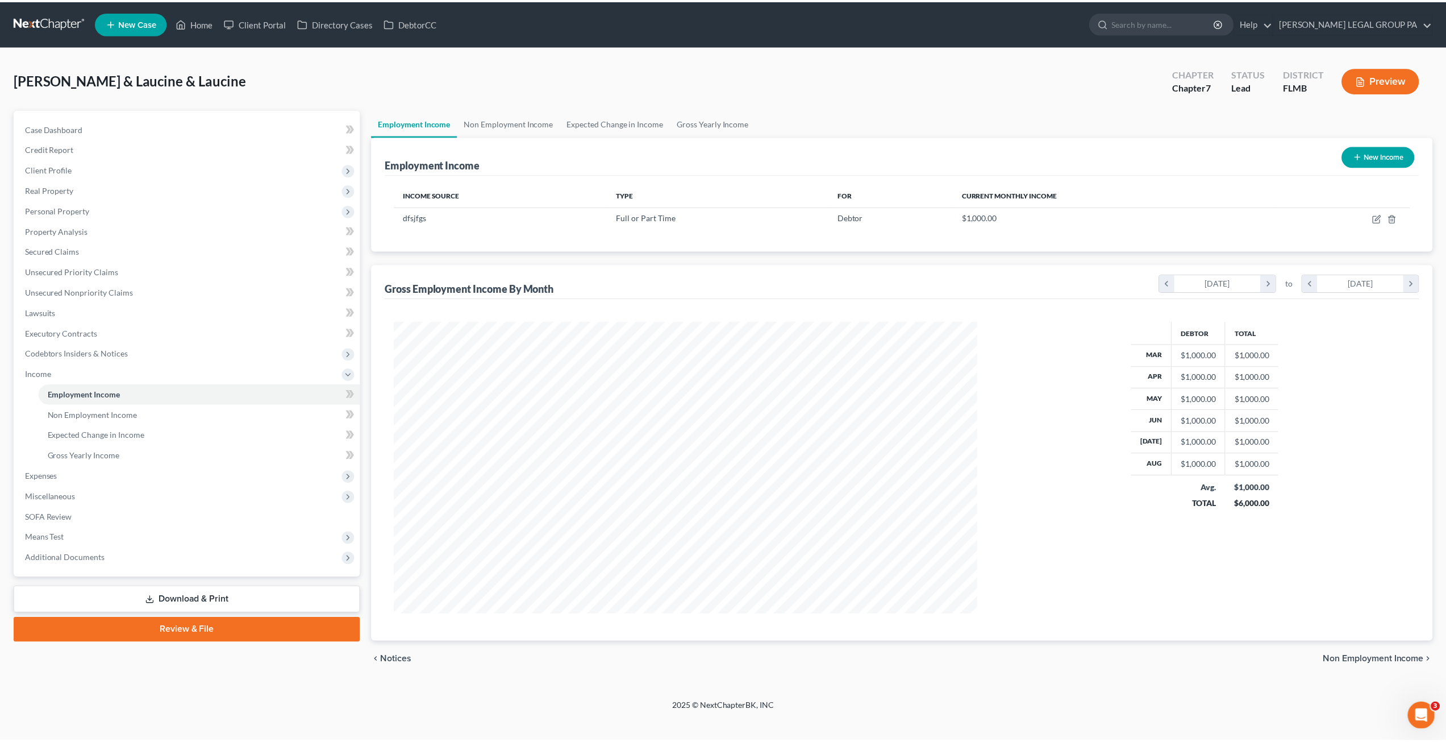
scroll to position [293, 609]
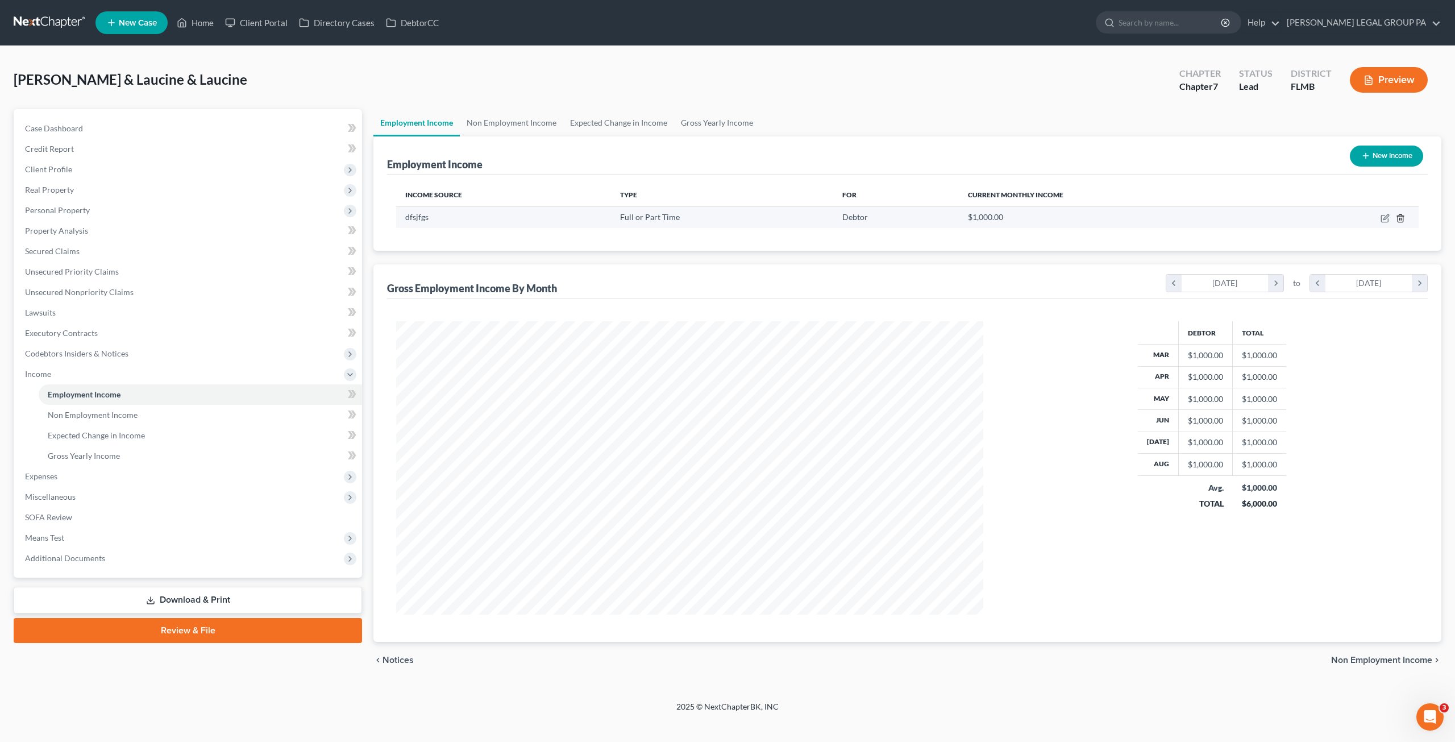
click at [1394, 218] on td at bounding box center [1351, 217] width 135 height 22
click at [1397, 218] on icon "button" at bounding box center [1400, 218] width 9 height 9
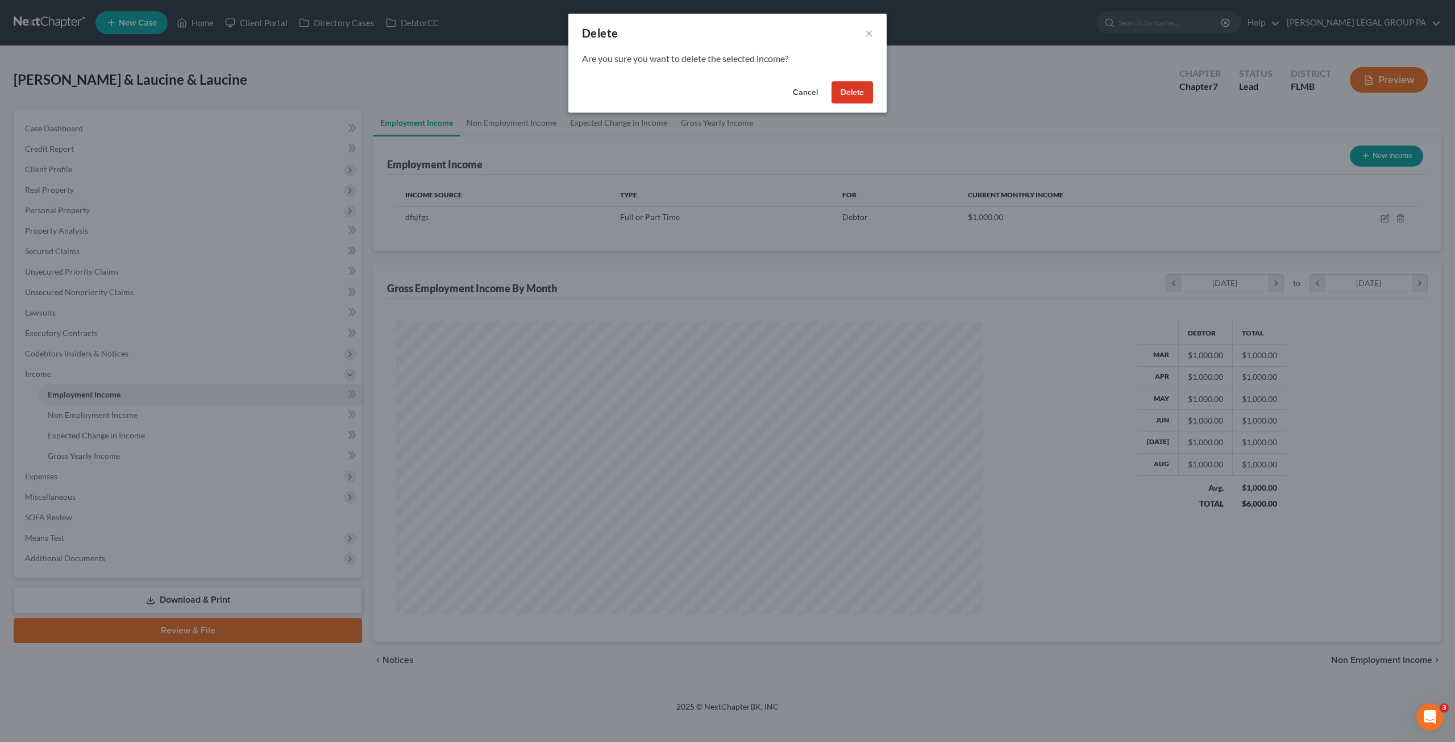
click at [853, 91] on button "Delete" at bounding box center [851, 92] width 41 height 23
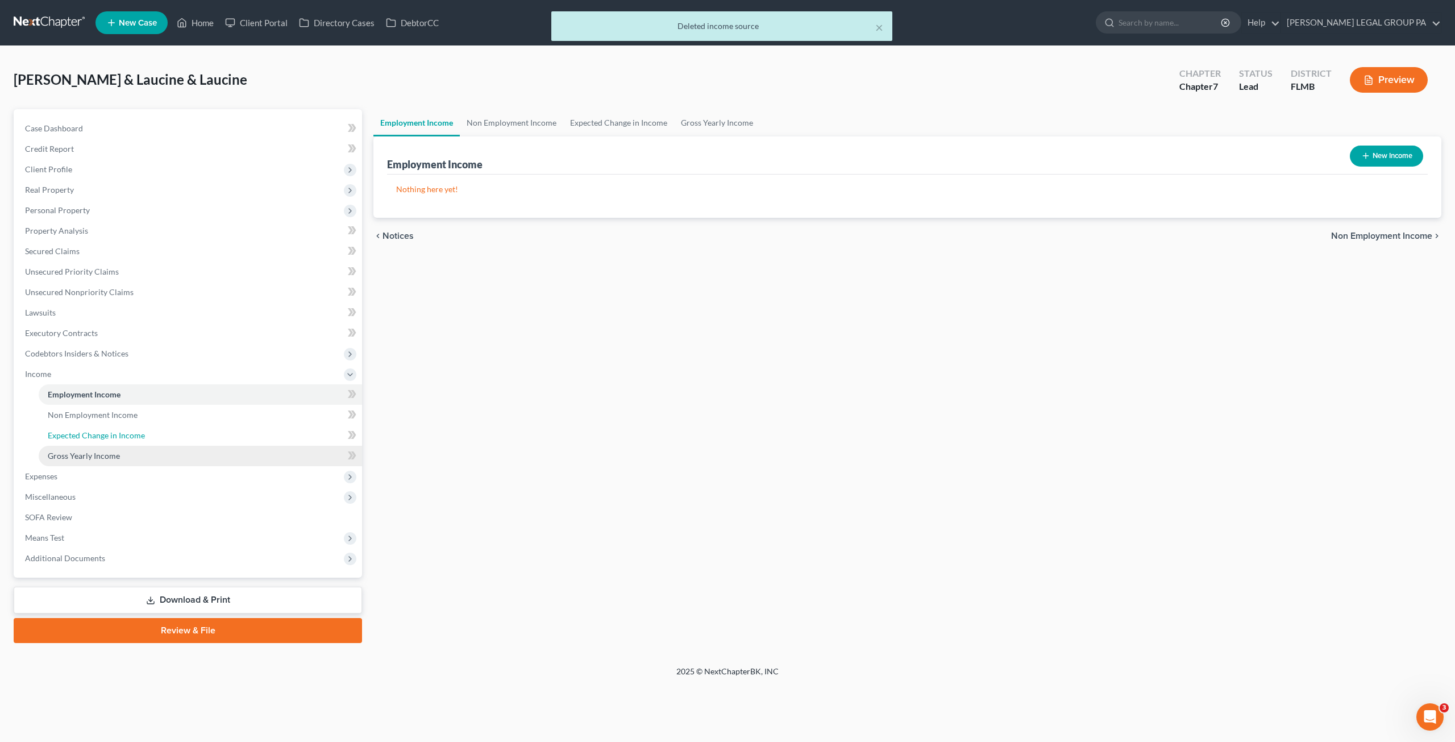
drag, startPoint x: 72, startPoint y: 438, endPoint x: 75, endPoint y: 457, distance: 19.6
click at [72, 439] on span "Expected Change in Income" at bounding box center [96, 435] width 97 height 10
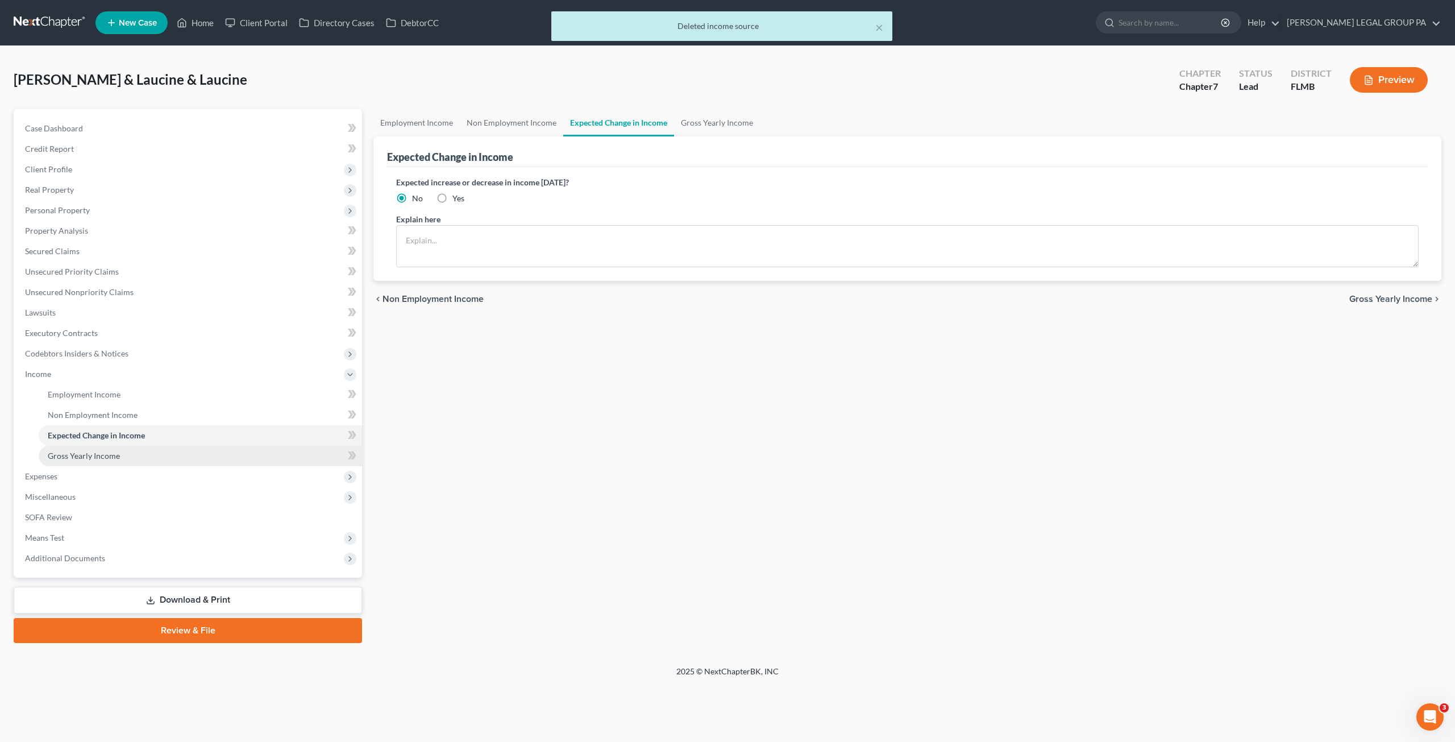
drag, startPoint x: 75, startPoint y: 457, endPoint x: 86, endPoint y: 456, distance: 11.4
click at [76, 457] on span "Gross Yearly Income" at bounding box center [84, 456] width 72 height 10
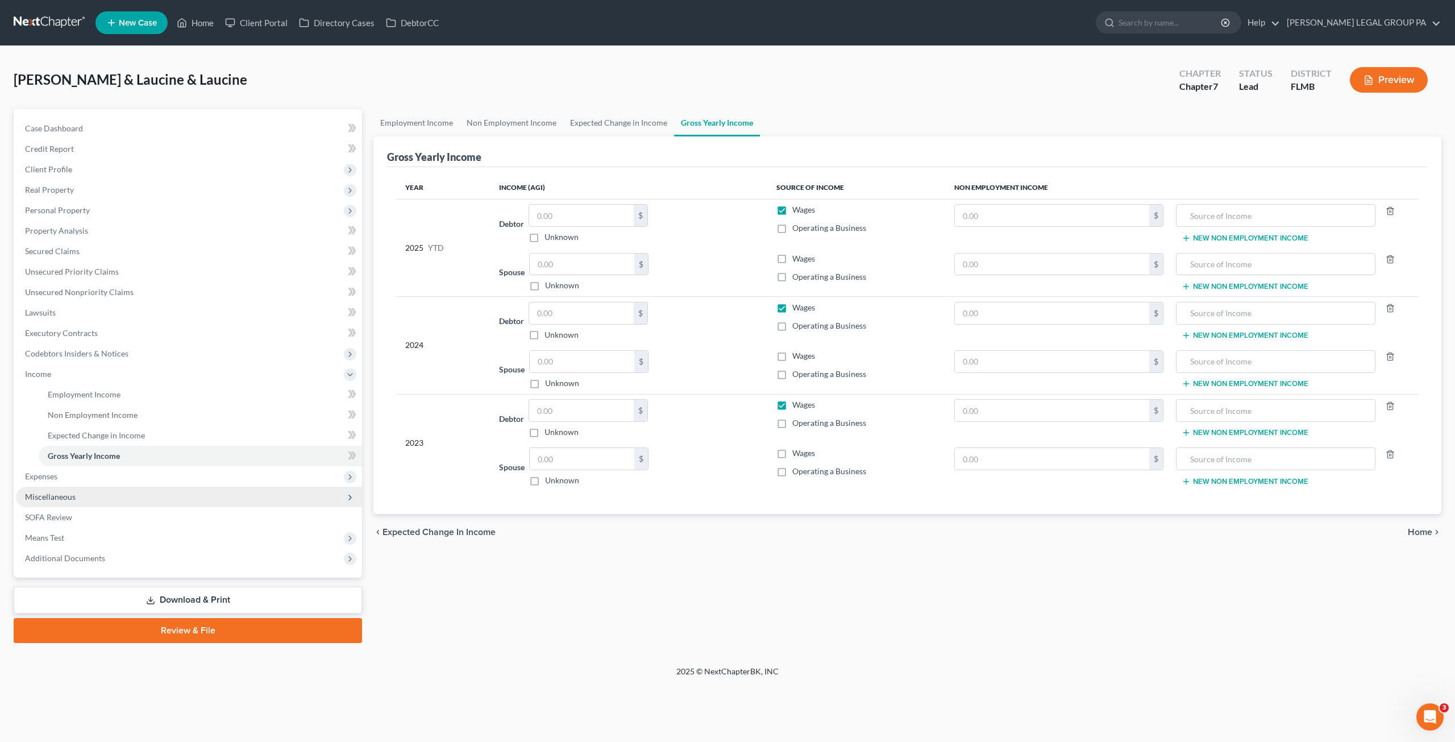
drag, startPoint x: 65, startPoint y: 476, endPoint x: 61, endPoint y: 486, distance: 10.2
click at [65, 476] on span "Expenses" at bounding box center [189, 476] width 346 height 20
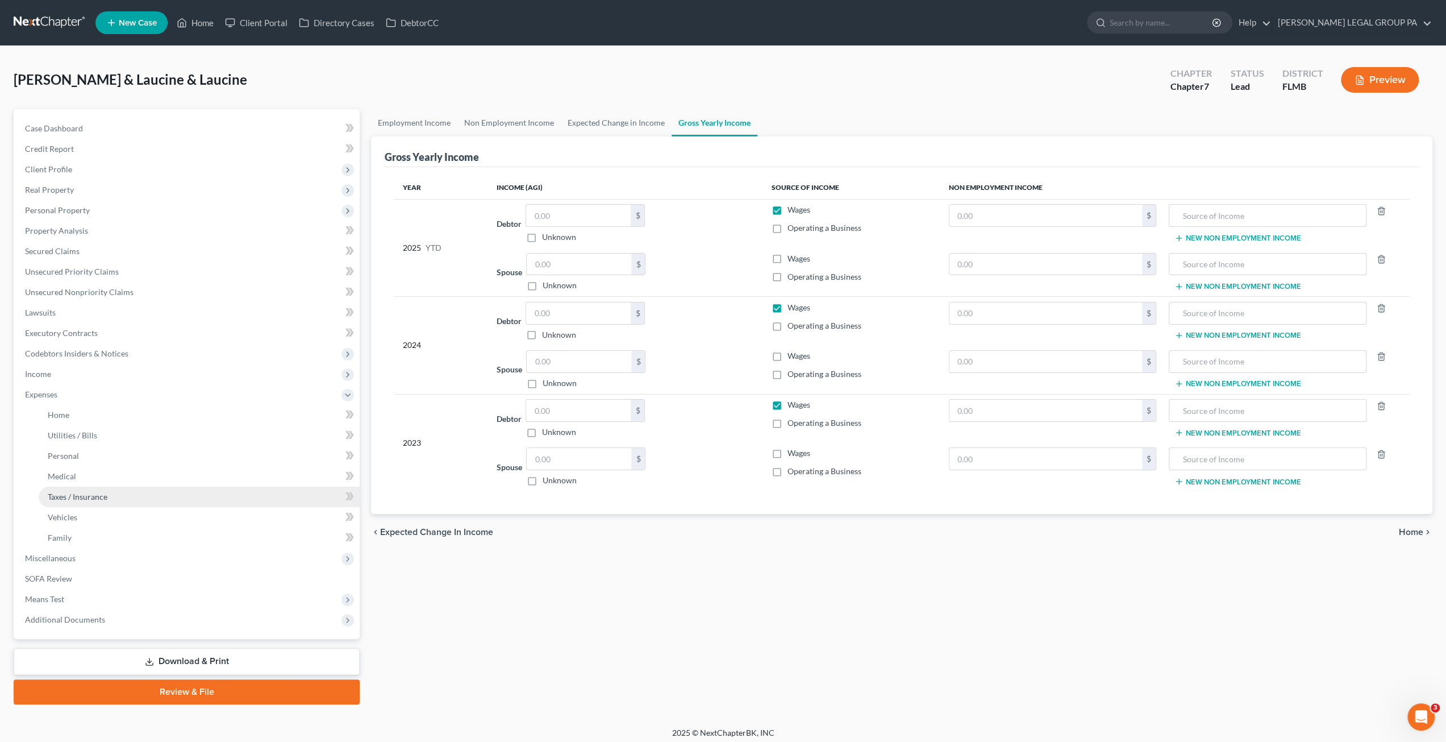
click at [61, 493] on span "Taxes / Insurance" at bounding box center [78, 497] width 60 height 10
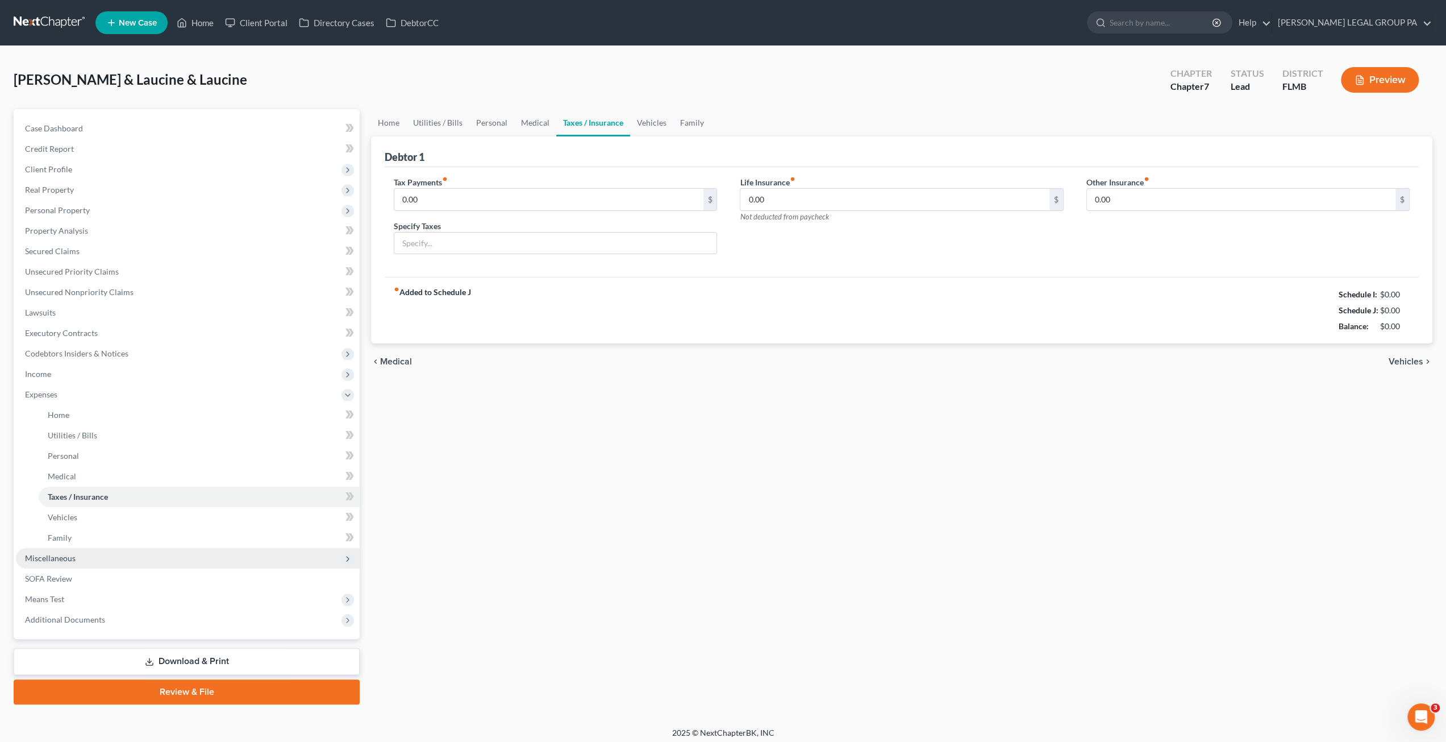
click at [77, 554] on span "Miscellaneous" at bounding box center [188, 558] width 344 height 20
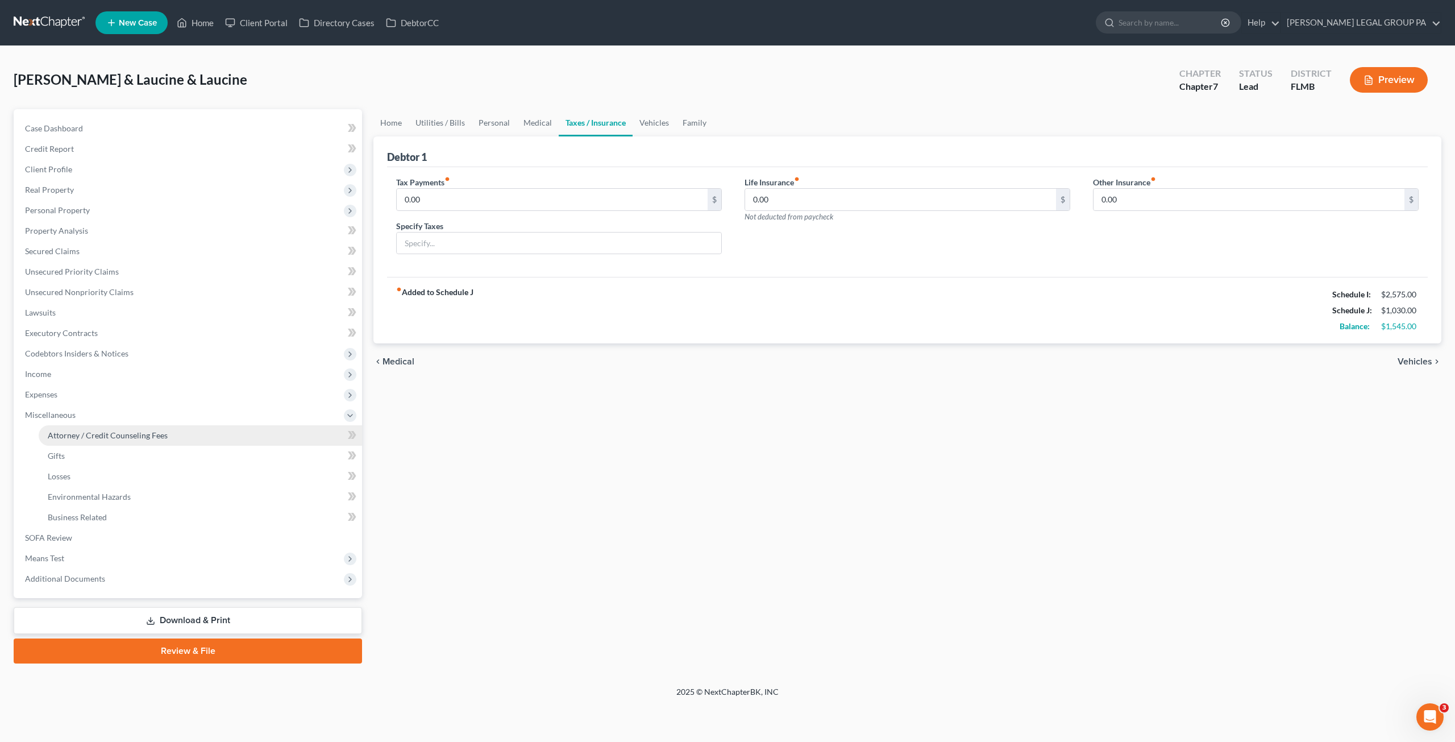
click at [86, 432] on span "Attorney / Credit Counseling Fees" at bounding box center [108, 435] width 120 height 10
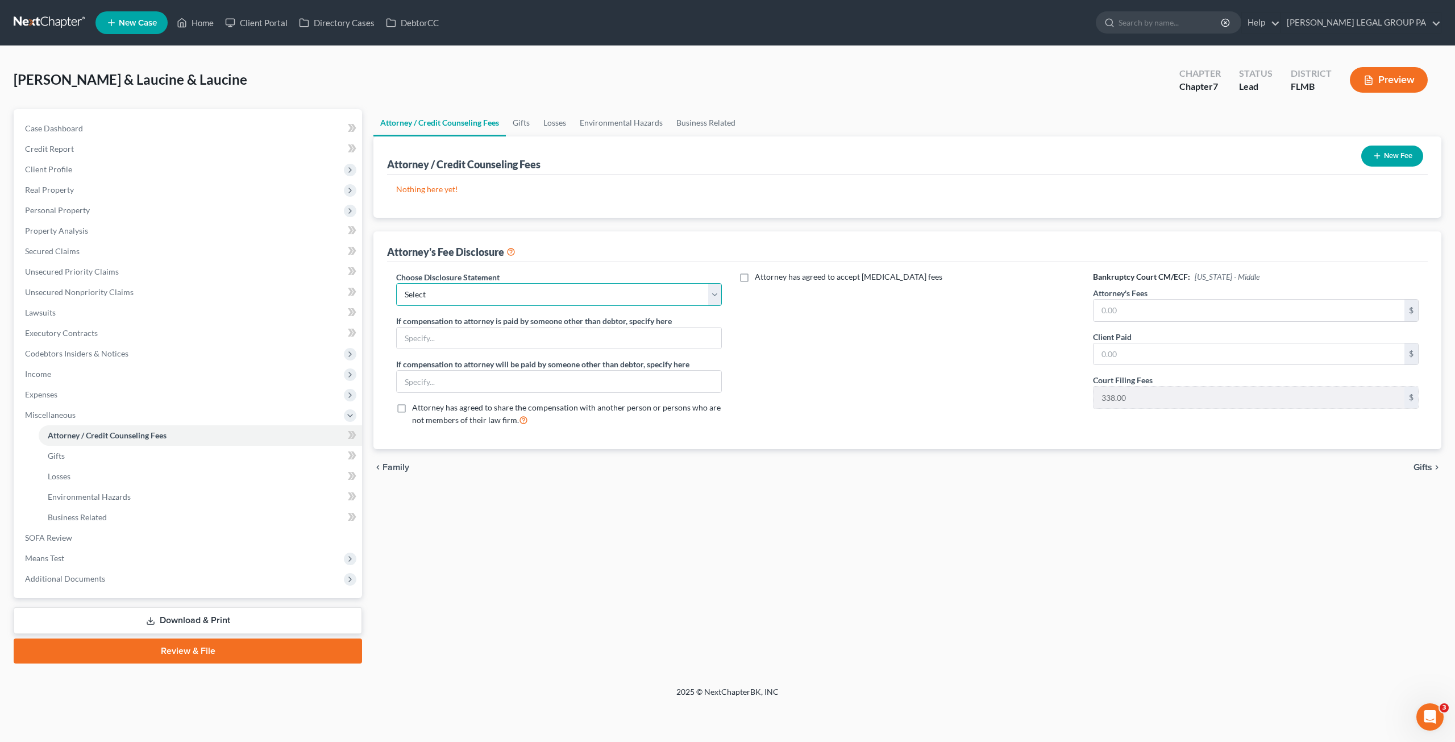
click at [460, 296] on select "Select Attorney Compensation Statement" at bounding box center [559, 294] width 326 height 23
click at [396, 283] on select "Select Attorney Compensation Statement" at bounding box center [559, 294] width 326 height 23
click at [1380, 159] on icon "button" at bounding box center [1376, 155] width 9 height 9
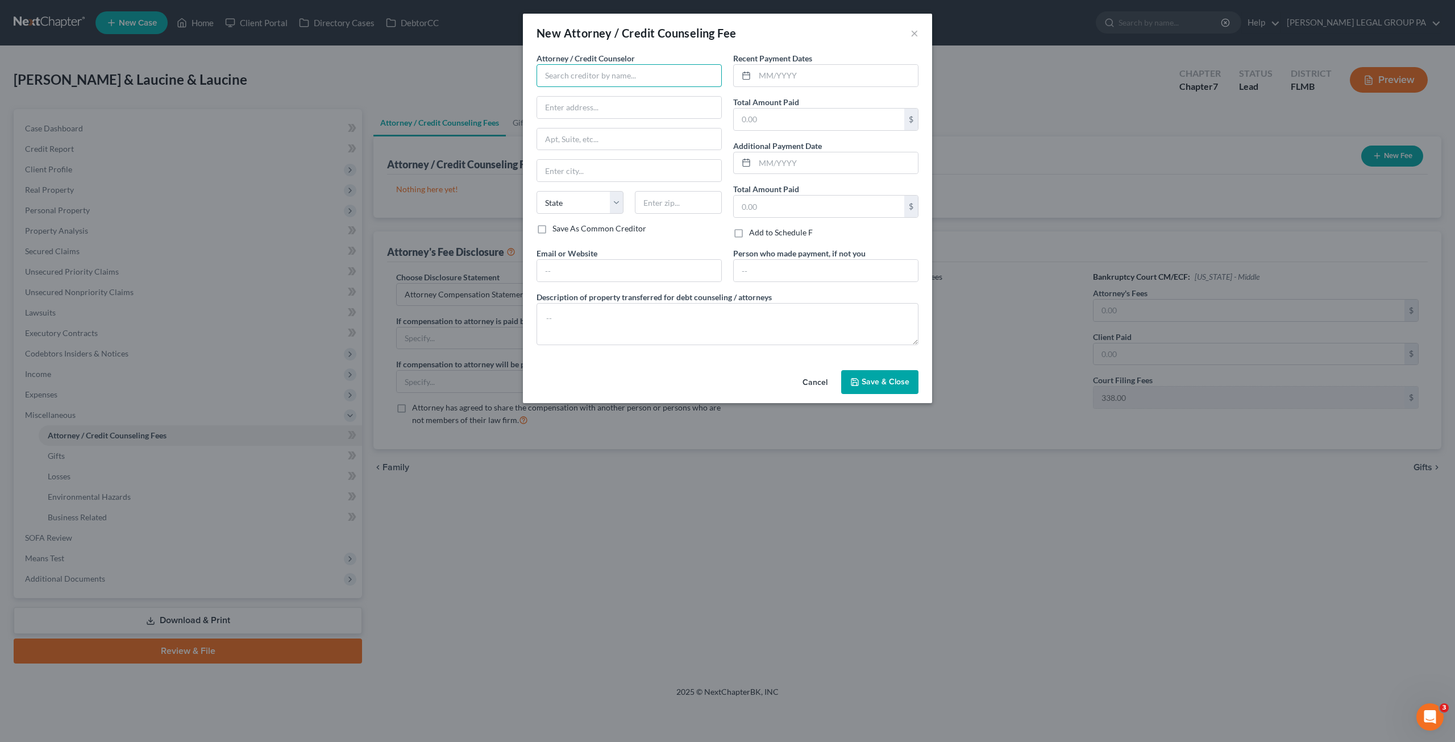
click at [561, 69] on input "text" at bounding box center [628, 75] width 185 height 23
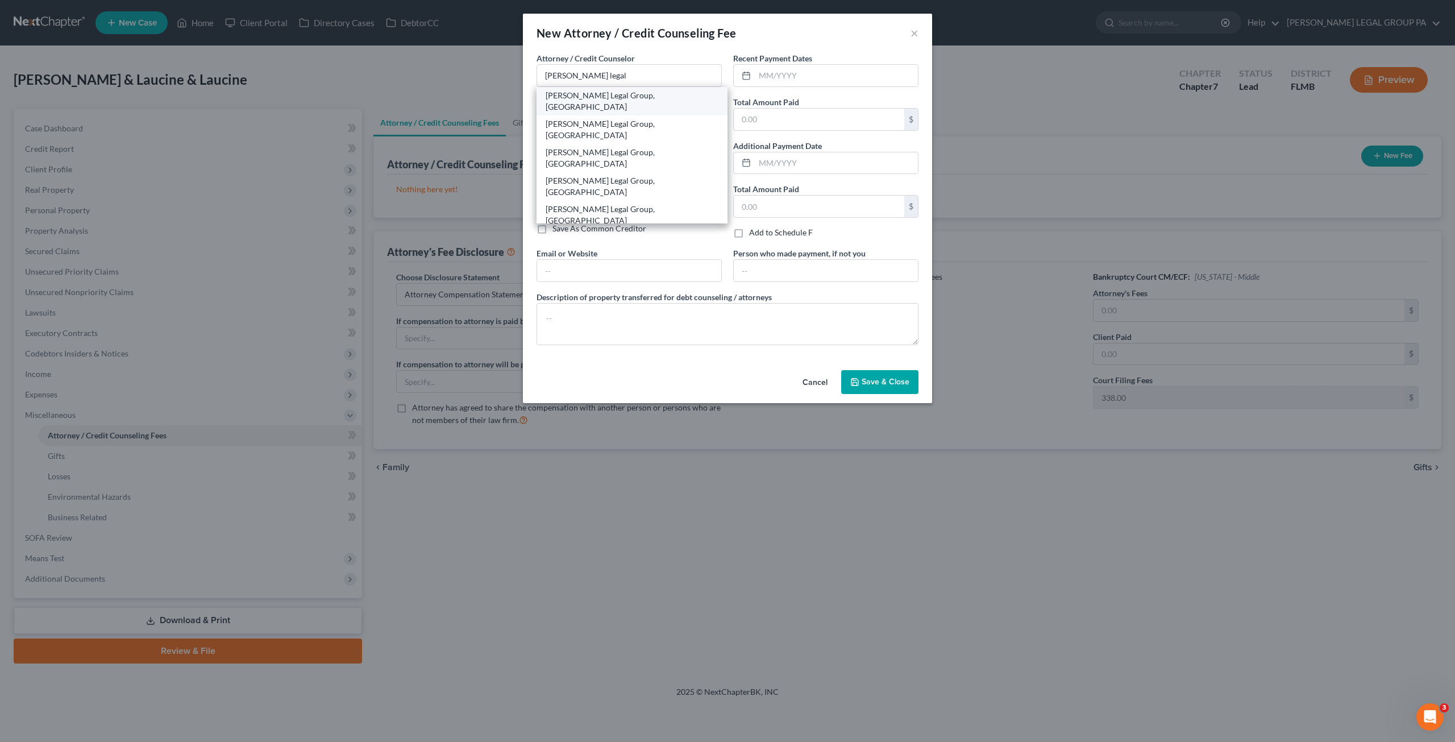
click at [574, 100] on div "Weller Legal Group, PA" at bounding box center [631, 101] width 173 height 23
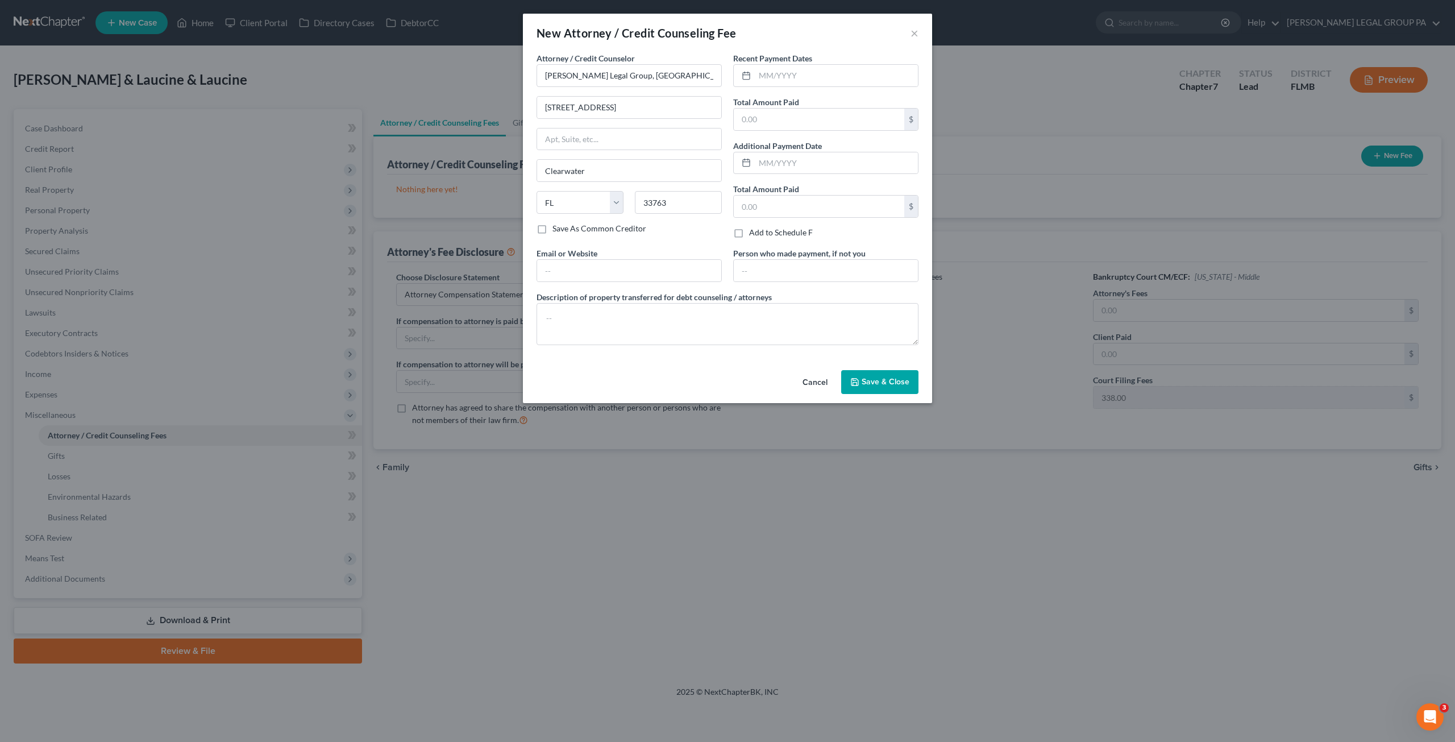
click at [826, 89] on div "Recent Payment Dates Total Amount Paid $ Additional Payment Date Total Amount P…" at bounding box center [825, 149] width 197 height 195
drag, startPoint x: 819, startPoint y: 79, endPoint x: 925, endPoint y: 91, distance: 107.0
click at [819, 79] on input "text" at bounding box center [836, 76] width 163 height 22
drag, startPoint x: 763, startPoint y: 72, endPoint x: 1051, endPoint y: 66, distance: 288.7
click at [763, 72] on input "text" at bounding box center [836, 76] width 163 height 22
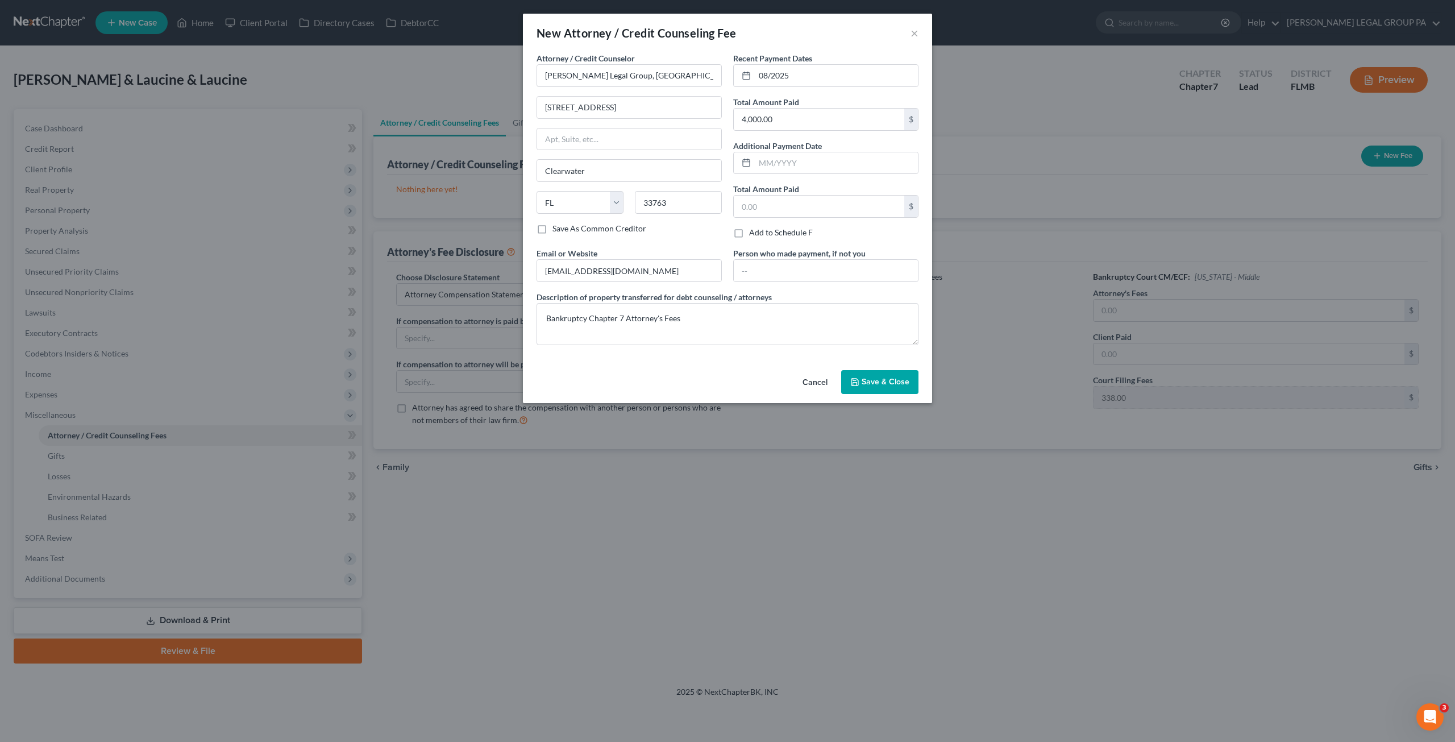
click at [861, 387] on button "Save & Close" at bounding box center [879, 382] width 77 height 24
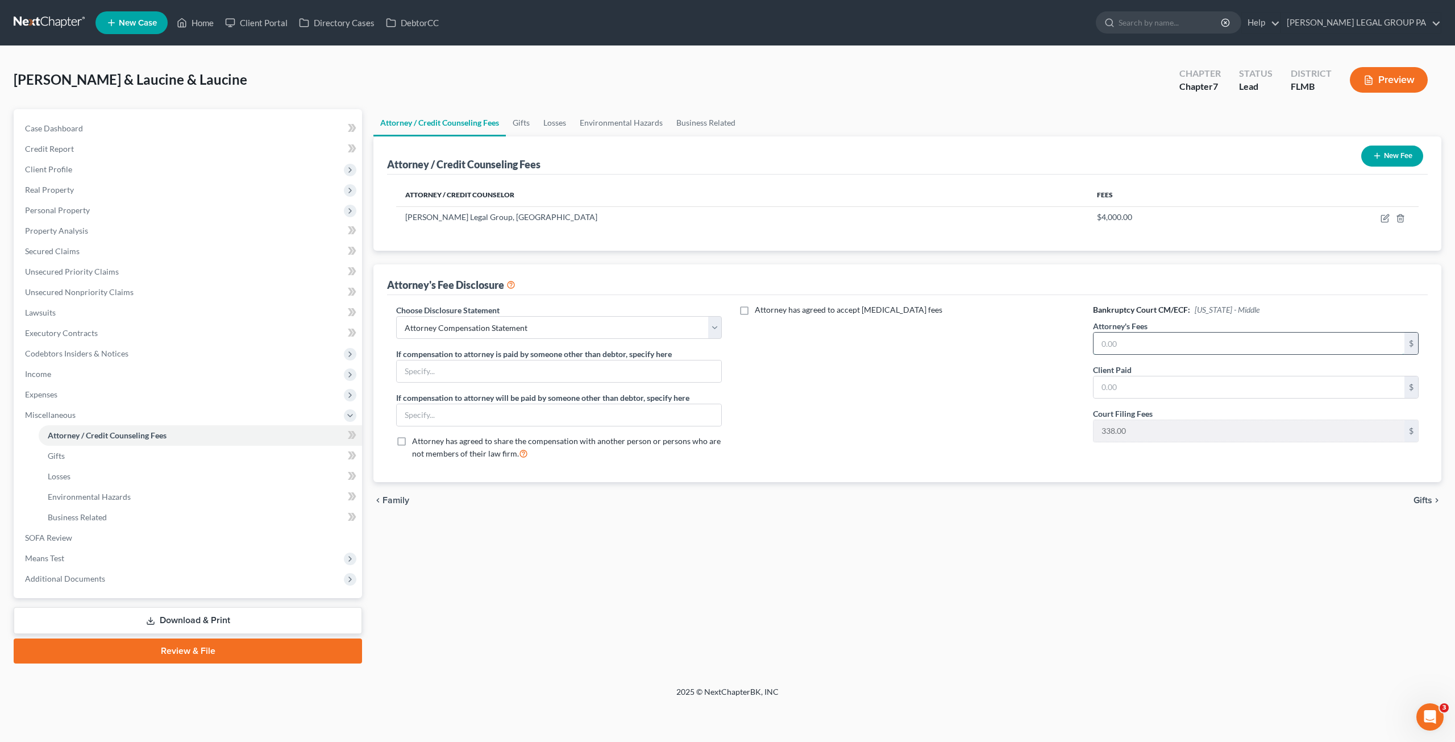
click at [1149, 336] on input "text" at bounding box center [1248, 343] width 311 height 22
click at [1148, 389] on input "text" at bounding box center [1248, 387] width 311 height 22
click at [846, 421] on div "Attorney has agreed to accept retainer fees" at bounding box center [907, 386] width 348 height 164
click at [68, 445] on link "Gifts" at bounding box center [200, 455] width 323 height 20
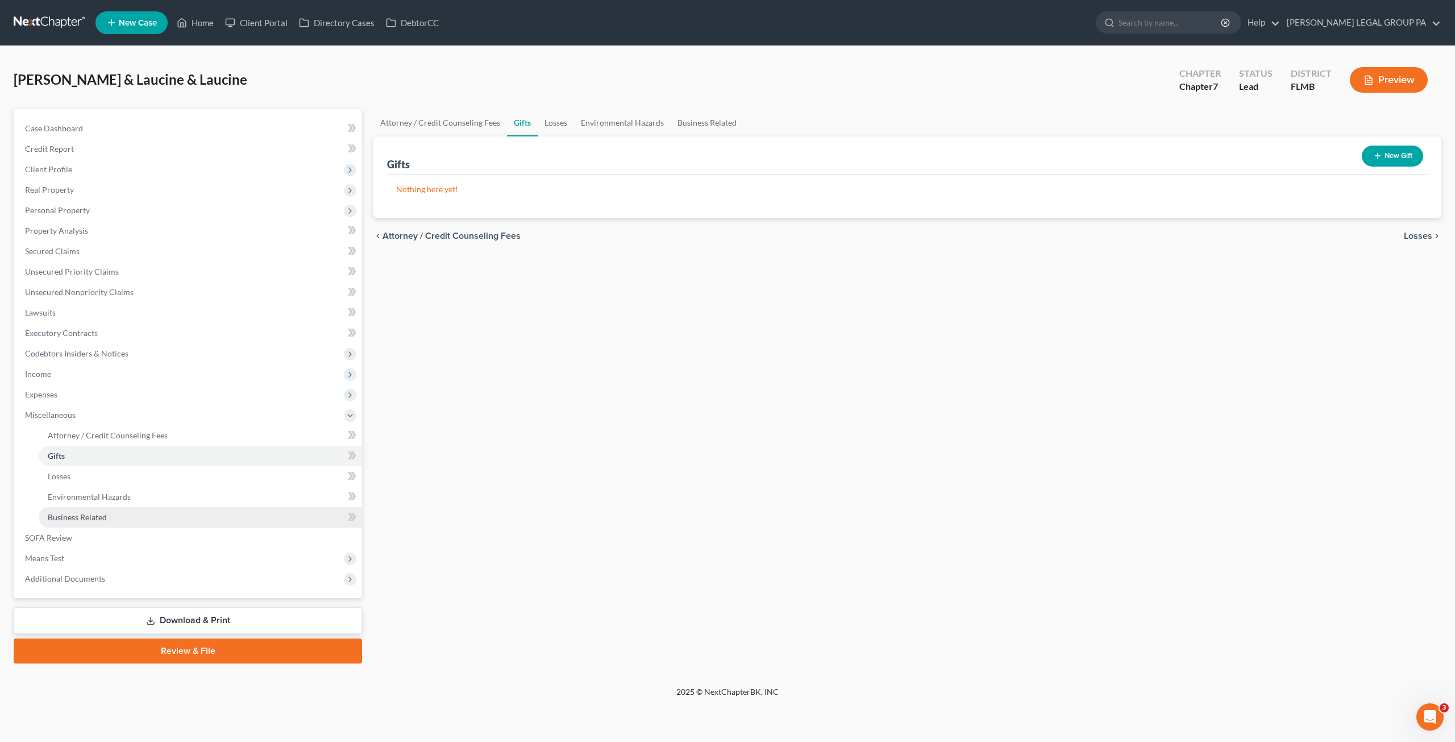
click at [126, 510] on link "Business Related" at bounding box center [200, 517] width 323 height 20
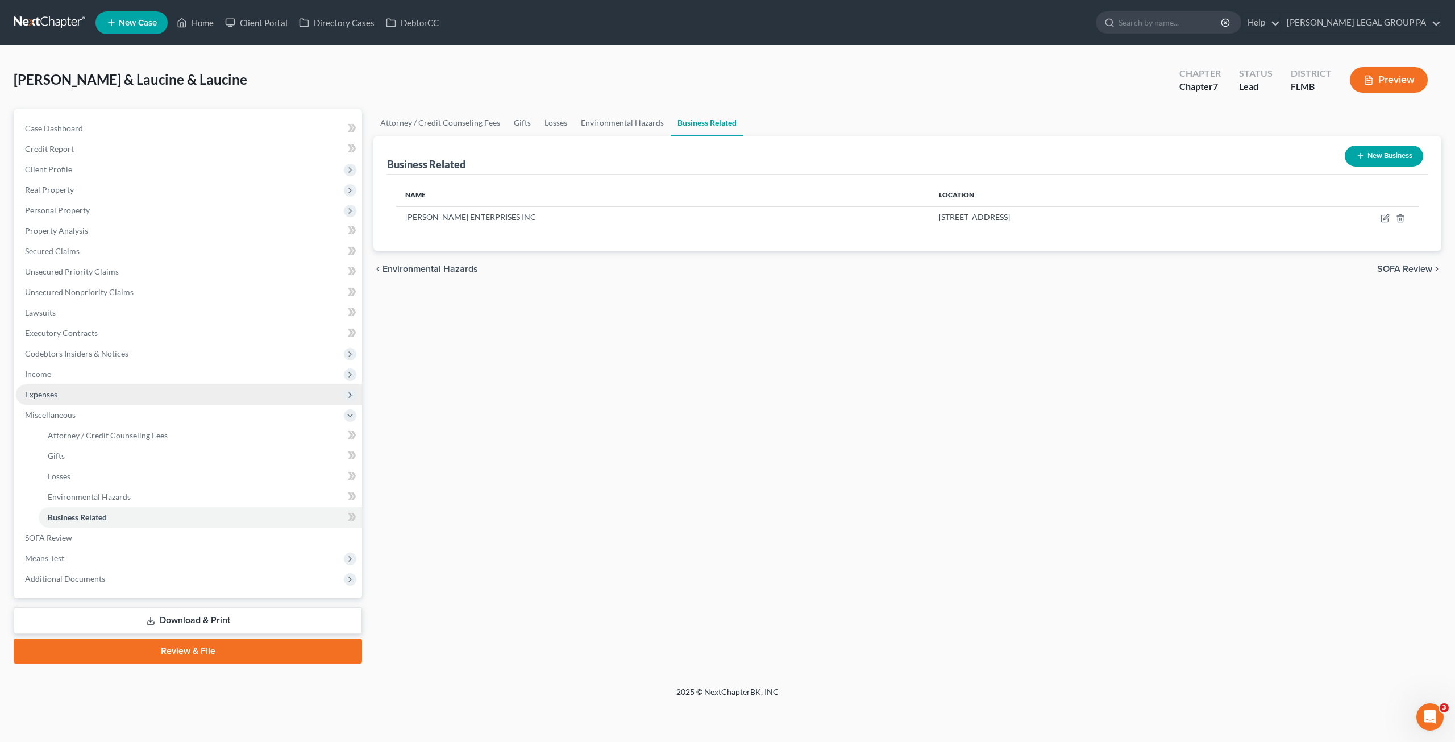
click at [40, 396] on span "Expenses" at bounding box center [41, 394] width 32 height 10
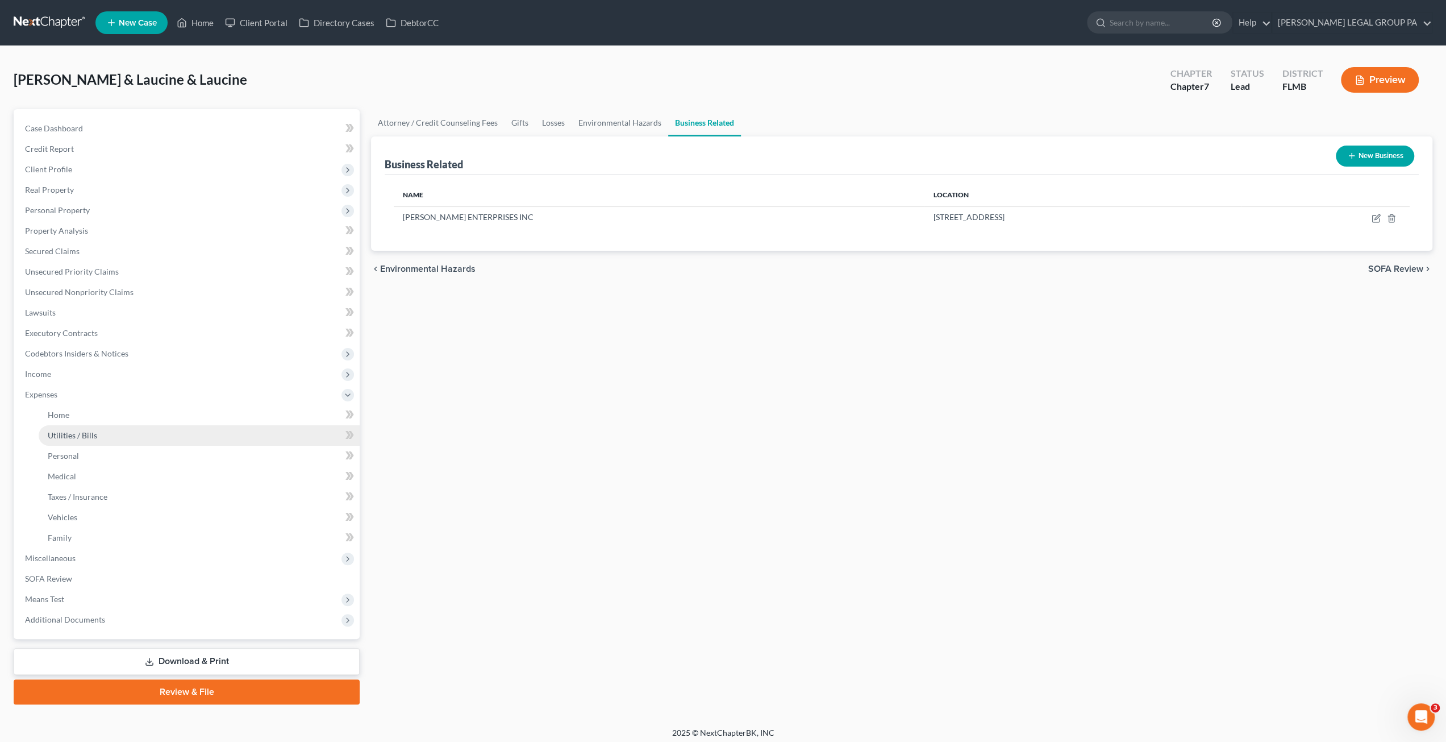
click at [85, 436] on span "Utilities / Bills" at bounding box center [72, 435] width 49 height 10
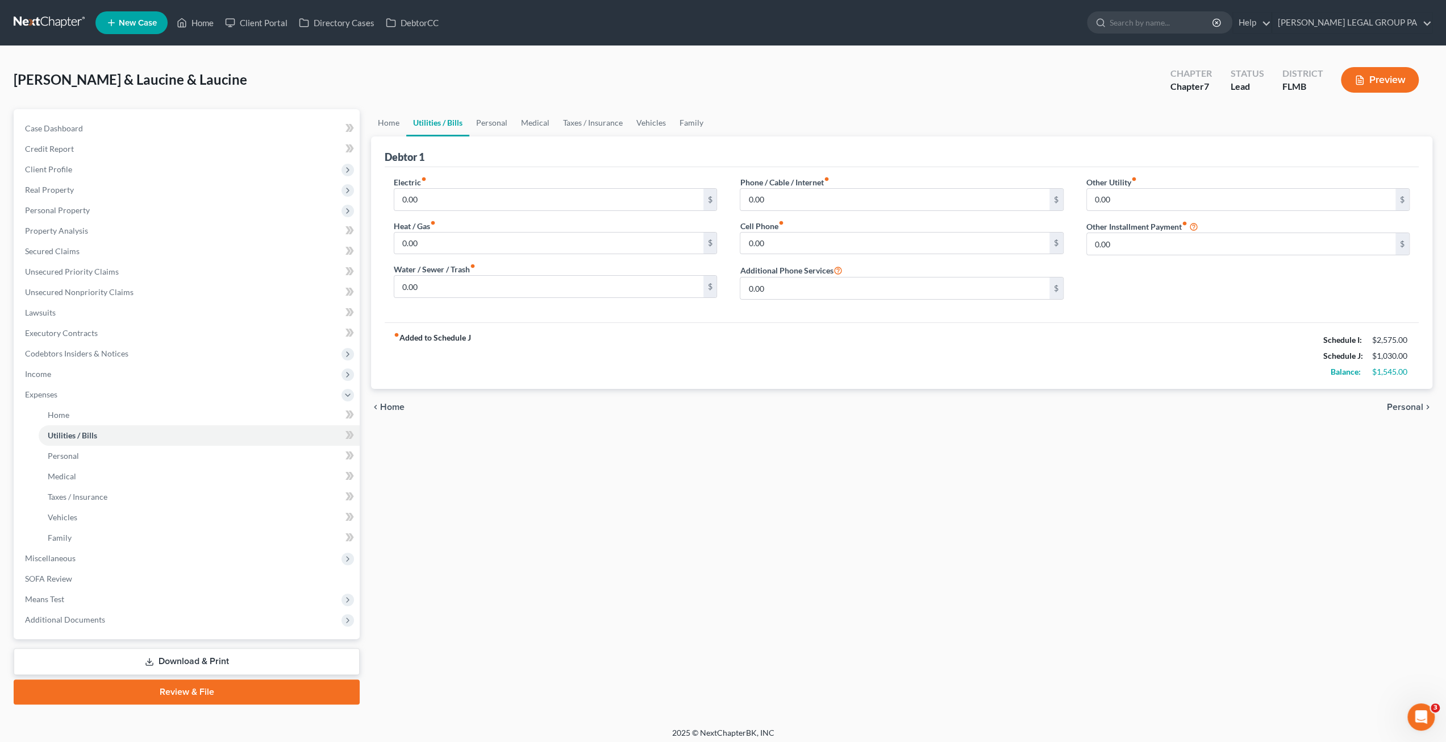
click at [1388, 78] on button "Preview" at bounding box center [1380, 80] width 78 height 26
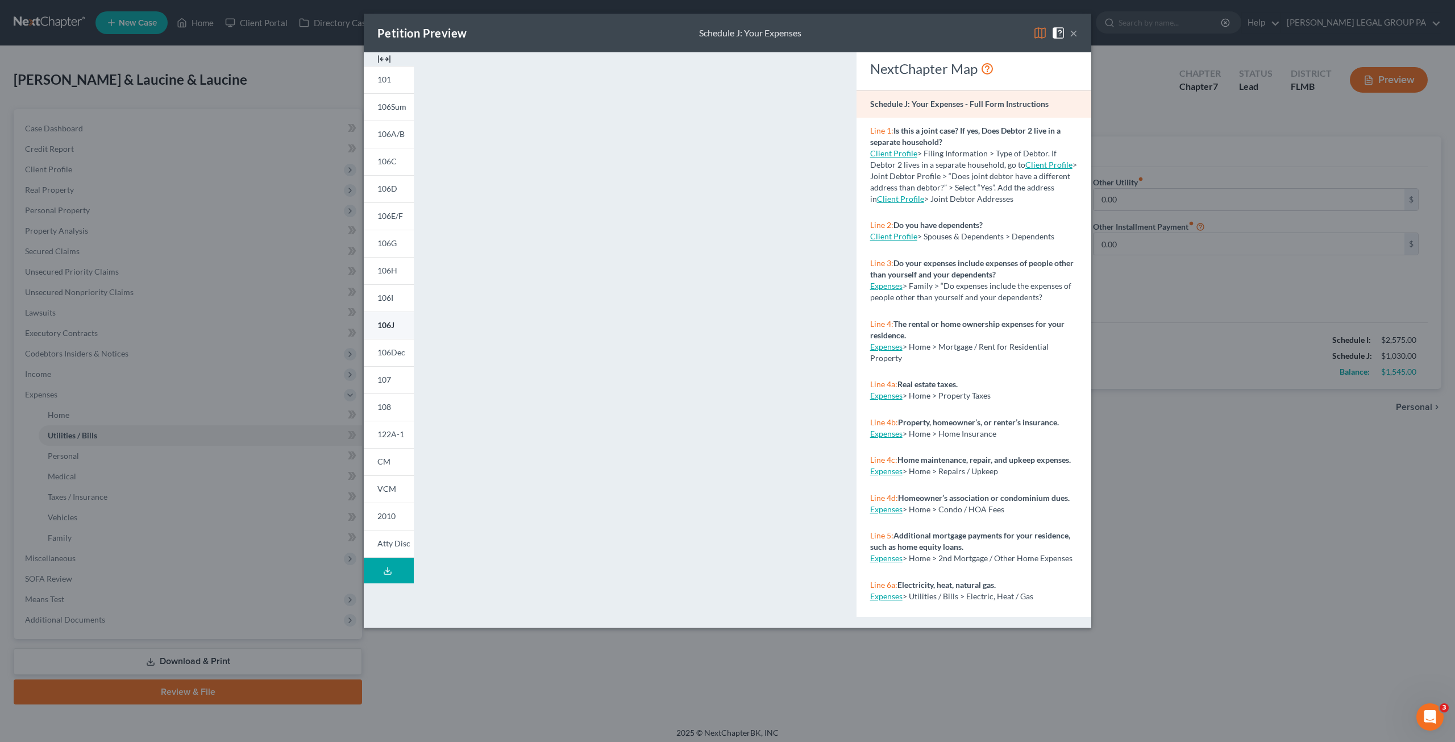
click at [401, 326] on link "106J" at bounding box center [389, 324] width 50 height 27
click at [1076, 31] on button "×" at bounding box center [1073, 33] width 8 height 14
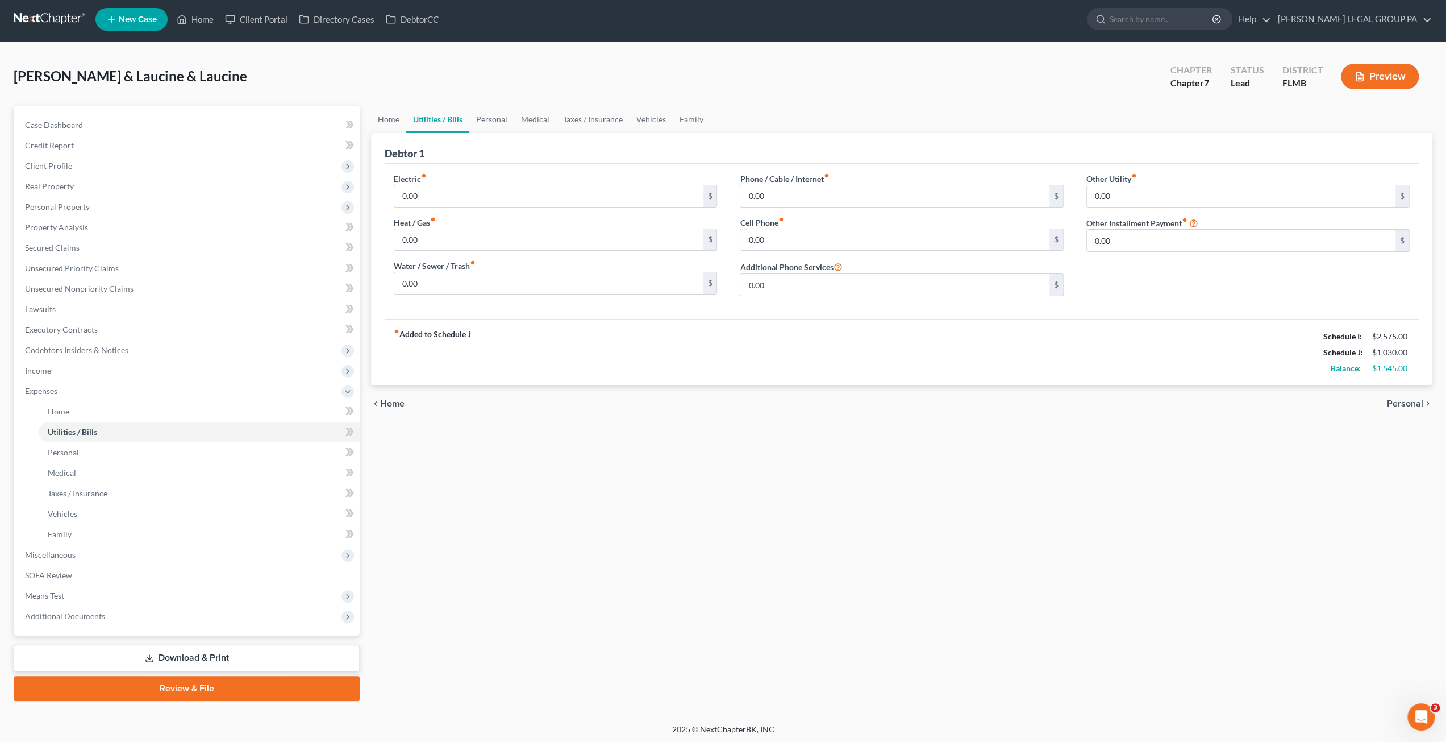
scroll to position [4, 0]
click at [176, 649] on link "Download & Print" at bounding box center [187, 657] width 346 height 27
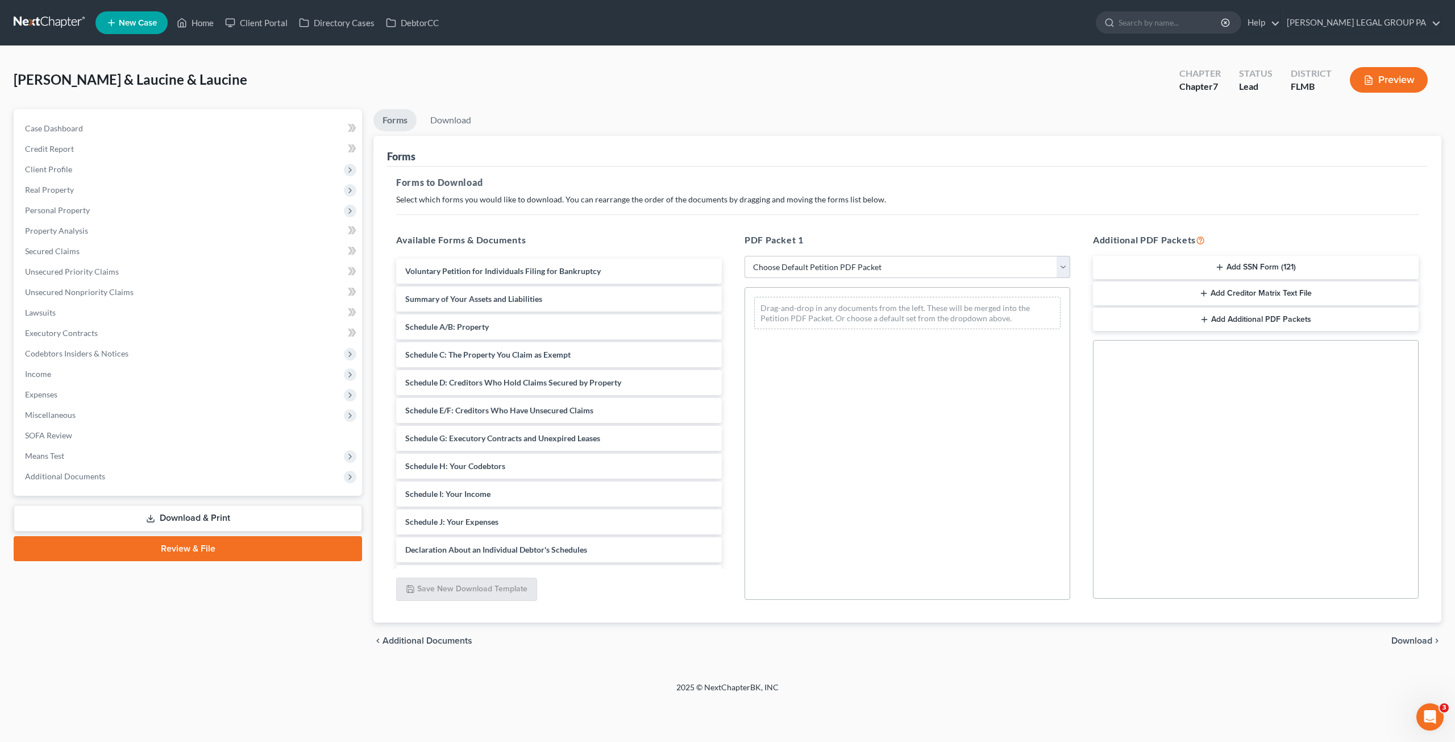
click at [838, 264] on select "Choose Default Petition PDF Packet Complete Bankruptcy Petition (all forms and …" at bounding box center [907, 267] width 326 height 23
click at [744, 256] on select "Choose Default Petition PDF Packet Complete Bankruptcy Petition (all forms and …" at bounding box center [907, 267] width 326 height 23
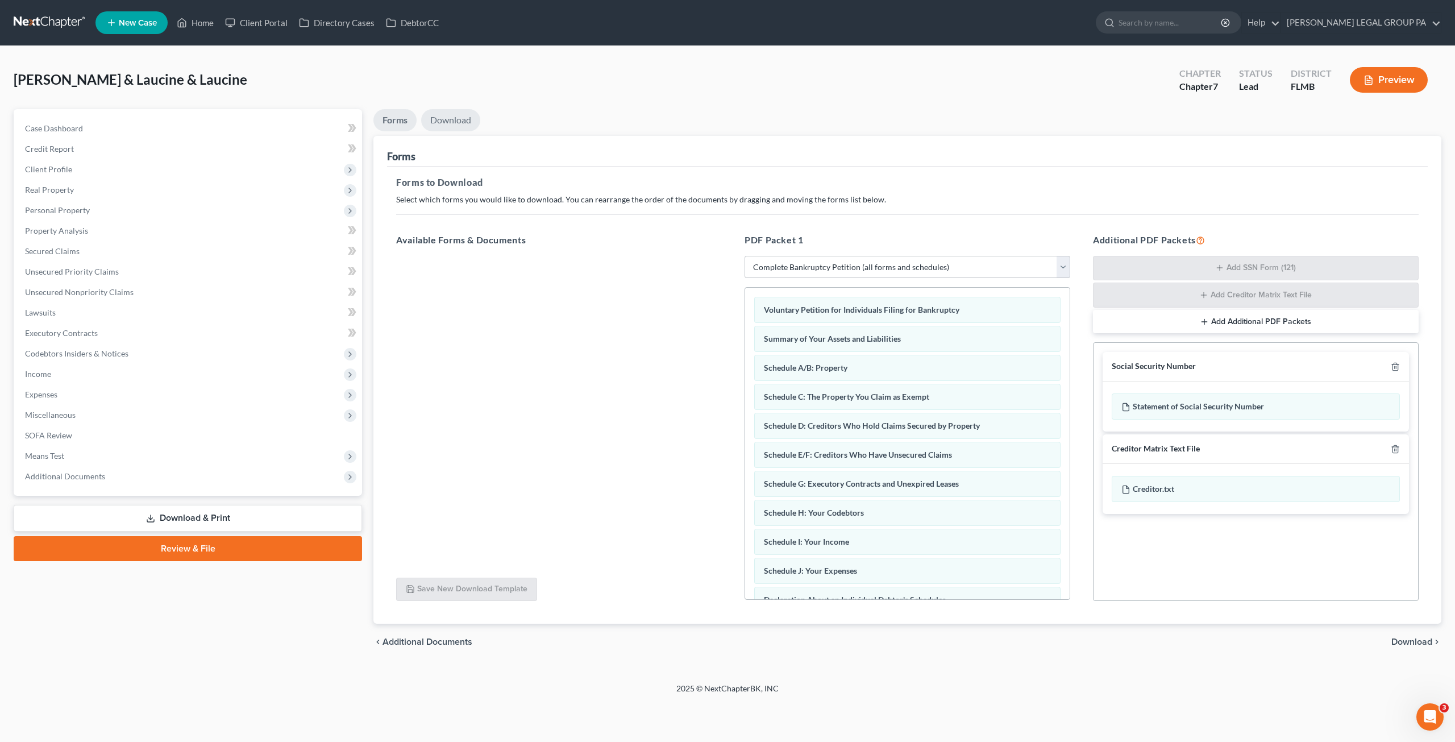
click at [438, 118] on link "Download" at bounding box center [450, 120] width 59 height 22
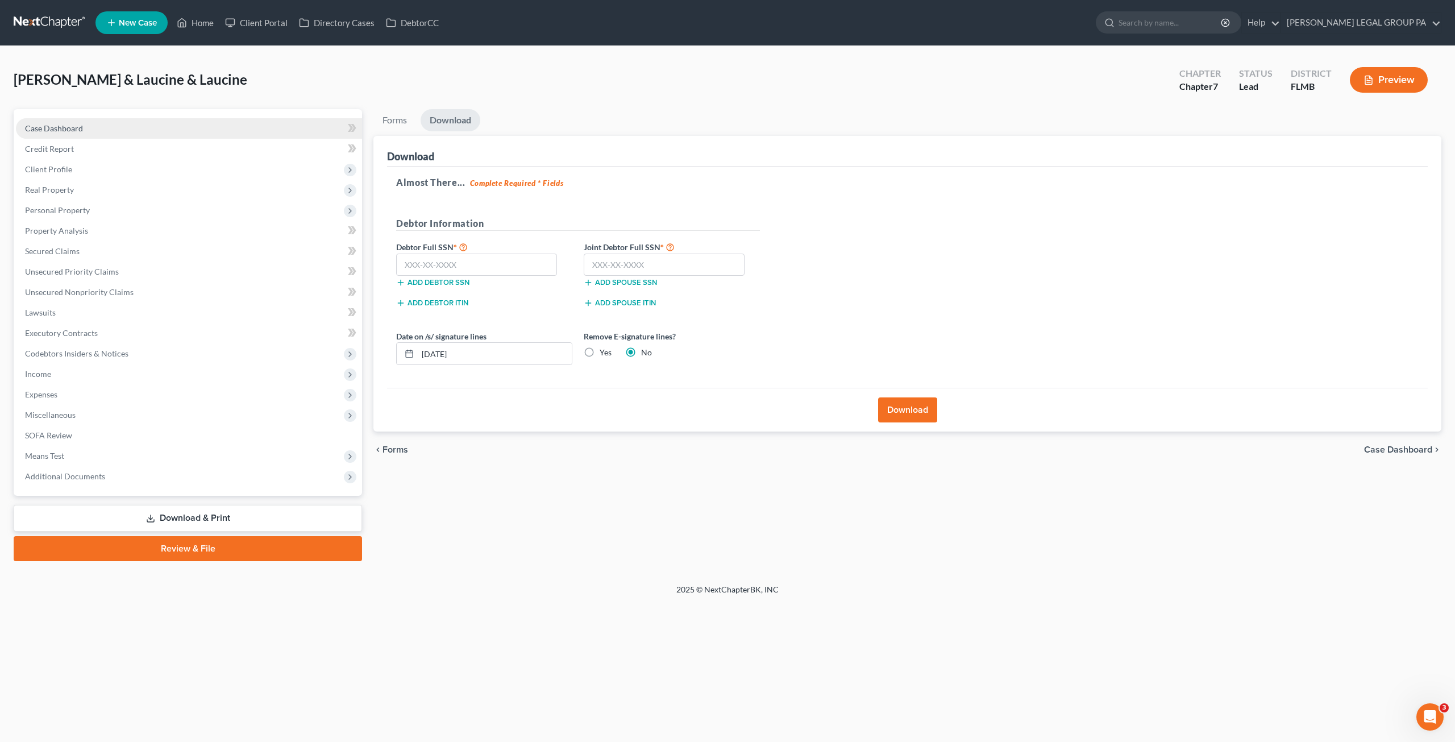
click at [79, 135] on link "Case Dashboard" at bounding box center [189, 128] width 346 height 20
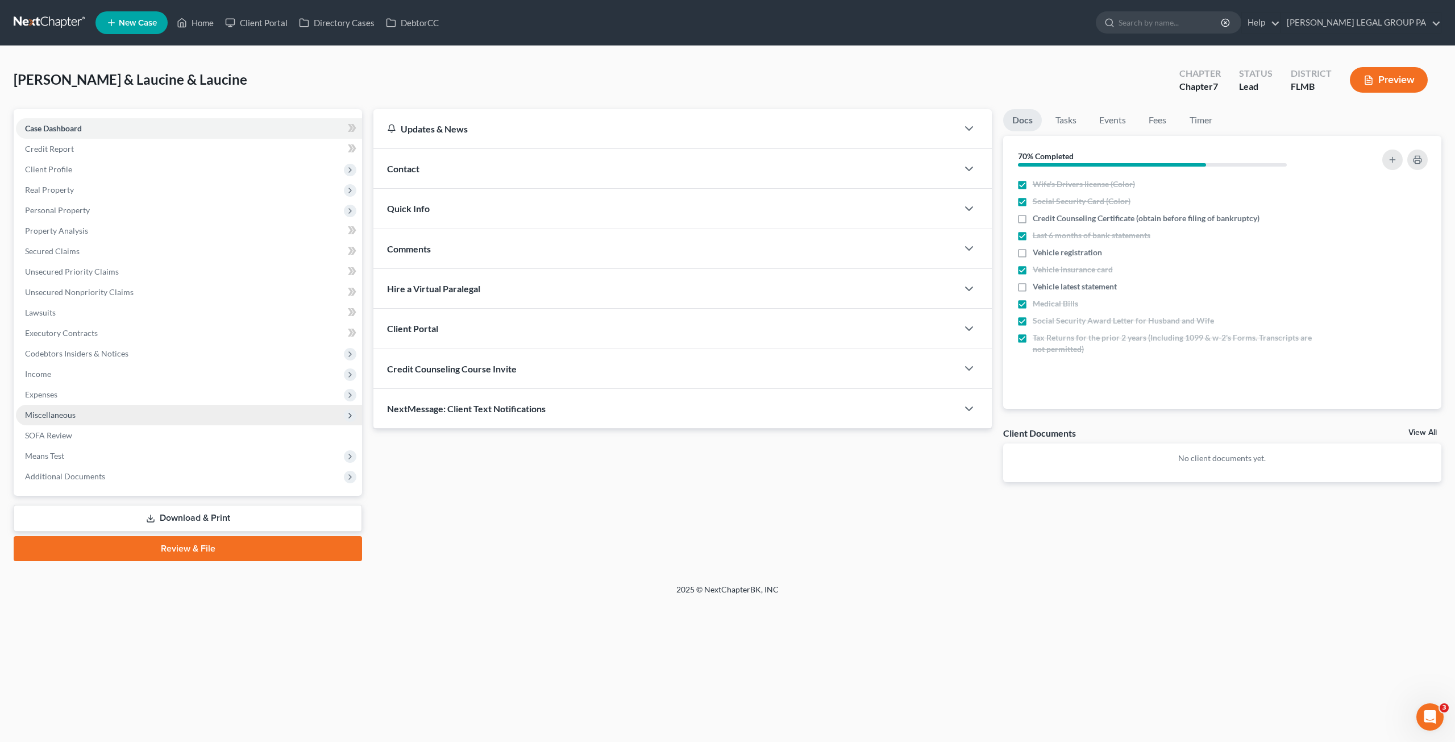
drag, startPoint x: 56, startPoint y: 402, endPoint x: 109, endPoint y: 411, distance: 53.1
click at [56, 402] on span "Expenses" at bounding box center [189, 394] width 346 height 20
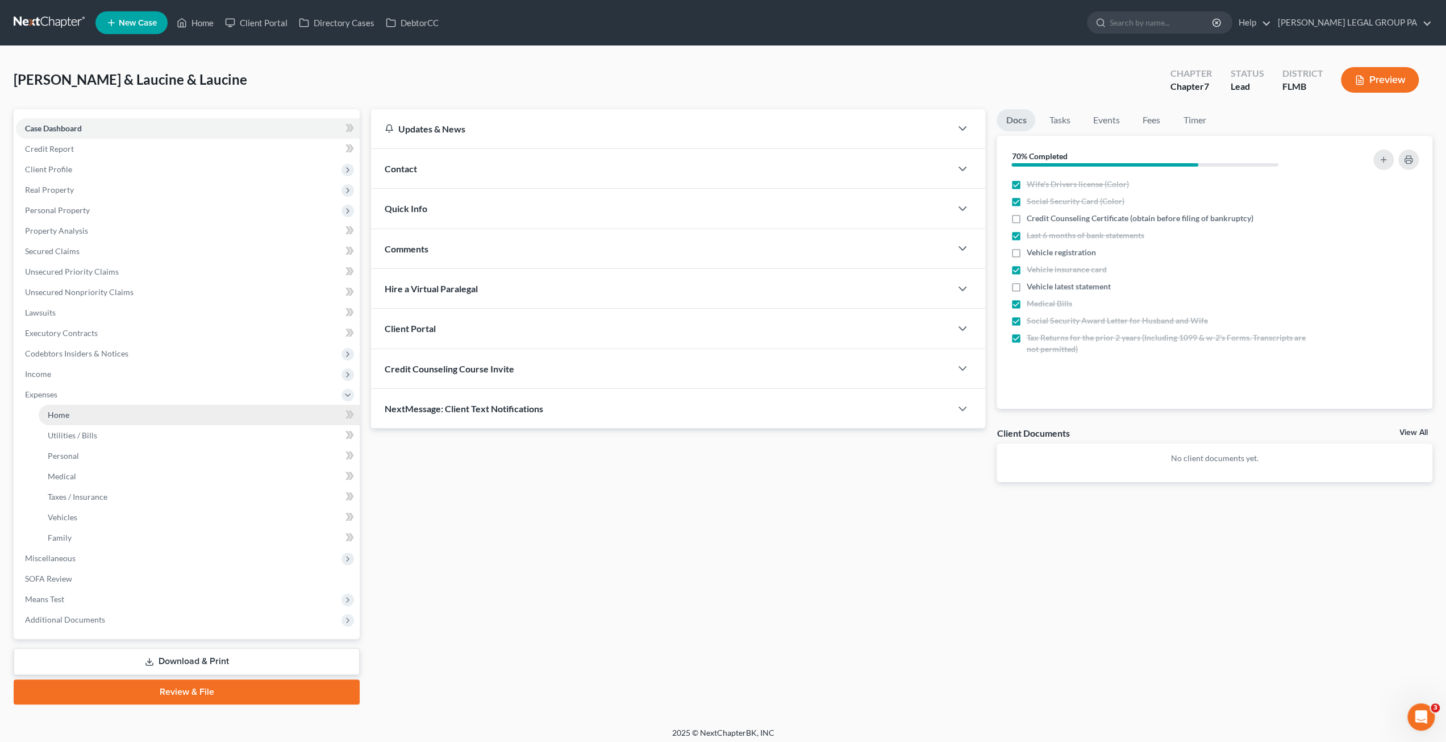
click at [77, 415] on link "Home" at bounding box center [199, 415] width 321 height 20
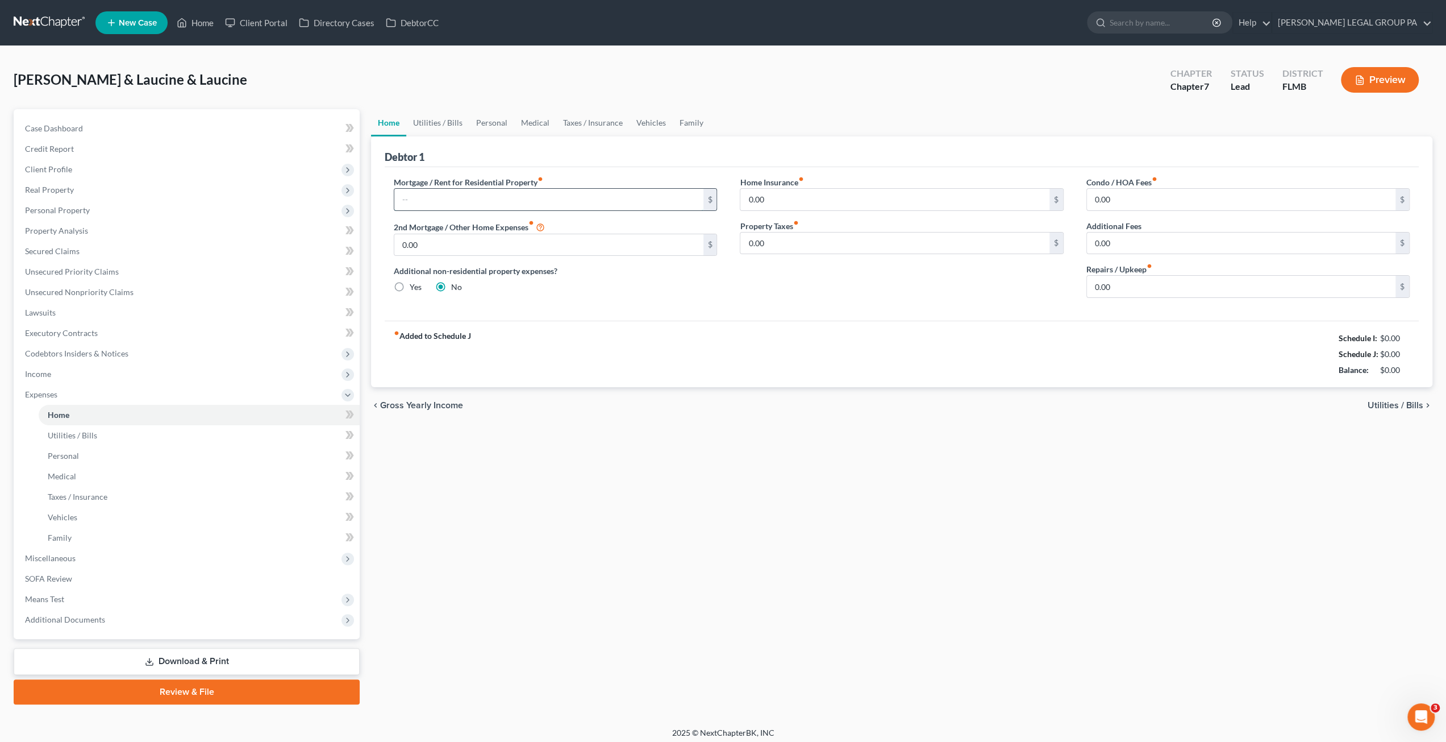
click at [443, 199] on input "text" at bounding box center [548, 200] width 309 height 22
click at [57, 374] on span "Income" at bounding box center [188, 374] width 344 height 20
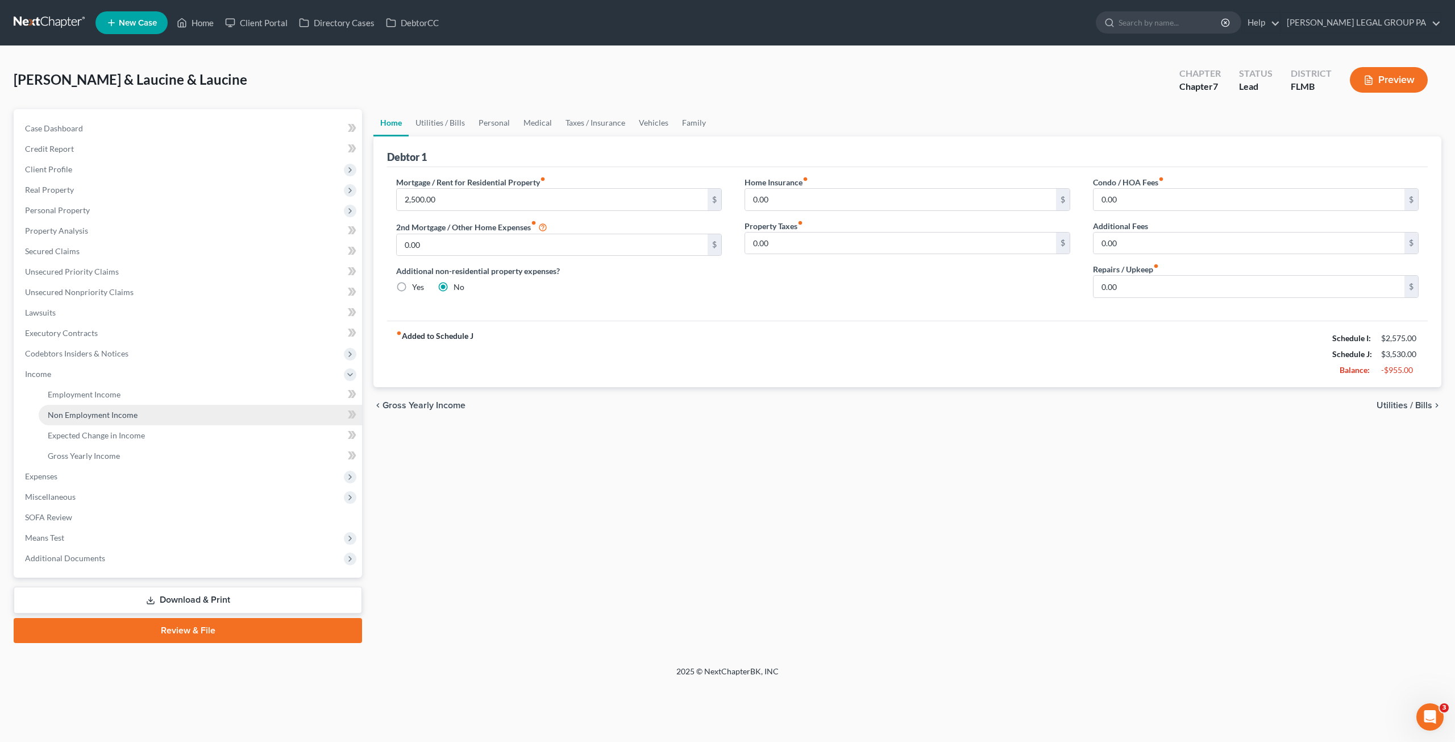
click at [99, 411] on span "Non Employment Income" at bounding box center [93, 415] width 90 height 10
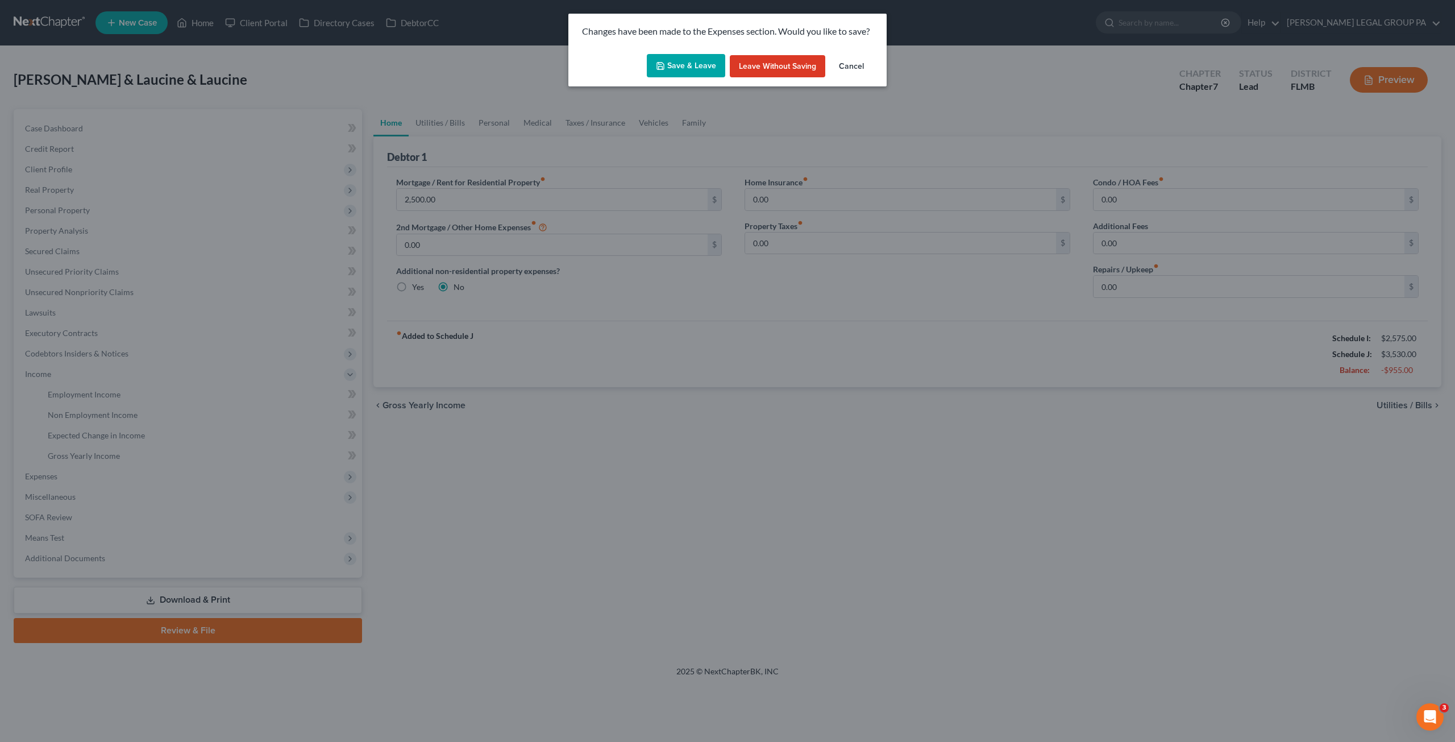
click at [702, 65] on button "Save & Leave" at bounding box center [686, 66] width 78 height 24
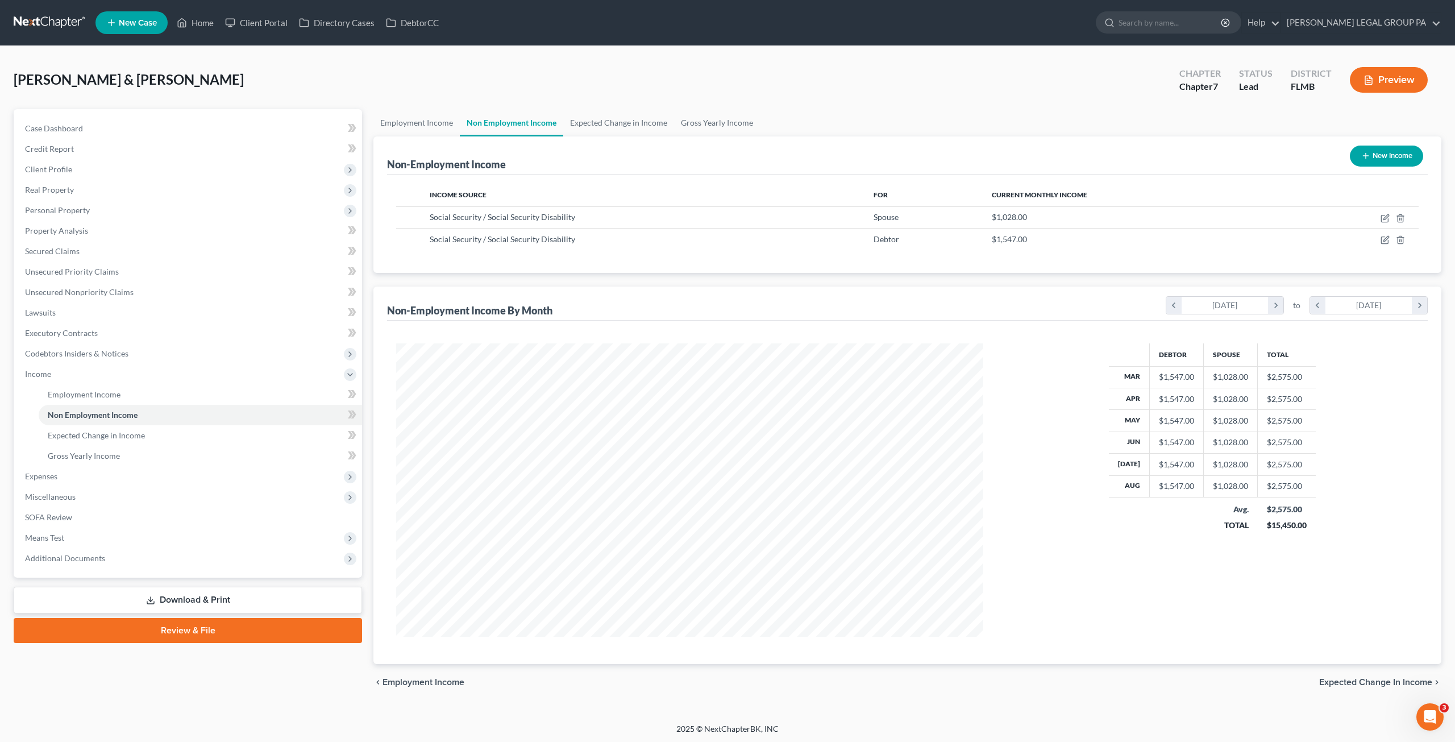
scroll to position [293, 609]
click at [1392, 153] on button "New Income" at bounding box center [1386, 155] width 73 height 21
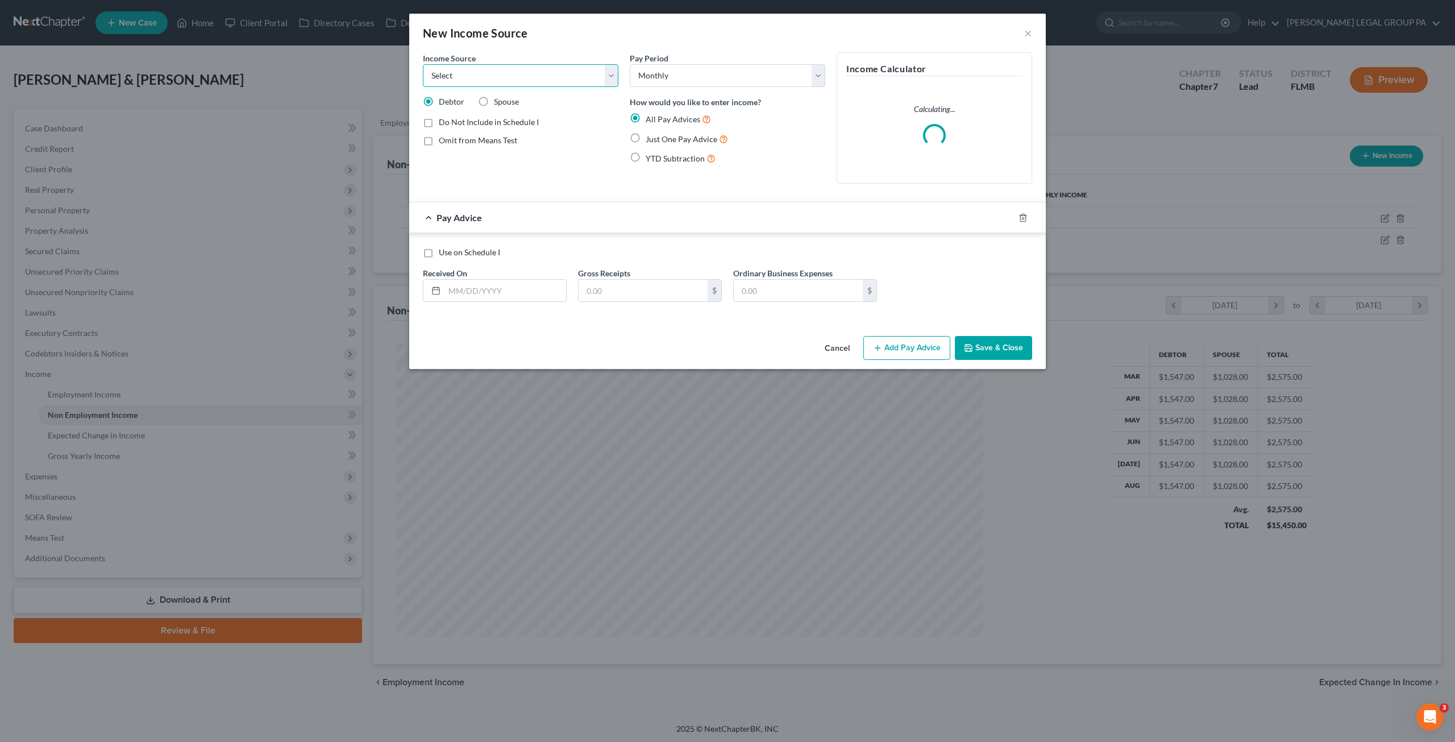
drag, startPoint x: 483, startPoint y: 77, endPoint x: 482, endPoint y: 85, distance: 8.0
click at [483, 77] on select "Select Unemployment Disability (from employer) Pension Retirement Social Securi…" at bounding box center [520, 75] width 195 height 23
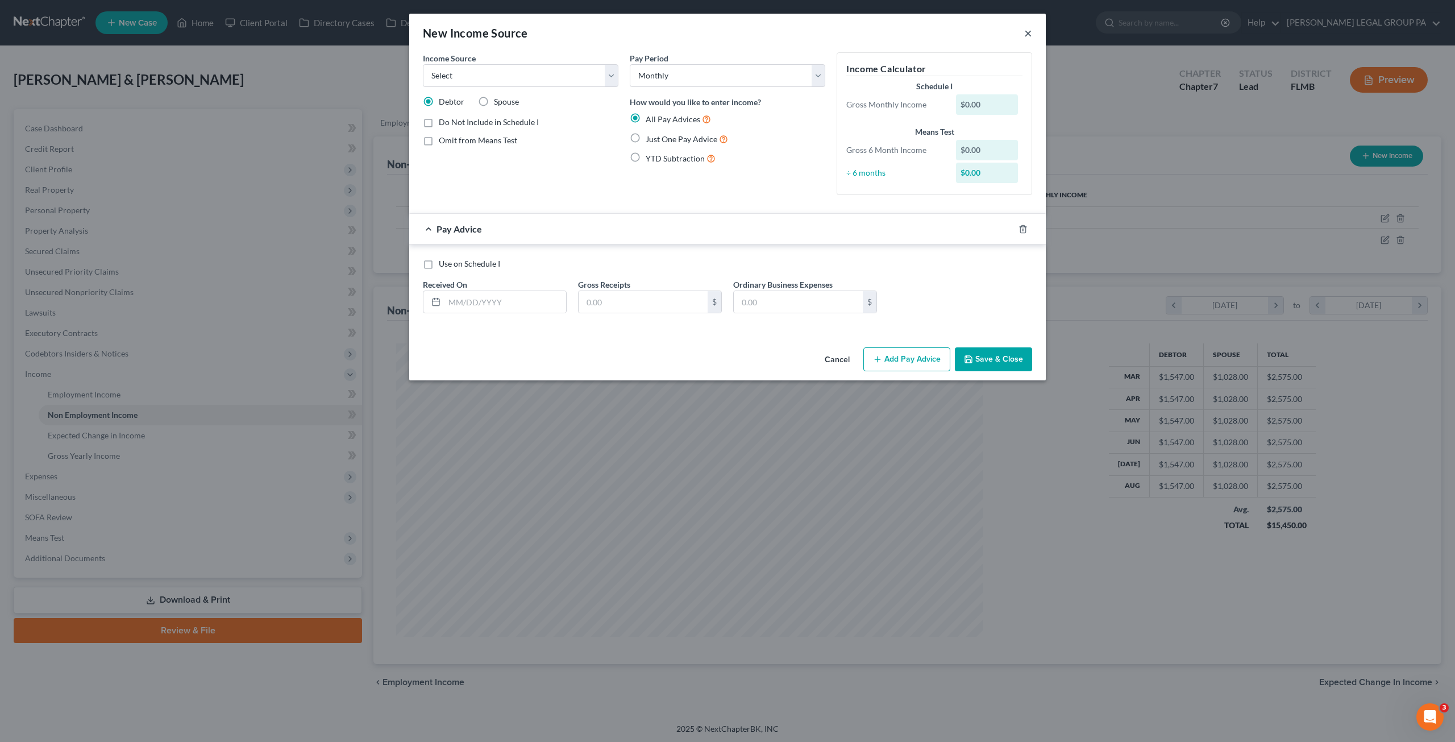
drag, startPoint x: 1028, startPoint y: 32, endPoint x: 956, endPoint y: 44, distance: 73.1
click at [1028, 32] on button "×" at bounding box center [1028, 33] width 8 height 14
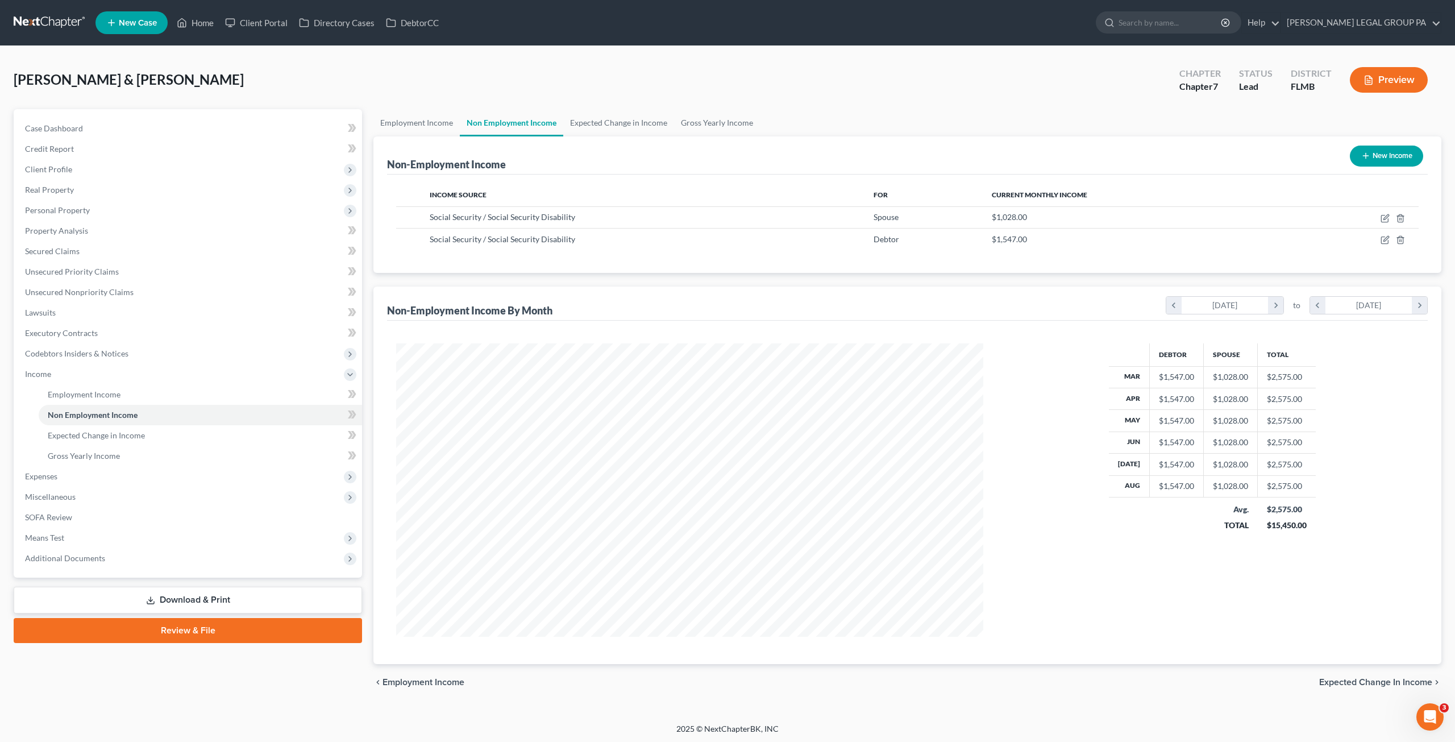
click at [1375, 146] on button "New Income" at bounding box center [1386, 155] width 73 height 21
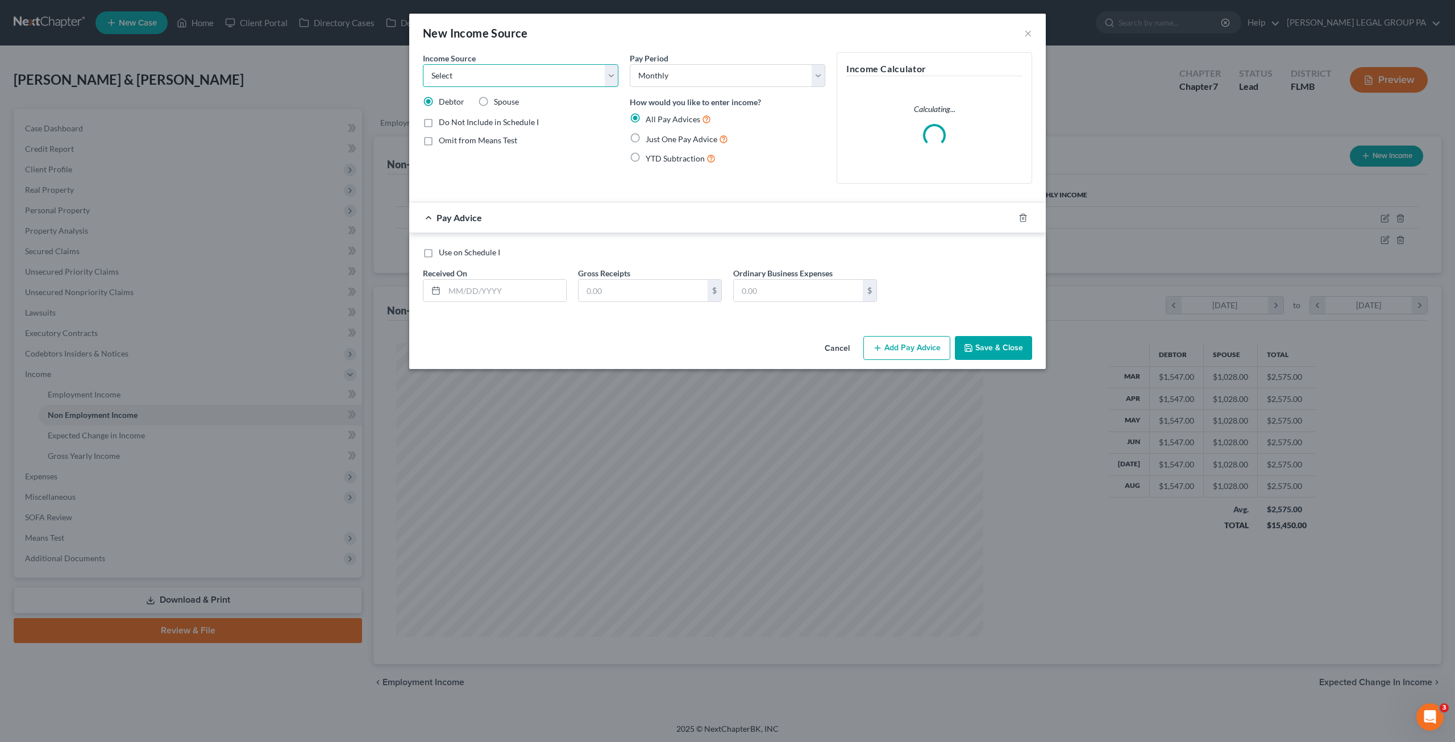
drag, startPoint x: 478, startPoint y: 74, endPoint x: 478, endPoint y: 85, distance: 10.2
click at [478, 74] on select "Select Unemployment Disability (from employer) Pension Retirement Social Securi…" at bounding box center [520, 75] width 195 height 23
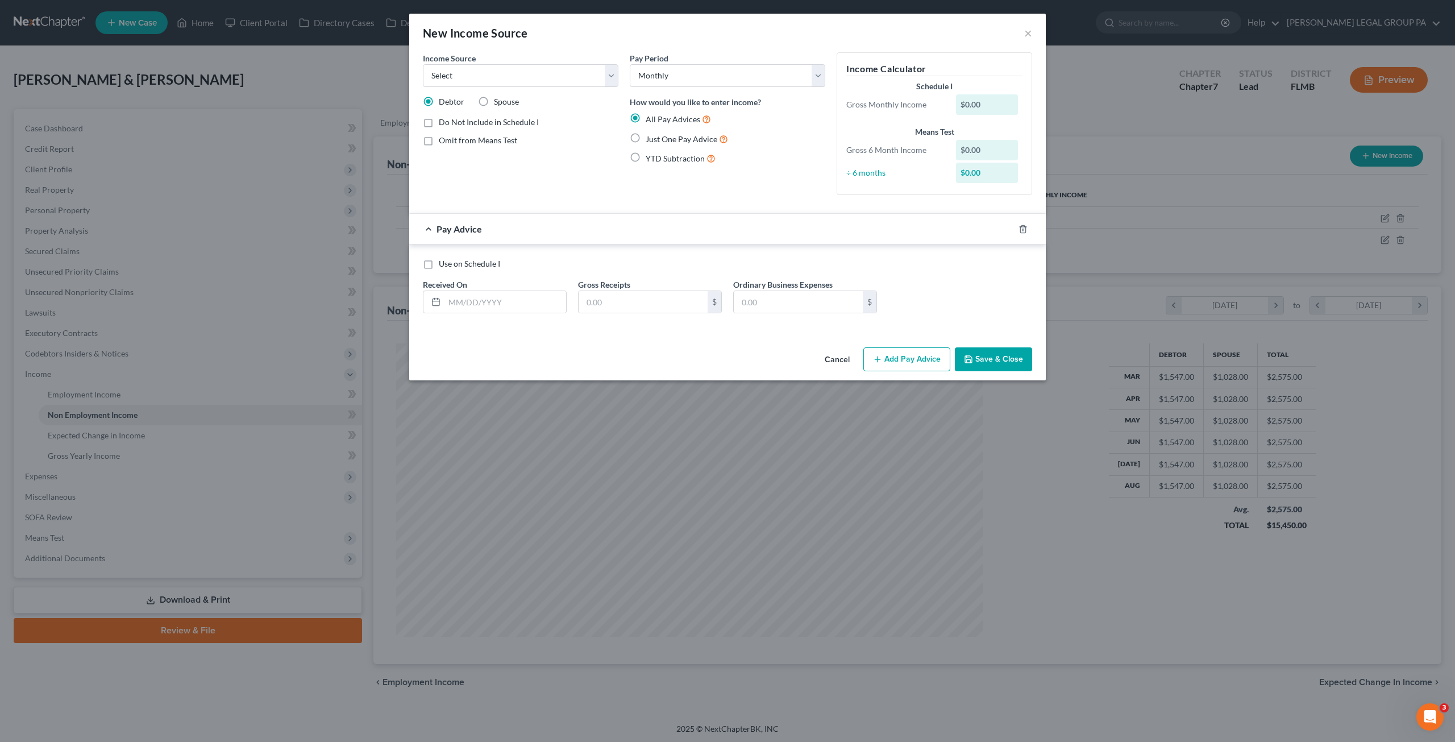
drag, startPoint x: 837, startPoint y: 355, endPoint x: 177, endPoint y: 434, distance: 664.3
click at [837, 355] on button "Cancel" at bounding box center [836, 359] width 43 height 23
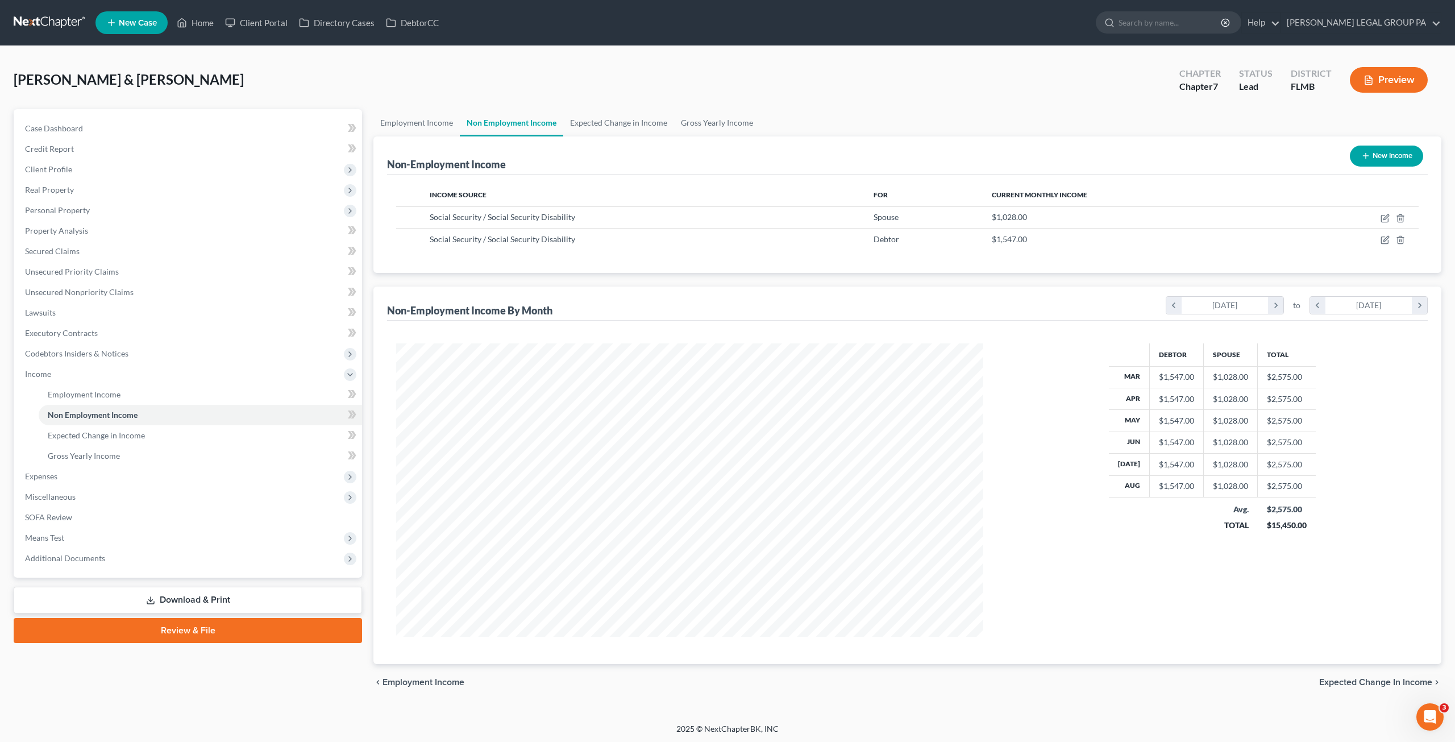
click at [1380, 160] on button "New Income" at bounding box center [1386, 155] width 73 height 21
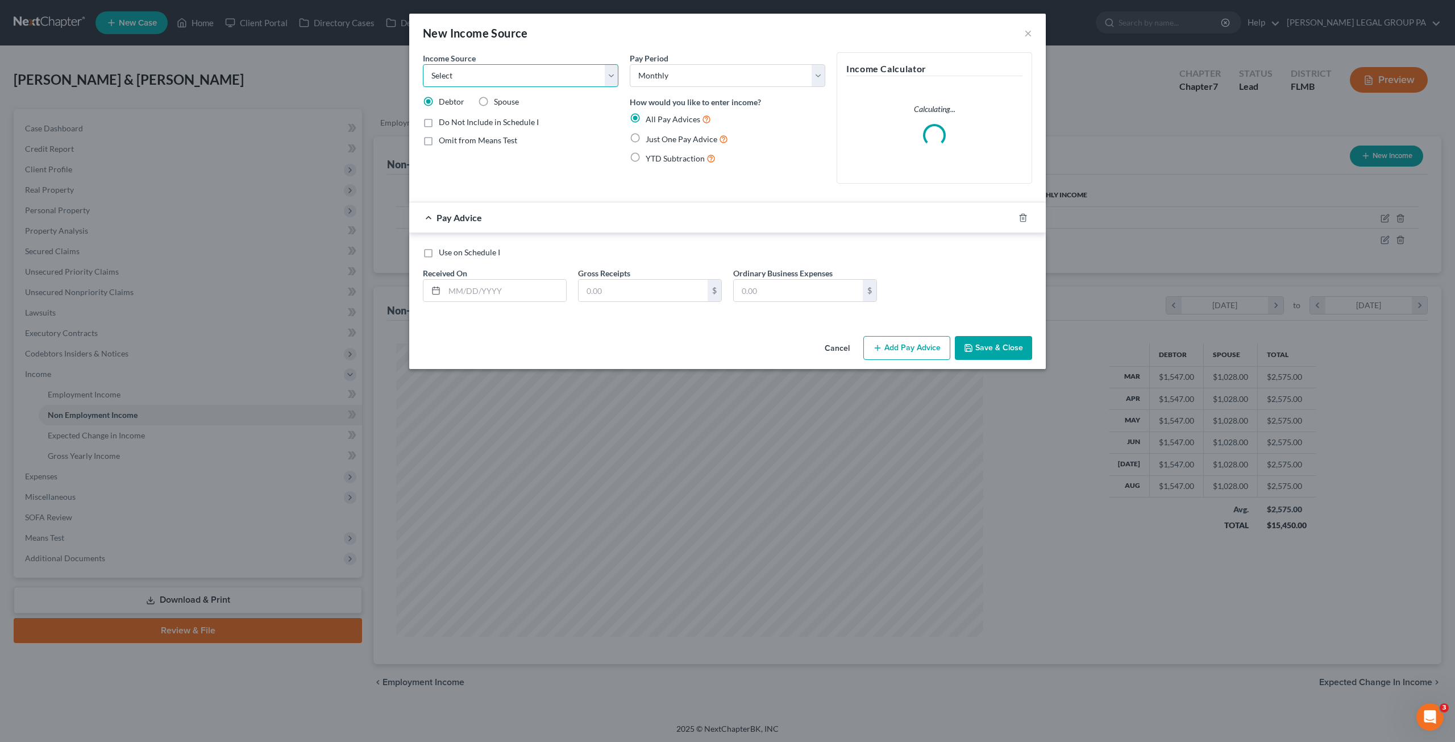
drag, startPoint x: 500, startPoint y: 81, endPoint x: 486, endPoint y: 82, distance: 14.3
click at [500, 81] on select "Select Unemployment Disability (from employer) Pension Retirement Social Securi…" at bounding box center [520, 75] width 195 height 23
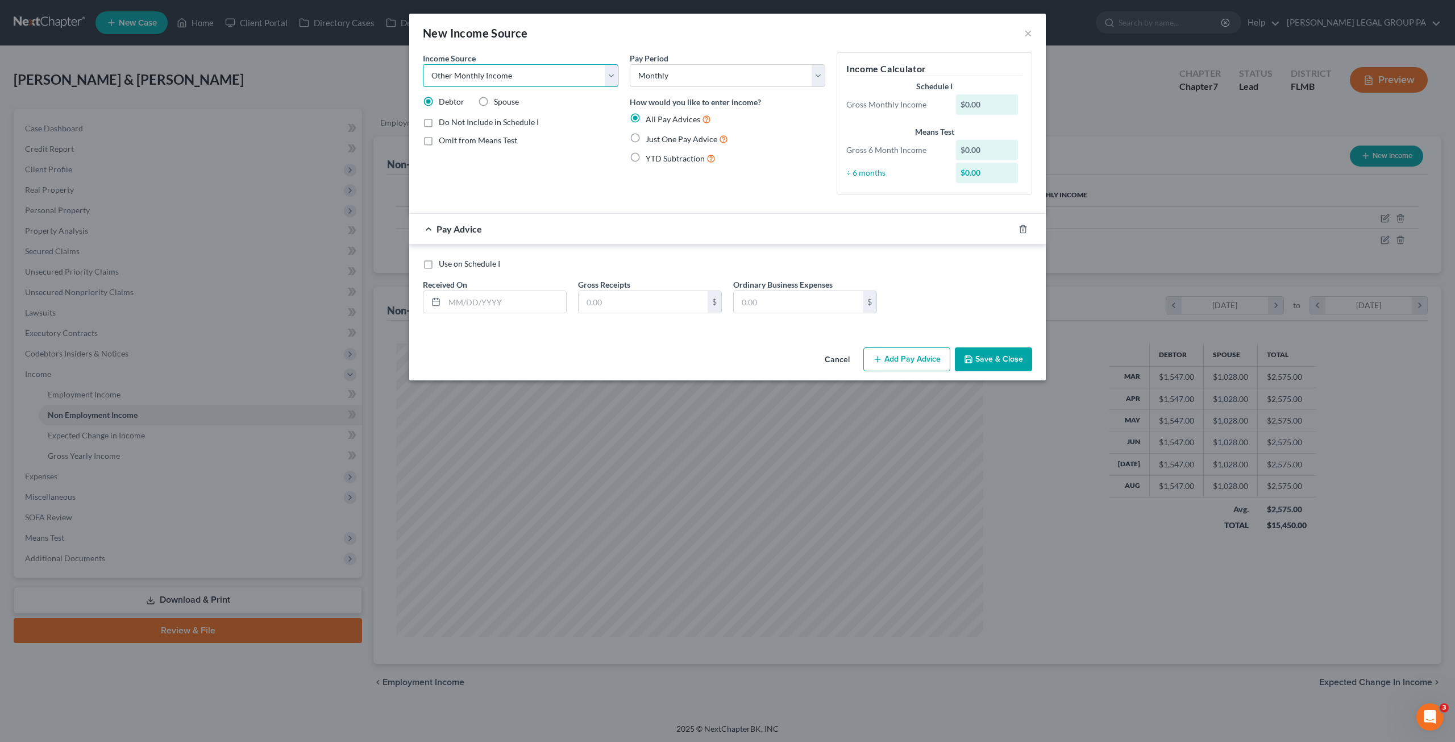
click at [423, 64] on select "Select Unemployment Disability (from employer) Pension Retirement Social Securi…" at bounding box center [520, 75] width 195 height 23
drag, startPoint x: 445, startPoint y: 120, endPoint x: 535, endPoint y: 118, distance: 89.8
click at [445, 120] on textarea at bounding box center [520, 117] width 195 height 42
drag, startPoint x: 445, startPoint y: 68, endPoint x: 462, endPoint y: 76, distance: 18.3
click at [448, 68] on select "Select Unemployment Disability (from employer) Pension Retirement Social Securi…" at bounding box center [520, 75] width 195 height 23
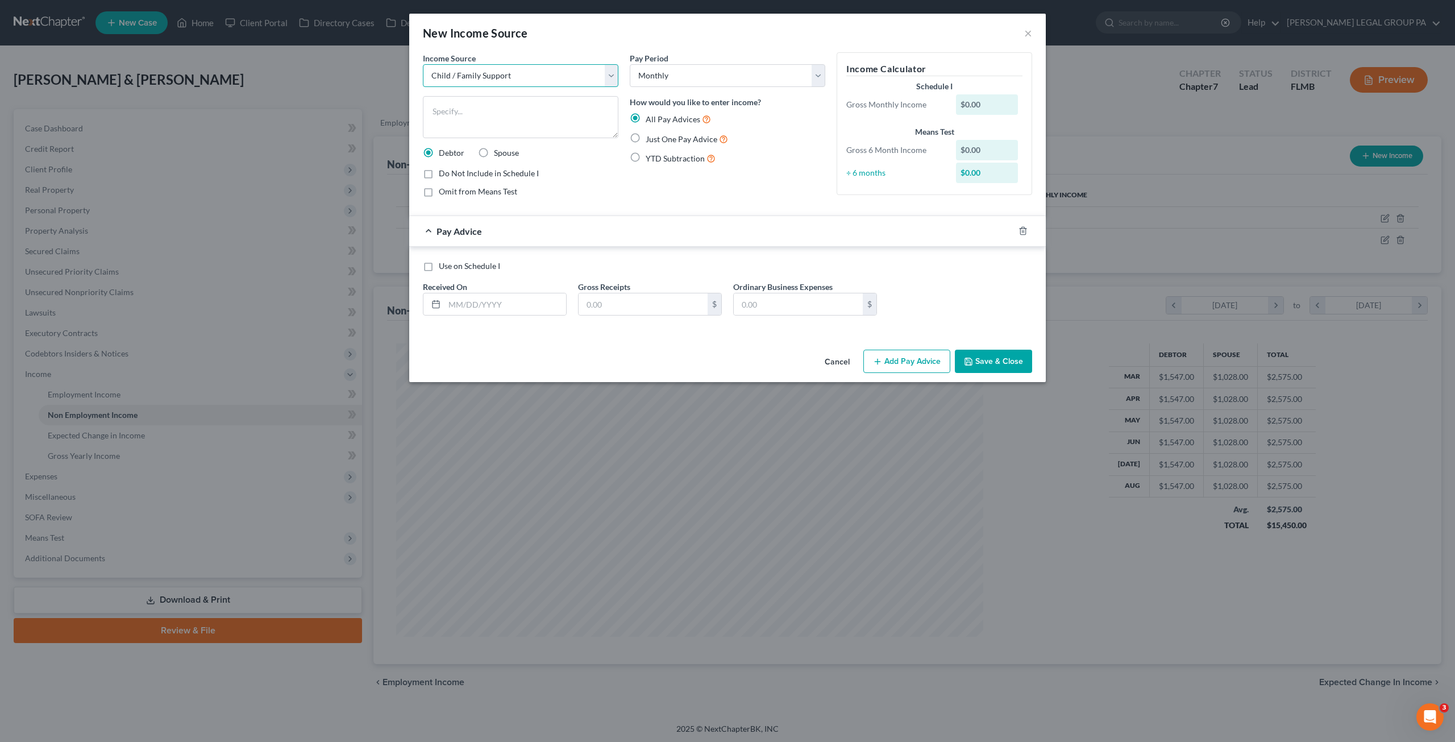
click at [423, 64] on select "Select Unemployment Disability (from employer) Pension Retirement Social Securi…" at bounding box center [520, 75] width 195 height 23
click at [645, 132] on label "Just One Pay Advice" at bounding box center [686, 138] width 82 height 13
click at [650, 132] on input "Just One Pay Advice" at bounding box center [653, 135] width 7 height 7
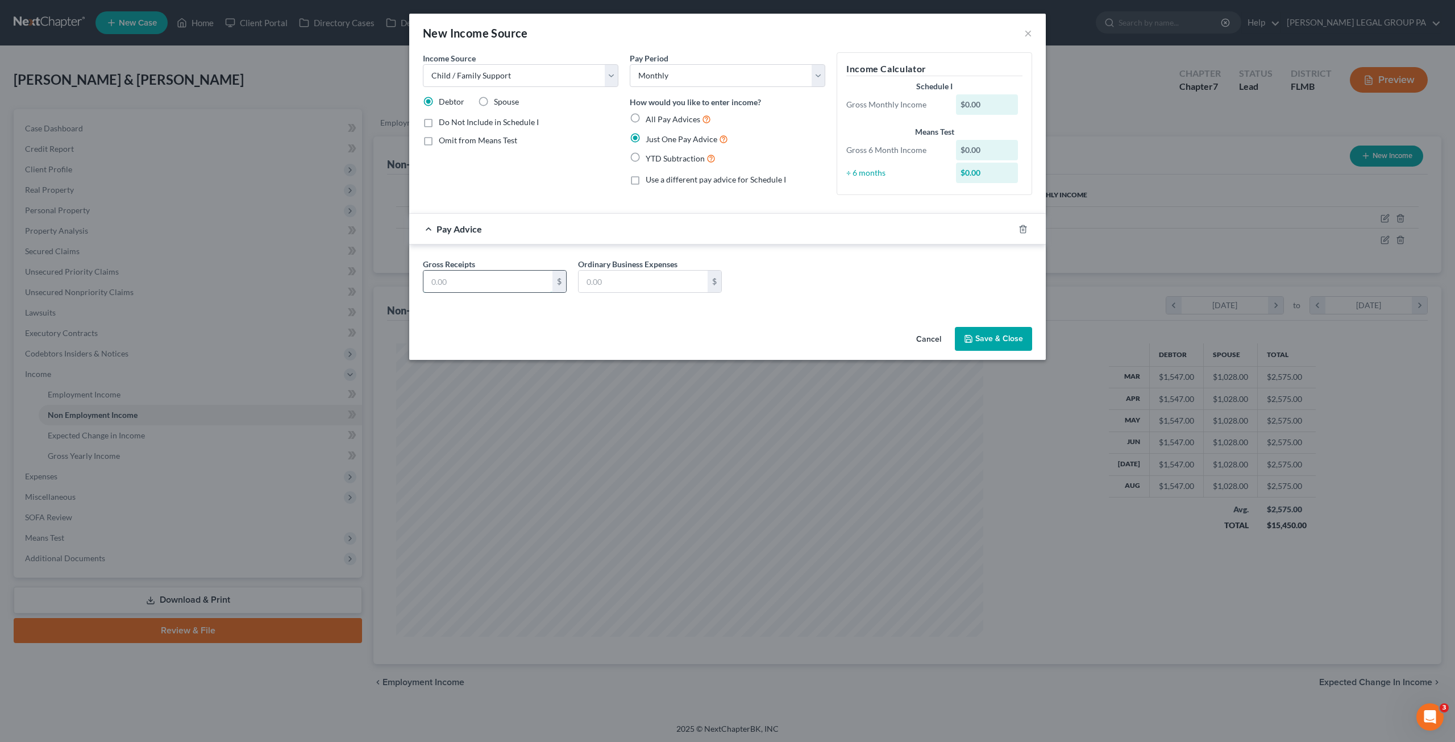
click at [463, 280] on input "text" at bounding box center [487, 281] width 129 height 22
click at [998, 339] on button "Save & Close" at bounding box center [993, 339] width 77 height 24
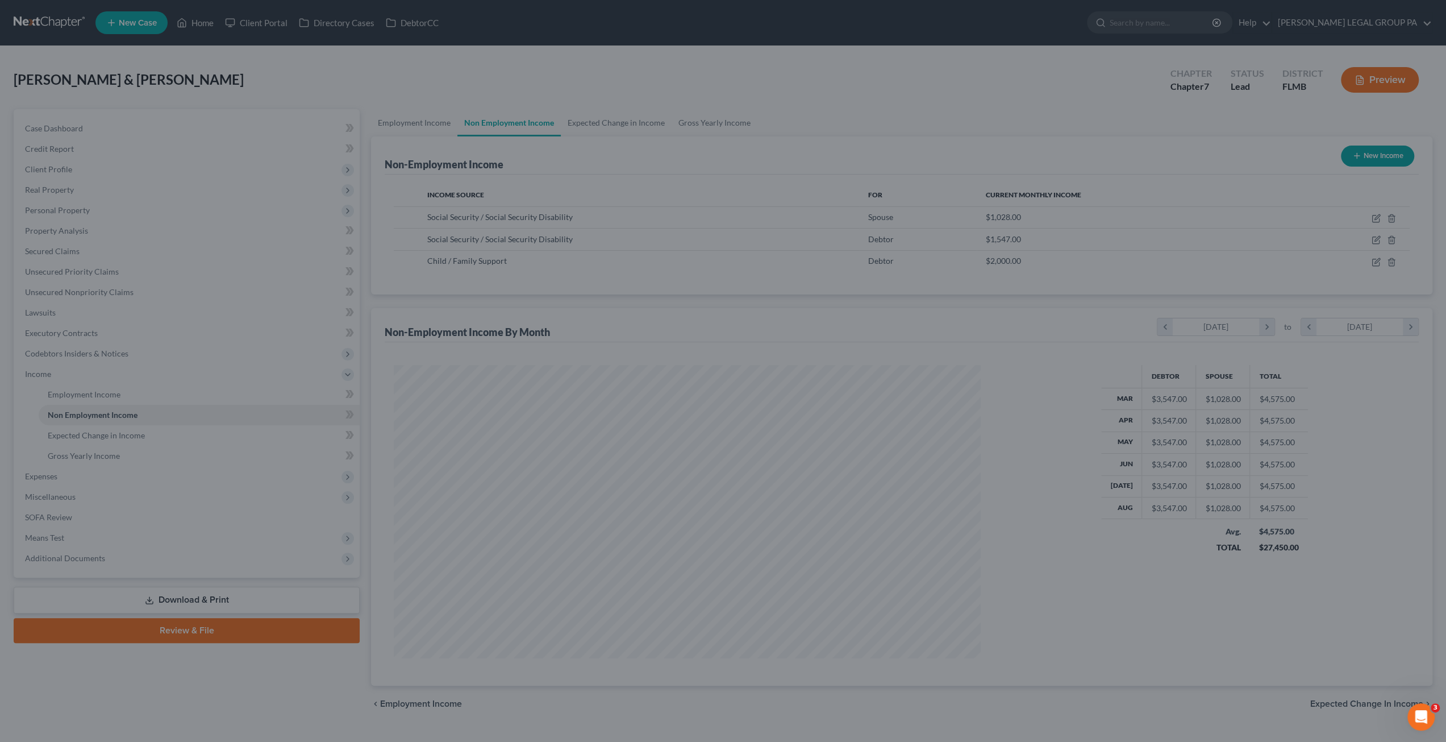
scroll to position [567921, 567608]
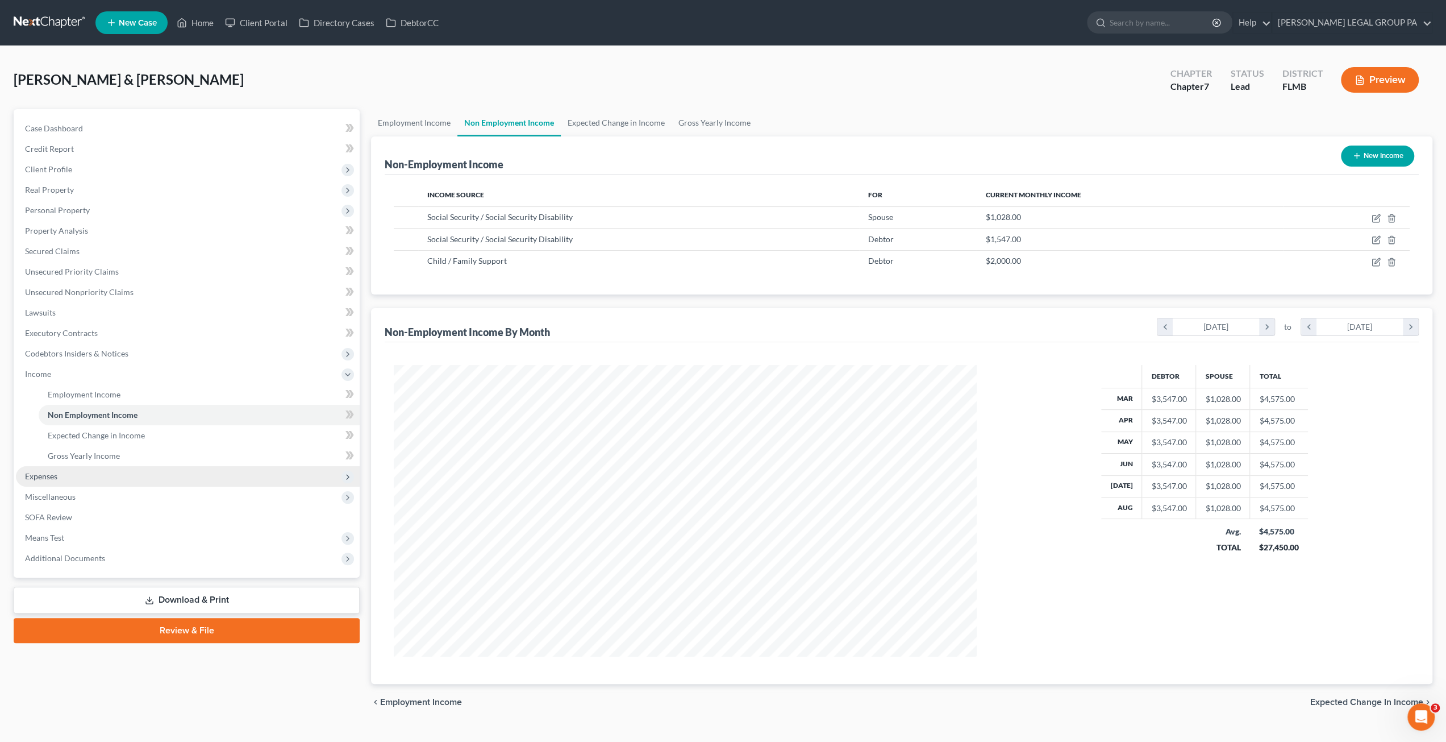
drag, startPoint x: 44, startPoint y: 479, endPoint x: 55, endPoint y: 478, distance: 10.2
click at [44, 479] on span "Expenses" at bounding box center [41, 476] width 32 height 10
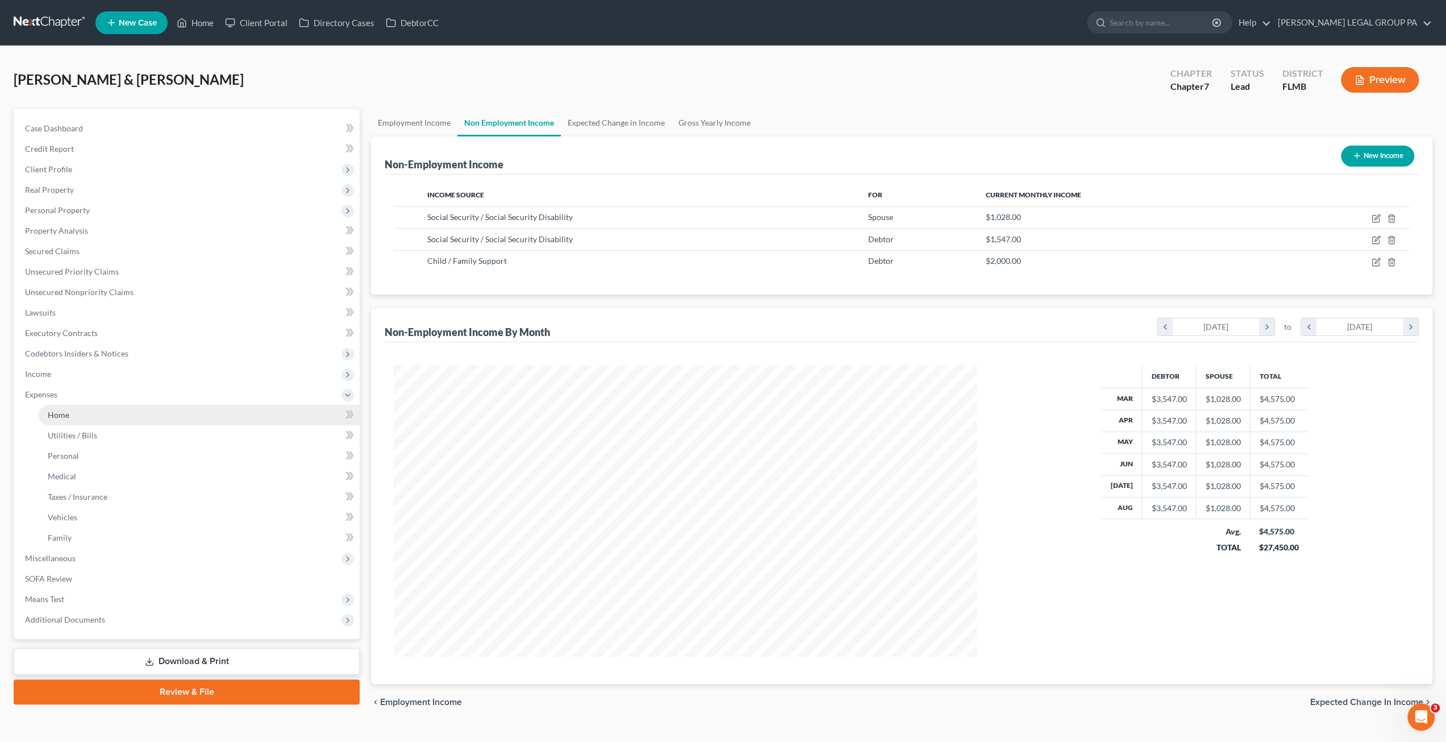
click at [49, 422] on link "Home" at bounding box center [199, 415] width 321 height 20
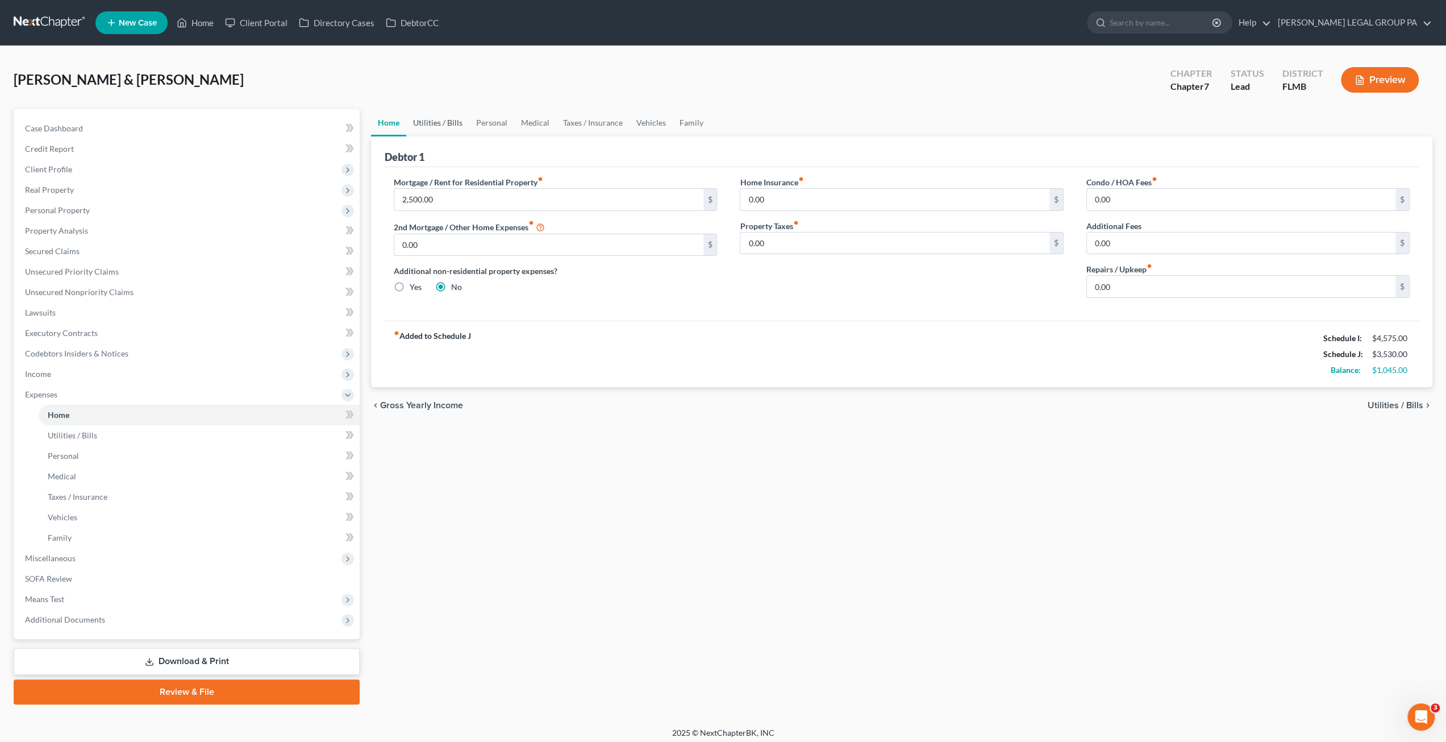
click at [434, 126] on link "Utilities / Bills" at bounding box center [437, 122] width 63 height 27
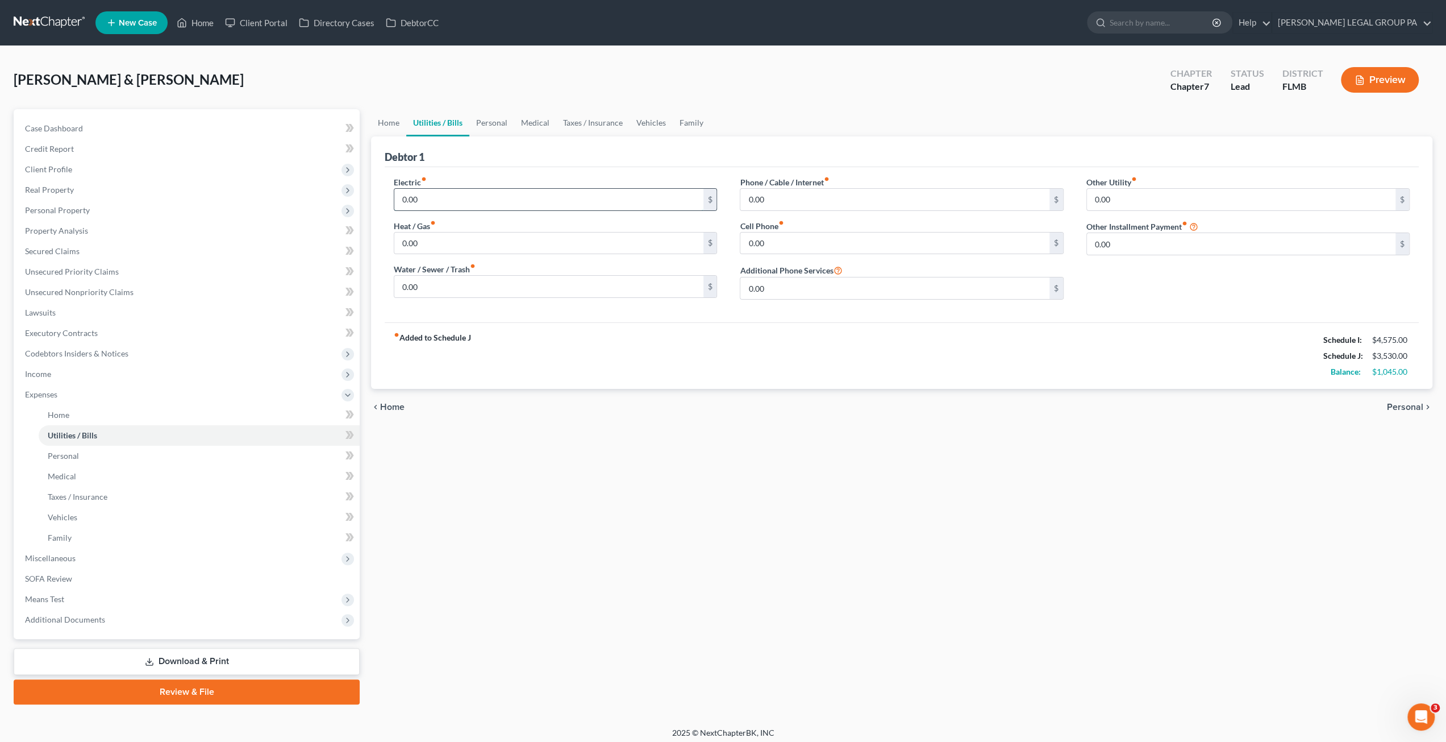
click at [456, 200] on input "0.00" at bounding box center [548, 200] width 309 height 22
click at [431, 285] on input "0.00" at bounding box center [548, 287] width 309 height 22
click at [776, 191] on input "0.00" at bounding box center [894, 200] width 309 height 22
click at [788, 244] on input "0.00" at bounding box center [894, 243] width 309 height 22
drag, startPoint x: 497, startPoint y: 120, endPoint x: 466, endPoint y: 148, distance: 41.4
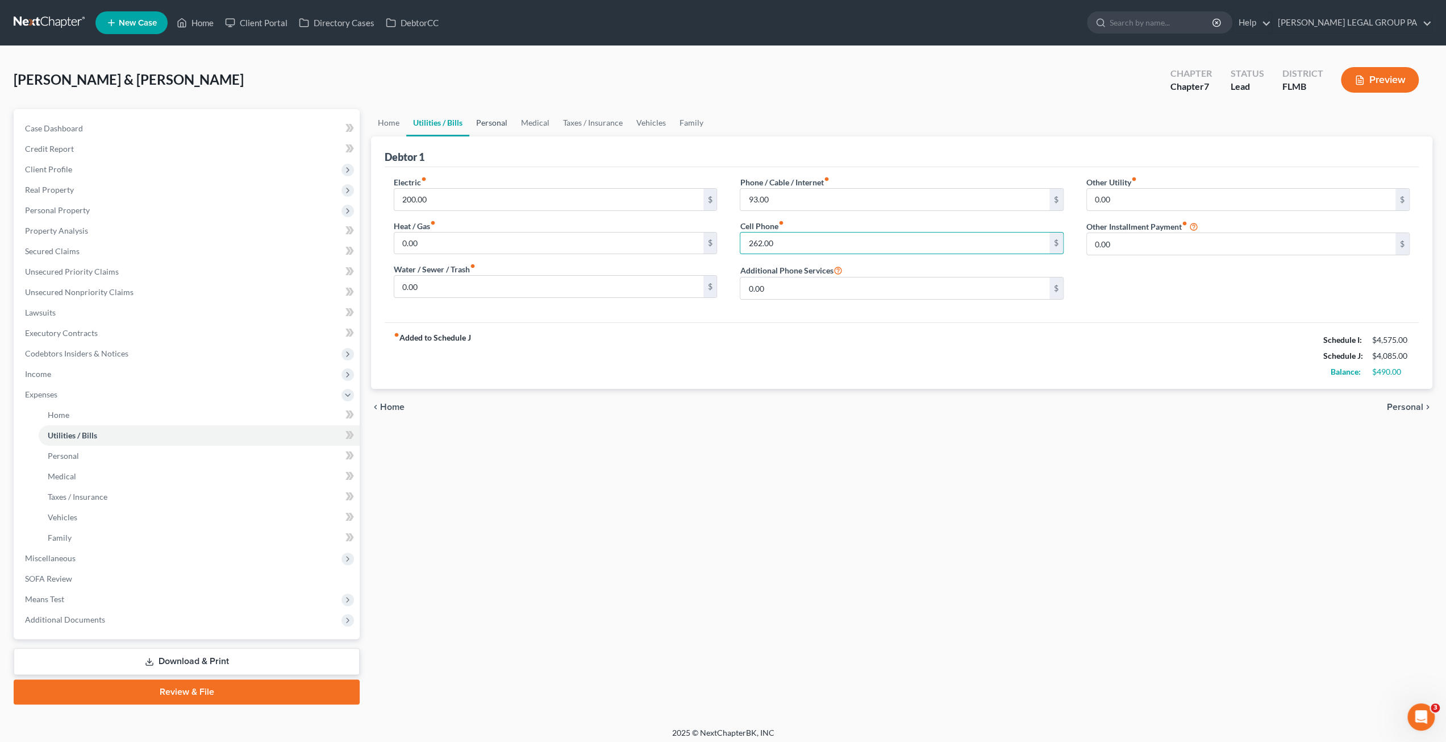
click at [497, 120] on link "Personal" at bounding box center [491, 122] width 45 height 27
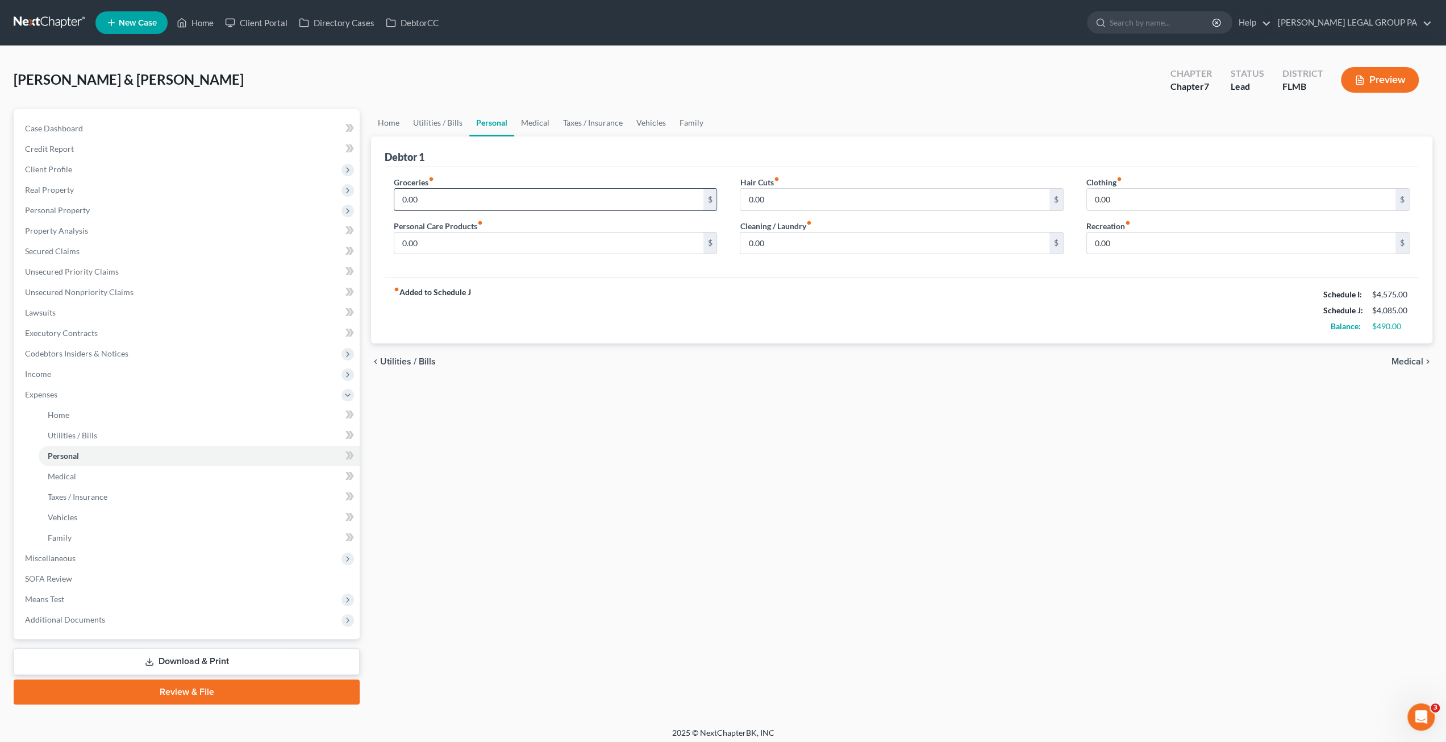
click at [434, 195] on input "0.00" at bounding box center [548, 200] width 309 height 22
click at [517, 120] on link "Medical" at bounding box center [535, 122] width 42 height 27
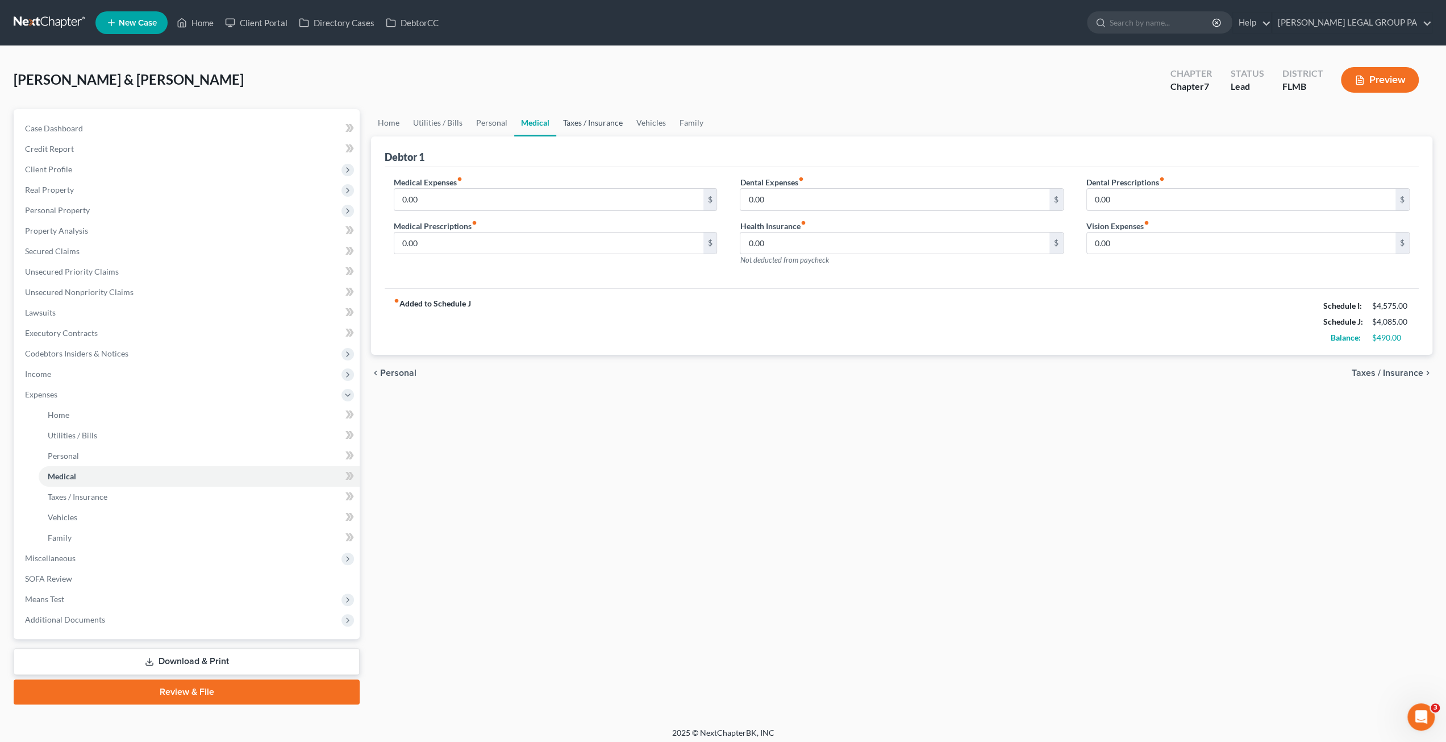
click at [577, 129] on link "Taxes / Insurance" at bounding box center [592, 122] width 73 height 27
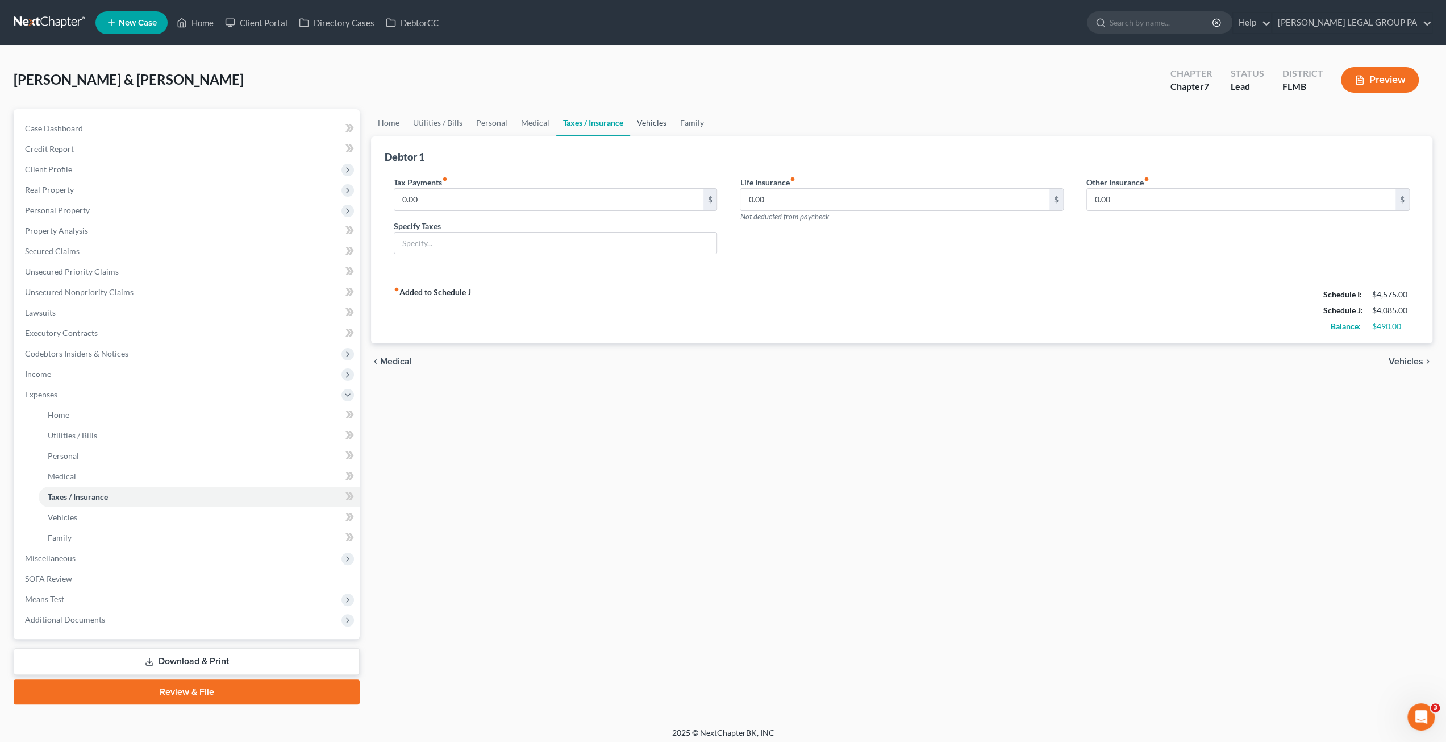
click at [661, 123] on link "Vehicles" at bounding box center [651, 122] width 43 height 27
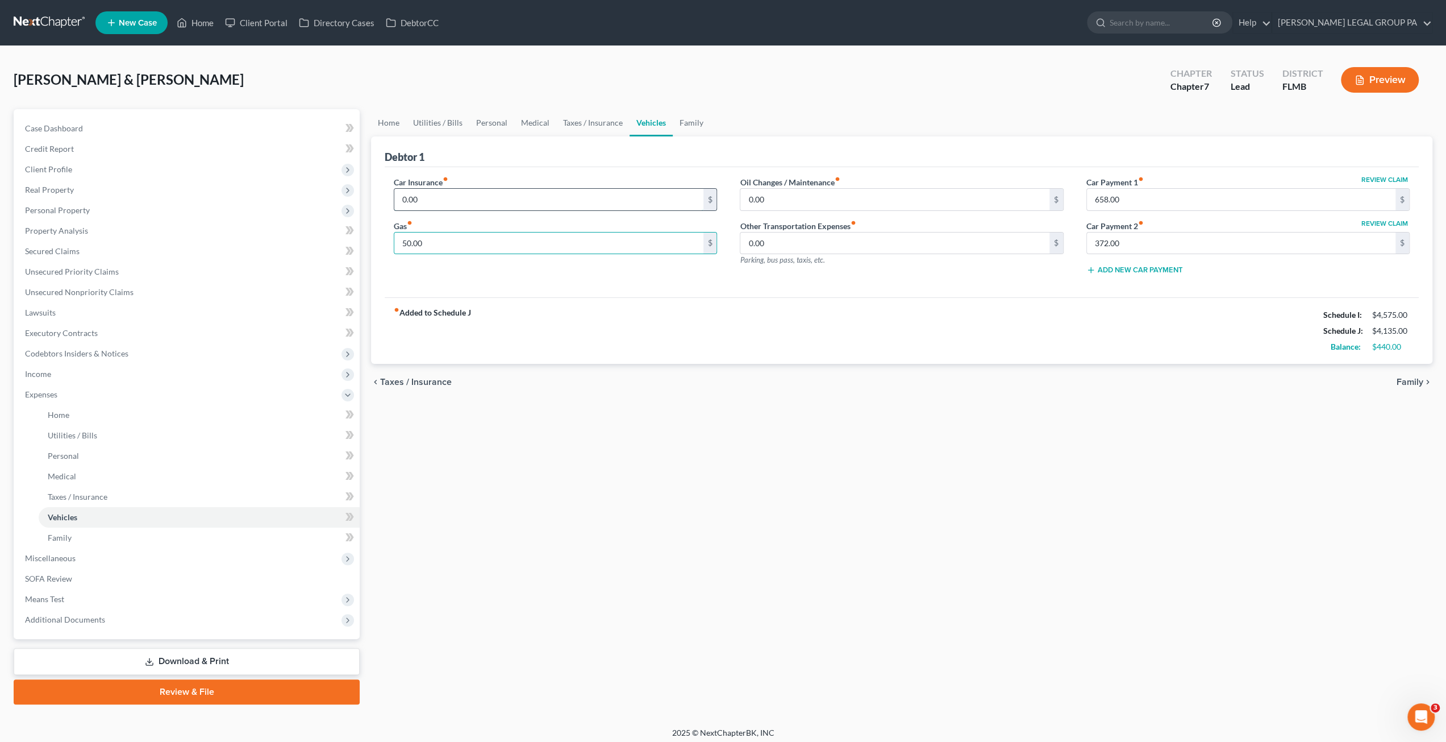
click at [434, 199] on input "0.00" at bounding box center [548, 200] width 309 height 22
click at [454, 198] on input "500.00" at bounding box center [548, 200] width 309 height 22
click at [784, 243] on input "0.00" at bounding box center [894, 243] width 309 height 22
drag, startPoint x: 681, startPoint y: 124, endPoint x: 732, endPoint y: 135, distance: 52.3
click at [681, 124] on link "Family" at bounding box center [692, 122] width 38 height 27
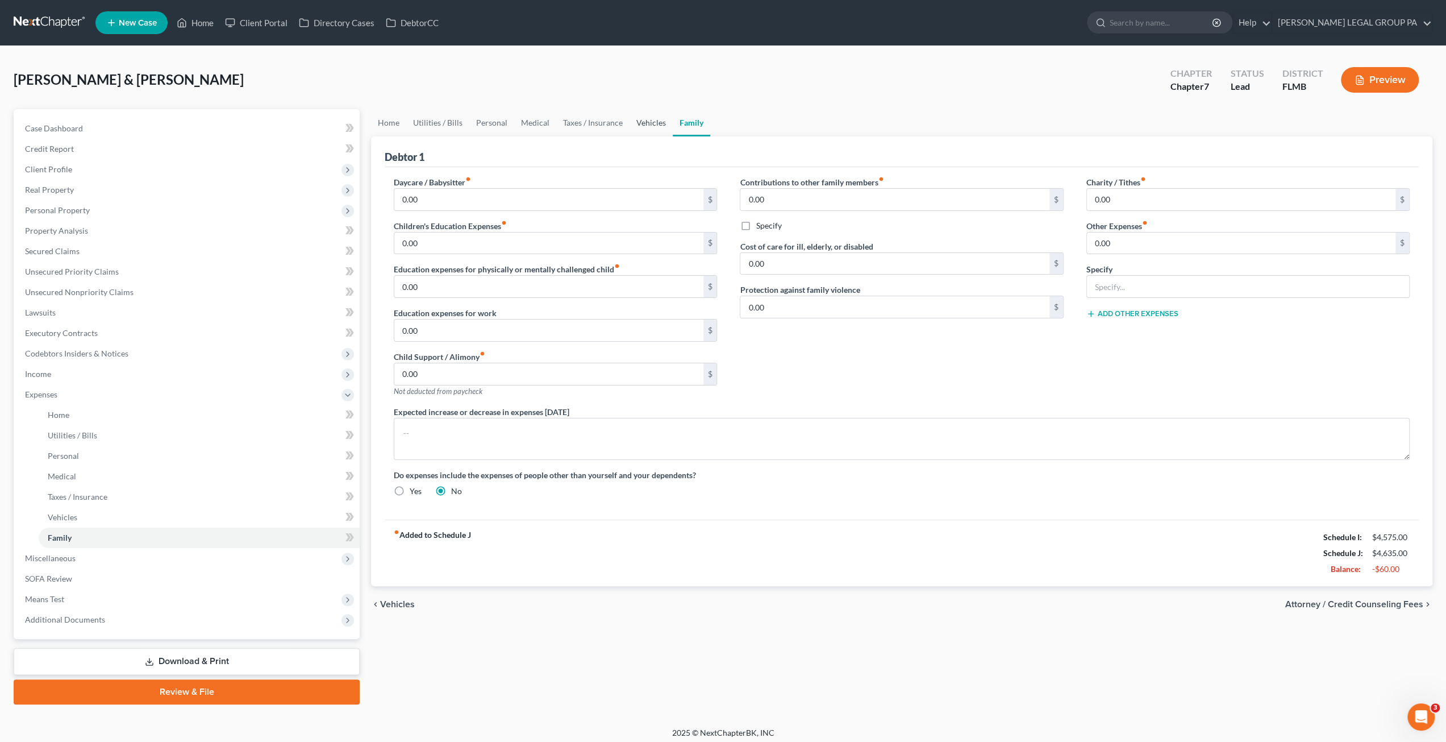
click at [643, 126] on link "Vehicles" at bounding box center [651, 122] width 43 height 27
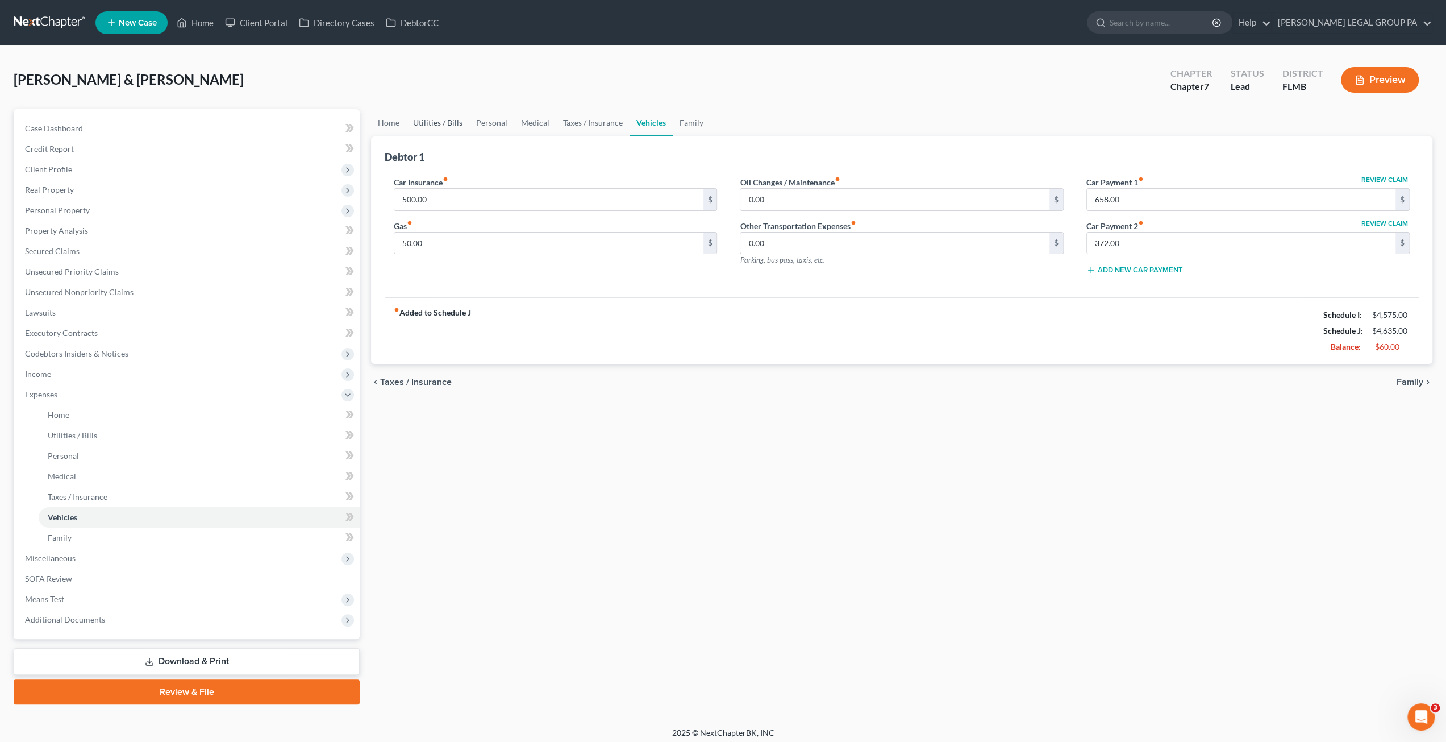
click at [465, 124] on link "Utilities / Bills" at bounding box center [437, 122] width 63 height 27
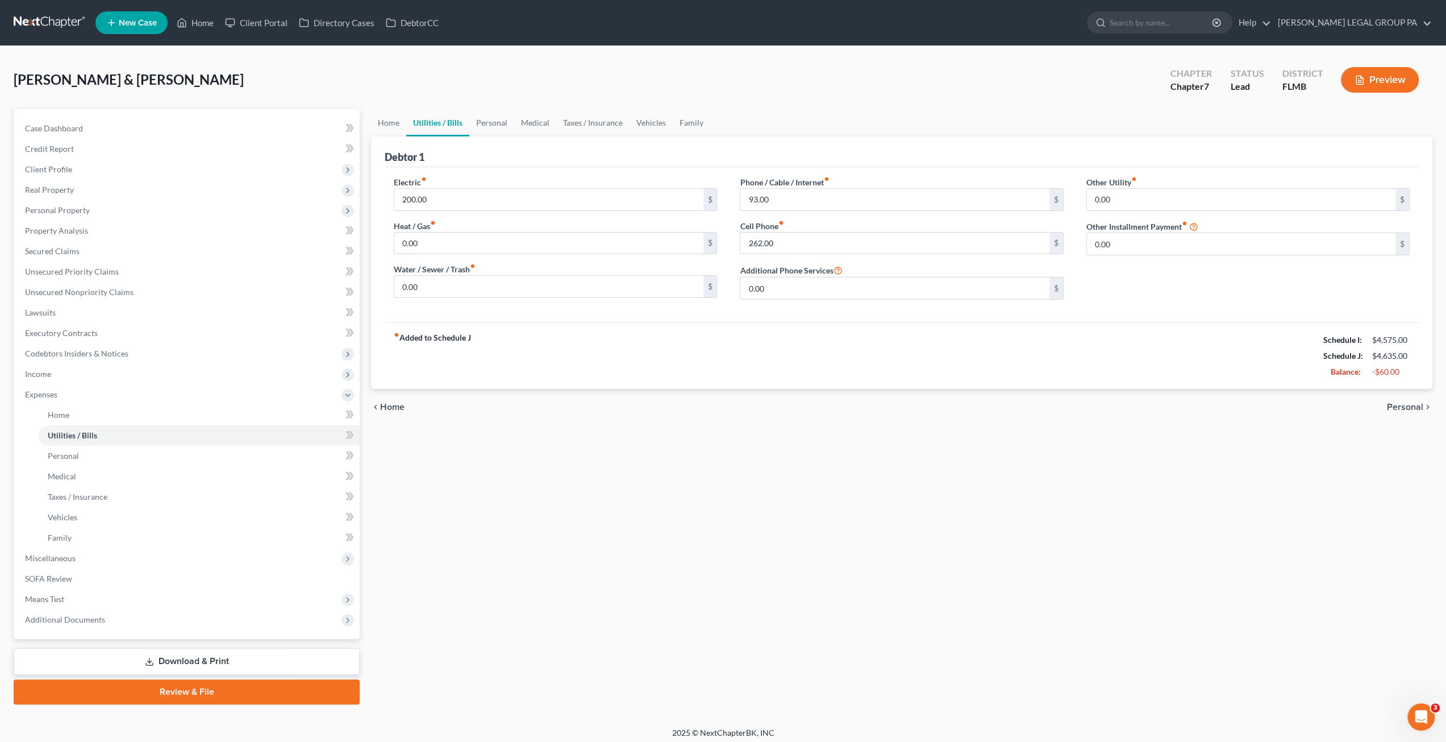
click at [417, 131] on link "Utilities / Bills" at bounding box center [437, 122] width 63 height 27
click at [387, 124] on link "Home" at bounding box center [388, 122] width 35 height 27
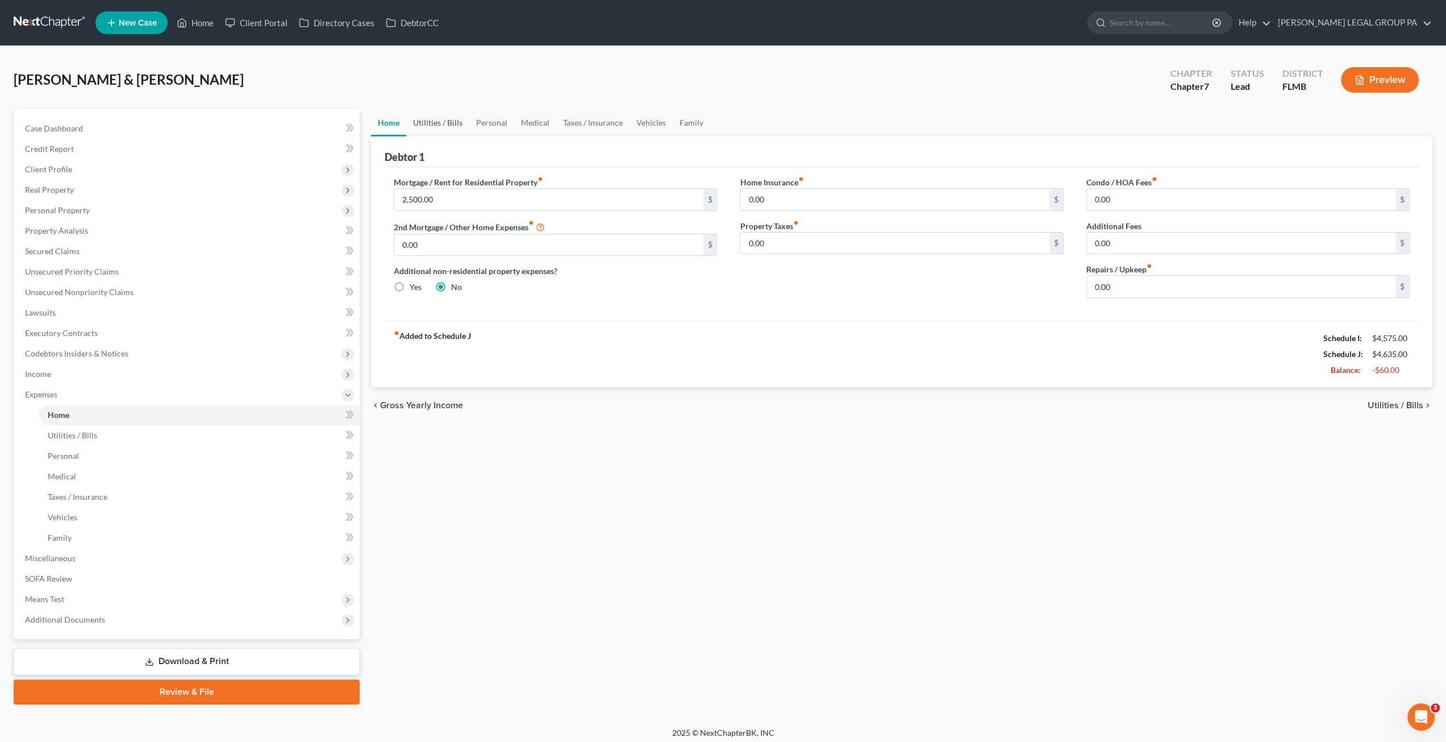
click at [453, 119] on link "Utilities / Bills" at bounding box center [437, 122] width 63 height 27
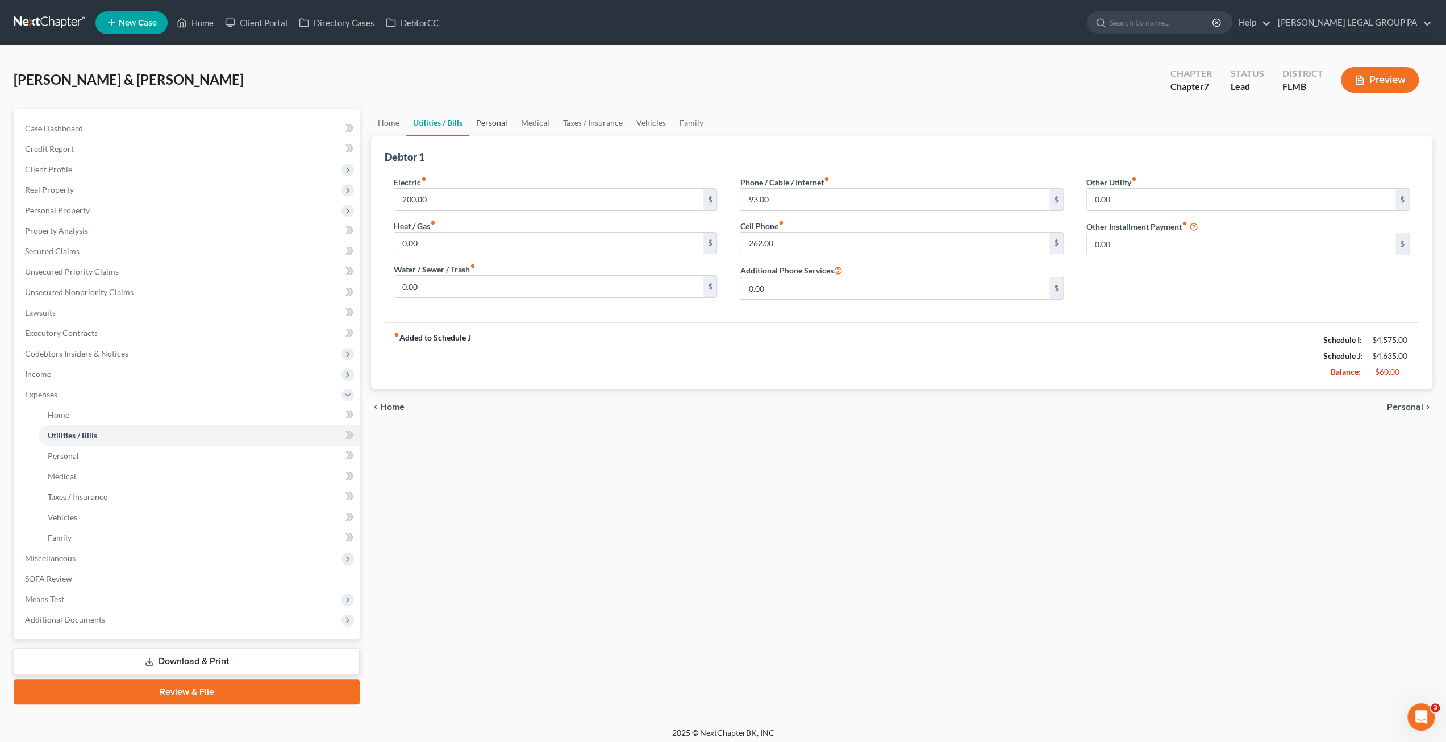
click at [492, 122] on link "Personal" at bounding box center [491, 122] width 45 height 27
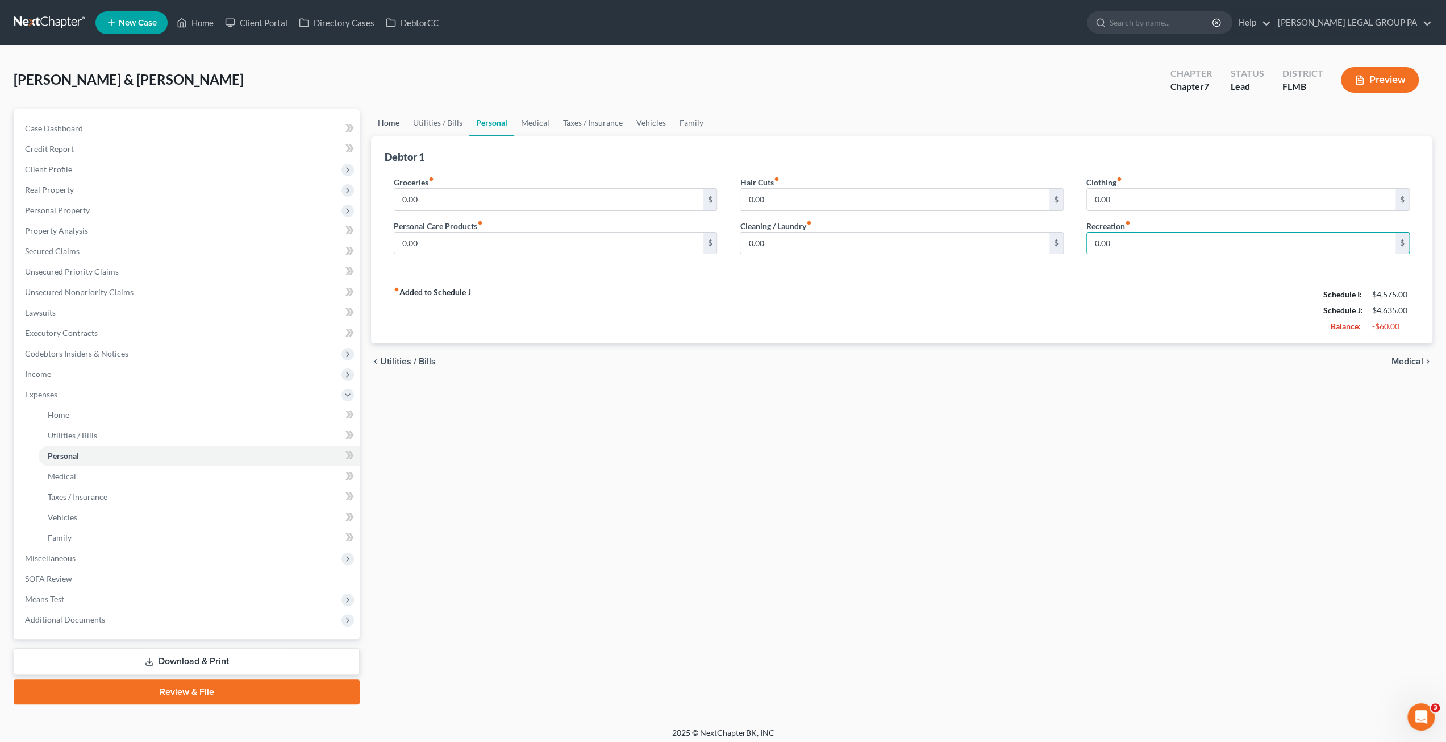
click at [376, 126] on link "Home" at bounding box center [388, 122] width 35 height 27
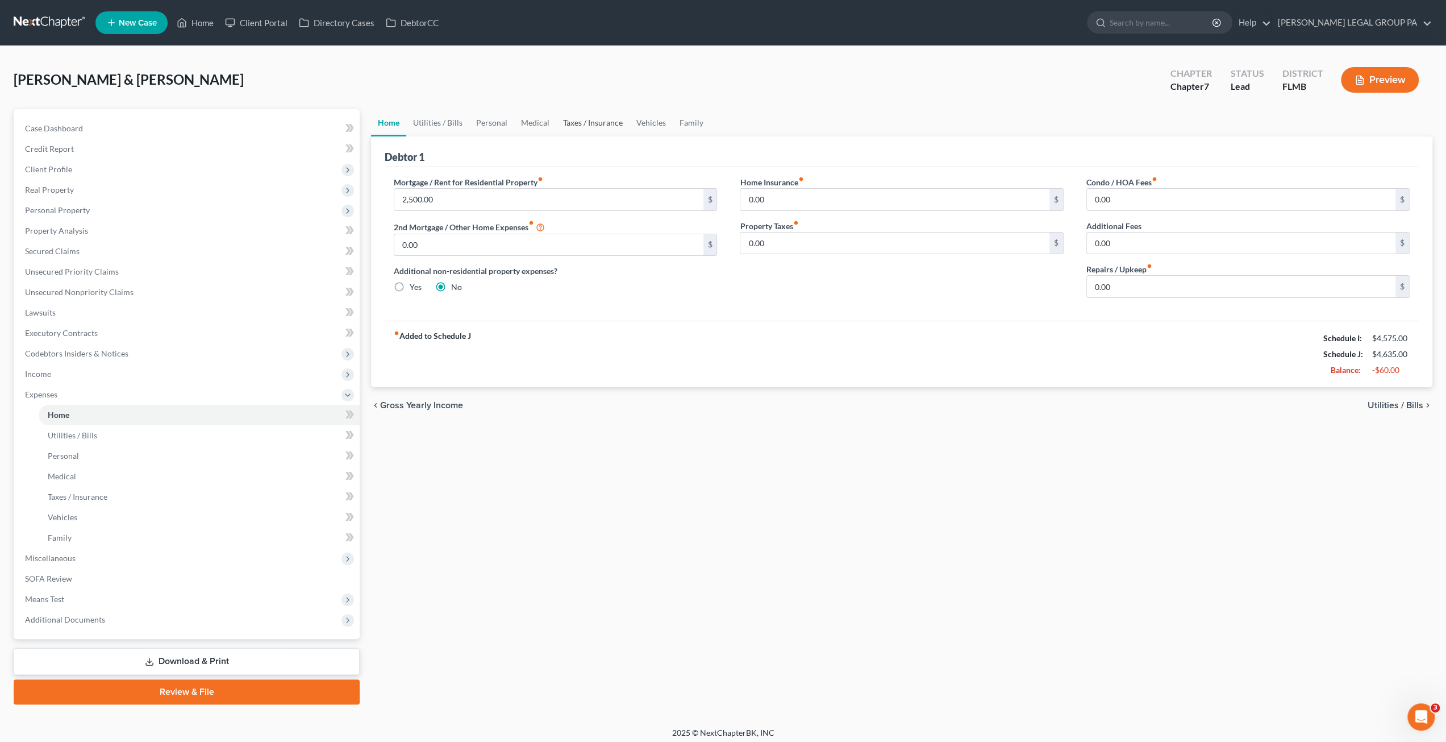
click at [595, 130] on link "Taxes / Insurance" at bounding box center [592, 122] width 73 height 27
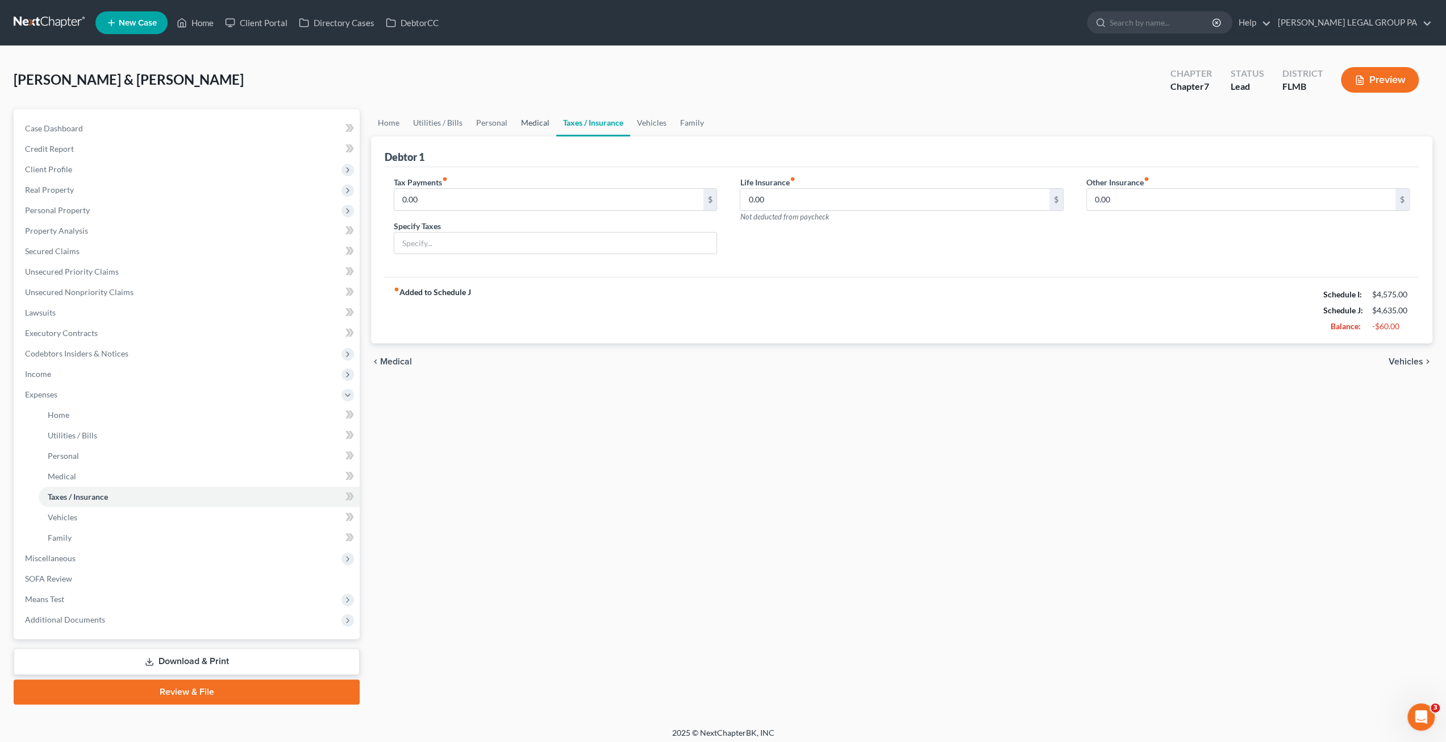
click at [523, 122] on link "Medical" at bounding box center [535, 122] width 42 height 27
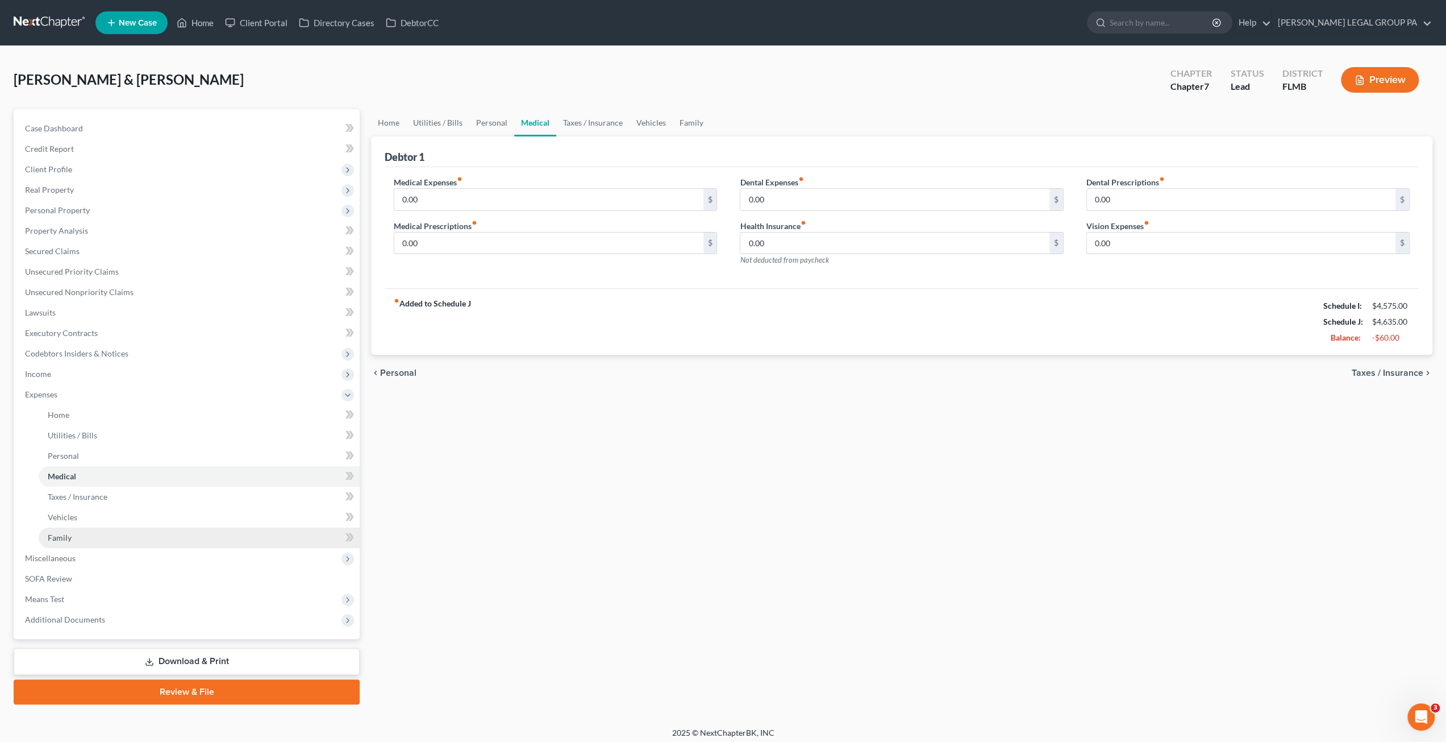
click at [60, 545] on link "Family" at bounding box center [199, 537] width 321 height 20
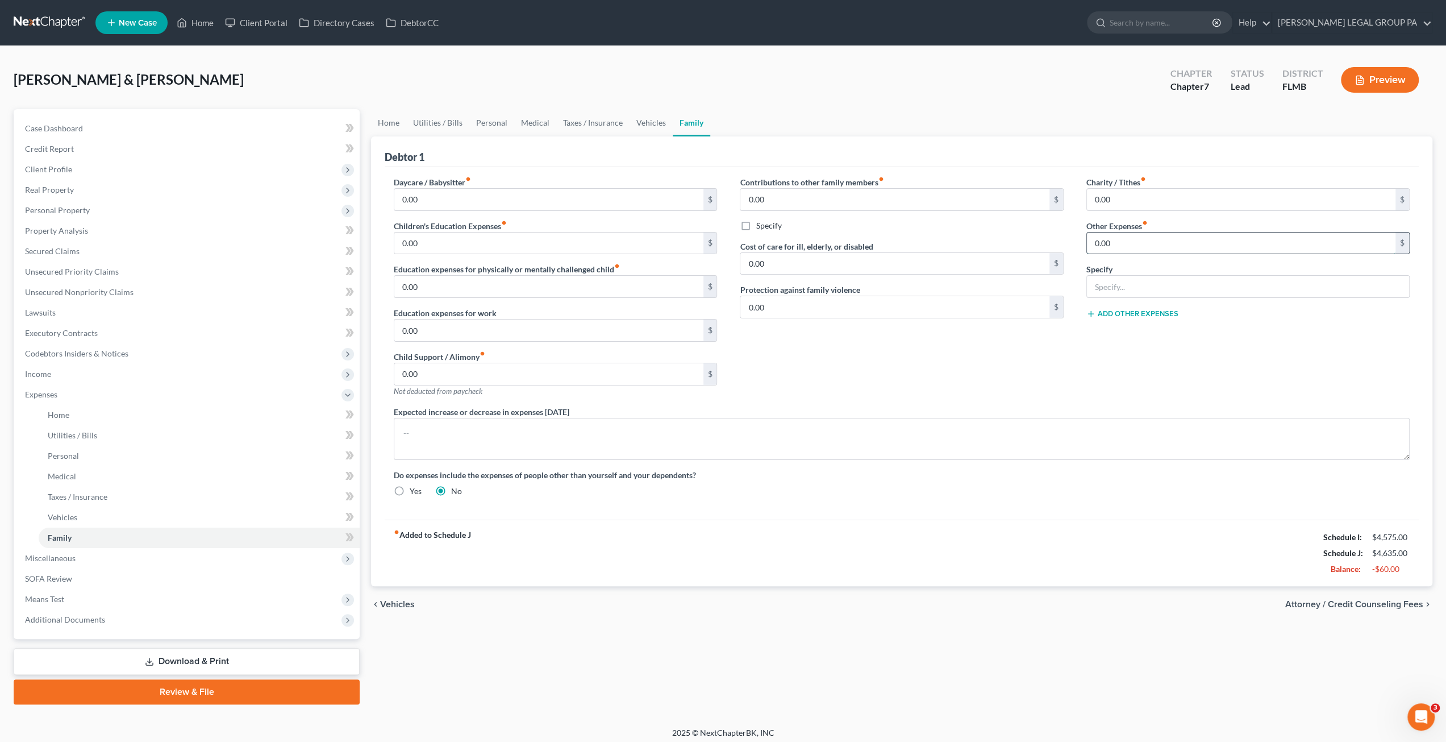
click at [1150, 243] on input "0.00" at bounding box center [1241, 243] width 309 height 22
click at [648, 131] on link "Vehicles" at bounding box center [651, 122] width 43 height 27
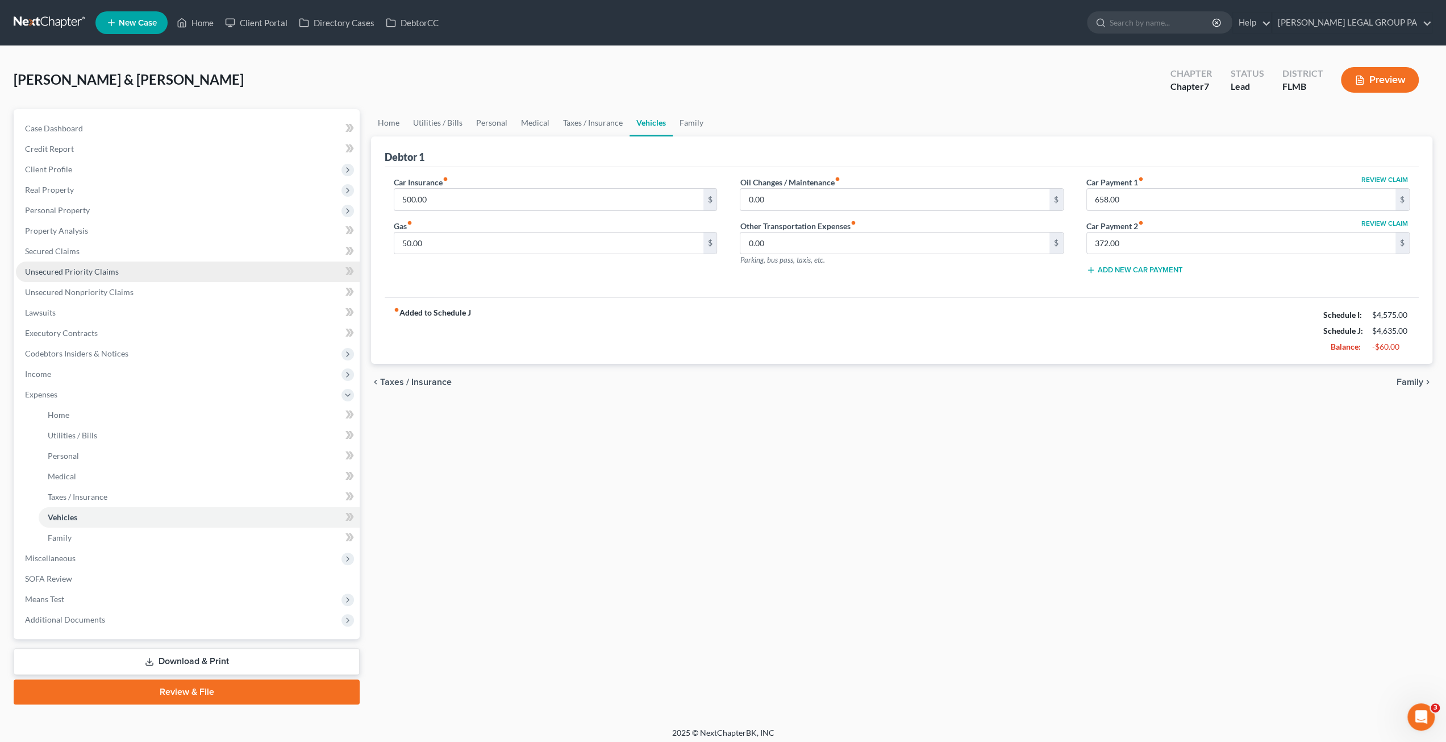
click at [52, 261] on link "Unsecured Priority Claims" at bounding box center [188, 271] width 344 height 20
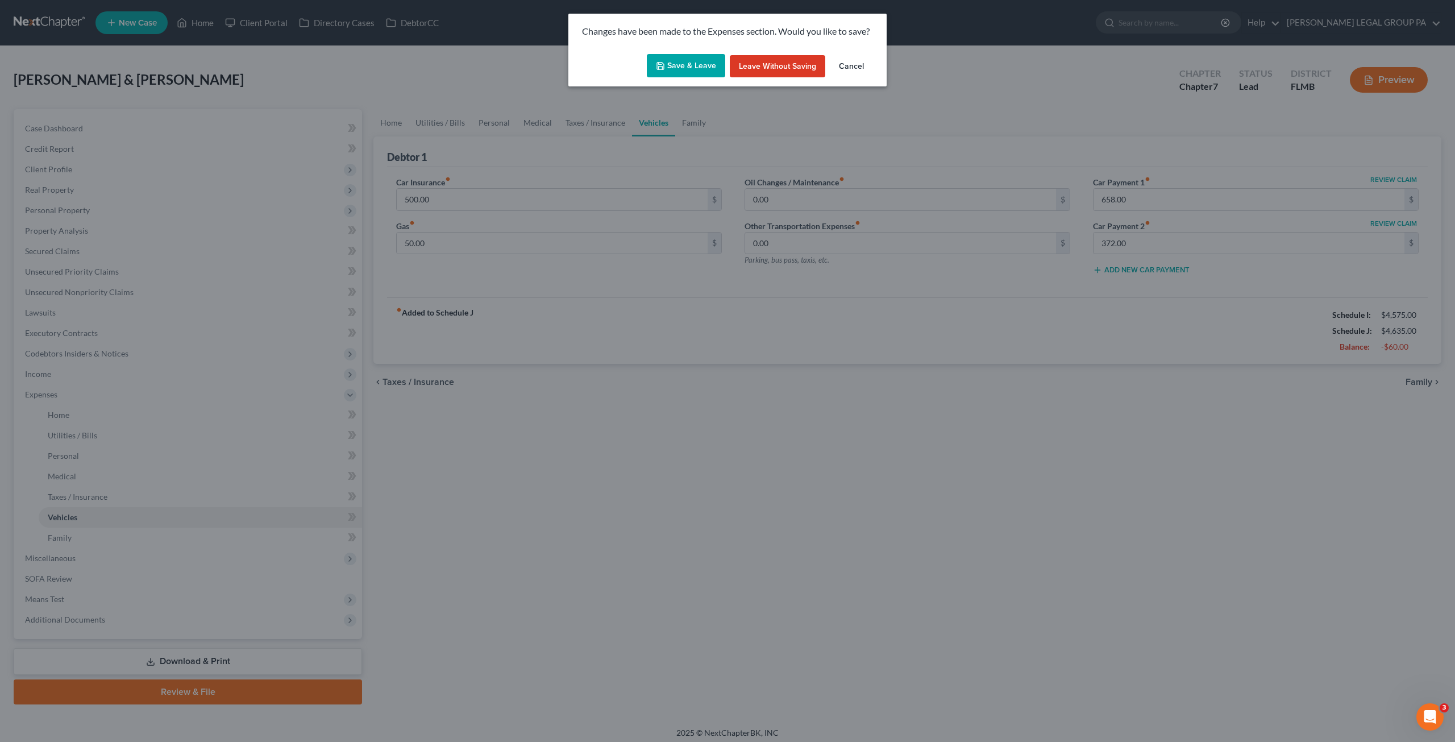
click at [59, 253] on div "Changes have been made to the Expenses section. Would you like to save? Save & …" at bounding box center [727, 371] width 1455 height 742
click at [688, 63] on button "Save & Leave" at bounding box center [686, 66] width 78 height 24
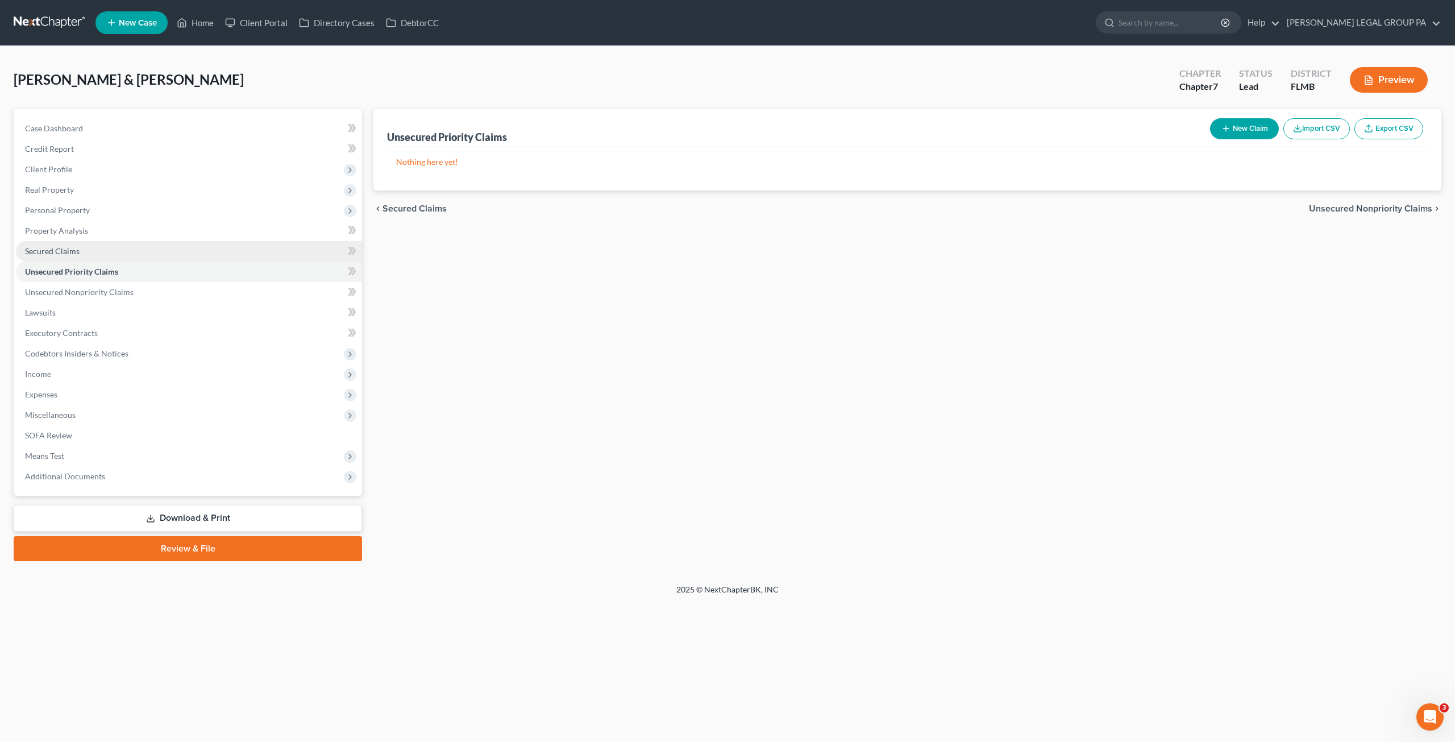
click at [73, 241] on link "Secured Claims" at bounding box center [189, 251] width 346 height 20
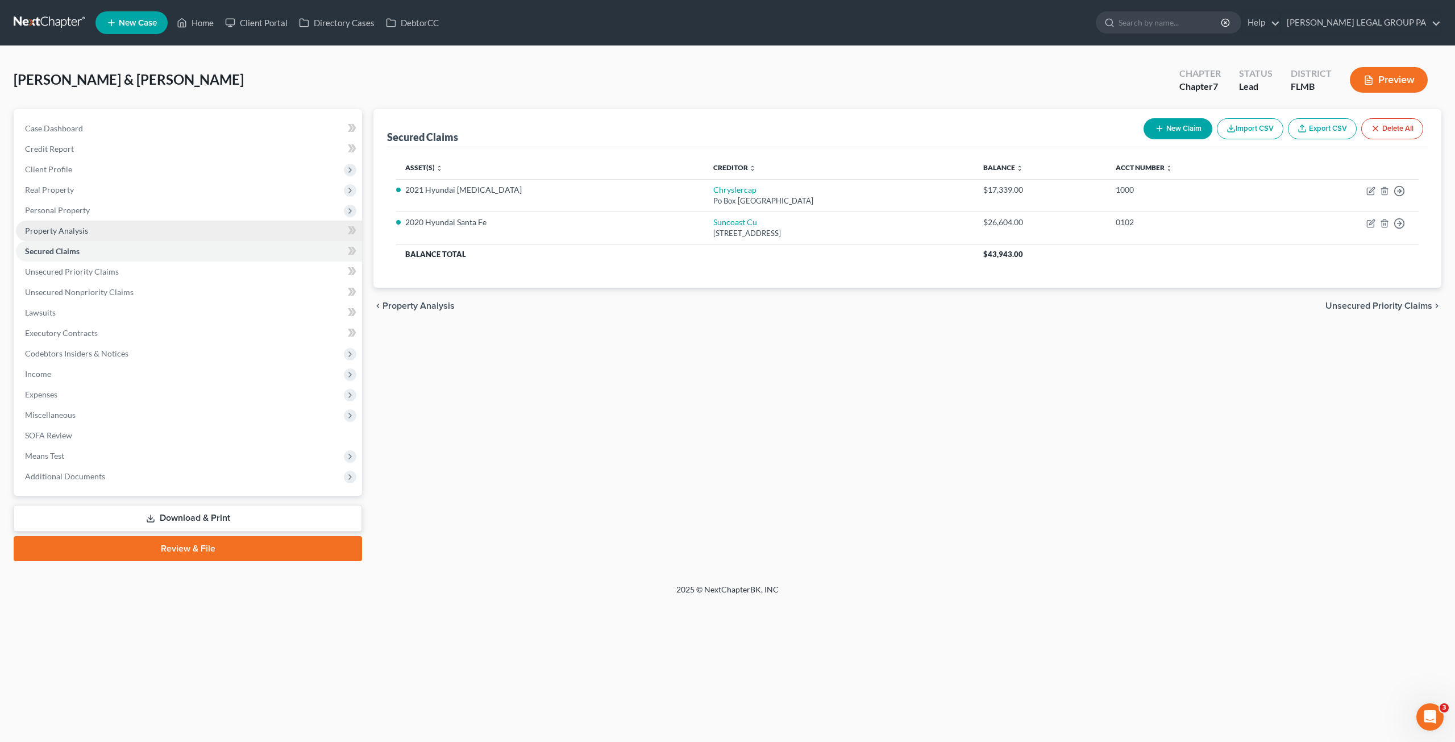
click at [42, 228] on span "Property Analysis" at bounding box center [56, 231] width 63 height 10
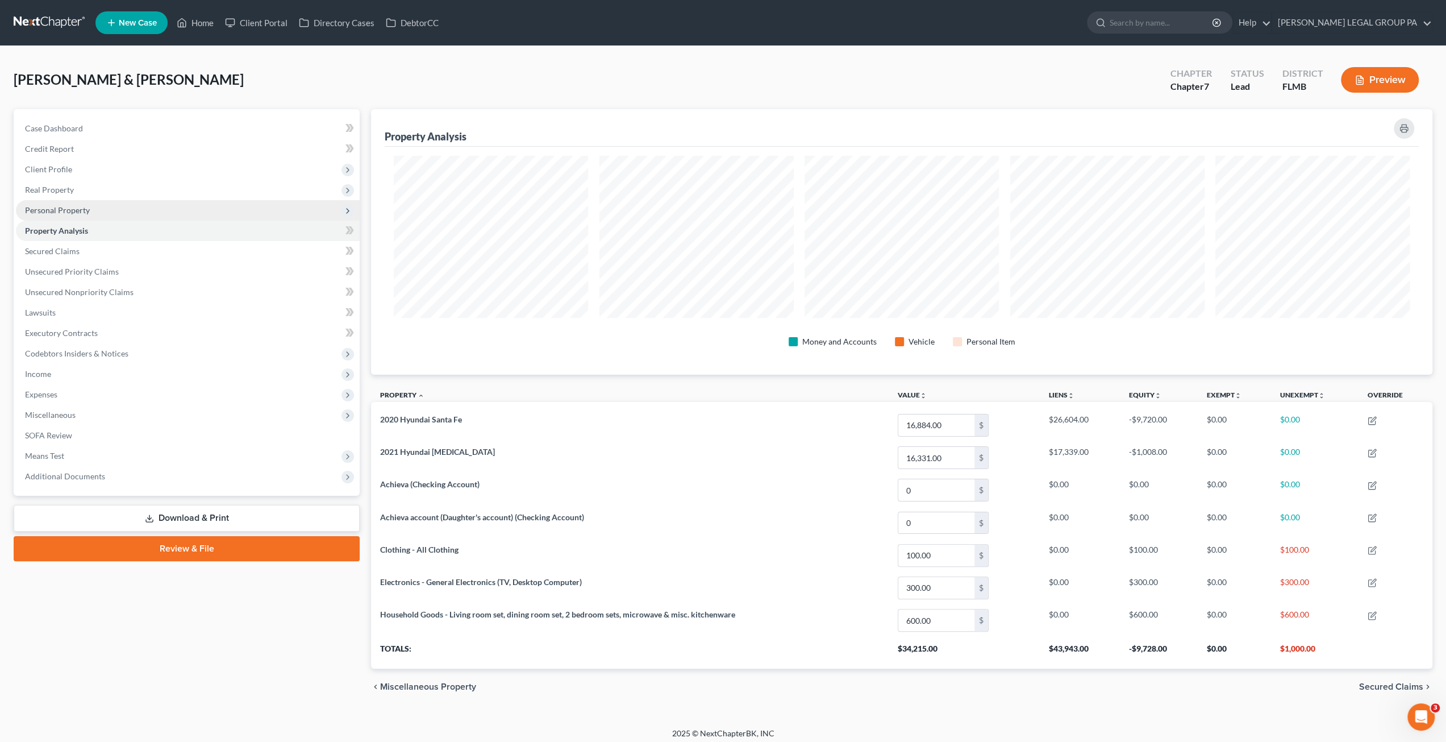
drag, startPoint x: 68, startPoint y: 206, endPoint x: 61, endPoint y: 207, distance: 7.0
click at [68, 206] on span "Personal Property" at bounding box center [57, 210] width 65 height 10
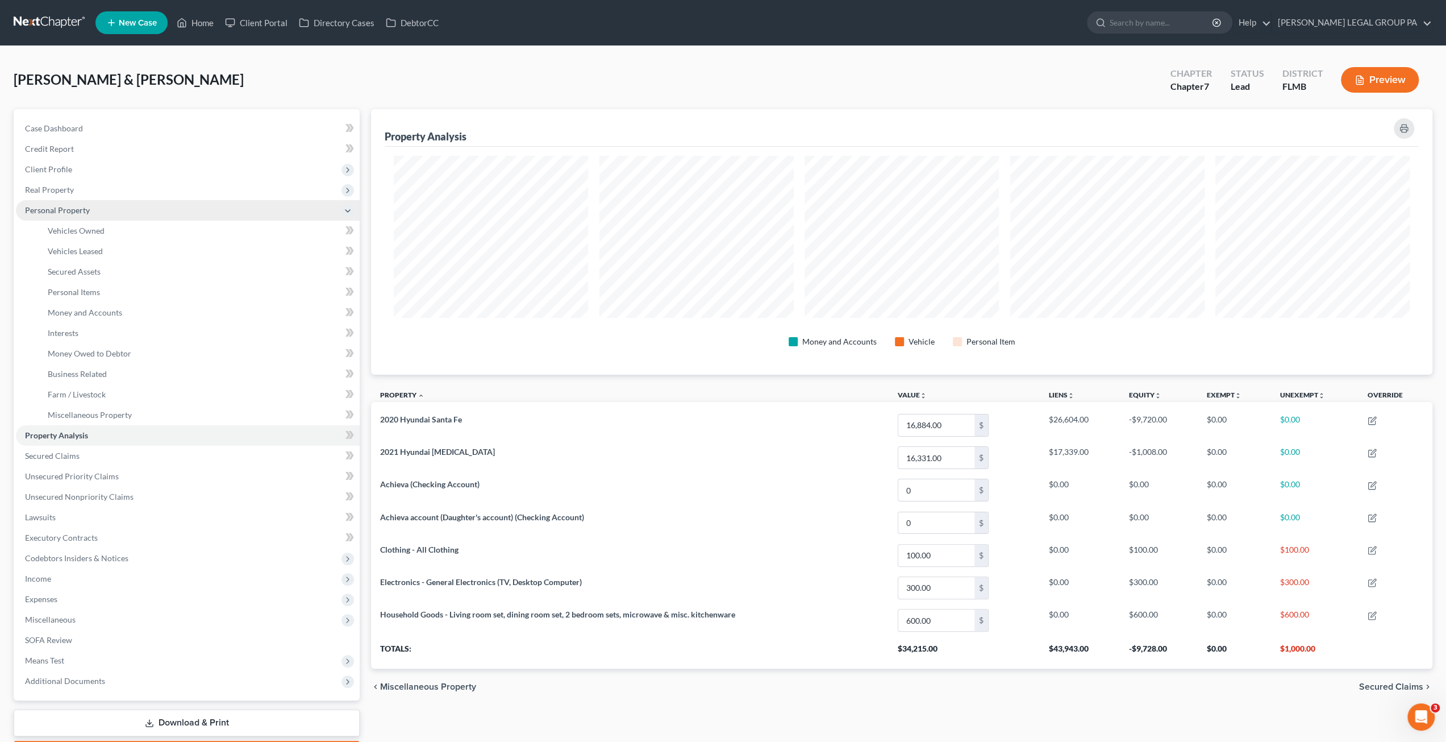
click at [56, 212] on span "Personal Property" at bounding box center [57, 210] width 65 height 10
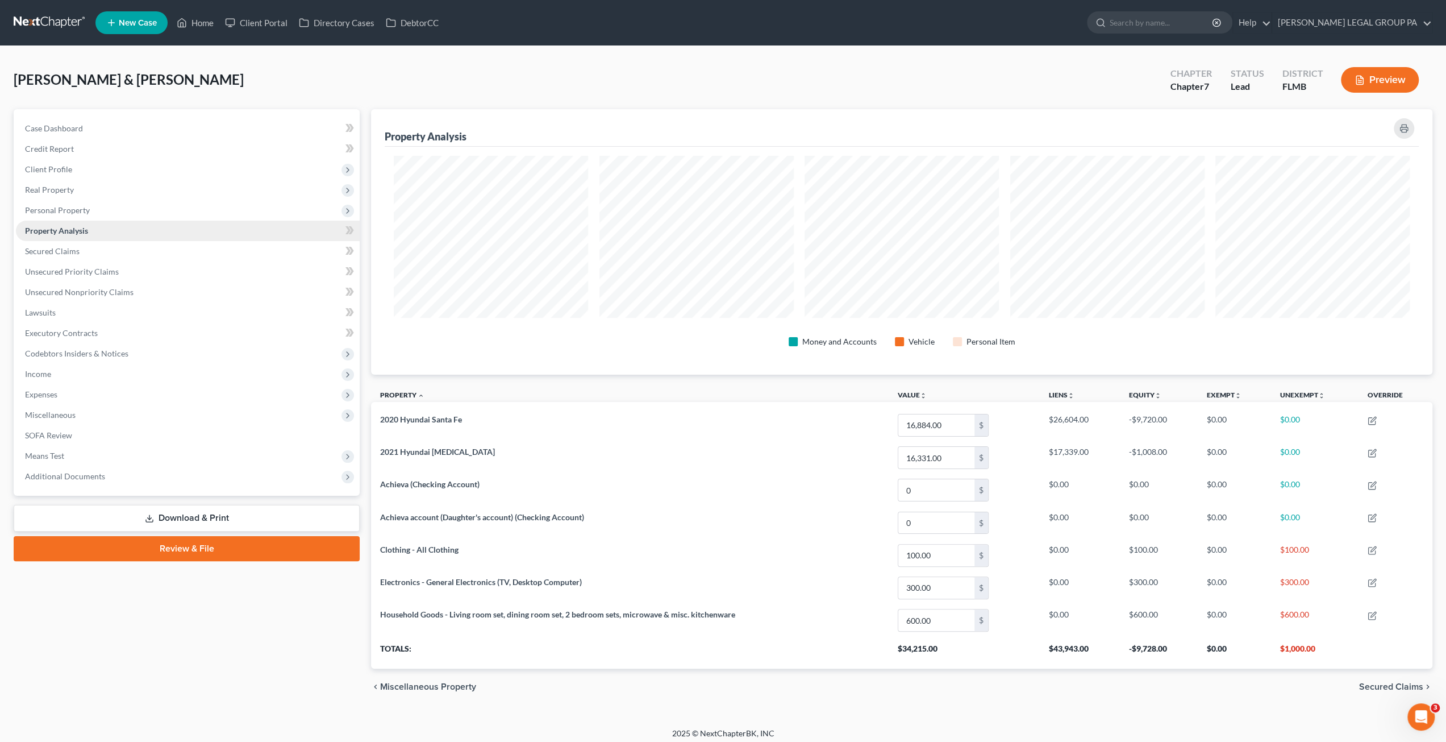
click at [65, 235] on link "Property Analysis" at bounding box center [188, 230] width 344 height 20
click at [59, 205] on span "Personal Property" at bounding box center [57, 210] width 65 height 10
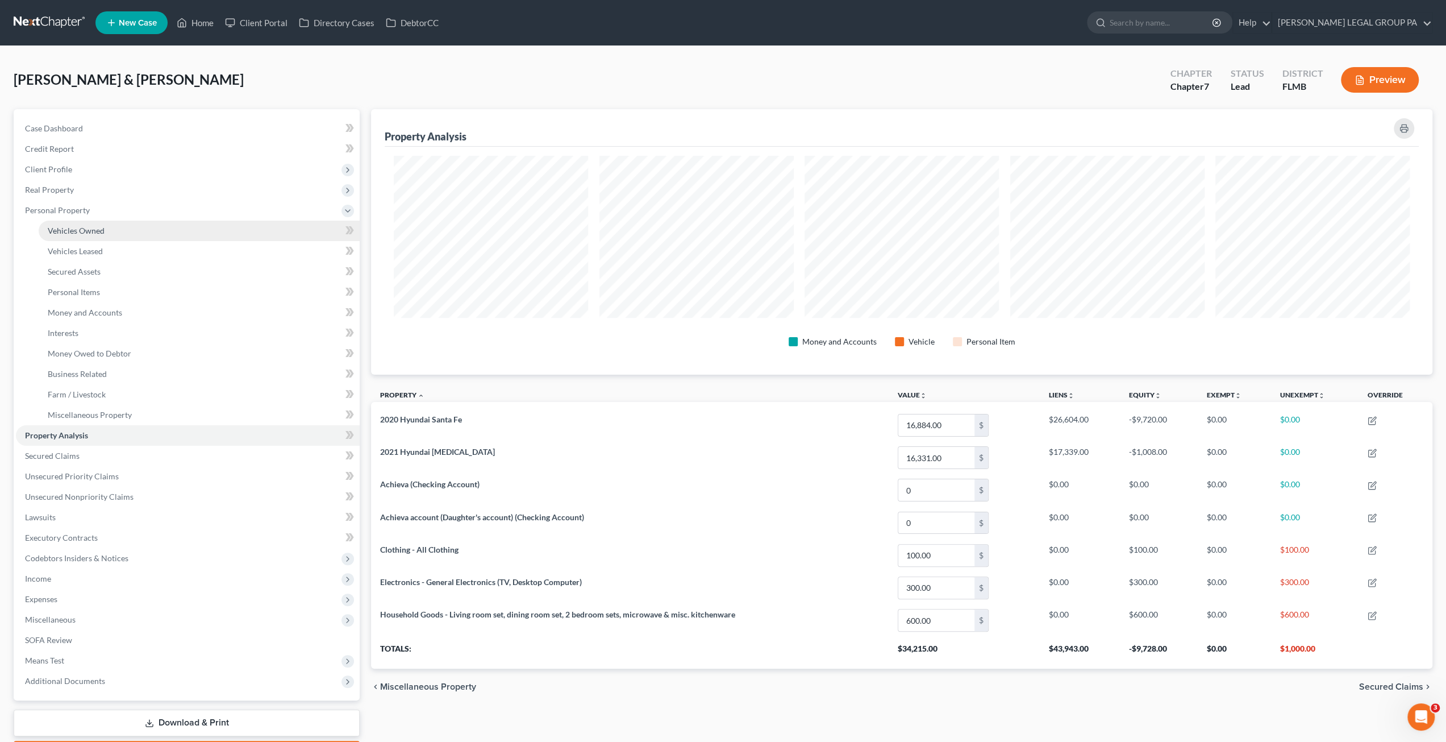
click at [70, 236] on link "Vehicles Owned" at bounding box center [199, 230] width 321 height 20
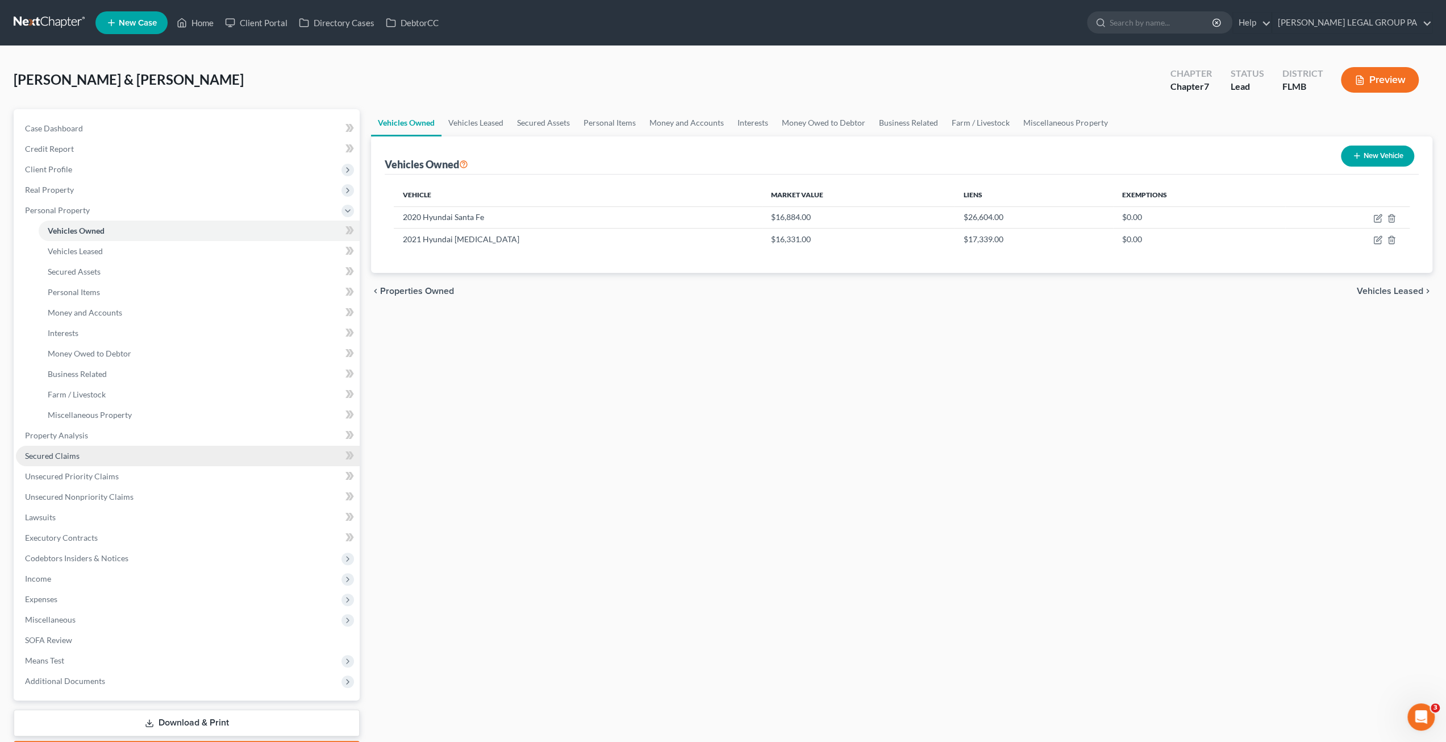
click at [64, 445] on link "Secured Claims" at bounding box center [188, 455] width 344 height 20
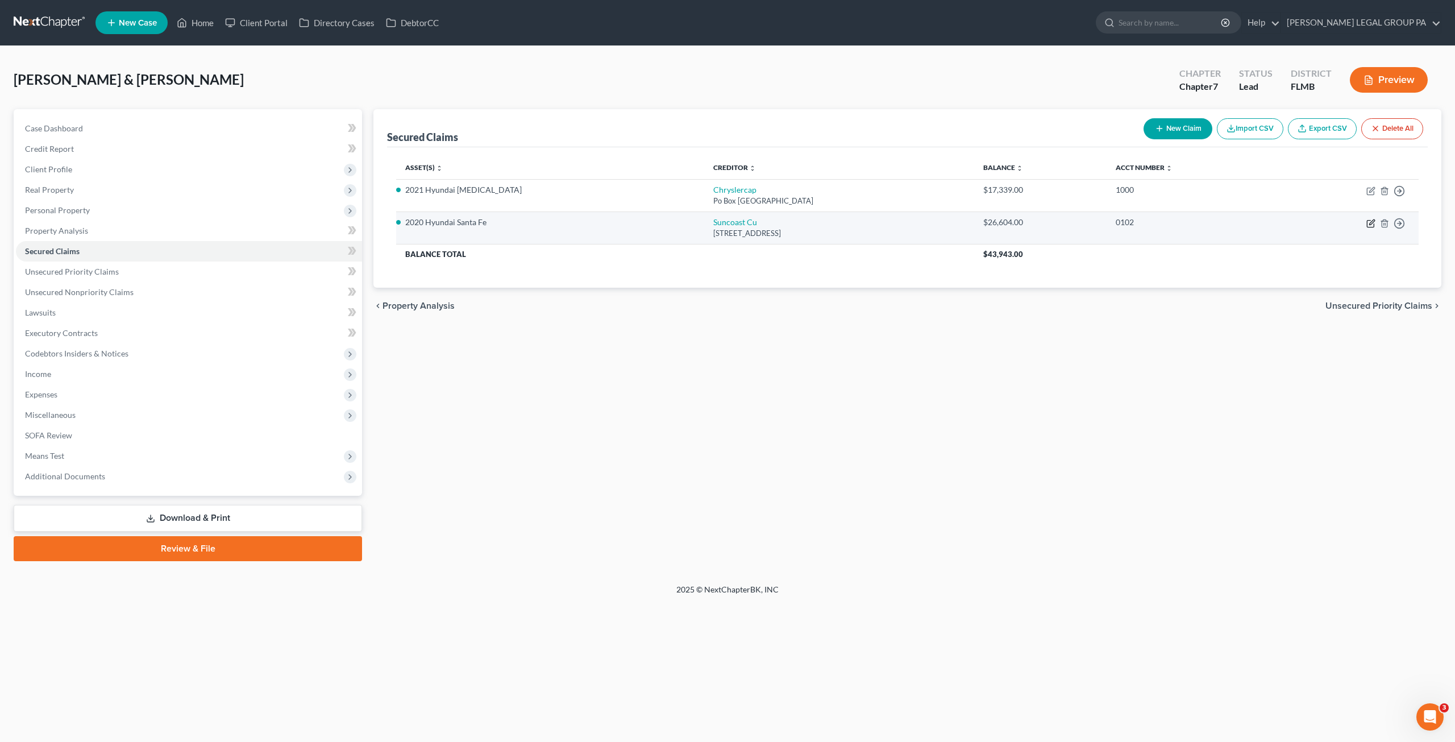
click at [1371, 222] on icon "button" at bounding box center [1371, 221] width 5 height 5
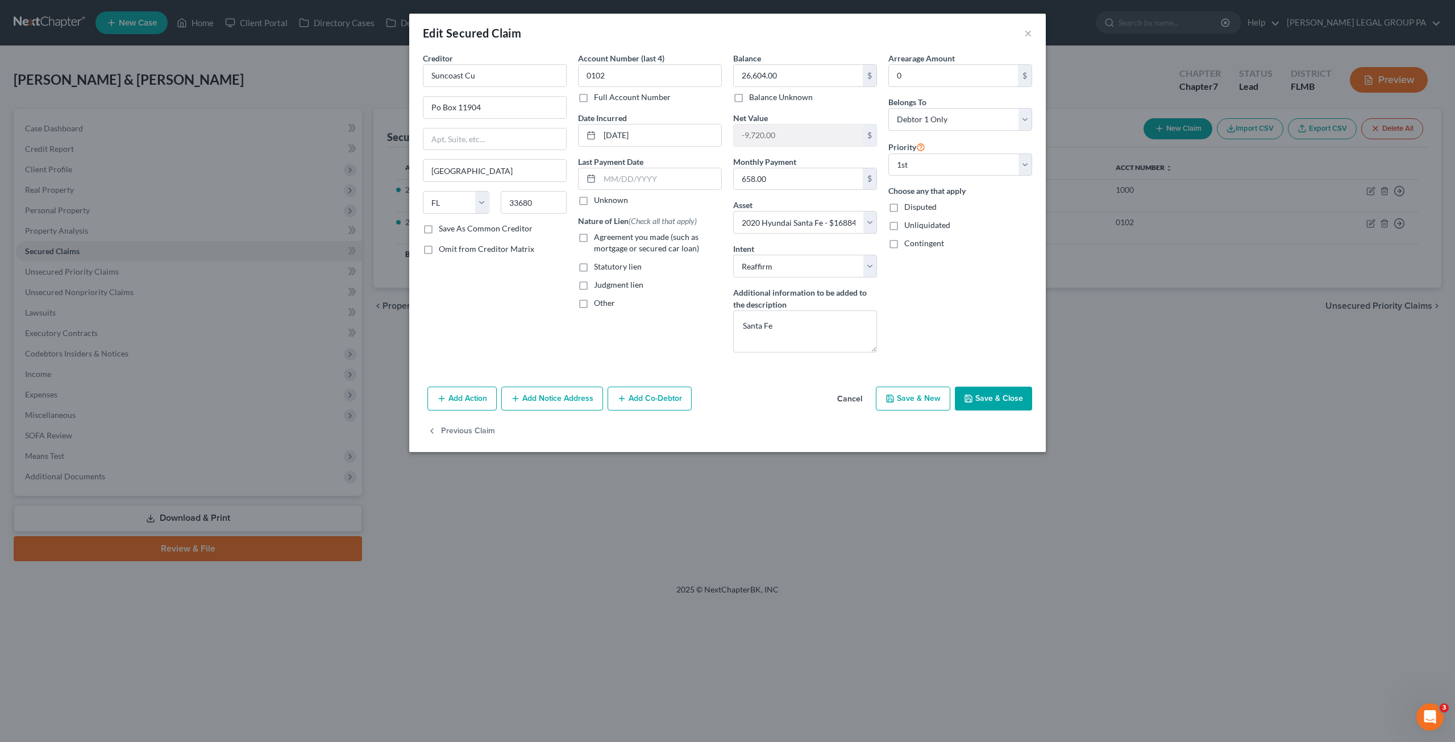
click at [594, 232] on label "Agreement you made (such as mortgage or secured car loan)" at bounding box center [658, 242] width 128 height 23
click at [598, 232] on input "Agreement you made (such as mortgage or secured car loan)" at bounding box center [601, 234] width 7 height 7
click at [993, 397] on button "Save & Close" at bounding box center [993, 398] width 77 height 24
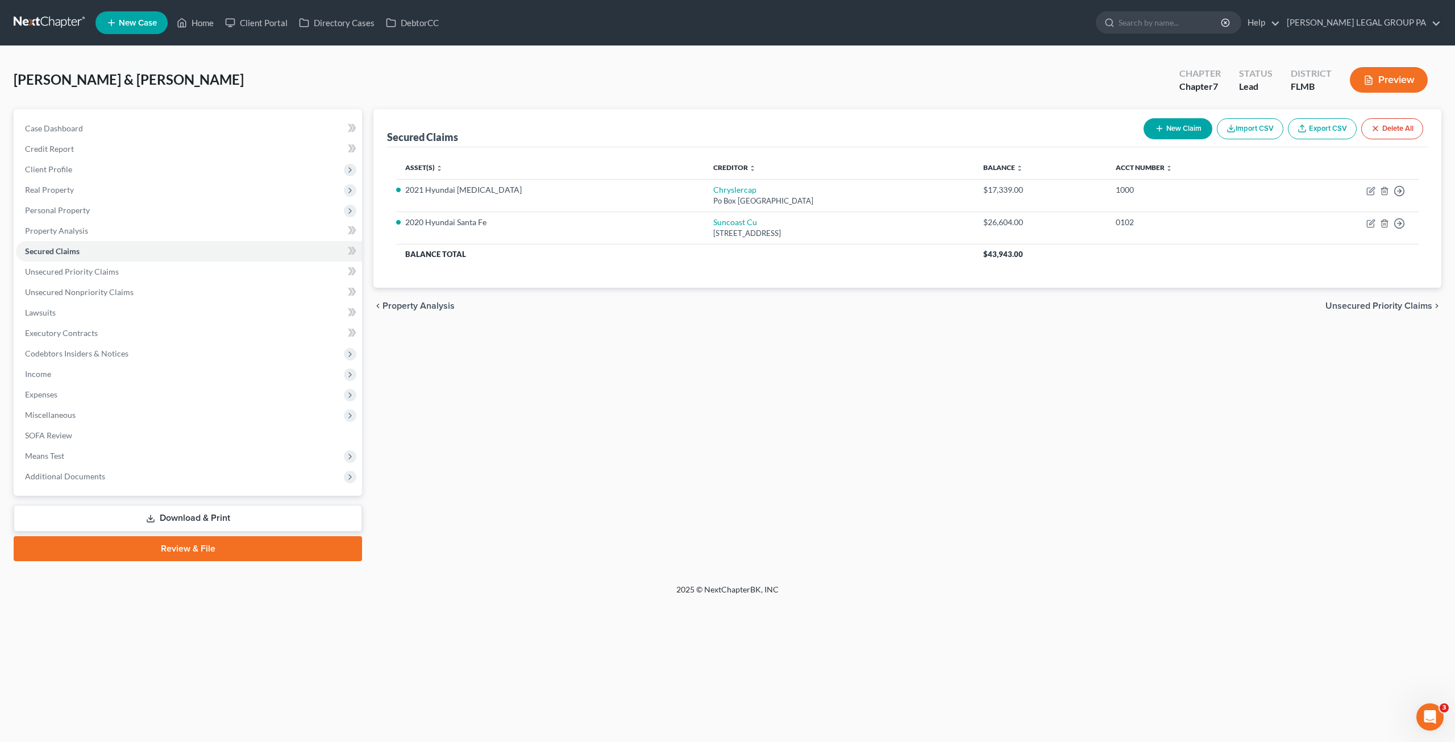
click at [1186, 129] on button "New Claim" at bounding box center [1177, 128] width 69 height 21
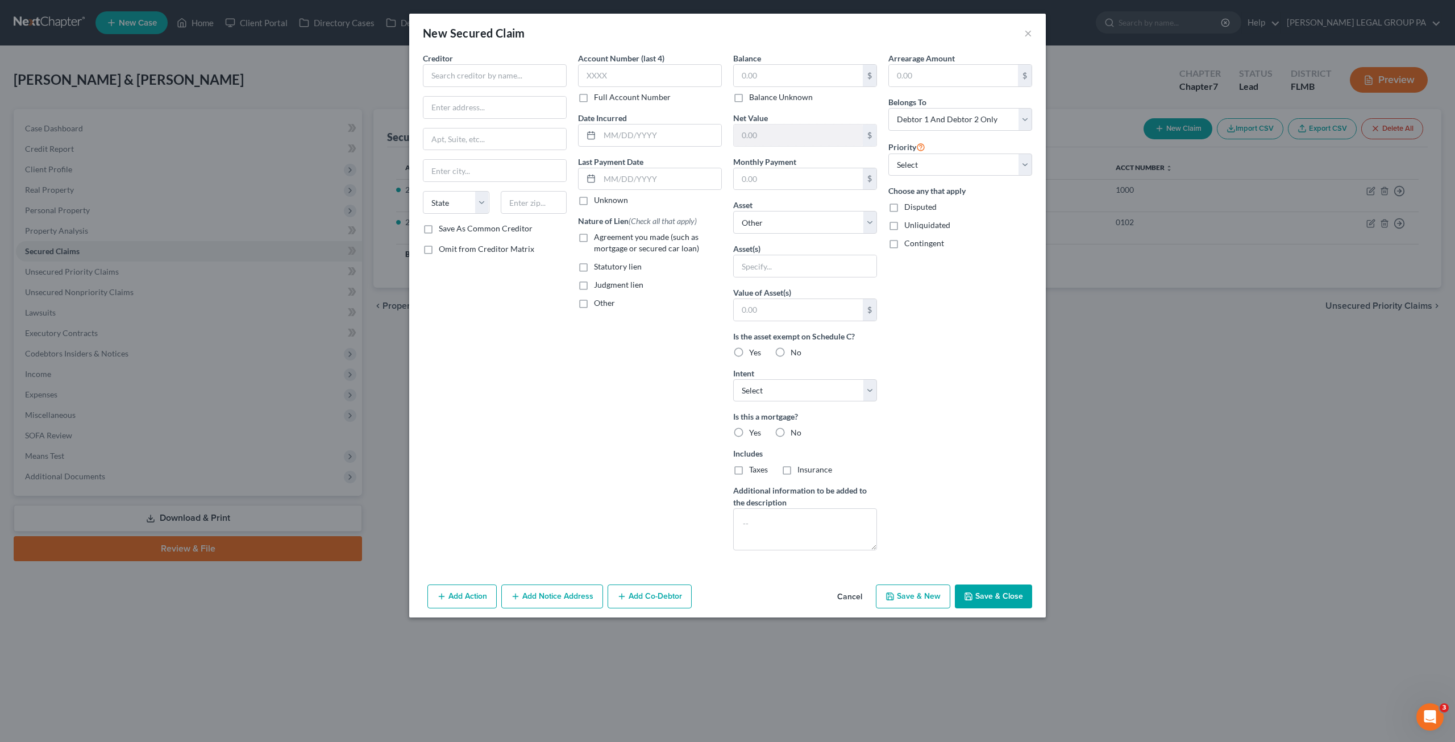
click at [852, 594] on button "Cancel" at bounding box center [849, 596] width 43 height 23
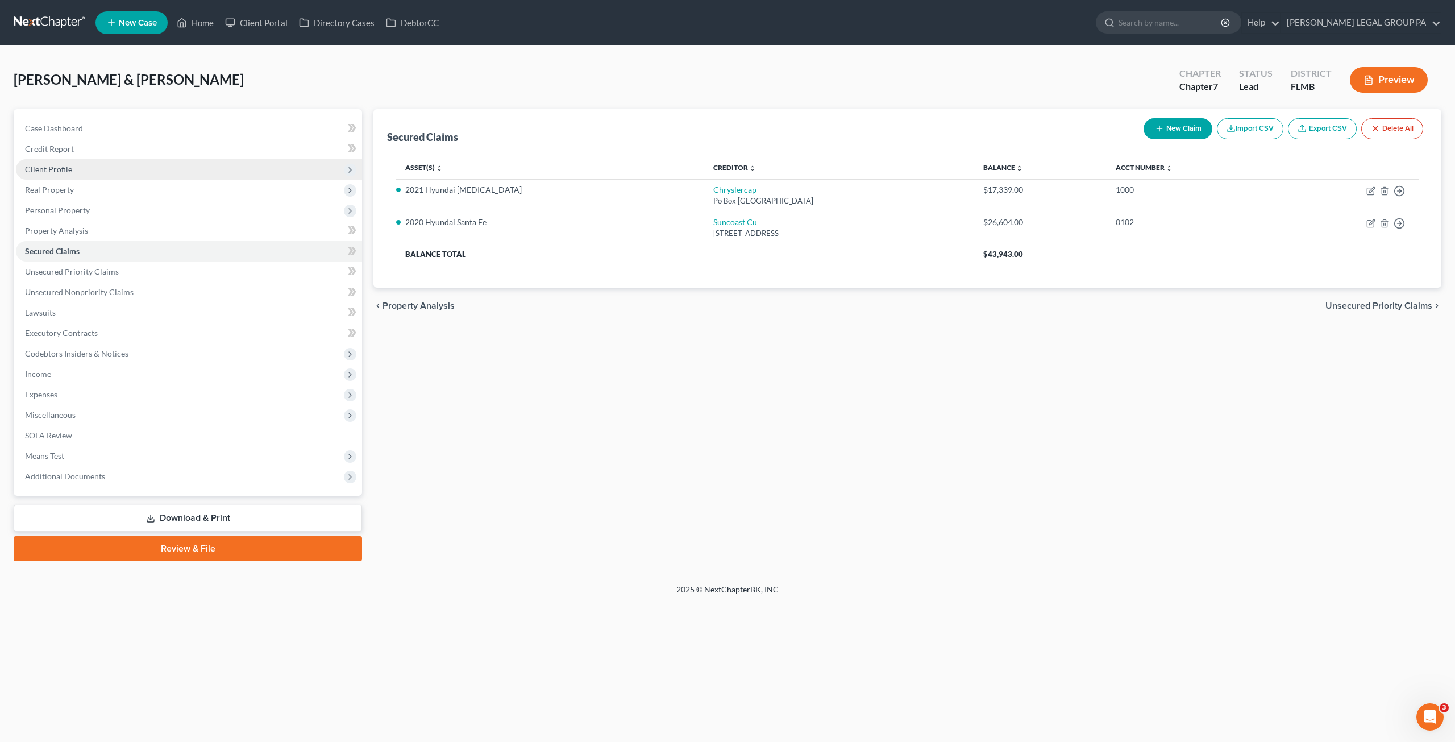
click at [64, 166] on span "Client Profile" at bounding box center [48, 169] width 47 height 10
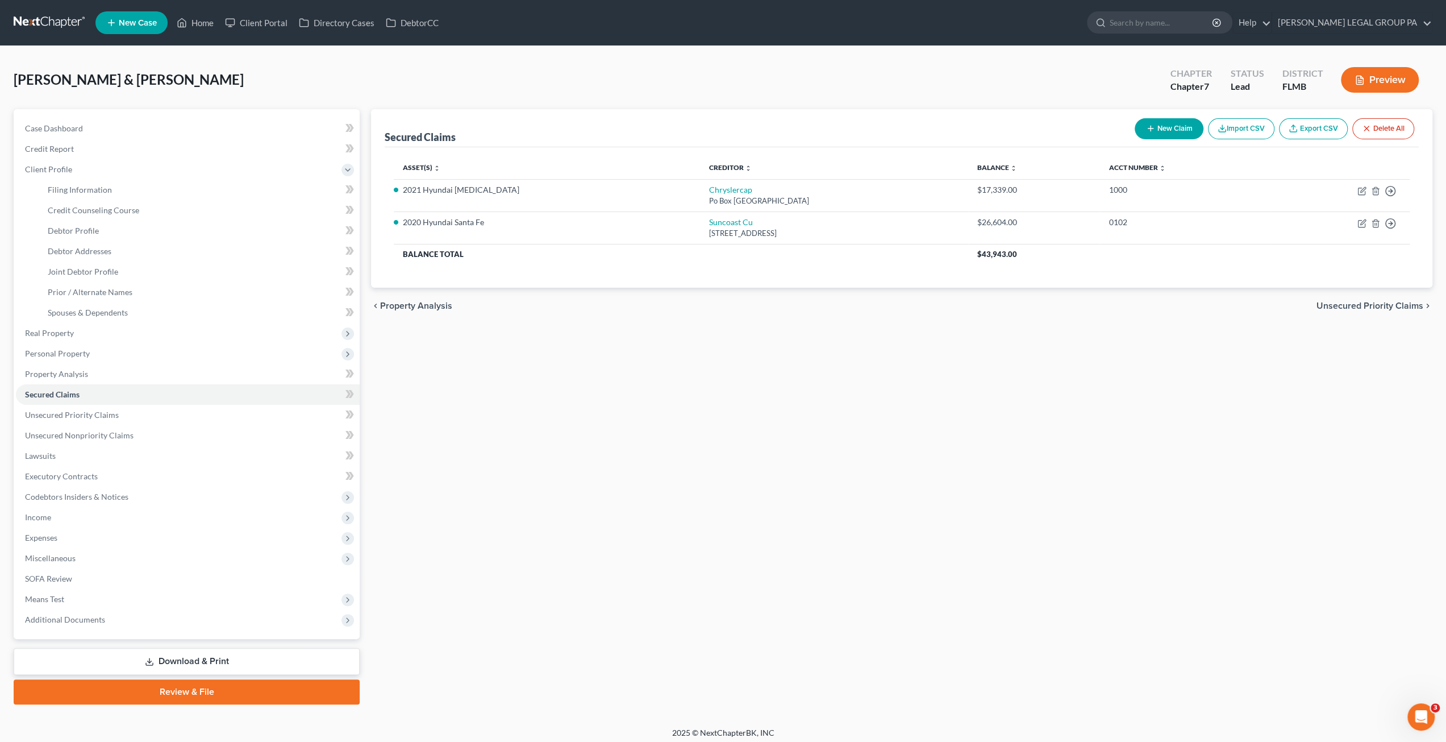
drag, startPoint x: 793, startPoint y: 130, endPoint x: 768, endPoint y: 144, distance: 29.0
click at [792, 131] on div "Secured Claims New Claim Import CSV Export CSV Delete All" at bounding box center [902, 128] width 1034 height 38
click at [64, 350] on span "Personal Property" at bounding box center [57, 353] width 65 height 10
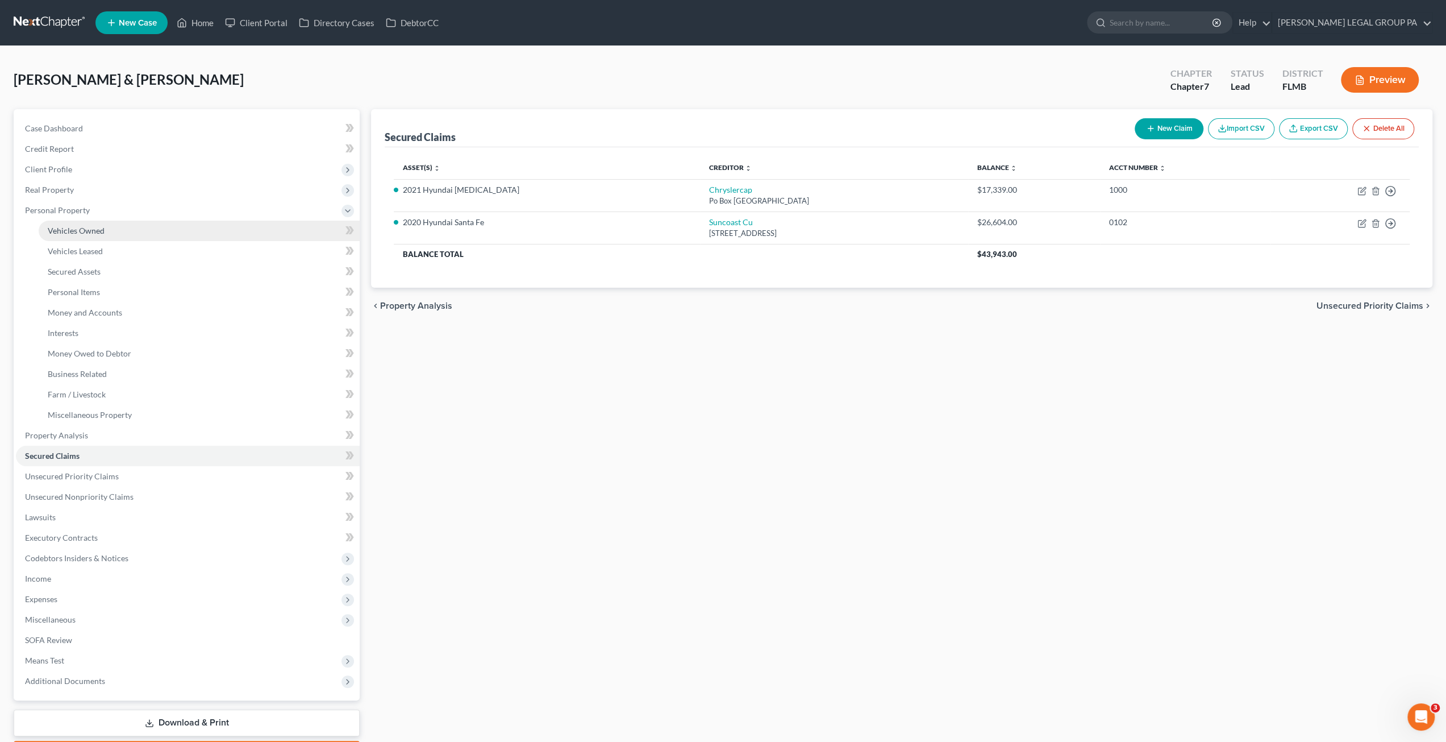
click at [63, 230] on span "Vehicles Owned" at bounding box center [76, 231] width 57 height 10
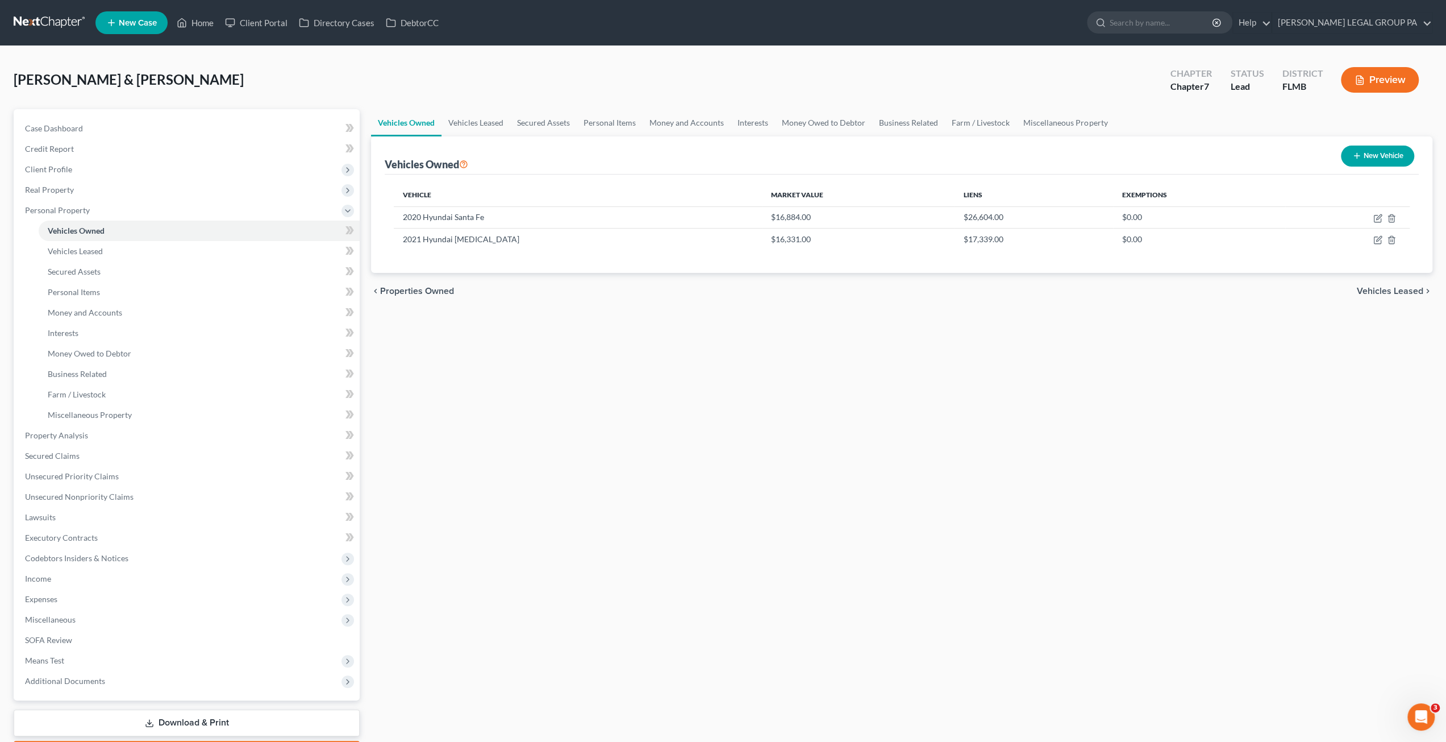
click at [1358, 161] on button "New Vehicle" at bounding box center [1377, 155] width 73 height 21
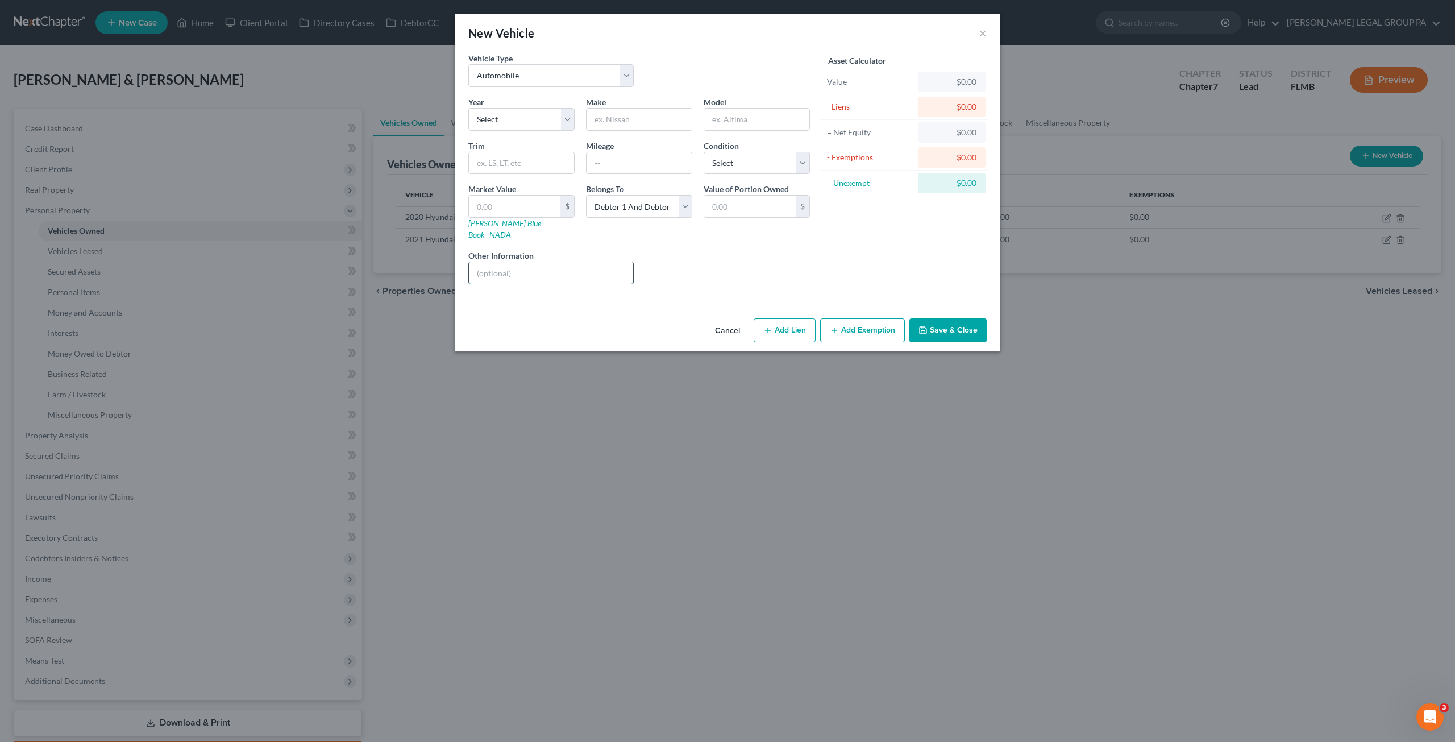
click at [538, 262] on input "text" at bounding box center [551, 273] width 164 height 22
paste input "VIN: WBAXG5C52CC594170"
click at [514, 118] on select "Select 2026 2025 2024 2023 2022 2021 2020 2019 2018 2017 2016 2015 2014 2013 20…" at bounding box center [521, 119] width 106 height 23
click at [468, 108] on select "Select 2026 2025 2024 2023 2022 2021 2020 2019 2018 2017 2016 2015 2014 2013 20…" at bounding box center [521, 119] width 106 height 23
click at [627, 119] on input "text" at bounding box center [638, 120] width 105 height 22
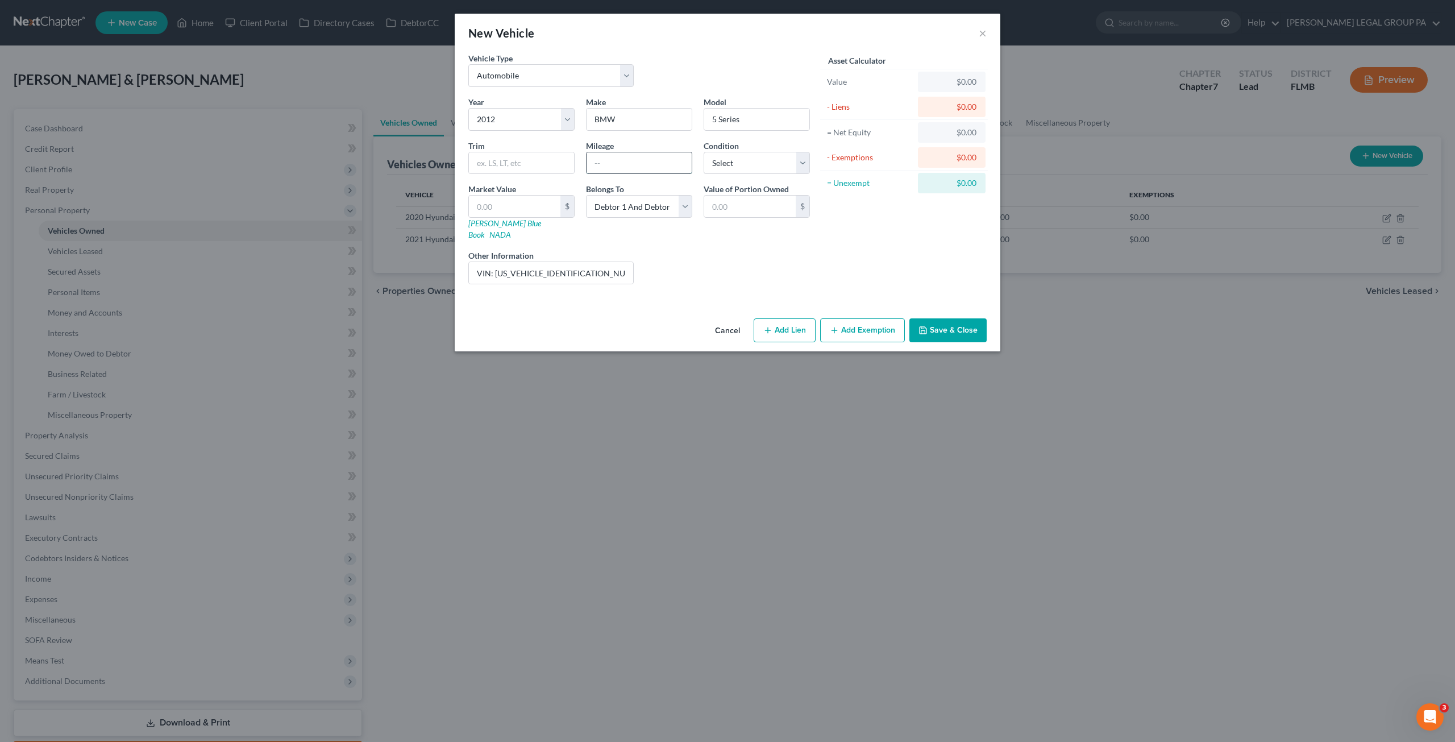
click at [626, 166] on input "text" at bounding box center [638, 163] width 105 height 22
click at [476, 202] on input "text" at bounding box center [514, 206] width 91 height 22
click at [649, 199] on select "Select Debtor 1 Only Debtor 2 Only Debtor 1 And Debtor 2 Only At Least One Of T…" at bounding box center [639, 206] width 106 height 23
click at [586, 195] on select "Select Debtor 1 Only Debtor 2 Only Debtor 1 And Debtor 2 Only At Least One Of T…" at bounding box center [639, 206] width 106 height 23
click at [892, 318] on button "Add Exemption" at bounding box center [862, 330] width 85 height 24
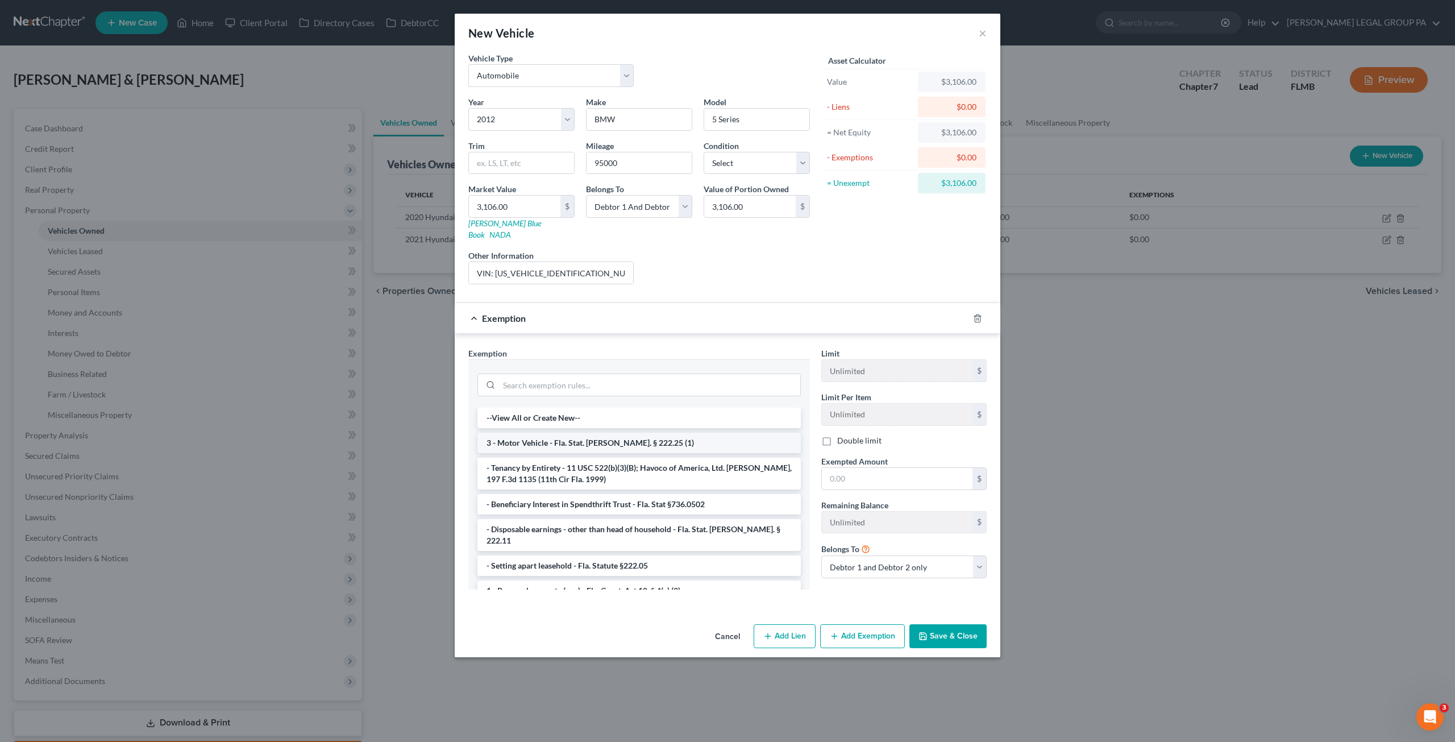
click at [514, 432] on li "3 - Motor Vehicle - Fla. Stat. Ann. § 222.25 (1)" at bounding box center [638, 442] width 323 height 20
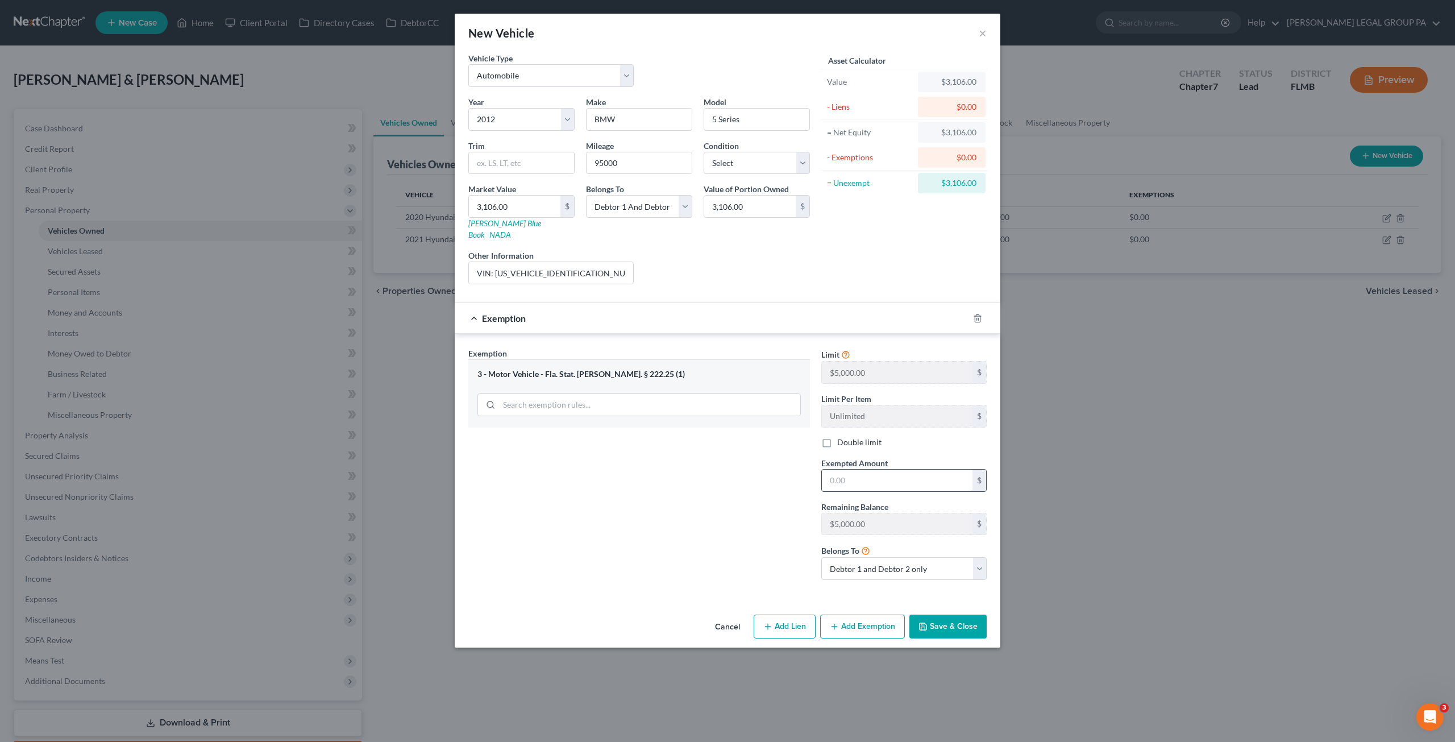
click at [850, 469] on input "text" at bounding box center [897, 480] width 151 height 22
click at [948, 614] on button "Save & Close" at bounding box center [947, 626] width 77 height 24
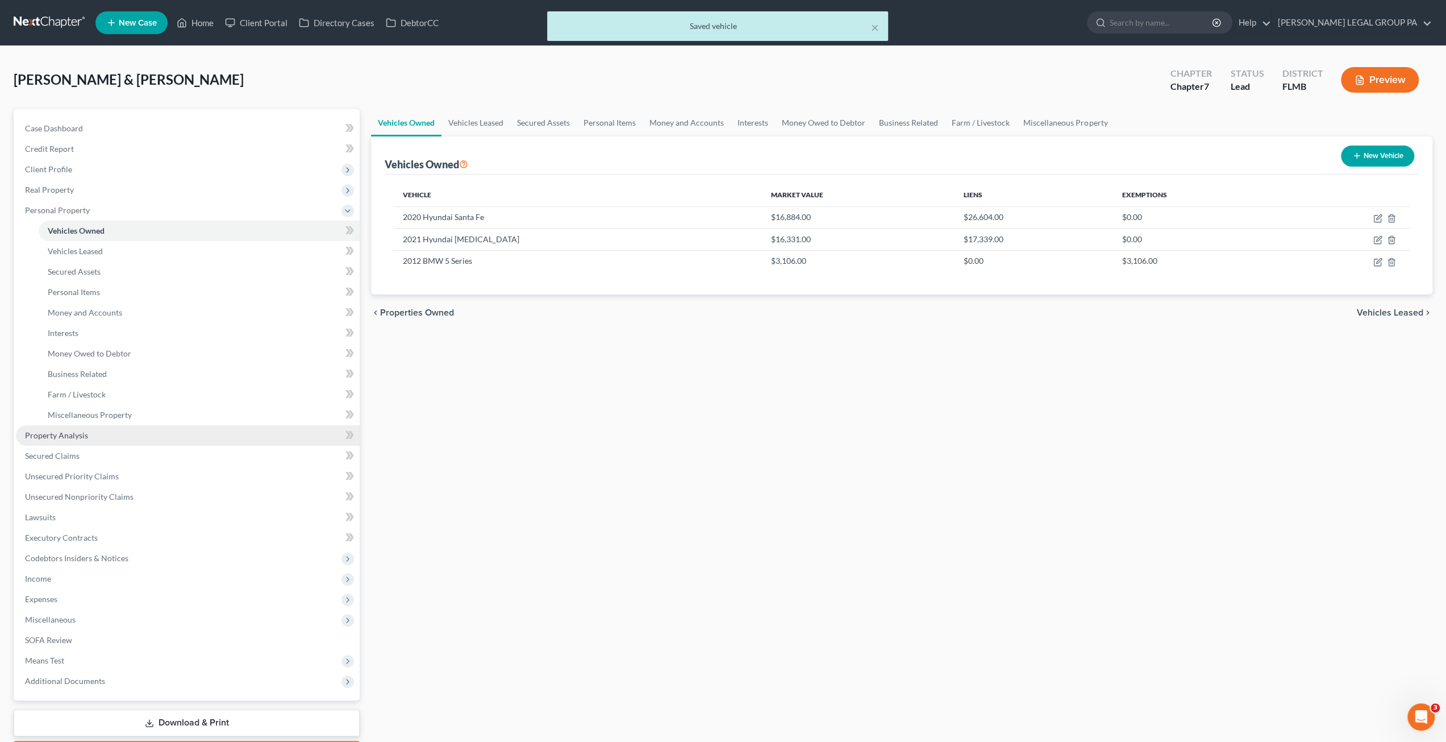
click at [77, 432] on span "Property Analysis" at bounding box center [56, 435] width 63 height 10
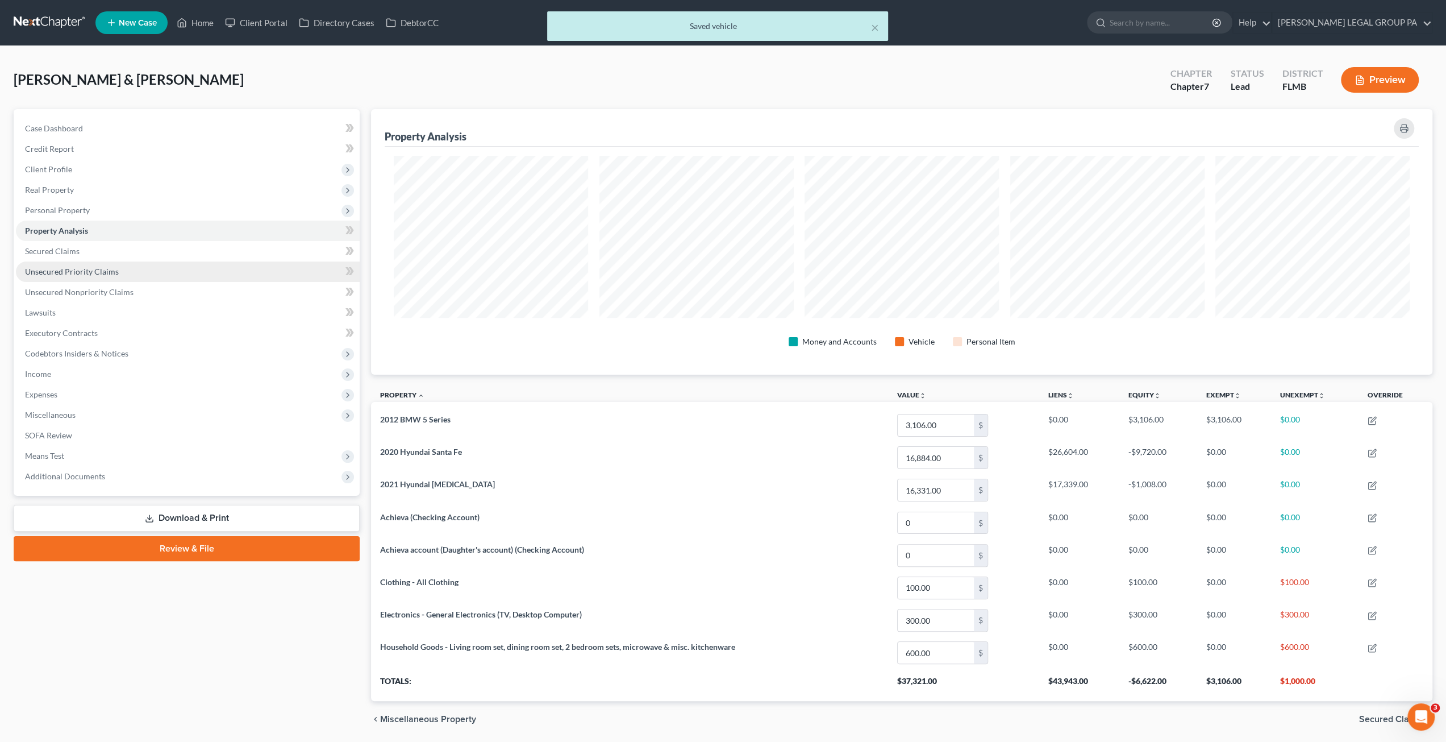
scroll to position [265, 1061]
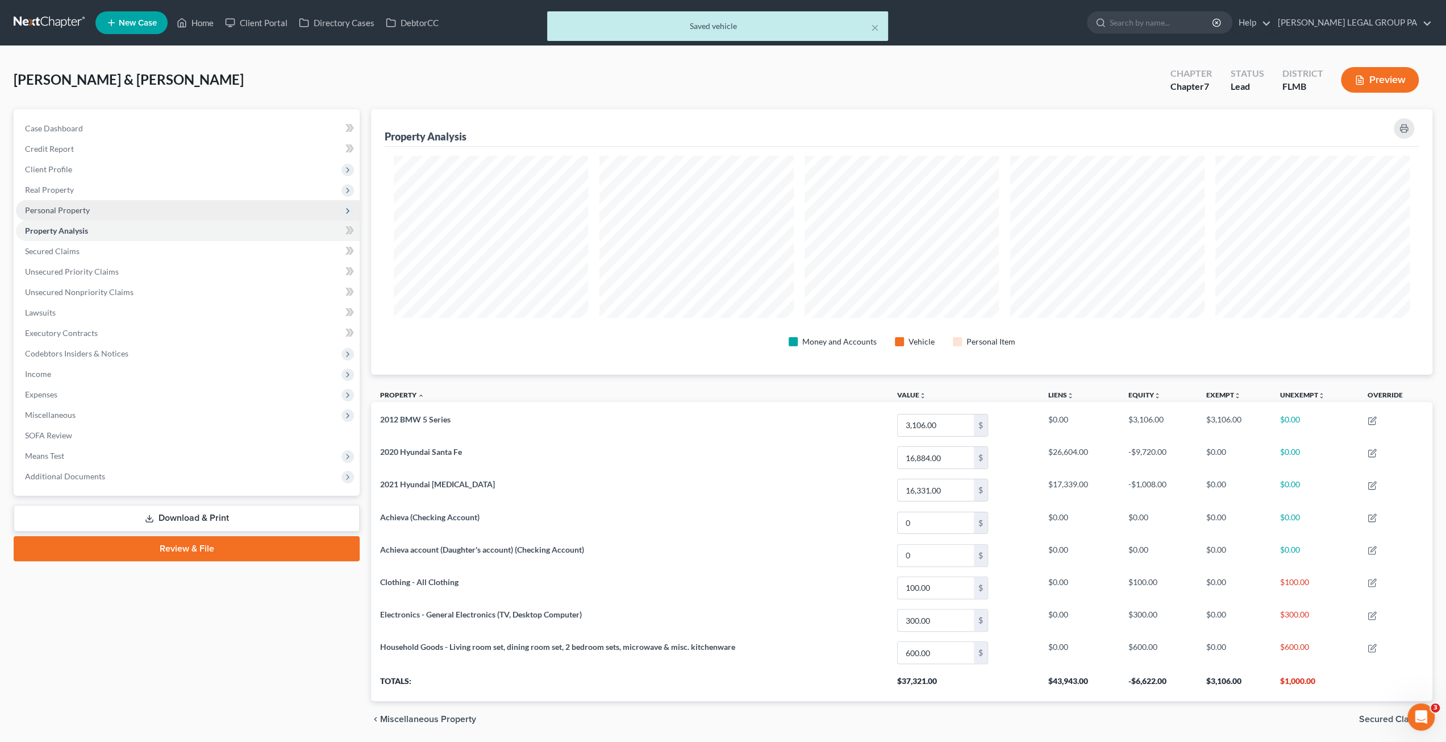
click at [52, 210] on span "Personal Property" at bounding box center [57, 210] width 65 height 10
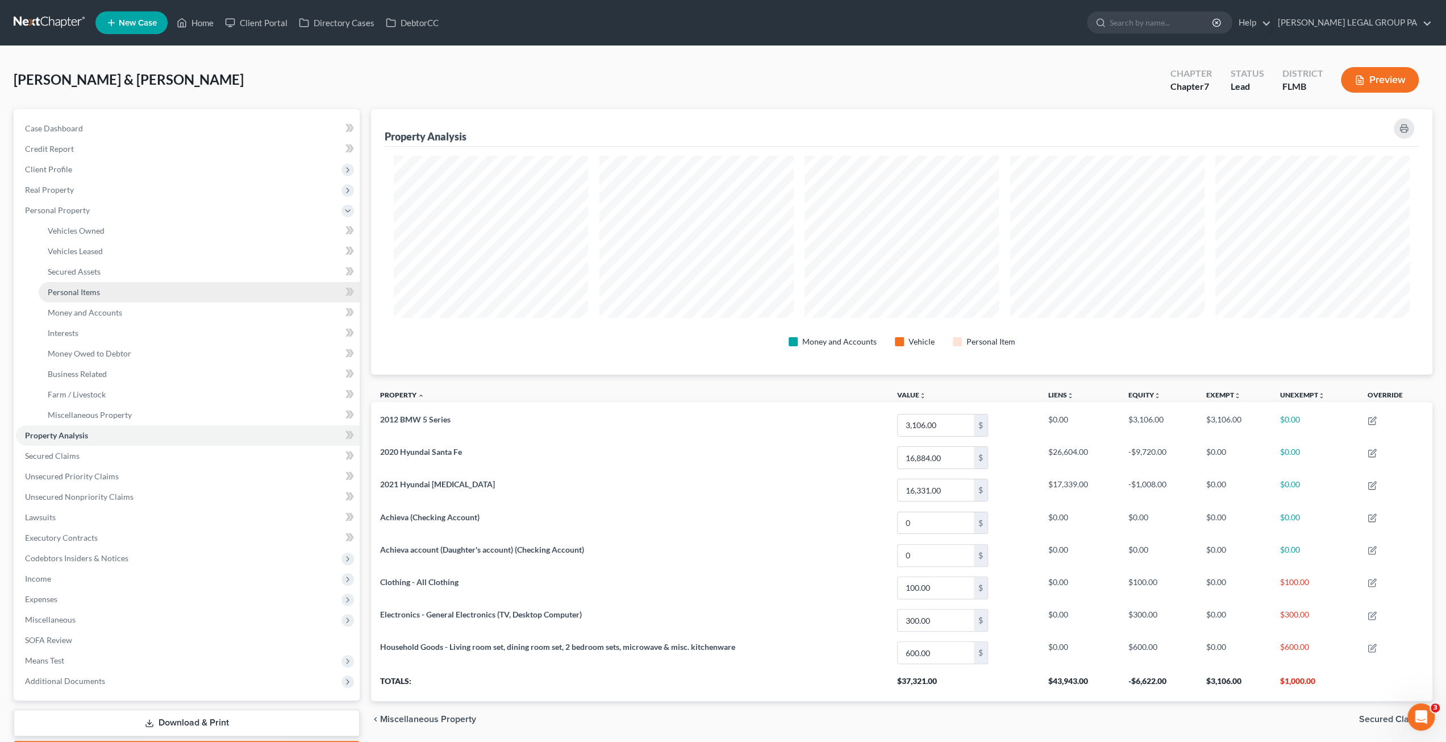
click at [80, 295] on span "Personal Items" at bounding box center [74, 292] width 52 height 10
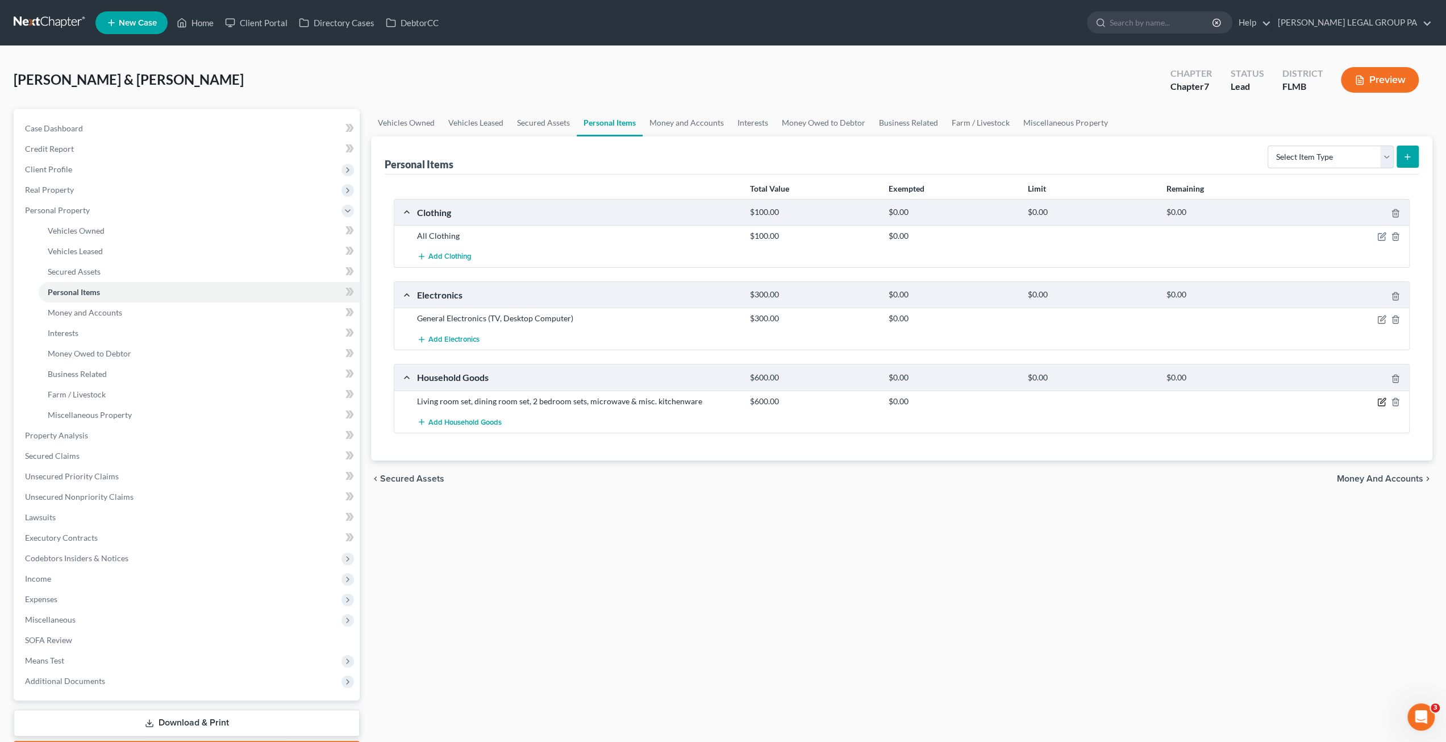
click at [1384, 401] on icon "button" at bounding box center [1381, 401] width 9 height 9
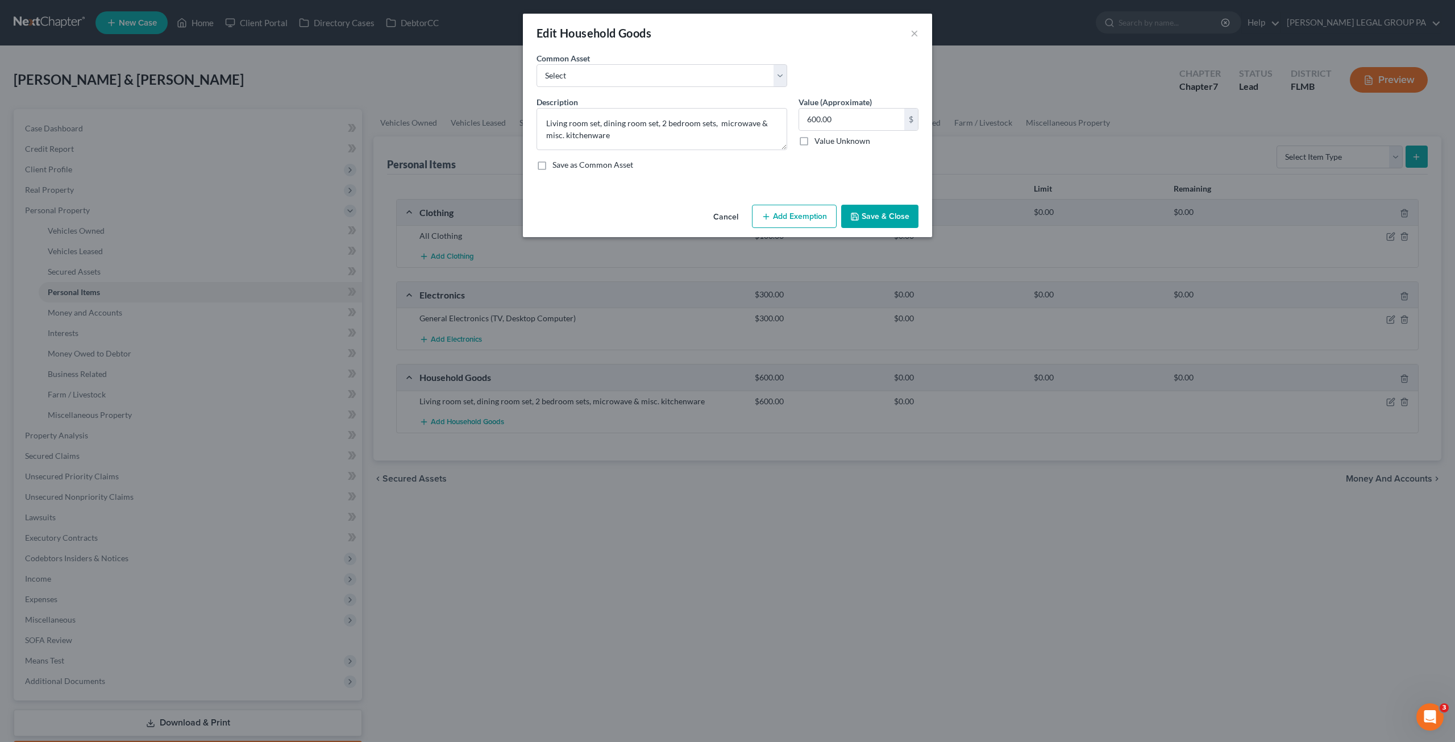
click at [793, 215] on button "Add Exemption" at bounding box center [794, 217] width 85 height 24
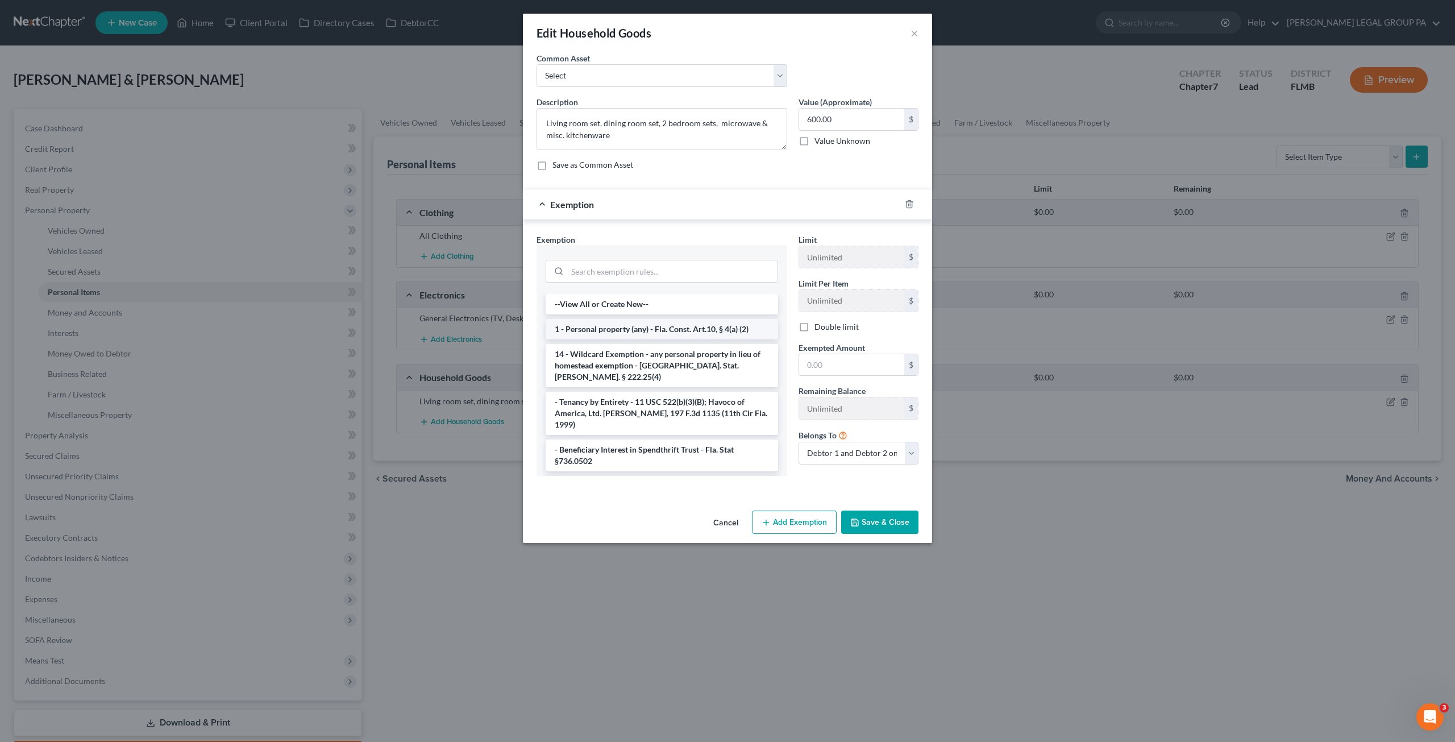
drag, startPoint x: 605, startPoint y: 325, endPoint x: 858, endPoint y: 380, distance: 258.7
click at [606, 325] on li "1 - Personal property (any) - Fla. Const. Art.10, § 4(a) (2)" at bounding box center [661, 329] width 232 height 20
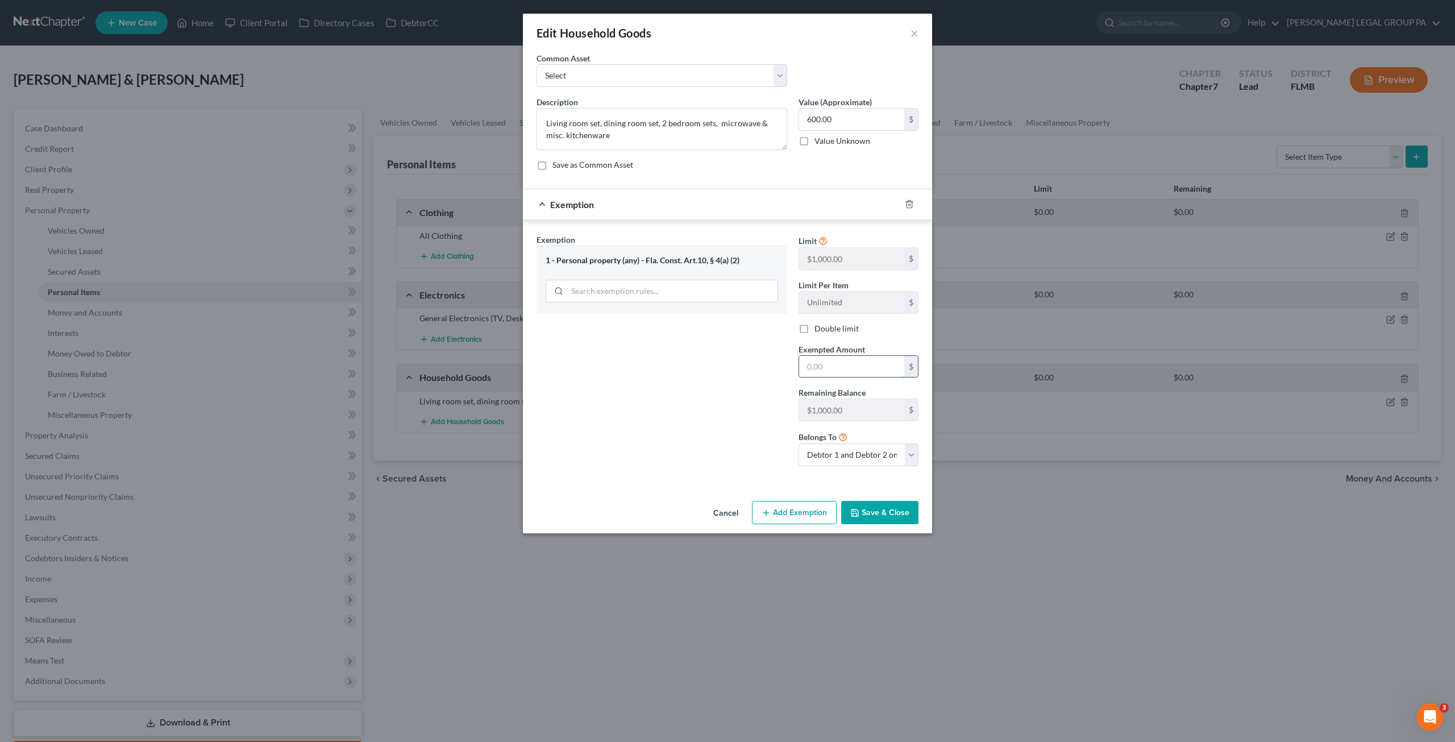
click at [843, 367] on input "text" at bounding box center [851, 367] width 105 height 22
drag, startPoint x: 806, startPoint y: 326, endPoint x: 814, endPoint y: 358, distance: 33.2
click at [814, 326] on label "Double limit" at bounding box center [836, 328] width 44 height 11
click at [819, 326] on input "Double limit" at bounding box center [822, 326] width 7 height 7
click at [822, 368] on input "text" at bounding box center [851, 367] width 105 height 22
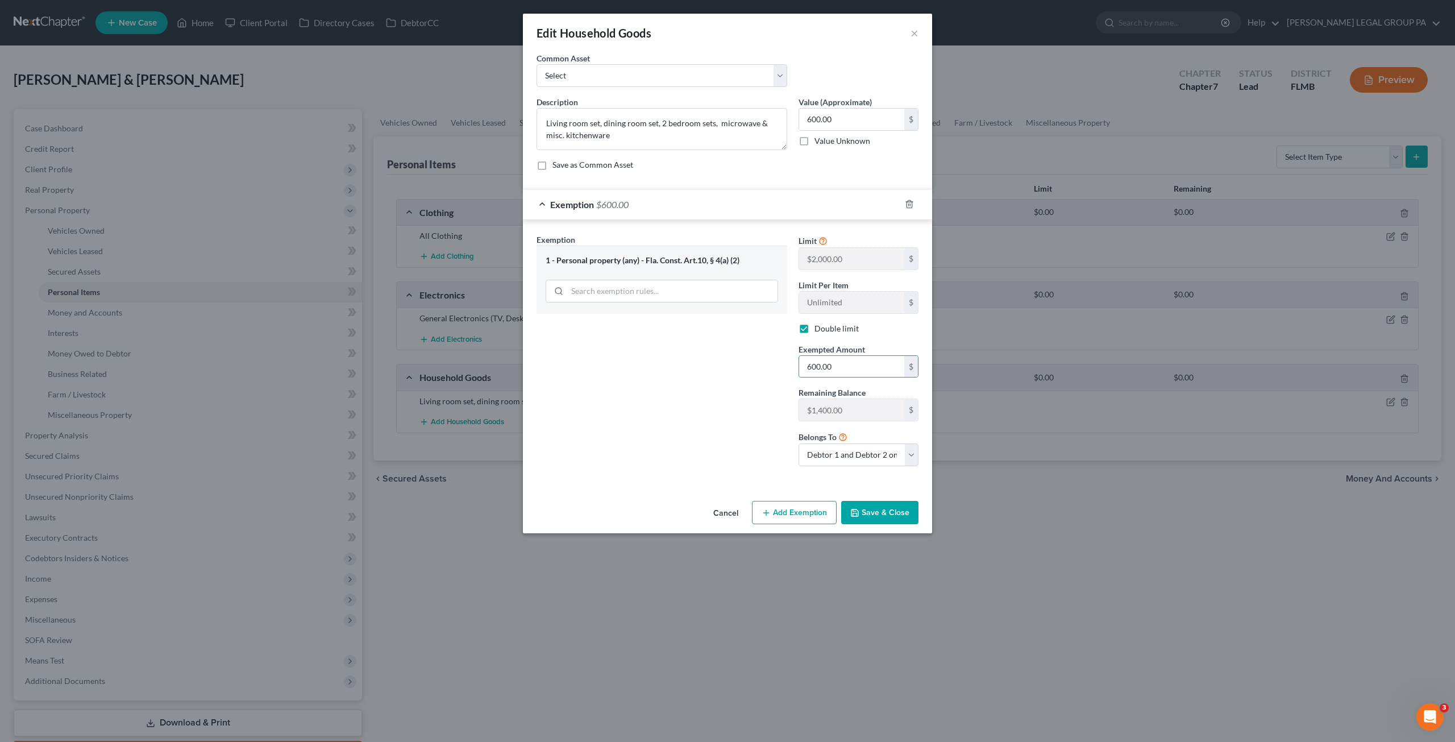
click at [894, 505] on button "Save & Close" at bounding box center [879, 513] width 77 height 24
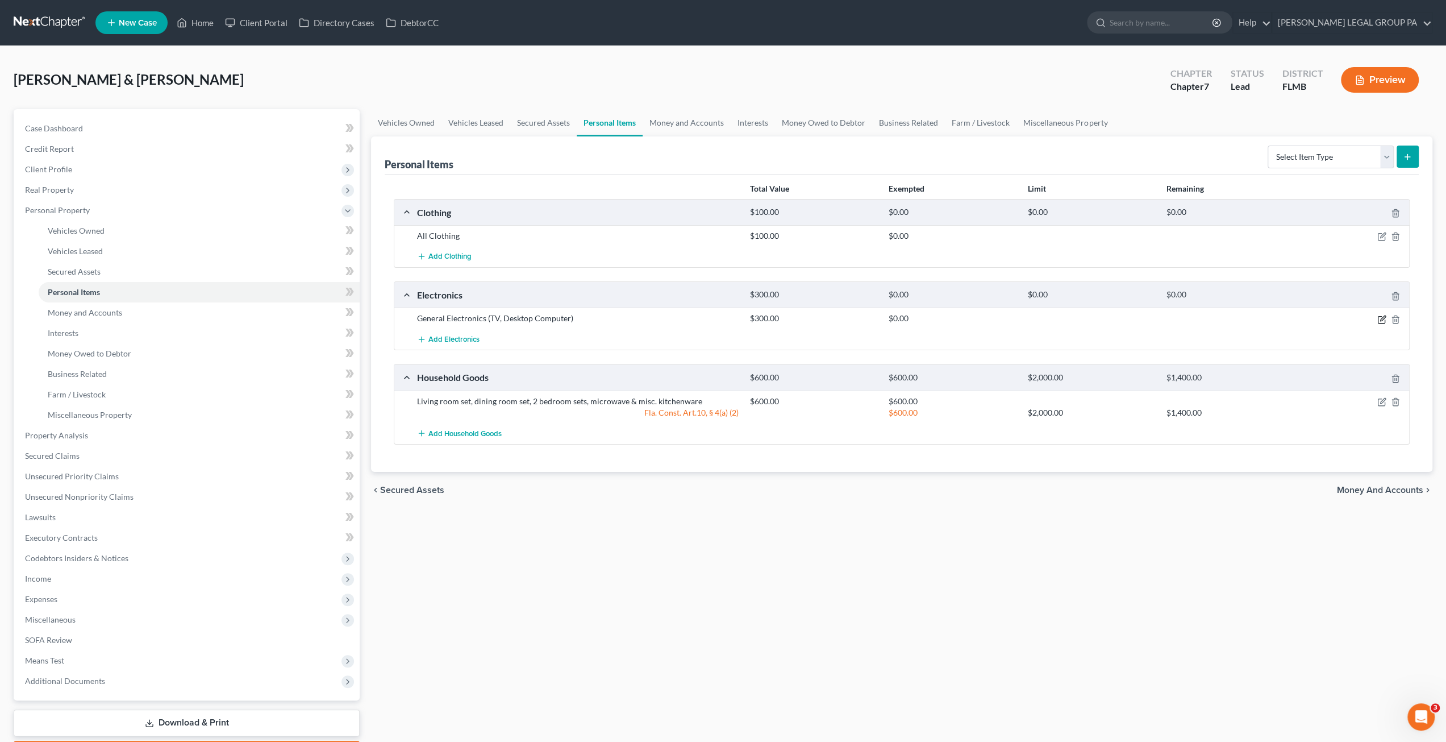
click at [1380, 316] on icon "button" at bounding box center [1381, 319] width 9 height 9
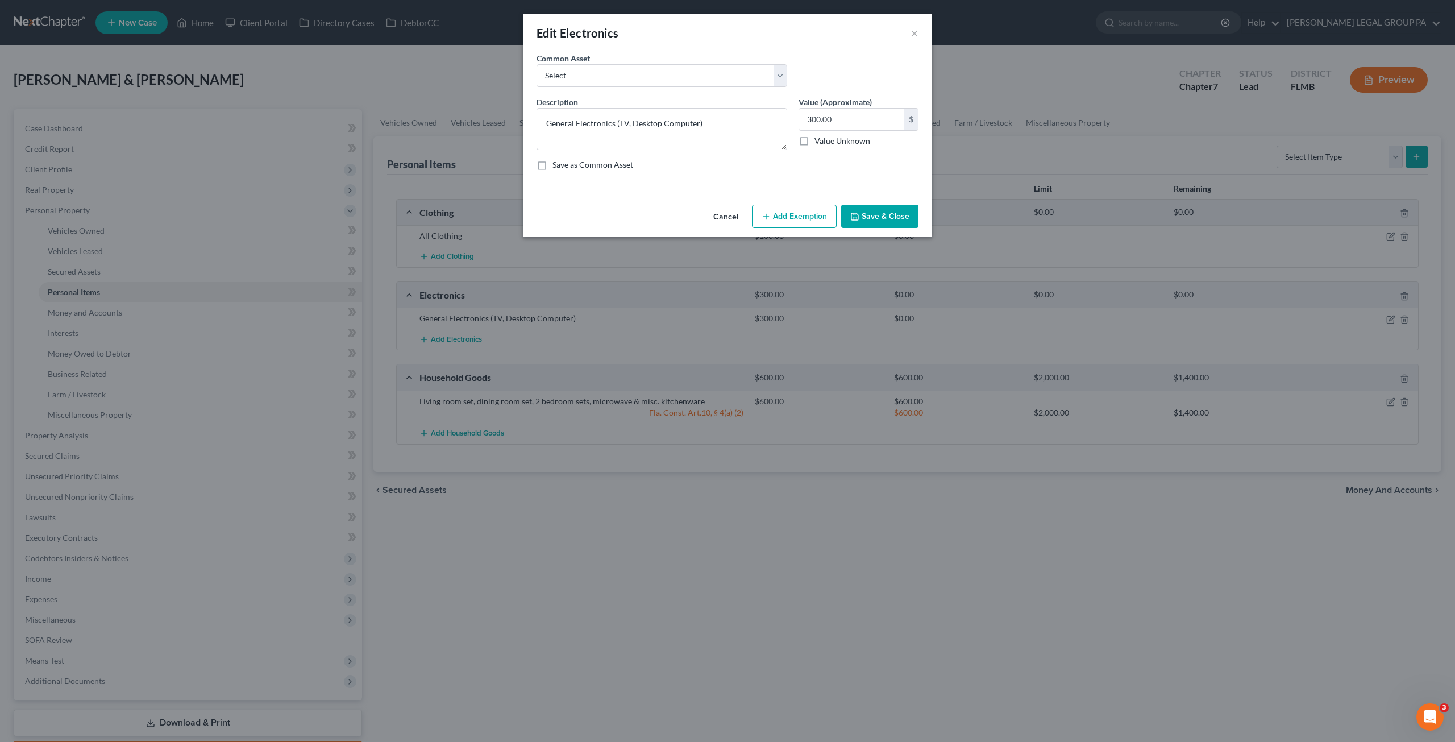
click at [809, 219] on button "Add Exemption" at bounding box center [794, 217] width 85 height 24
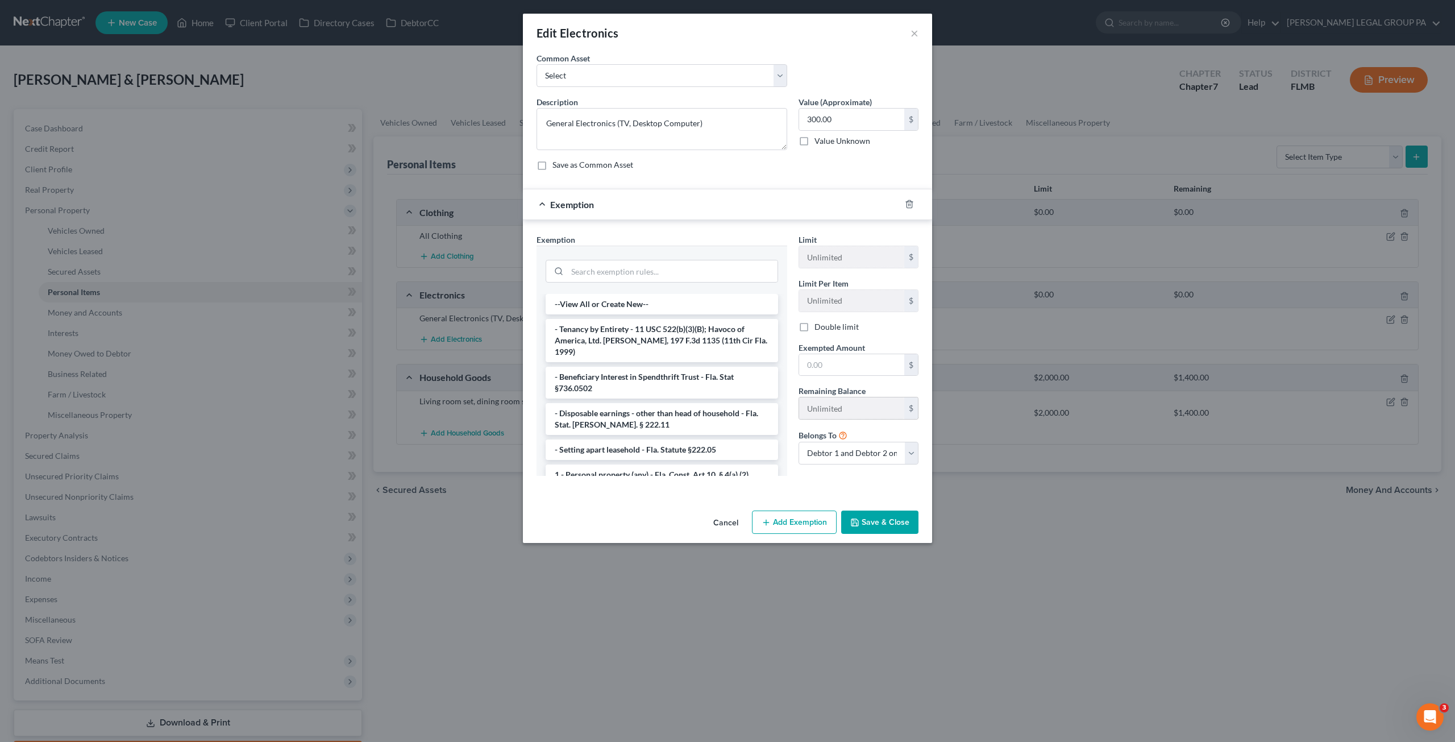
drag, startPoint x: 582, startPoint y: 455, endPoint x: 844, endPoint y: 401, distance: 267.6
click at [583, 464] on li "1 - Personal property (any) - Fla. Const. Art.10, § 4(a) (2)" at bounding box center [661, 474] width 232 height 20
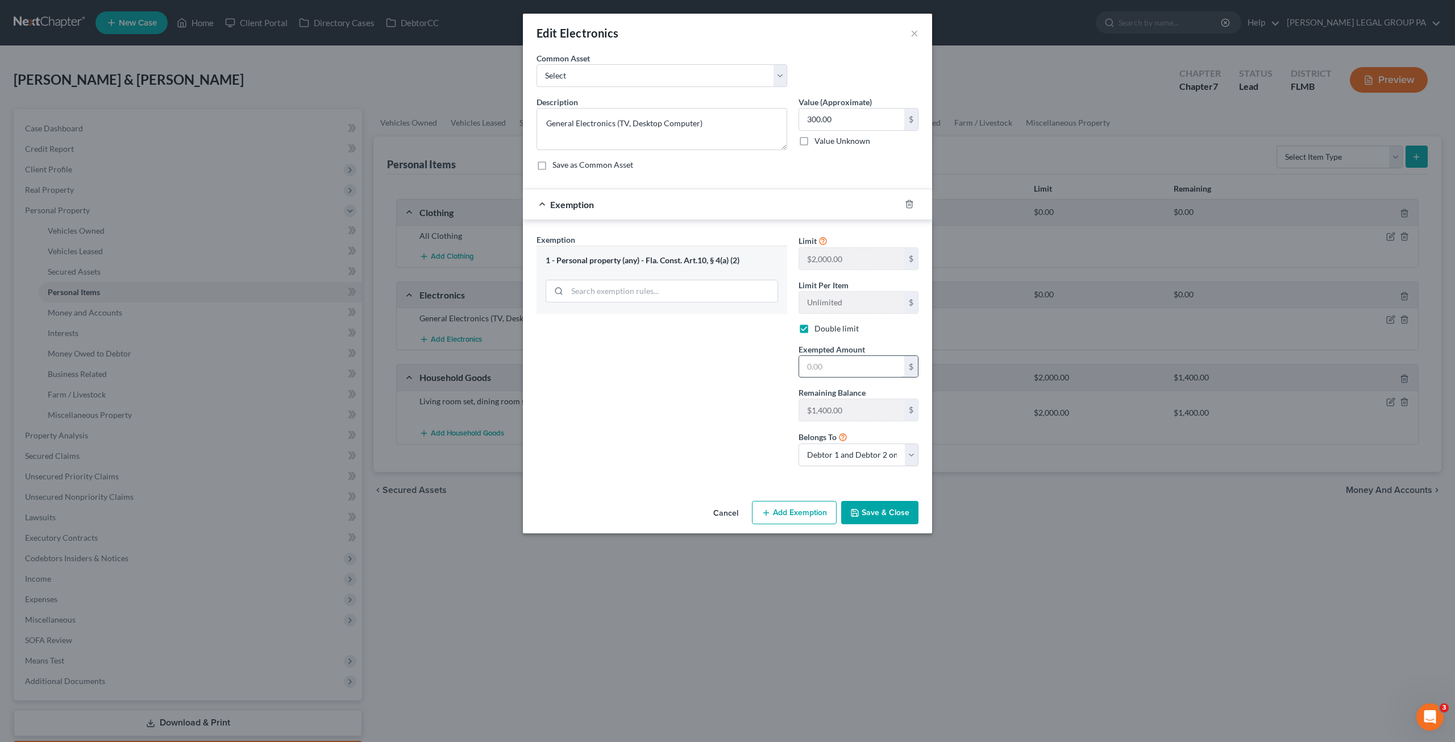
click at [827, 368] on input "text" at bounding box center [851, 367] width 105 height 22
click at [888, 511] on button "Save & Close" at bounding box center [879, 513] width 77 height 24
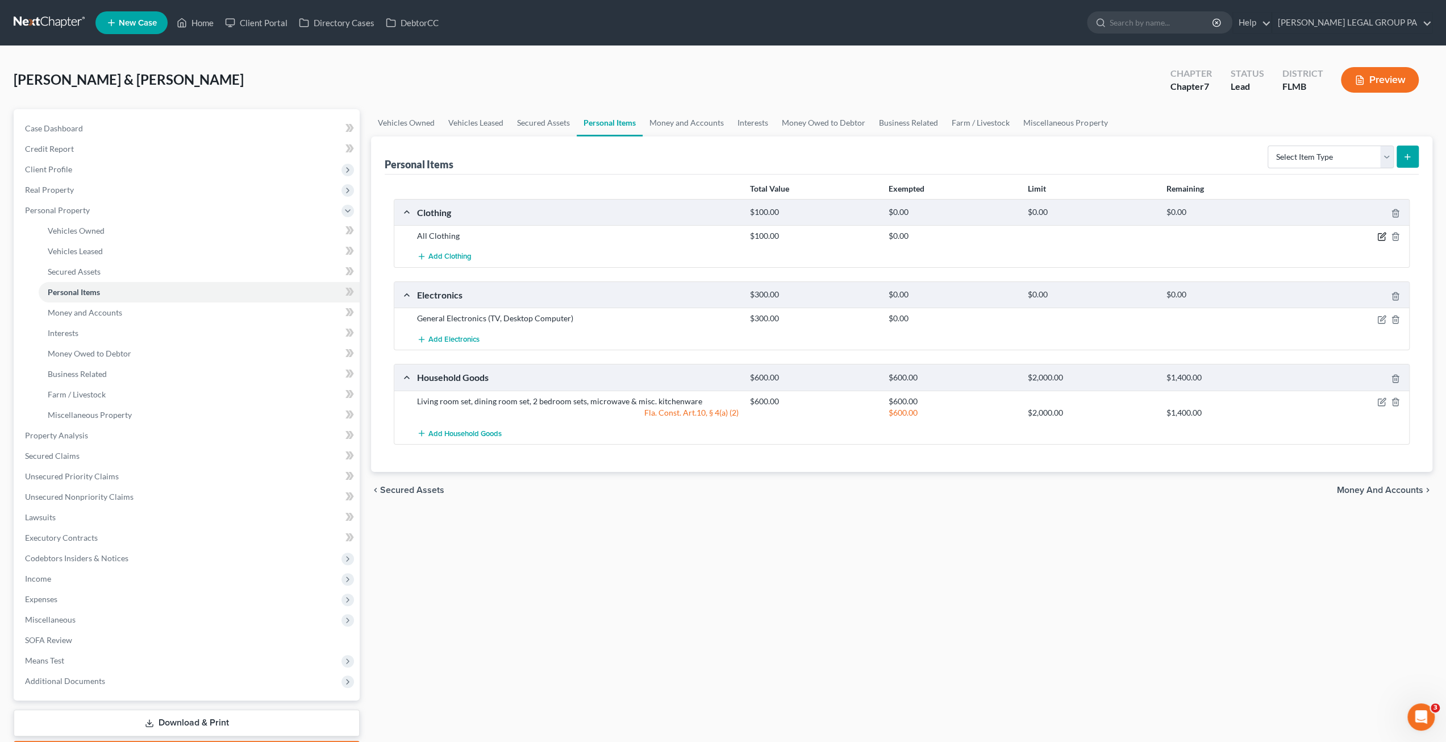
click at [1380, 234] on icon "button" at bounding box center [1381, 236] width 9 height 9
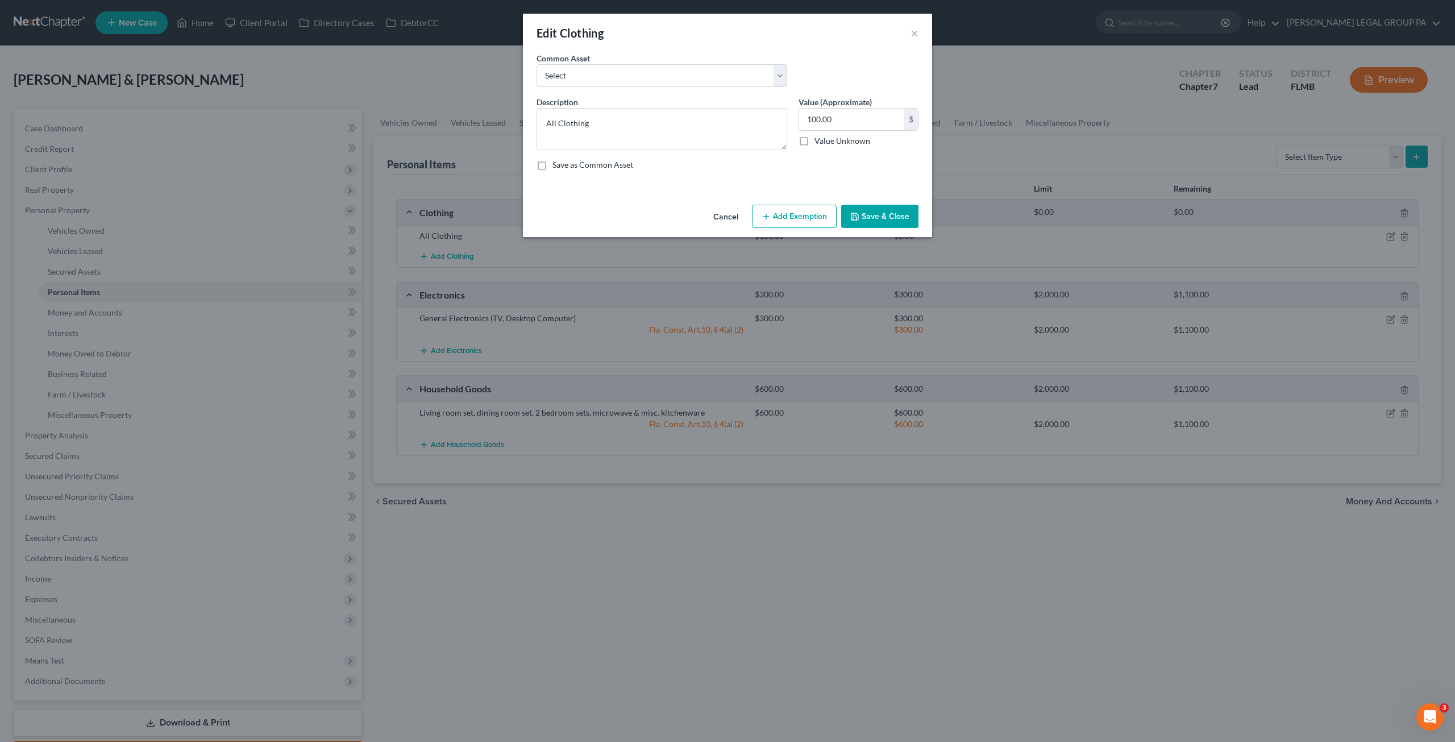
click at [778, 209] on button "Add Exemption" at bounding box center [794, 217] width 85 height 24
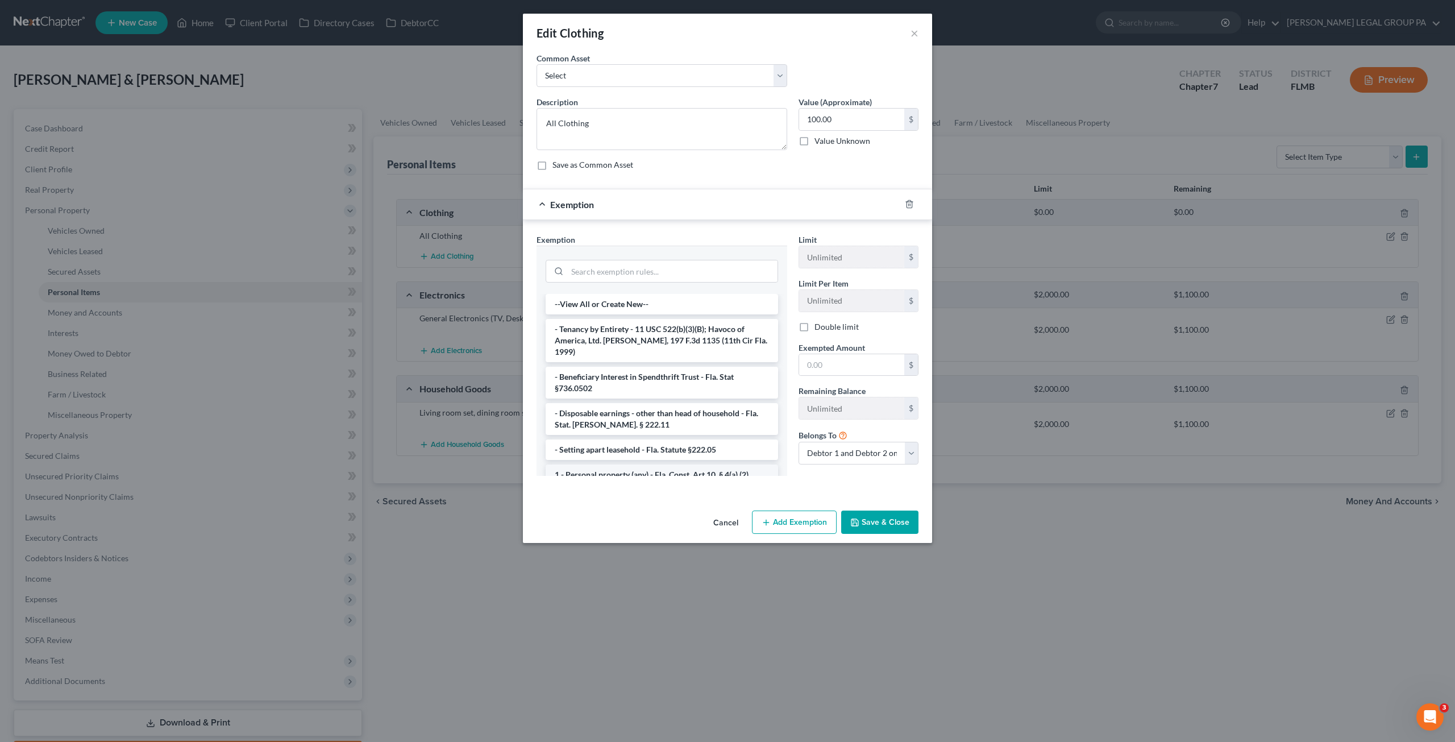
click at [566, 464] on li "1 - Personal property (any) - Fla. Const. Art.10, § 4(a) (2)" at bounding box center [661, 474] width 232 height 20
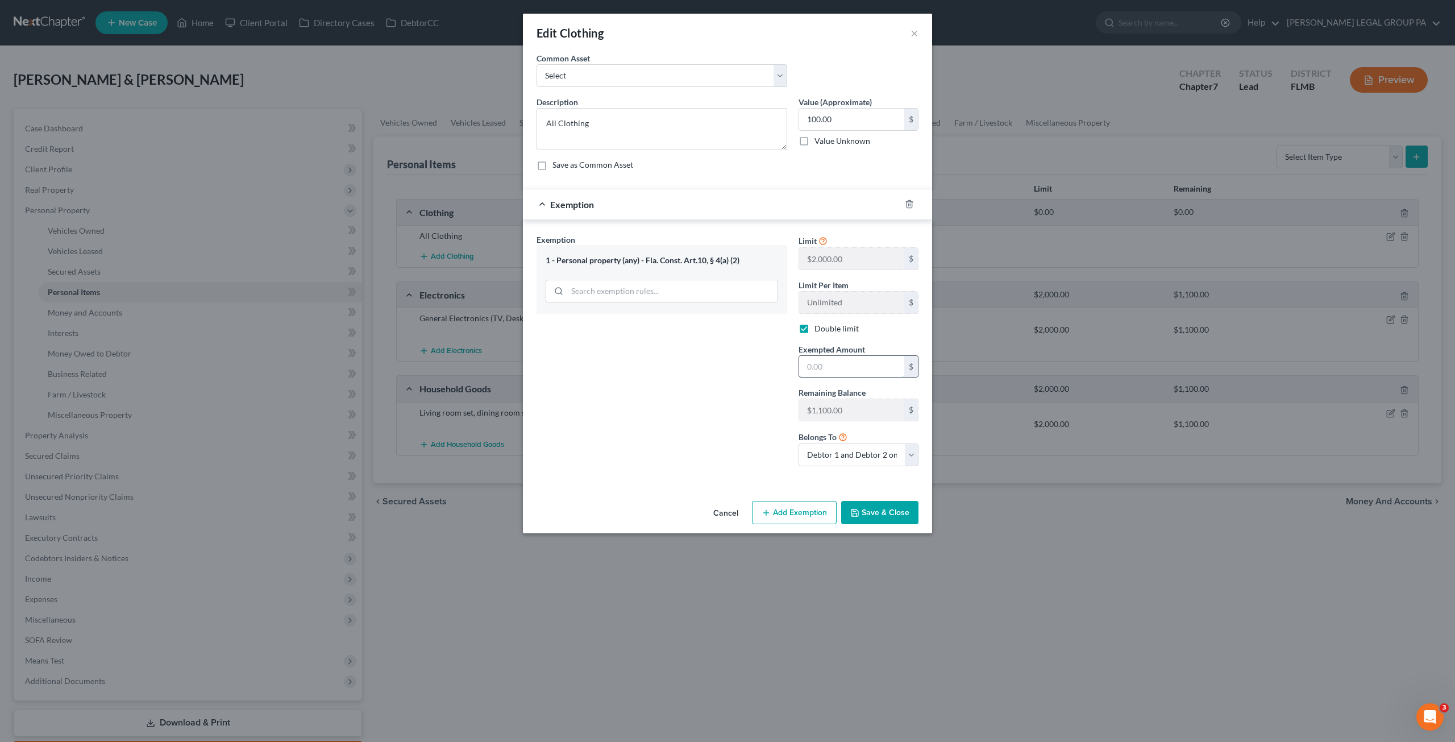
click at [816, 364] on input "text" at bounding box center [851, 367] width 105 height 22
click at [885, 504] on button "Save & Close" at bounding box center [879, 513] width 77 height 24
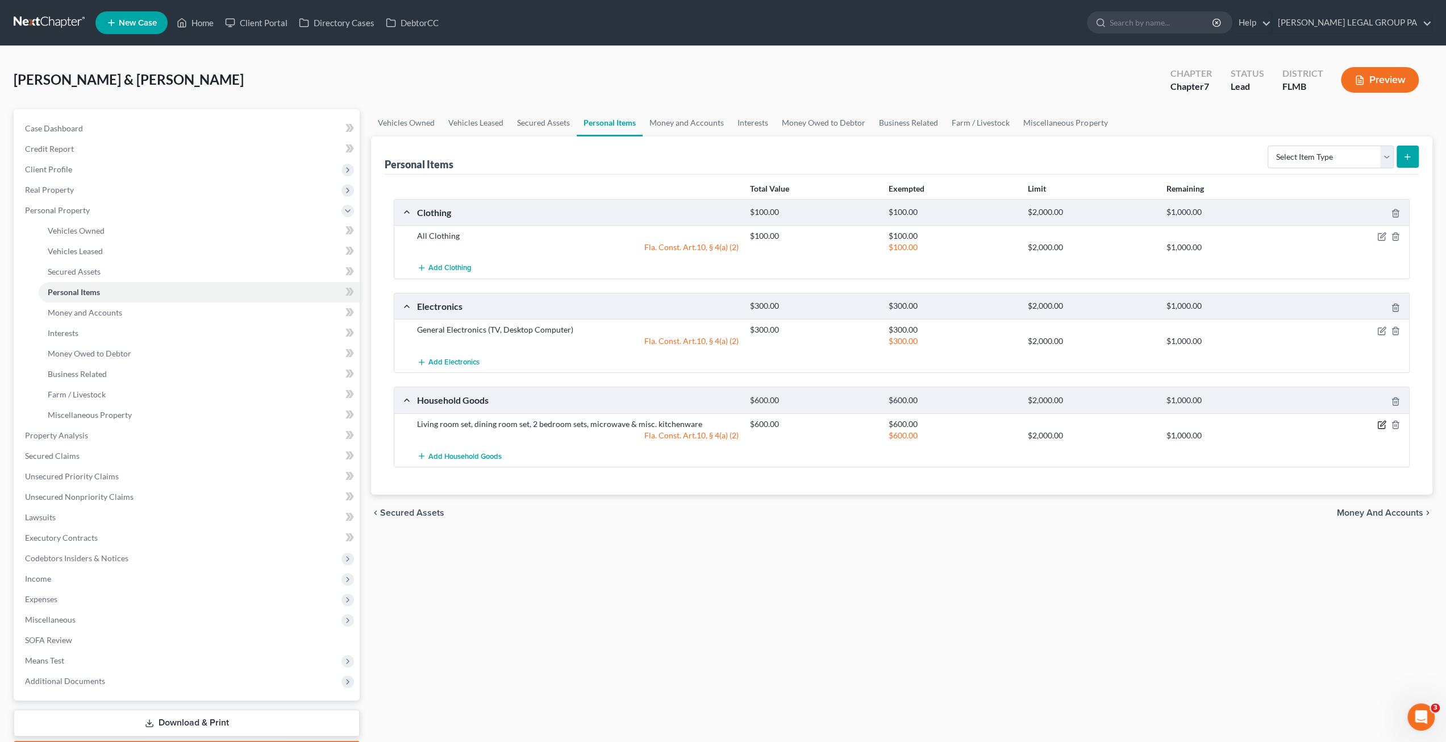
click at [1382, 422] on icon "button" at bounding box center [1382, 422] width 5 height 5
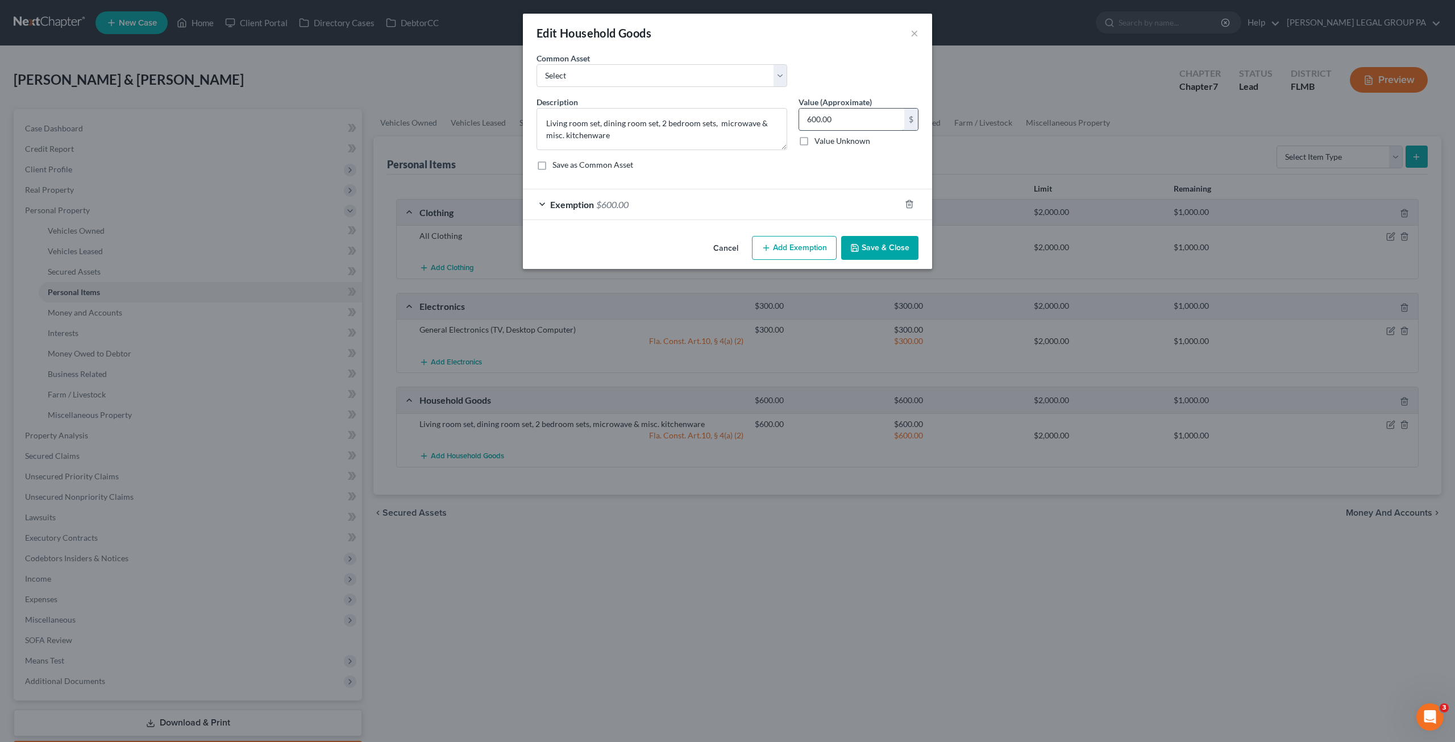
click at [848, 119] on input "600.00" at bounding box center [851, 120] width 105 height 22
click at [613, 205] on span "$600.00" at bounding box center [612, 204] width 32 height 11
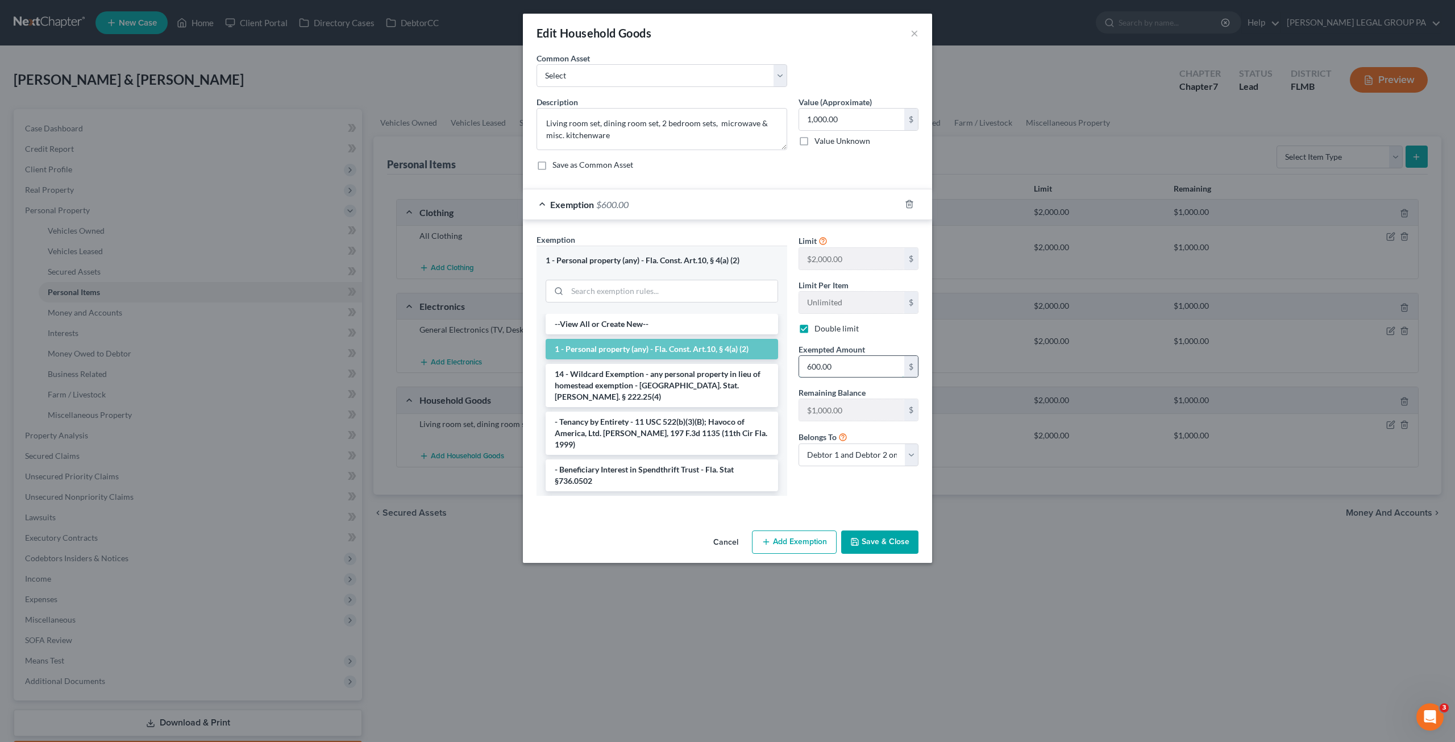
click at [851, 364] on input "600.00" at bounding box center [851, 367] width 105 height 22
click at [897, 530] on button "Save & Close" at bounding box center [879, 542] width 77 height 24
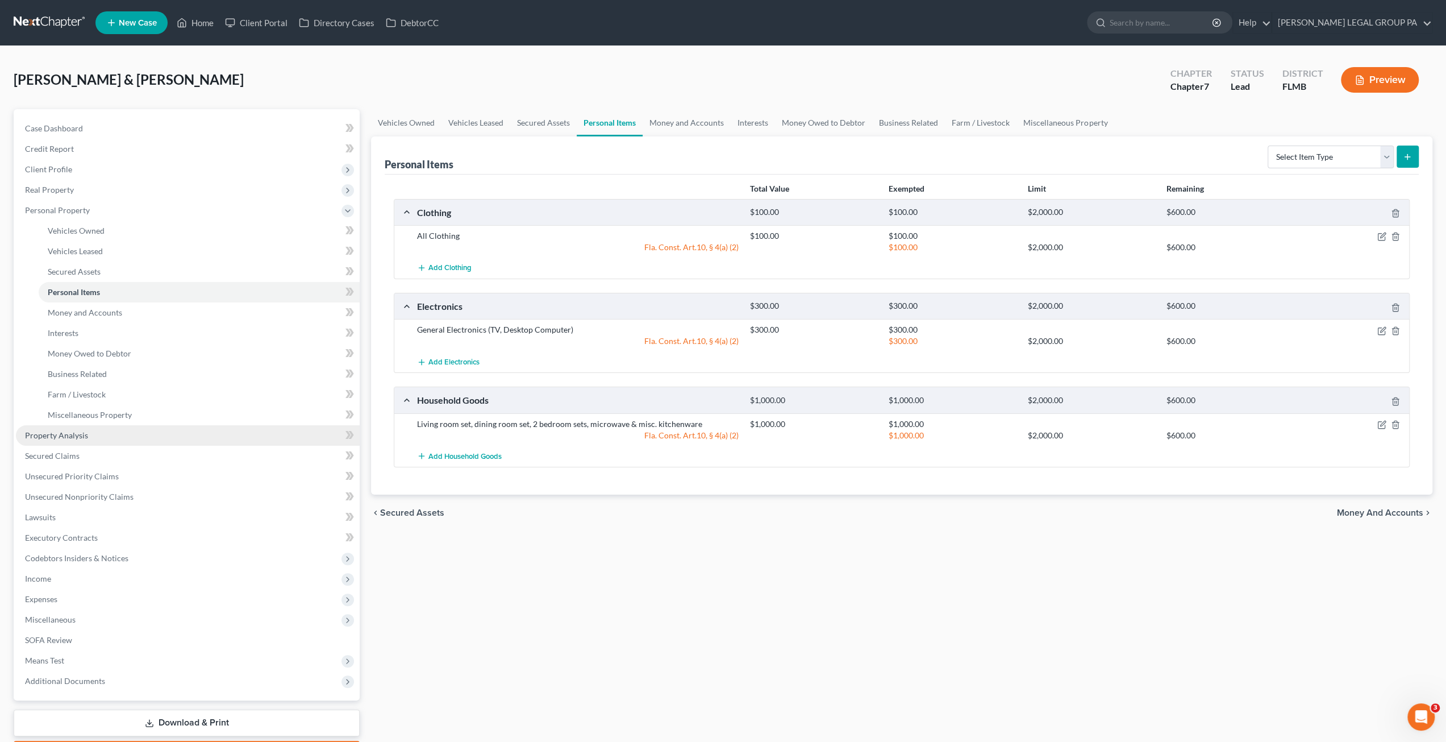
click at [76, 443] on link "Property Analysis" at bounding box center [188, 435] width 344 height 20
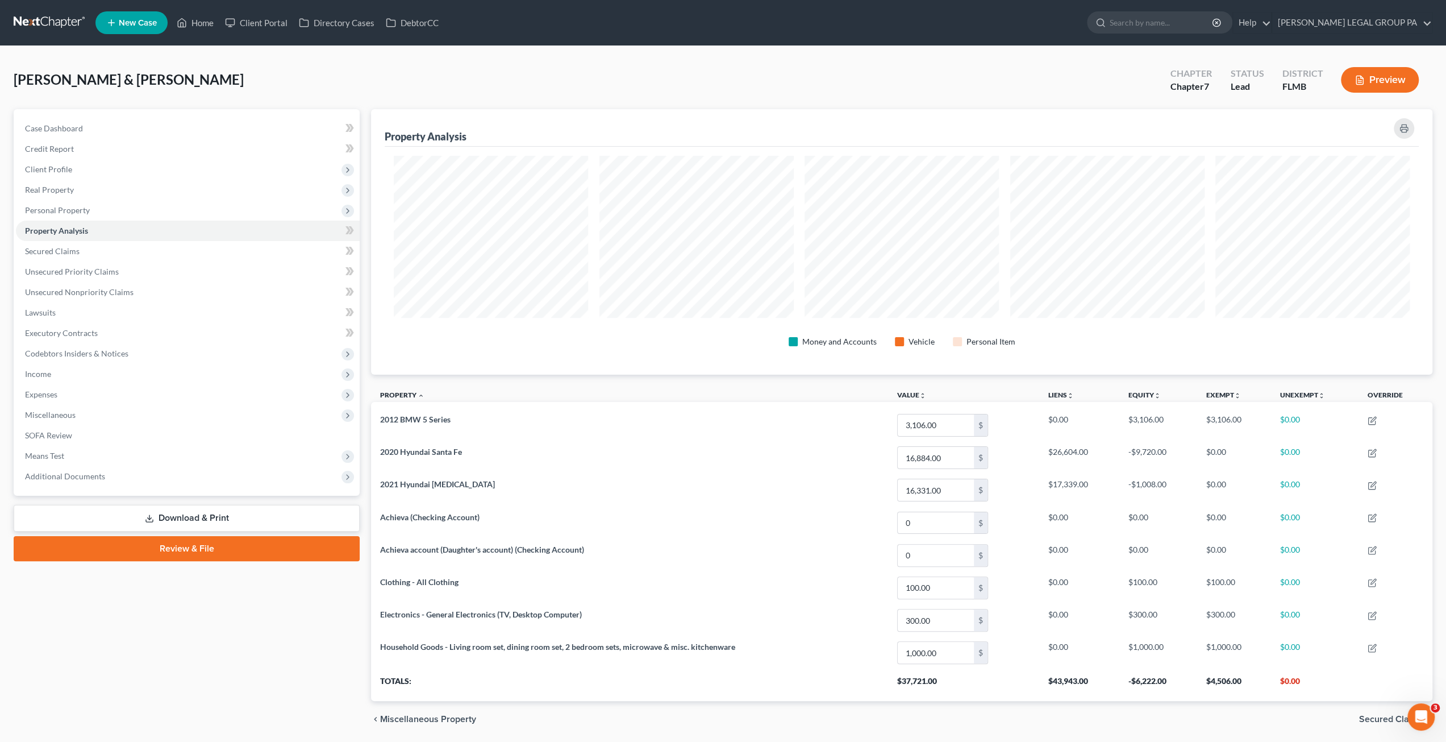
scroll to position [265, 1061]
click at [116, 259] on link "Secured Claims" at bounding box center [188, 251] width 344 height 20
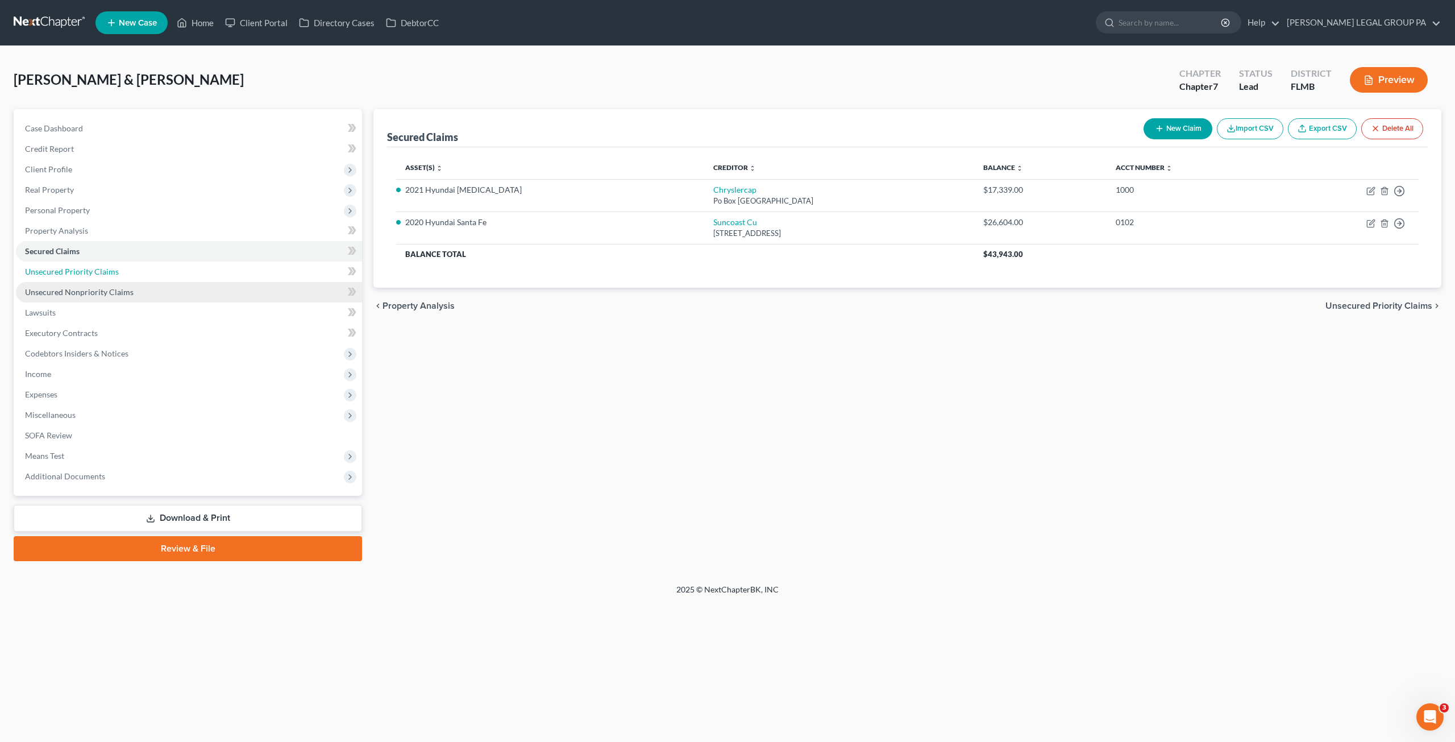
drag, startPoint x: 116, startPoint y: 272, endPoint x: 118, endPoint y: 293, distance: 20.6
click at [116, 272] on link "Unsecured Priority Claims" at bounding box center [189, 271] width 346 height 20
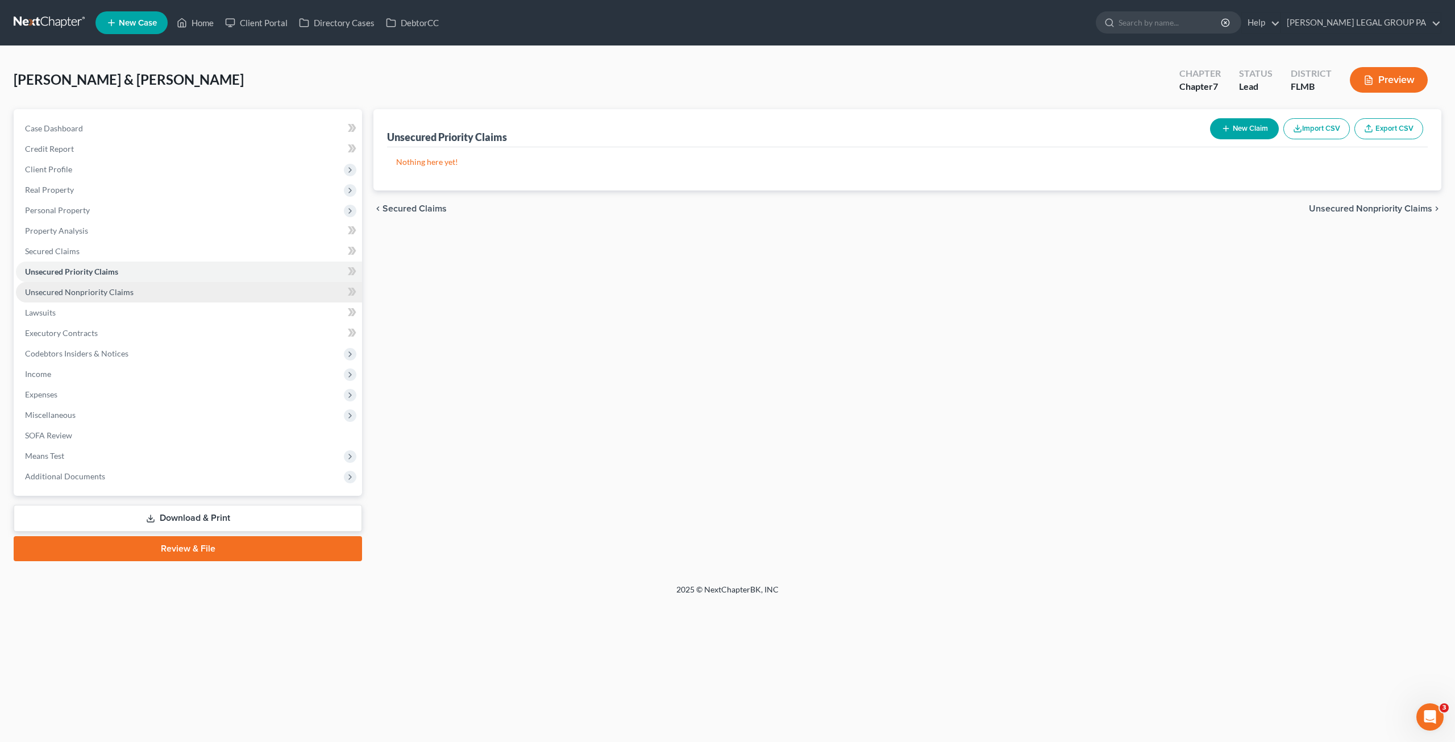
click at [123, 294] on span "Unsecured Nonpriority Claims" at bounding box center [79, 292] width 109 height 10
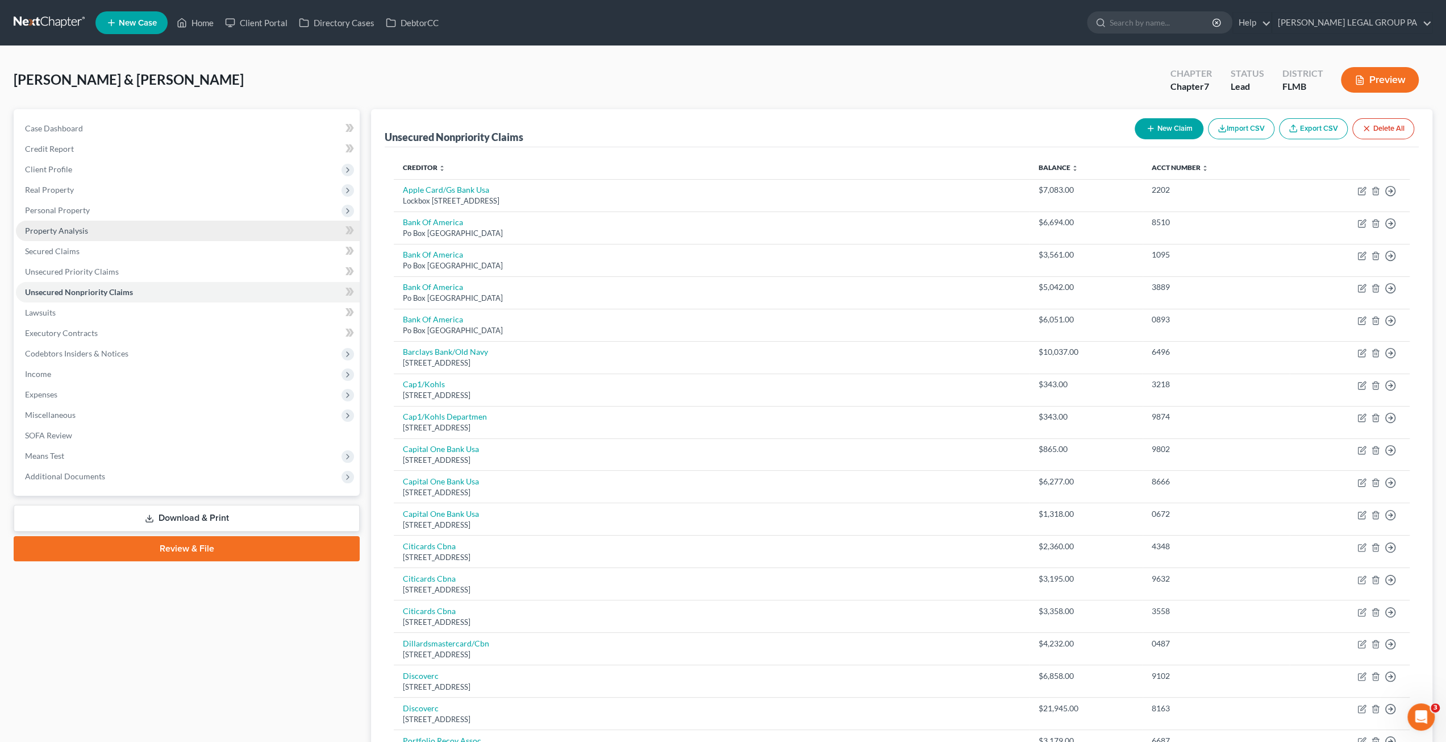
drag, startPoint x: 68, startPoint y: 210, endPoint x: 67, endPoint y: 221, distance: 11.4
click at [68, 212] on span "Personal Property" at bounding box center [57, 210] width 65 height 10
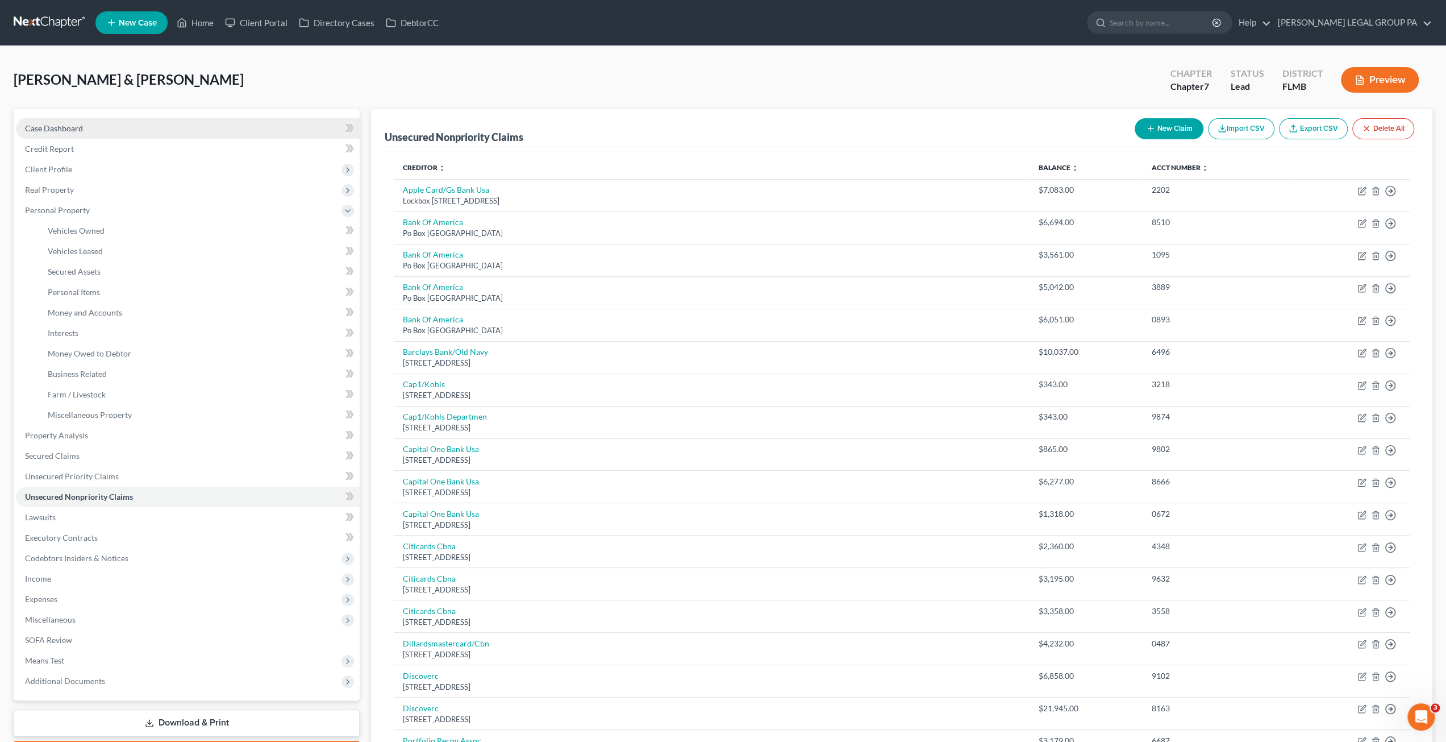
drag, startPoint x: 52, startPoint y: 127, endPoint x: 98, endPoint y: 130, distance: 46.2
click at [52, 127] on span "Case Dashboard" at bounding box center [54, 128] width 58 height 10
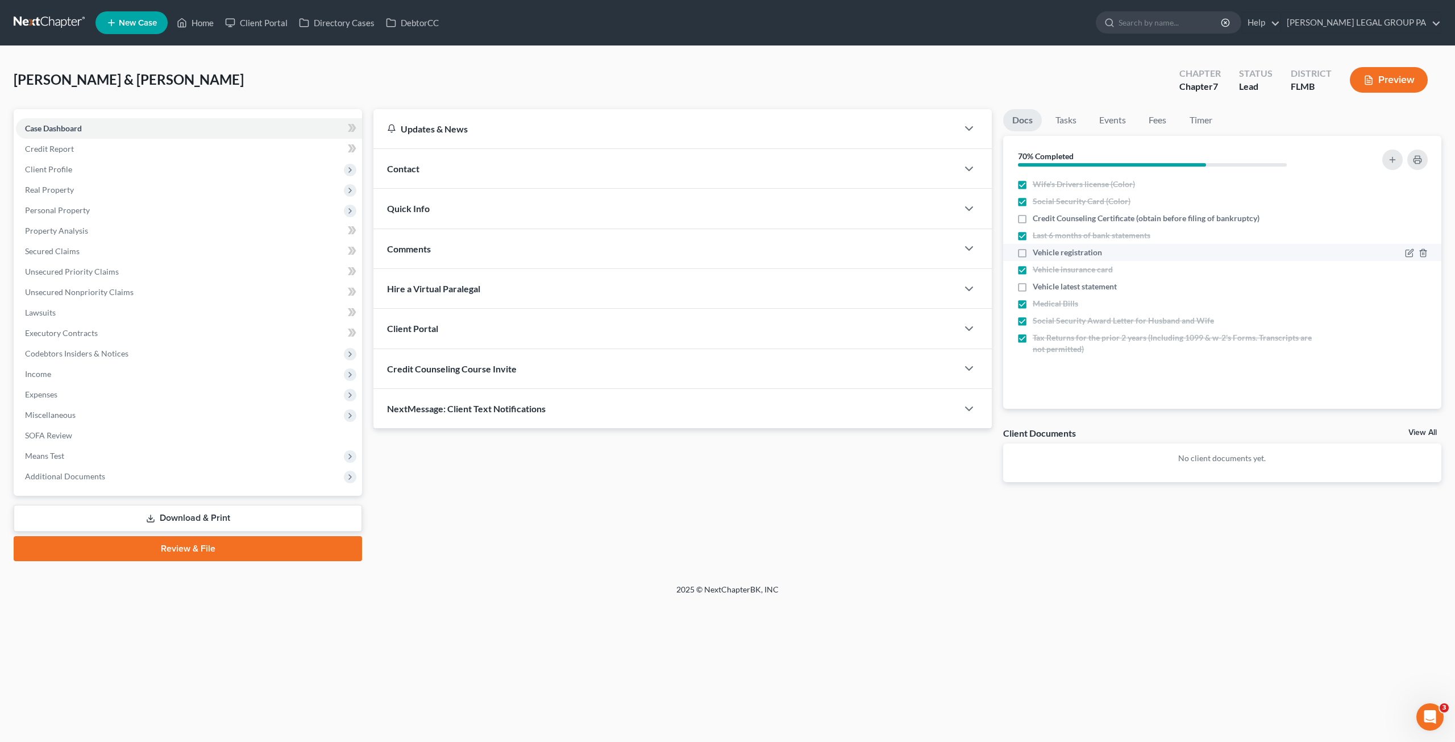
click at [1032, 249] on label "Vehicle registration" at bounding box center [1066, 252] width 69 height 11
click at [1037, 249] on input "Vehicle registration" at bounding box center [1040, 250] width 7 height 7
click at [1032, 287] on label "Vehicle latest statement" at bounding box center [1074, 286] width 84 height 11
click at [1037, 287] on input "Vehicle latest statement" at bounding box center [1040, 284] width 7 height 7
click at [252, 66] on div "Bassous, Michael & Laucine Upgraded Chapter Chapter 7 Status Lead District FLMB…" at bounding box center [727, 84] width 1427 height 49
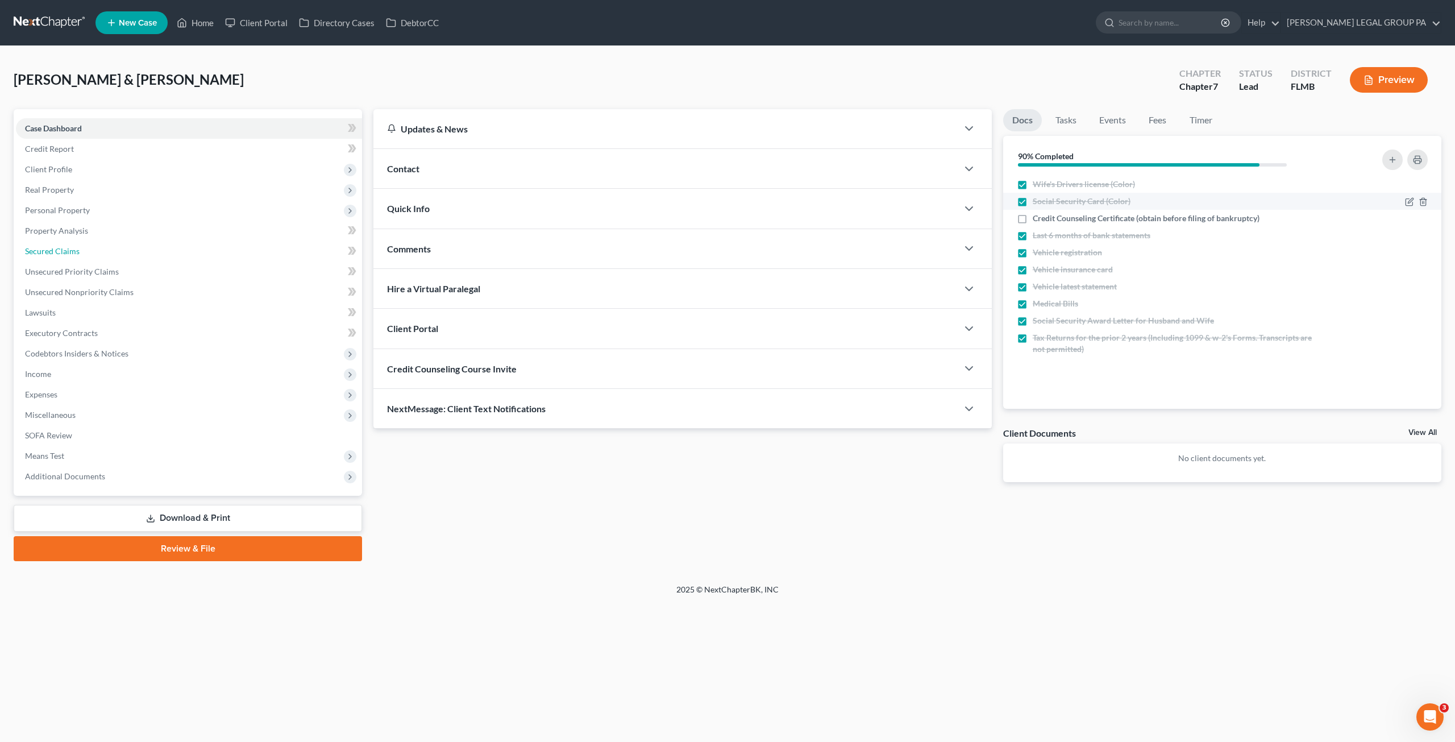
drag, startPoint x: 66, startPoint y: 245, endPoint x: 1035, endPoint y: 196, distance: 969.5
click at [66, 245] on link "Secured Claims" at bounding box center [189, 251] width 346 height 20
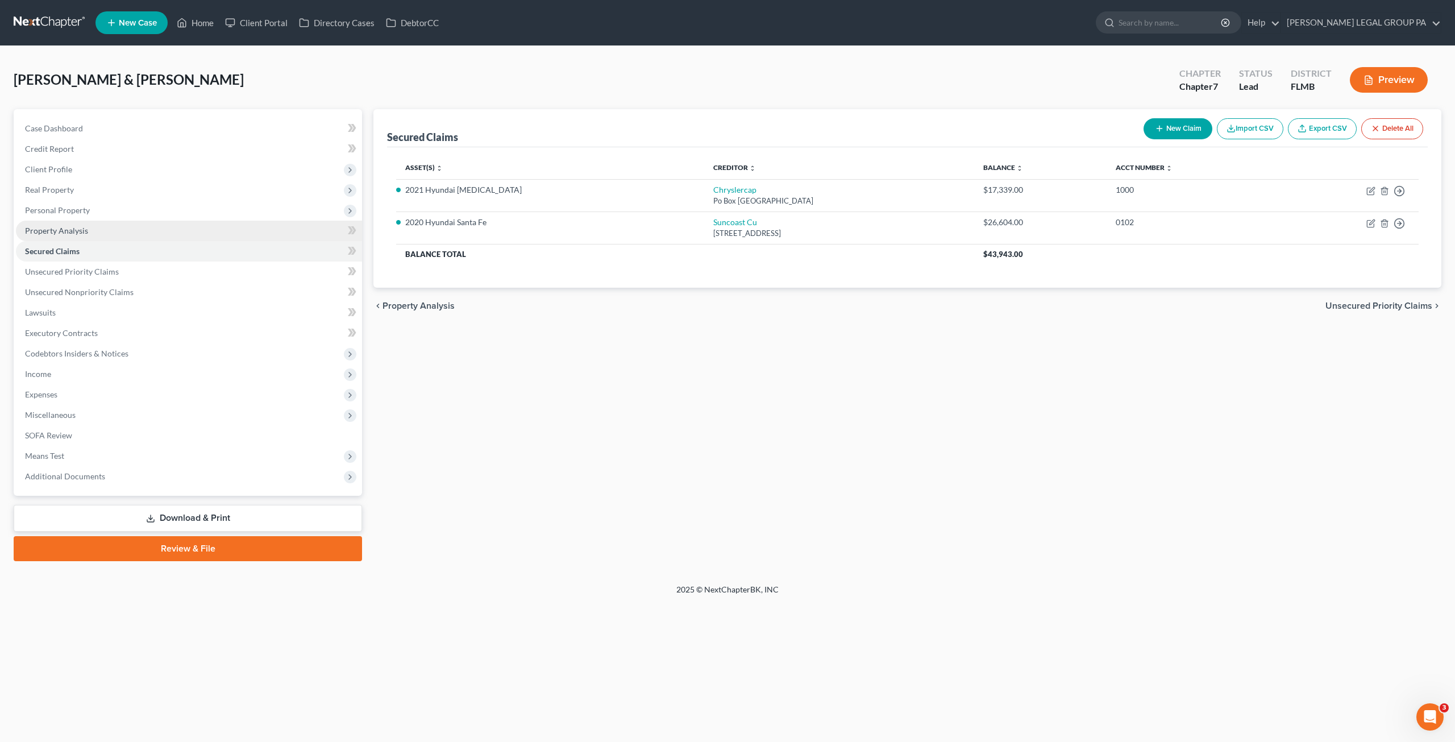
click at [65, 226] on span "Property Analysis" at bounding box center [56, 231] width 63 height 10
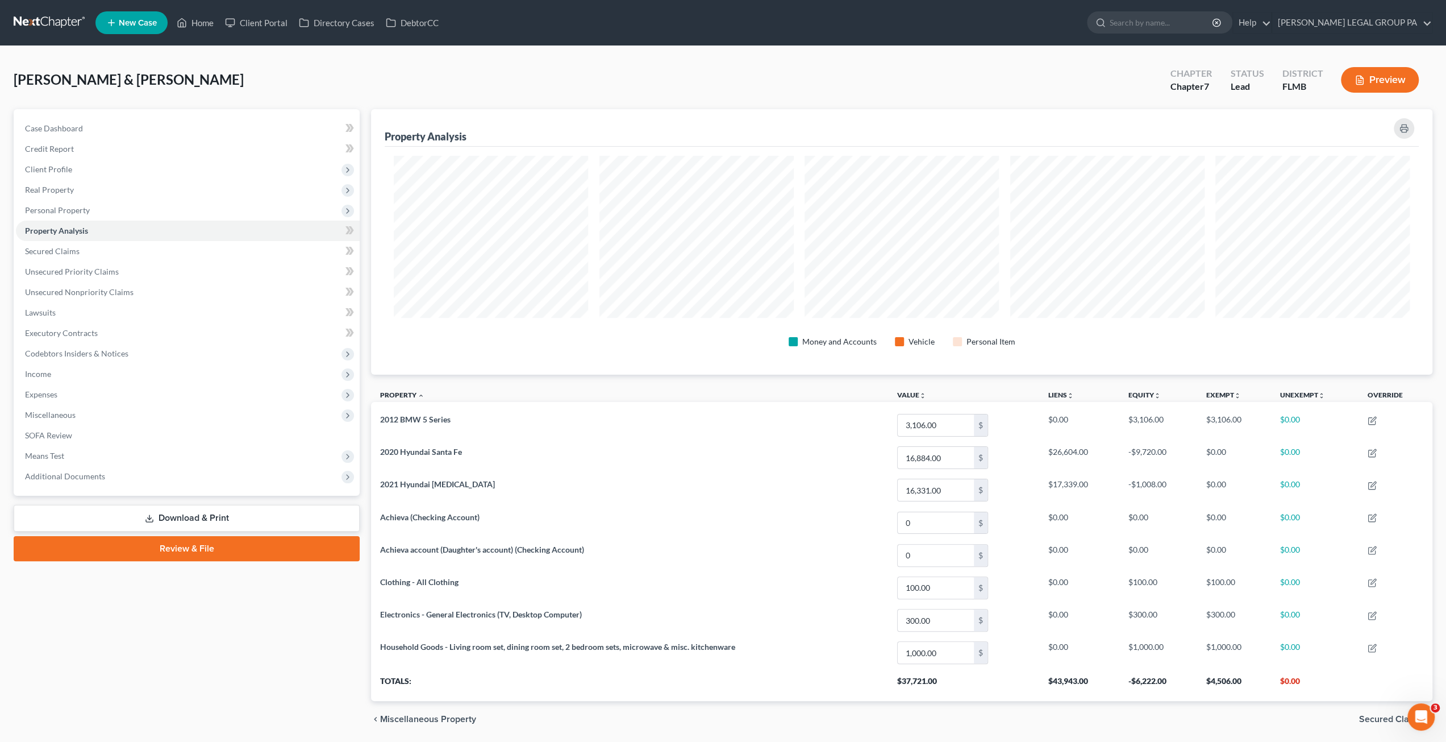
scroll to position [265, 1061]
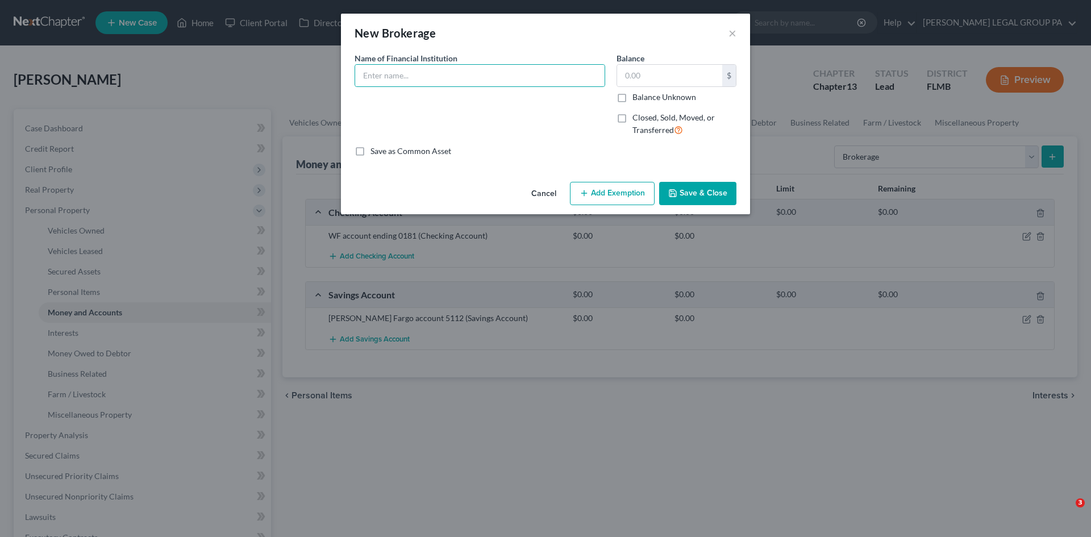
select select "brokerage"
click at [538, 195] on button "Cancel" at bounding box center [543, 194] width 43 height 23
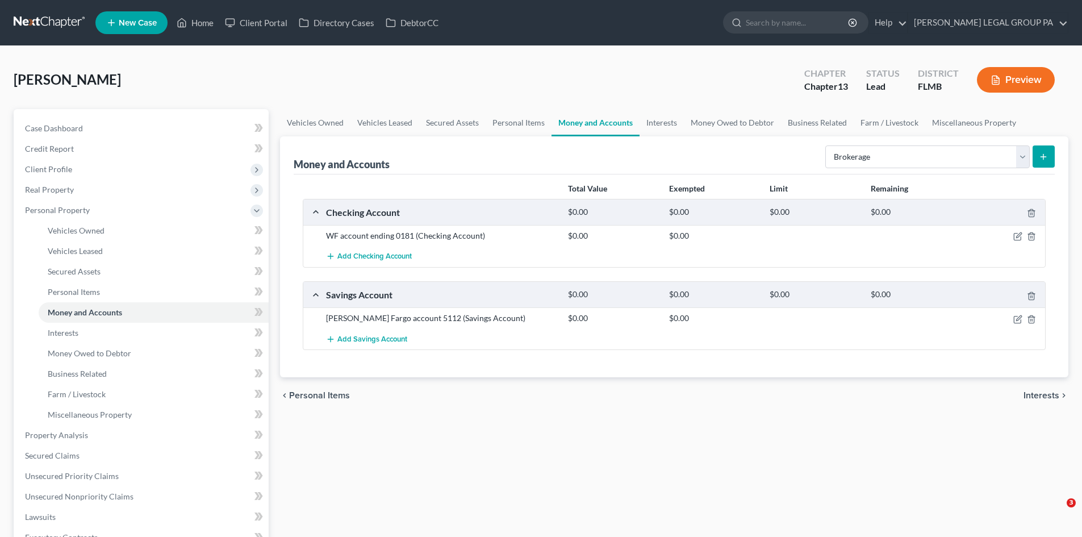
select select "brokerage"
click at [61, 458] on span "Secured Claims" at bounding box center [52, 456] width 55 height 10
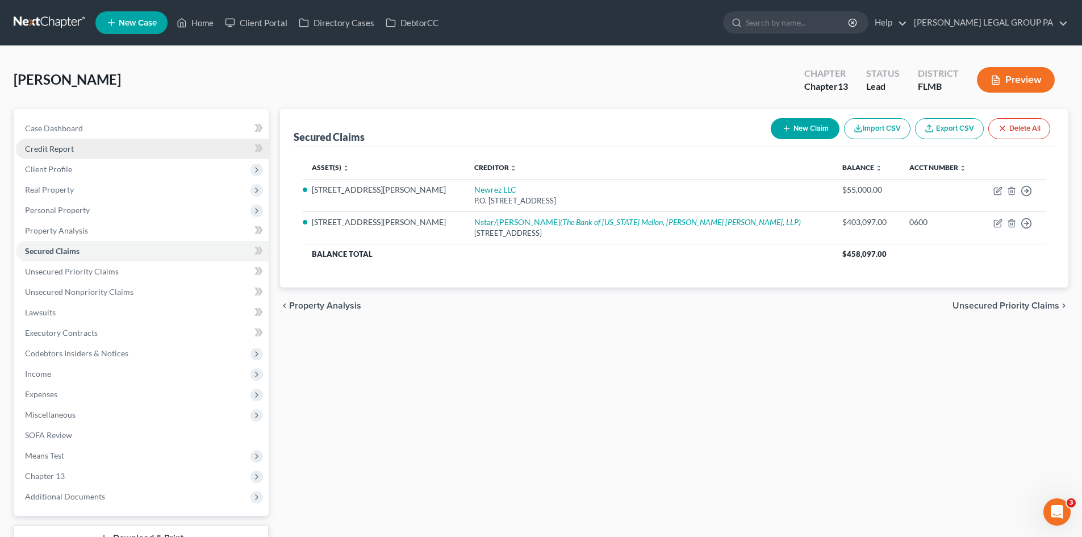
click at [48, 149] on span "Credit Report" at bounding box center [49, 149] width 49 height 10
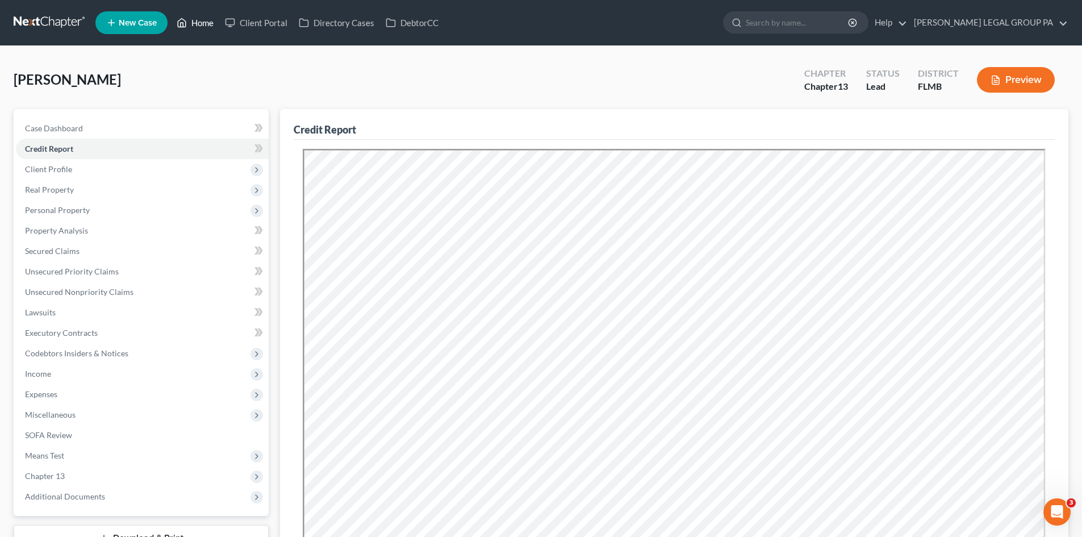
click at [191, 24] on link "Home" at bounding box center [195, 23] width 48 height 20
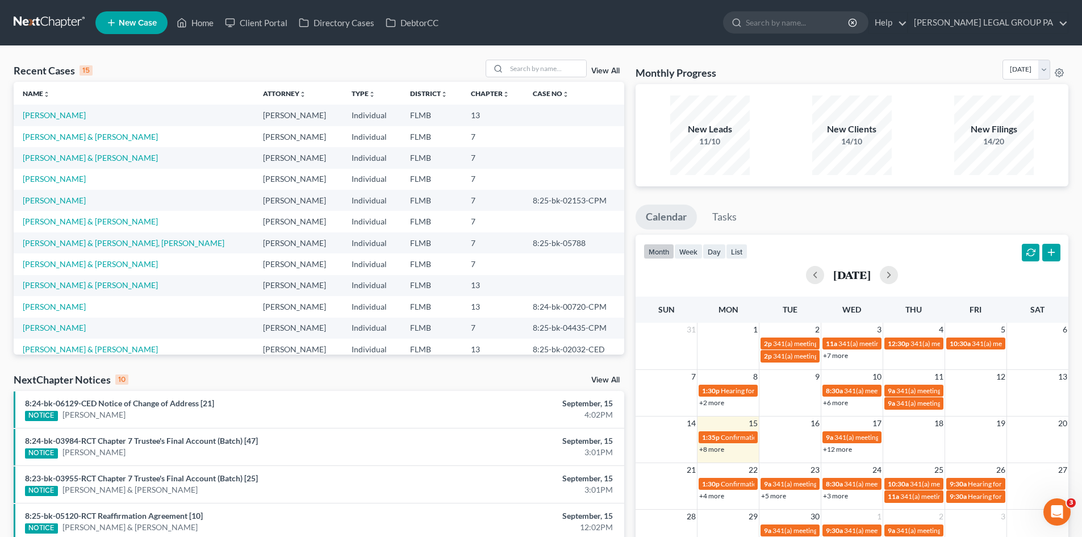
click at [69, 130] on td "[PERSON_NAME] & [PERSON_NAME]" at bounding box center [134, 136] width 240 height 21
click at [69, 135] on link "[PERSON_NAME] & [PERSON_NAME]" at bounding box center [90, 137] width 135 height 10
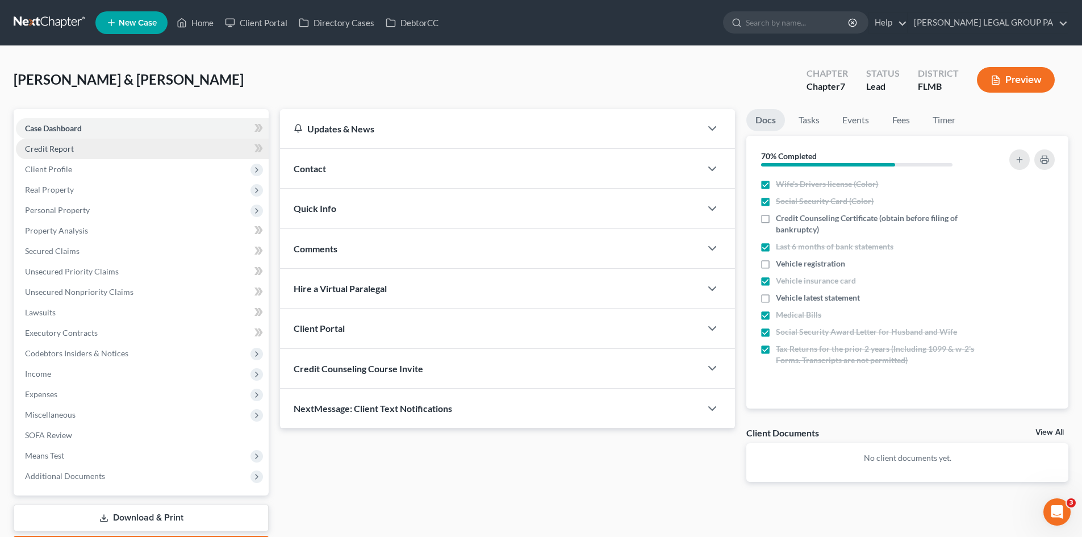
click at [53, 152] on span "Credit Report" at bounding box center [49, 149] width 49 height 10
